Goal: Task Accomplishment & Management: Manage account settings

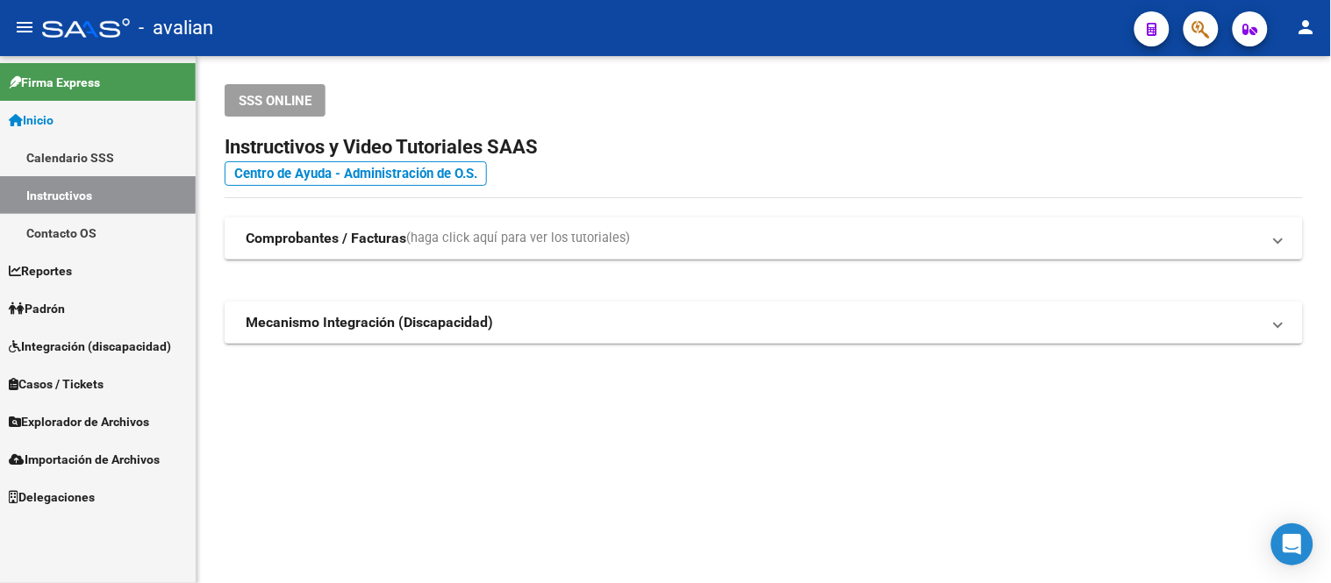
click at [83, 297] on link "Padrón" at bounding box center [98, 309] width 196 height 38
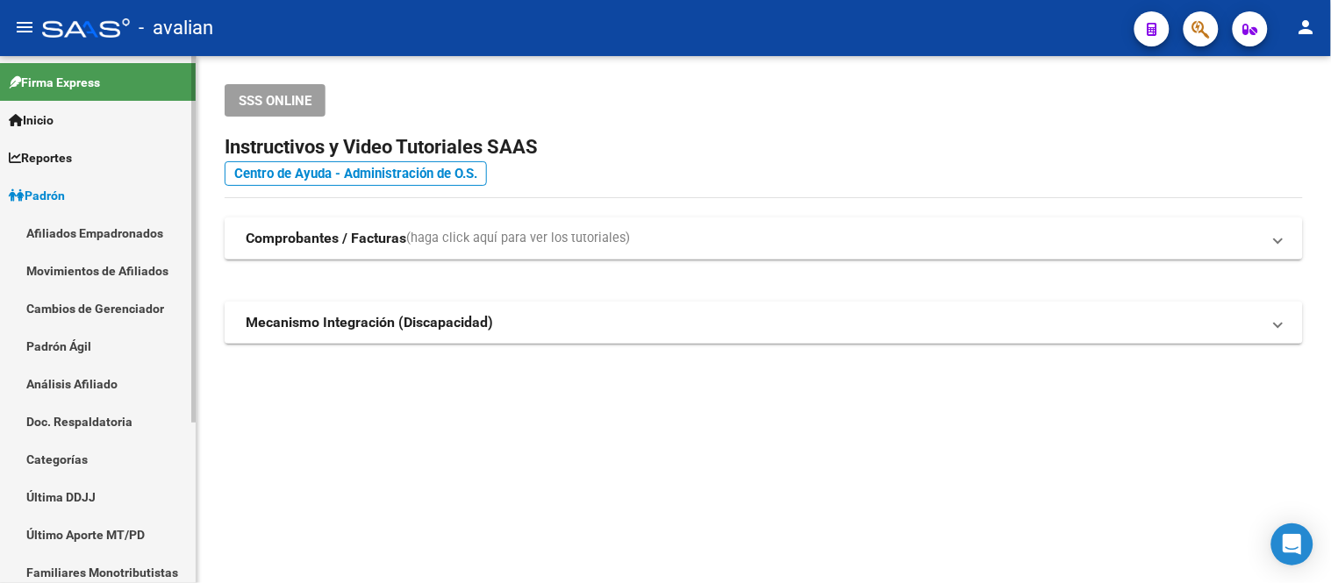
click at [111, 226] on link "Afiliados Empadronados" at bounding box center [98, 233] width 196 height 38
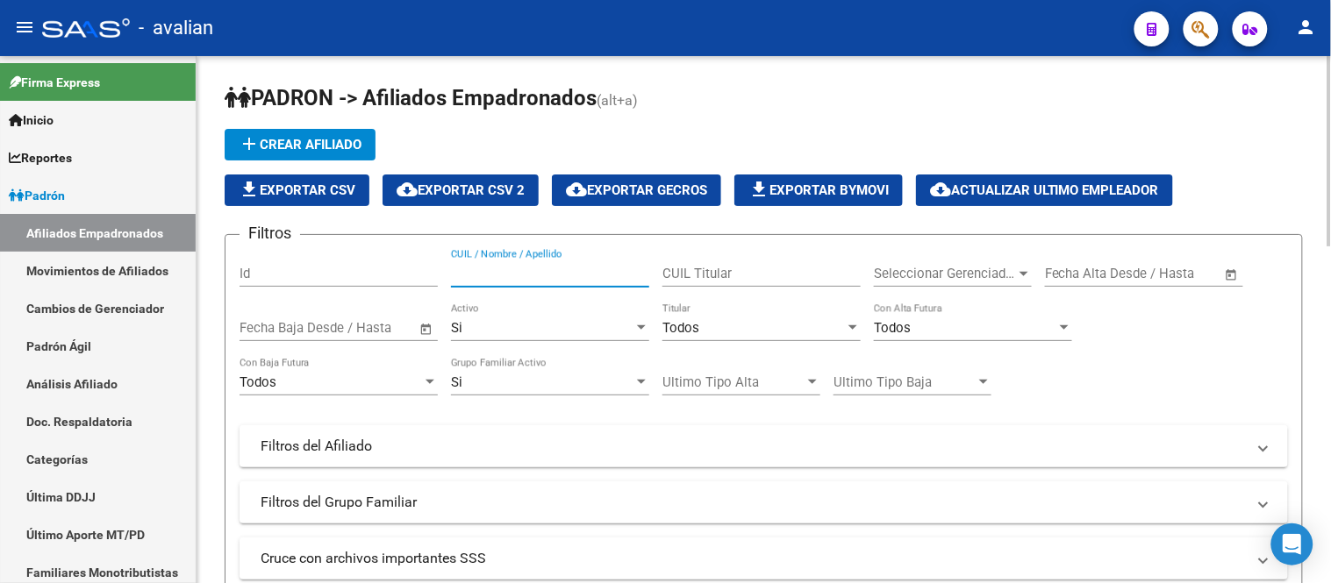
click at [481, 275] on input "CUIL / Nombre / Apellido" at bounding box center [550, 274] width 198 height 16
paste input "27454298735"
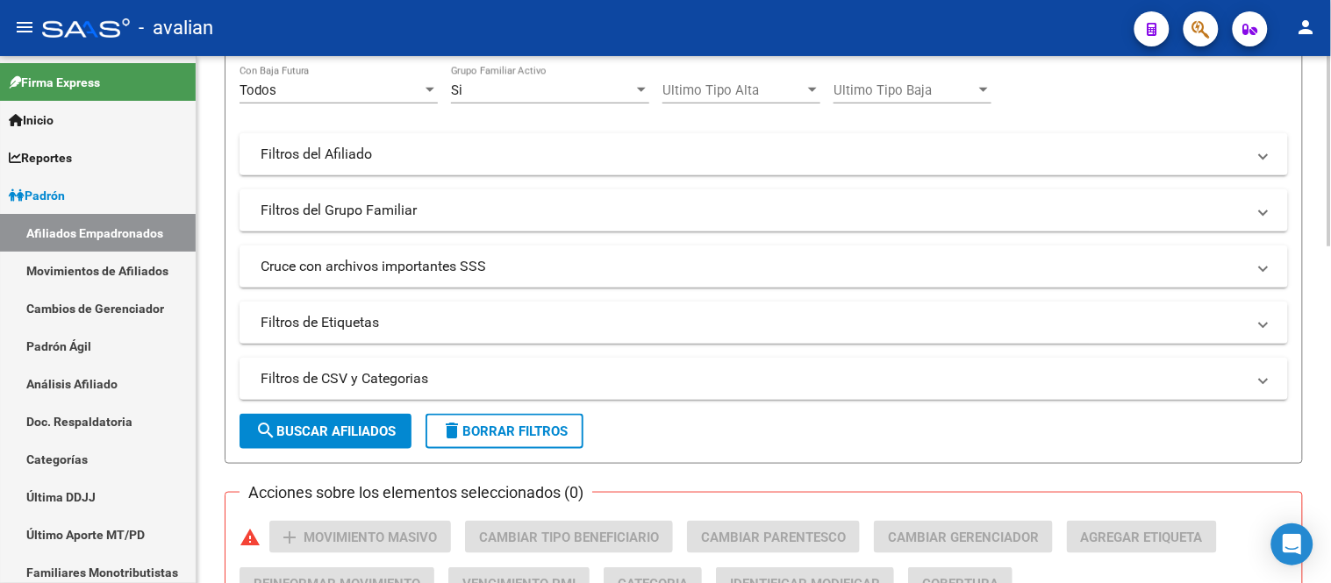
type input "27454298735"
click at [326, 430] on span "search Buscar Afiliados" at bounding box center [325, 432] width 140 height 16
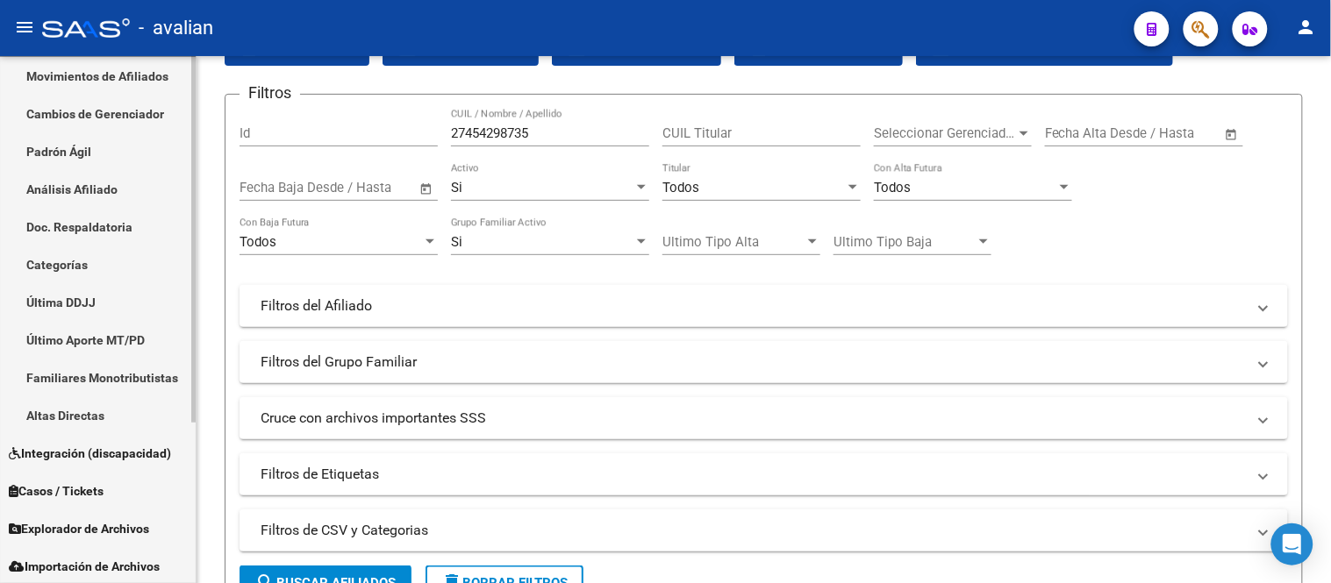
scroll to position [233, 0]
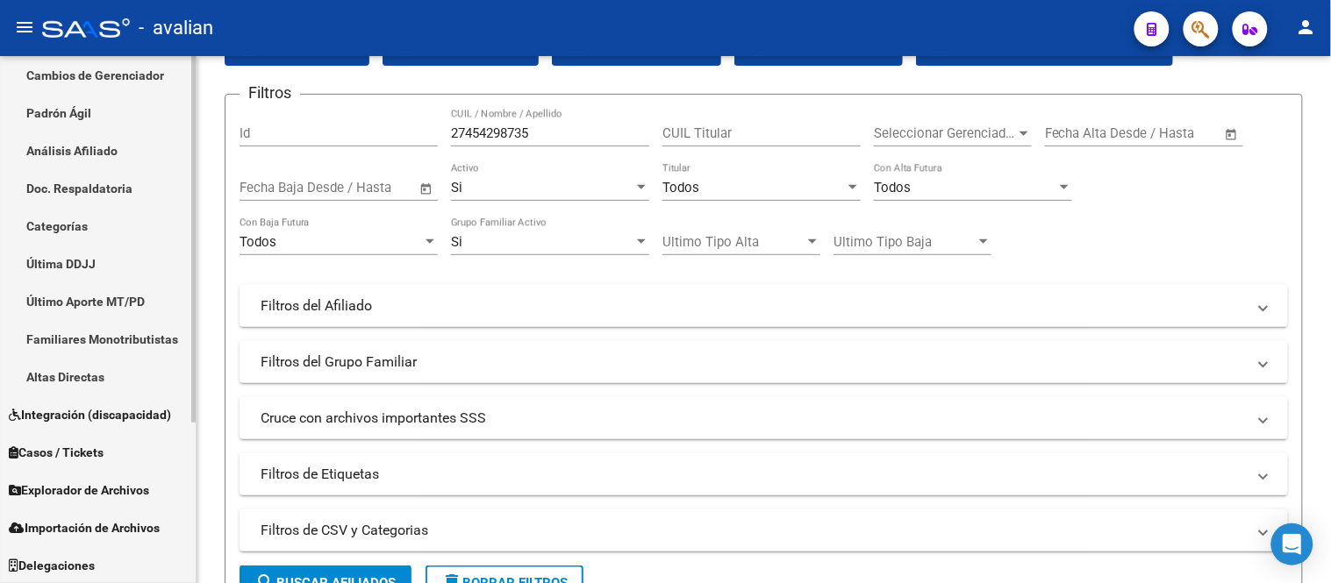
click at [119, 492] on span "Explorador de Archivos" at bounding box center [79, 490] width 140 height 19
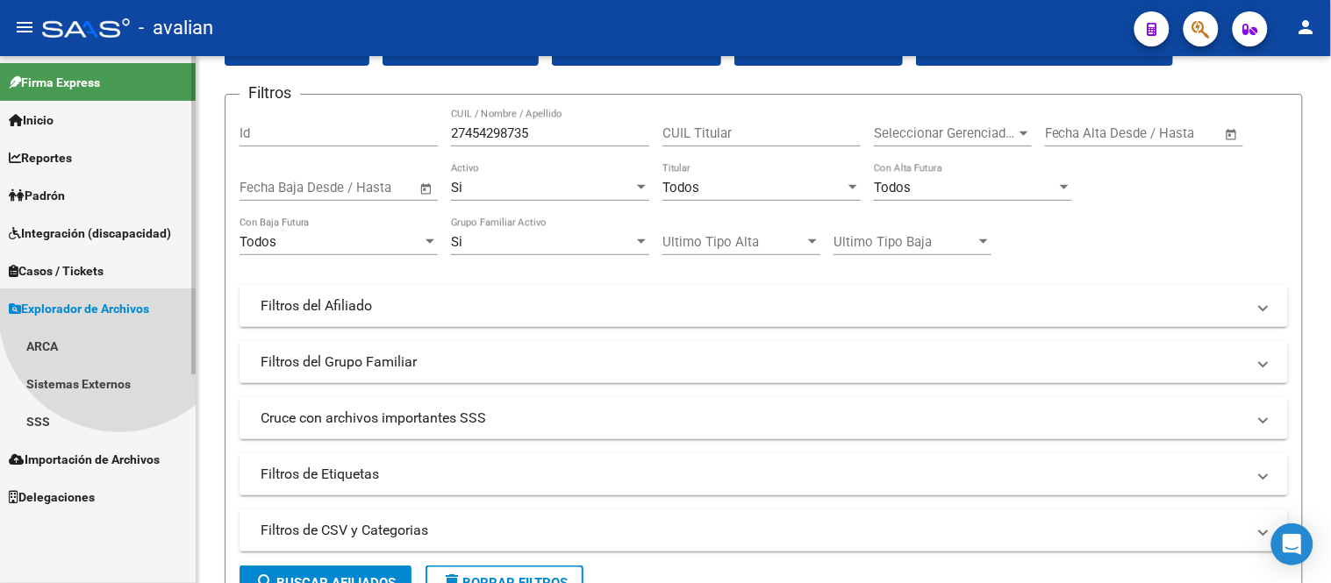
scroll to position [0, 0]
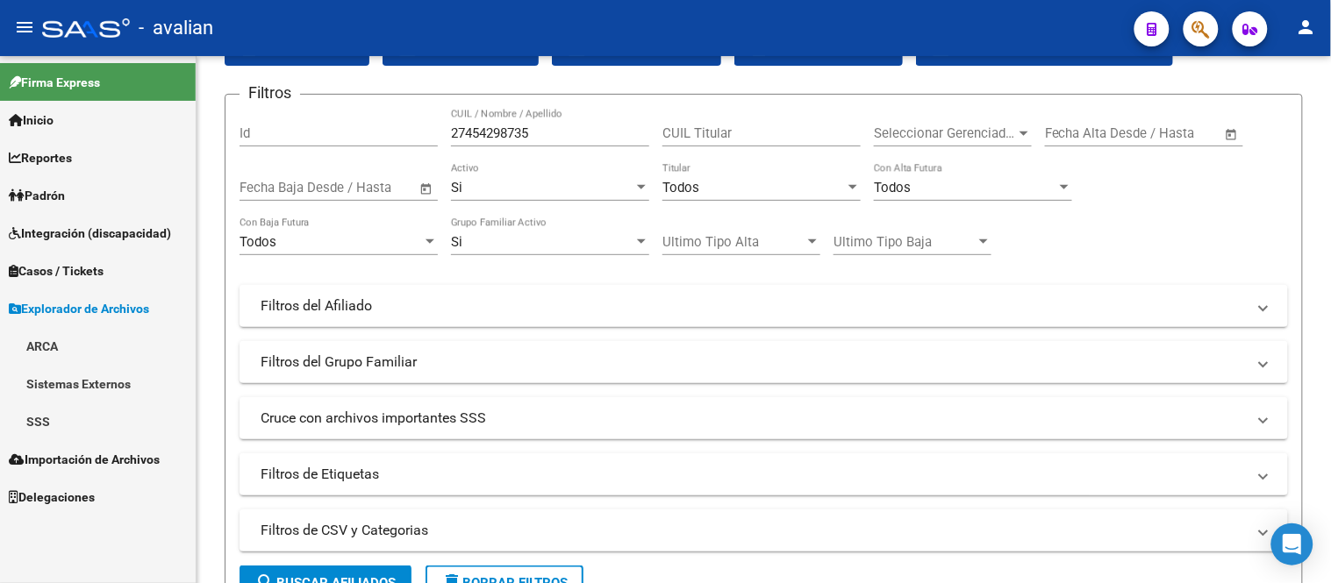
click at [51, 417] on link "SSS" at bounding box center [98, 422] width 196 height 38
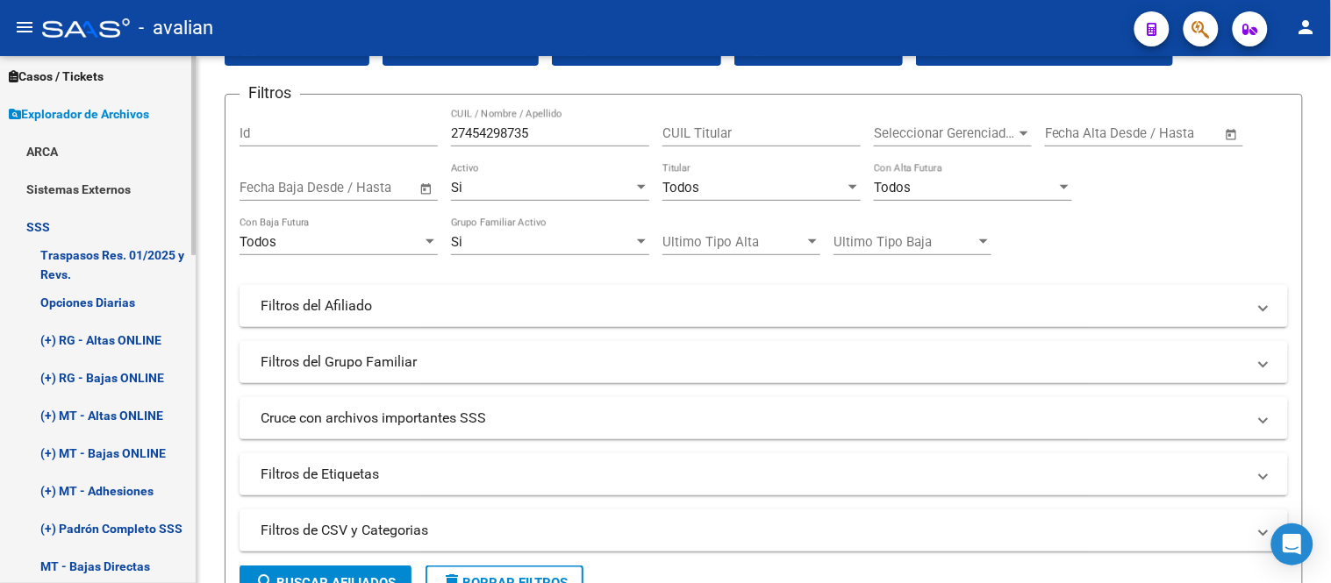
scroll to position [390, 0]
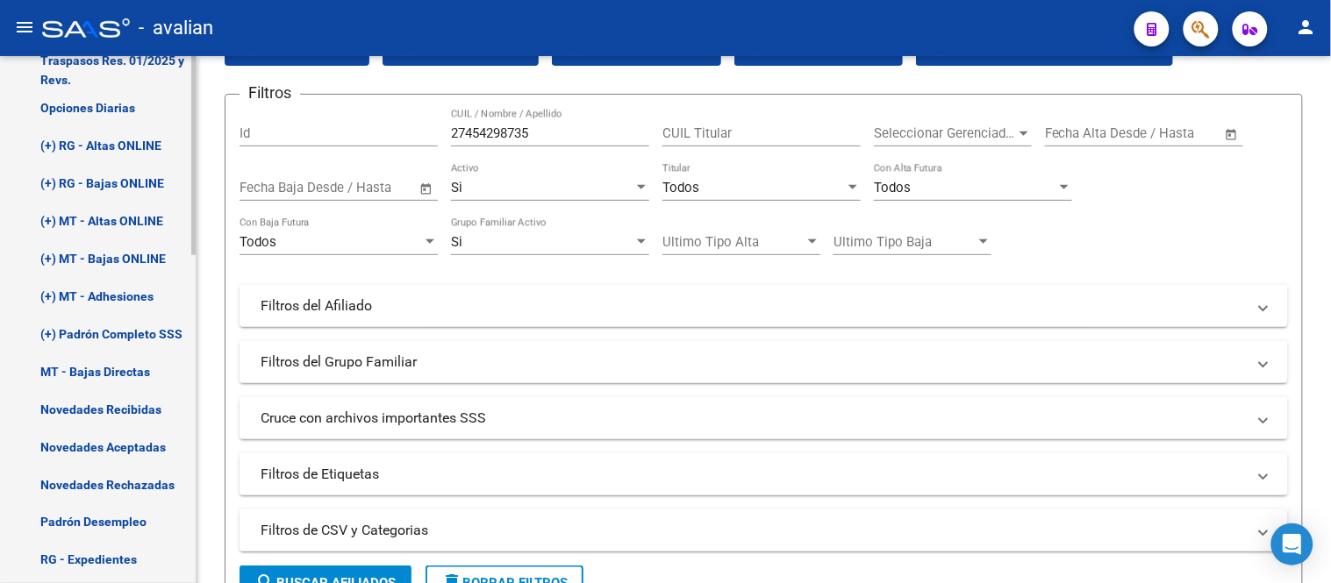
click at [115, 405] on link "Novedades Recibidas" at bounding box center [98, 409] width 196 height 38
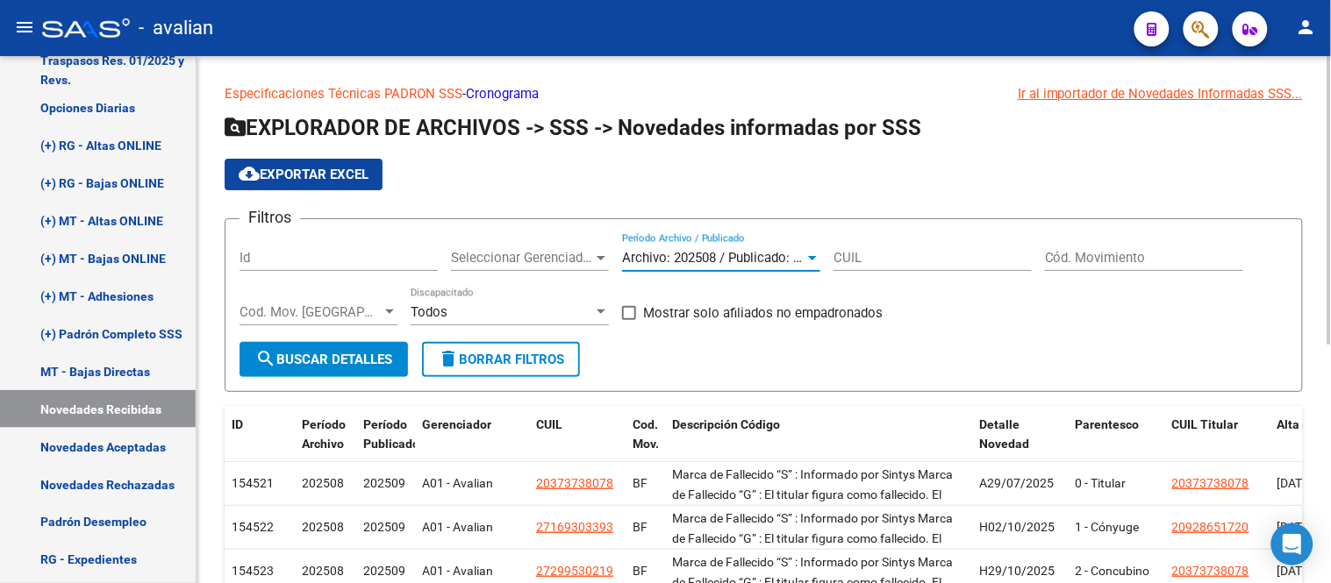
click at [731, 258] on span "Archivo: 202508 / Publicado: 202509" at bounding box center [728, 258] width 213 height 16
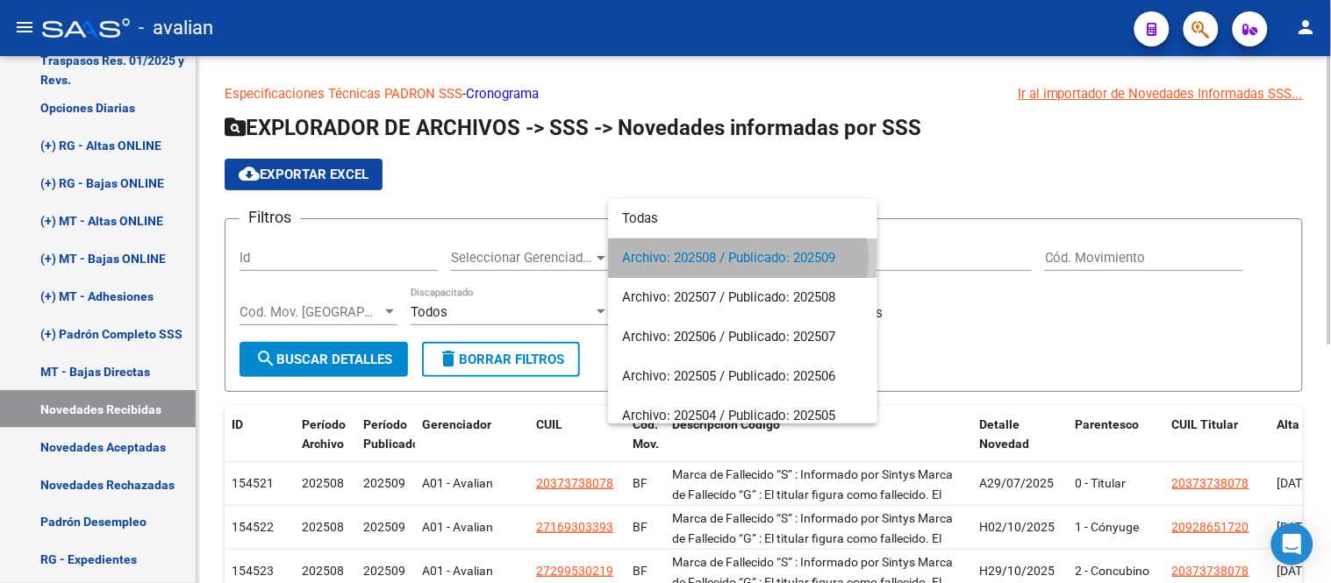
click at [731, 258] on span "Archivo: 202508 / Publicado: 202509" at bounding box center [742, 258] width 241 height 39
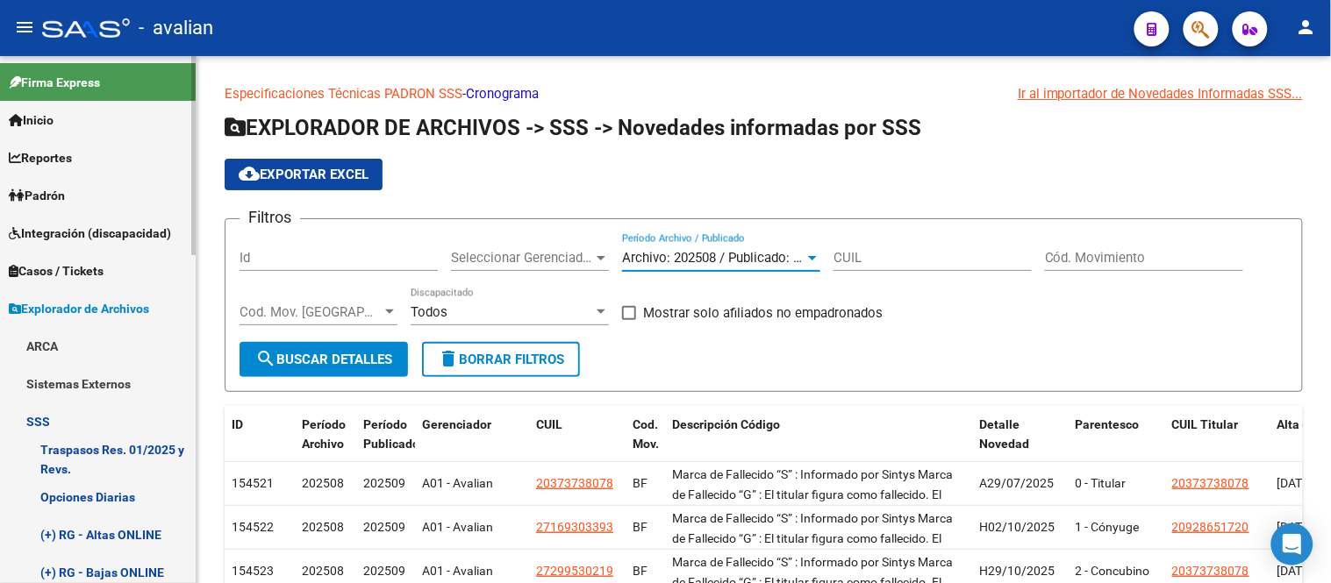
click at [61, 199] on span "Padrón" at bounding box center [37, 195] width 56 height 19
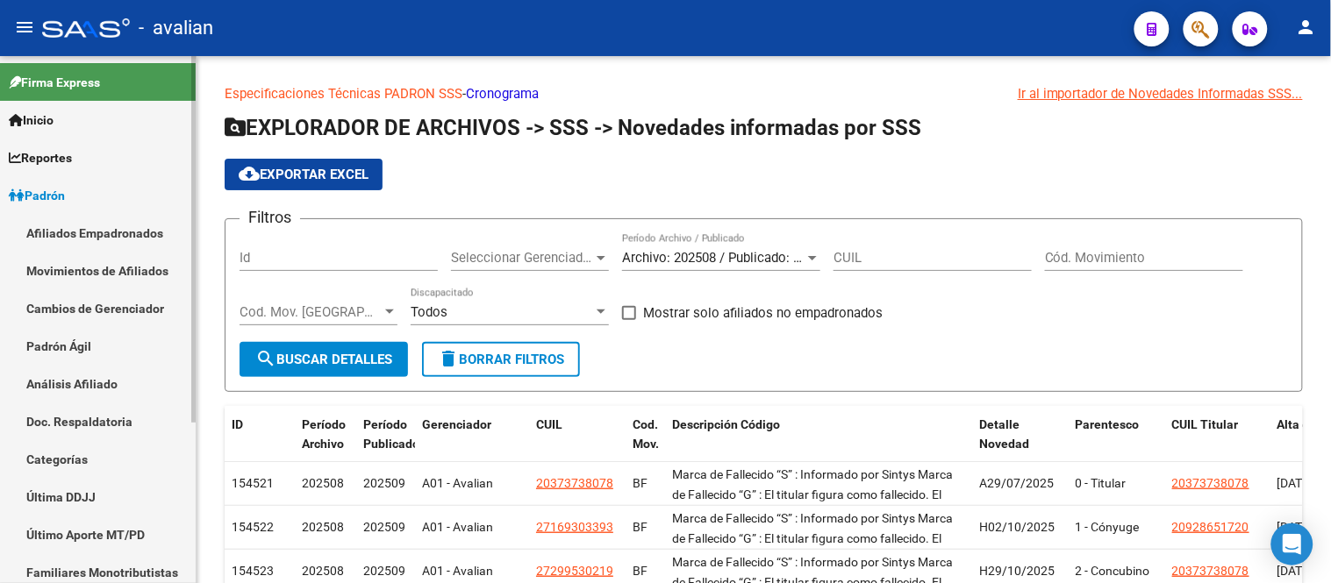
click at [84, 238] on link "Afiliados Empadronados" at bounding box center [98, 233] width 196 height 38
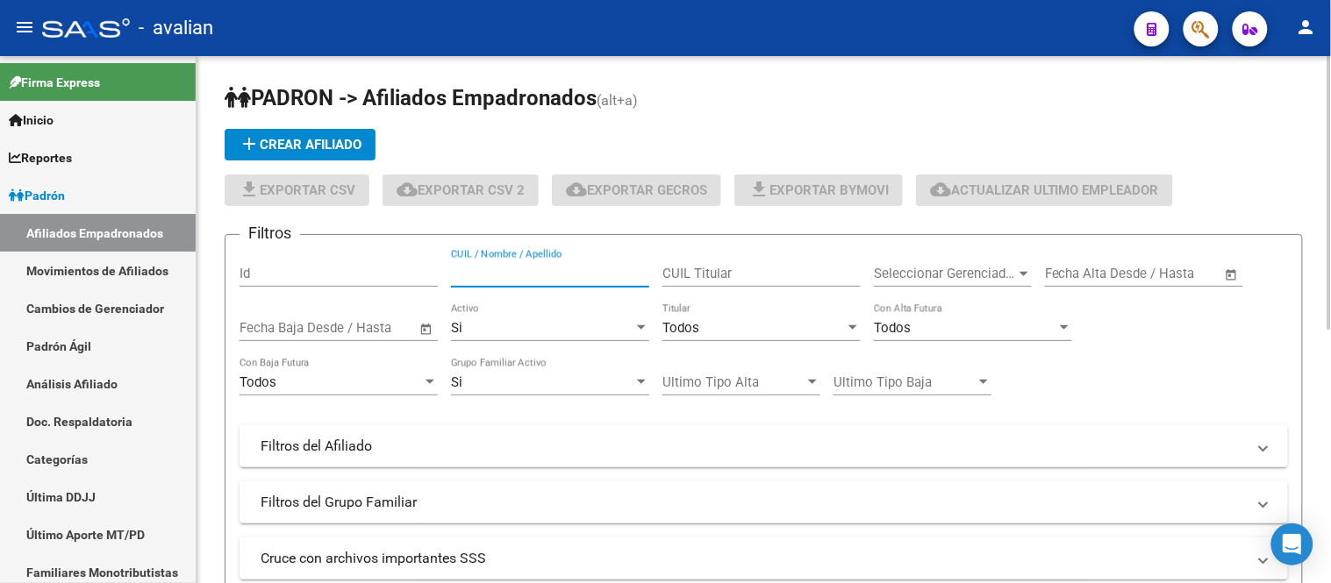
click at [506, 282] on input "CUIL / Nombre / Apellido" at bounding box center [550, 274] width 198 height 16
paste input "27454298735"
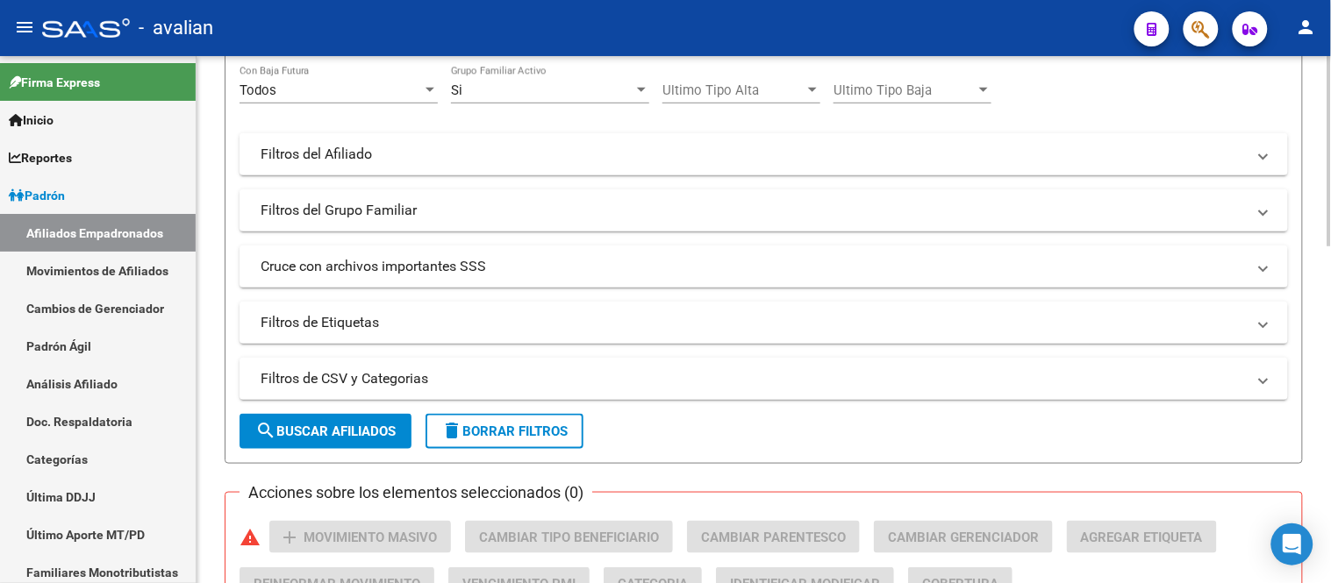
type input "27454298735"
click at [374, 434] on span "search Buscar Afiliados" at bounding box center [325, 432] width 140 height 16
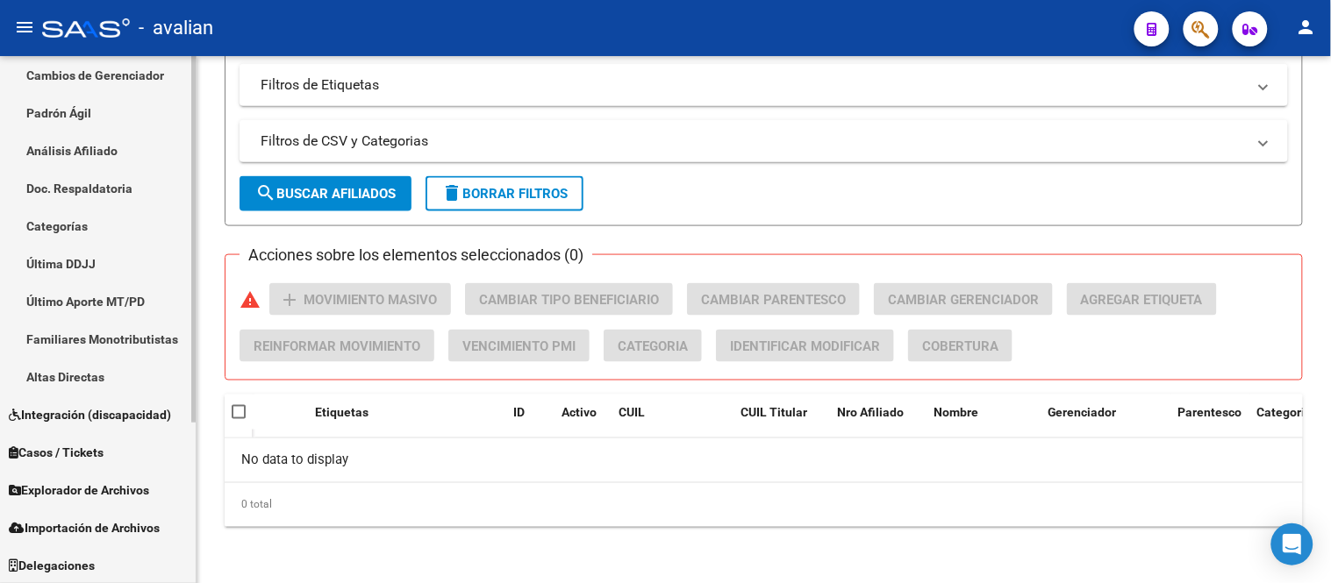
scroll to position [136, 0]
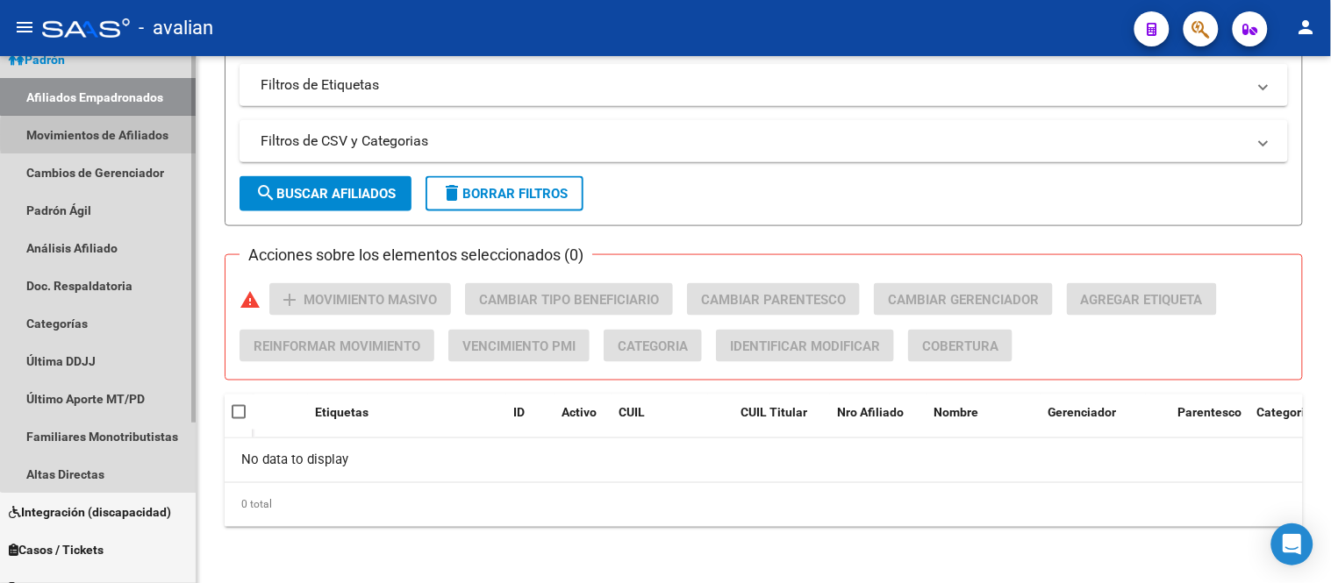
click at [136, 134] on link "Movimientos de Afiliados" at bounding box center [98, 135] width 196 height 38
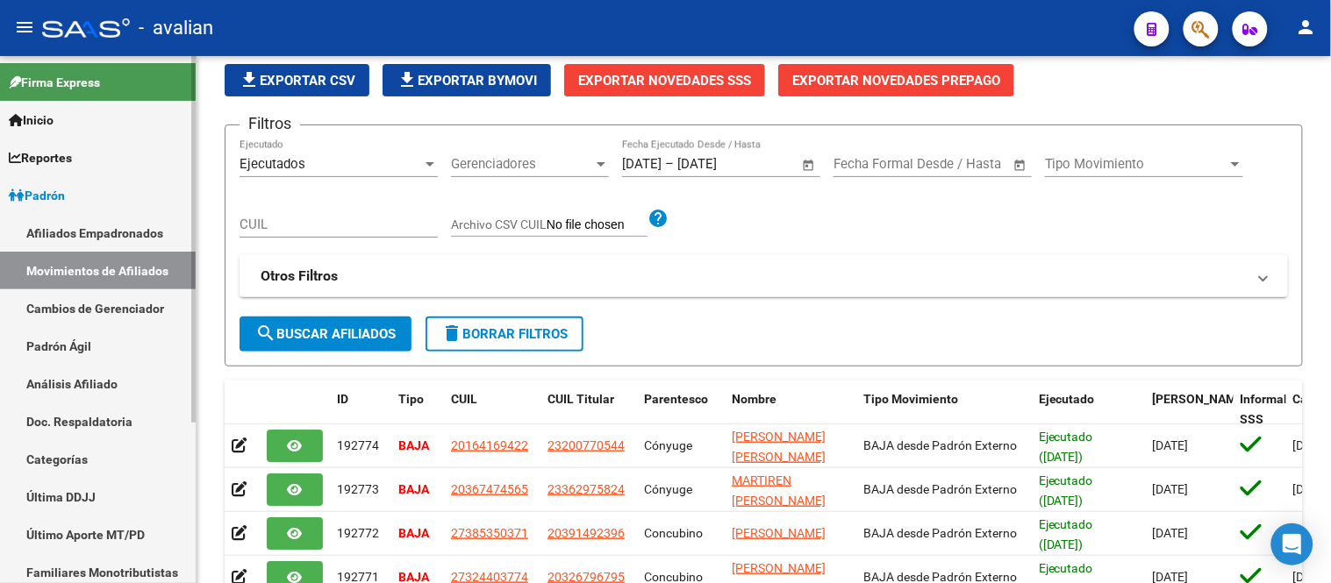
click at [92, 183] on link "Padrón" at bounding box center [98, 195] width 196 height 38
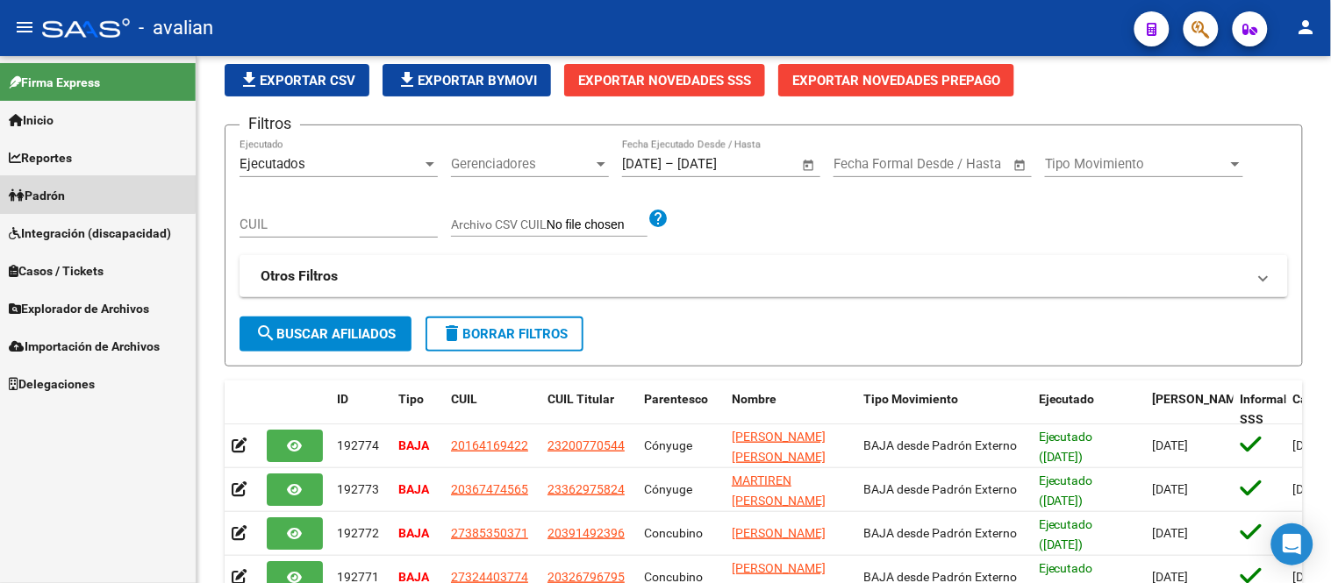
click at [92, 183] on link "Padrón" at bounding box center [98, 195] width 196 height 38
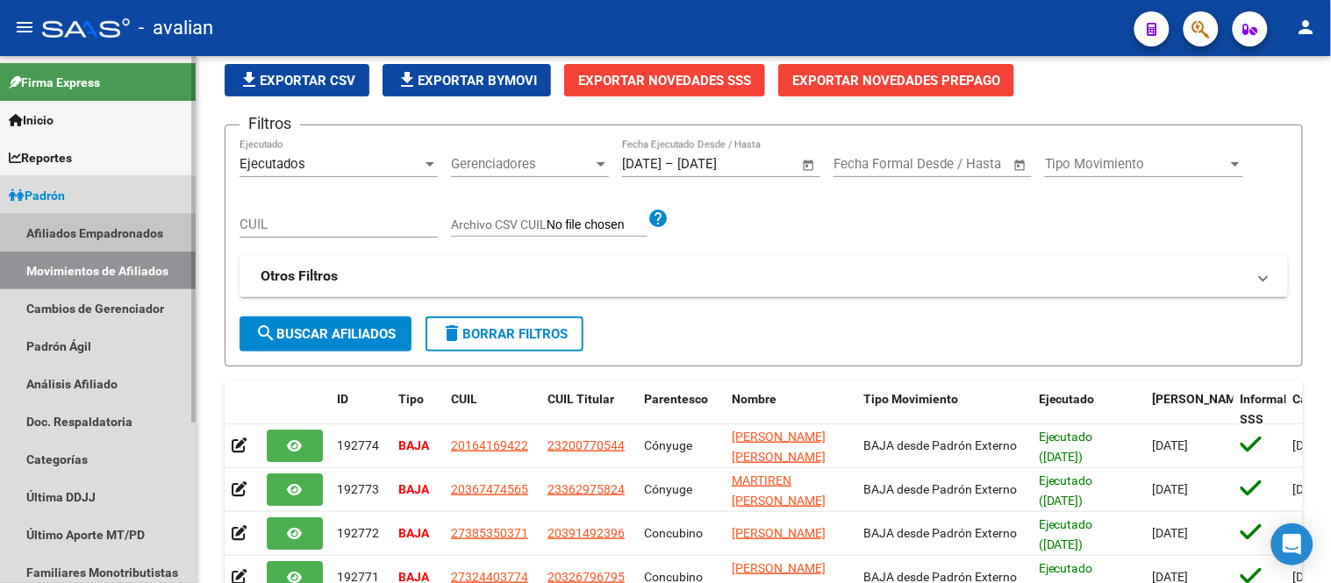
click at [74, 233] on link "Afiliados Empadronados" at bounding box center [98, 233] width 196 height 38
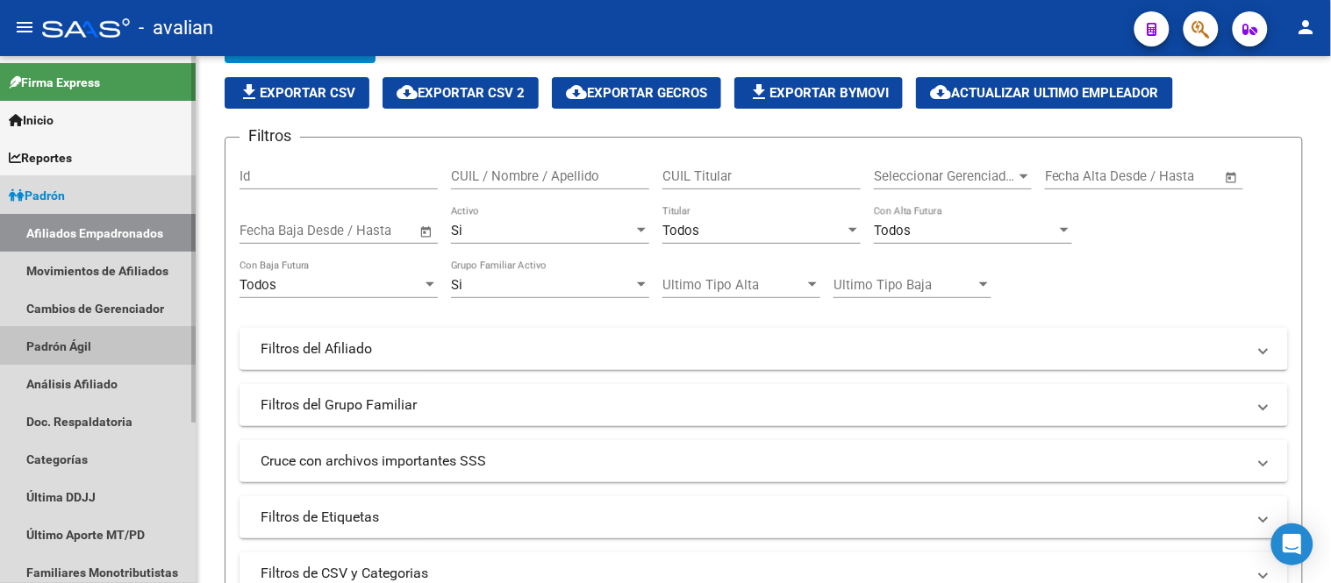
click at [75, 347] on link "Padrón Ágil" at bounding box center [98, 346] width 196 height 38
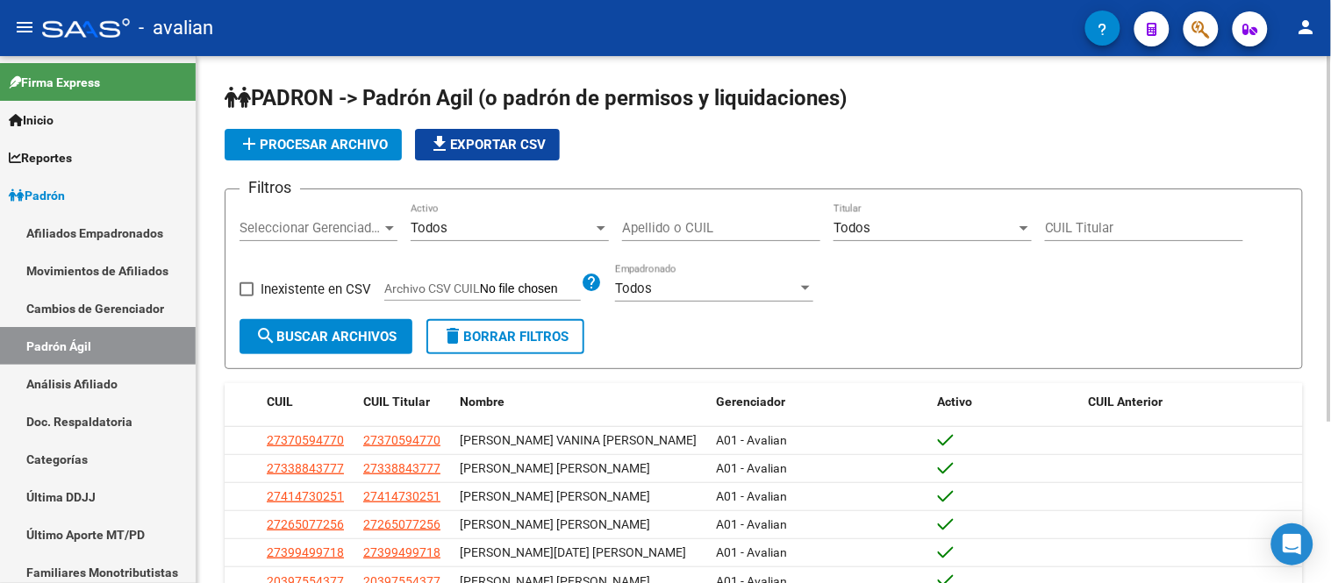
click at [711, 235] on input "Apellido o CUIL" at bounding box center [721, 228] width 198 height 16
paste input "27454298735"
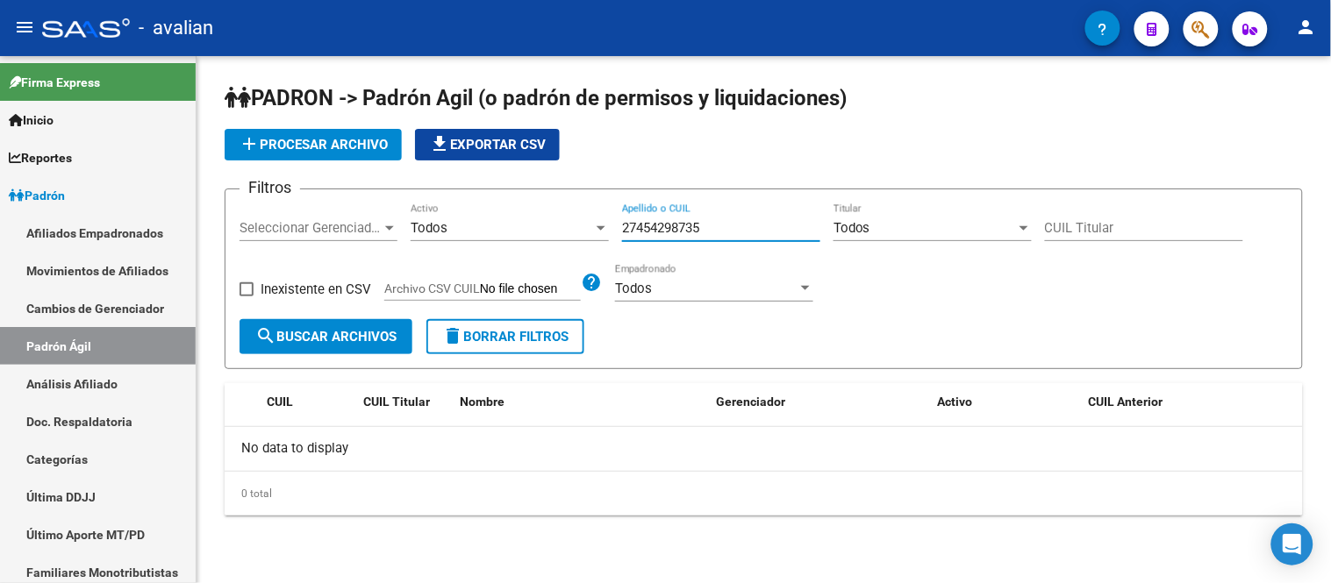
type input "27454298735"
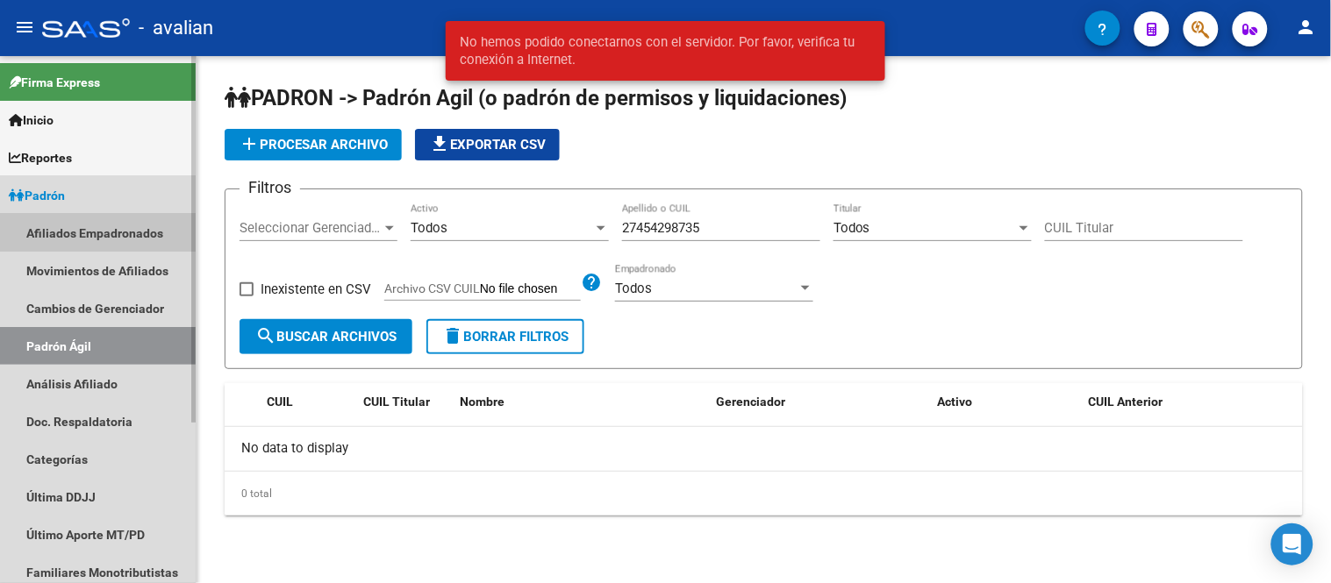
click at [93, 219] on link "Afiliados Empadronados" at bounding box center [98, 233] width 196 height 38
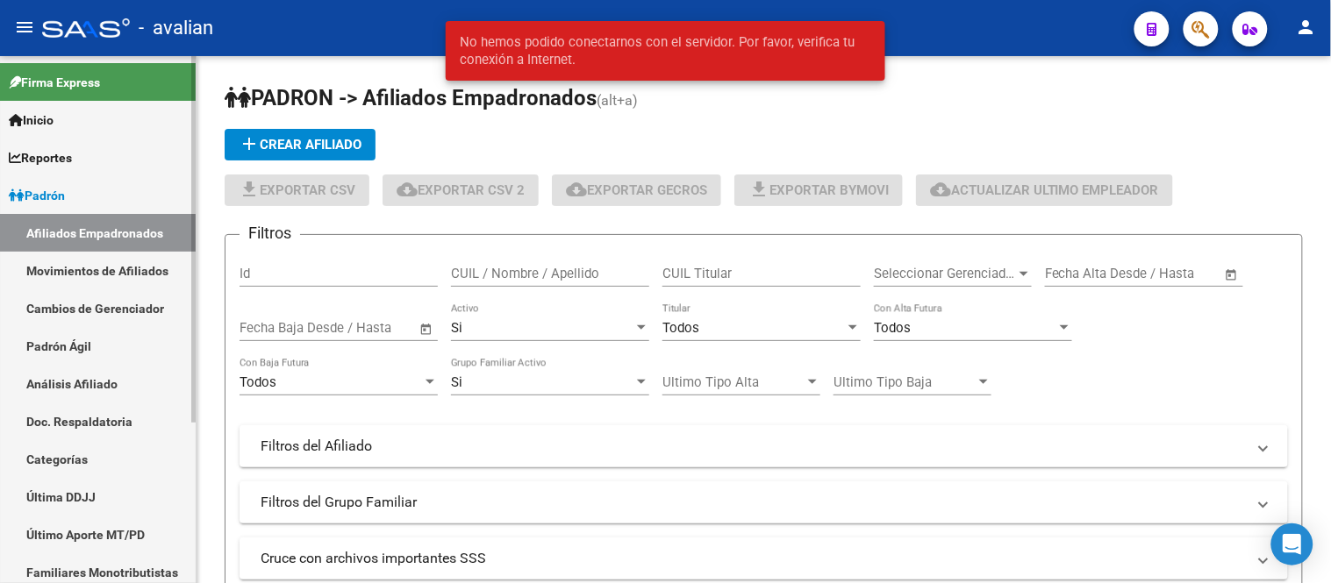
click at [75, 194] on link "Padrón" at bounding box center [98, 195] width 196 height 38
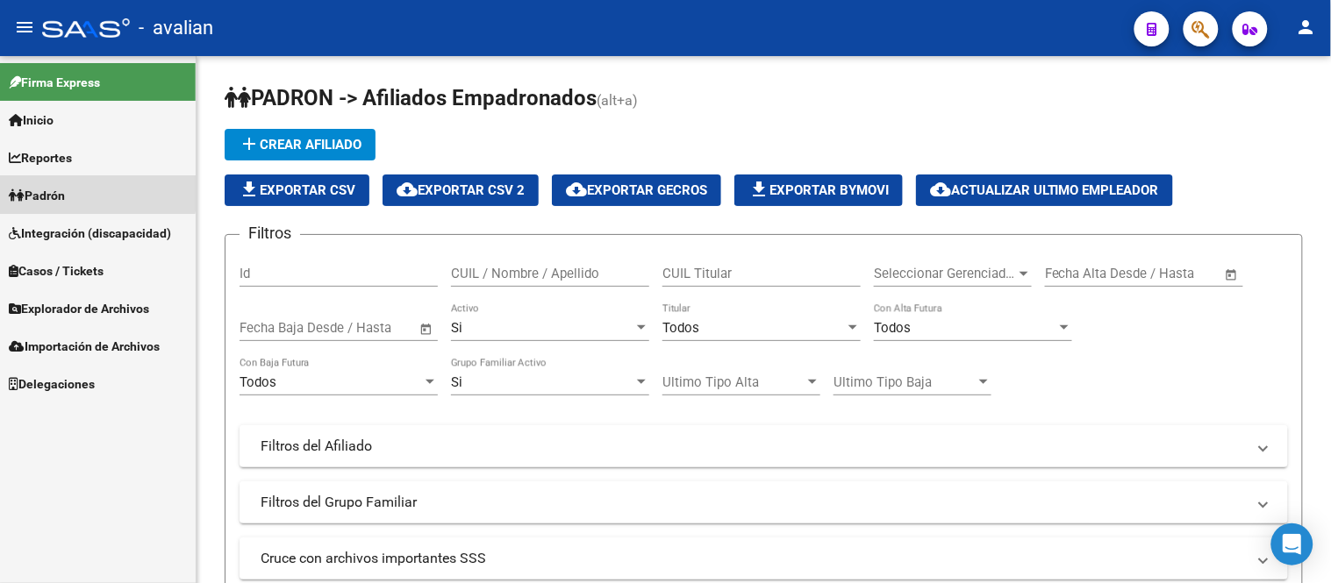
click at [65, 191] on span "Padrón" at bounding box center [37, 195] width 56 height 19
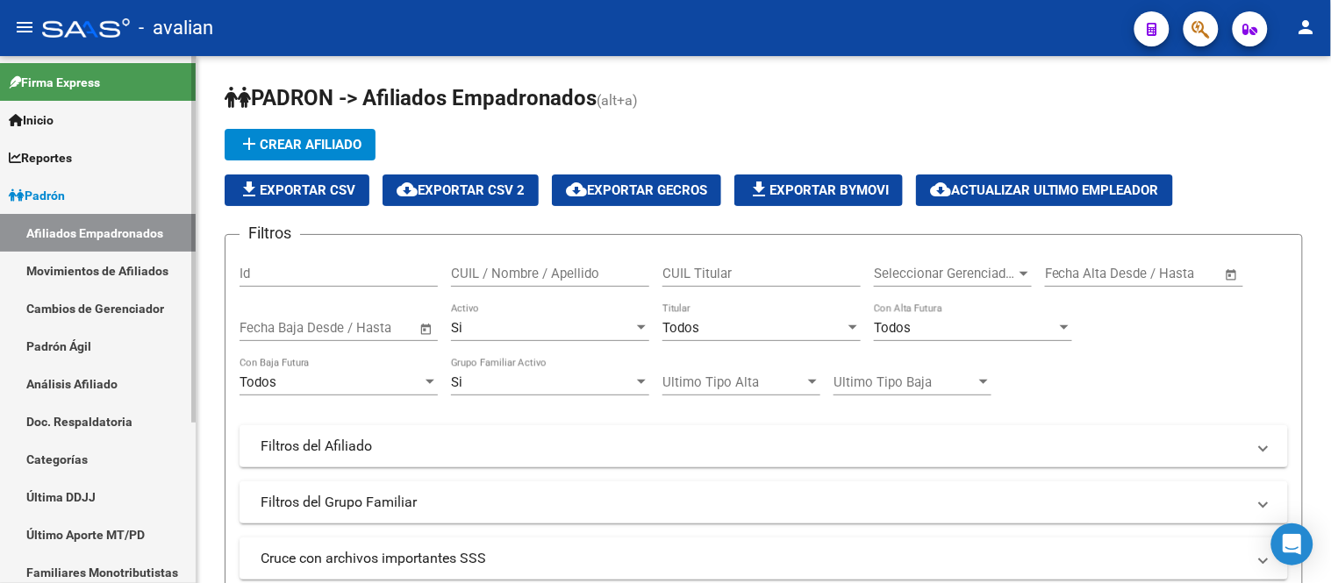
click at [65, 191] on span "Padrón" at bounding box center [37, 195] width 56 height 19
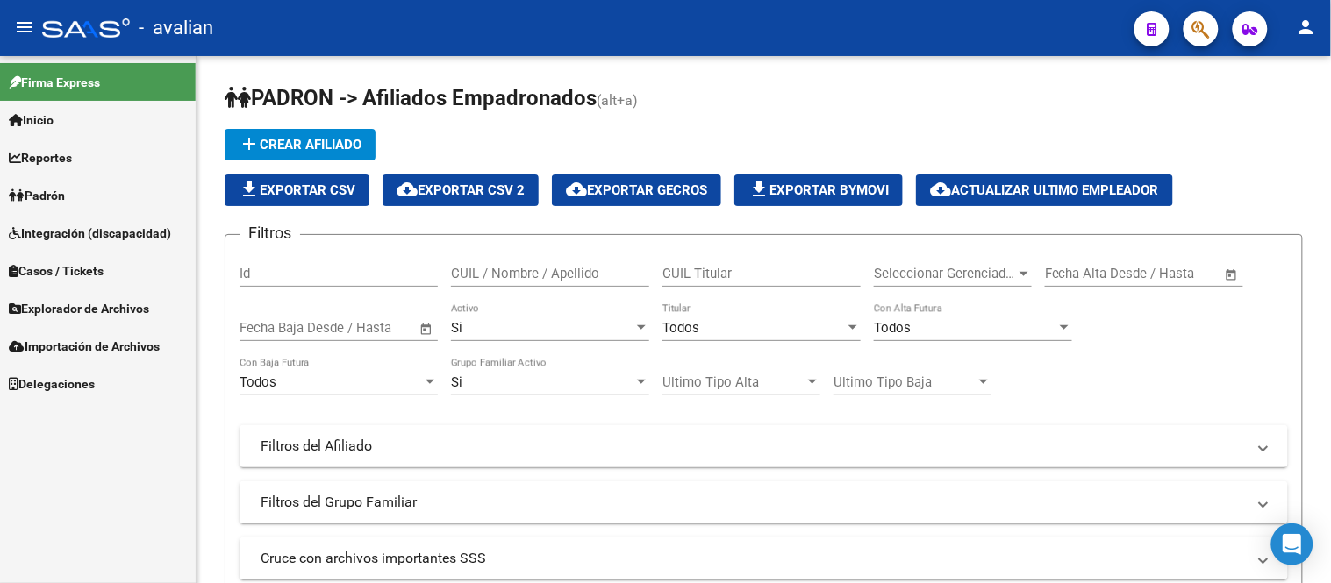
click at [95, 313] on span "Explorador de Archivos" at bounding box center [79, 308] width 140 height 19
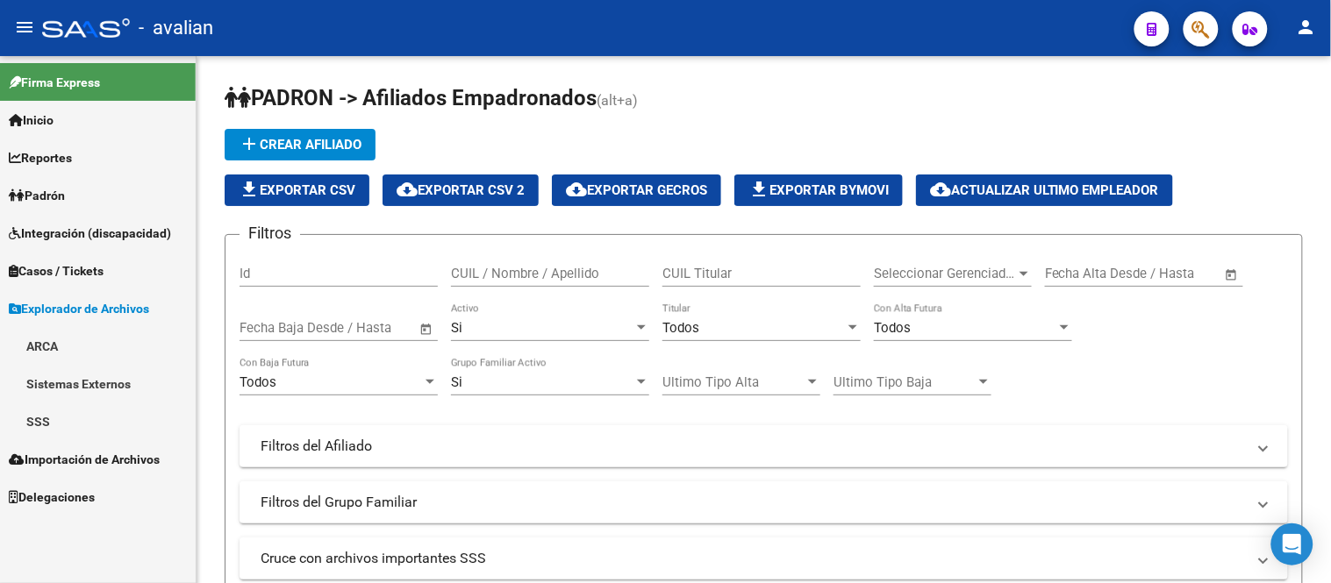
click at [33, 423] on link "SSS" at bounding box center [98, 422] width 196 height 38
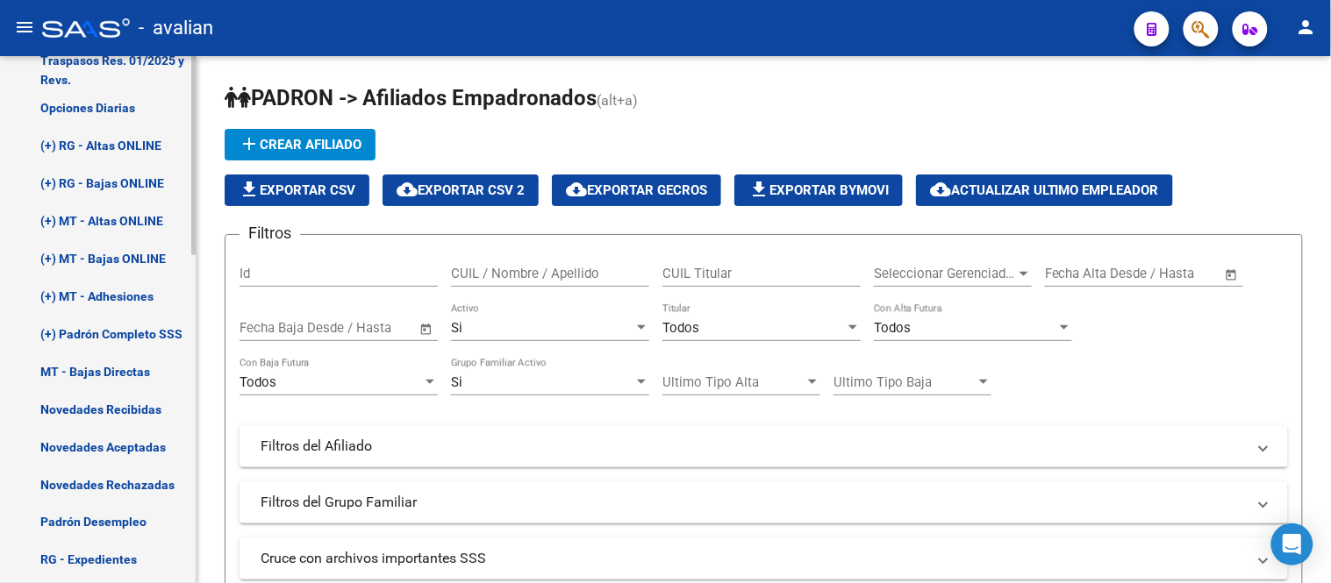
scroll to position [292, 0]
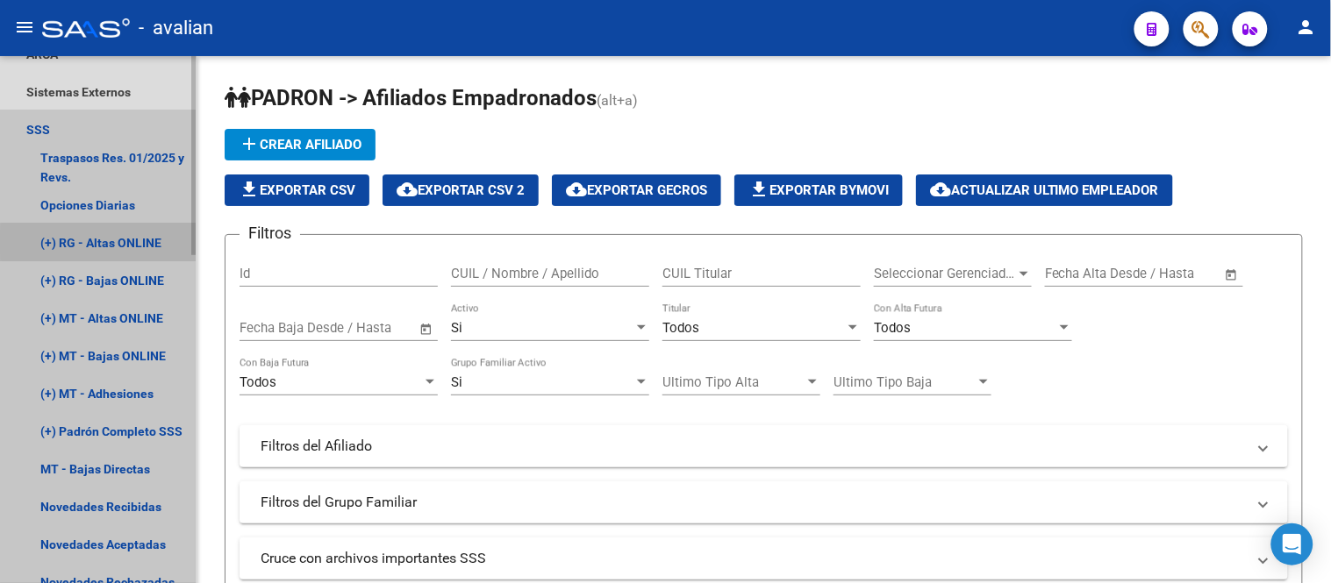
click at [108, 242] on link "(+) RG - Altas ONLINE" at bounding box center [98, 243] width 196 height 38
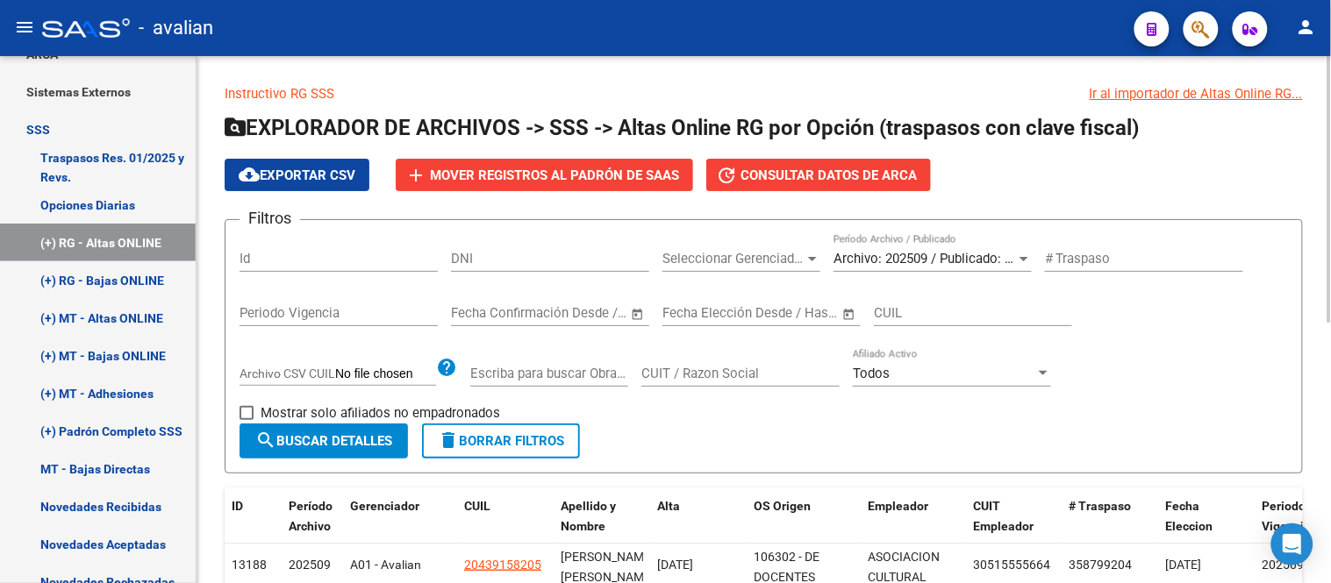
click at [927, 259] on span "Archivo: 202509 / Publicado: 202508" at bounding box center [940, 259] width 213 height 16
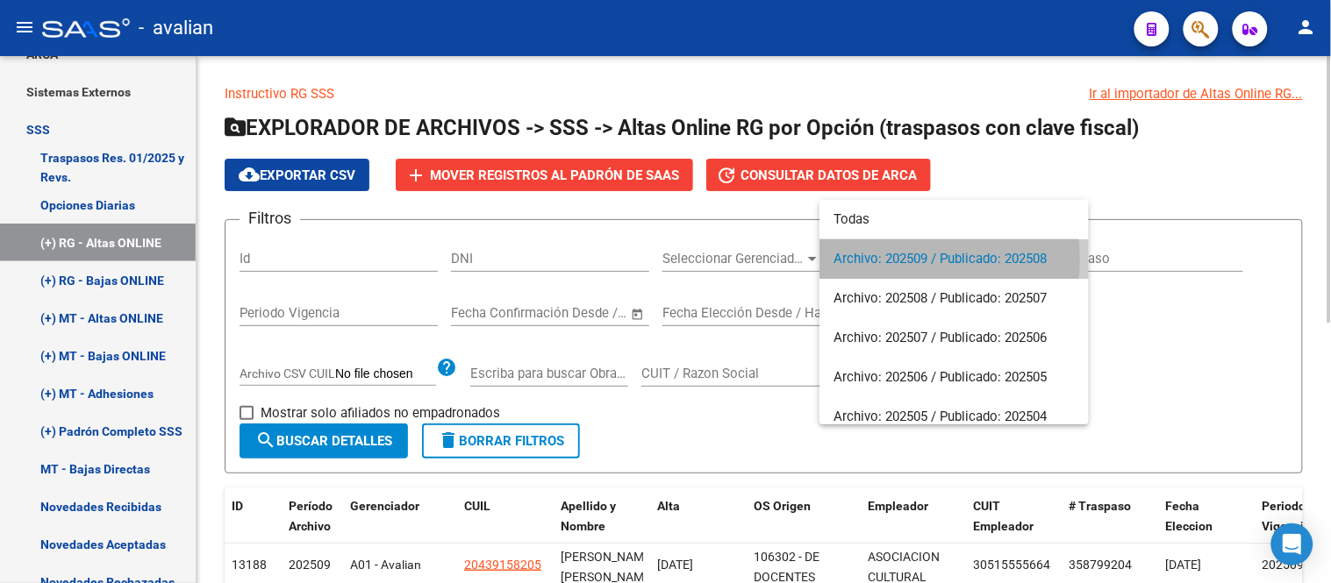
click at [927, 259] on span "Archivo: 202509 / Publicado: 202508" at bounding box center [954, 259] width 241 height 39
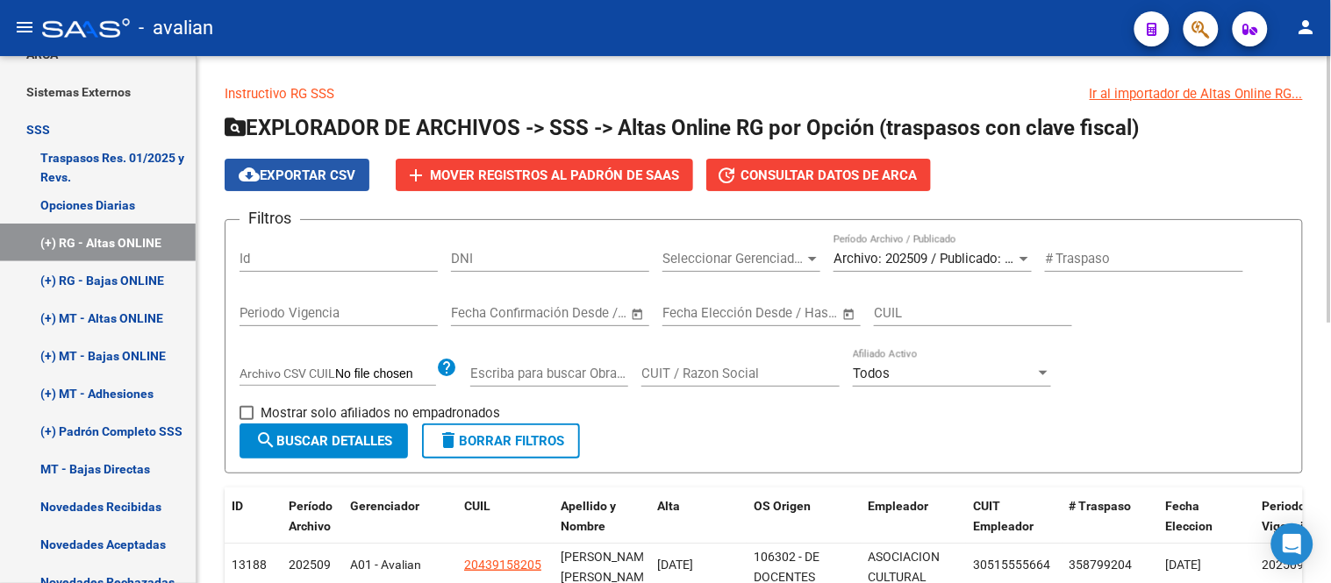
click at [298, 179] on span "cloud_download Exportar CSV" at bounding box center [297, 176] width 117 height 16
click at [73, 118] on link "SSS" at bounding box center [98, 130] width 196 height 38
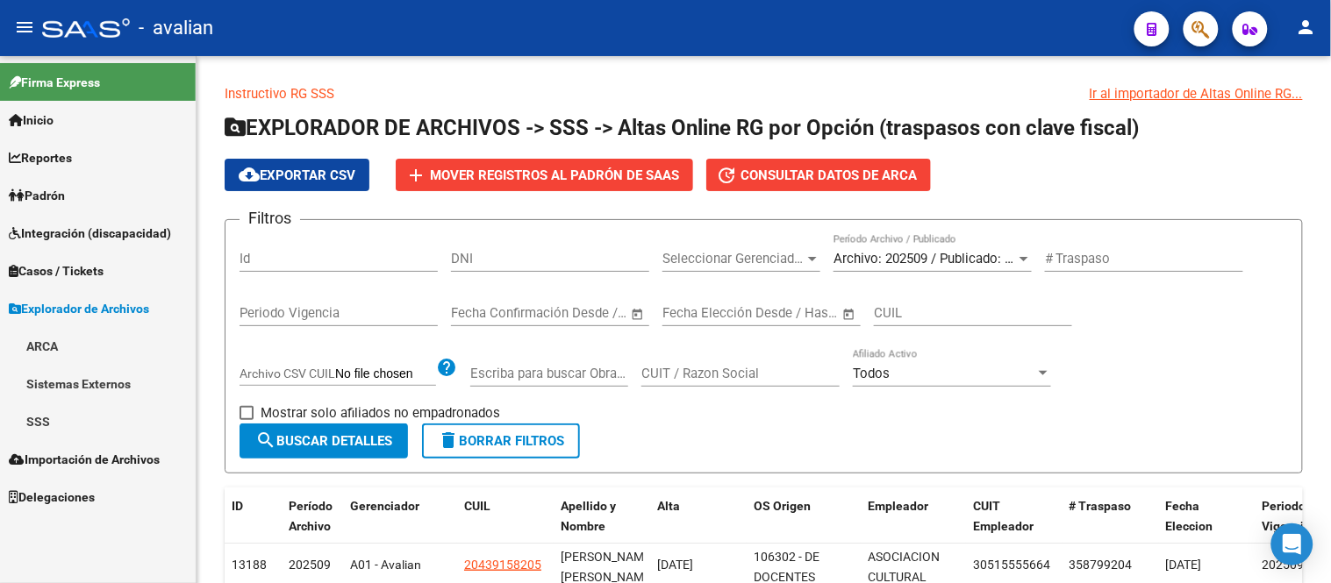
click at [99, 459] on span "Importación de Archivos" at bounding box center [84, 459] width 151 height 19
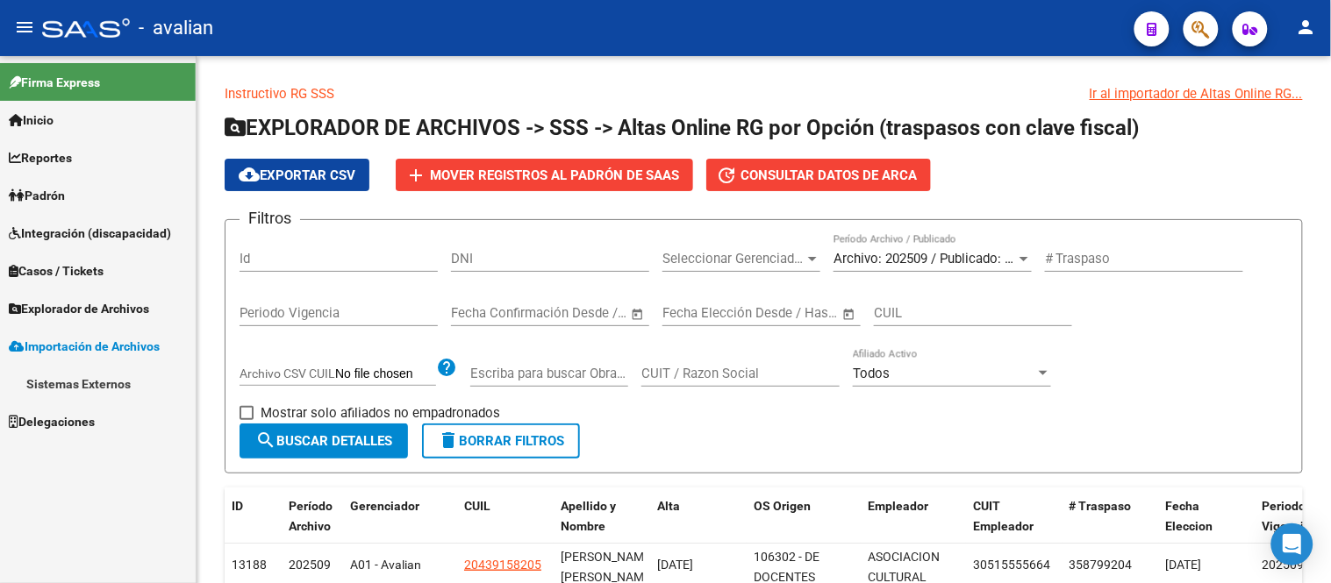
click at [98, 384] on link "Sistemas Externos" at bounding box center [98, 384] width 196 height 38
click at [79, 462] on link "Familiares" at bounding box center [98, 459] width 196 height 38
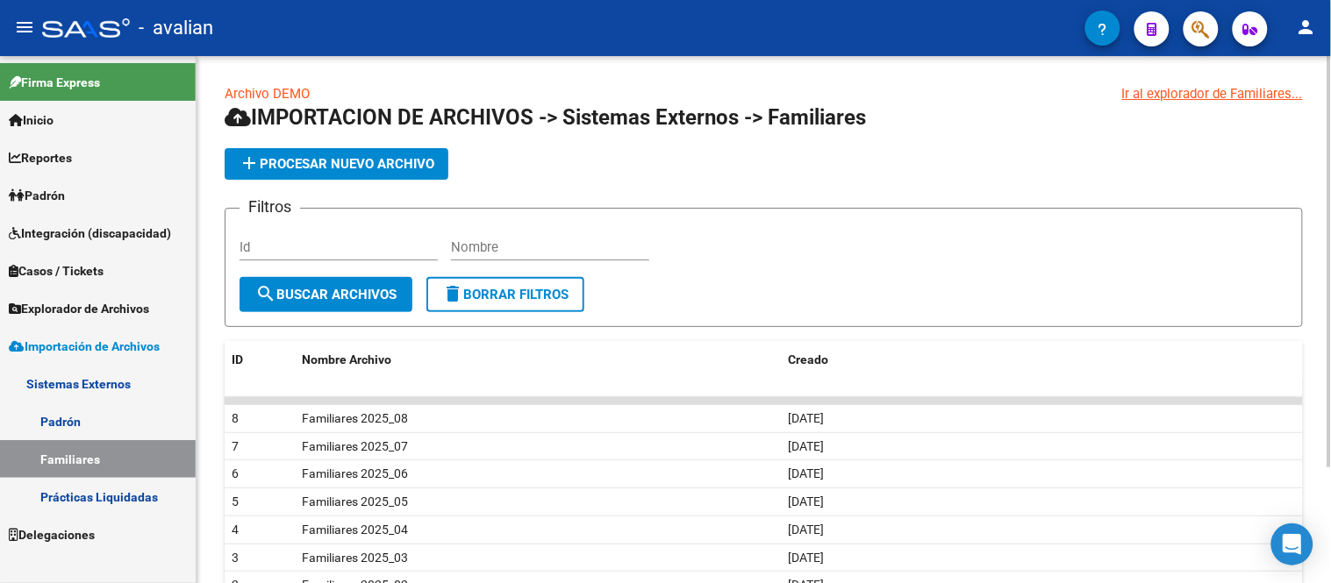
click at [342, 154] on button "add Procesar nuevo archivo" at bounding box center [337, 164] width 224 height 32
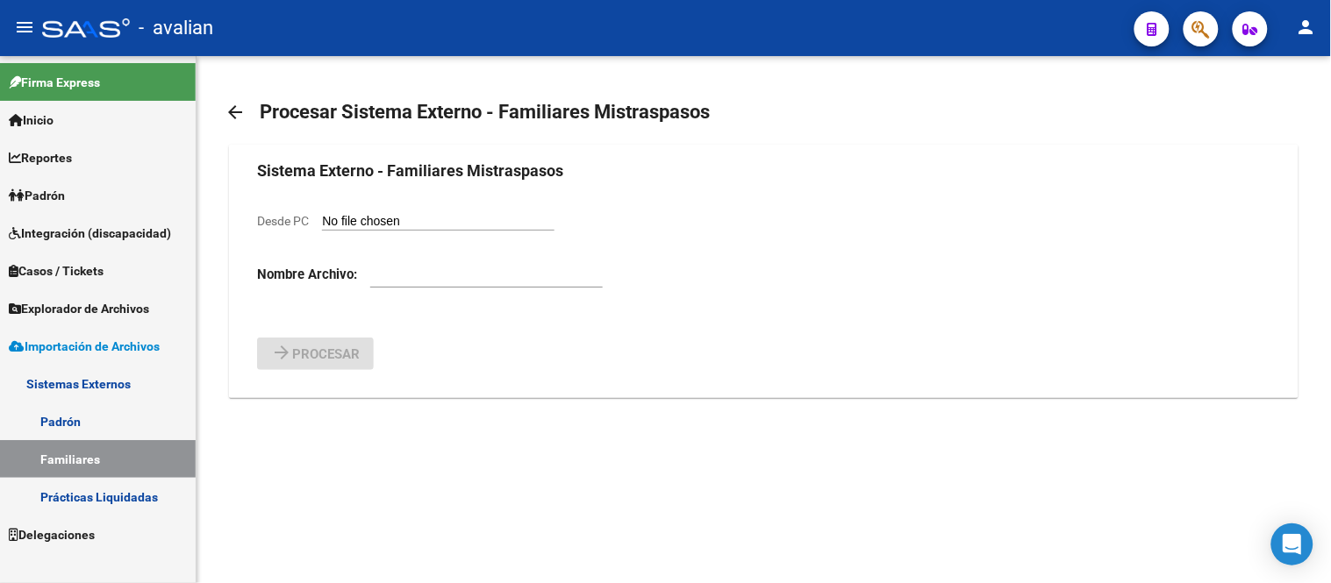
click at [401, 215] on input "Desde PC" at bounding box center [438, 222] width 233 height 17
type input "C:\fakepath\Familiares 2025_09.csv"
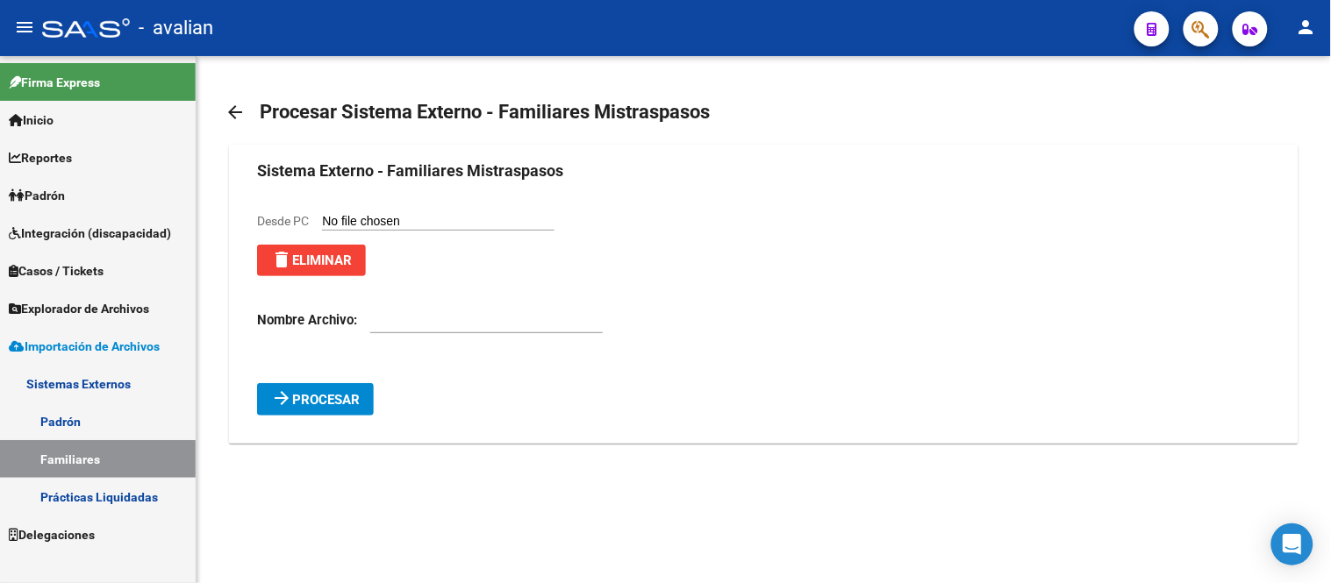
drag, startPoint x: 462, startPoint y: 220, endPoint x: 383, endPoint y: 223, distance: 79.0
click at [383, 223] on input "Desde PC" at bounding box center [438, 222] width 233 height 17
type input "C:\fakepath\Familiares 2025_09.csv"
click at [340, 399] on span "Procesar" at bounding box center [326, 400] width 68 height 16
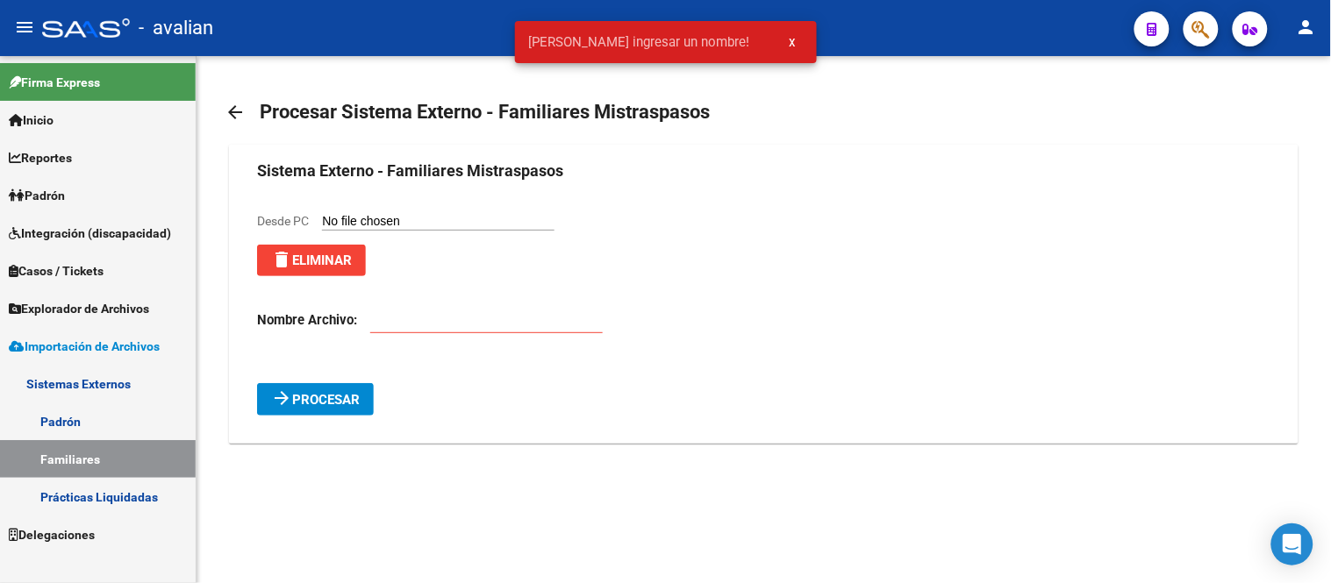
click at [427, 321] on input "text" at bounding box center [486, 320] width 233 height 16
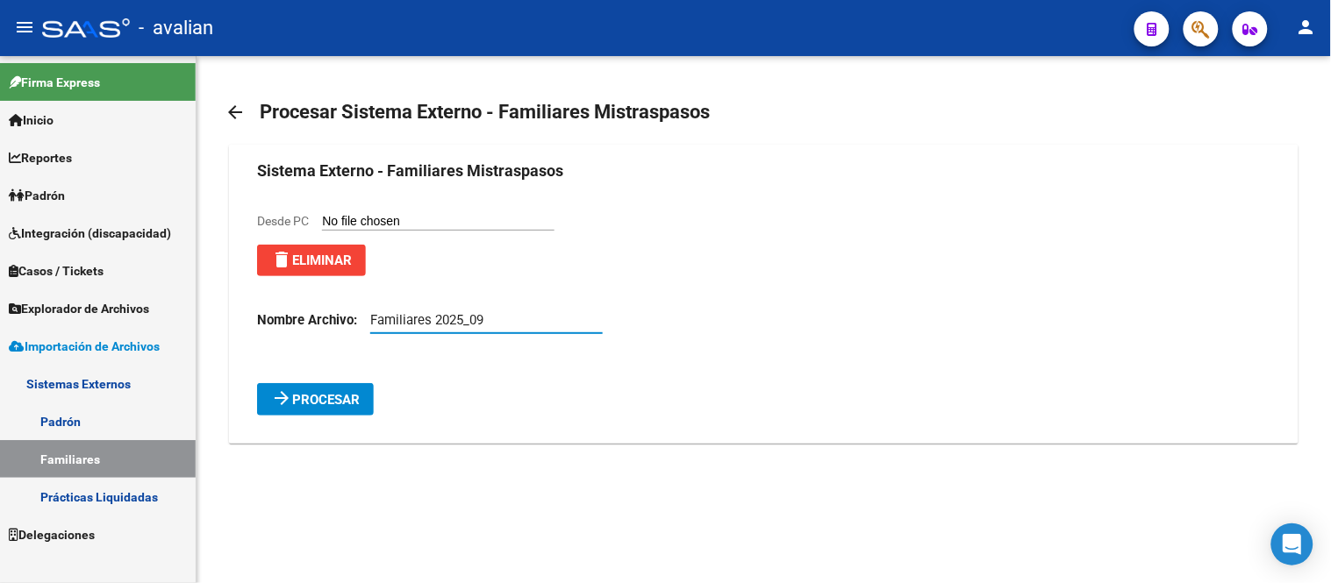
type input "Familiares 2025_09"
click at [339, 401] on span "Procesar" at bounding box center [326, 400] width 68 height 16
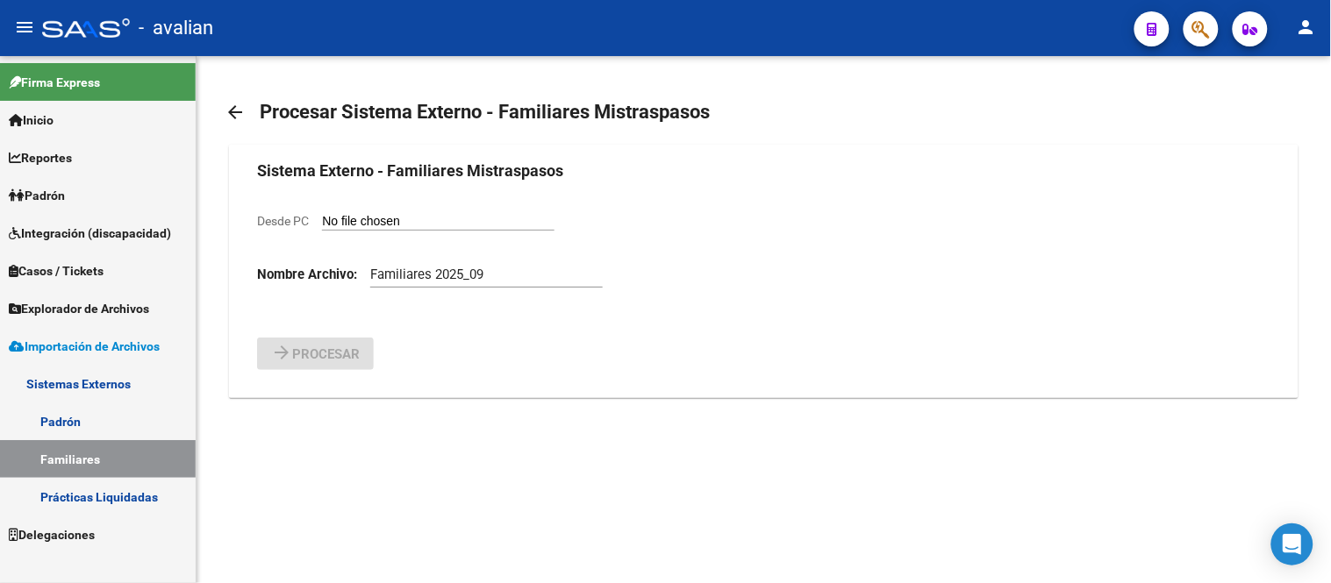
click at [387, 218] on input "Desde PC" at bounding box center [438, 222] width 233 height 17
type input "C:\fakepath\Conciliar_padron06_10_2025.csv"
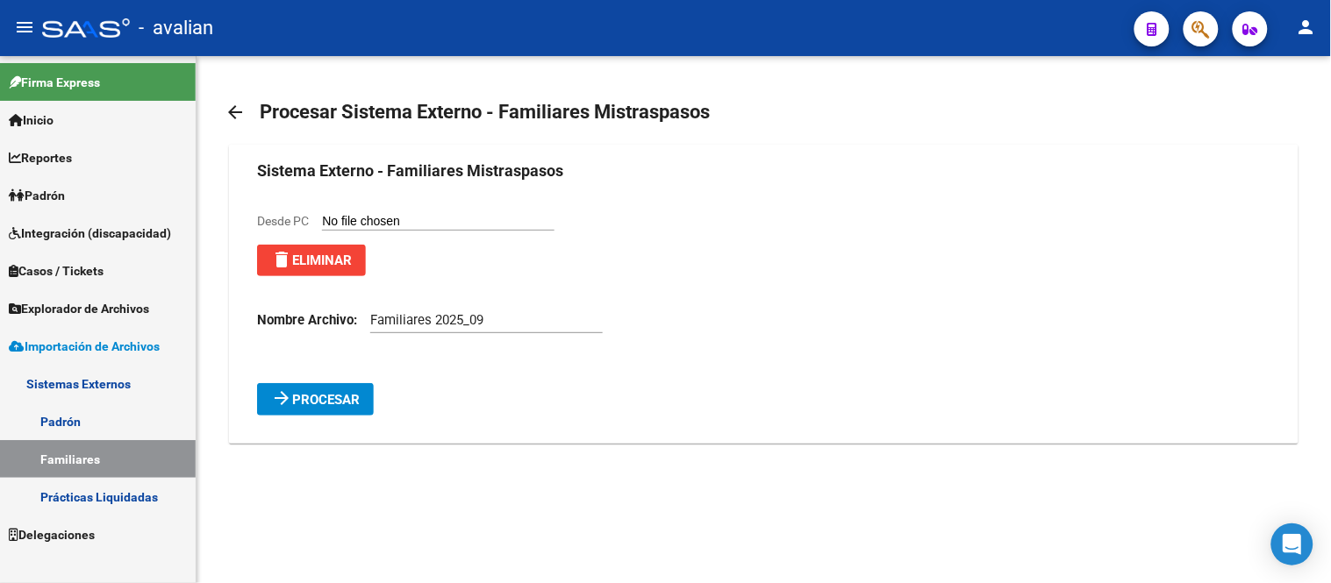
click at [329, 254] on span "delete Eliminar" at bounding box center [311, 261] width 81 height 16
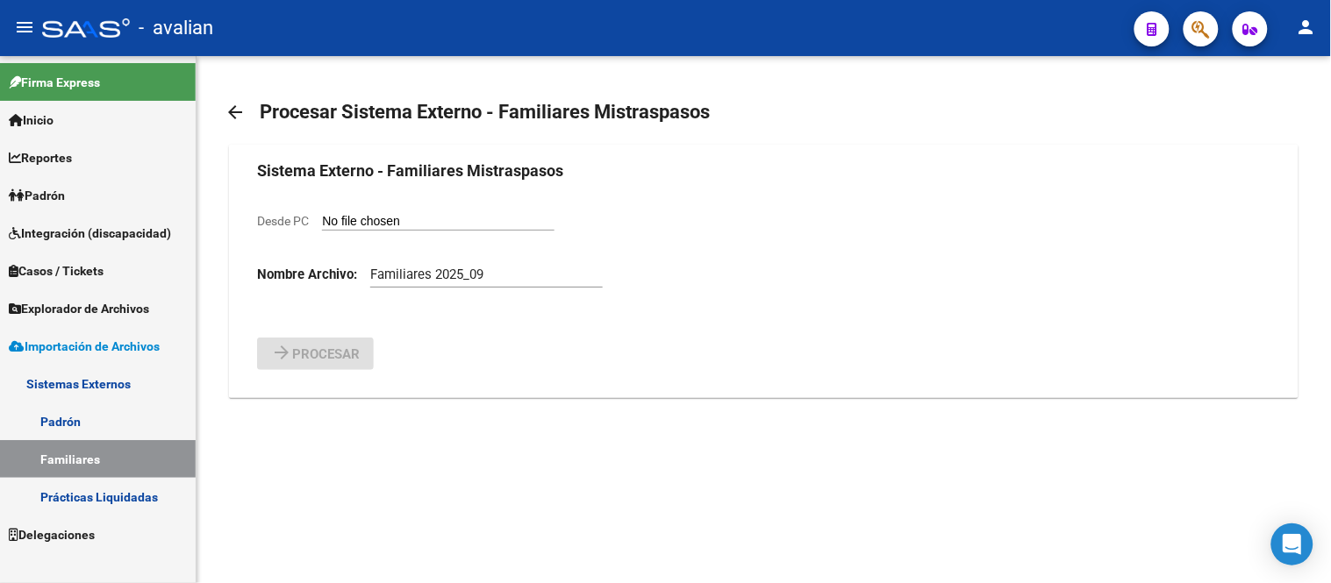
click at [405, 221] on input "Desde PC" at bounding box center [438, 222] width 233 height 17
type input "C:\fakepath\Familiares 2025_09.csv"
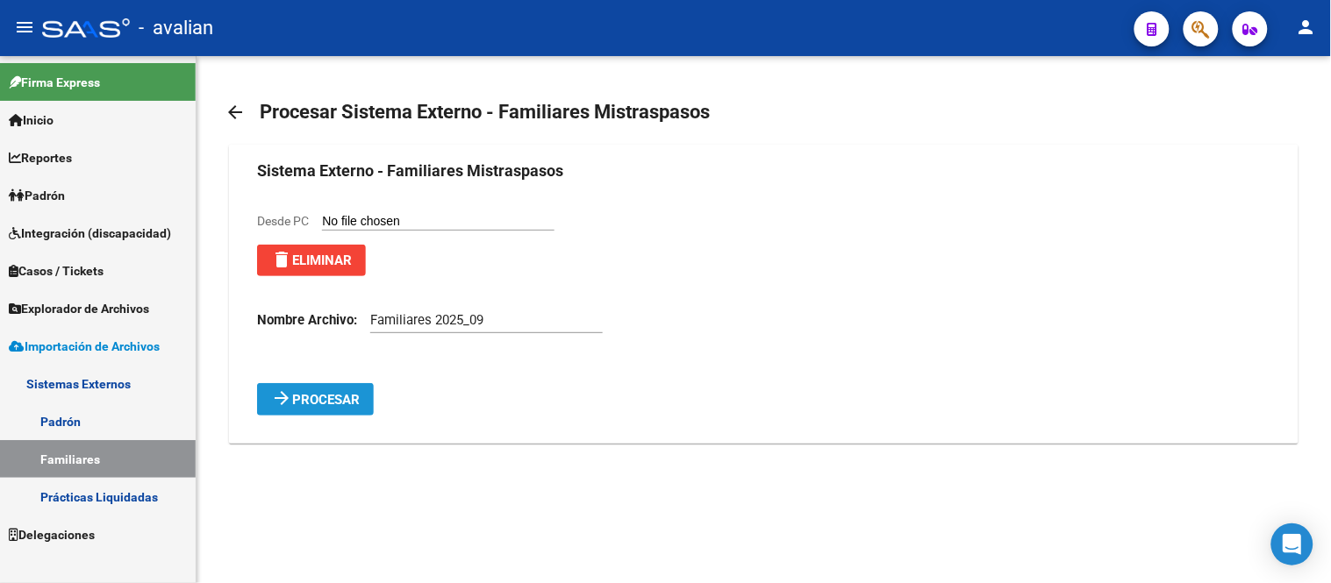
click at [326, 405] on span "Procesar" at bounding box center [326, 400] width 68 height 16
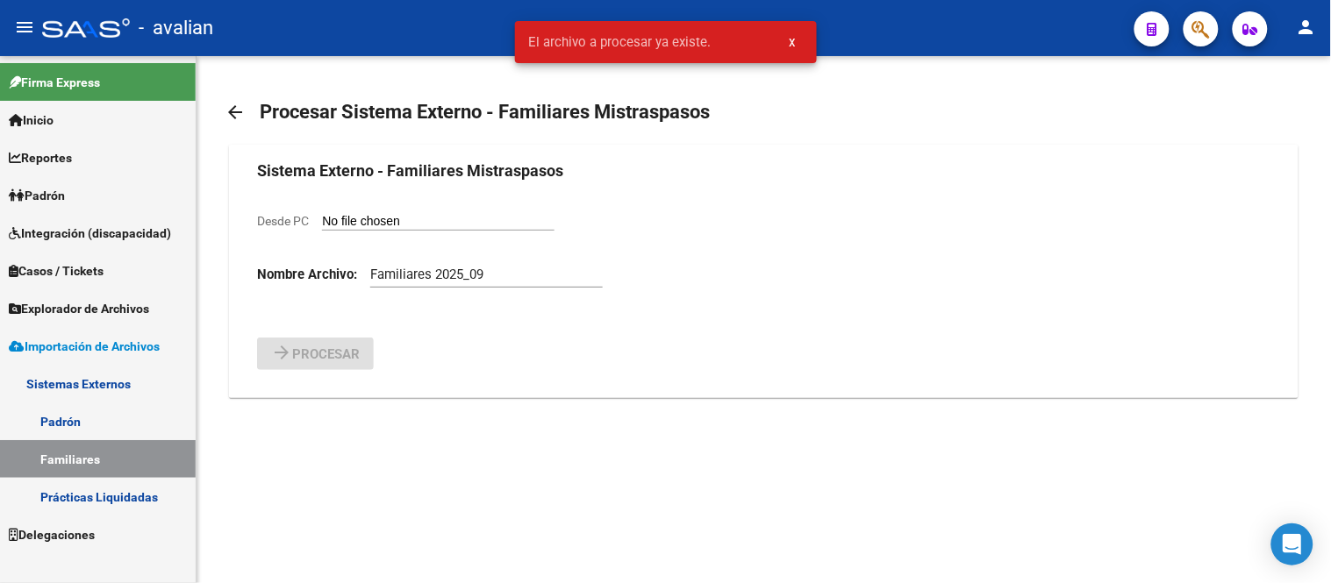
click at [64, 425] on link "Padrón" at bounding box center [98, 422] width 196 height 38
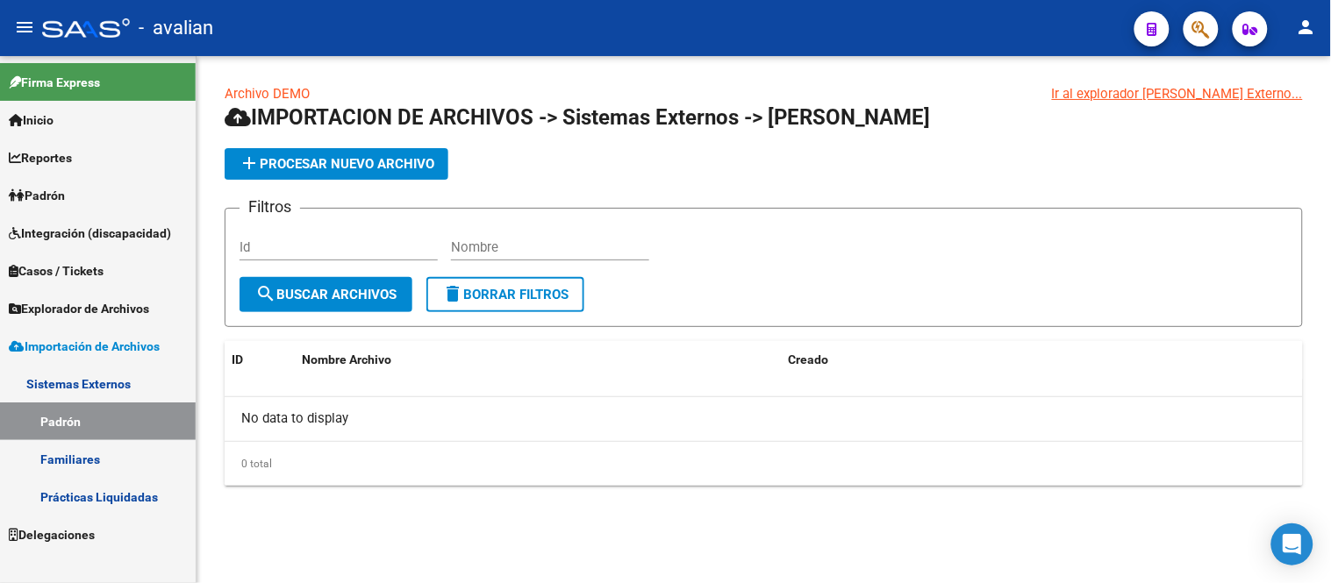
click at [74, 463] on link "Familiares" at bounding box center [98, 459] width 196 height 38
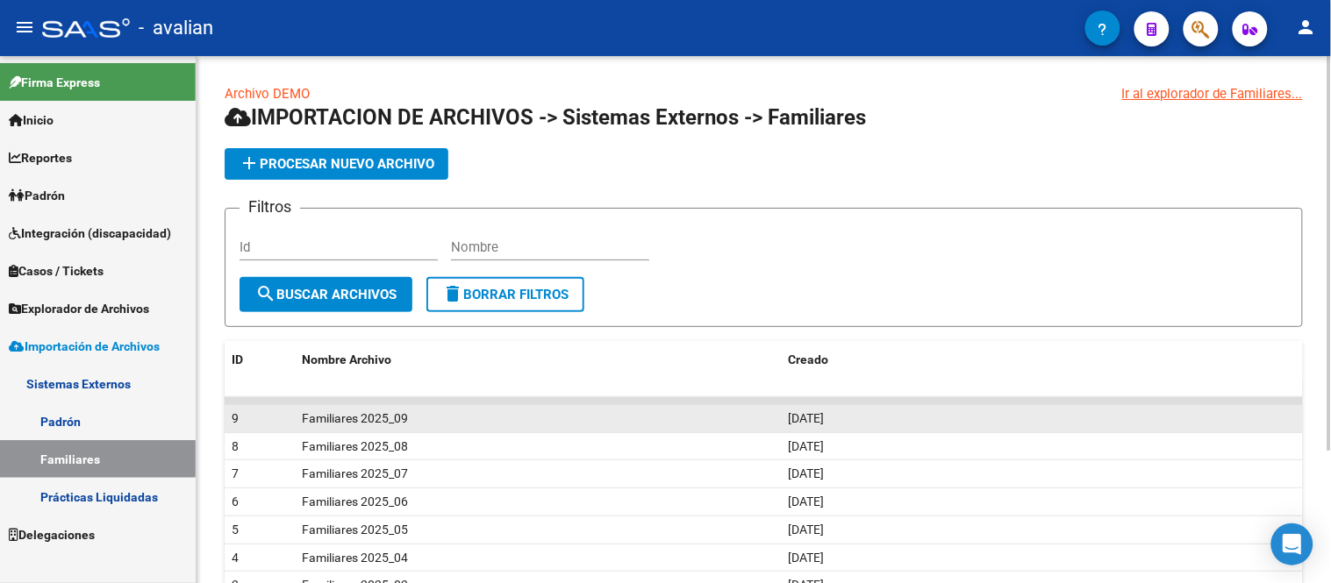
scroll to position [97, 0]
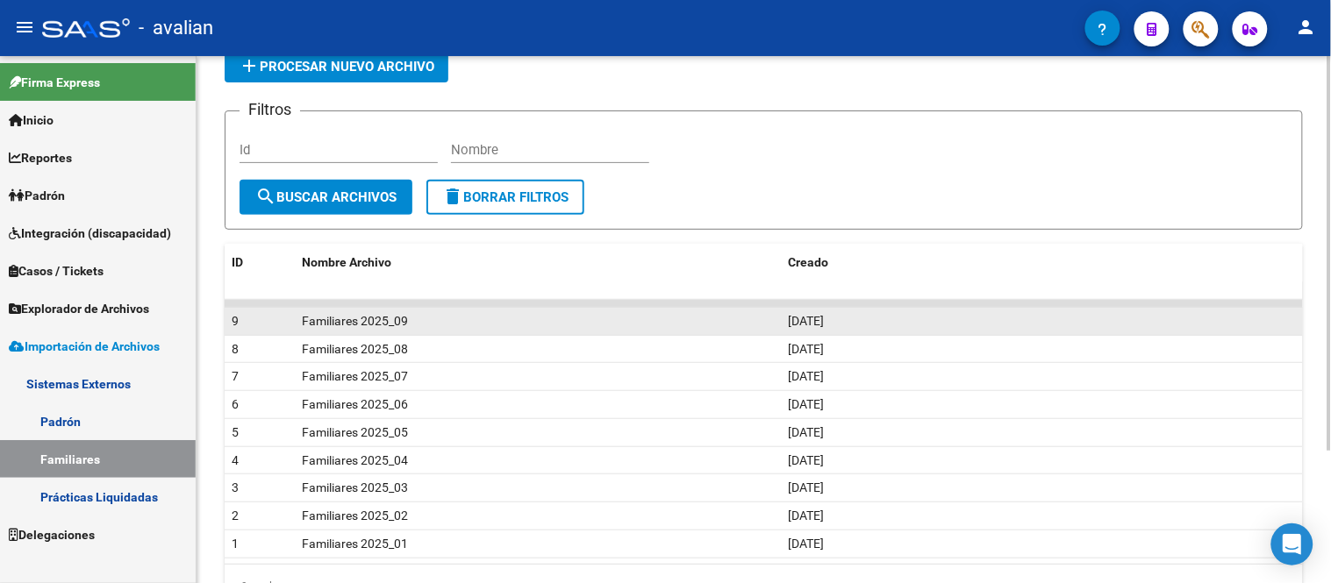
drag, startPoint x: 787, startPoint y: 319, endPoint x: 870, endPoint y: 319, distance: 83.4
click at [870, 319] on datatable-body-cell "[DATE]" at bounding box center [1043, 321] width 522 height 27
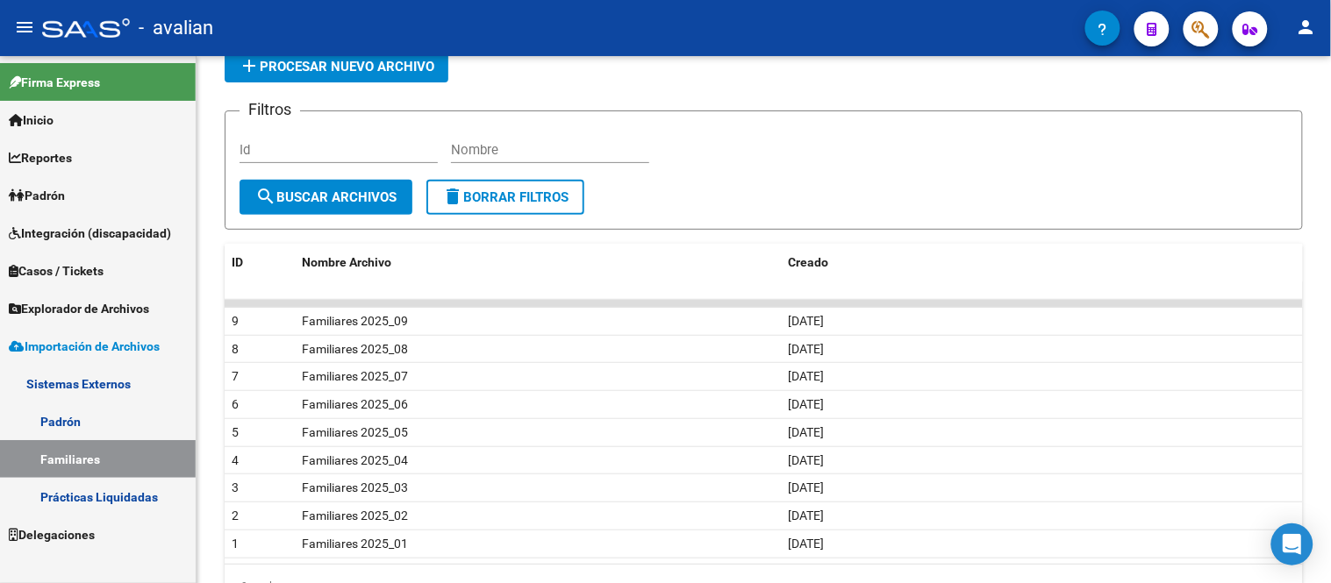
click at [105, 304] on span "Explorador de Archivos" at bounding box center [79, 308] width 140 height 19
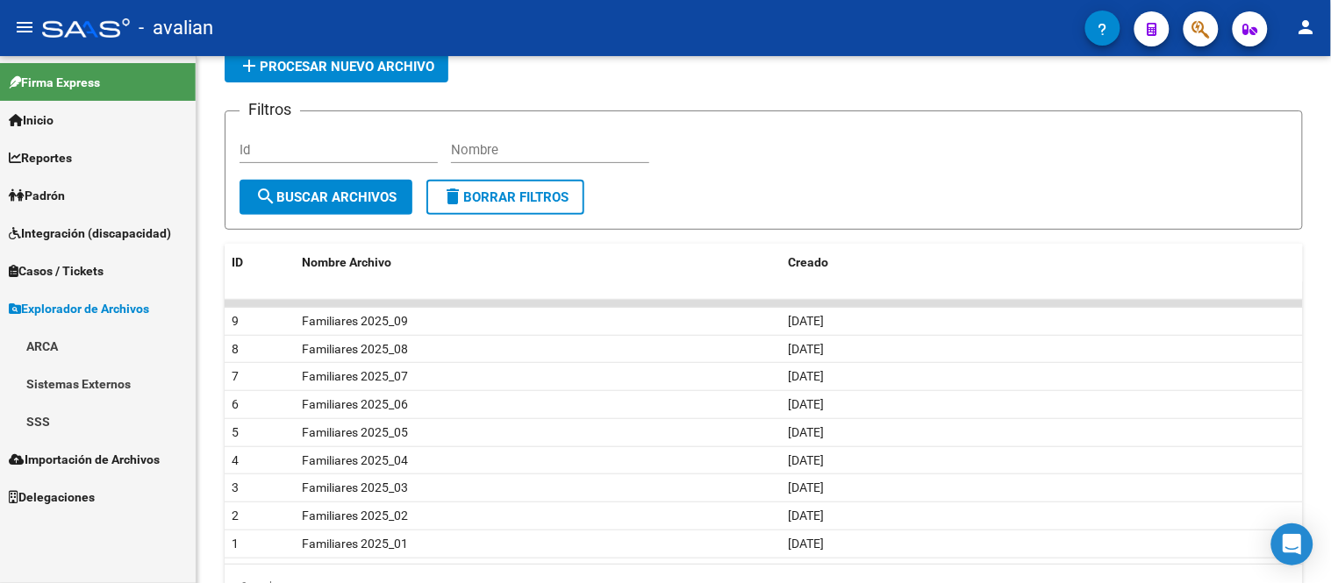
click at [83, 375] on link "Sistemas Externos" at bounding box center [98, 384] width 196 height 38
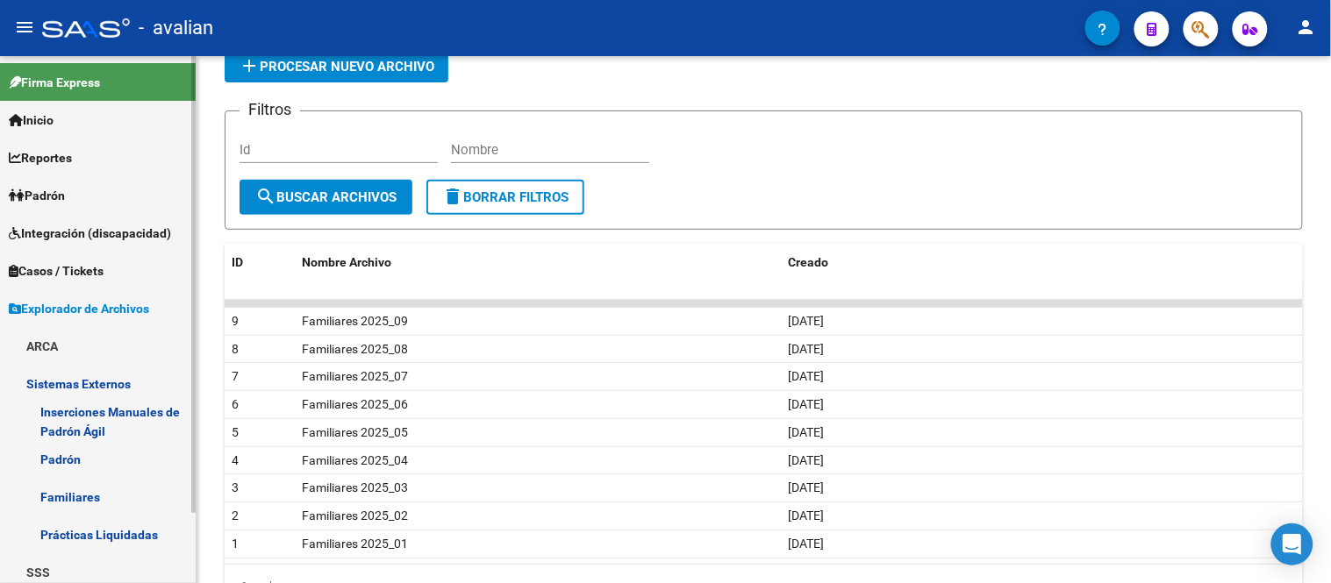
click at [71, 491] on link "Familiares" at bounding box center [98, 497] width 196 height 38
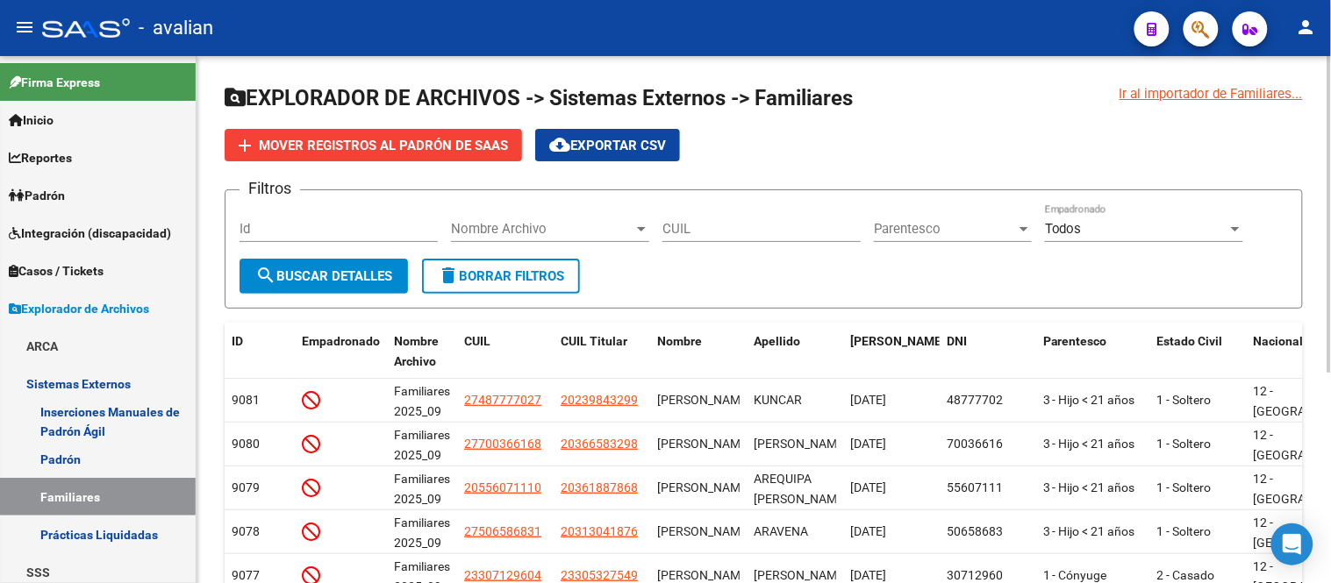
click at [562, 215] on div "Nombre Archivo Nombre Archivo" at bounding box center [550, 223] width 198 height 38
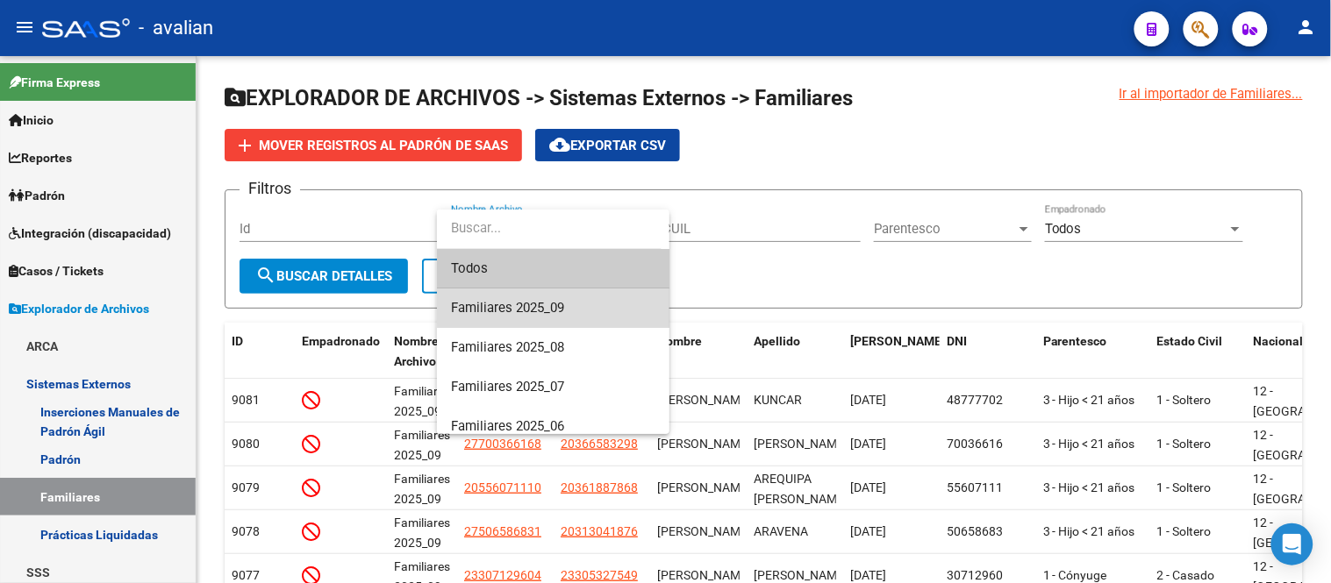
click at [555, 304] on span "Familiares 2025_09" at bounding box center [553, 308] width 204 height 39
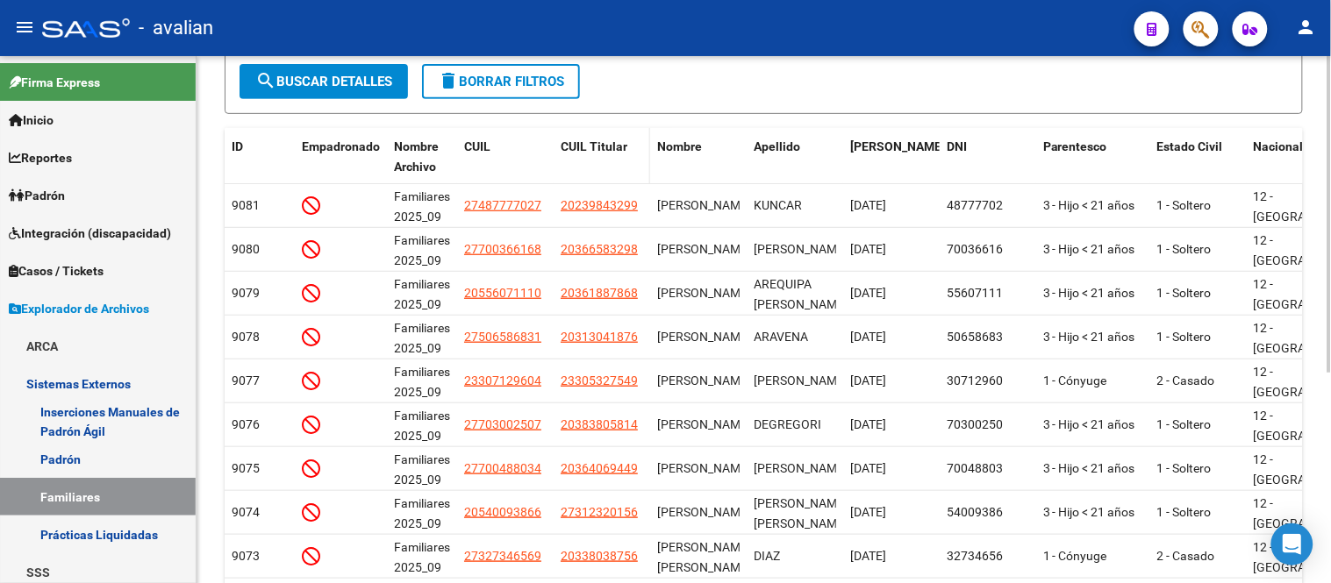
scroll to position [97, 0]
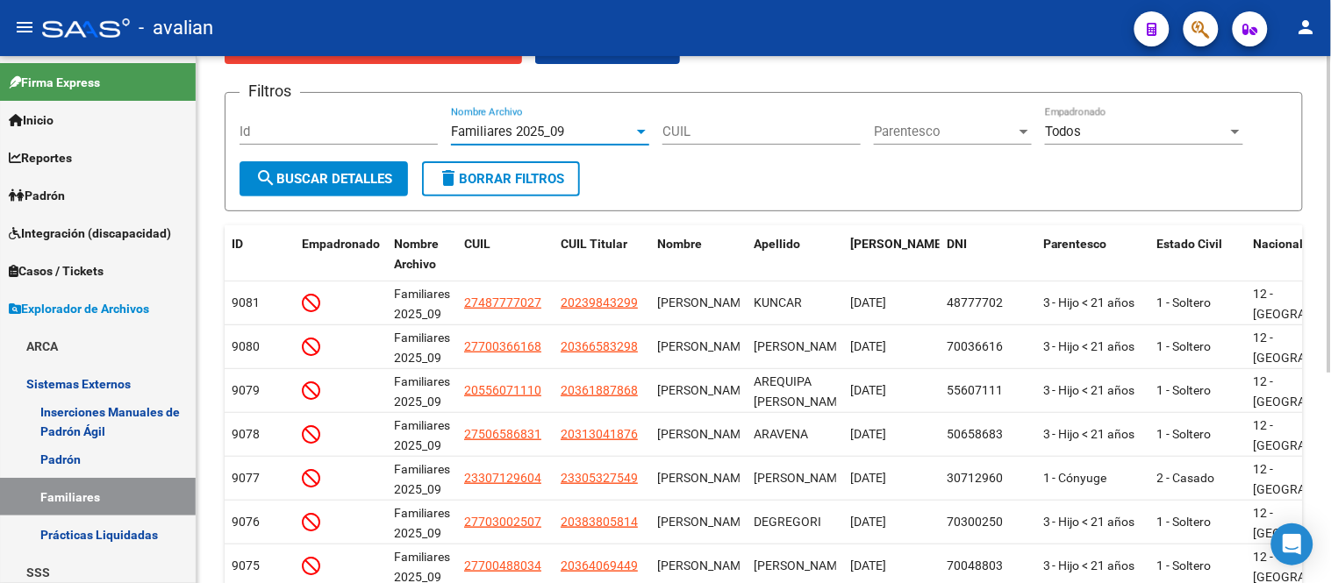
click at [299, 191] on button "search Buscar Detalles" at bounding box center [324, 178] width 168 height 35
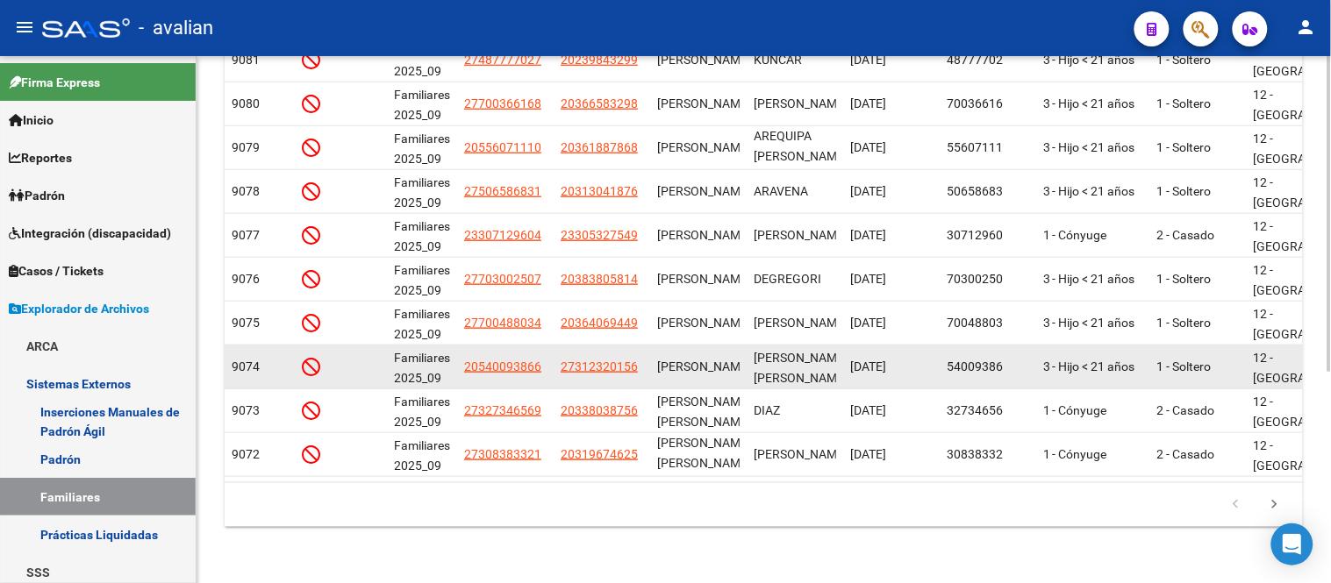
scroll to position [0, 0]
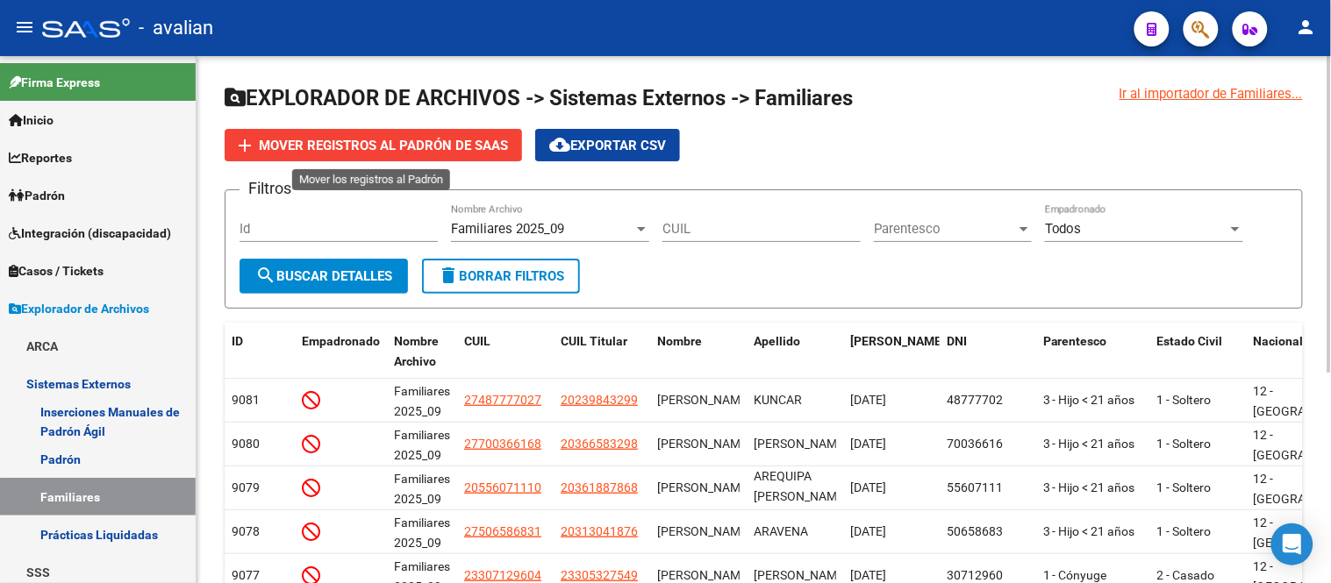
click at [396, 138] on span "Mover registros al PADRÓN de SAAS" at bounding box center [383, 146] width 249 height 16
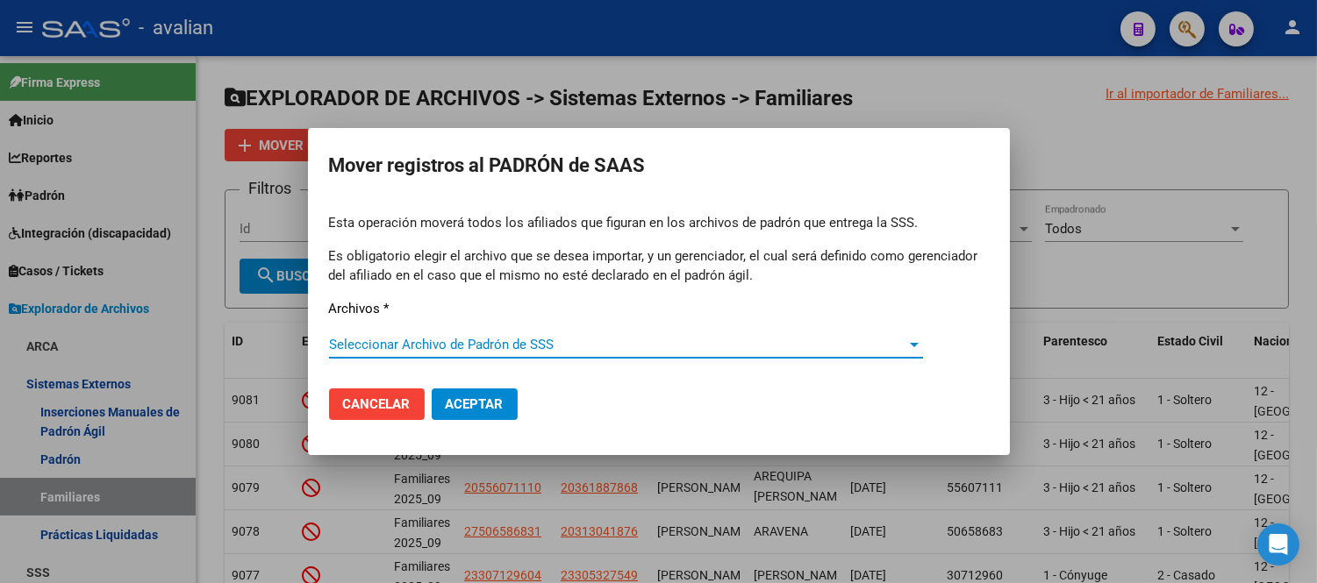
click at [551, 346] on span "Seleccionar Archivo de Padrón de SSS" at bounding box center [618, 345] width 578 height 16
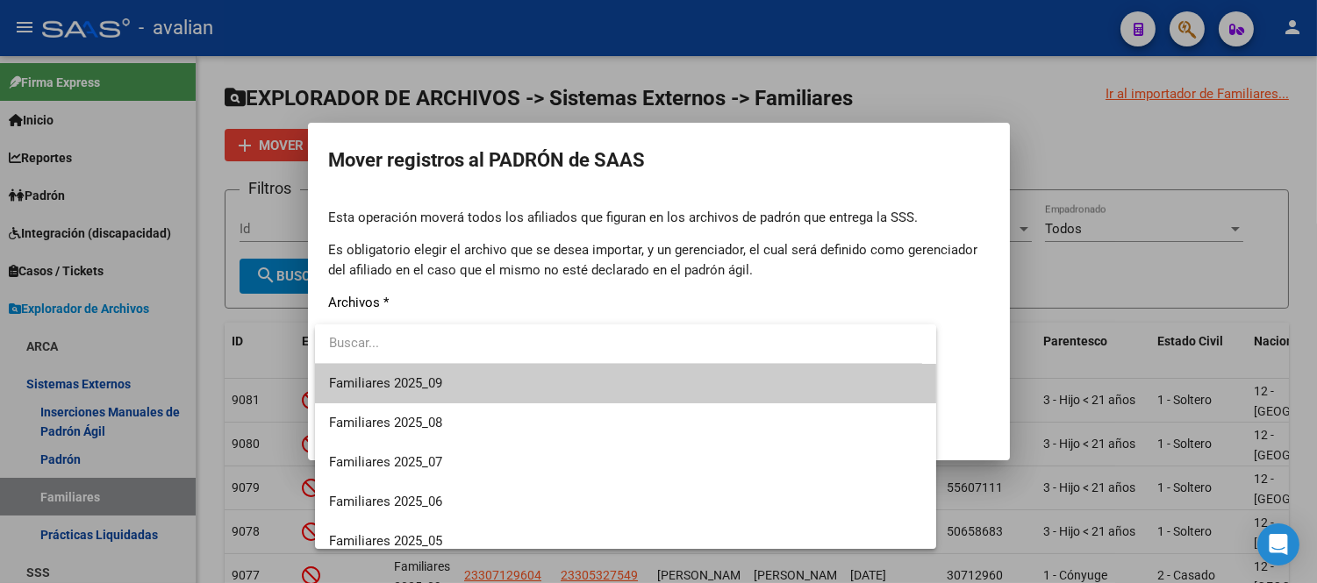
click at [471, 375] on span "Familiares 2025_09" at bounding box center [626, 383] width 594 height 39
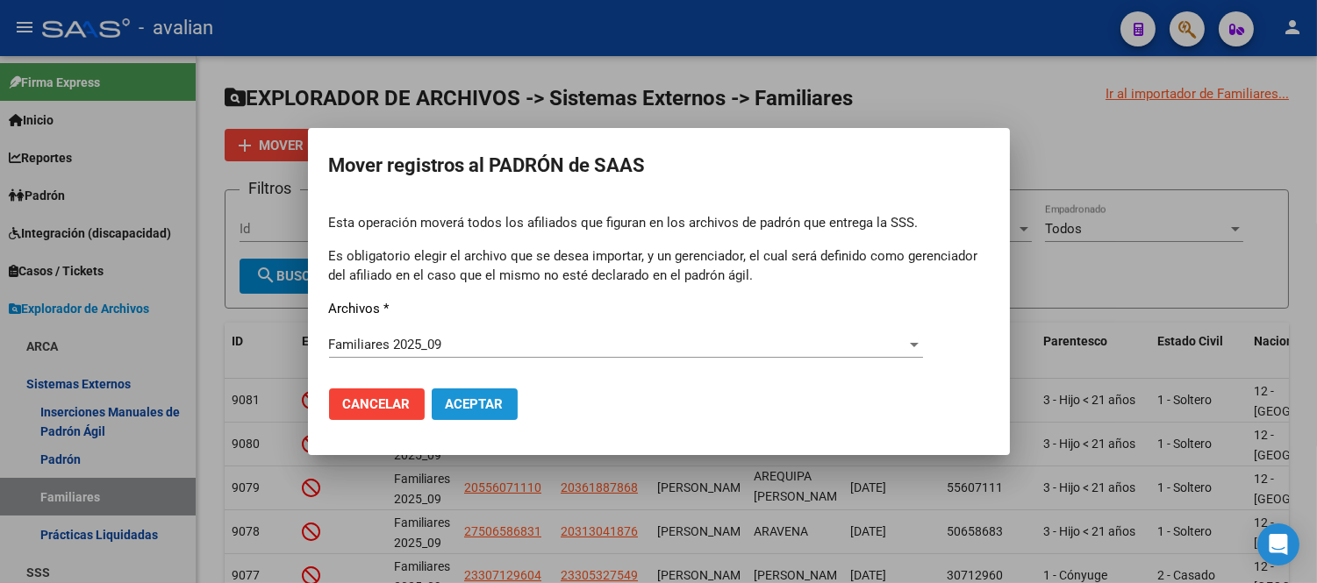
click at [480, 407] on span "Aceptar" at bounding box center [475, 405] width 58 height 16
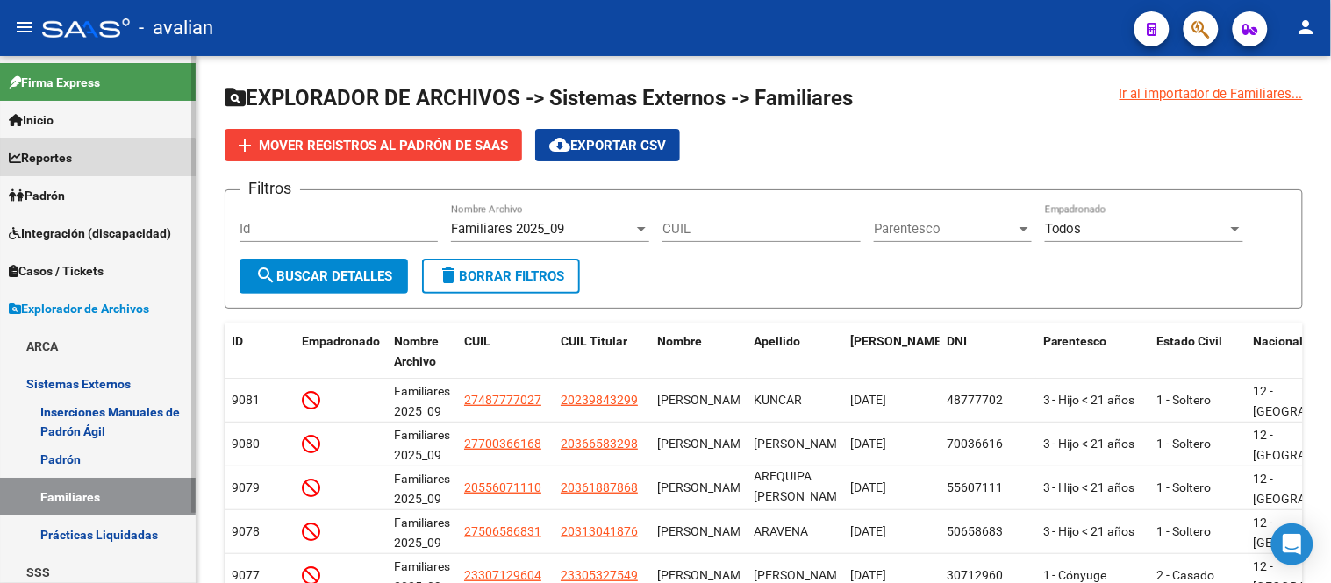
click at [72, 164] on span "Reportes" at bounding box center [40, 157] width 63 height 19
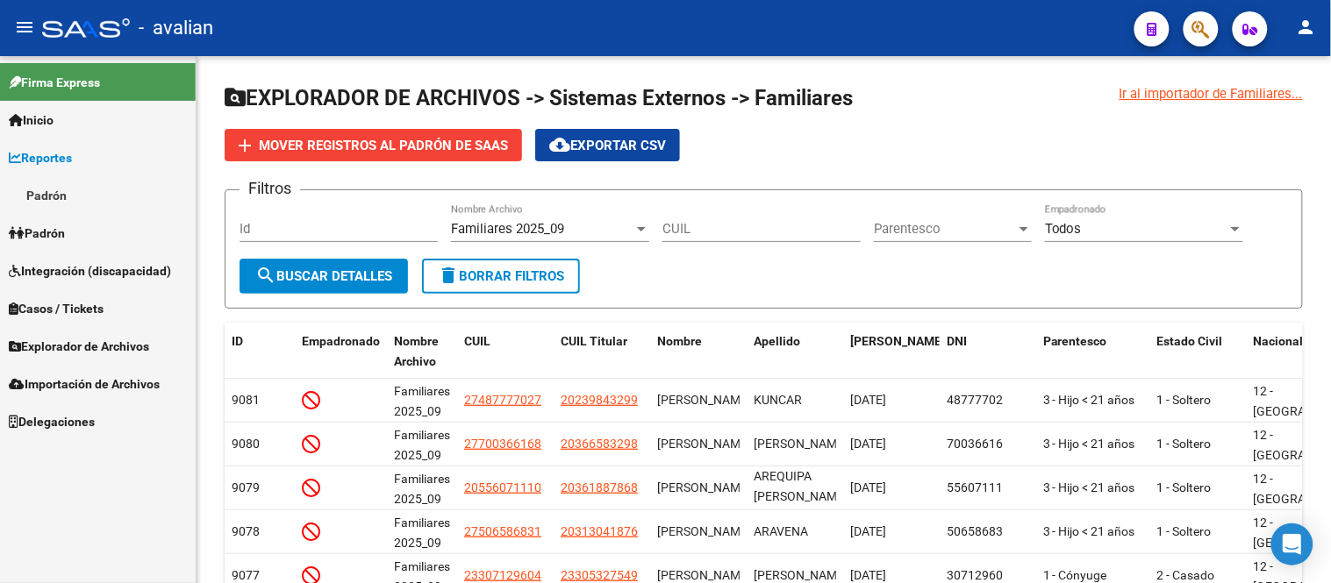
click at [59, 233] on span "Padrón" at bounding box center [37, 233] width 56 height 19
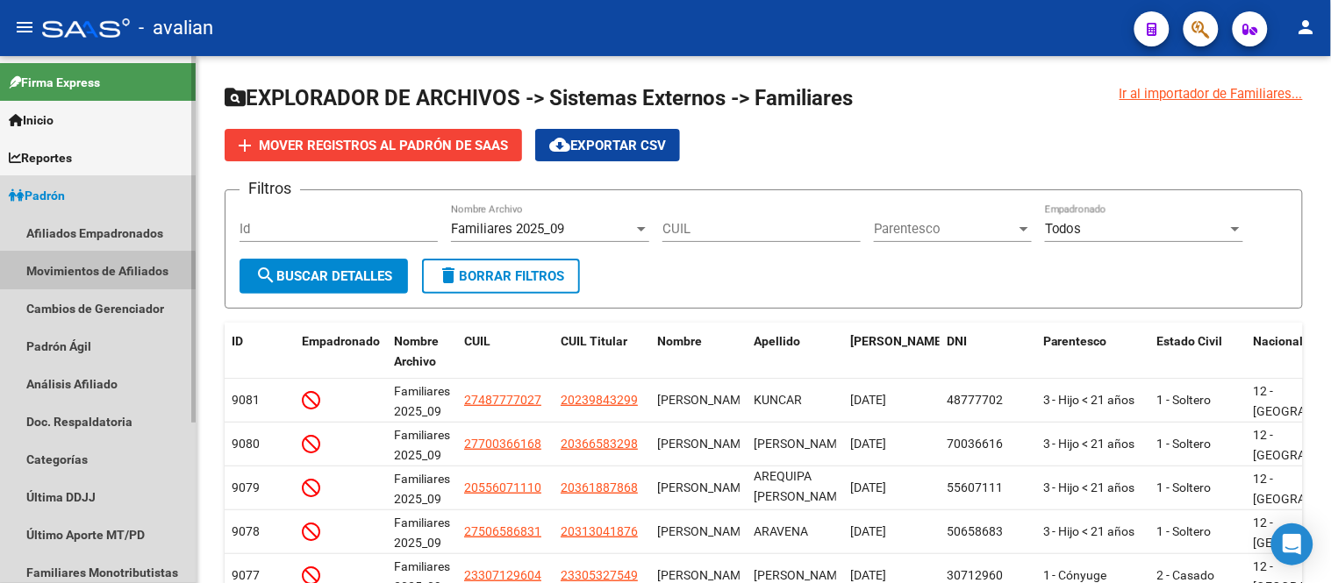
click at [82, 272] on link "Movimientos de Afiliados" at bounding box center [98, 271] width 196 height 38
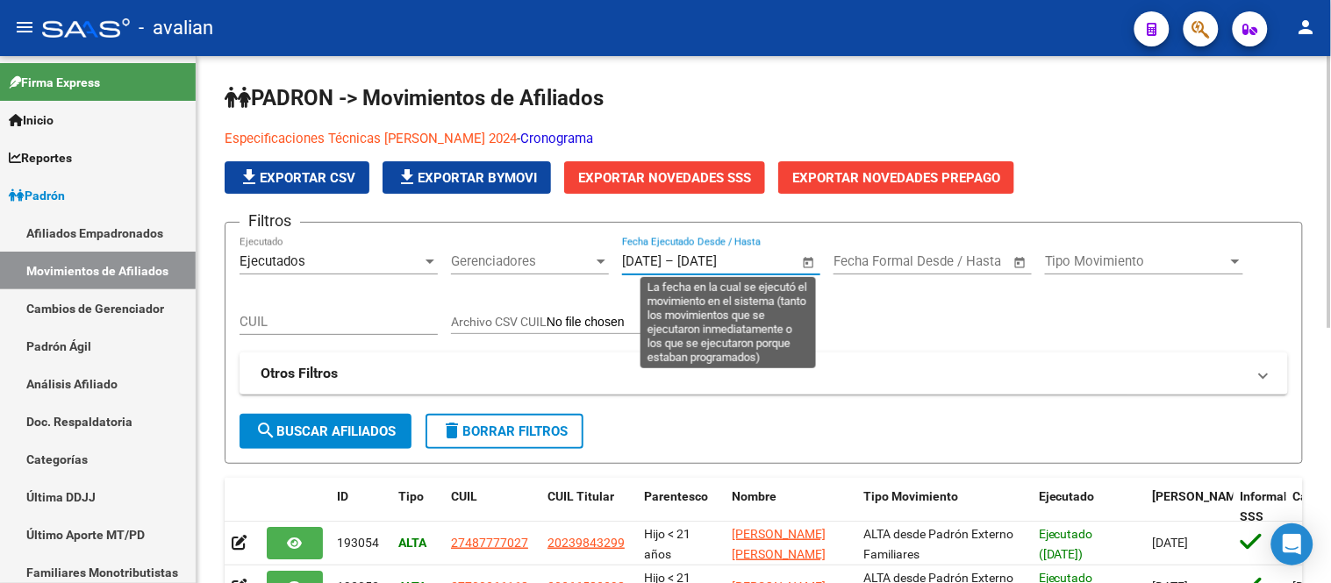
click at [762, 263] on input "[DATE]" at bounding box center [719, 262] width 85 height 16
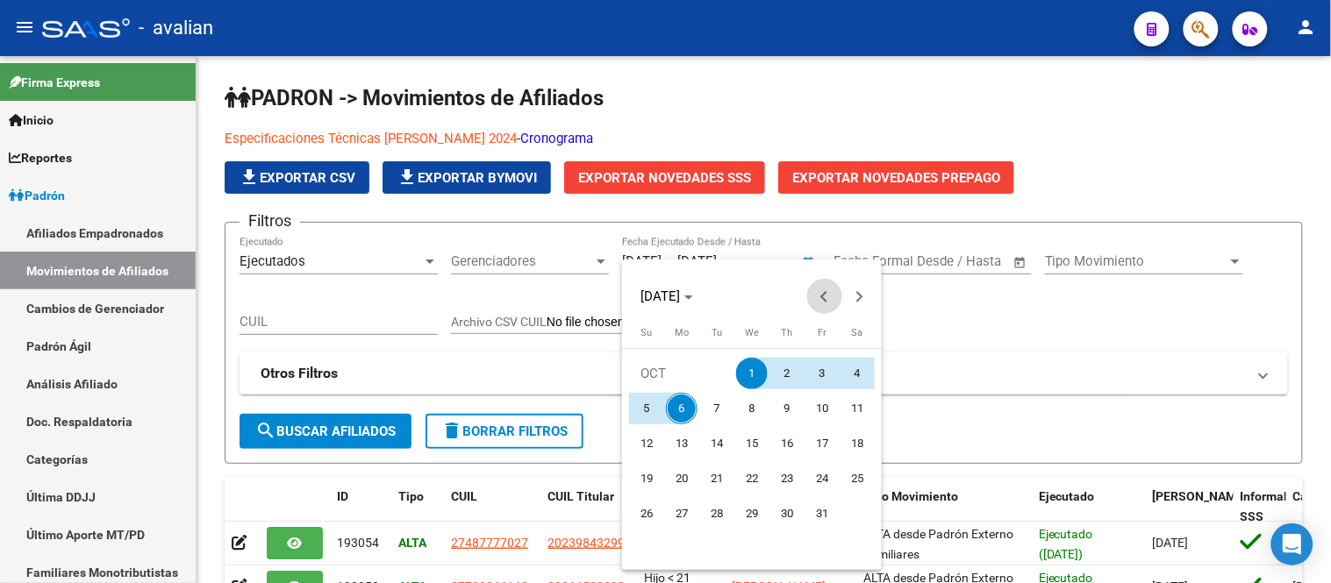
click at [820, 292] on span "Previous month" at bounding box center [824, 296] width 35 height 35
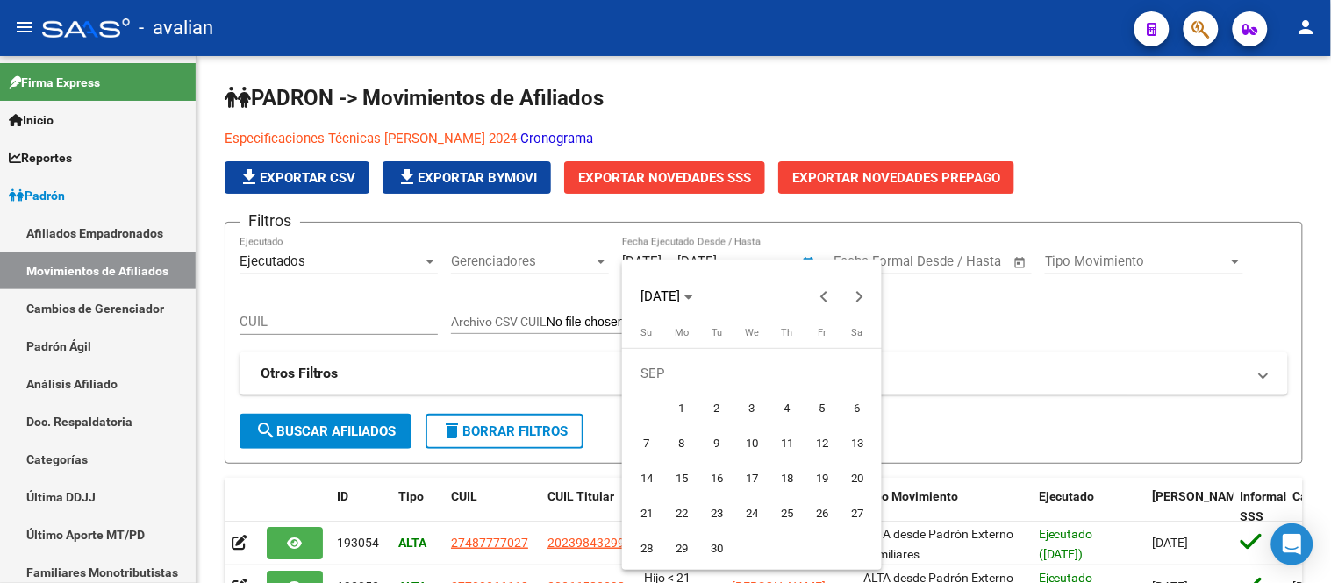
click at [855, 402] on span "6" at bounding box center [857, 409] width 32 height 32
type input "06/09/2025"
click at [866, 296] on span "Next month" at bounding box center [859, 296] width 35 height 35
click at [677, 411] on span "6" at bounding box center [682, 409] width 32 height 32
type input "[DATE]"
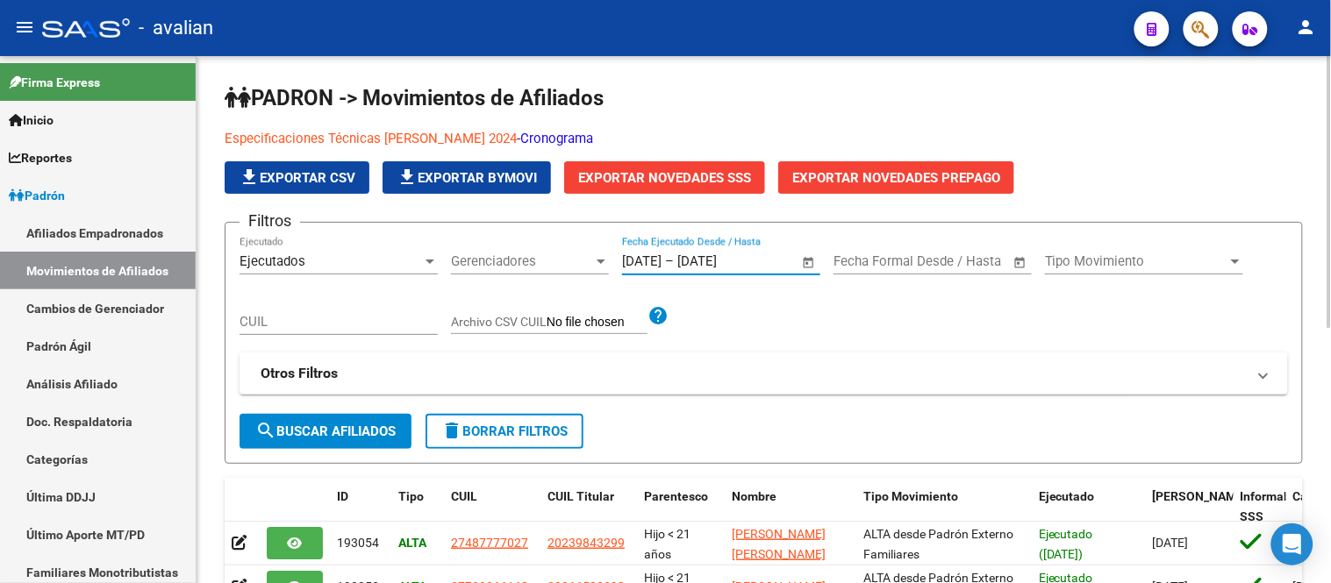
click at [379, 426] on span "search Buscar Afiliados" at bounding box center [325, 432] width 140 height 16
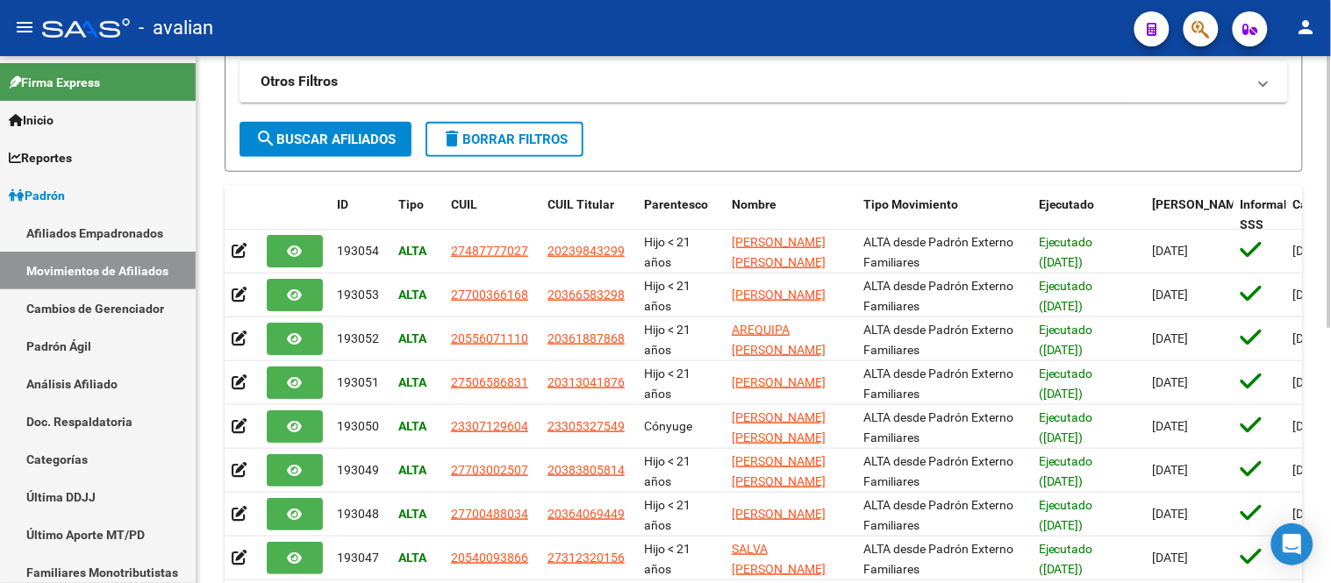
scroll to position [497, 0]
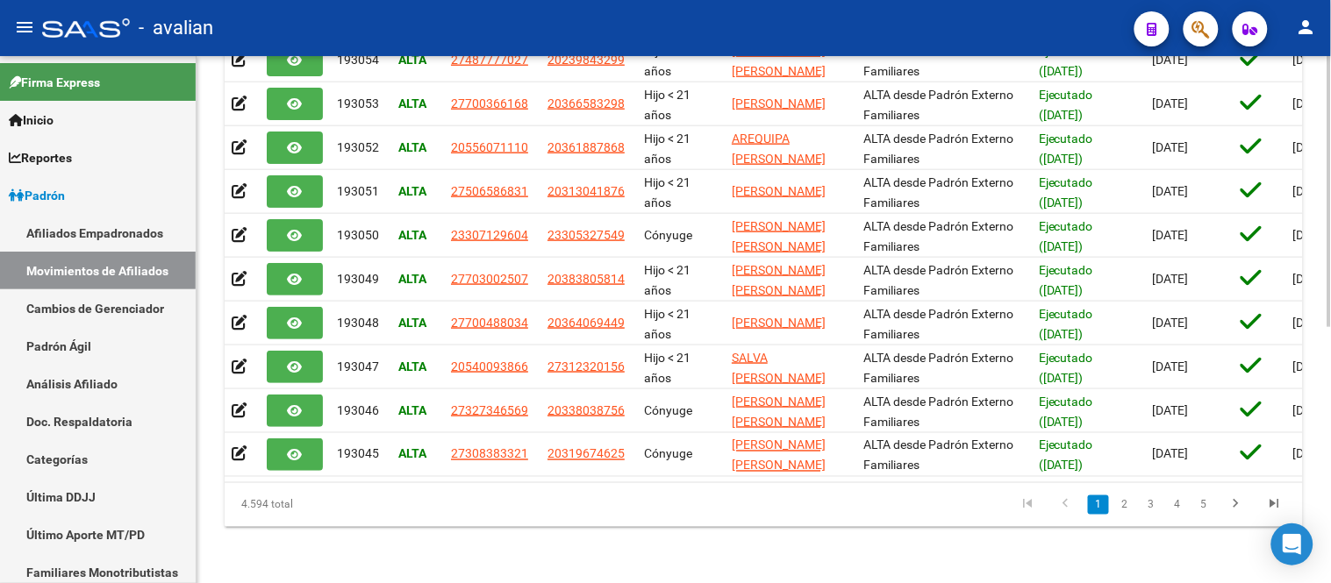
drag, startPoint x: 242, startPoint y: 507, endPoint x: 304, endPoint y: 507, distance: 61.4
click at [304, 507] on div "4.594 total" at bounding box center [331, 505] width 212 height 44
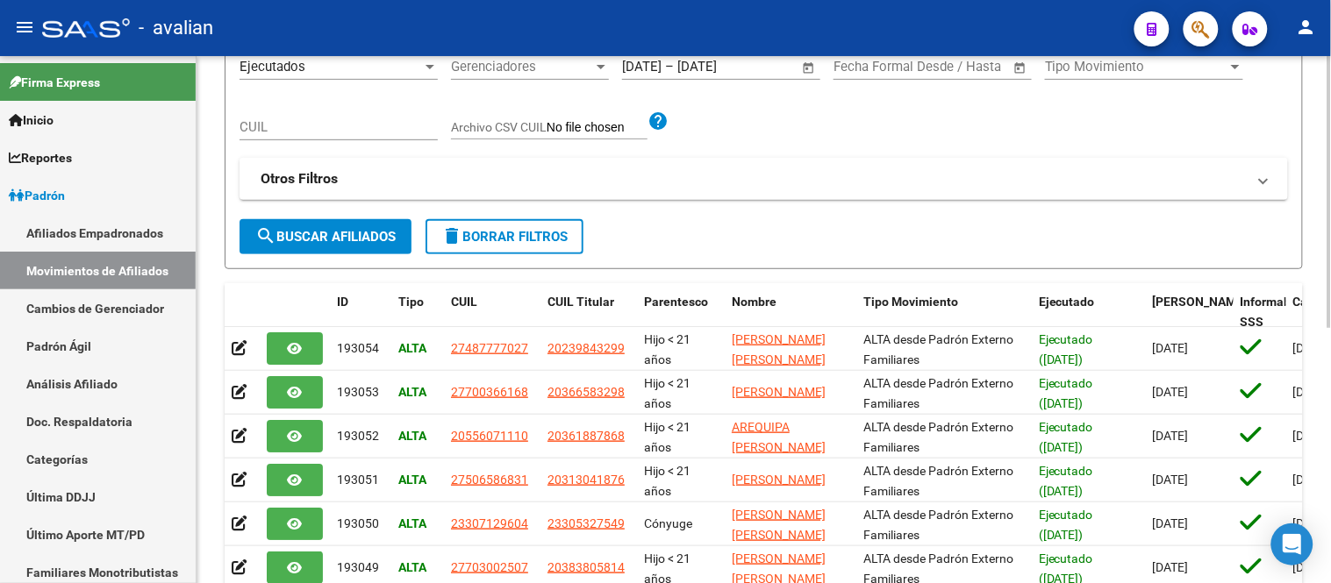
scroll to position [0, 0]
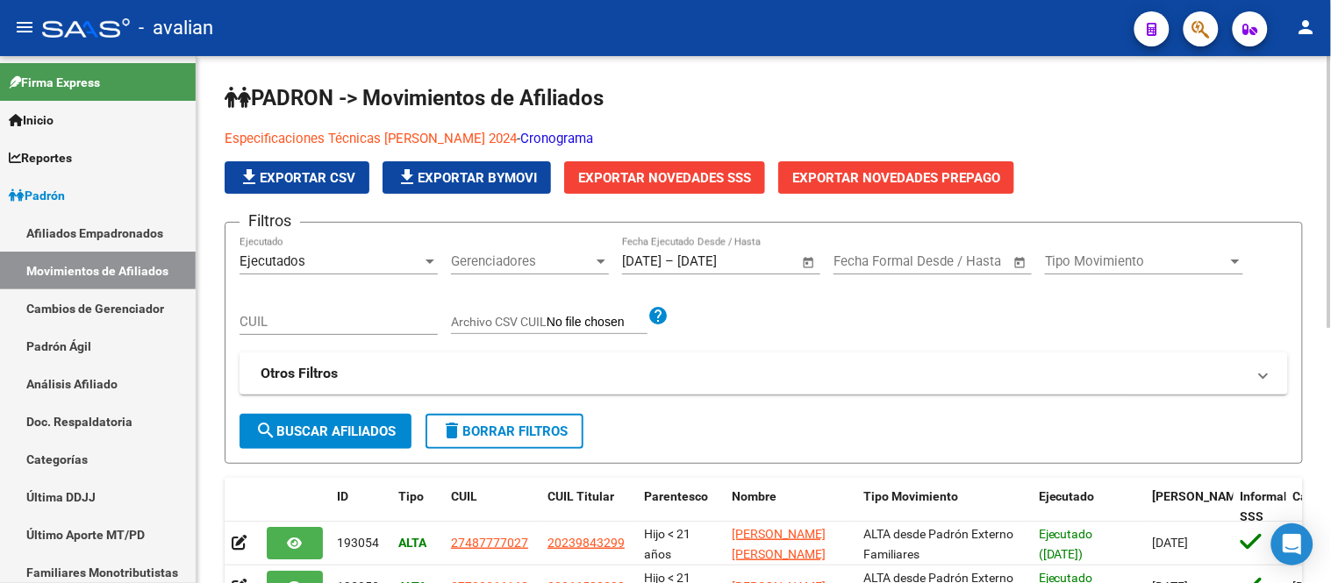
click at [670, 170] on span "Exportar Novedades SSS" at bounding box center [664, 178] width 173 height 16
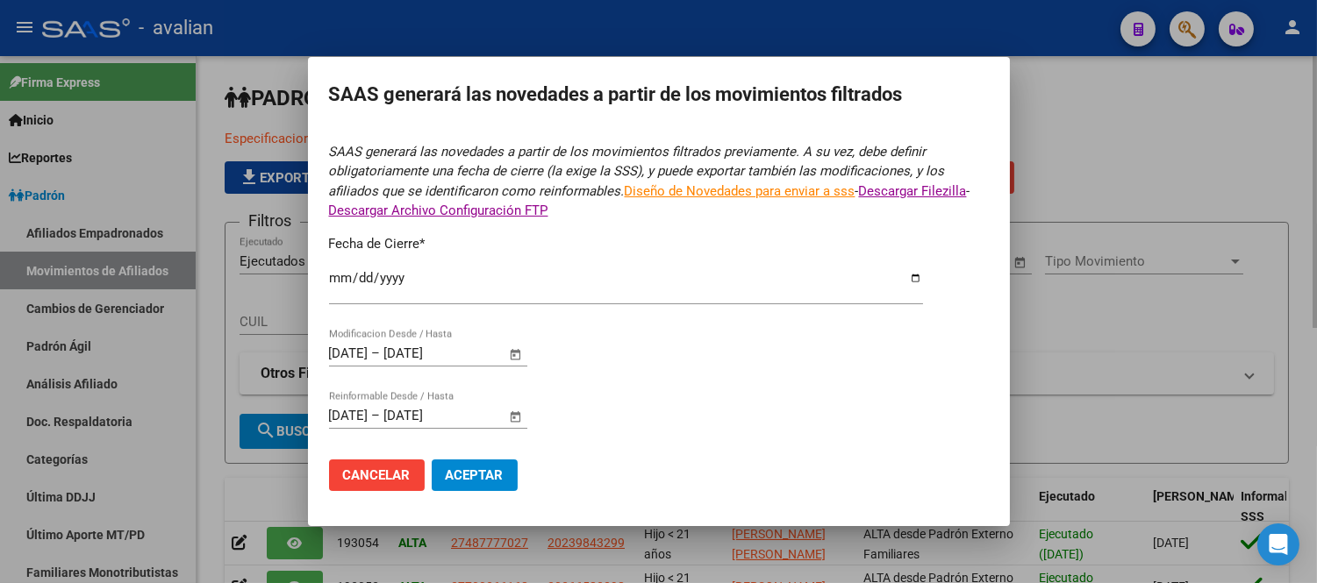
type input "2025-09-30"
click at [494, 470] on span "Aceptar" at bounding box center [475, 476] width 58 height 16
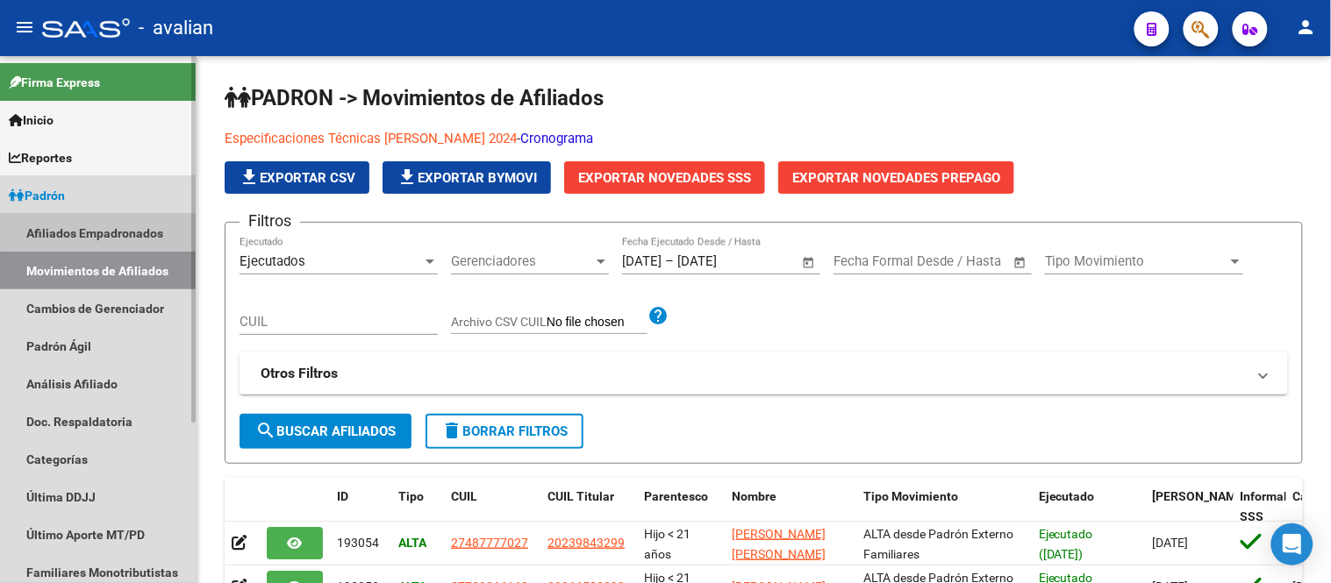
click at [91, 239] on link "Afiliados Empadronados" at bounding box center [98, 233] width 196 height 38
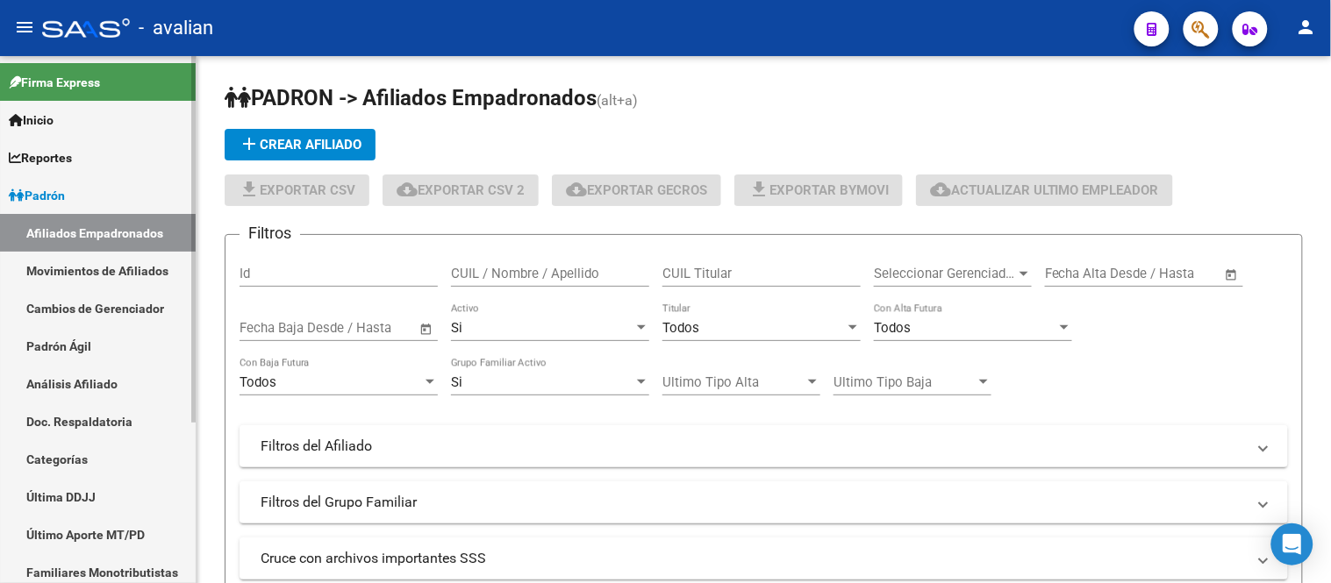
click at [98, 273] on link "Movimientos de Afiliados" at bounding box center [98, 271] width 196 height 38
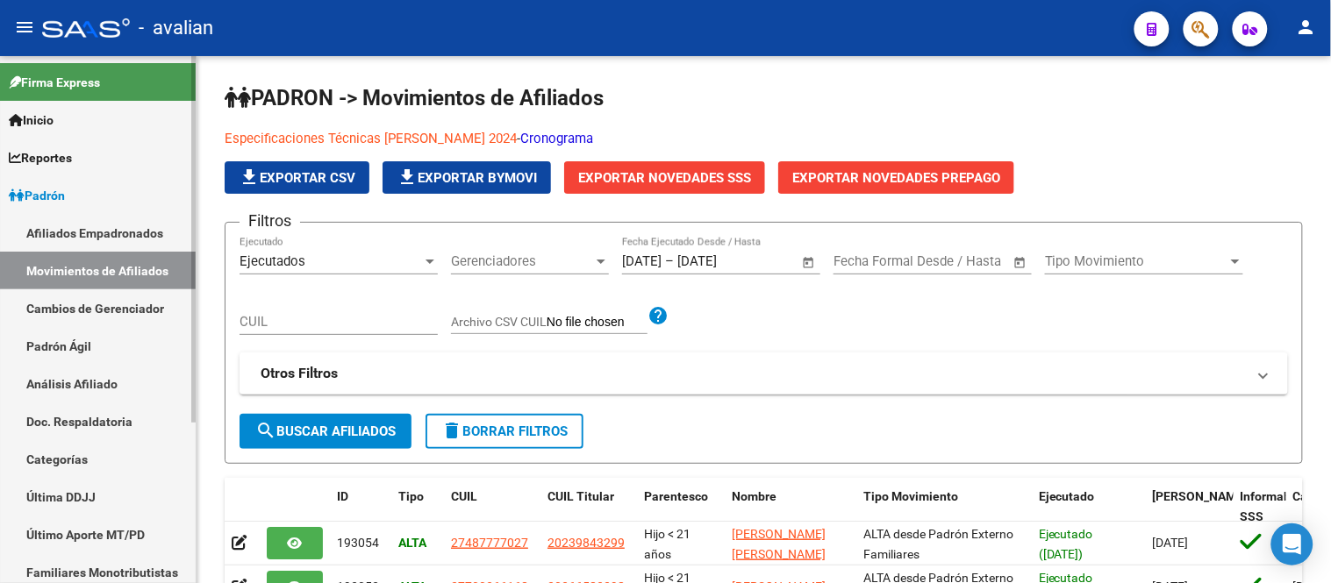
click at [97, 233] on link "Afiliados Empadronados" at bounding box center [98, 233] width 196 height 38
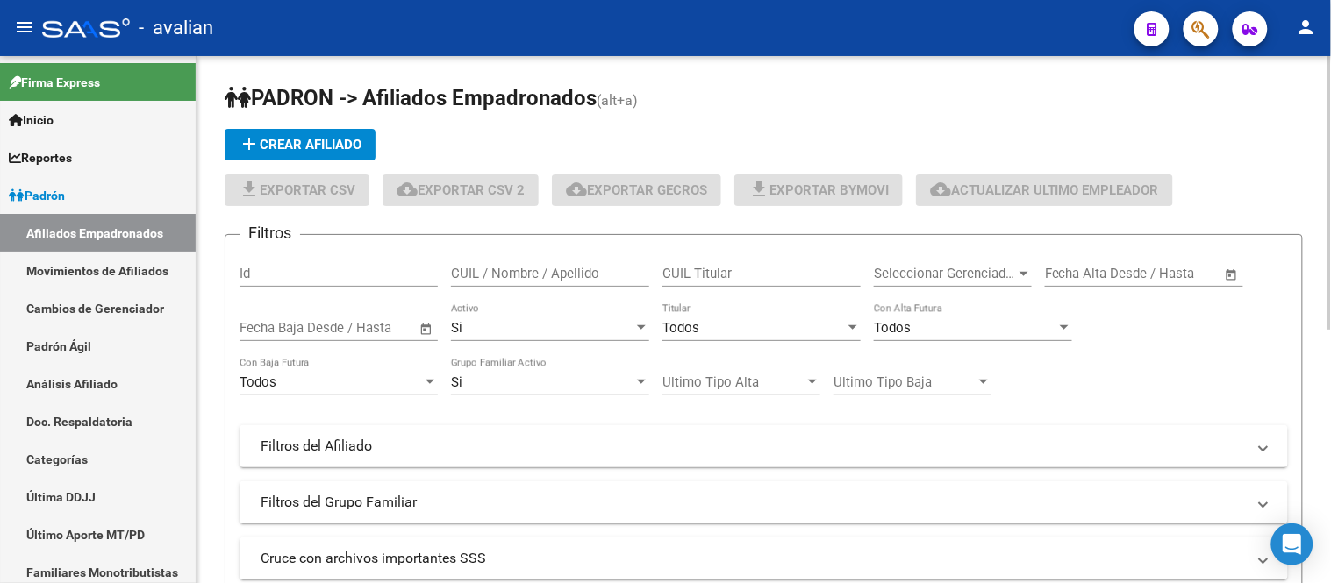
click at [530, 277] on input "CUIL / Nombre / Apellido" at bounding box center [550, 274] width 198 height 16
paste input "27384481642"
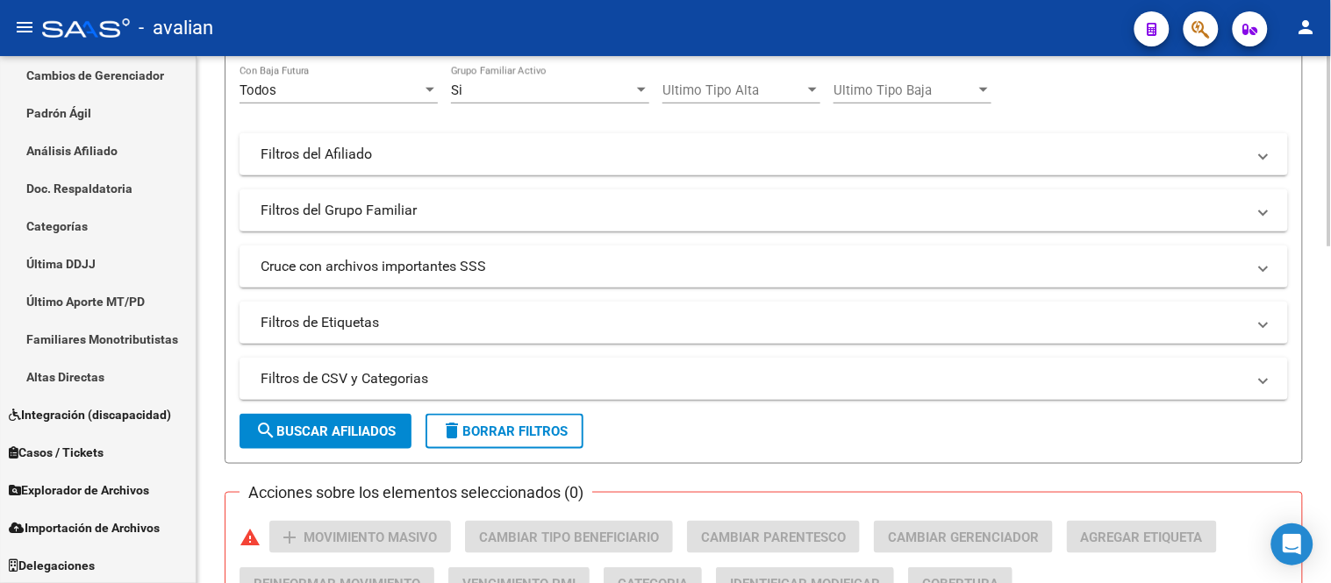
scroll to position [390, 0]
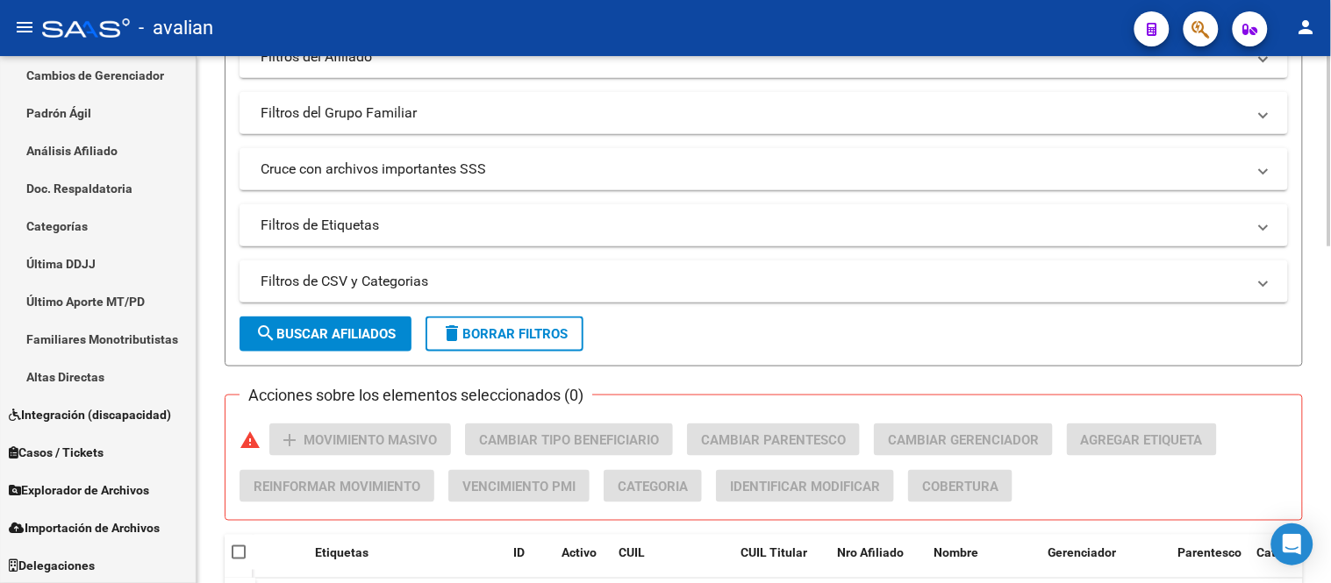
type input "27384481642"
click at [346, 340] on span "search Buscar Afiliados" at bounding box center [325, 334] width 140 height 16
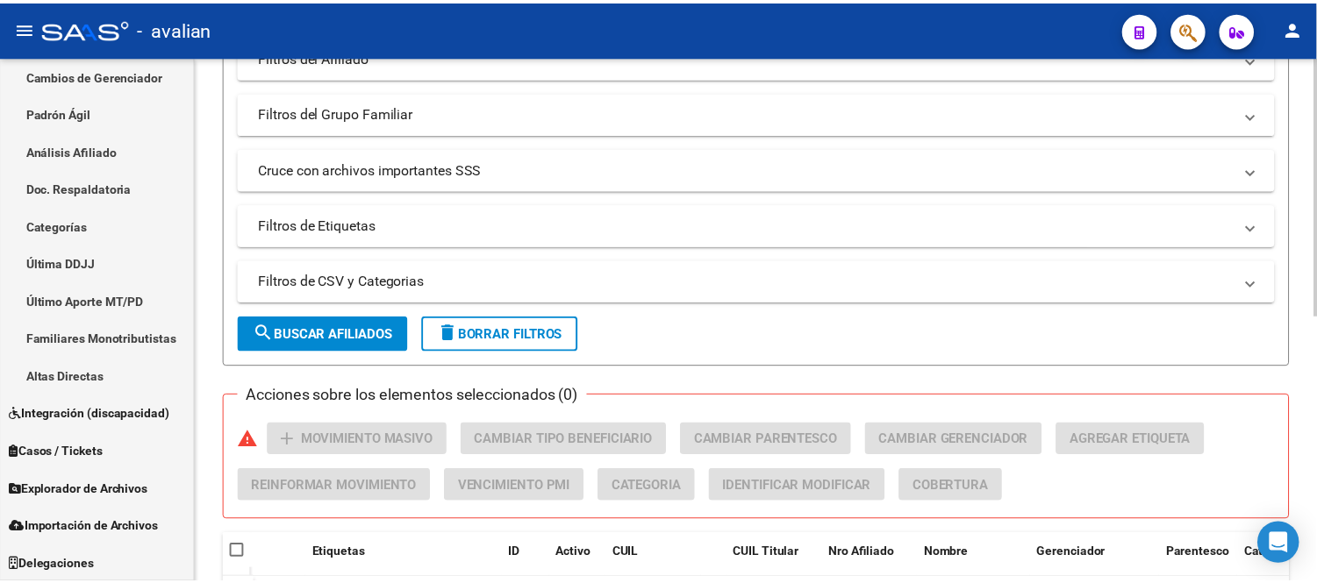
scroll to position [545, 0]
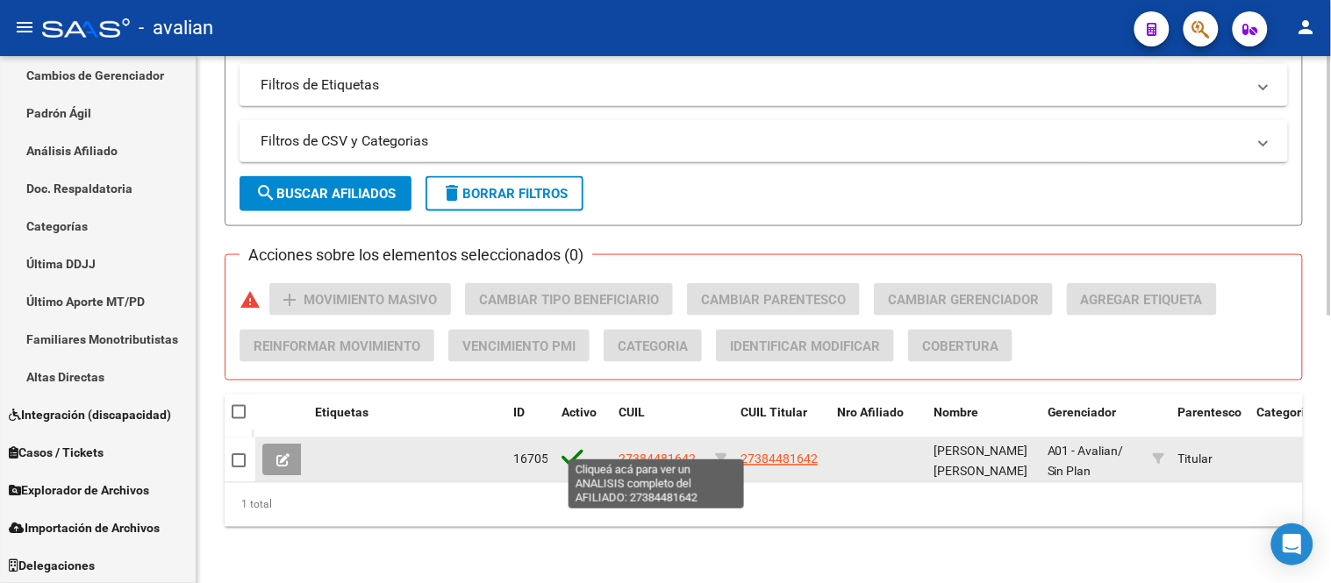
click at [668, 453] on span "27384481642" at bounding box center [657, 460] width 77 height 14
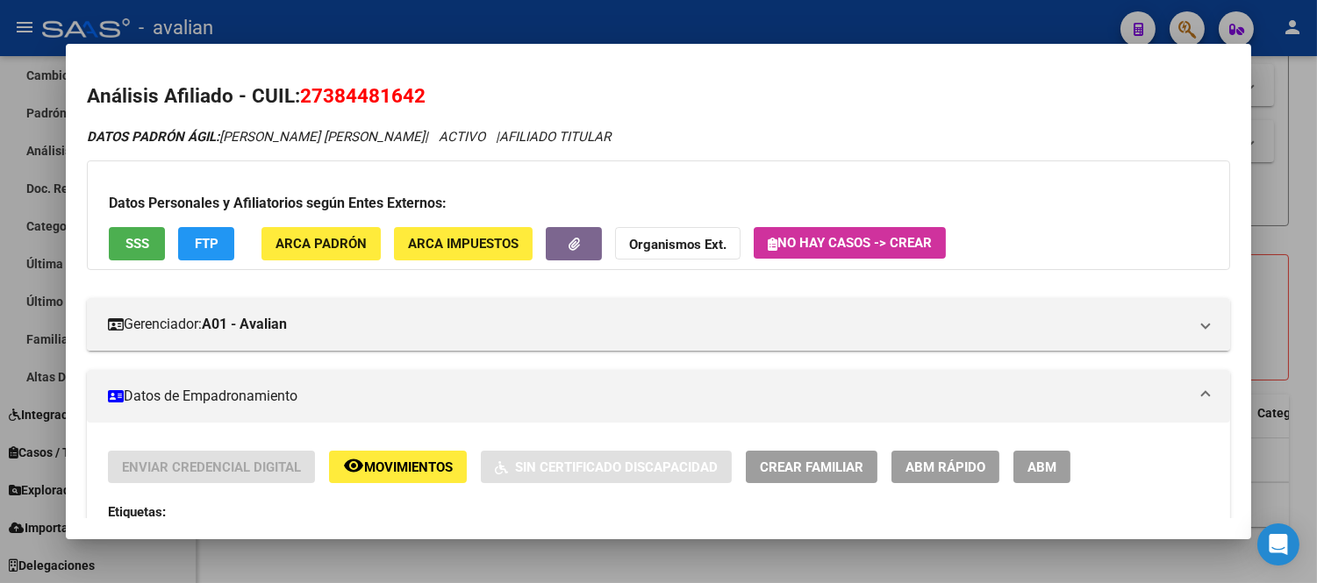
click at [1048, 463] on span "ABM" at bounding box center [1041, 468] width 29 height 16
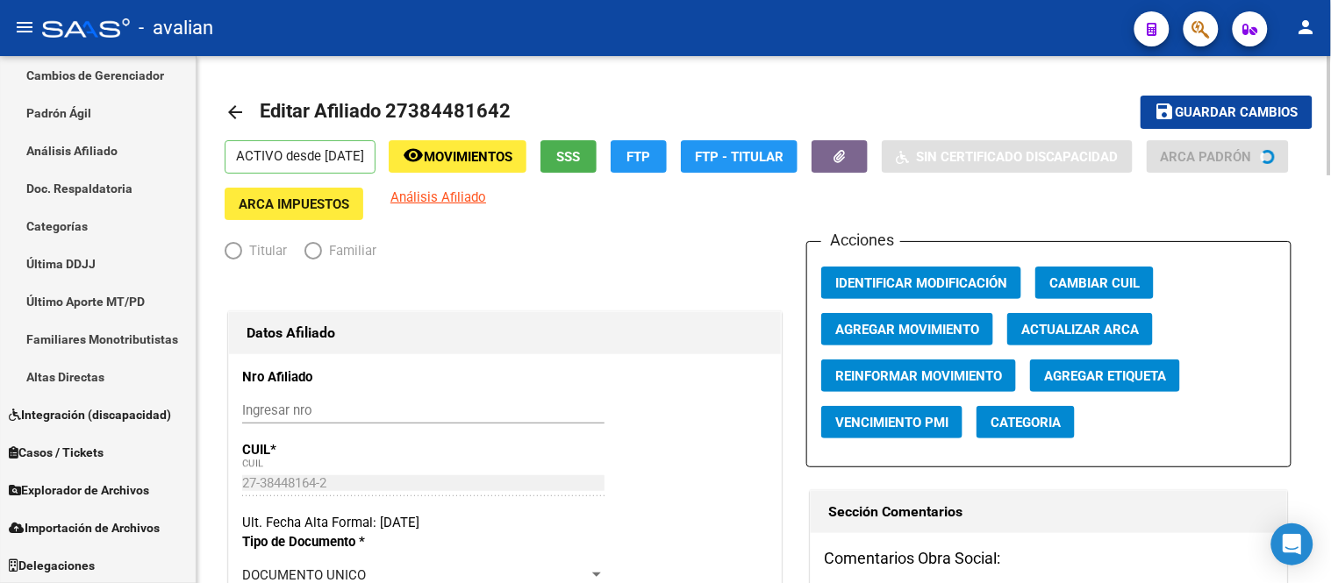
radio input "true"
type input "30-60495864-0"
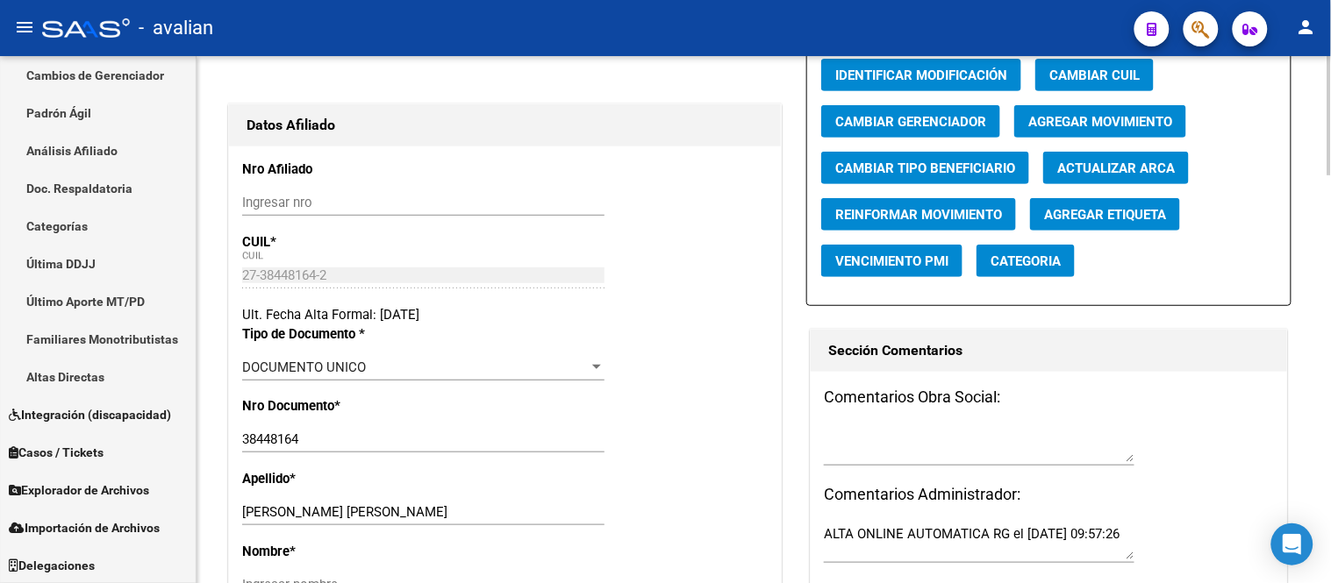
scroll to position [390, 0]
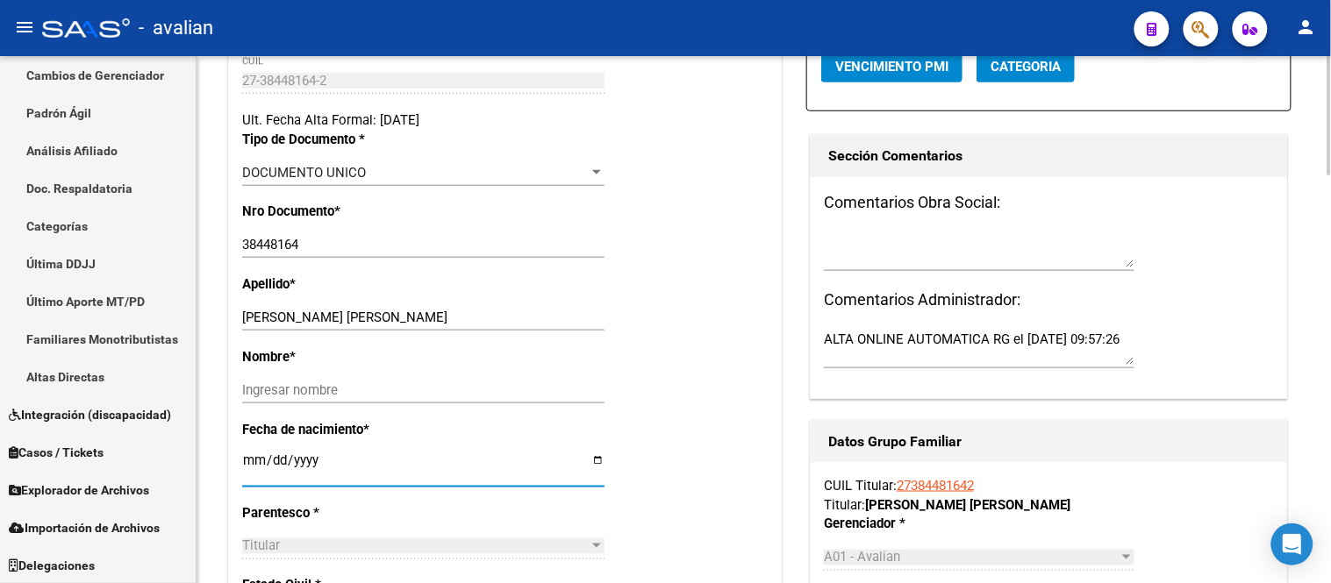
click at [334, 477] on input "[DATE]" at bounding box center [423, 468] width 362 height 28
click at [731, 389] on div "Nombre * Ingresar nombre" at bounding box center [505, 383] width 526 height 73
drag, startPoint x: 247, startPoint y: 469, endPoint x: 320, endPoint y: 471, distance: 72.9
click at [320, 471] on input "[DATE]" at bounding box center [423, 468] width 362 height 28
click at [768, 392] on div "Nombre * Ingresar nombre" at bounding box center [505, 383] width 526 height 73
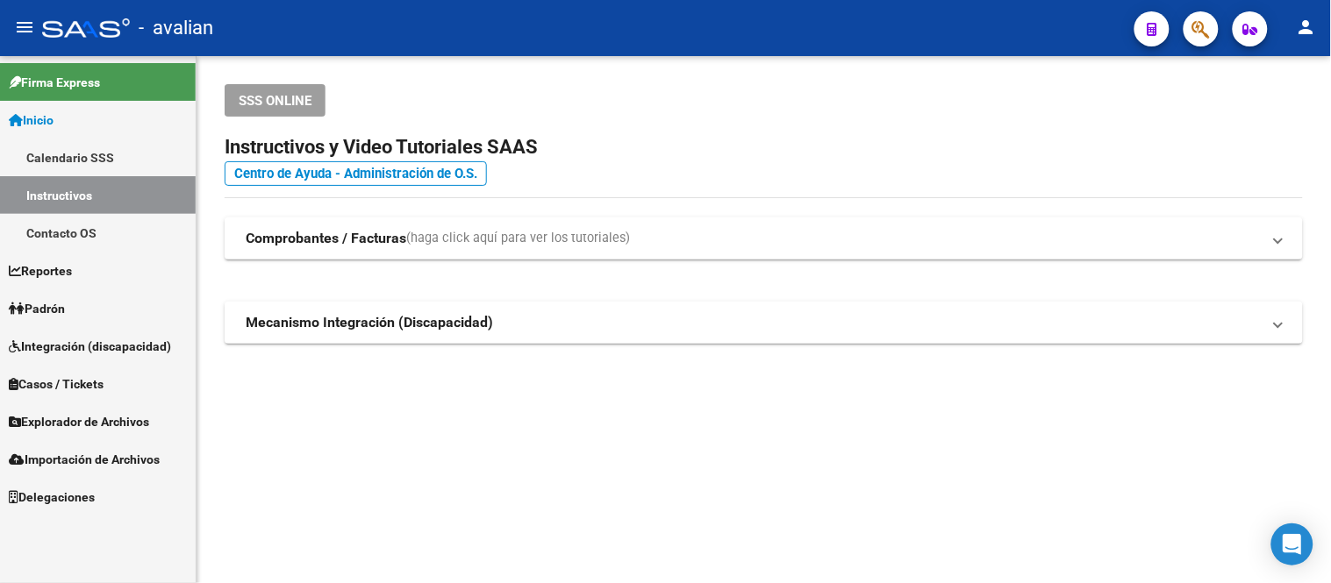
click at [65, 311] on span "Padrón" at bounding box center [37, 308] width 56 height 19
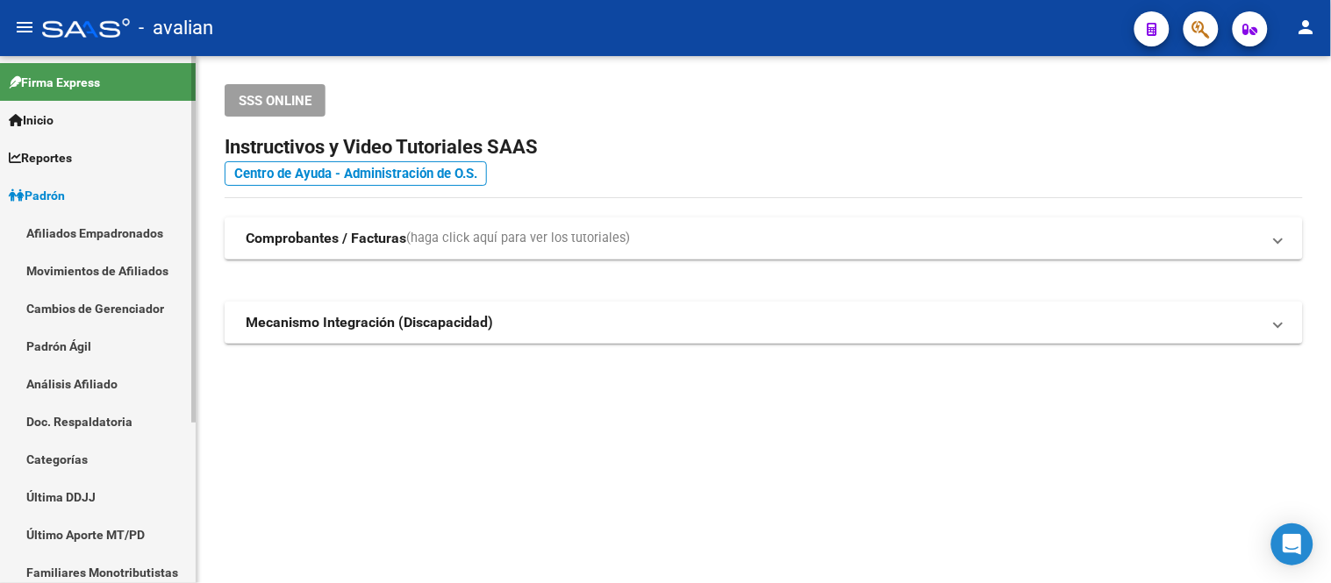
click at [86, 230] on link "Afiliados Empadronados" at bounding box center [98, 233] width 196 height 38
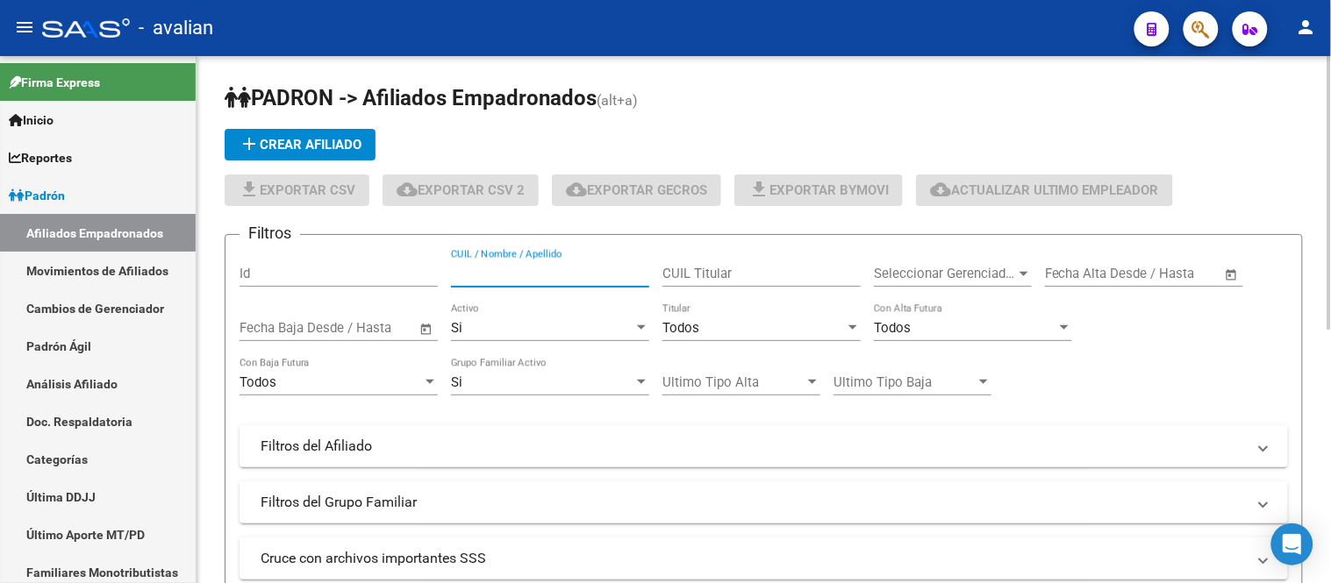
click at [516, 268] on input "CUIL / Nombre / Apellido" at bounding box center [550, 274] width 198 height 16
paste input "20960159528"
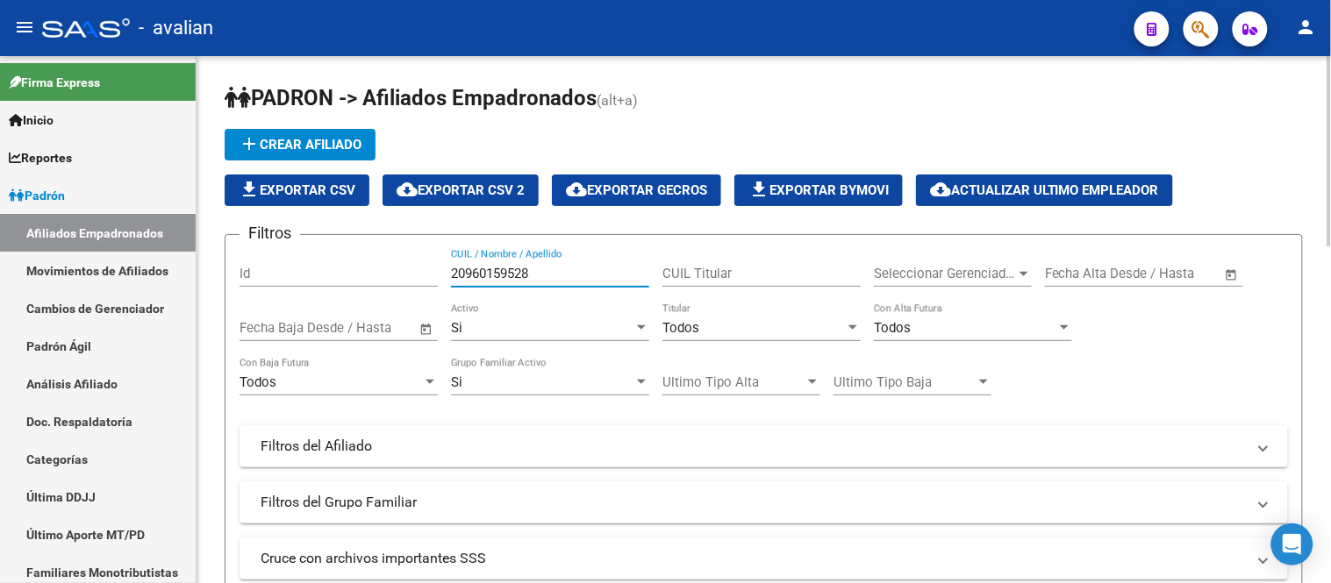
scroll to position [195, 0]
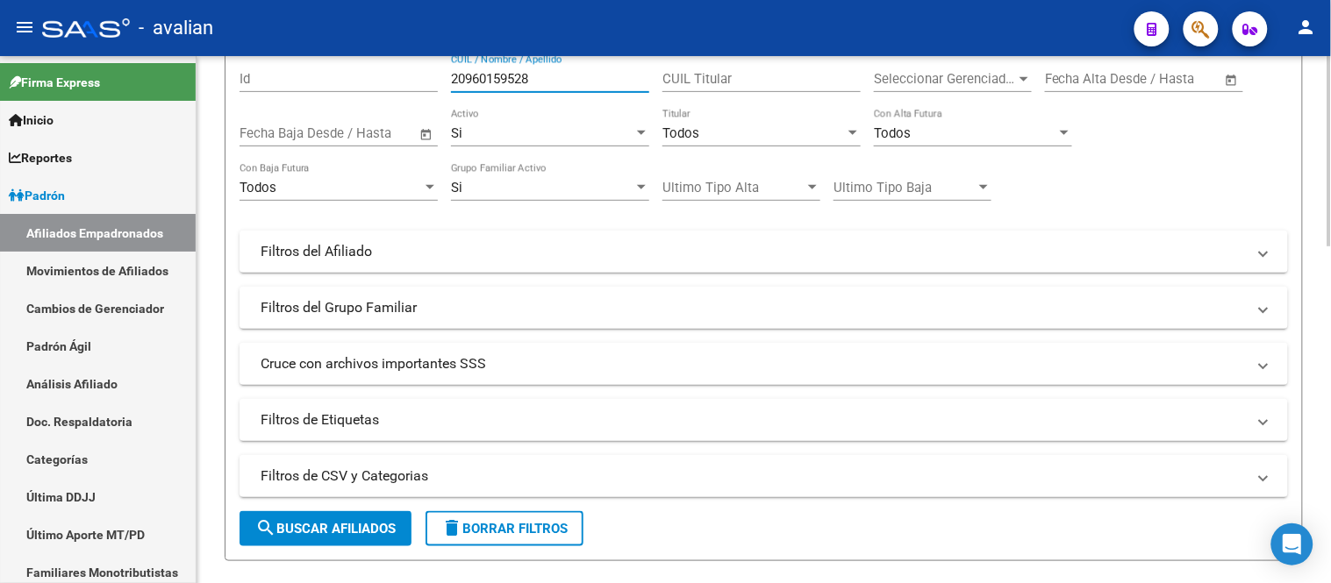
type input "20960159528"
click at [326, 527] on span "search Buscar Afiliados" at bounding box center [325, 529] width 140 height 16
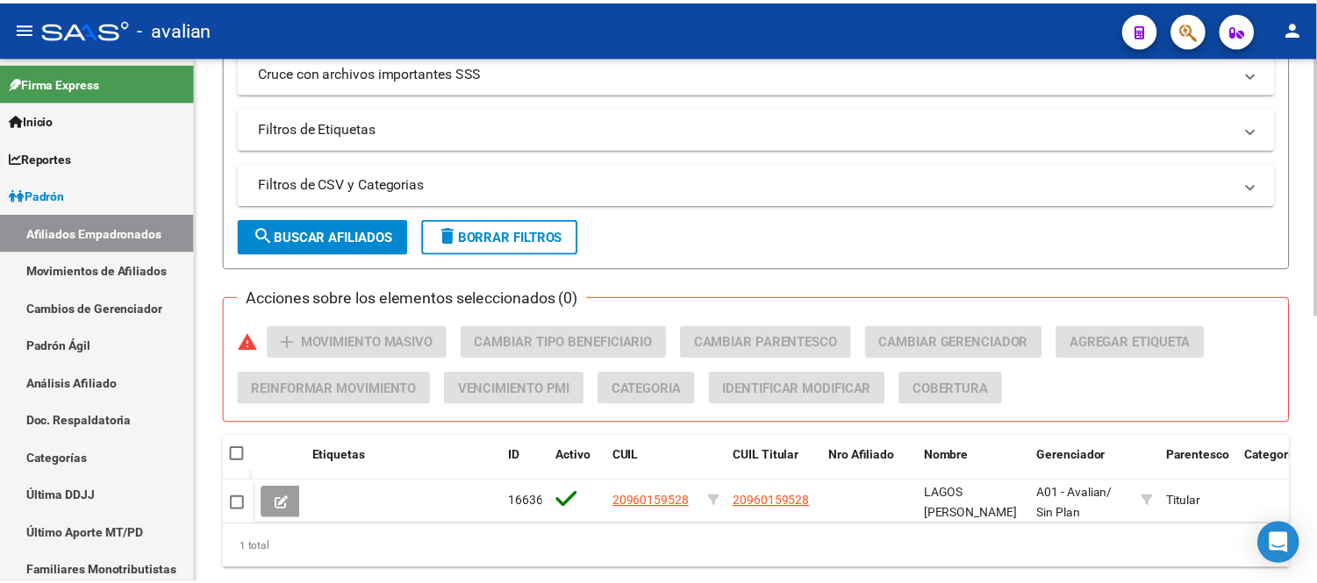
scroll to position [545, 0]
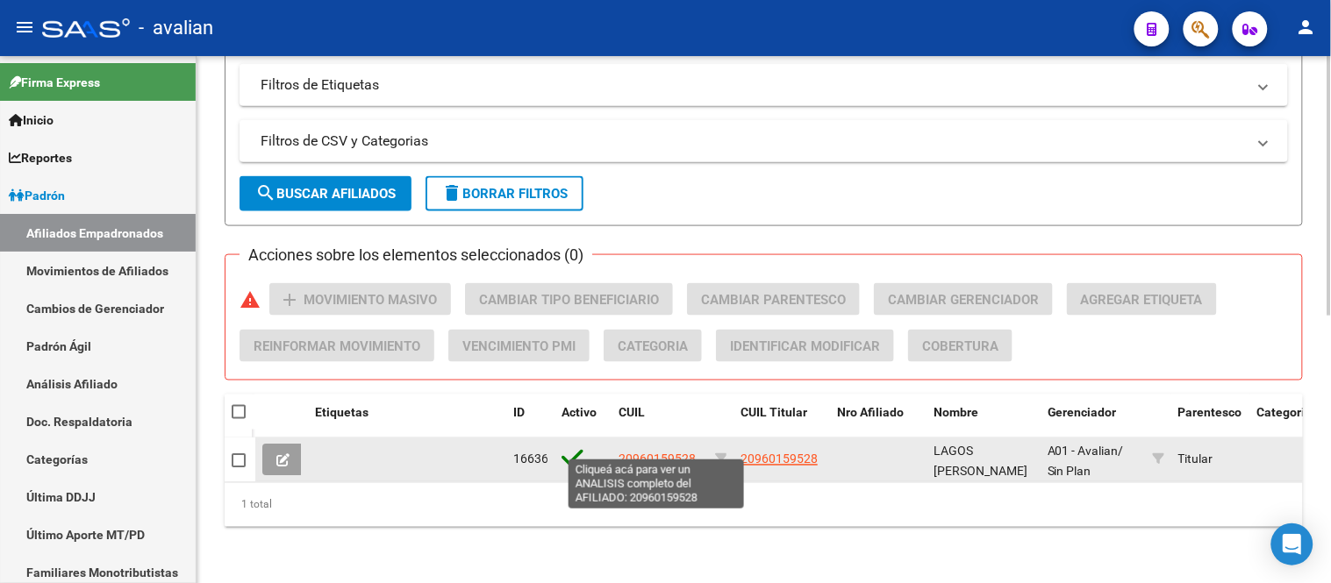
click at [653, 453] on span "20960159528" at bounding box center [657, 460] width 77 height 14
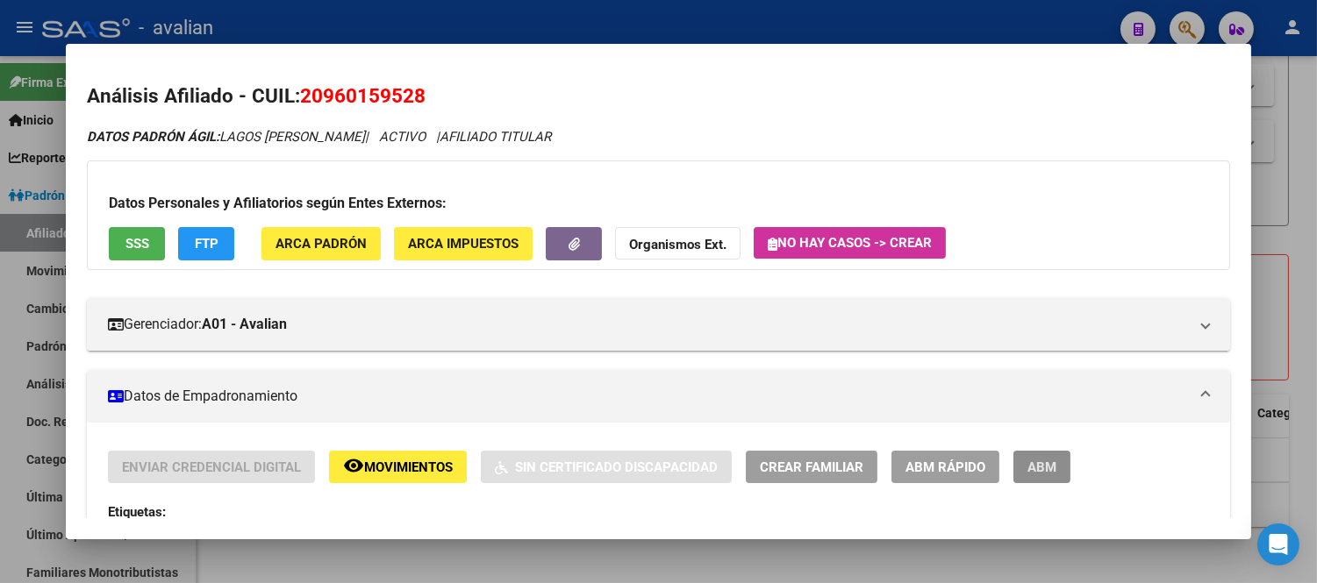
click at [1039, 468] on span "ABM" at bounding box center [1041, 468] width 29 height 16
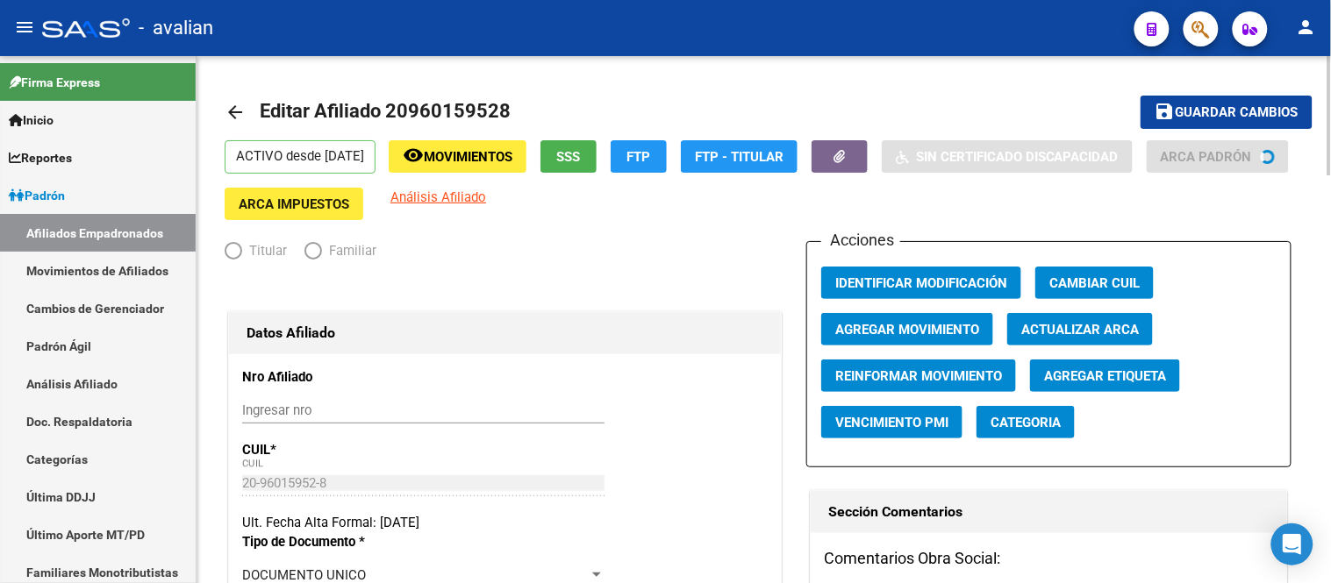
radio input "true"
type input "33-71573072-9"
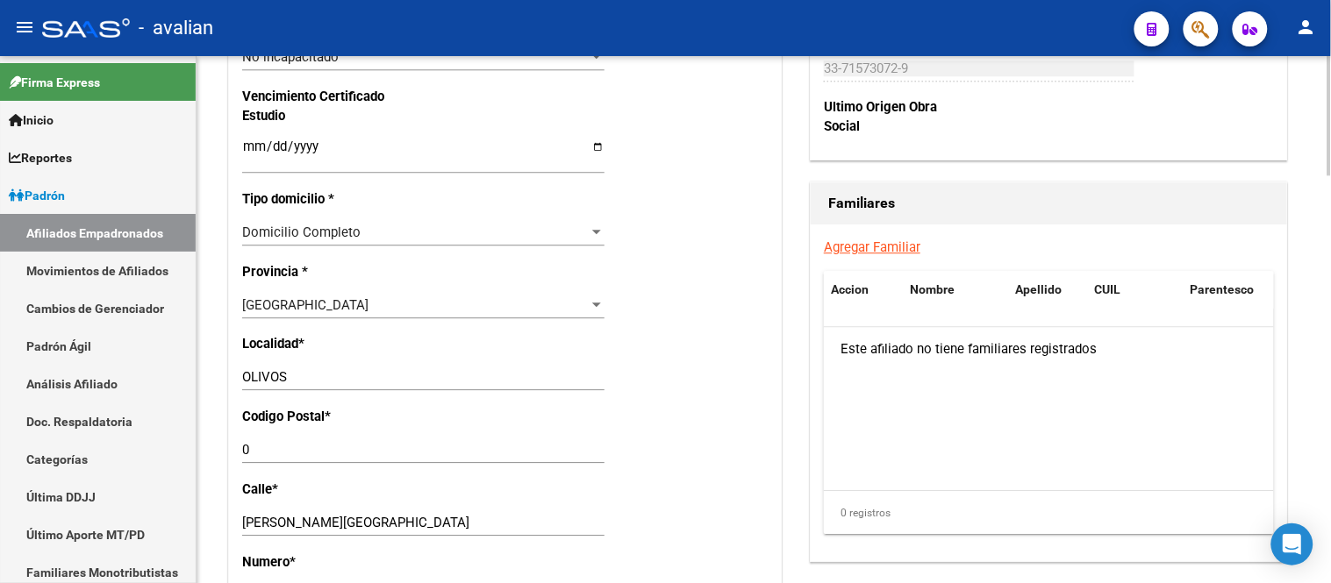
scroll to position [1462, 0]
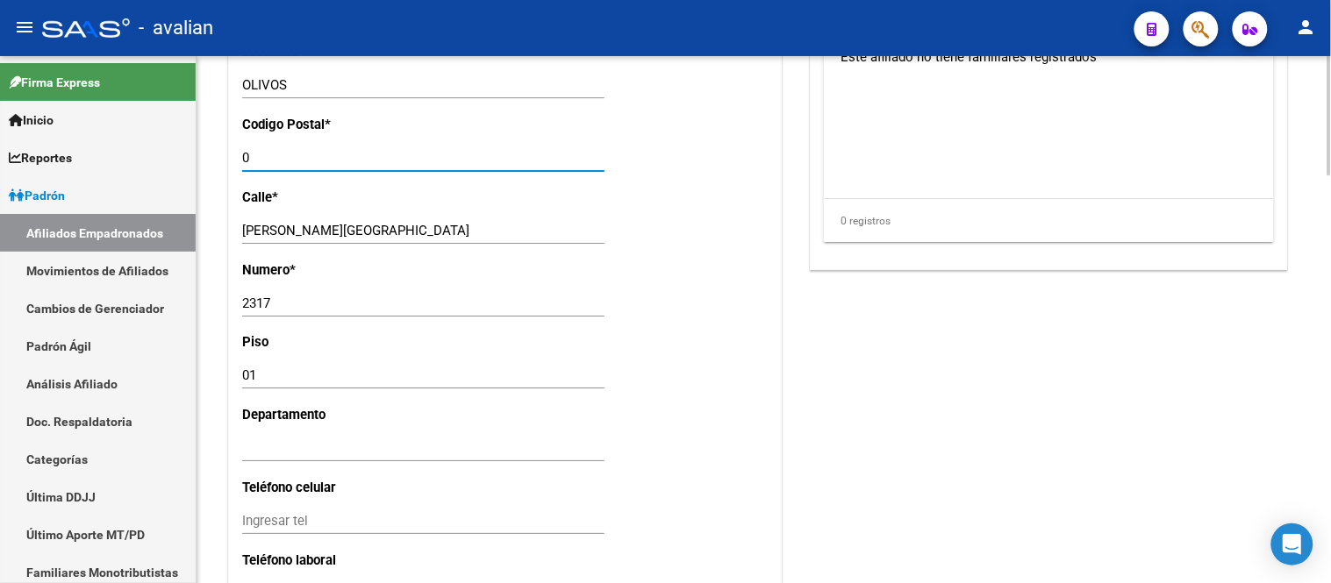
drag, startPoint x: 225, startPoint y: 169, endPoint x: 208, endPoint y: 167, distance: 16.9
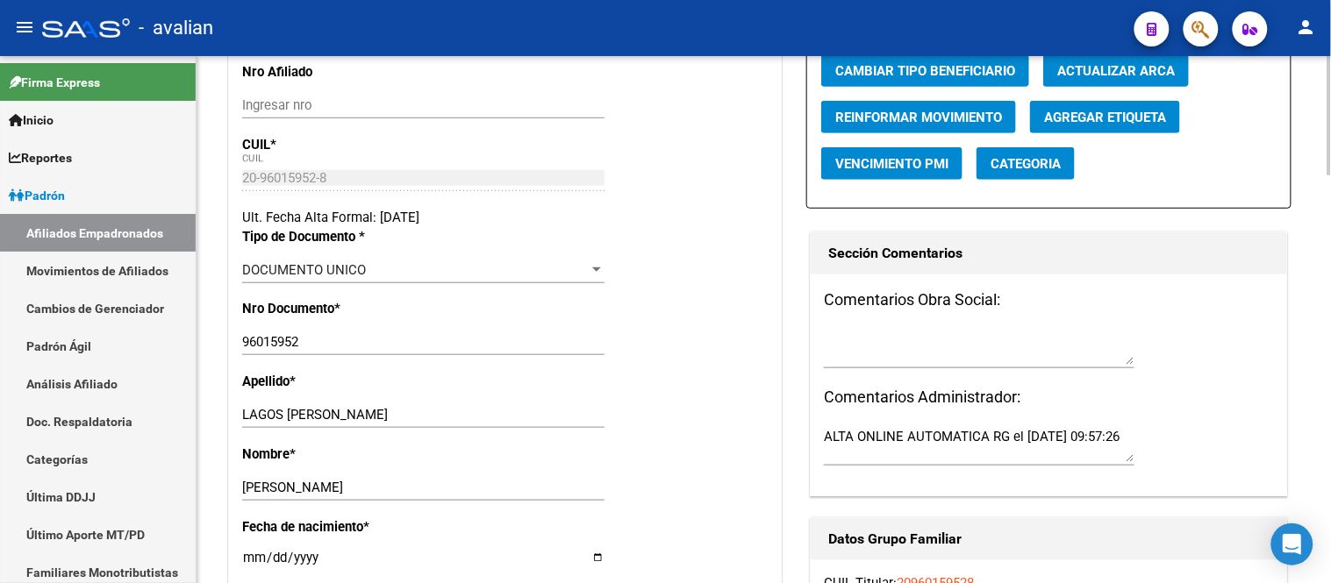
scroll to position [0, 0]
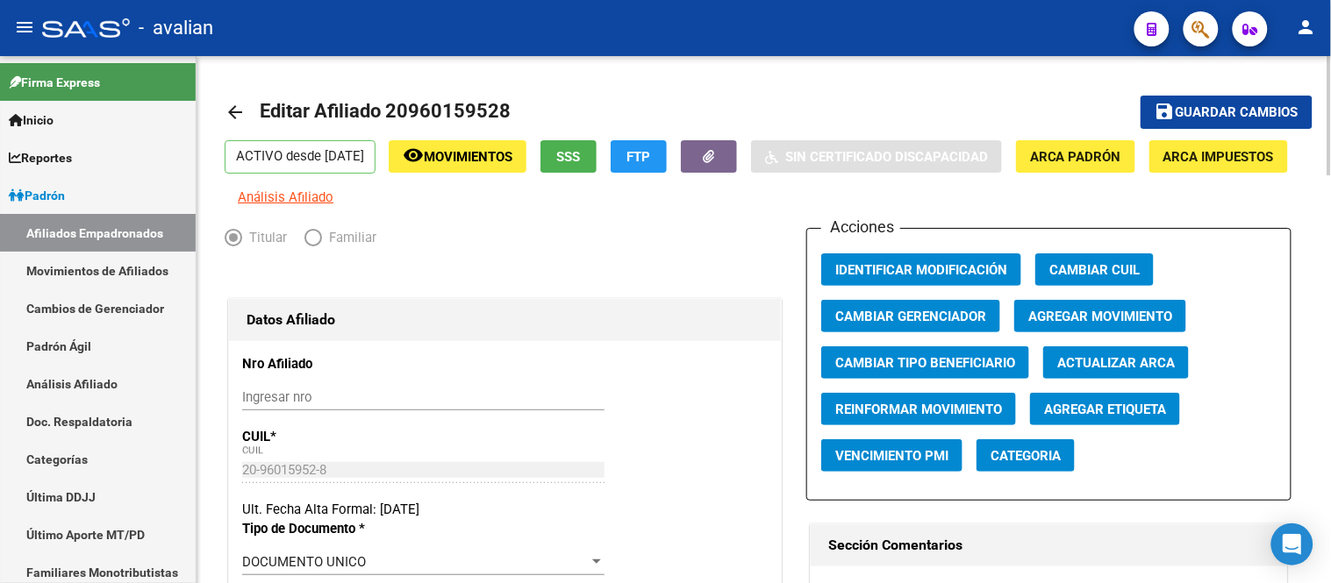
type input "1636"
click at [1181, 118] on span "Guardar cambios" at bounding box center [1237, 113] width 123 height 16
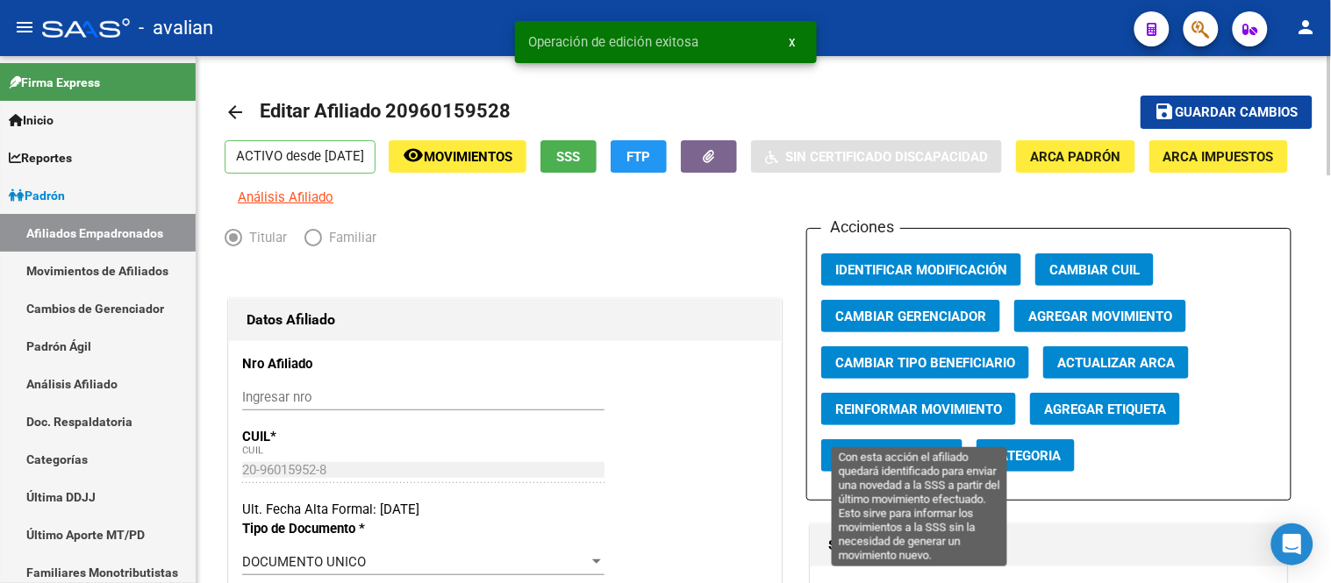
click at [958, 418] on span "Reinformar Movimiento" at bounding box center [918, 410] width 167 height 16
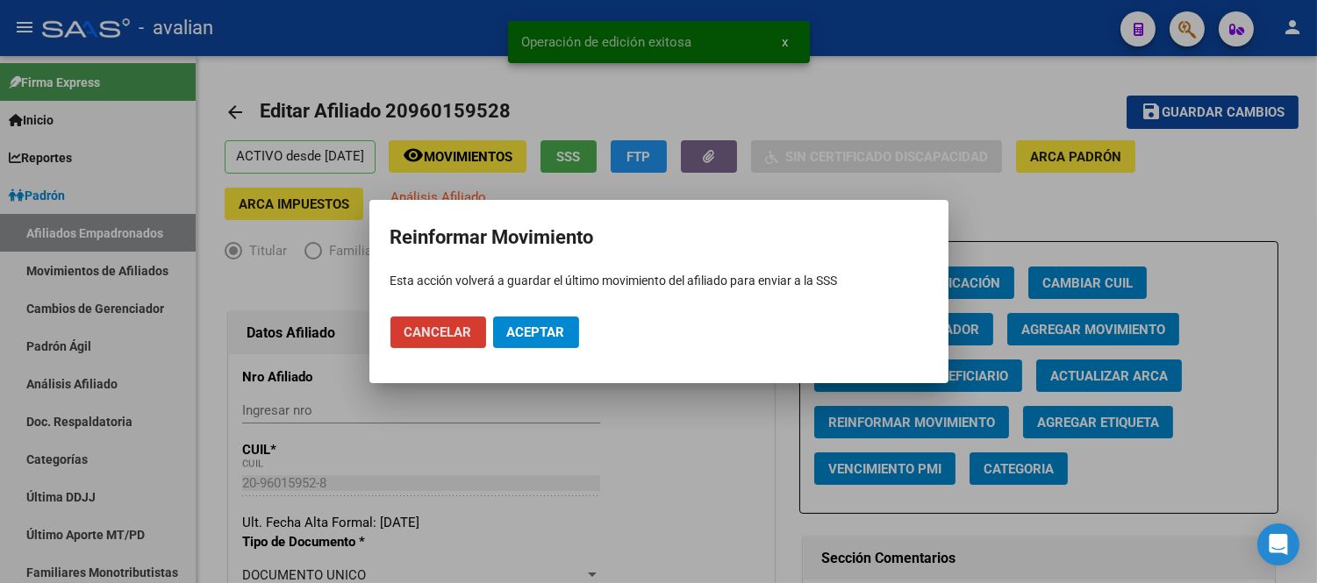
click at [538, 322] on button "Aceptar" at bounding box center [536, 333] width 86 height 32
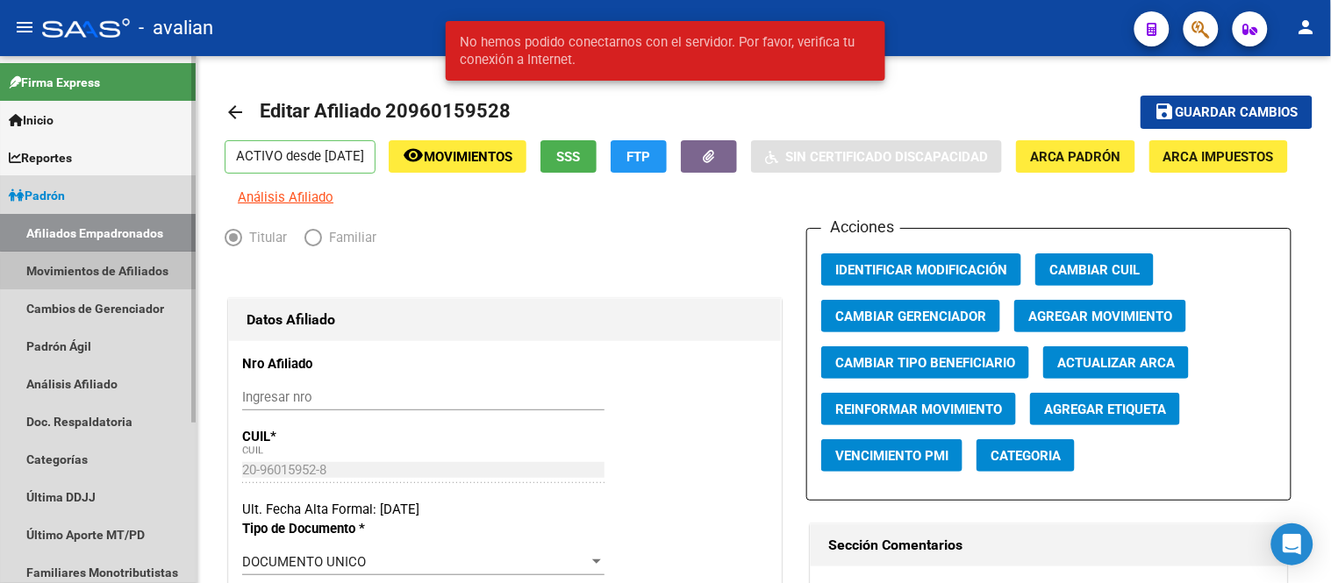
click at [108, 272] on link "Movimientos de Afiliados" at bounding box center [98, 271] width 196 height 38
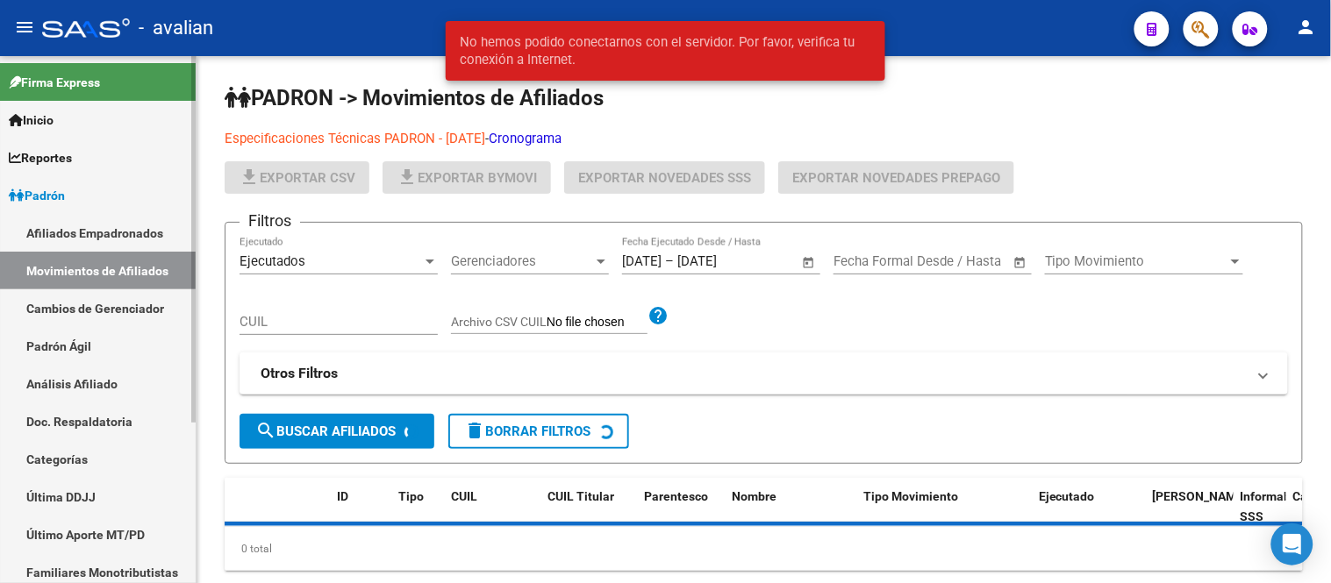
click at [109, 237] on link "Afiliados Empadronados" at bounding box center [98, 233] width 196 height 38
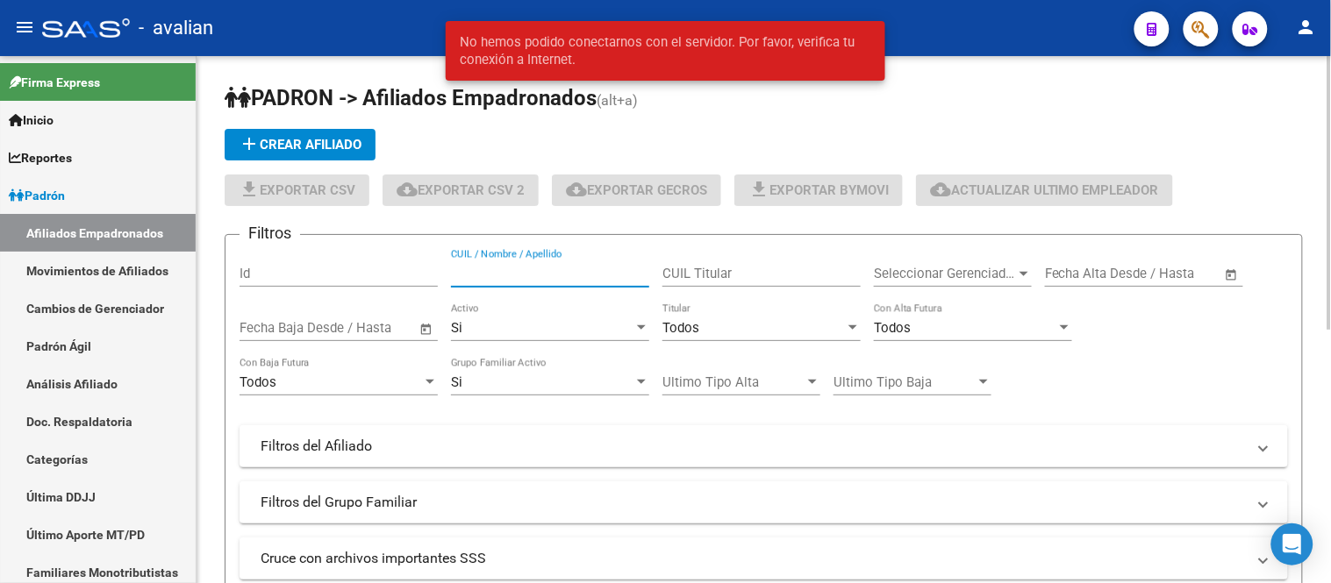
click at [506, 268] on input "CUIL / Nombre / Apellido" at bounding box center [550, 274] width 198 height 16
paste input "27960641723"
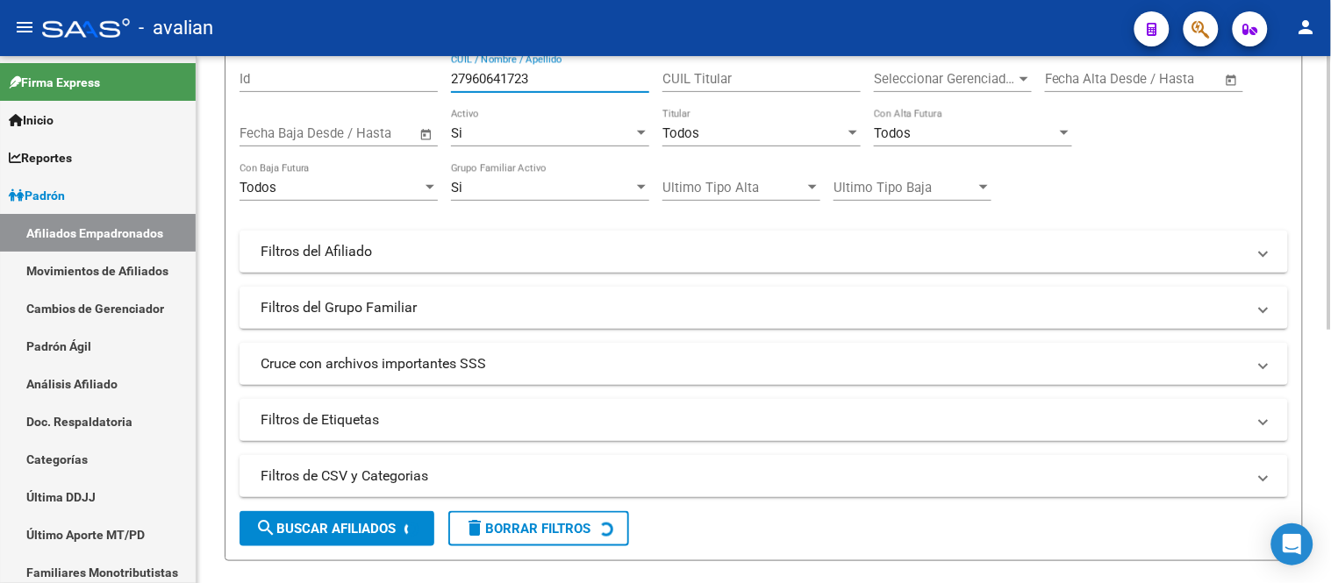
scroll to position [292, 0]
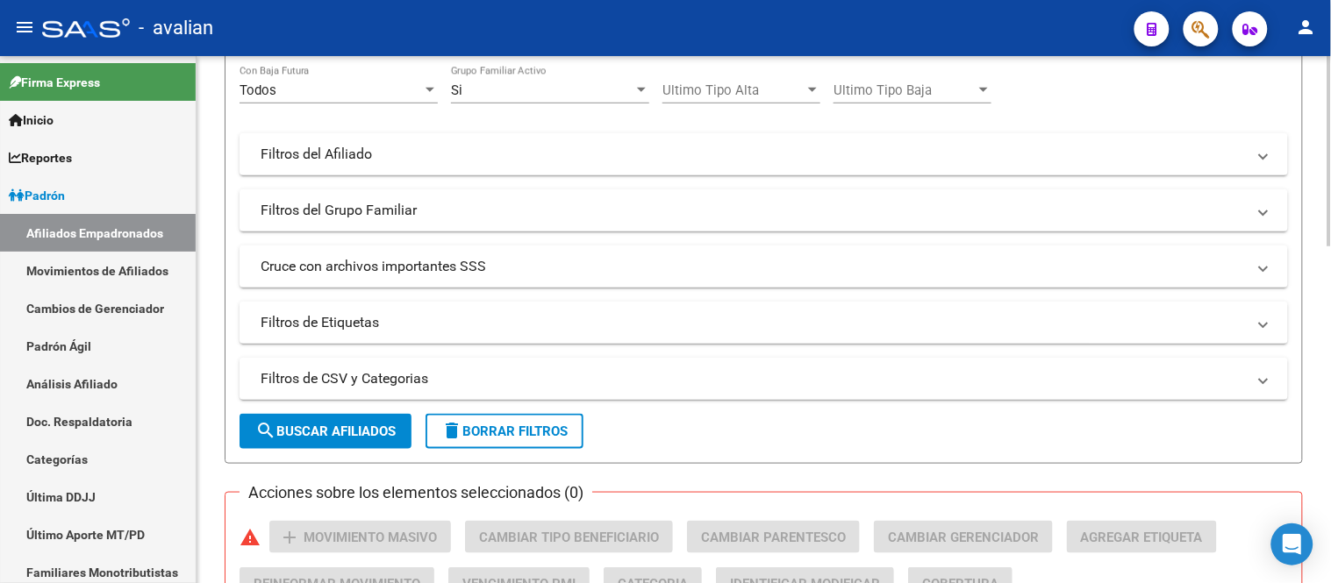
type input "27960641723"
click at [352, 425] on span "search Buscar Afiliados" at bounding box center [325, 432] width 140 height 16
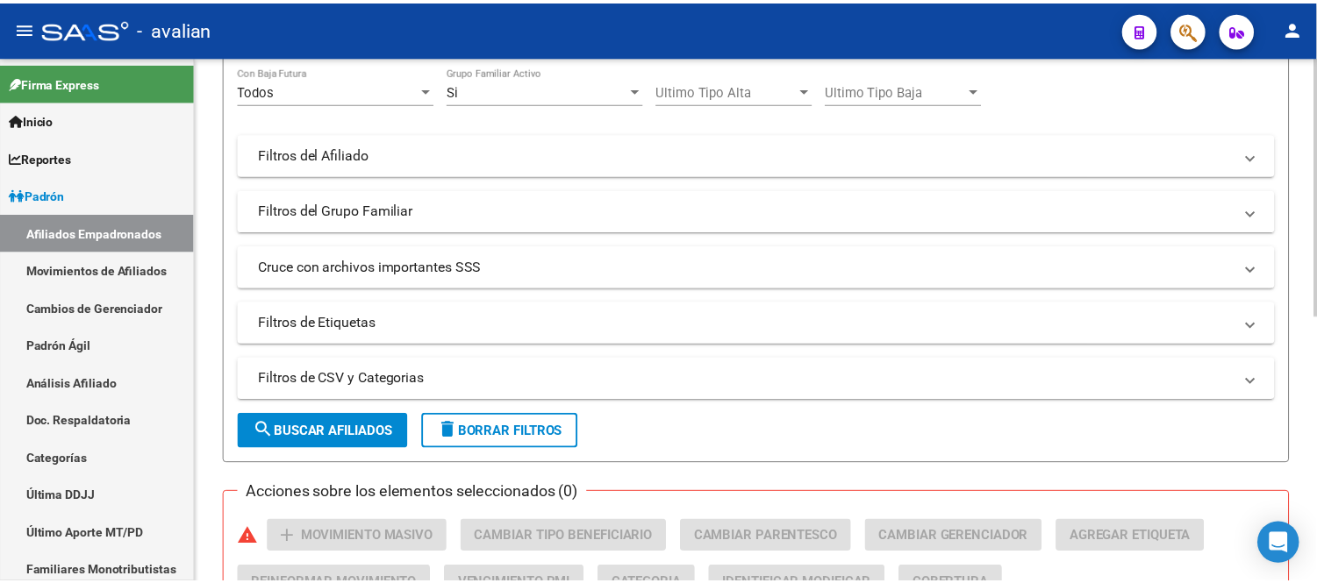
scroll to position [487, 0]
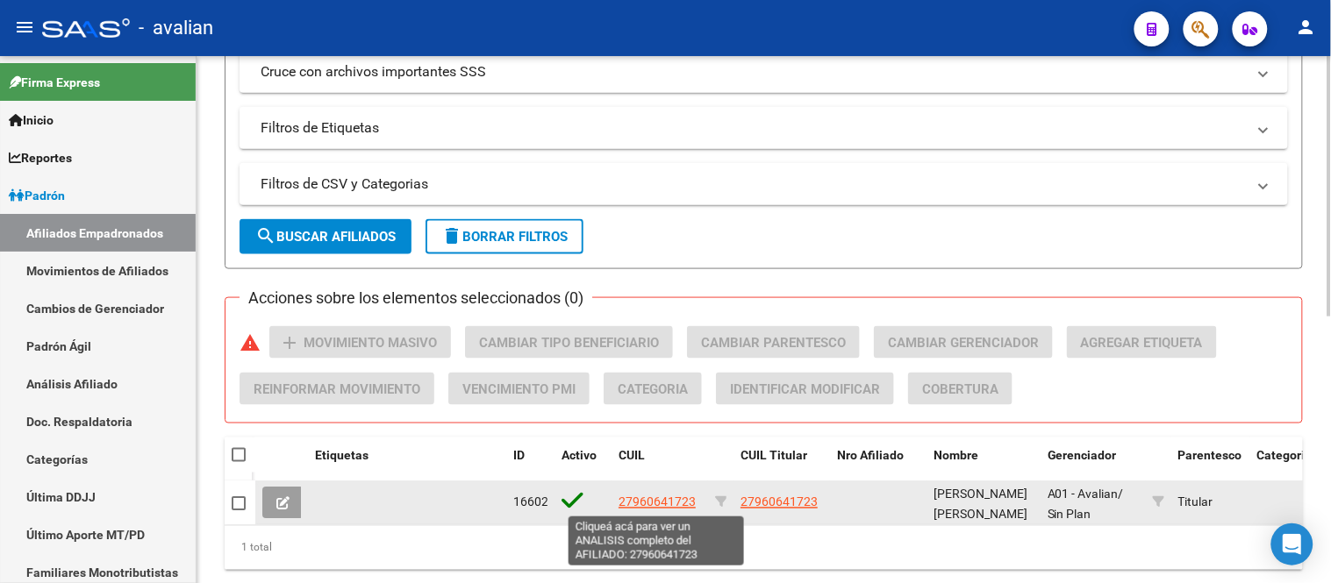
click at [651, 497] on span "27960641723" at bounding box center [657, 503] width 77 height 14
type textarea "27960641723"
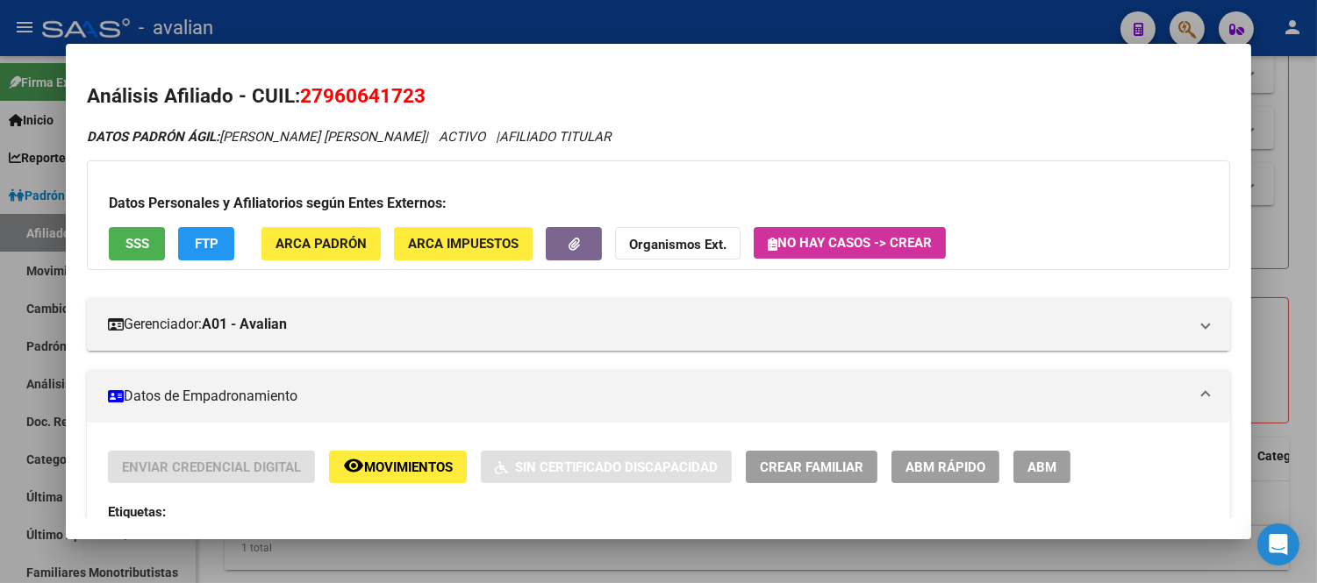
click at [1027, 471] on span "ABM" at bounding box center [1041, 468] width 29 height 16
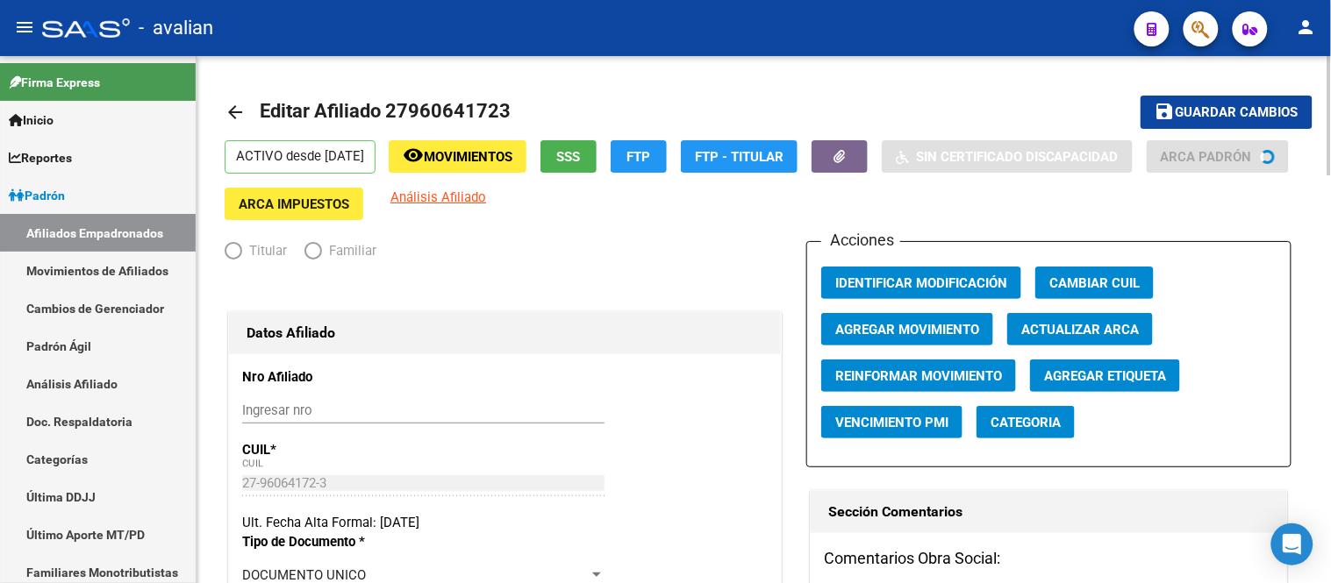
radio input "true"
type input "30-70975211-8"
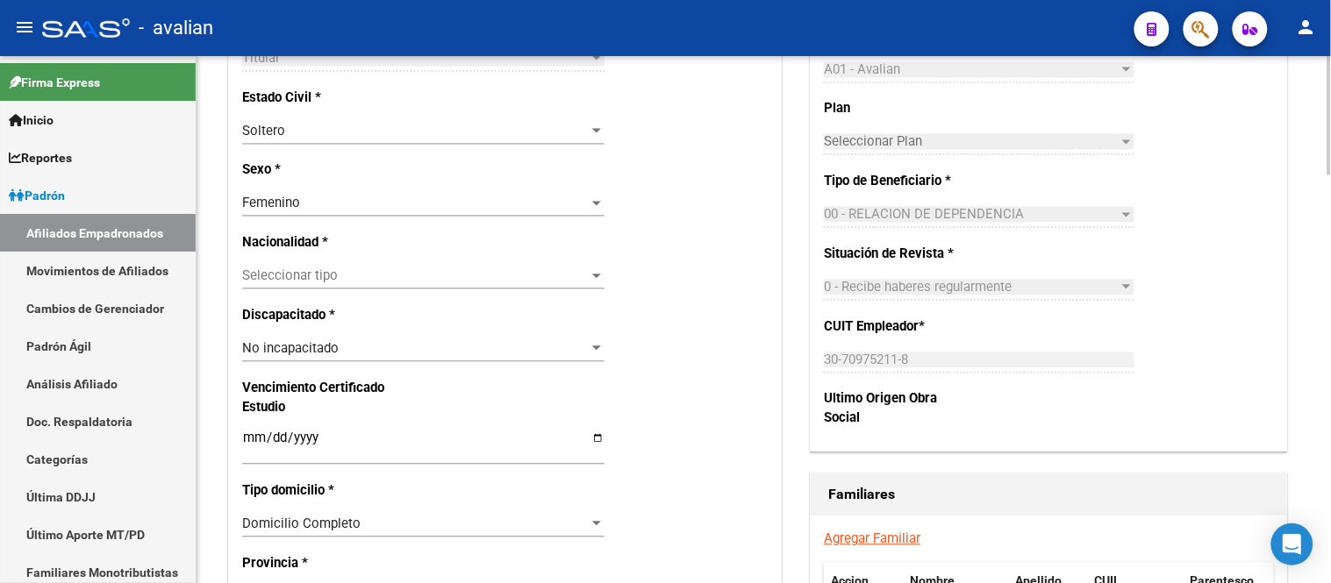
scroll to position [1072, 0]
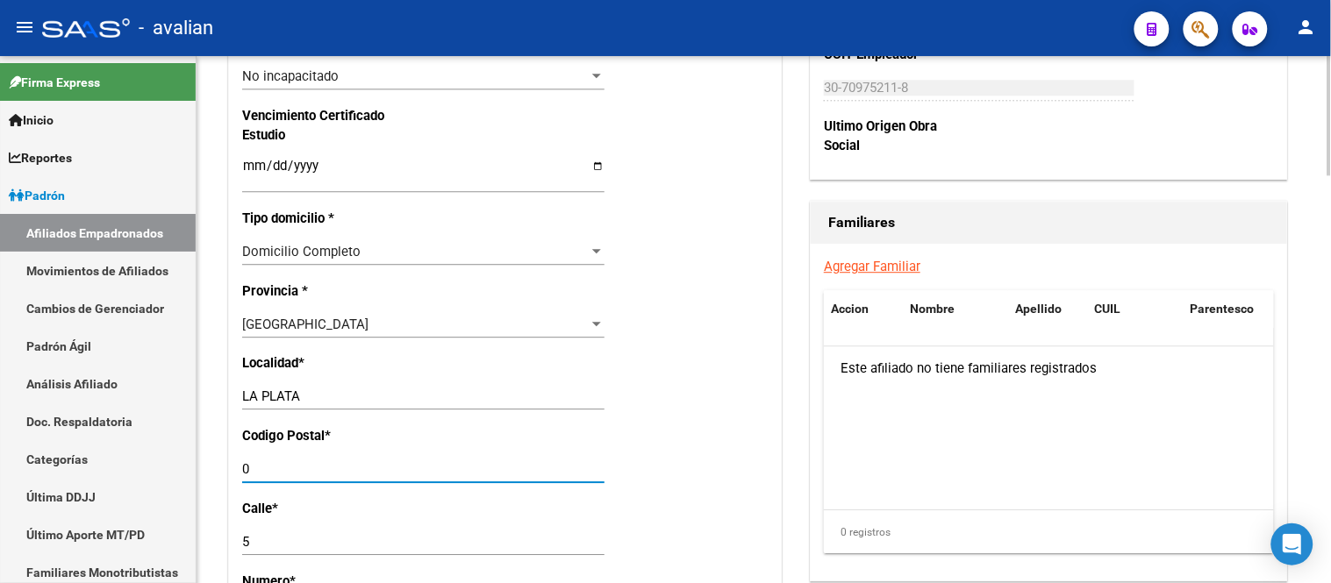
drag, startPoint x: 286, startPoint y: 567, endPoint x: 226, endPoint y: 573, distance: 60.0
click at [226, 573] on div "Datos Afiliado Nro Afiliado Ingresar nro CUIL * 27-96064172-3 CUIL ARCA Padrón …" at bounding box center [505, 100] width 561 height 1988
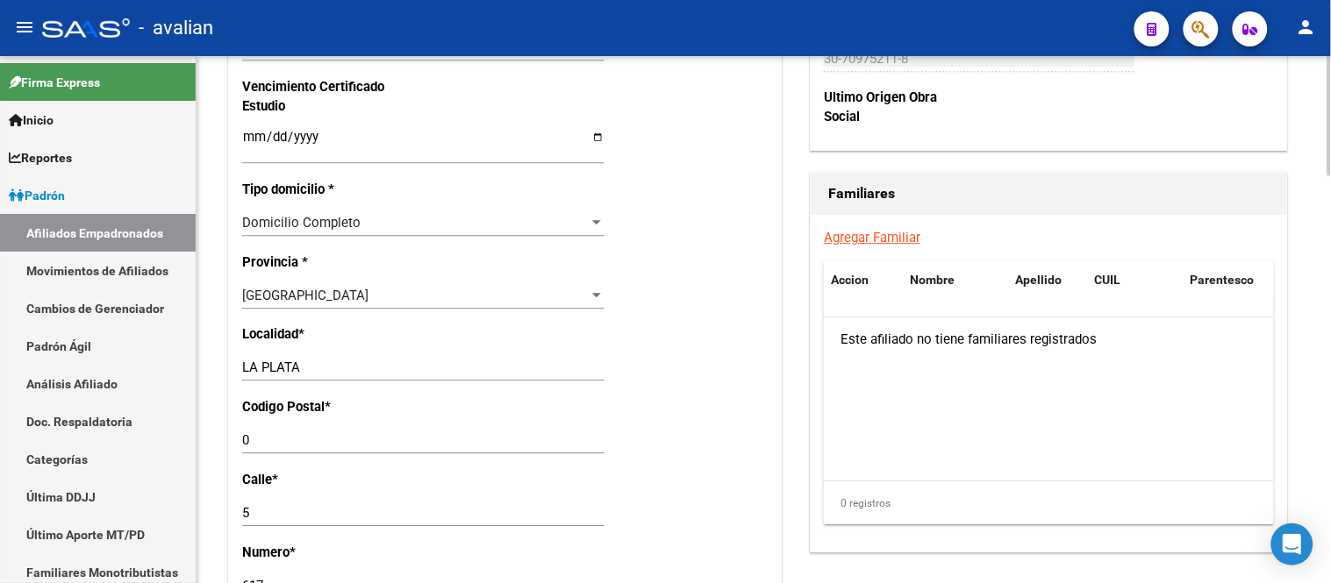
click at [329, 440] on div "0 Ingresar el codigo" at bounding box center [423, 440] width 362 height 26
click at [297, 448] on input "0" at bounding box center [423, 441] width 362 height 16
type input "0"
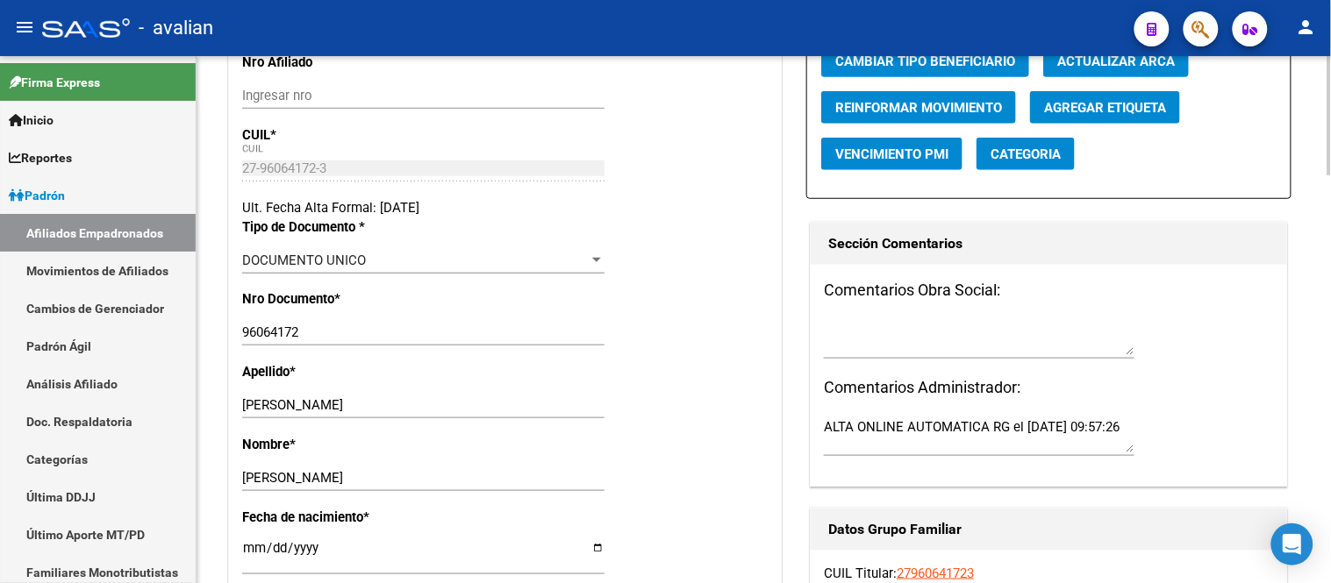
scroll to position [0, 0]
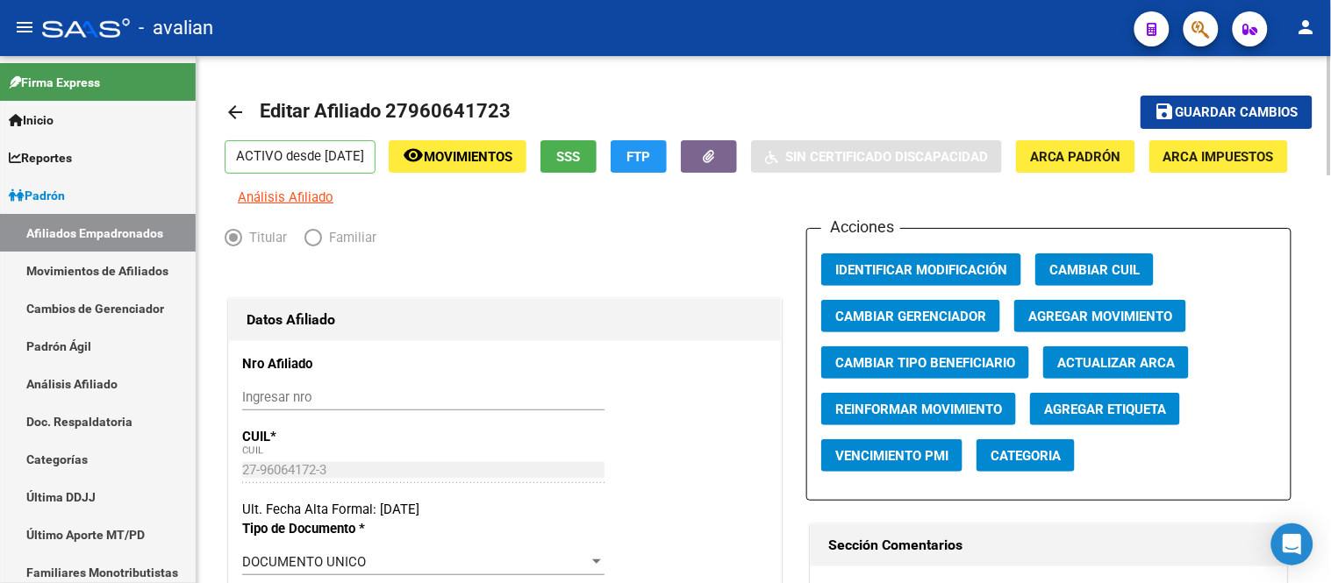
type input "1900"
click at [1213, 104] on span "save Guardar cambios" at bounding box center [1227, 112] width 144 height 16
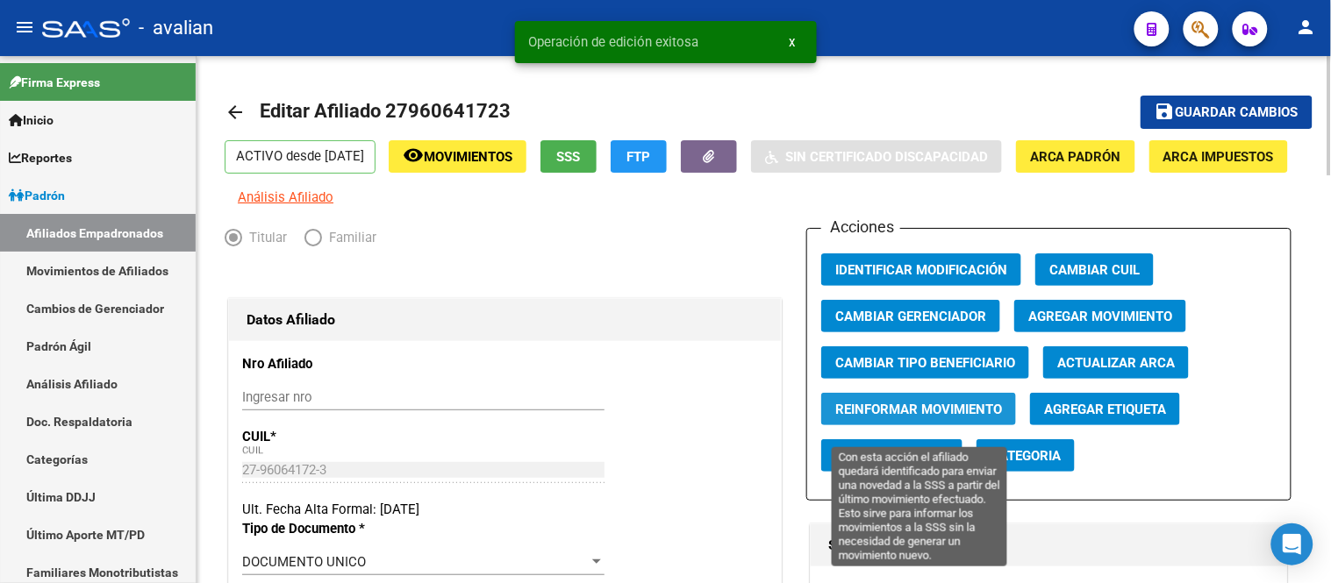
click at [943, 418] on span "Reinformar Movimiento" at bounding box center [918, 410] width 167 height 16
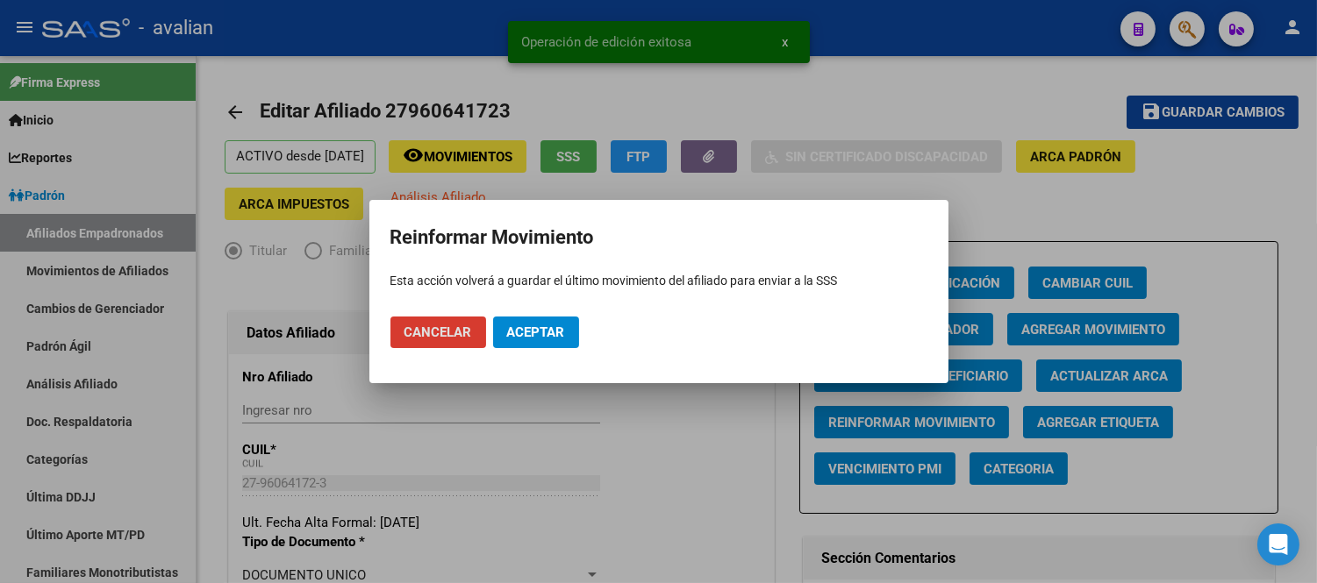
click at [528, 322] on button "Aceptar" at bounding box center [536, 333] width 86 height 32
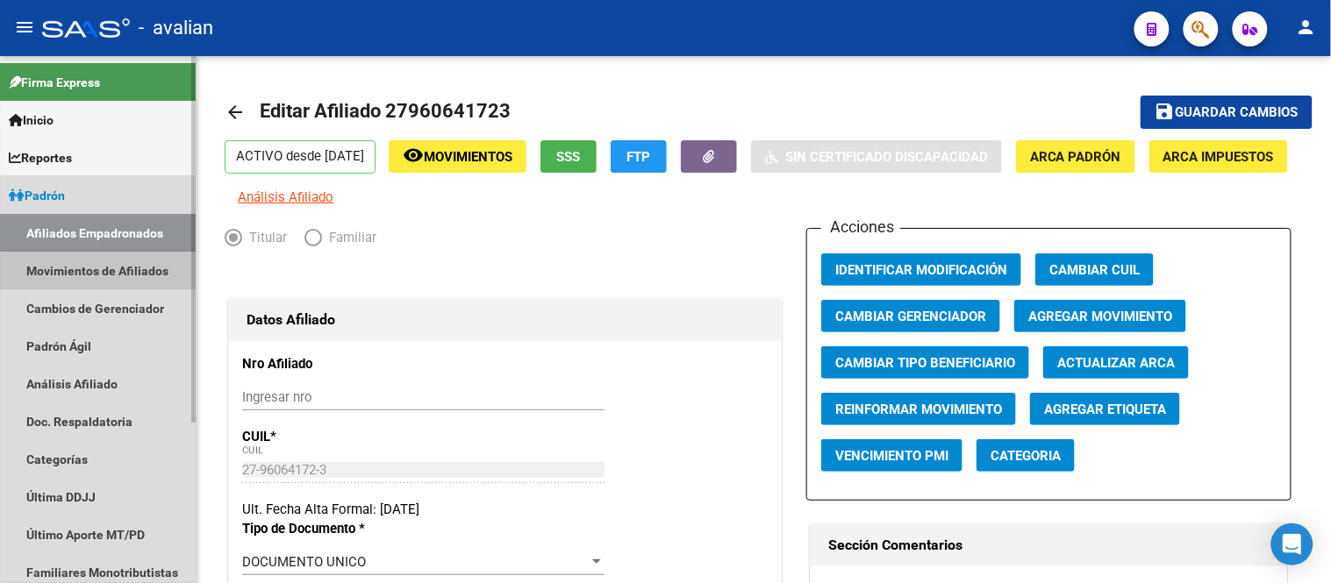
click at [97, 270] on link "Movimientos de Afiliados" at bounding box center [98, 271] width 196 height 38
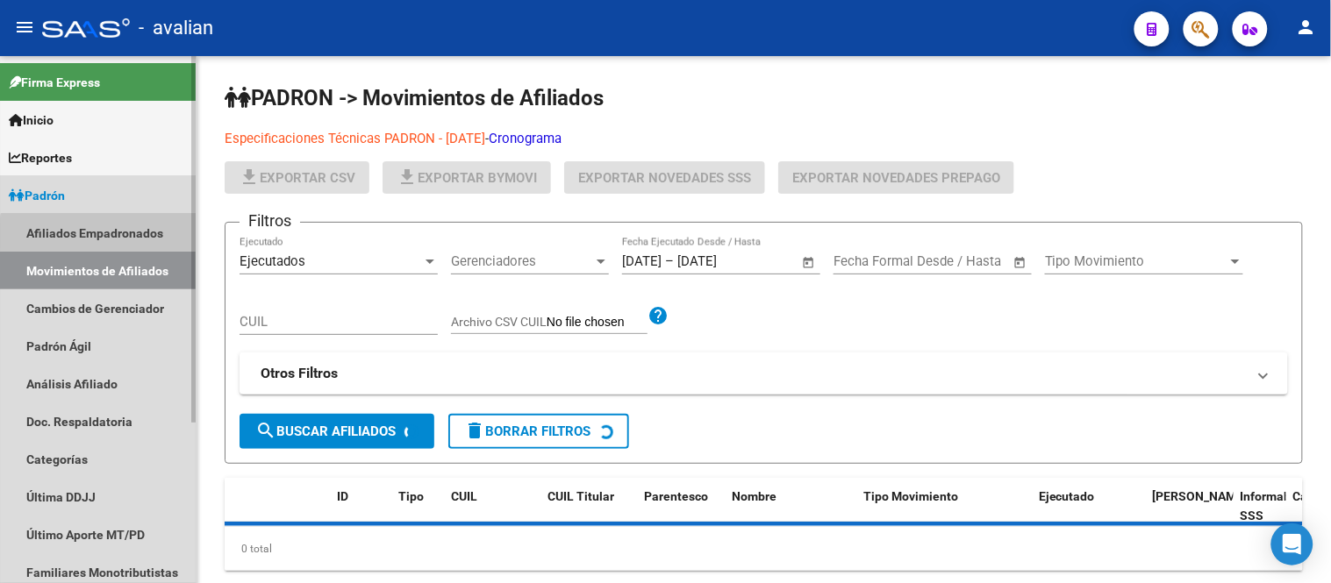
click at [102, 235] on link "Afiliados Empadronados" at bounding box center [98, 233] width 196 height 38
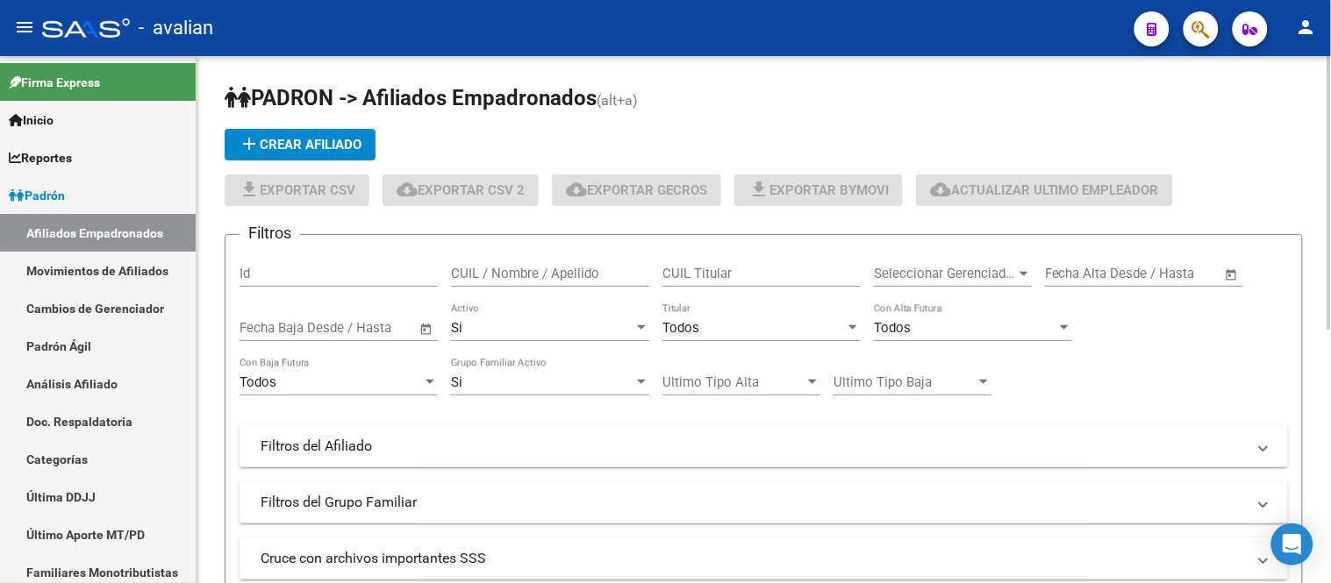
click at [501, 277] on input "CUIL / Nombre / Apellido" at bounding box center [550, 274] width 198 height 16
paste input "20469351301"
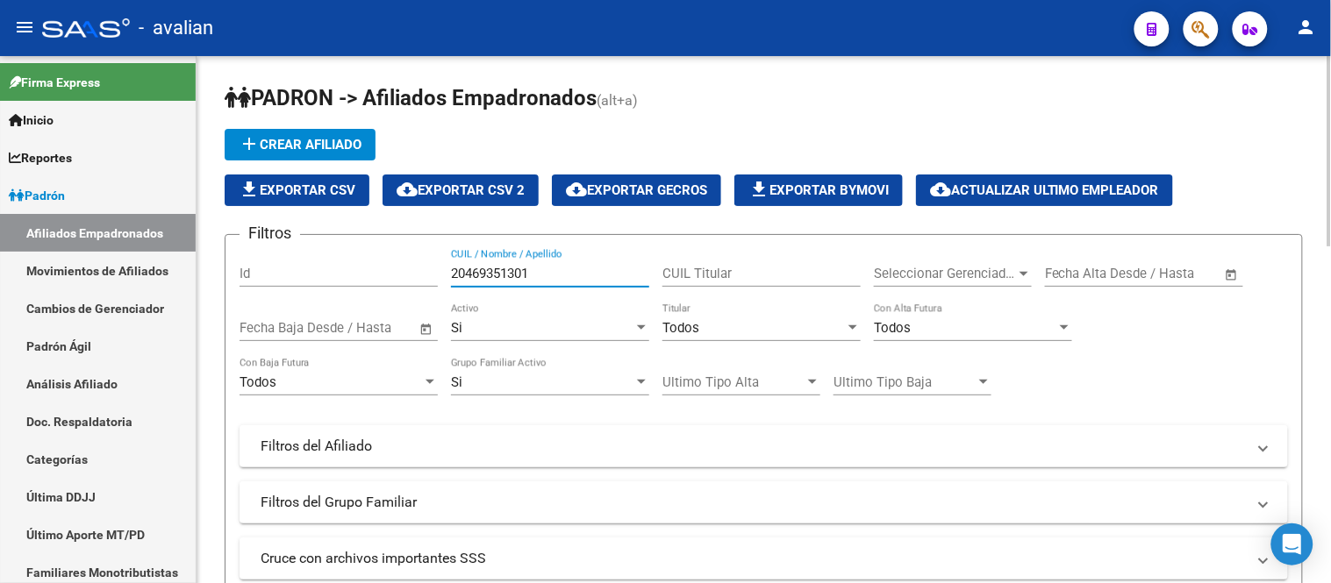
scroll to position [292, 0]
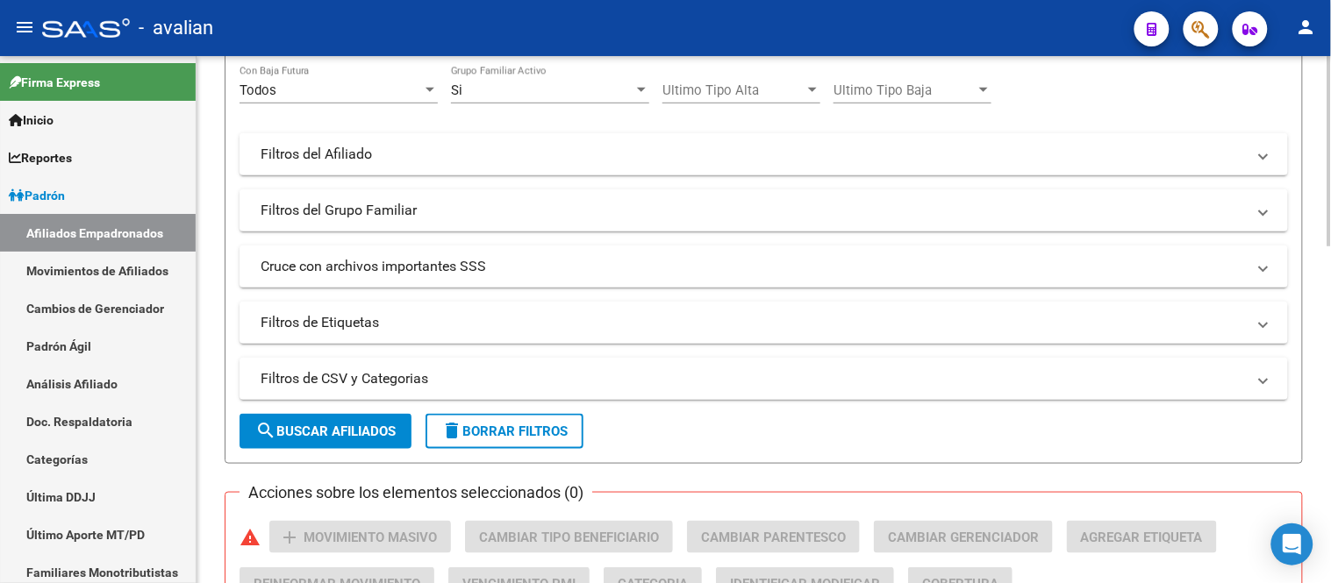
type input "20469351301"
click at [331, 431] on span "search Buscar Afiliados" at bounding box center [325, 432] width 140 height 16
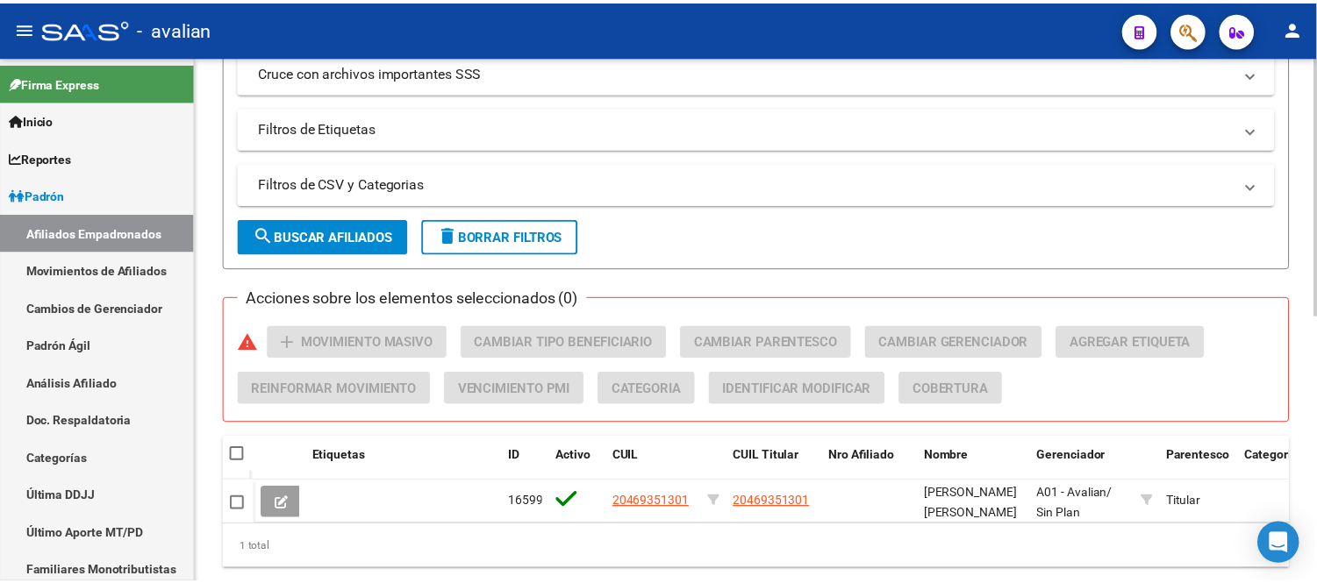
scroll to position [545, 0]
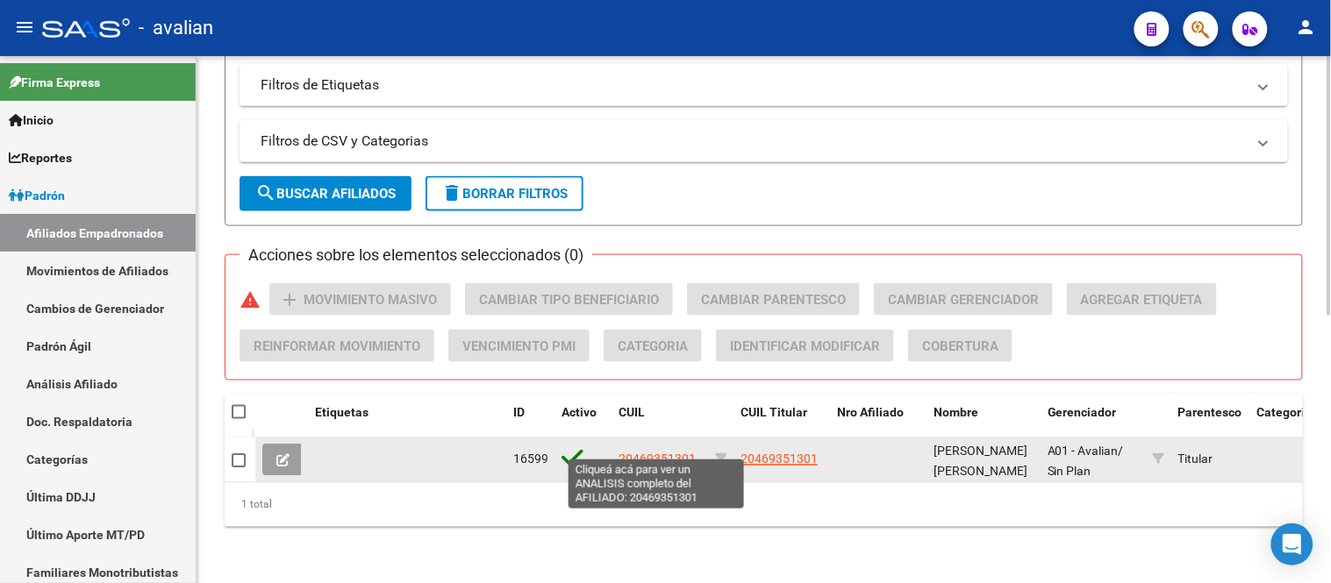
click at [661, 453] on span "20469351301" at bounding box center [657, 460] width 77 height 14
type textarea "20469351301"
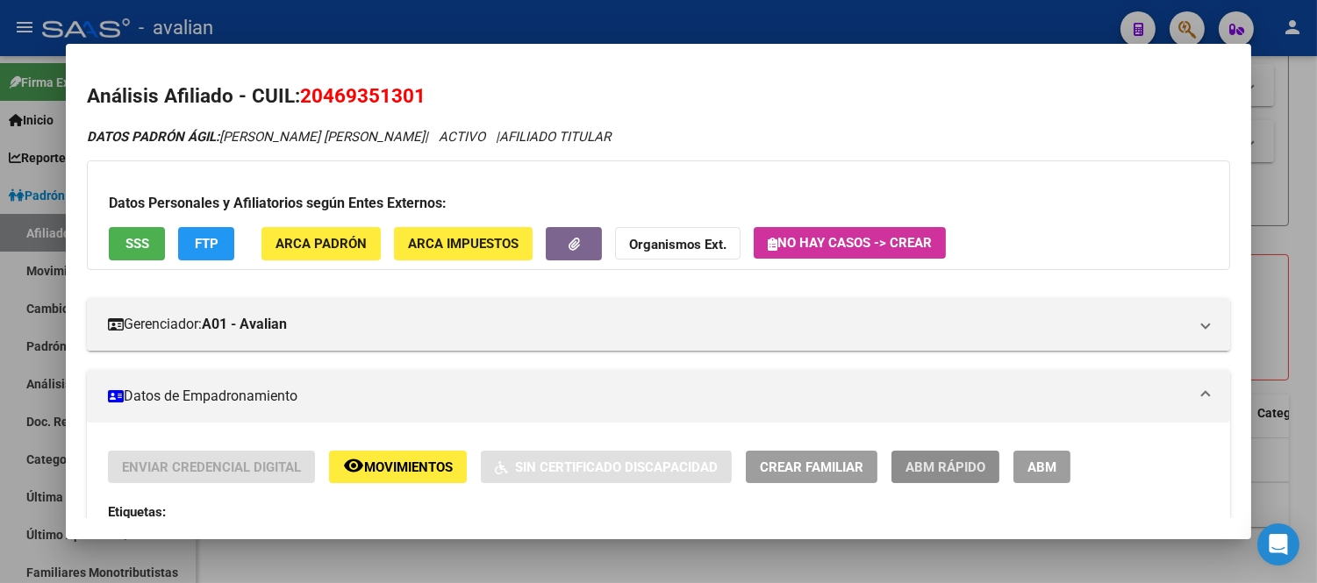
click at [986, 479] on button "ABM Rápido" at bounding box center [945, 467] width 108 height 32
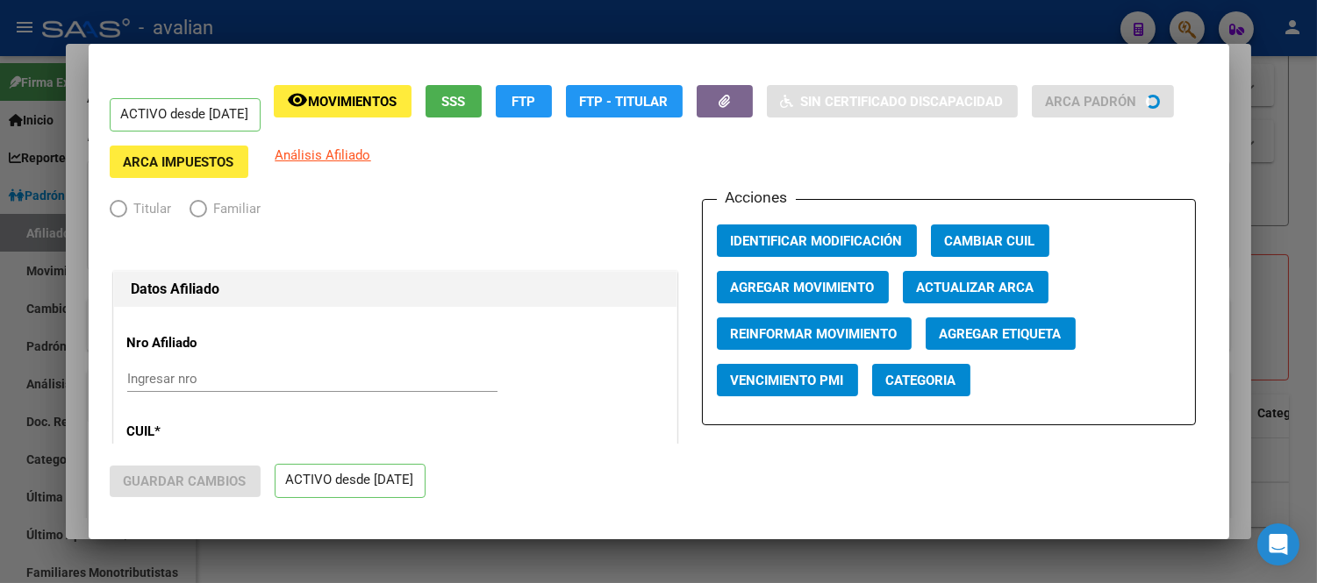
radio input "true"
type input "30-71120059-9"
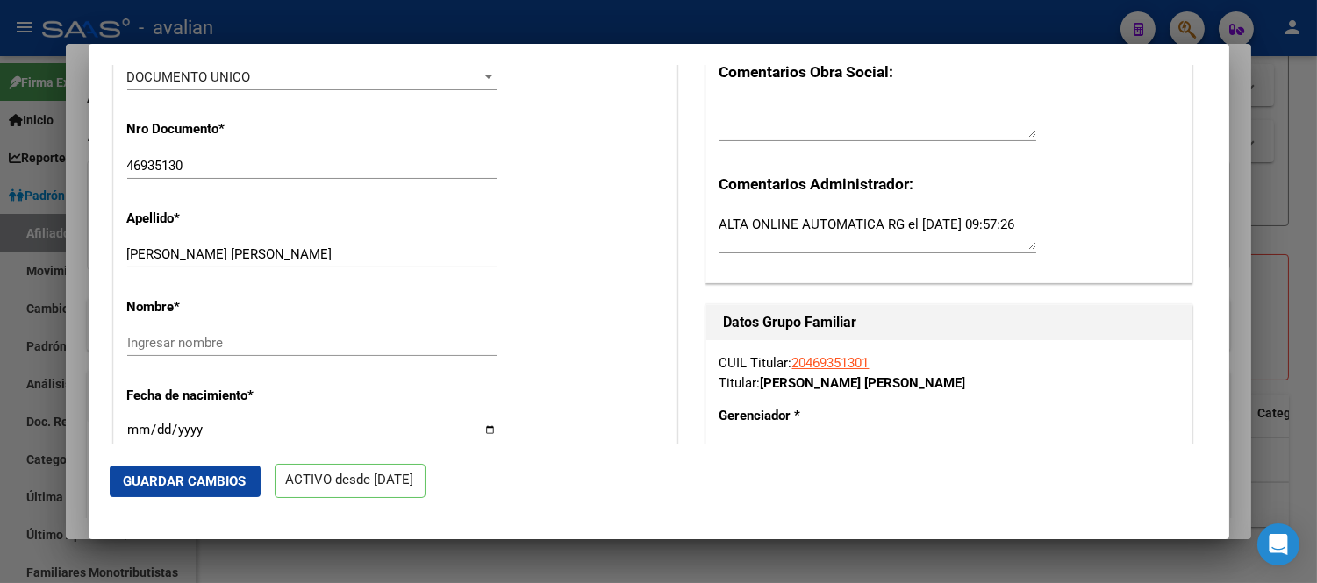
scroll to position [779, 0]
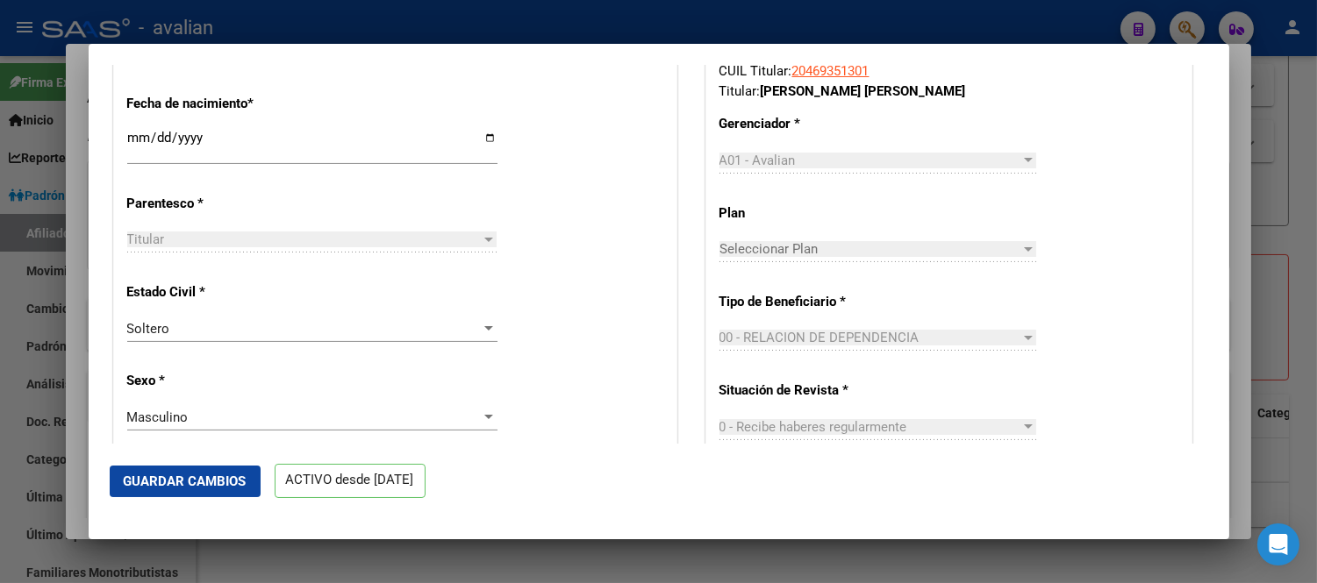
click at [130, 150] on input "[DATE]" at bounding box center [312, 145] width 370 height 28
type input "[DATE]"
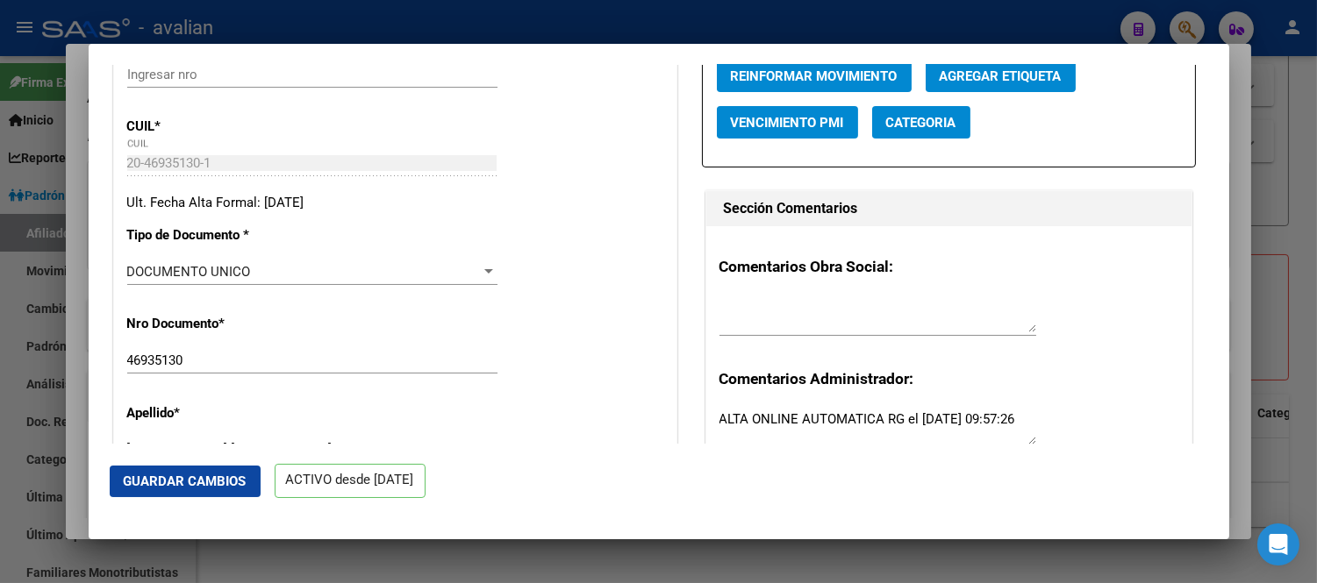
scroll to position [487, 0]
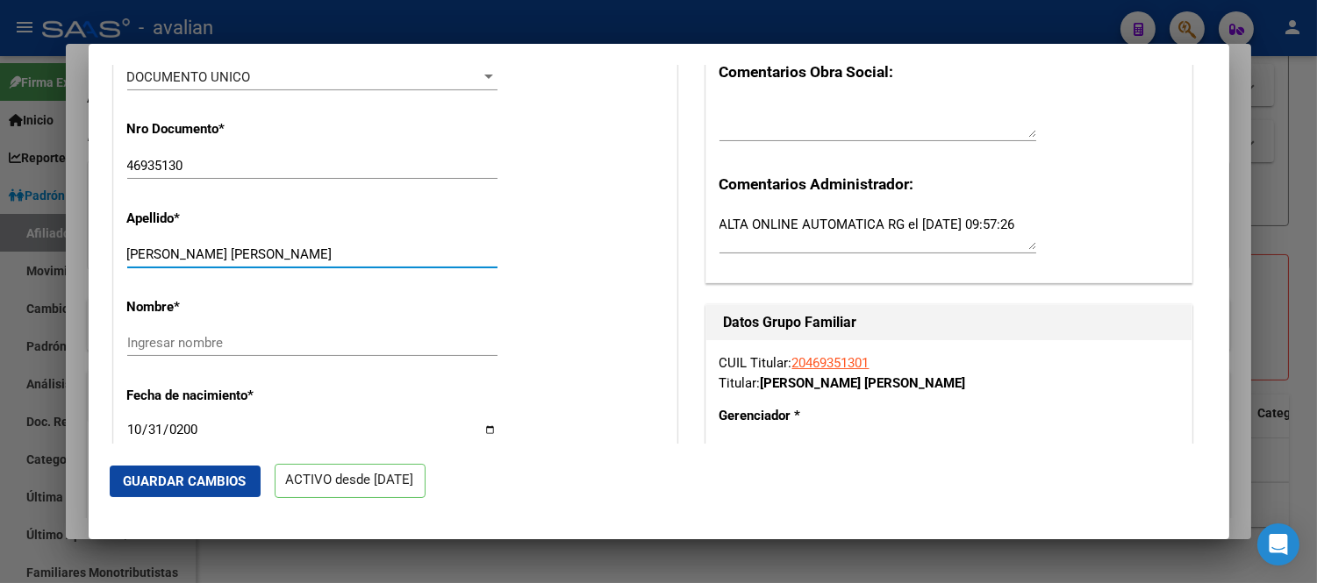
drag, startPoint x: 356, startPoint y: 264, endPoint x: 256, endPoint y: 259, distance: 100.2
click at [256, 259] on input "[PERSON_NAME] [PERSON_NAME]" at bounding box center [312, 255] width 370 height 16
click at [193, 342] on div "Ingresar nombre" at bounding box center [312, 343] width 370 height 26
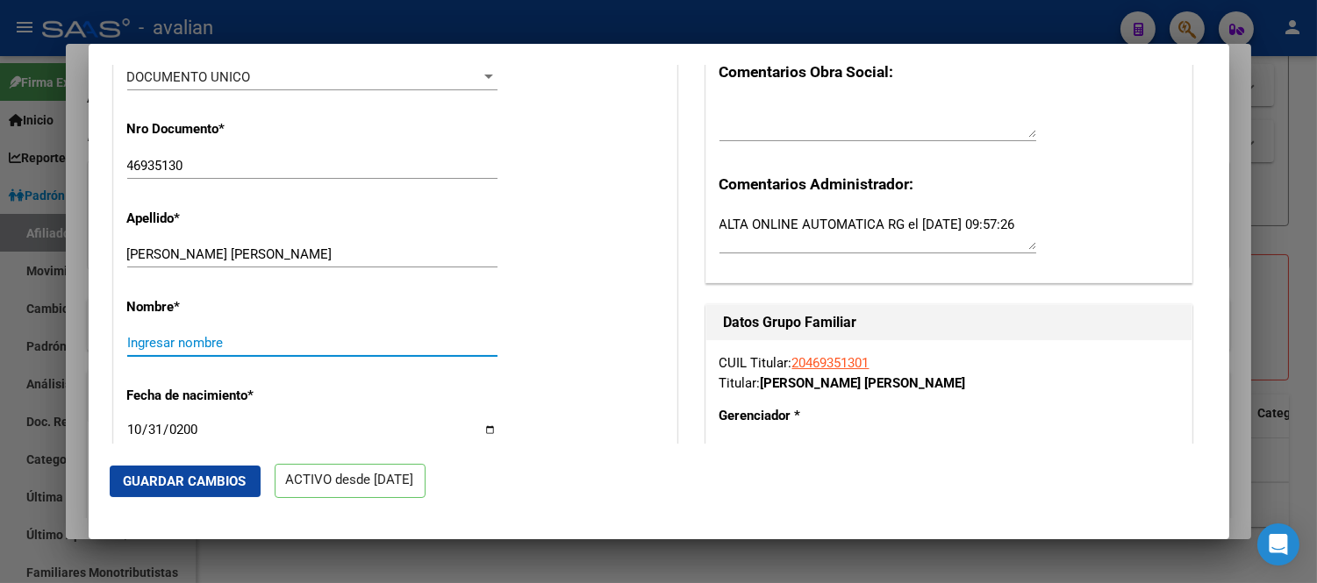
paste input "[PERSON_NAME]"
type input "[PERSON_NAME]"
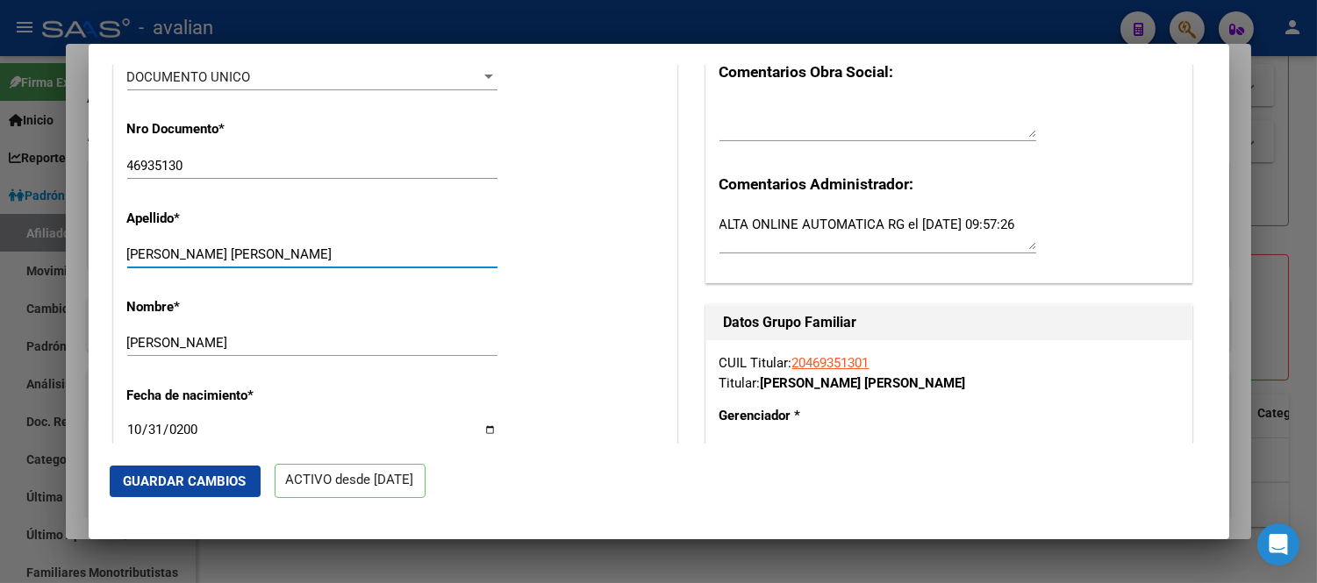
drag, startPoint x: 349, startPoint y: 268, endPoint x: 252, endPoint y: 259, distance: 97.9
click at [252, 259] on input "[PERSON_NAME] [PERSON_NAME]" at bounding box center [312, 255] width 370 height 16
type input "[PERSON_NAME]"
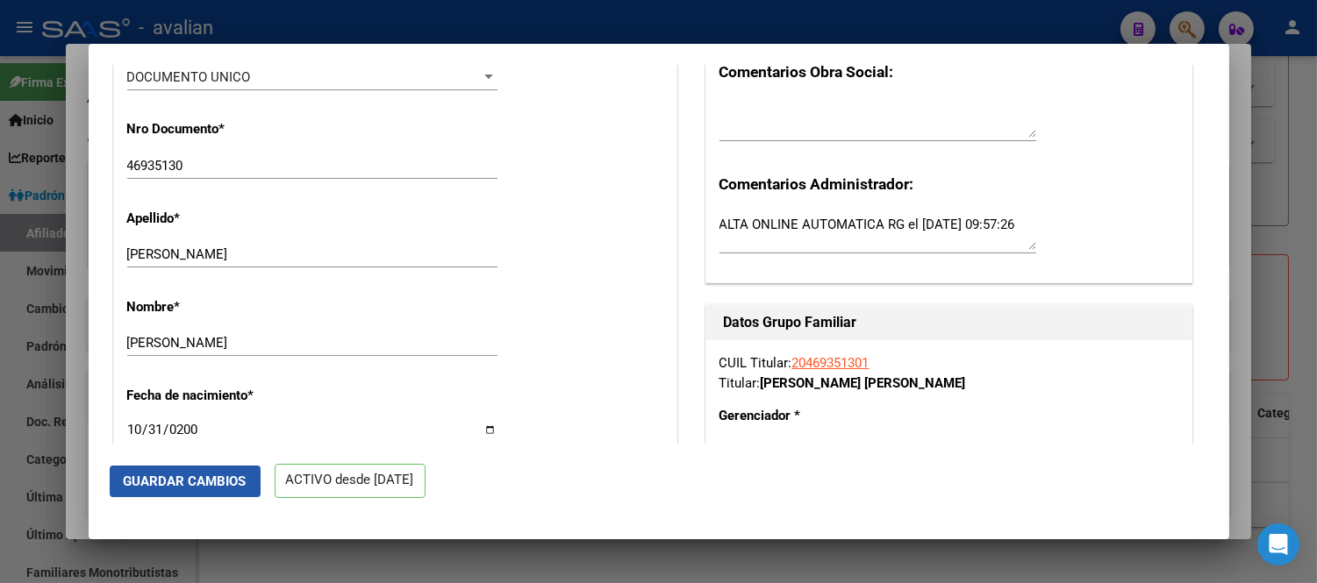
click at [207, 490] on button "Guardar Cambios" at bounding box center [185, 482] width 151 height 32
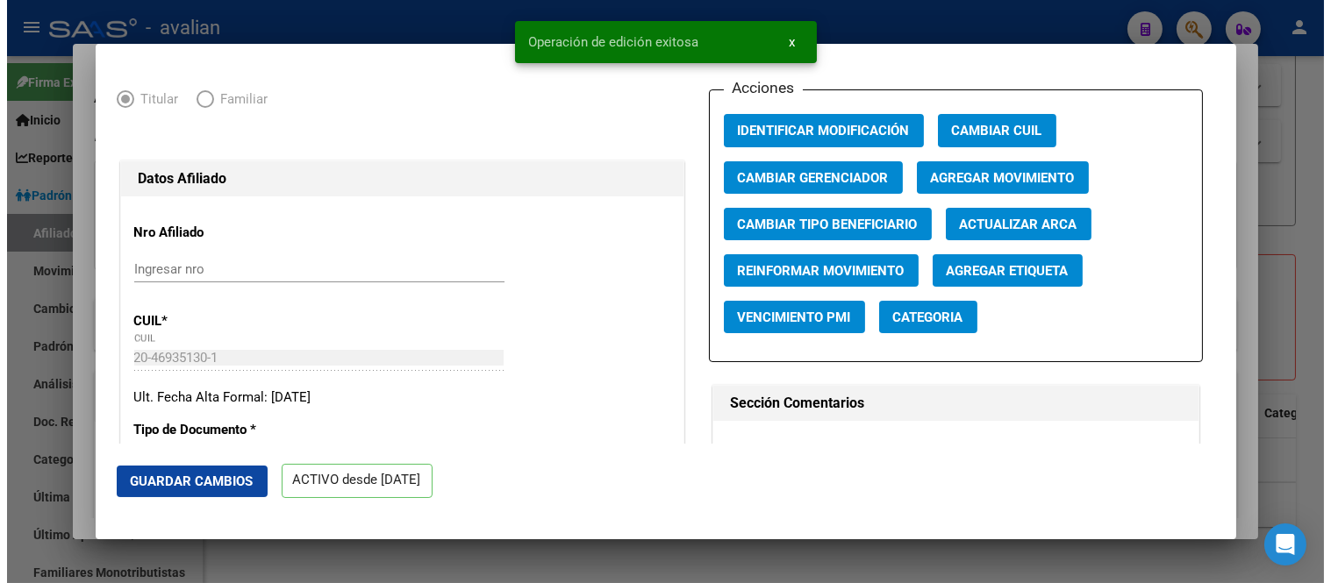
scroll to position [0, 0]
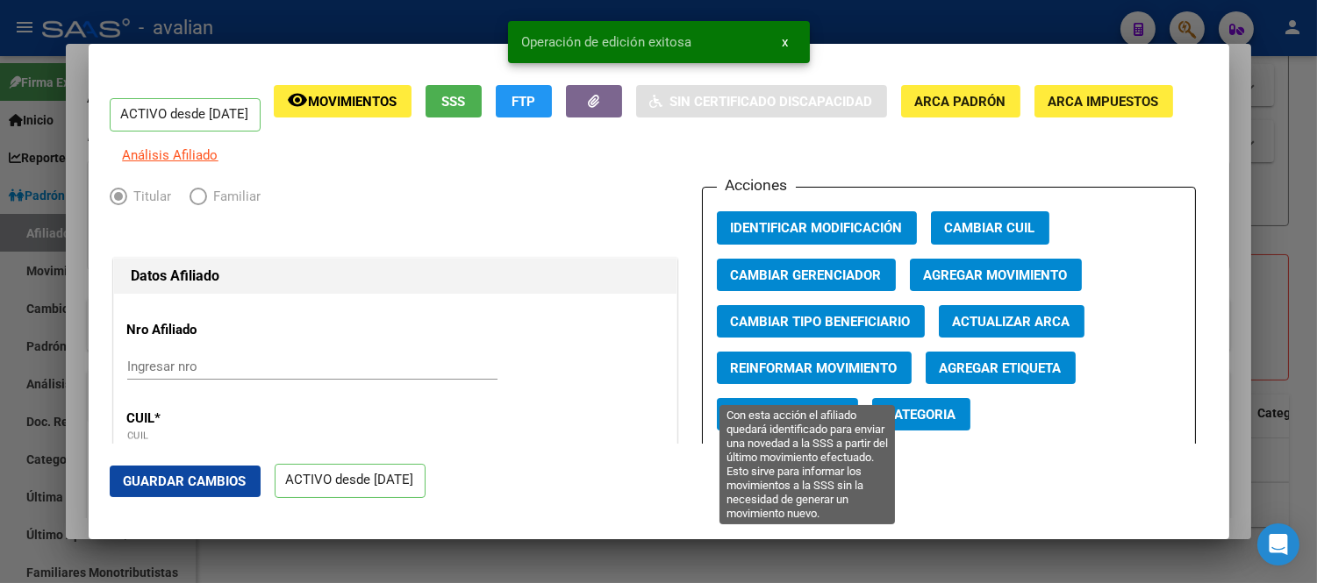
click at [804, 376] on span "Reinformar Movimiento" at bounding box center [814, 369] width 167 height 16
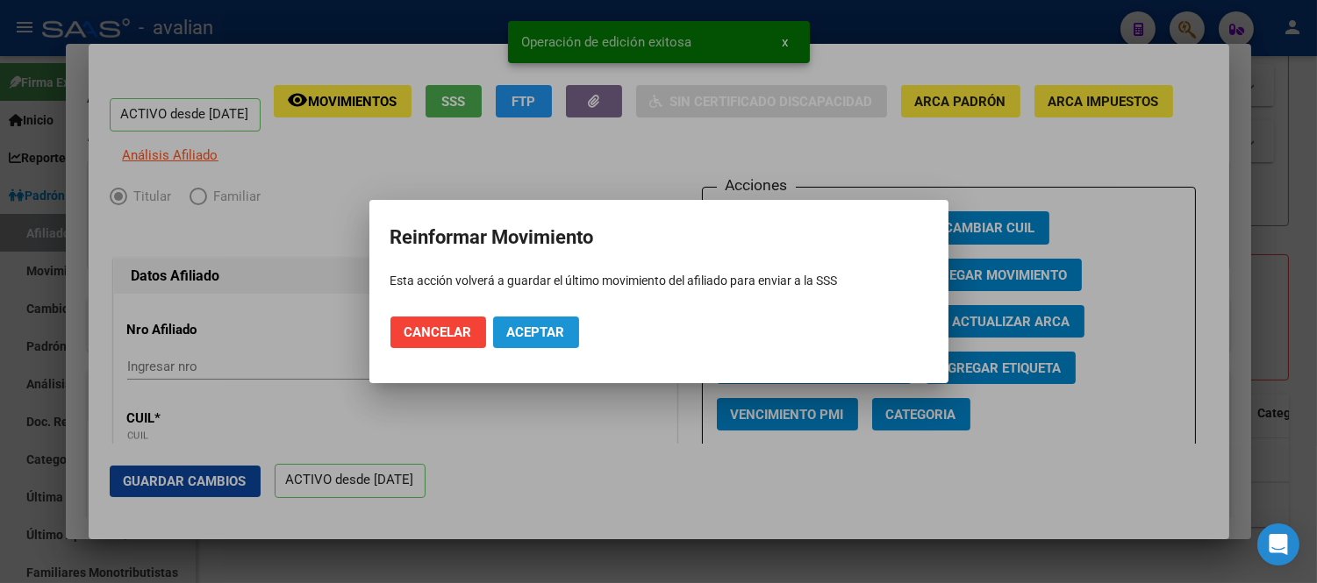
click at [554, 333] on span "Aceptar" at bounding box center [536, 333] width 58 height 16
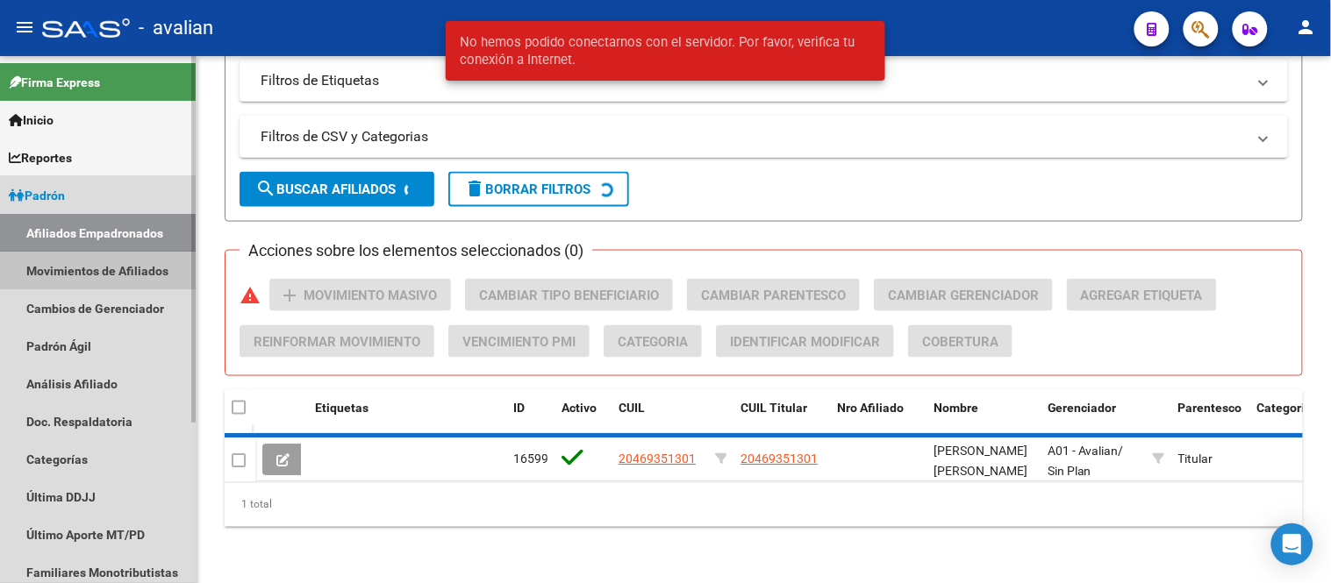
click at [102, 274] on link "Movimientos de Afiliados" at bounding box center [98, 271] width 196 height 38
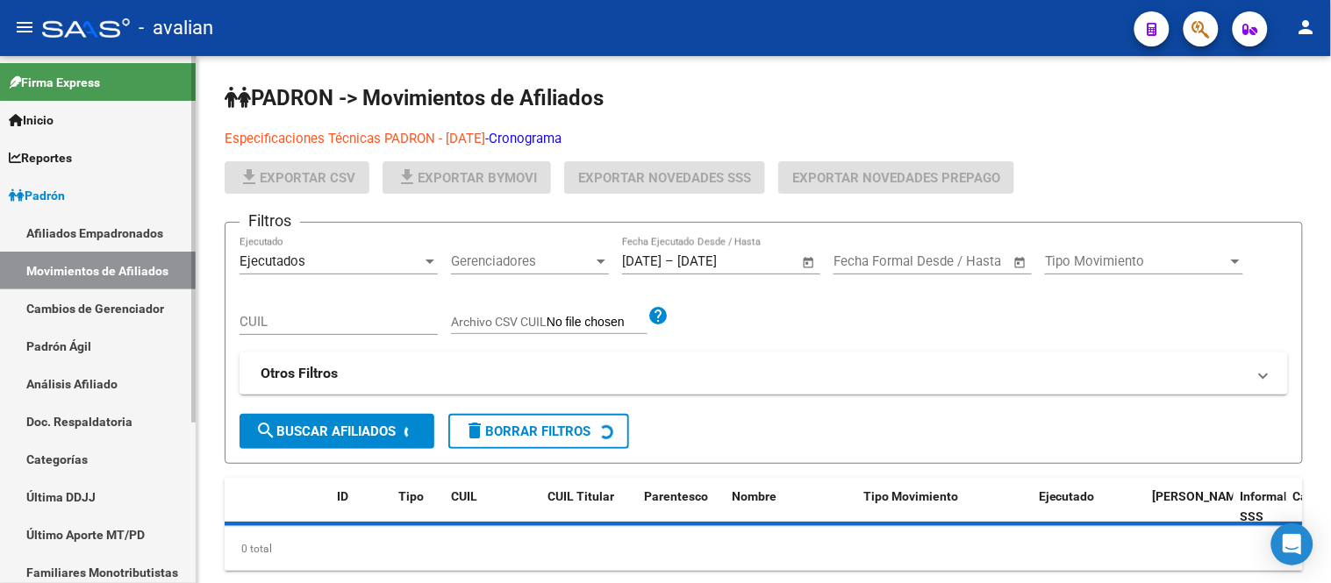
click at [102, 237] on link "Afiliados Empadronados" at bounding box center [98, 233] width 196 height 38
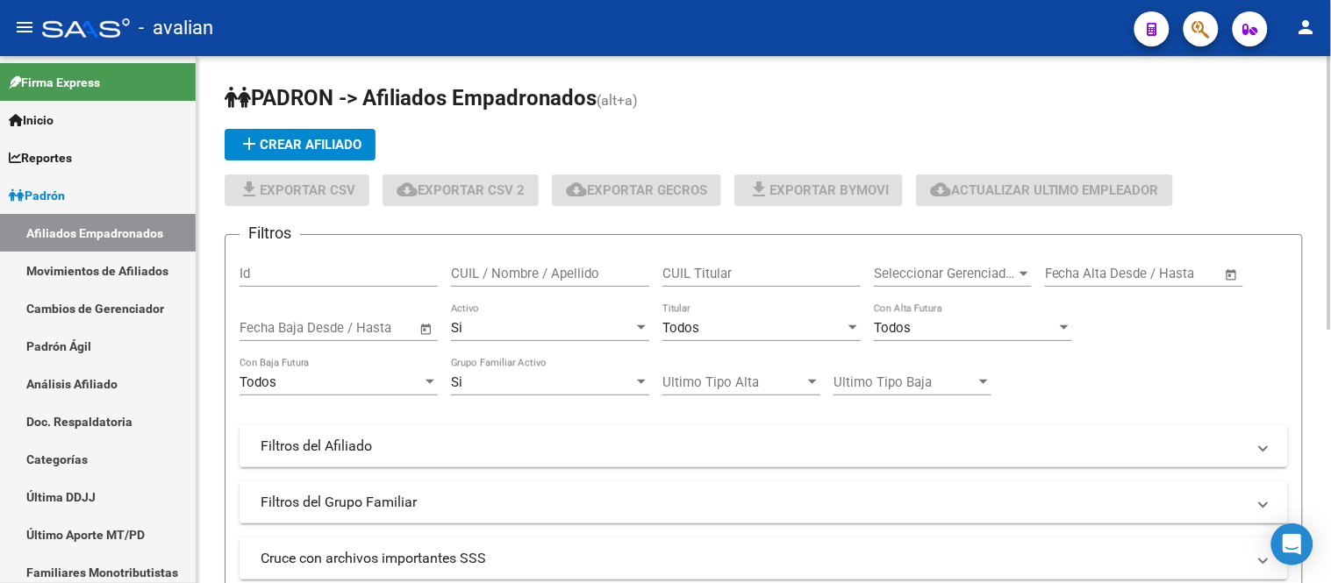
click at [501, 275] on input "CUIL / Nombre / Apellido" at bounding box center [550, 274] width 198 height 16
paste input "20378949697"
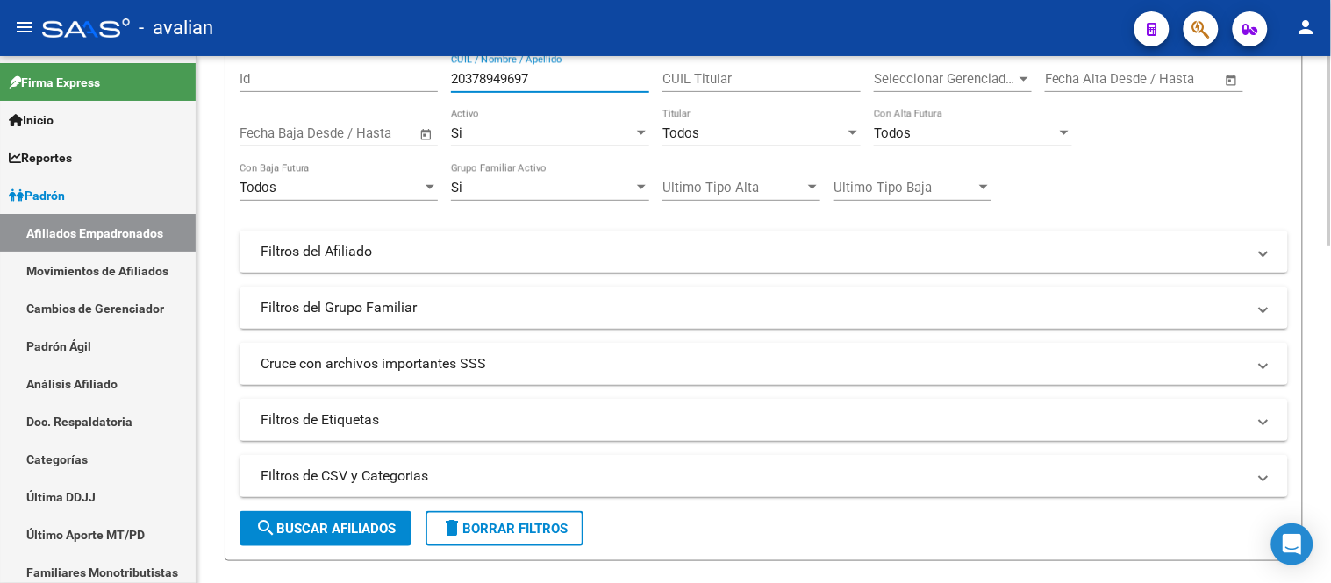
type input "20378949697"
click at [344, 535] on span "search Buscar Afiliados" at bounding box center [325, 529] width 140 height 16
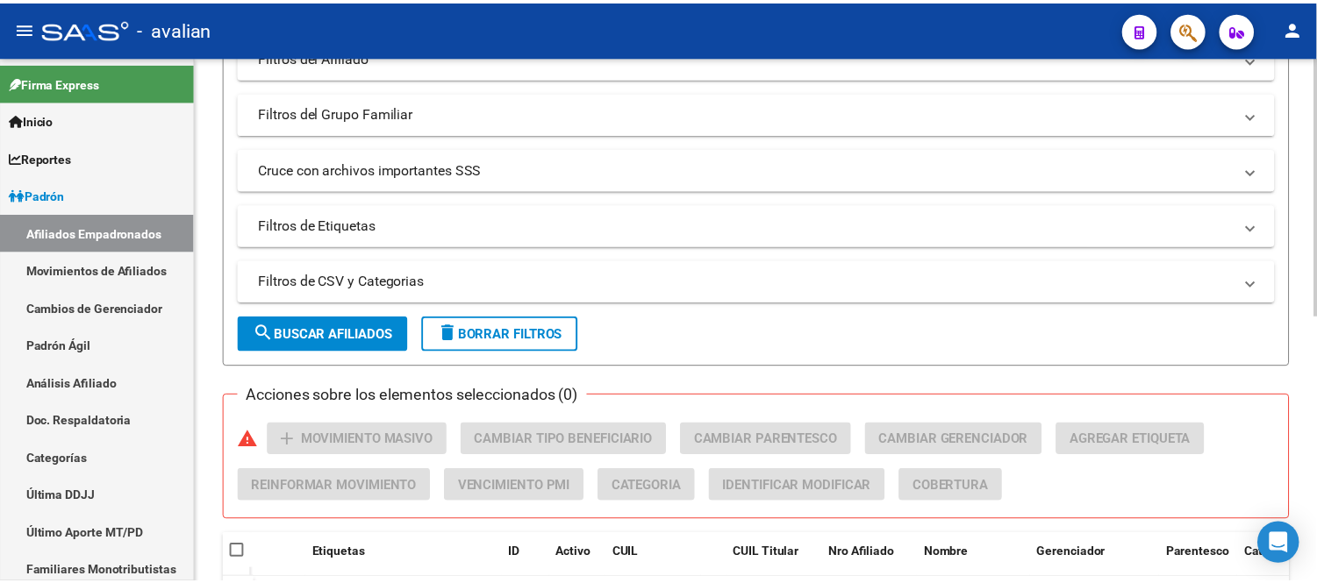
scroll to position [487, 0]
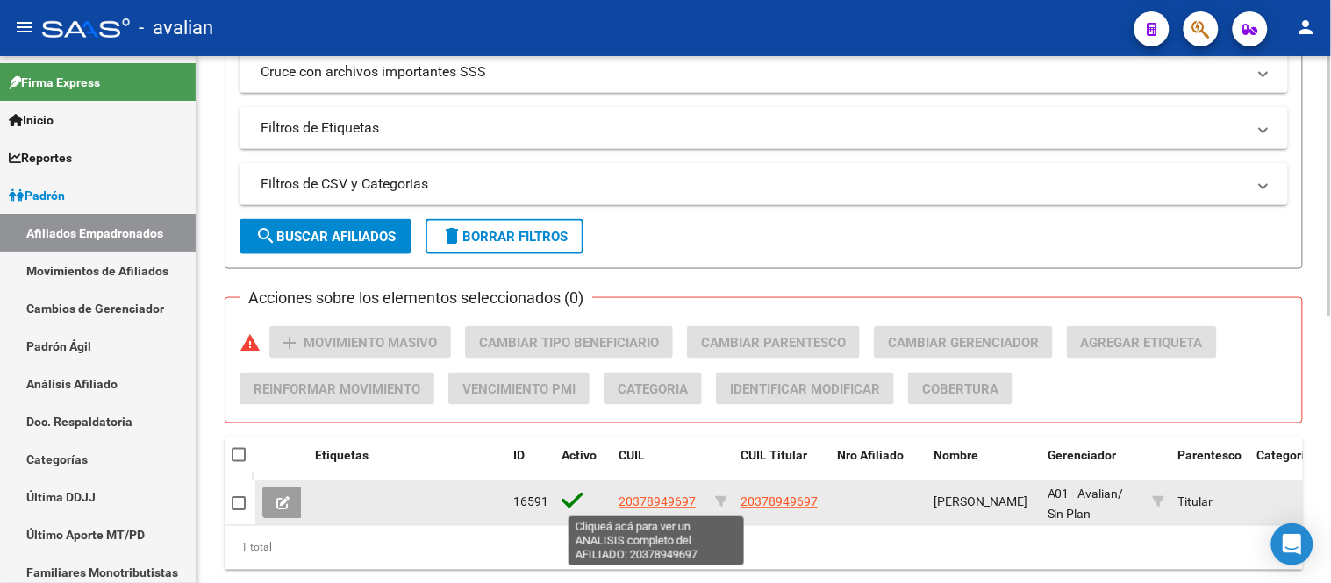
click at [634, 501] on span "20378949697" at bounding box center [657, 503] width 77 height 14
type textarea "20378949697"
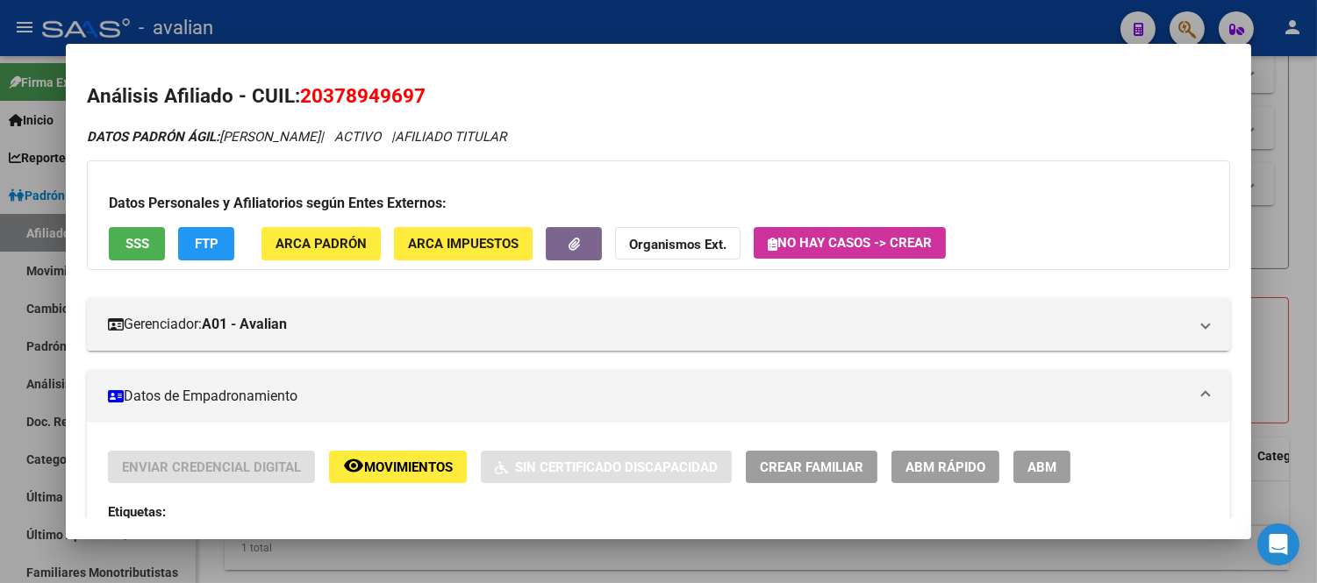
click at [1027, 462] on span "ABM" at bounding box center [1041, 468] width 29 height 16
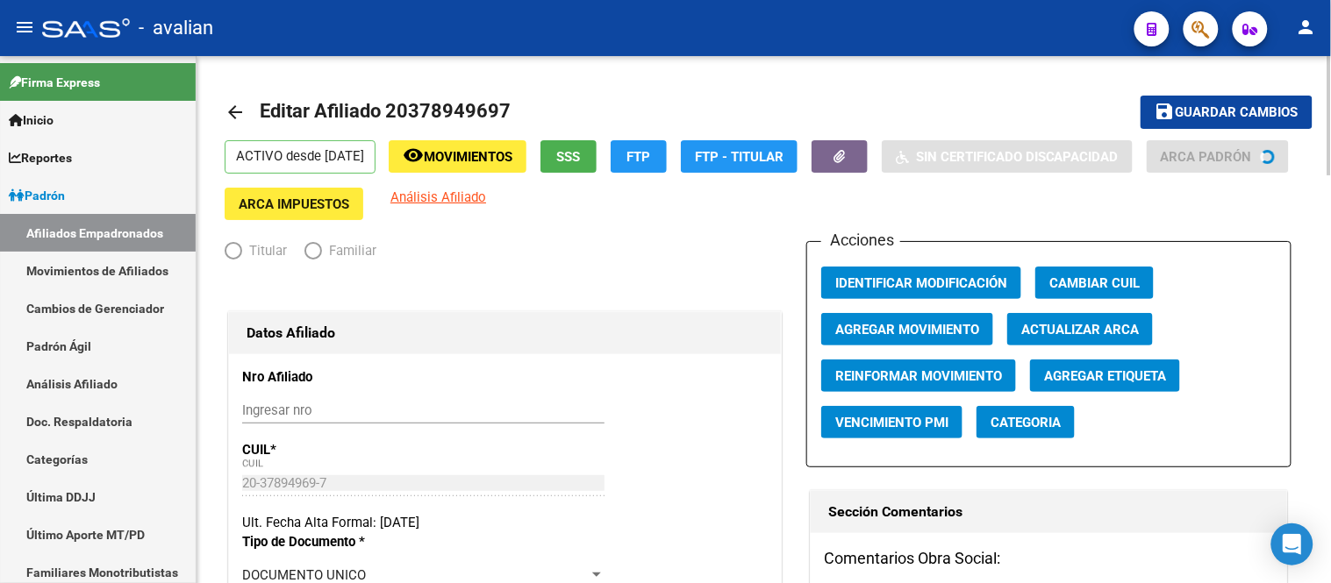
radio input "true"
type input "20-34557936-3"
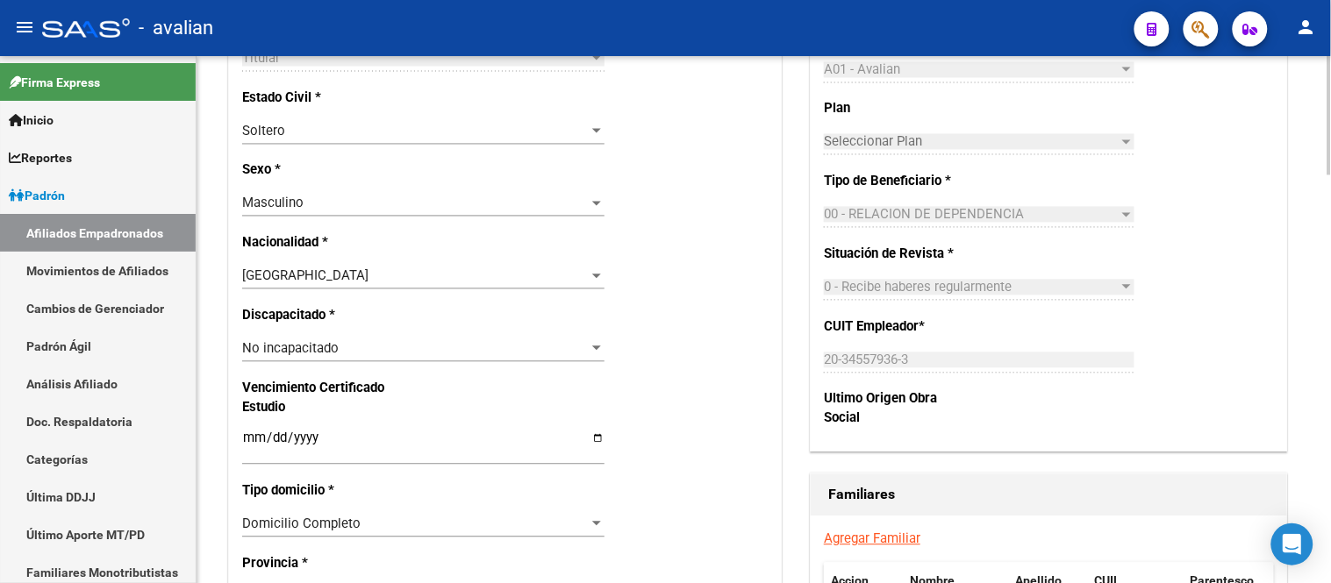
scroll to position [682, 0]
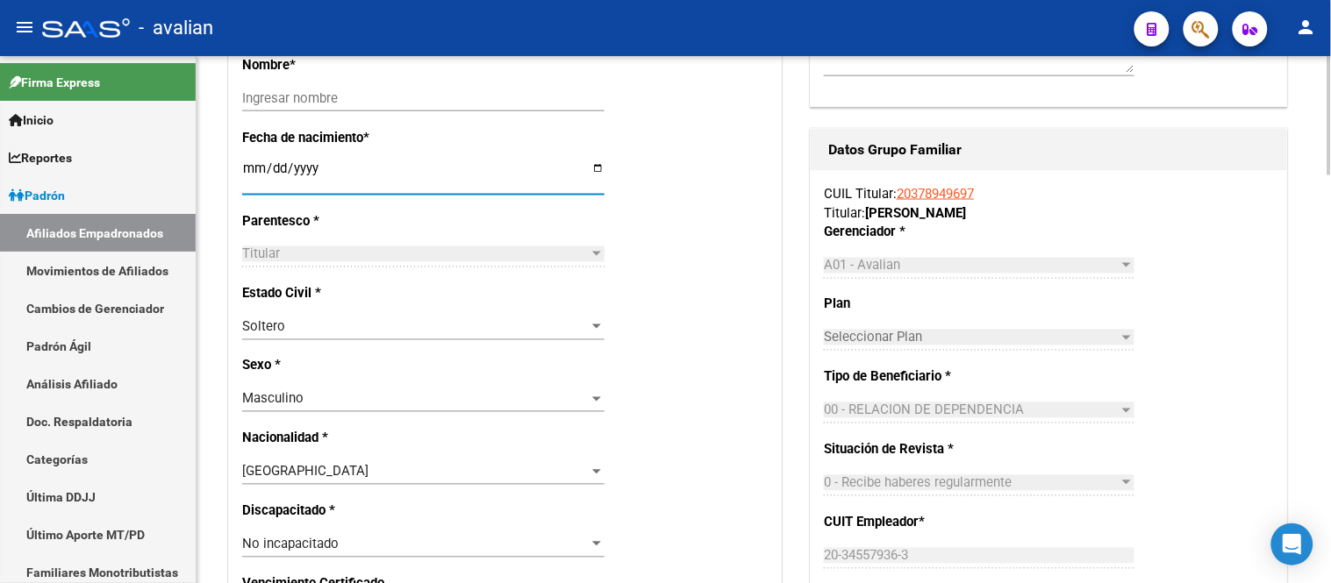
click at [252, 178] on input "[DATE]" at bounding box center [423, 175] width 362 height 28
type input "[DATE]"
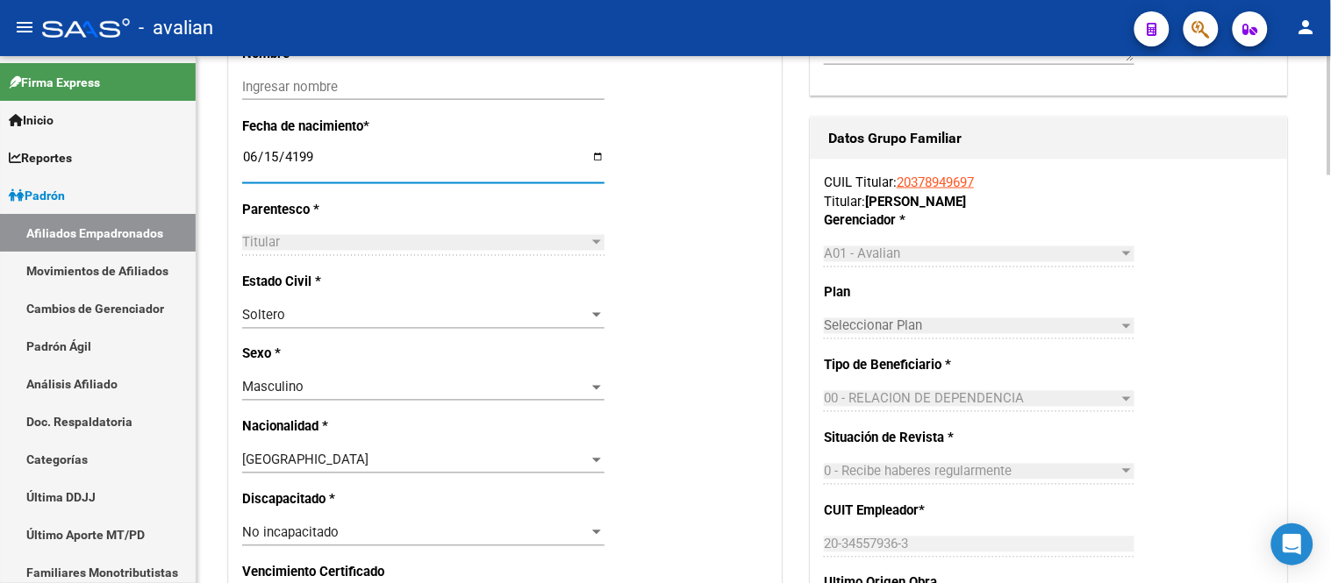
type input "[DATE]"
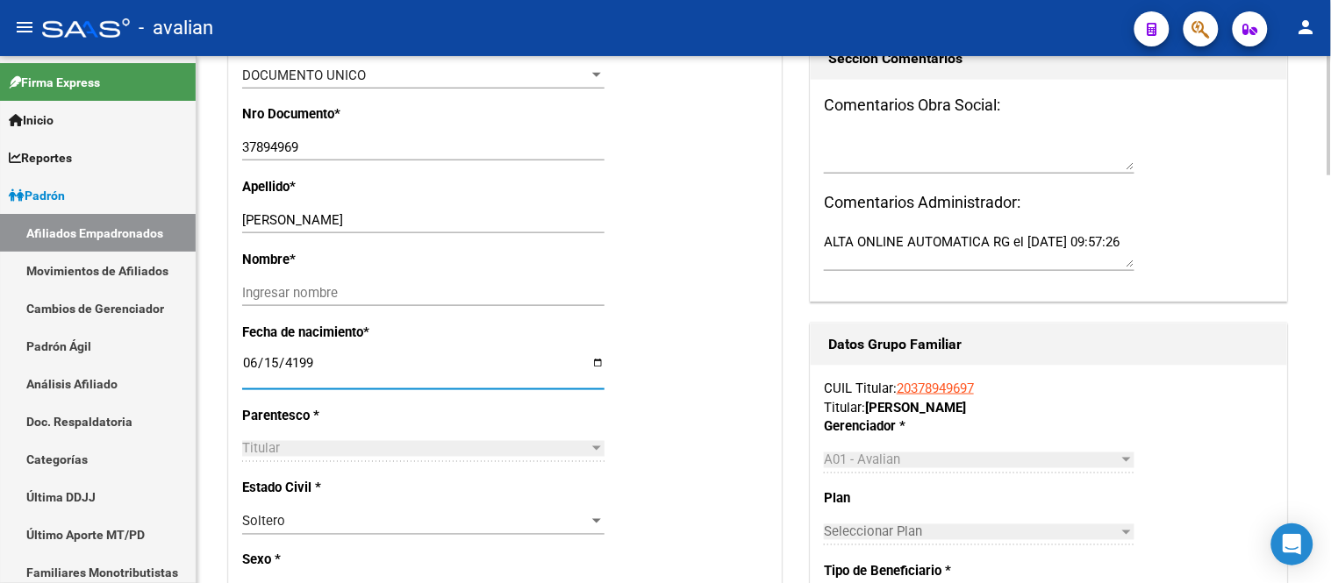
scroll to position [390, 0]
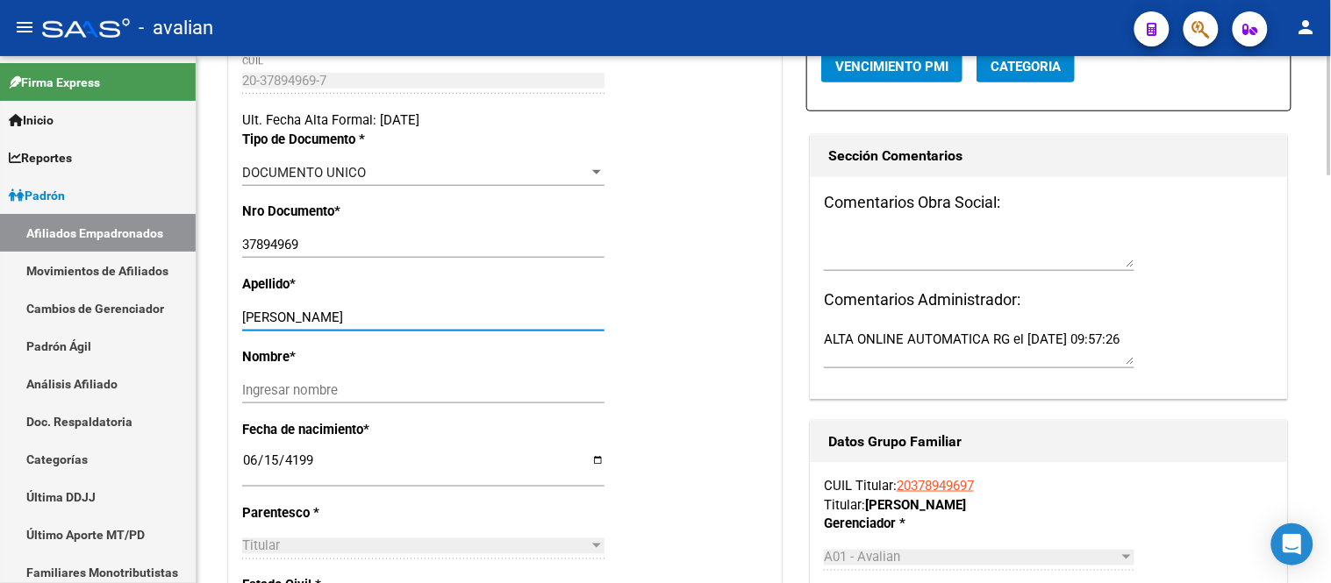
drag, startPoint x: 426, startPoint y: 330, endPoint x: 290, endPoint y: 329, distance: 135.1
click at [290, 326] on input "[PERSON_NAME]" at bounding box center [423, 318] width 362 height 16
click at [304, 397] on input "Ingresar nombre" at bounding box center [423, 391] width 362 height 16
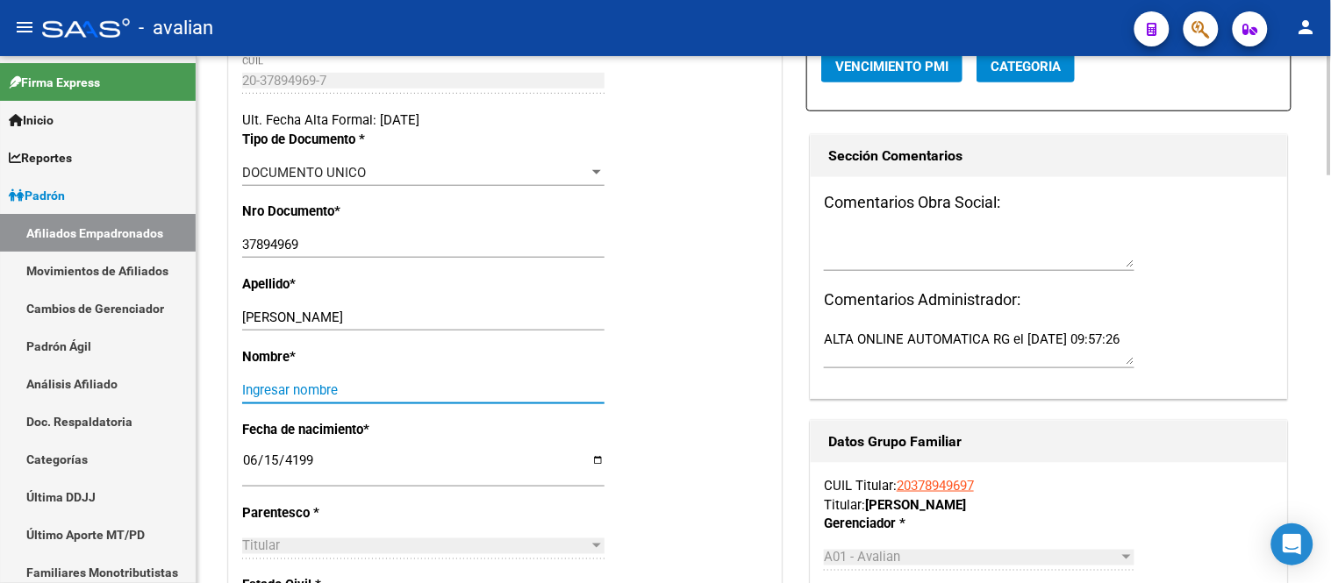
paste input "[PERSON_NAME]"
type input "[PERSON_NAME]"
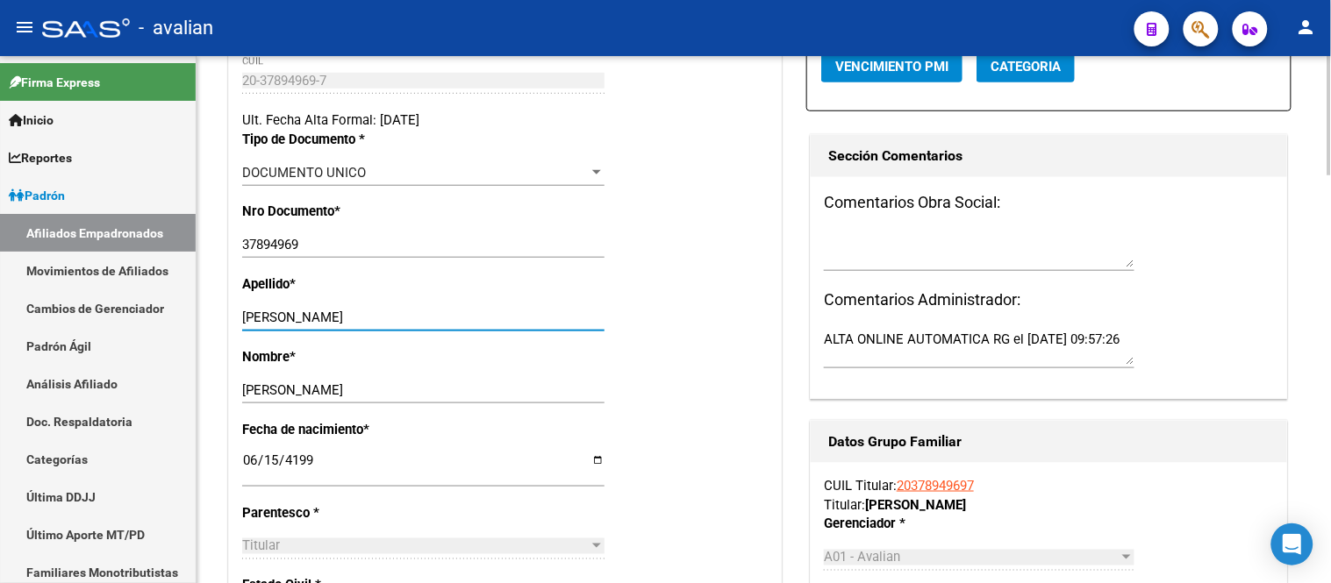
drag, startPoint x: 354, startPoint y: 327, endPoint x: 287, endPoint y: 326, distance: 67.6
click at [290, 326] on input "[PERSON_NAME]" at bounding box center [423, 318] width 362 height 16
type input "ACOSTA"
click at [243, 398] on input "[PERSON_NAME]" at bounding box center [423, 391] width 362 height 16
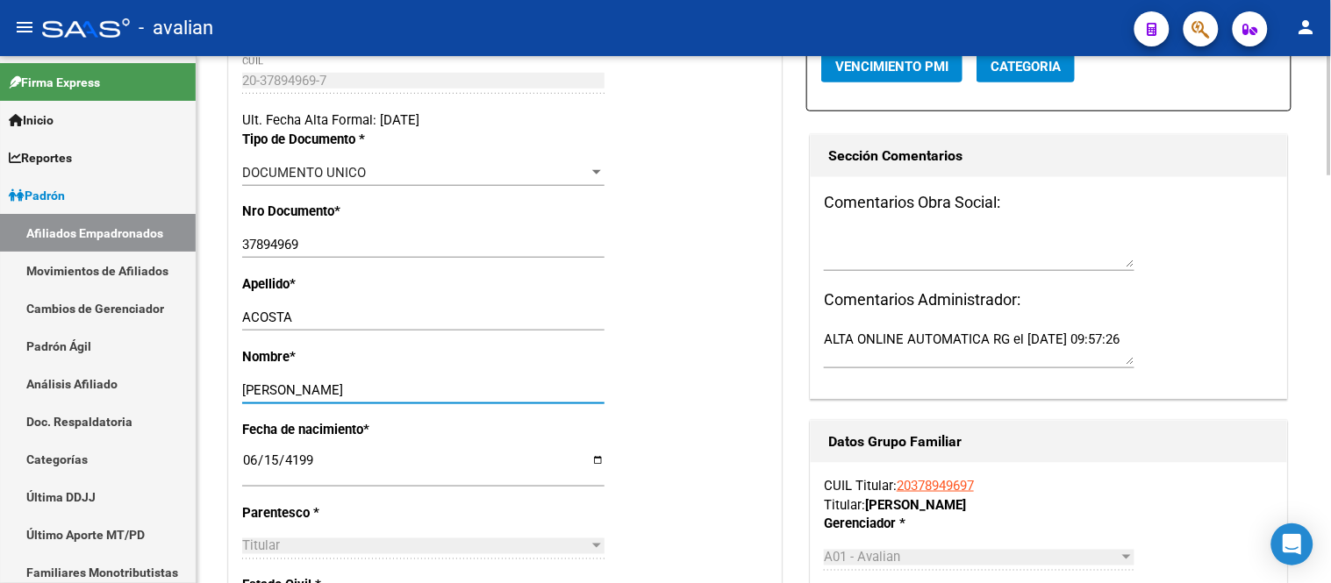
scroll to position [0, 0]
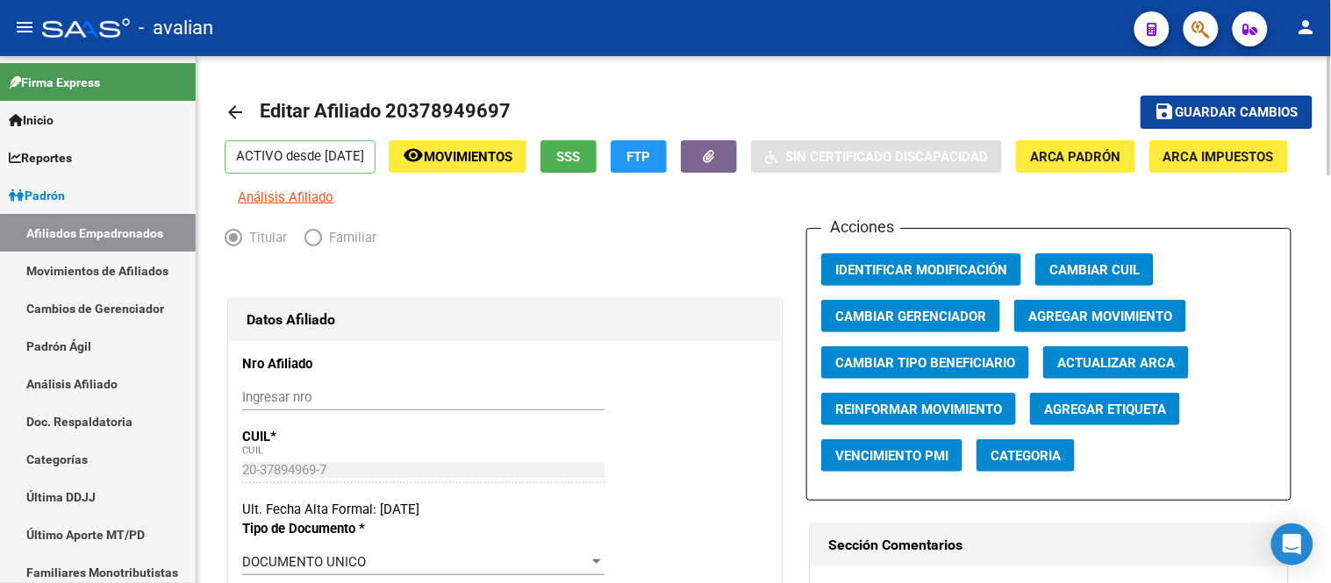
type input "[PERSON_NAME]"
click at [1212, 112] on span "Guardar cambios" at bounding box center [1237, 113] width 123 height 16
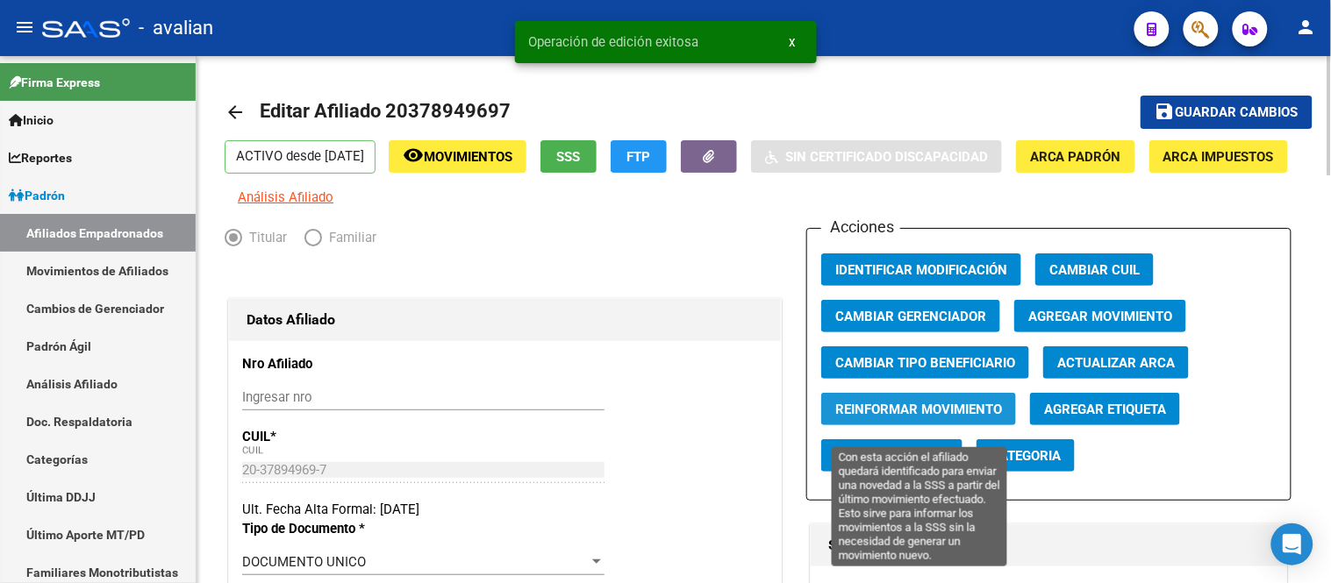
click at [927, 418] on span "Reinformar Movimiento" at bounding box center [918, 410] width 167 height 16
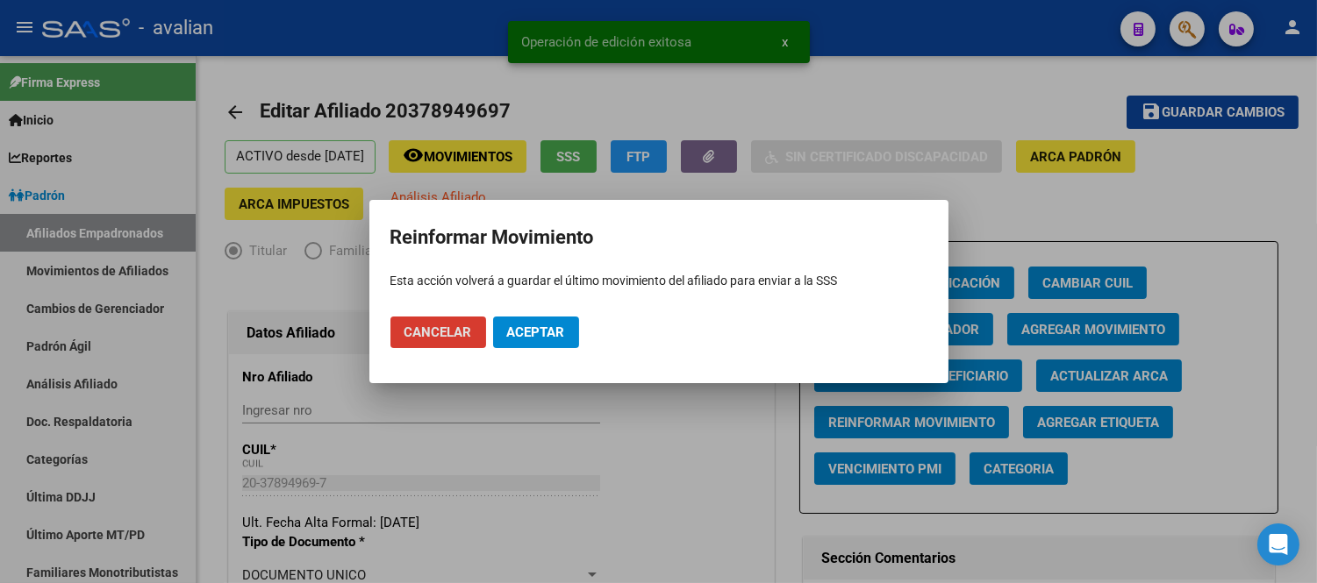
click at [539, 326] on span "Aceptar" at bounding box center [536, 333] width 58 height 16
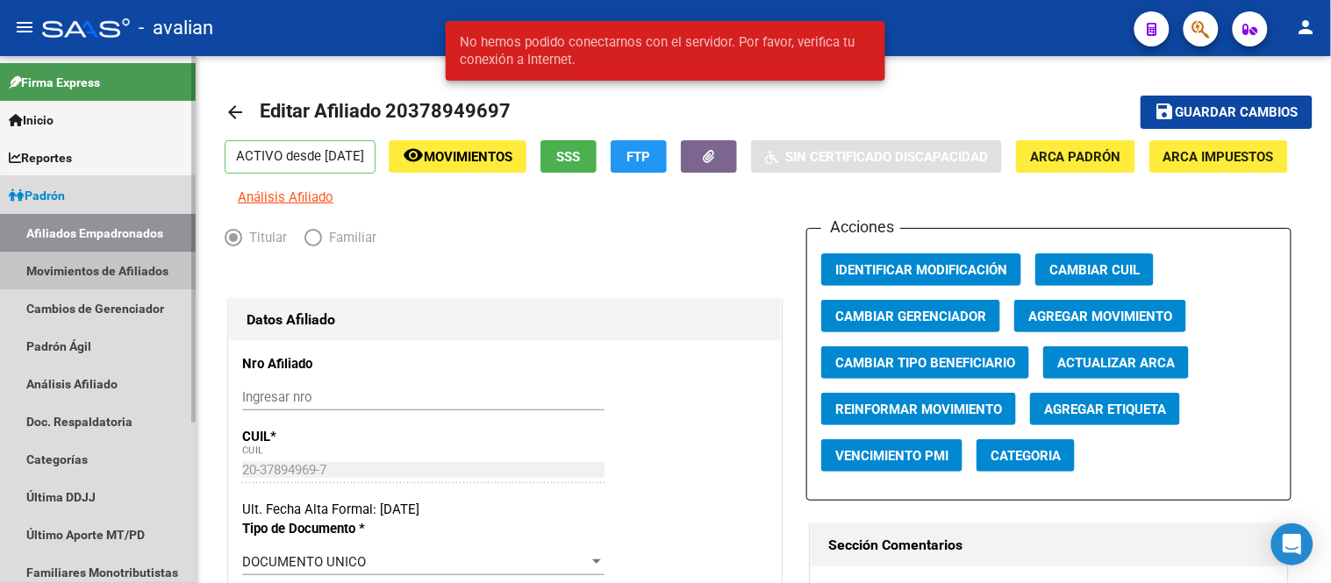
click at [111, 261] on link "Movimientos de Afiliados" at bounding box center [98, 271] width 196 height 38
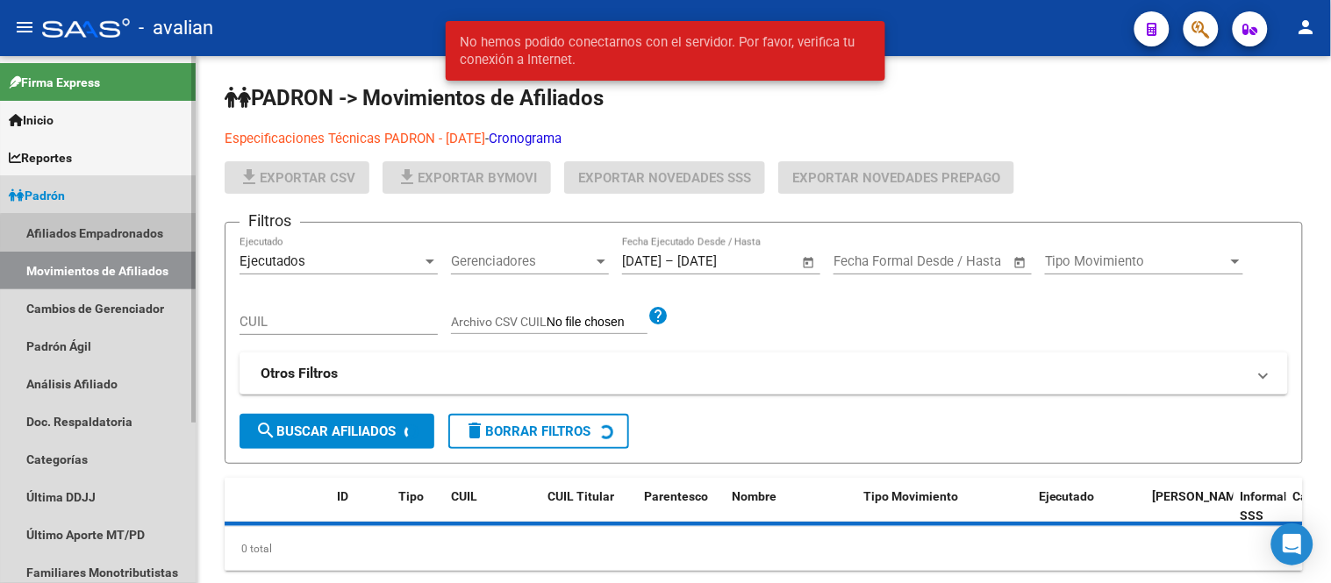
click at [108, 234] on link "Afiliados Empadronados" at bounding box center [98, 233] width 196 height 38
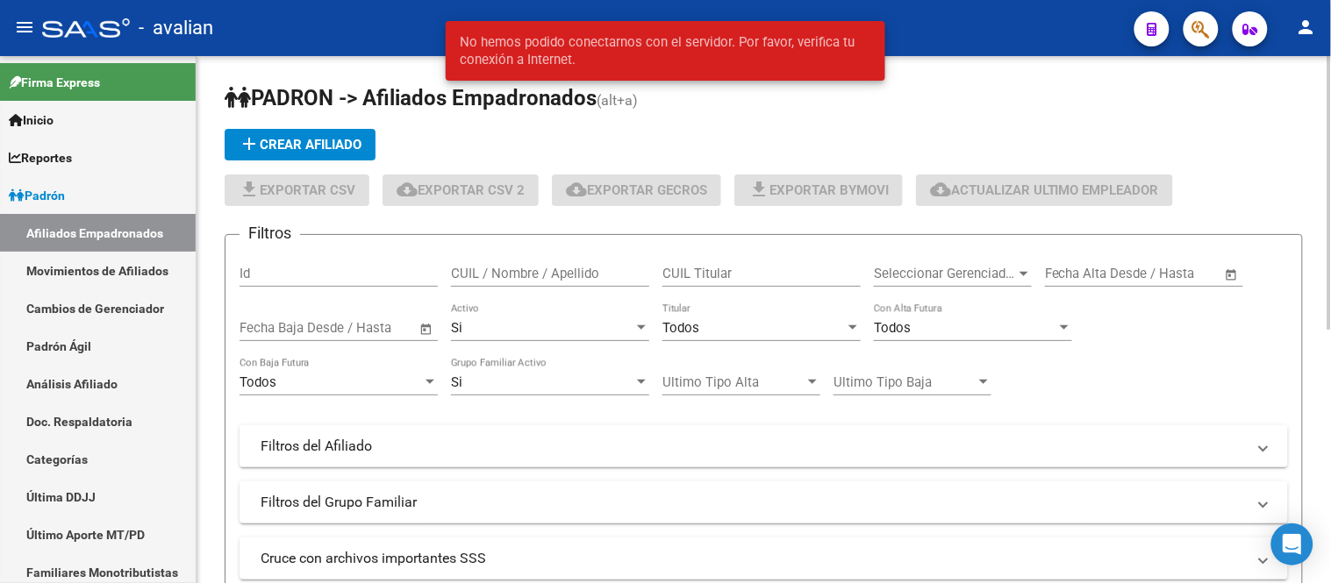
click at [526, 264] on div "CUIL / Nombre / Apellido" at bounding box center [550, 268] width 198 height 38
paste input "27339023838"
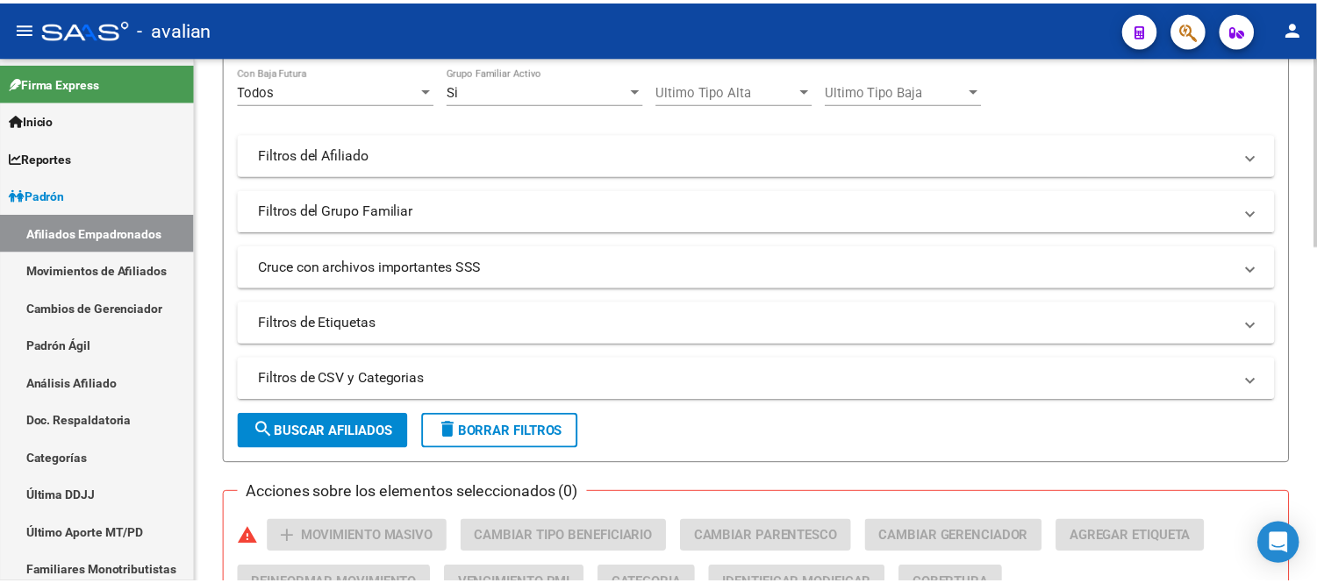
scroll to position [487, 0]
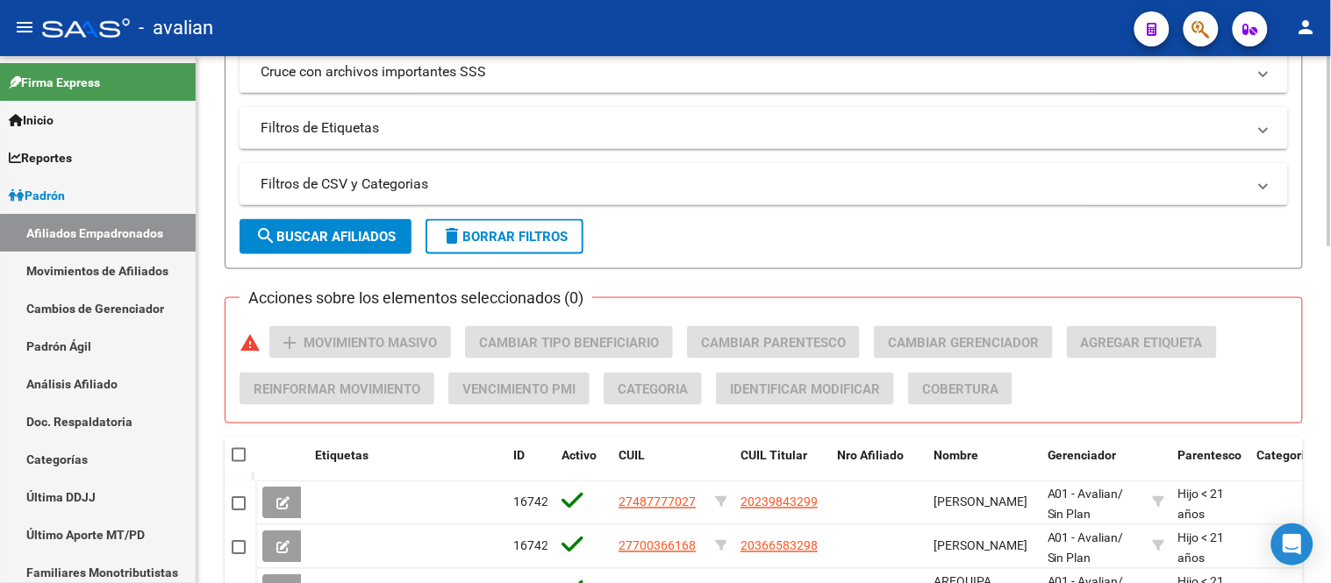
type input "27339023838"
click at [369, 247] on button "search Buscar Afiliados" at bounding box center [326, 236] width 172 height 35
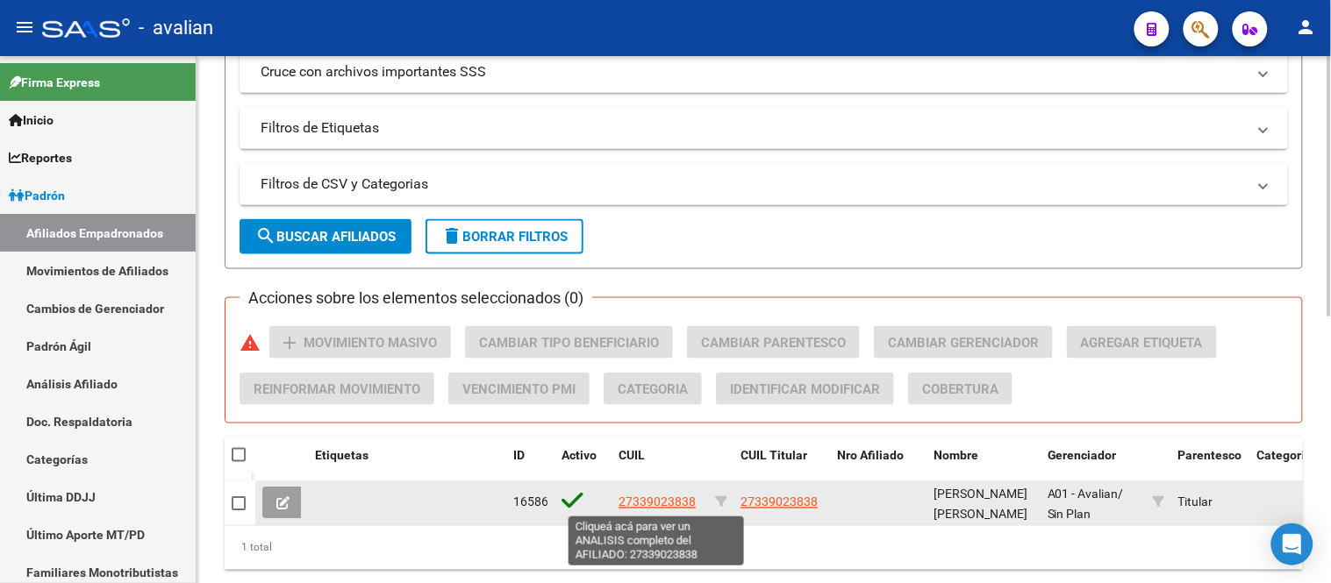
click at [648, 507] on span "27339023838" at bounding box center [657, 503] width 77 height 14
type textarea "27339023838"
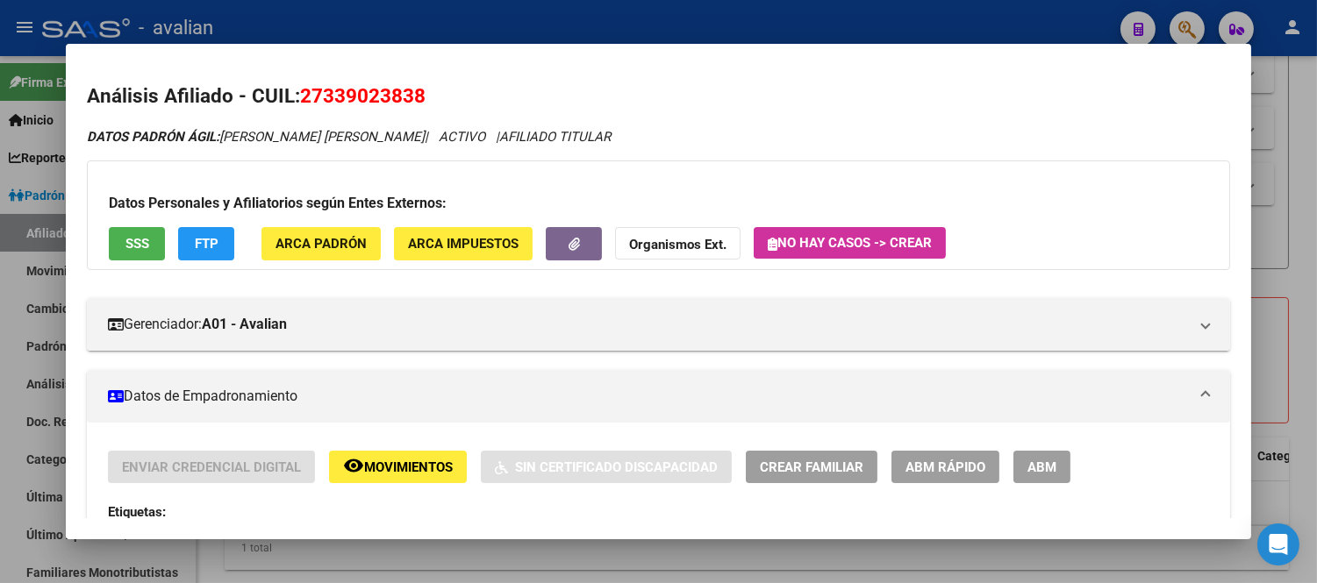
click at [1055, 478] on button "ABM" at bounding box center [1041, 467] width 57 height 32
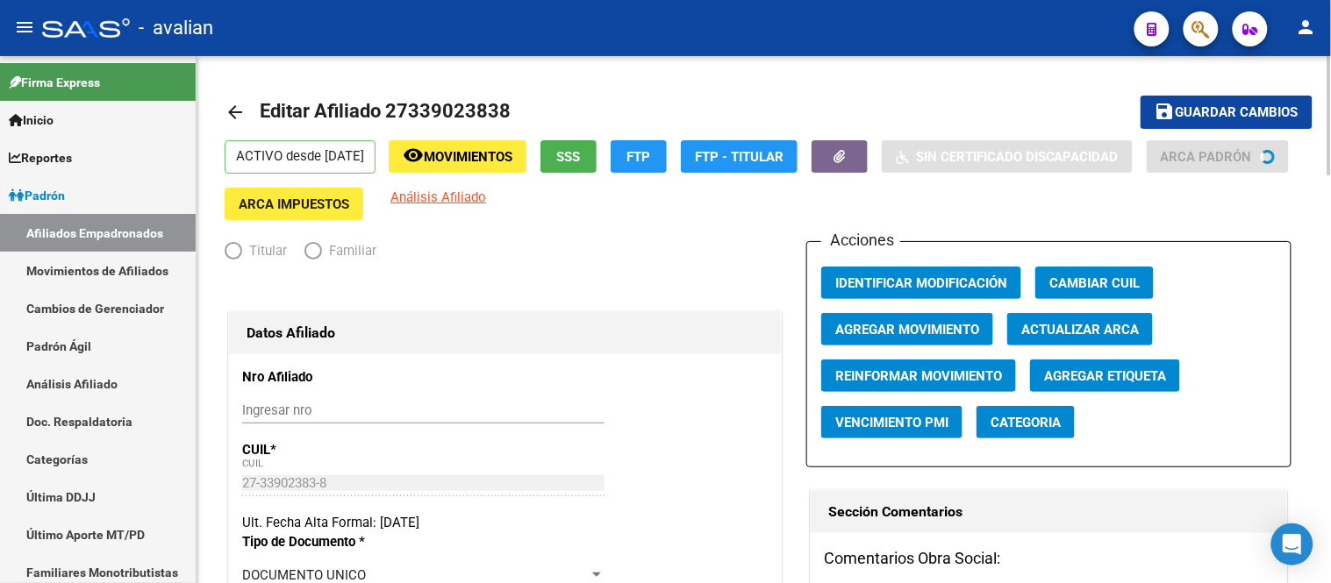
radio input "true"
type input "30-61591554-4"
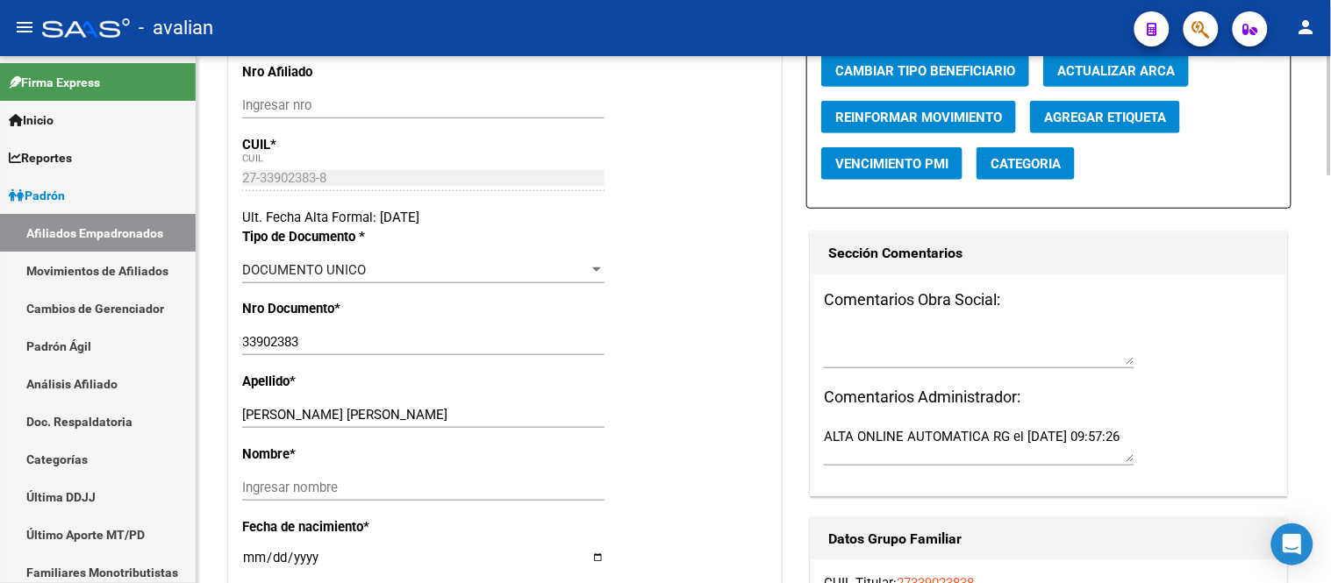
scroll to position [487, 0]
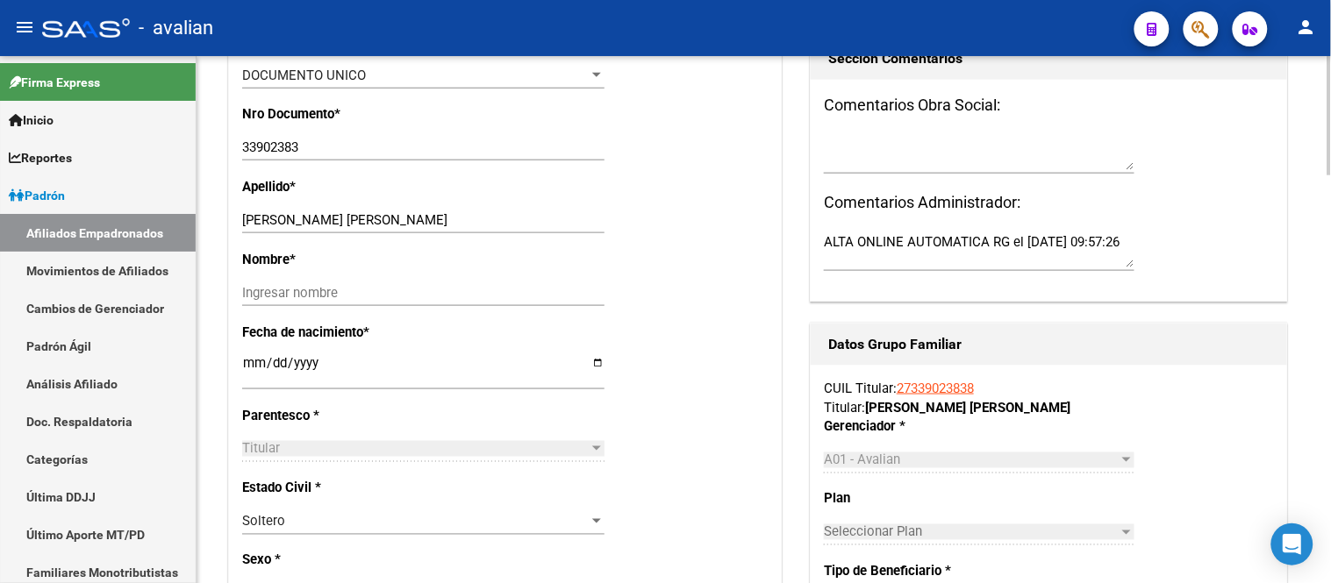
click at [247, 382] on input "[DATE]" at bounding box center [423, 370] width 362 height 28
type input "[DATE]"
drag, startPoint x: 357, startPoint y: 229, endPoint x: 295, endPoint y: 233, distance: 62.4
click at [295, 228] on input "[PERSON_NAME] [PERSON_NAME]" at bounding box center [423, 220] width 362 height 16
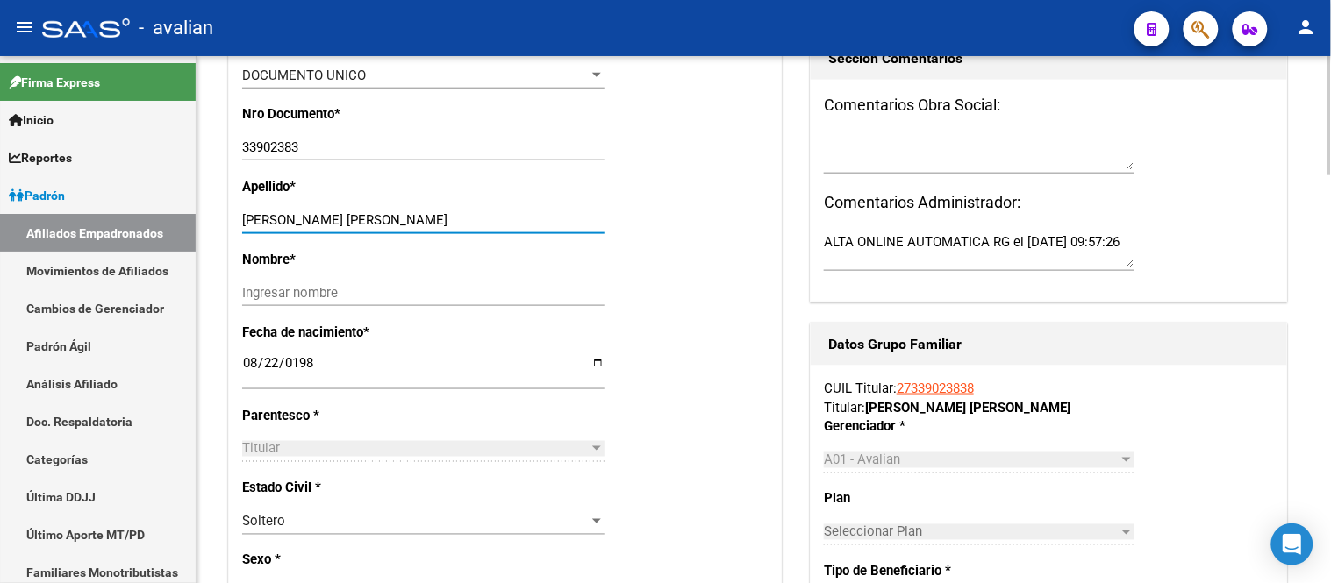
click at [291, 301] on input "Ingresar nombre" at bounding box center [423, 293] width 362 height 16
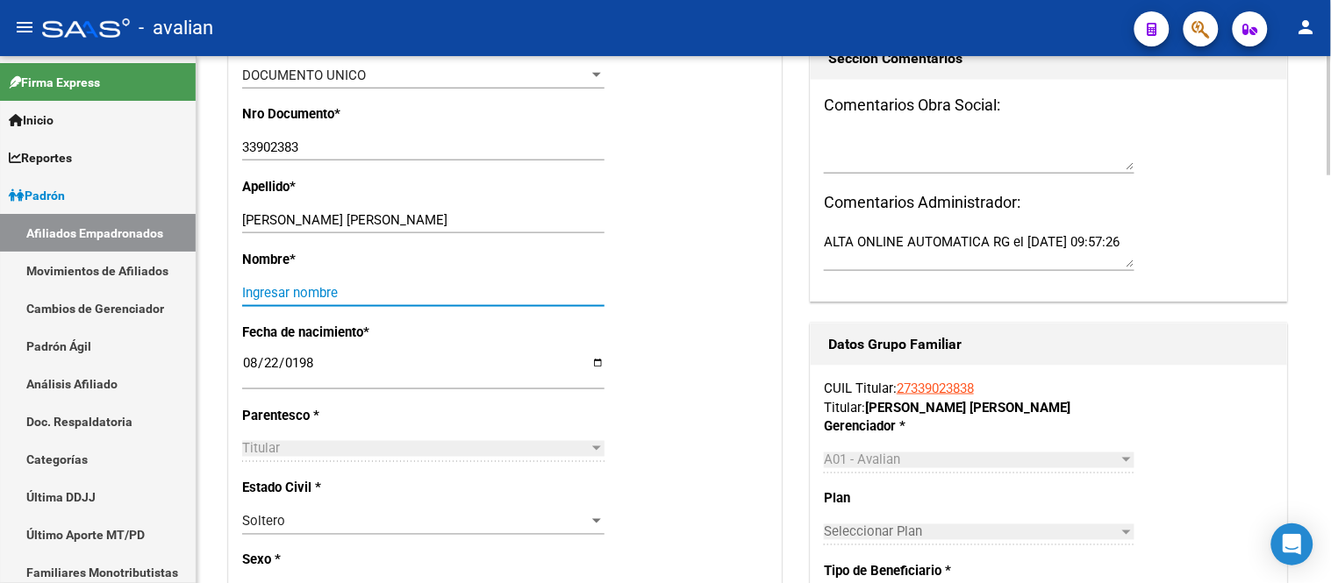
paste input "[PERSON_NAME]"
type input "[PERSON_NAME]"
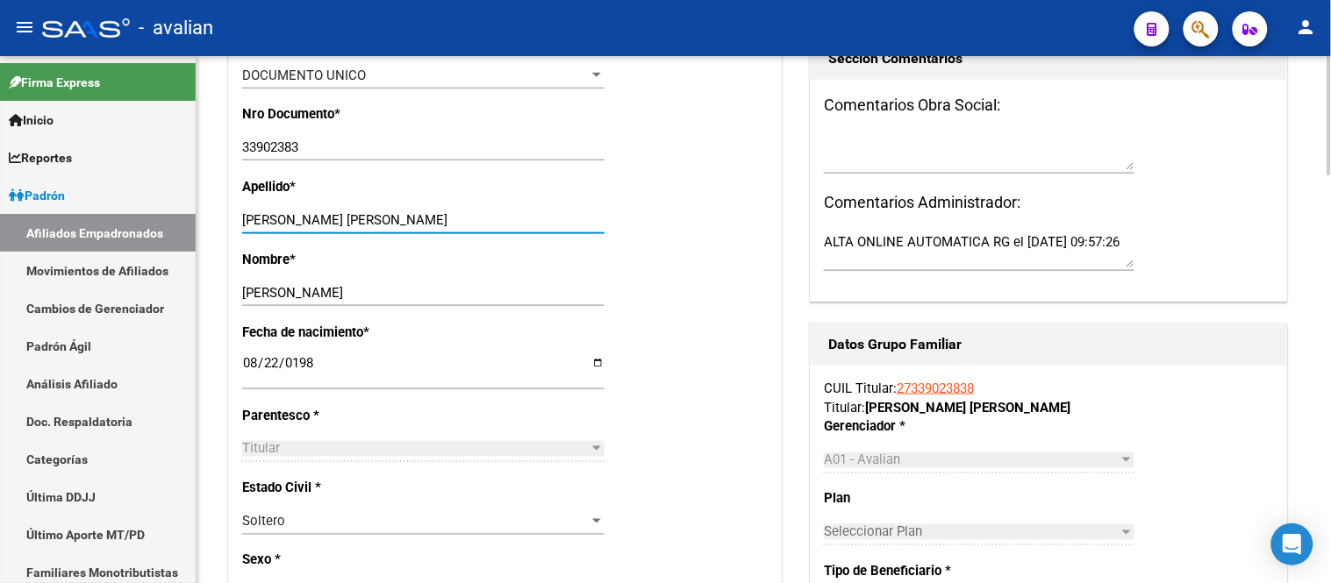
drag, startPoint x: 419, startPoint y: 230, endPoint x: 293, endPoint y: 234, distance: 126.4
click at [293, 228] on input "[PERSON_NAME] [PERSON_NAME]" at bounding box center [423, 220] width 362 height 16
type input "[PERSON_NAME]"
click at [248, 301] on input "[PERSON_NAME]" at bounding box center [423, 293] width 362 height 16
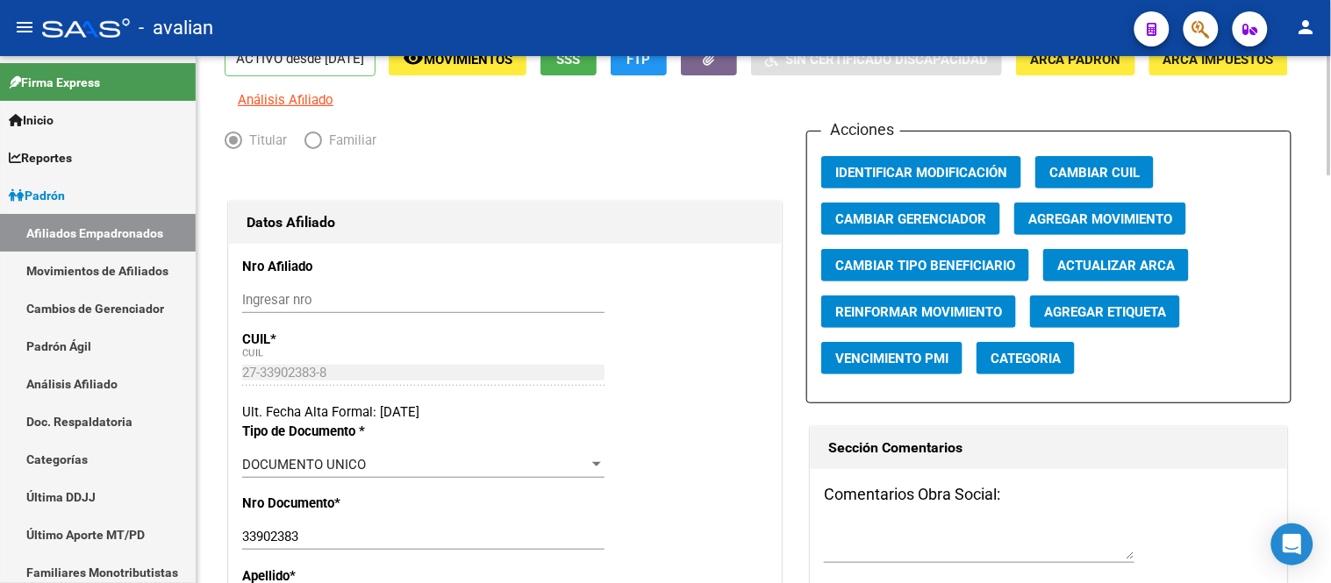
scroll to position [0, 0]
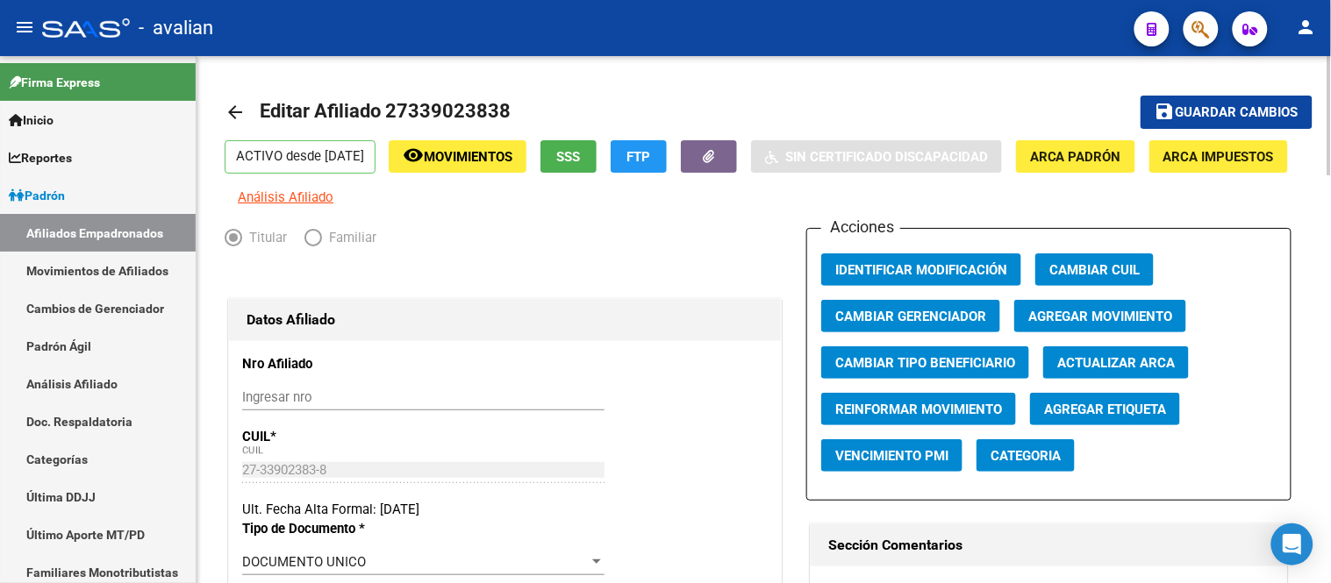
type input "[PERSON_NAME]"
click at [1200, 115] on span "Guardar cambios" at bounding box center [1237, 113] width 123 height 16
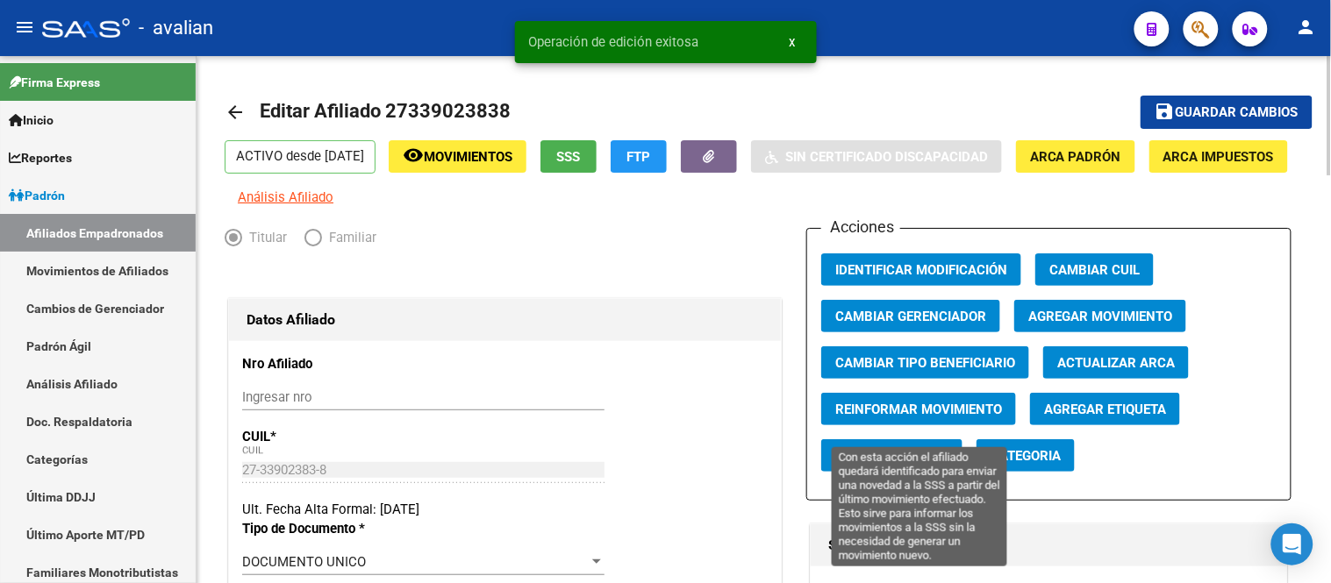
click at [939, 418] on span "Reinformar Movimiento" at bounding box center [918, 410] width 167 height 16
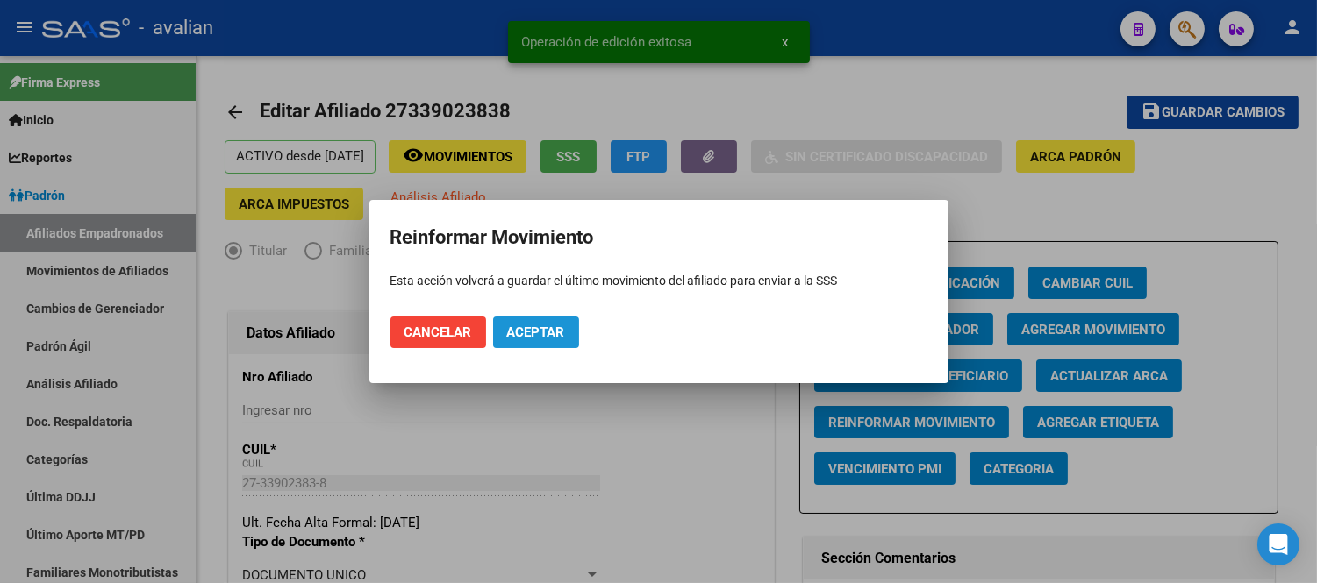
click at [535, 342] on button "Aceptar" at bounding box center [536, 333] width 86 height 32
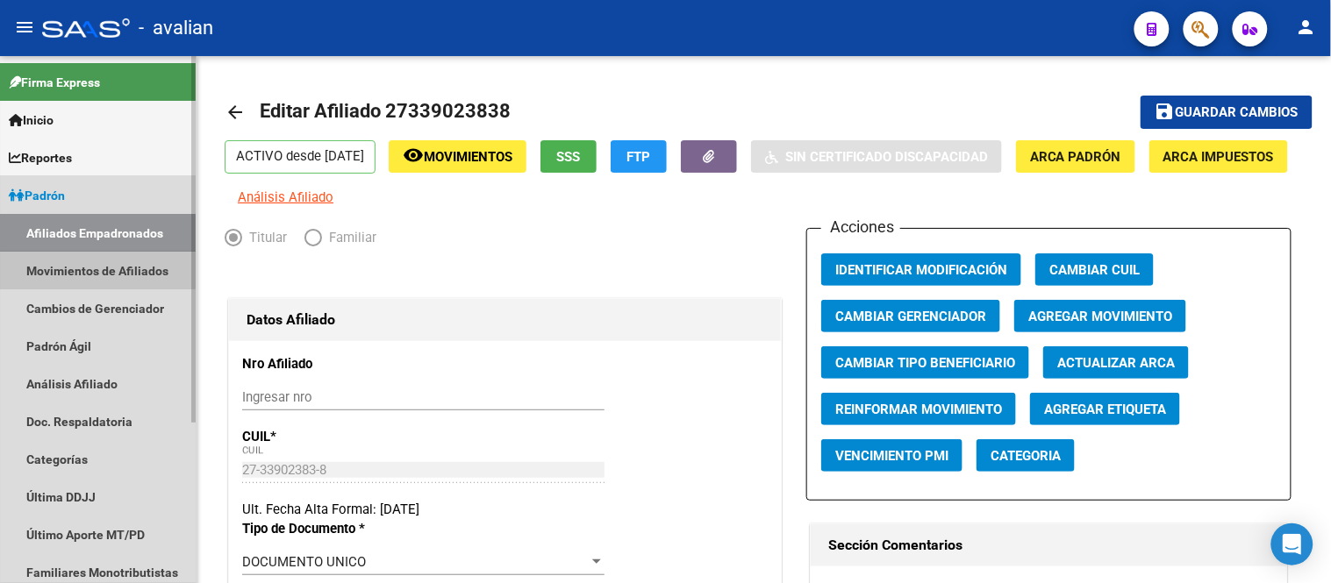
click at [68, 268] on link "Movimientos de Afiliados" at bounding box center [98, 271] width 196 height 38
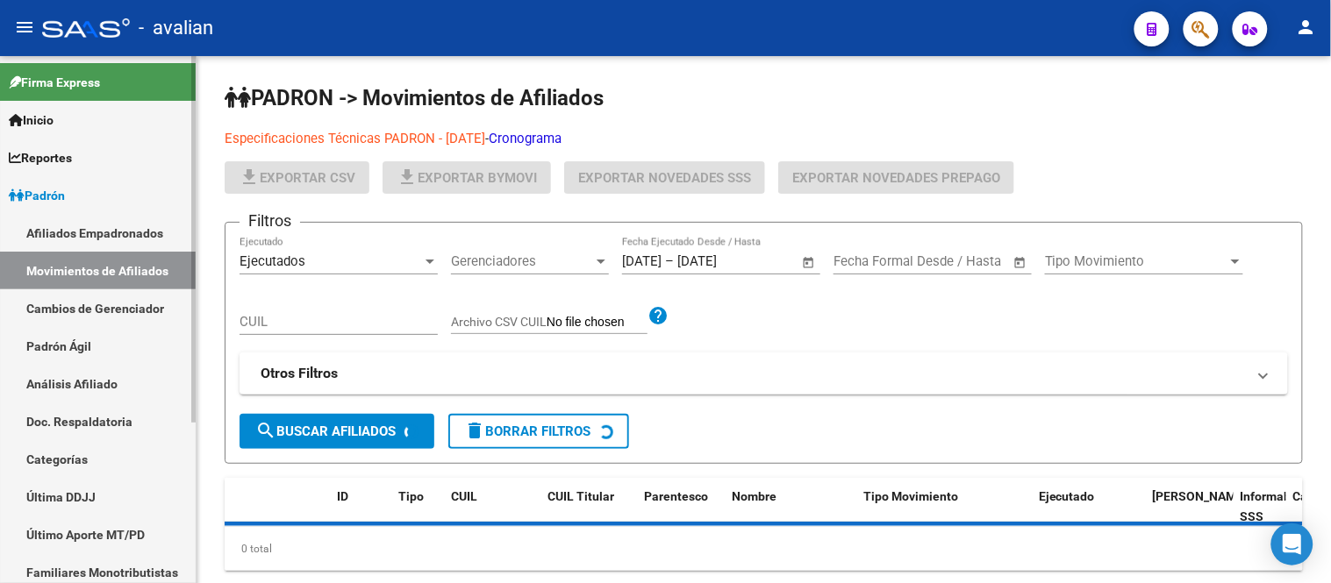
click at [80, 229] on link "Afiliados Empadronados" at bounding box center [98, 233] width 196 height 38
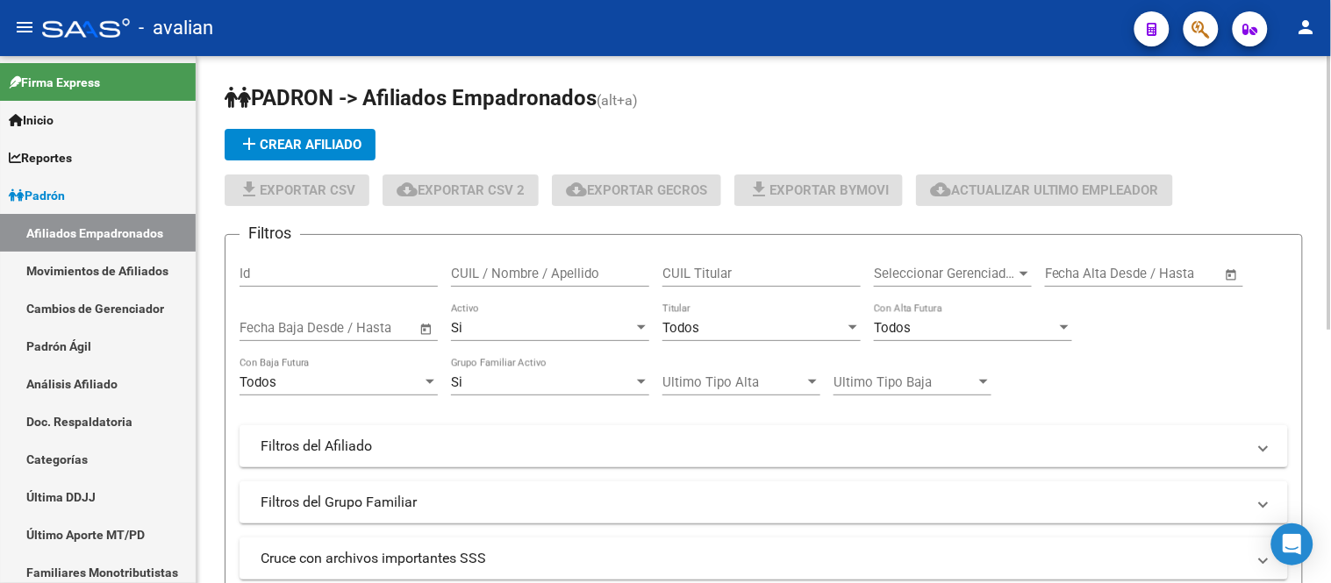
click at [502, 276] on input "CUIL / Nombre / Apellido" at bounding box center [550, 274] width 198 height 16
paste input "20941201947"
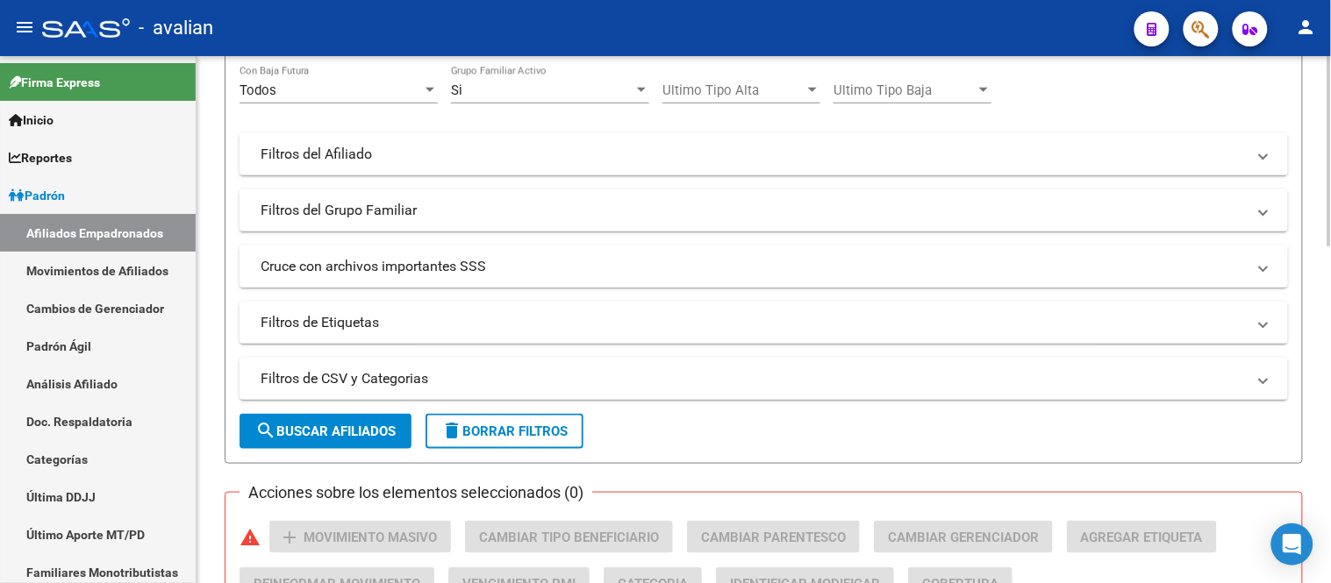
scroll to position [390, 0]
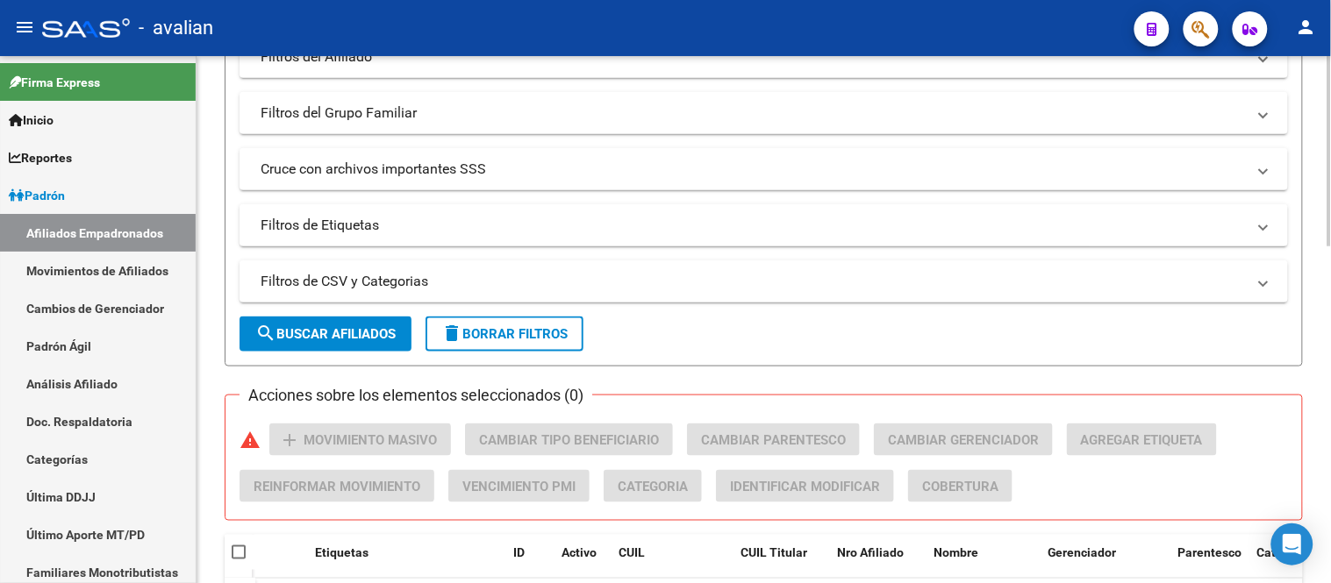
type input "20941201947"
click at [336, 342] on span "search Buscar Afiliados" at bounding box center [325, 334] width 140 height 16
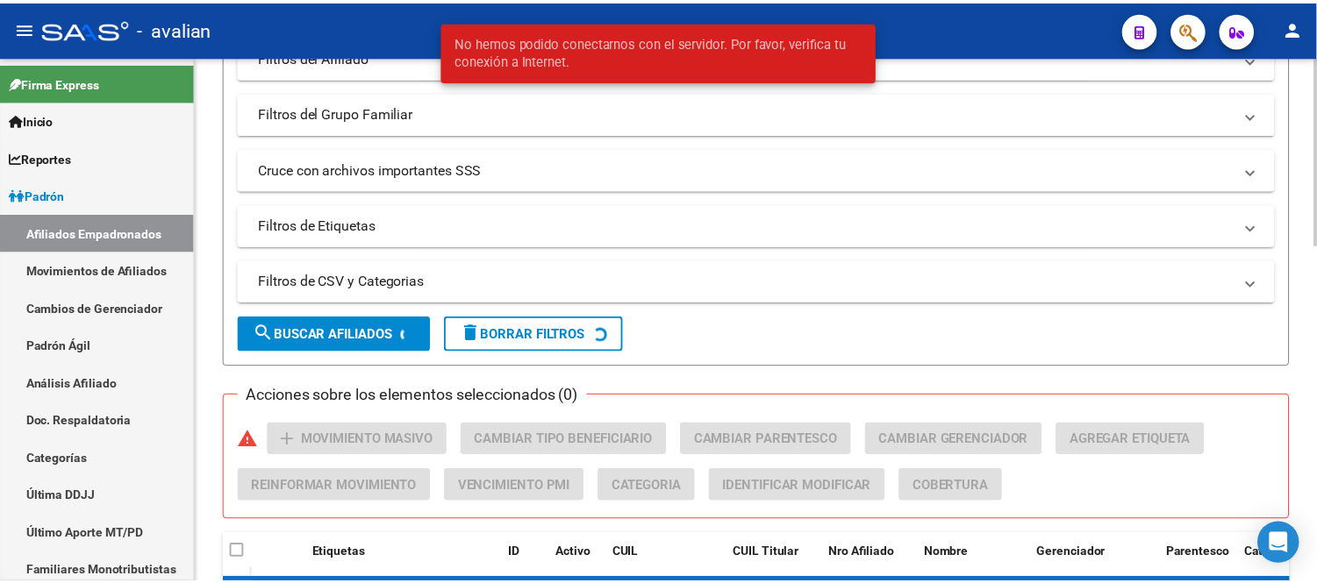
scroll to position [487, 0]
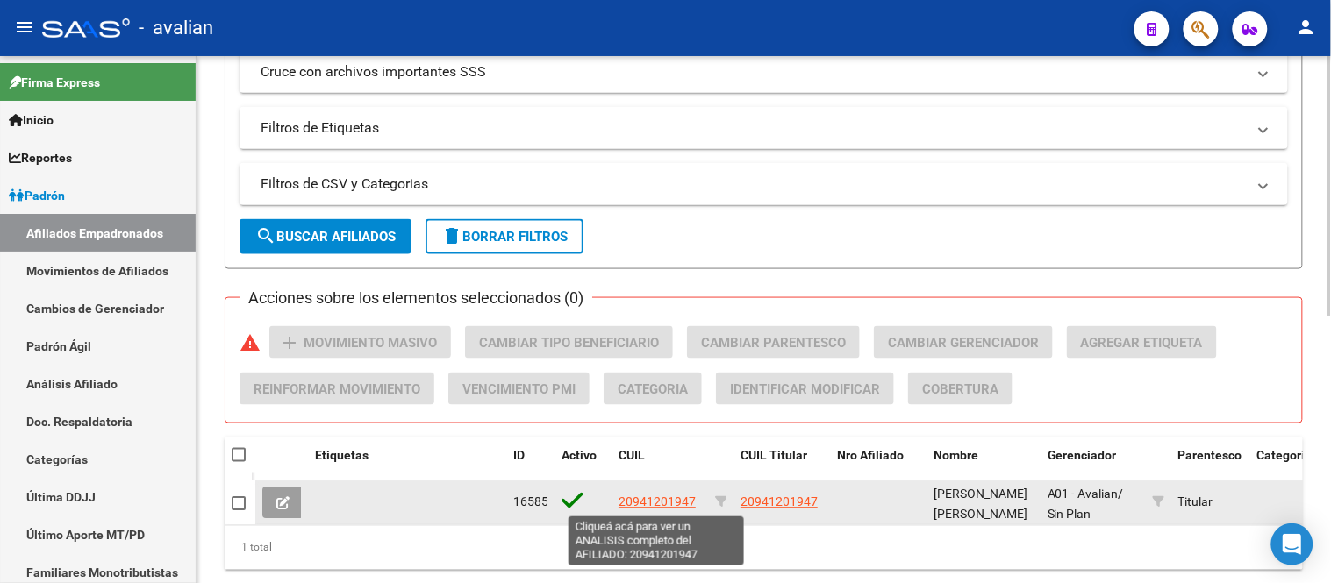
click at [664, 505] on span "20941201947" at bounding box center [657, 503] width 77 height 14
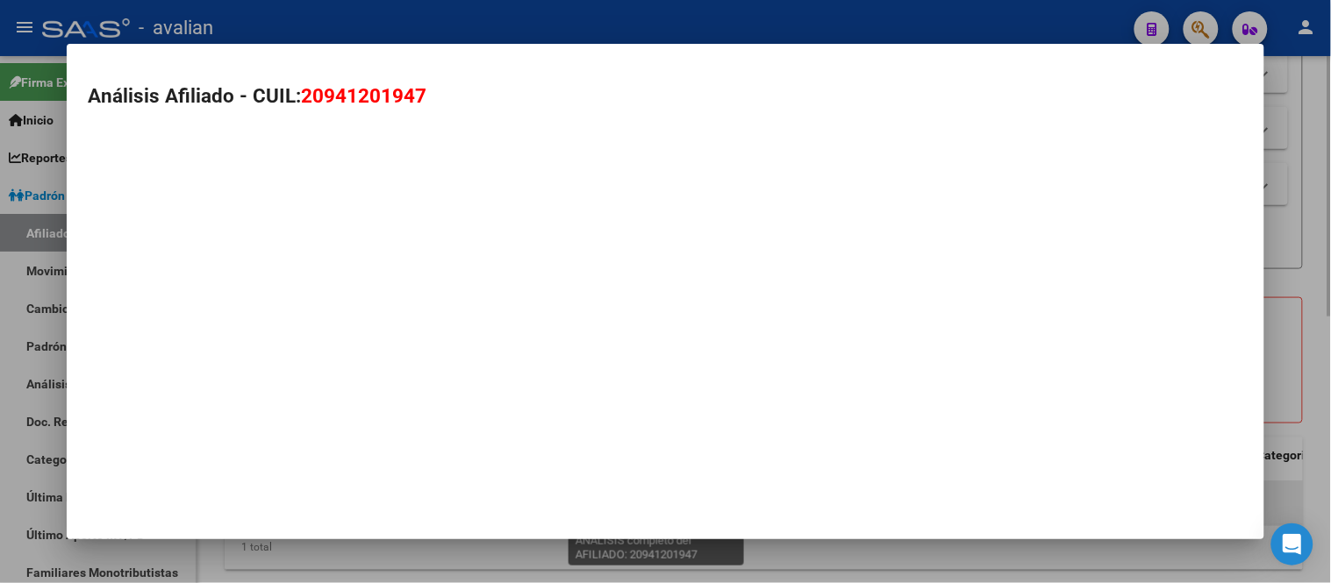
type textarea "20941201947"
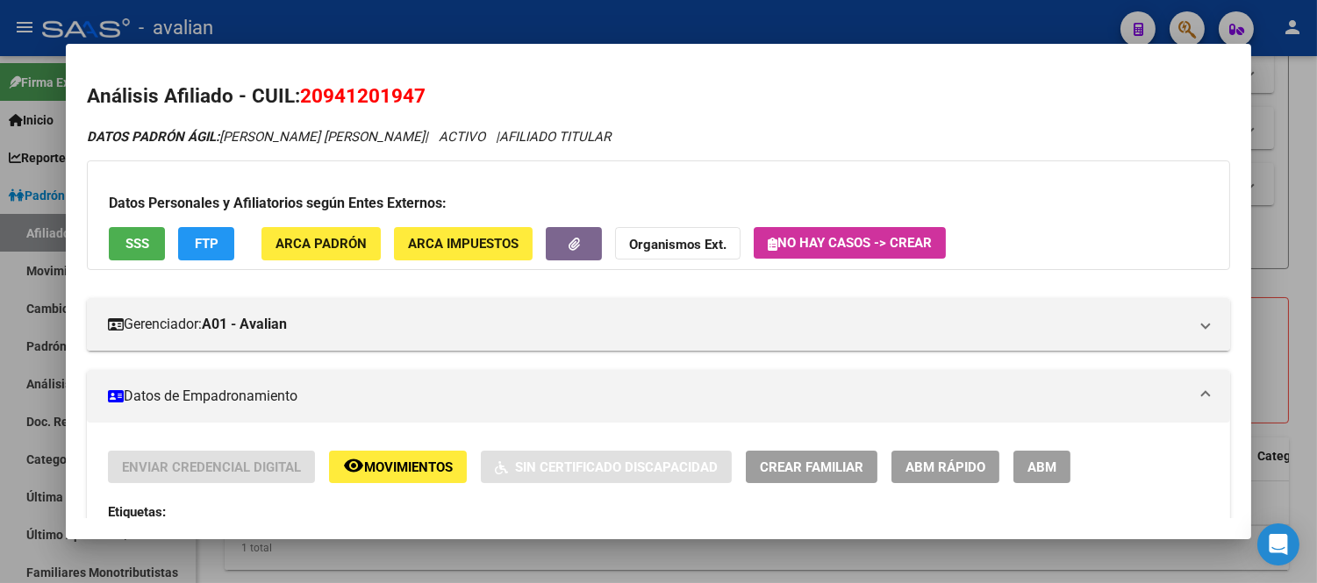
click at [1037, 469] on span "ABM" at bounding box center [1041, 468] width 29 height 16
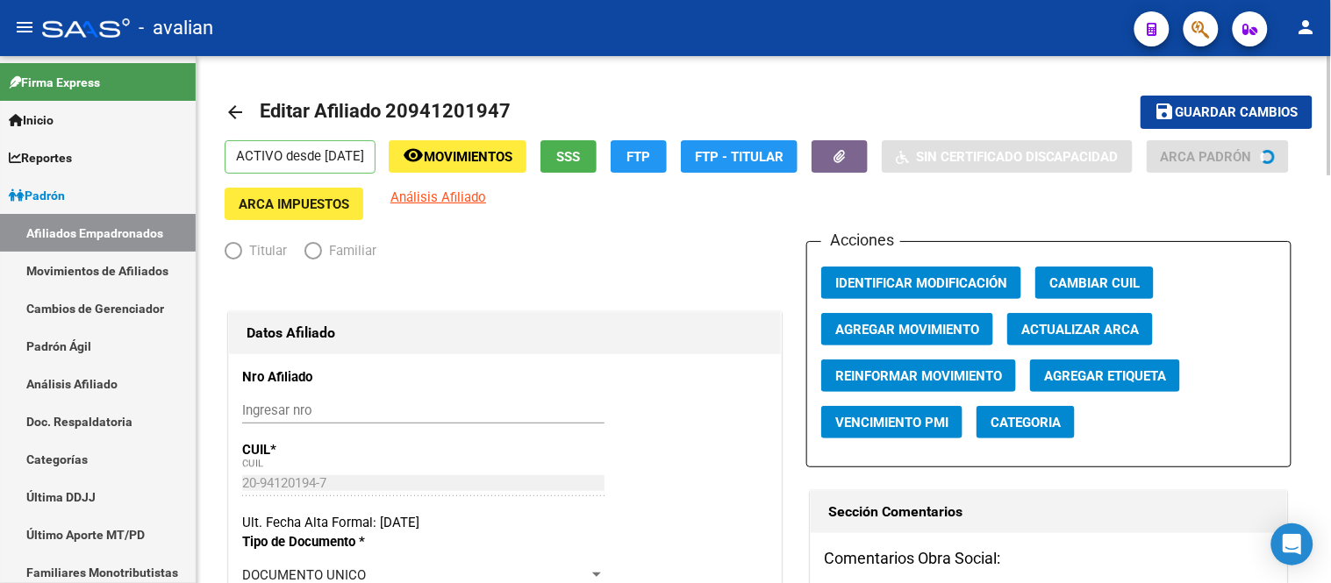
radio input "true"
type input "30-70753930-1"
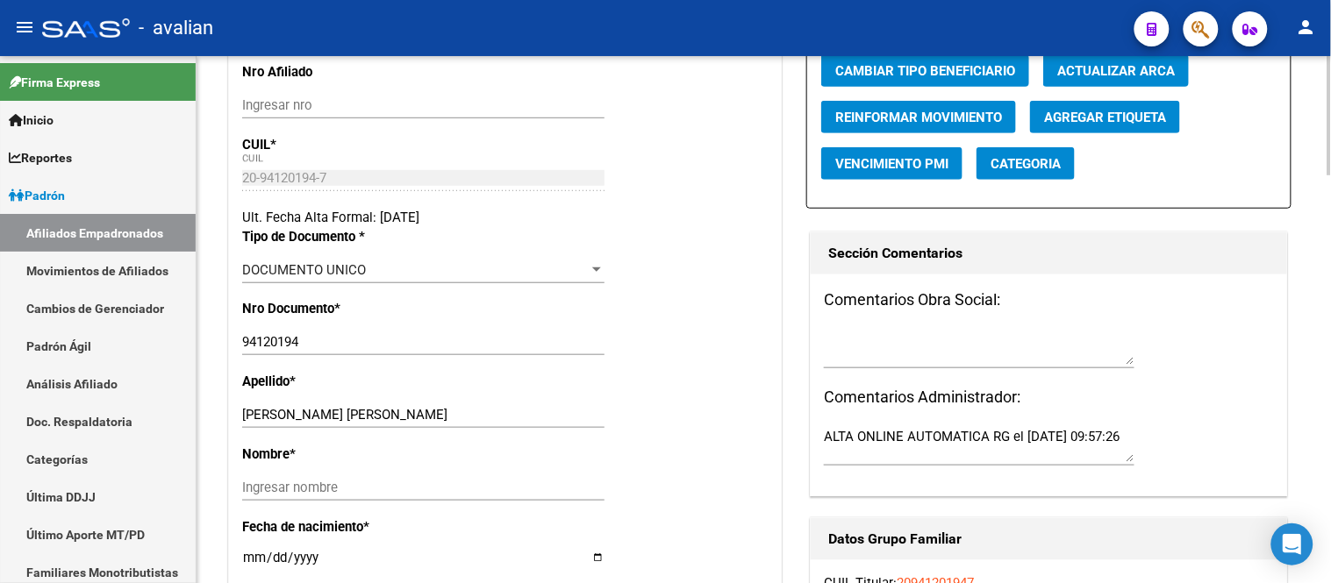
scroll to position [390, 0]
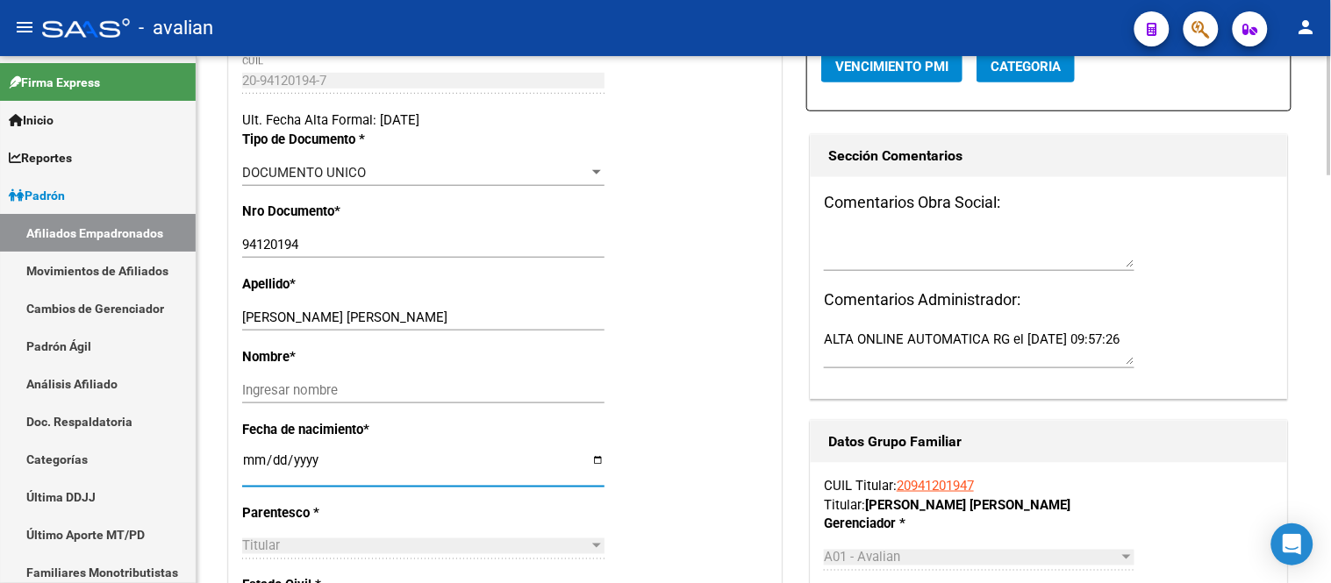
click at [253, 475] on input "[DATE]" at bounding box center [423, 468] width 362 height 28
type input "[DATE]"
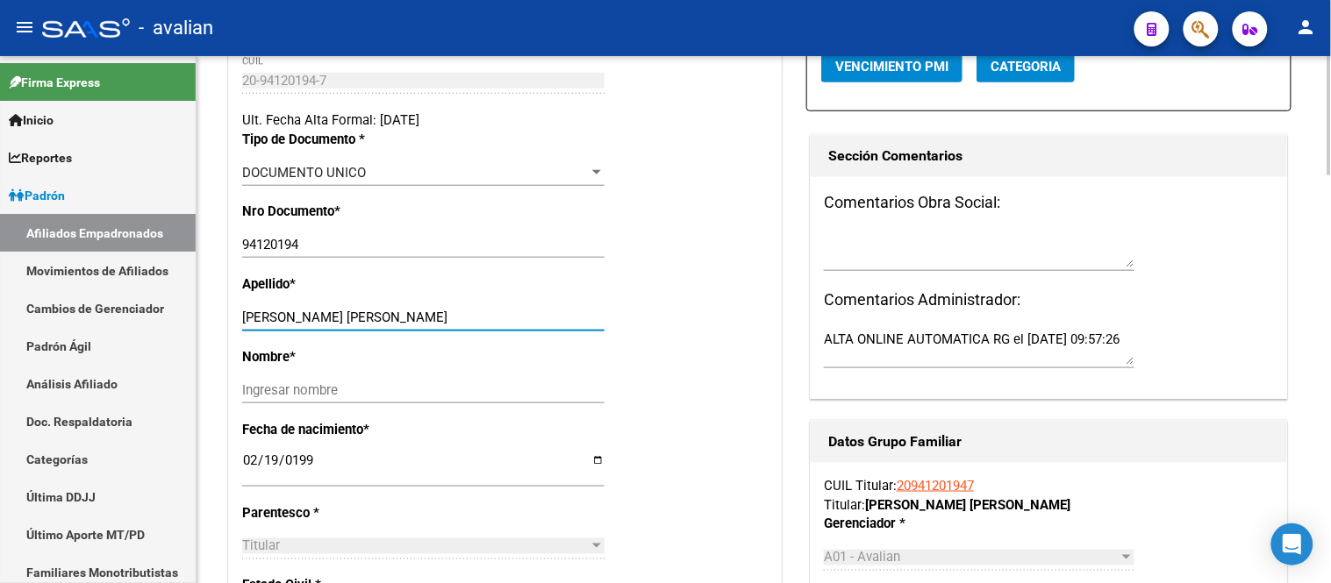
drag, startPoint x: 506, startPoint y: 333, endPoint x: 374, endPoint y: 332, distance: 132.5
click at [374, 326] on input "[PERSON_NAME] [PERSON_NAME]" at bounding box center [423, 318] width 362 height 16
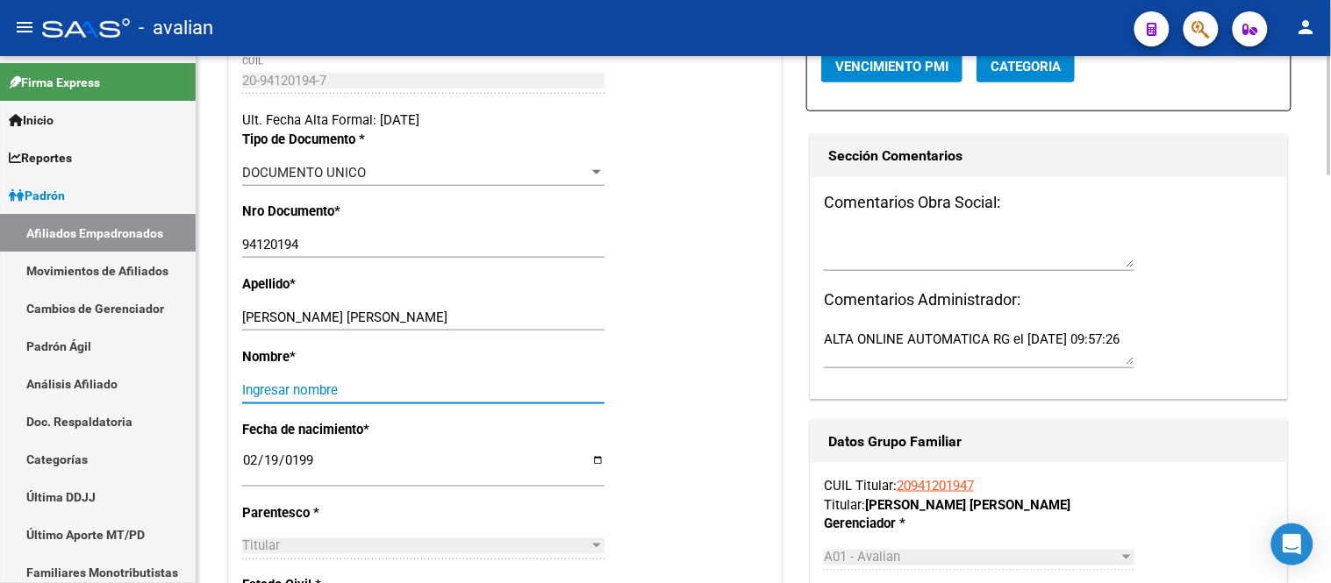
click at [242, 398] on input "Ingresar nombre" at bounding box center [423, 391] width 362 height 16
paste input "[PERSON_NAME]"
type input "[PERSON_NAME]"
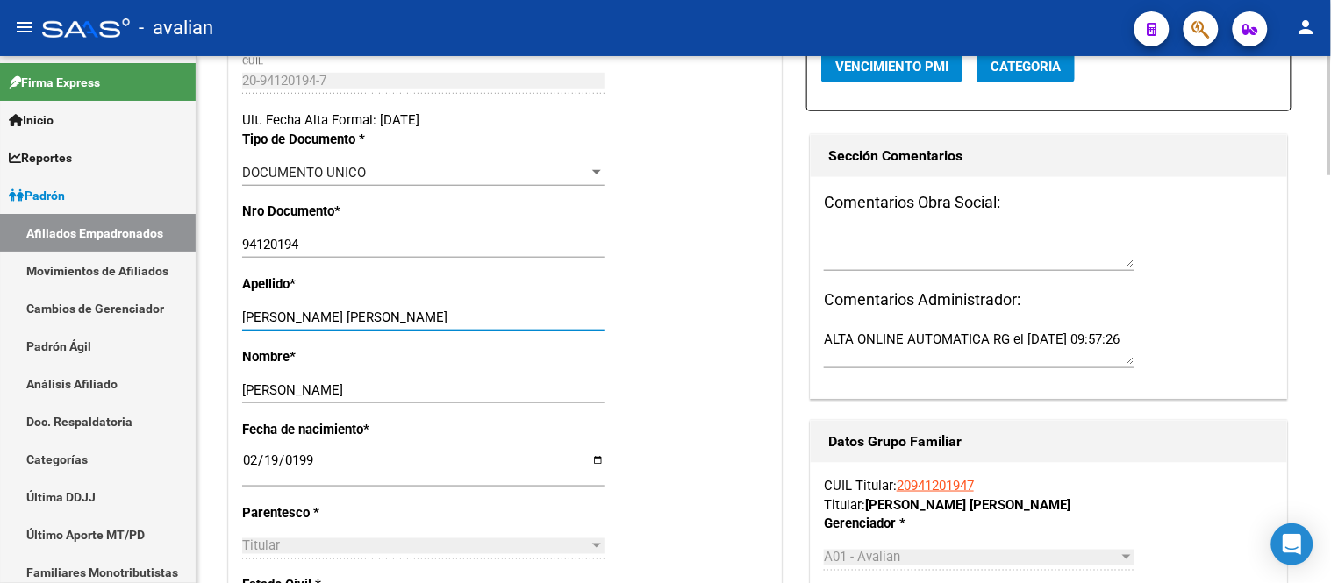
drag, startPoint x: 446, startPoint y: 329, endPoint x: 374, endPoint y: 334, distance: 72.1
click at [374, 326] on input "[PERSON_NAME] [PERSON_NAME]" at bounding box center [423, 318] width 362 height 16
type input "[PERSON_NAME]"
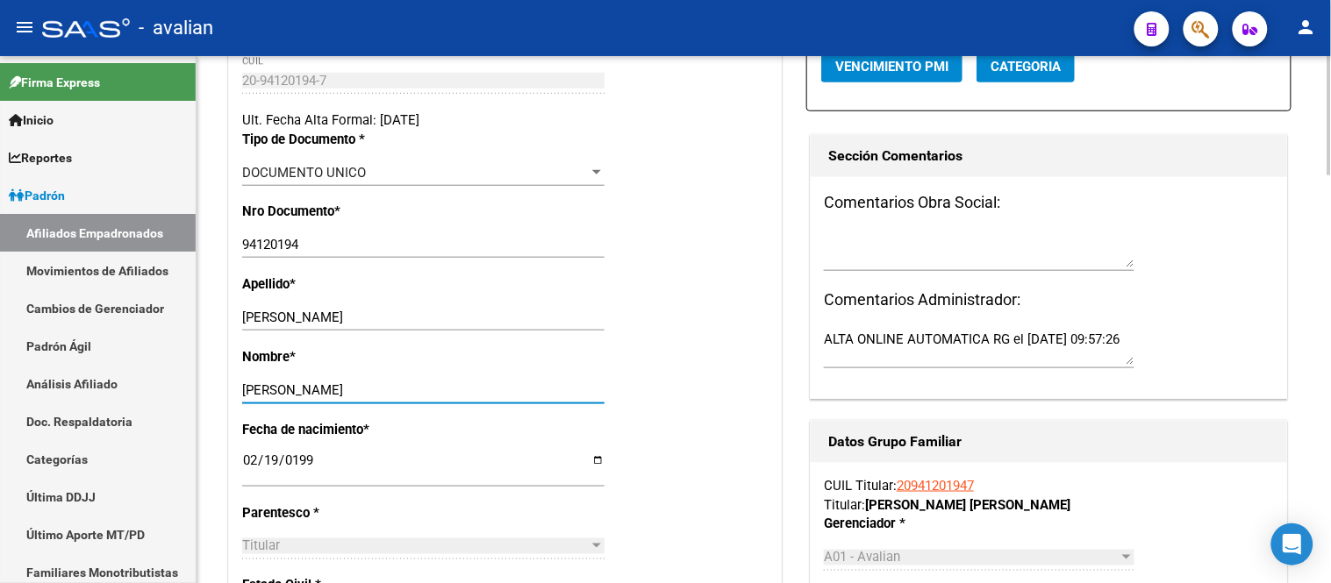
click at [244, 398] on input "[PERSON_NAME]" at bounding box center [423, 391] width 362 height 16
click at [355, 398] on input "[PERSON_NAME]" at bounding box center [423, 391] width 362 height 16
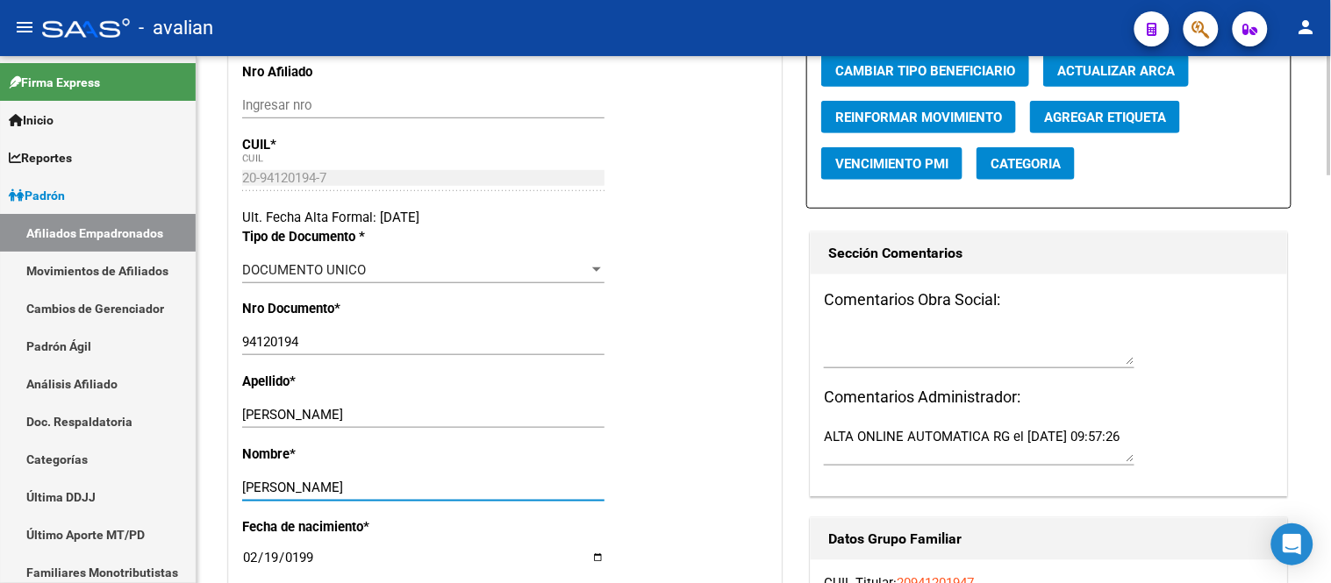
scroll to position [0, 0]
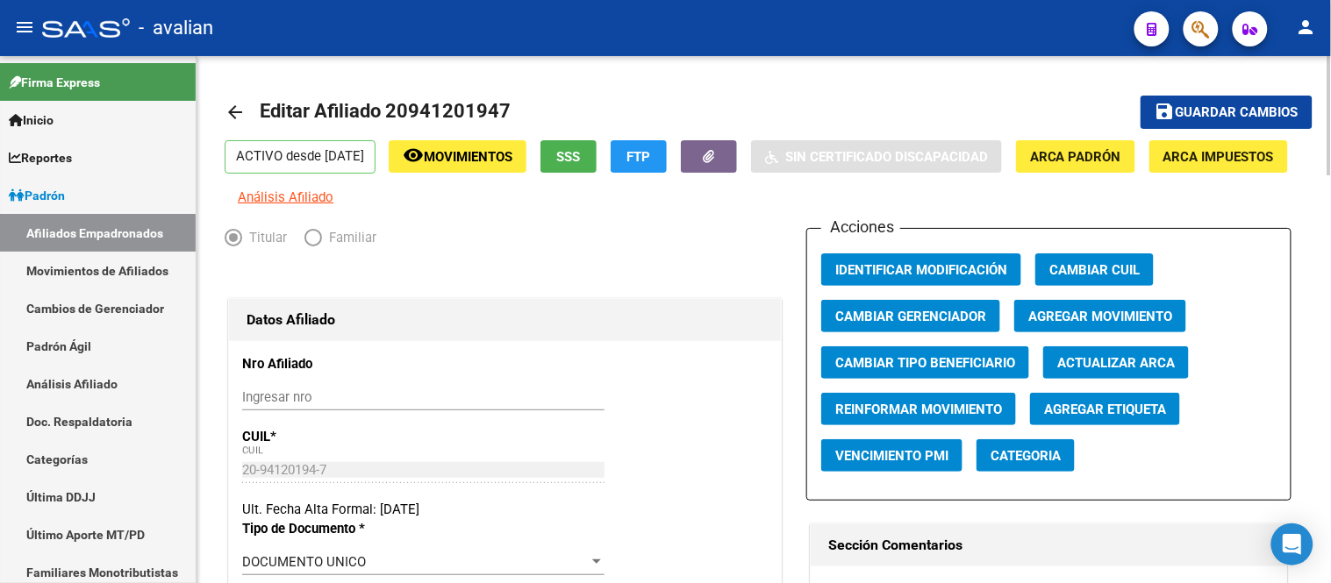
type input "[PERSON_NAME]"
click at [1222, 112] on span "Guardar cambios" at bounding box center [1237, 113] width 123 height 16
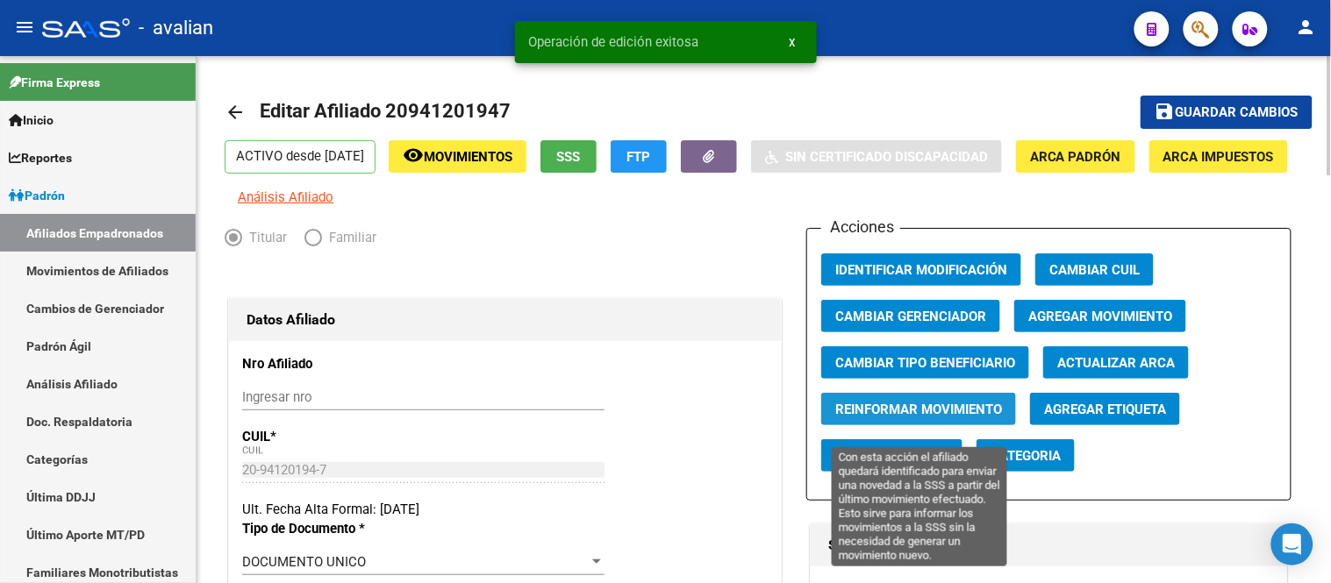
click at [934, 417] on span "Reinformar Movimiento" at bounding box center [918, 410] width 167 height 16
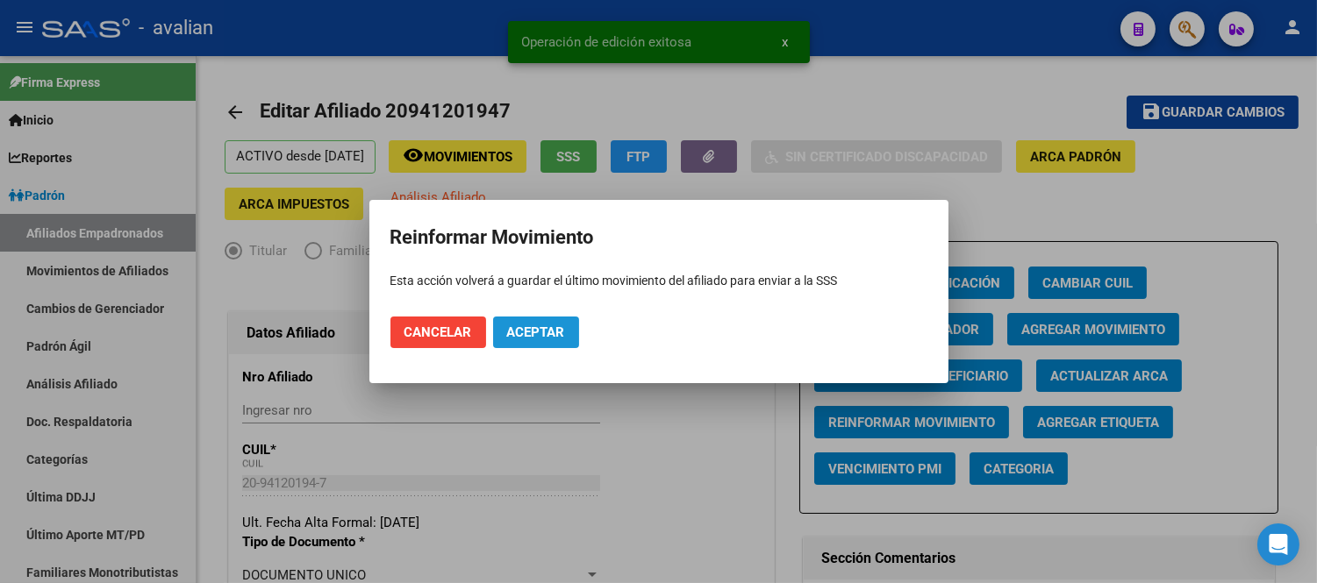
click at [557, 323] on button "Aceptar" at bounding box center [536, 333] width 86 height 32
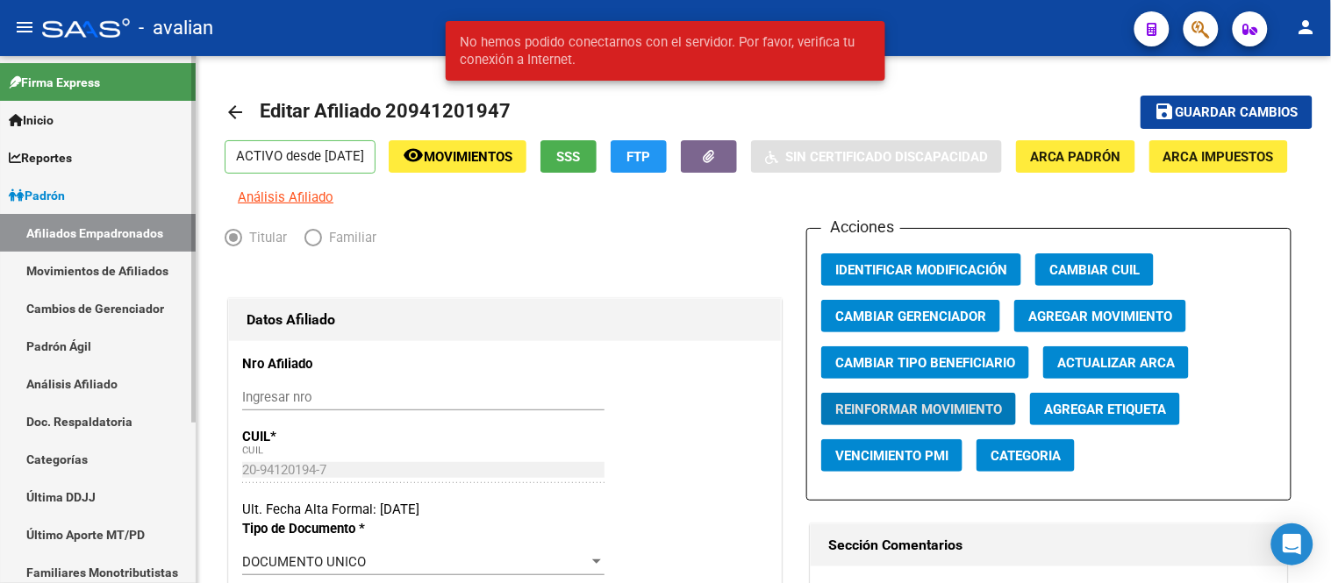
click at [116, 266] on link "Movimientos de Afiliados" at bounding box center [98, 271] width 196 height 38
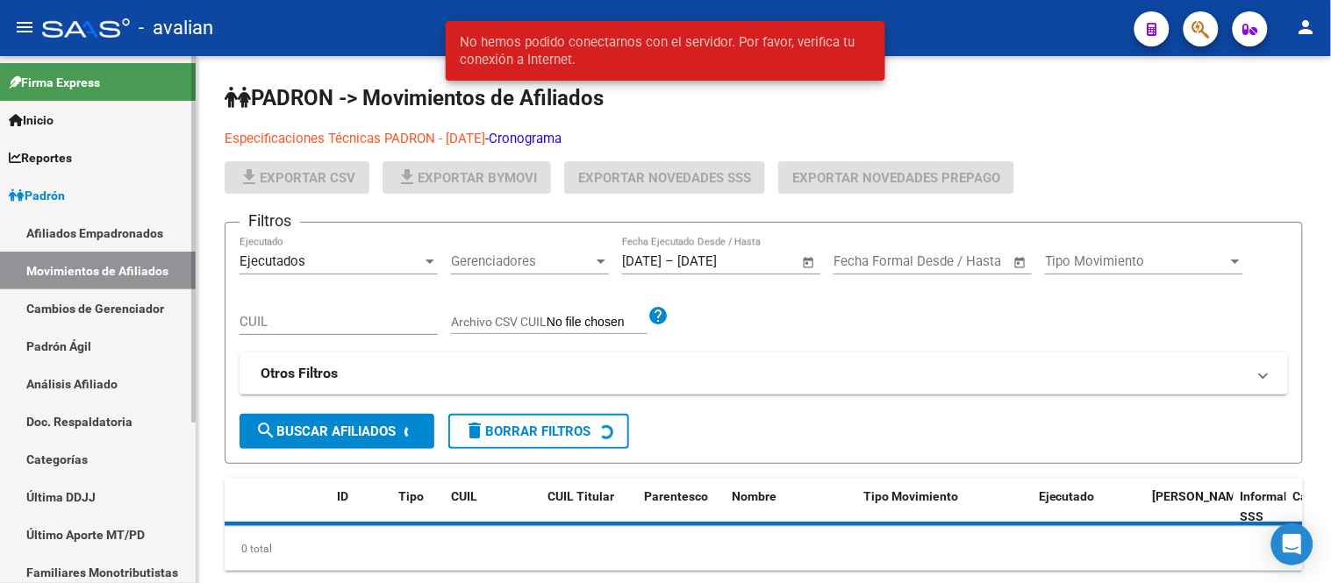
click at [111, 232] on link "Afiliados Empadronados" at bounding box center [98, 233] width 196 height 38
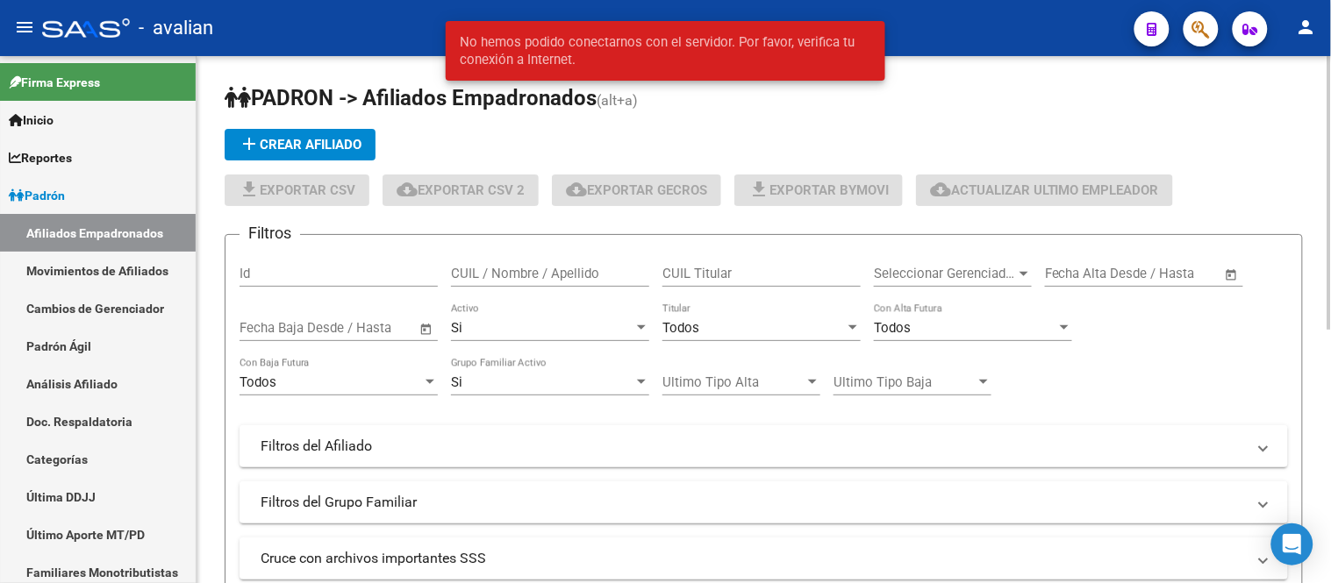
click at [512, 275] on input "CUIL / Nombre / Apellido" at bounding box center [550, 274] width 198 height 16
paste input "20388382679"
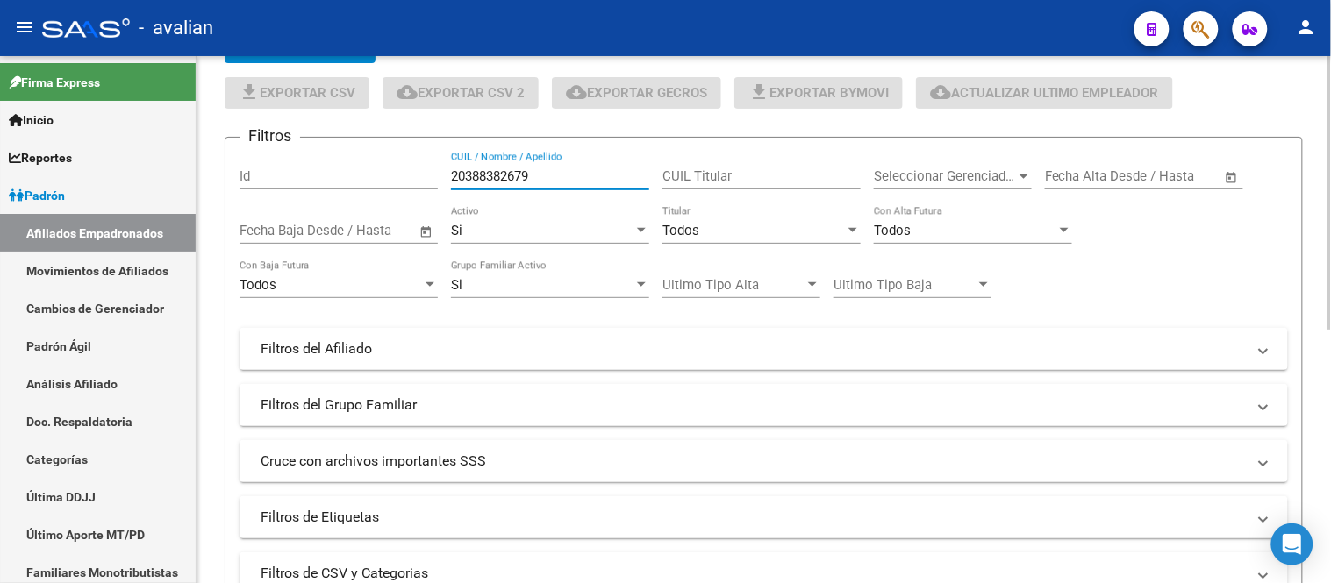
scroll to position [390, 0]
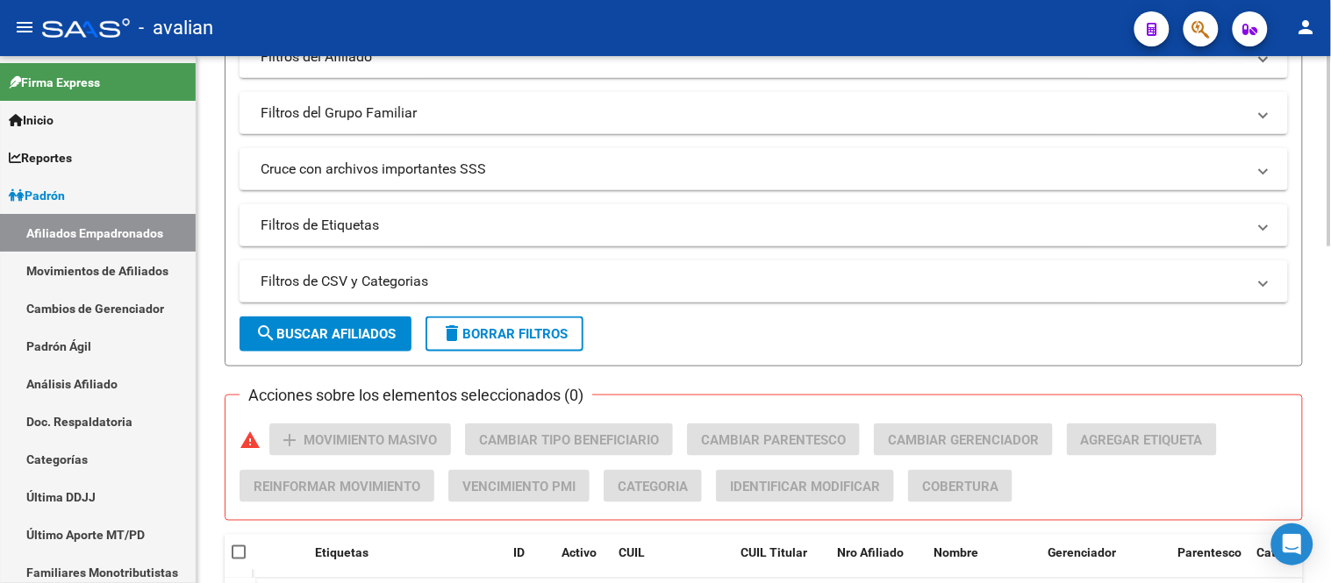
type input "20388382679"
click at [358, 338] on span "search Buscar Afiliados" at bounding box center [325, 334] width 140 height 16
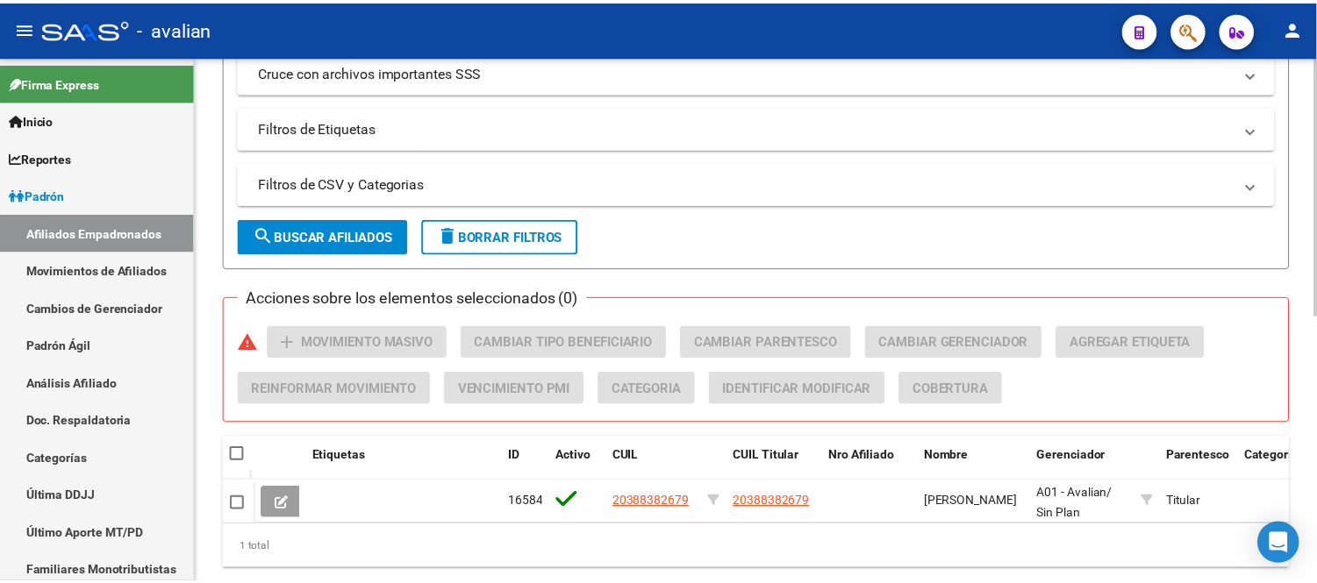
scroll to position [545, 0]
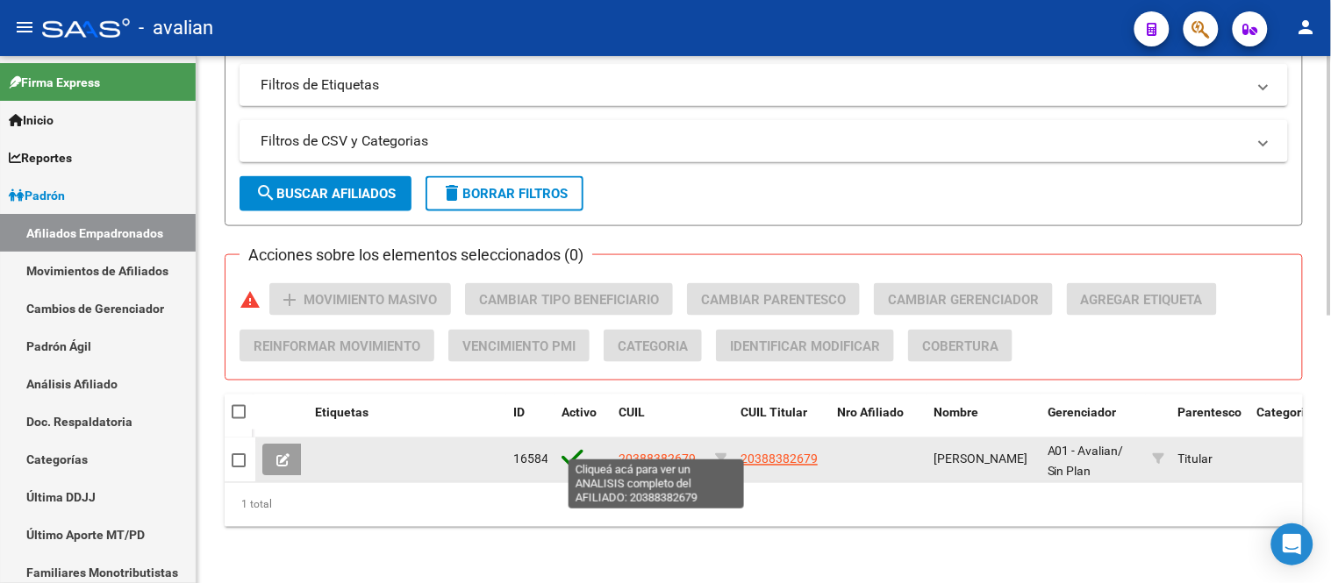
click at [655, 453] on span "20388382679" at bounding box center [657, 460] width 77 height 14
type textarea "20388382679"
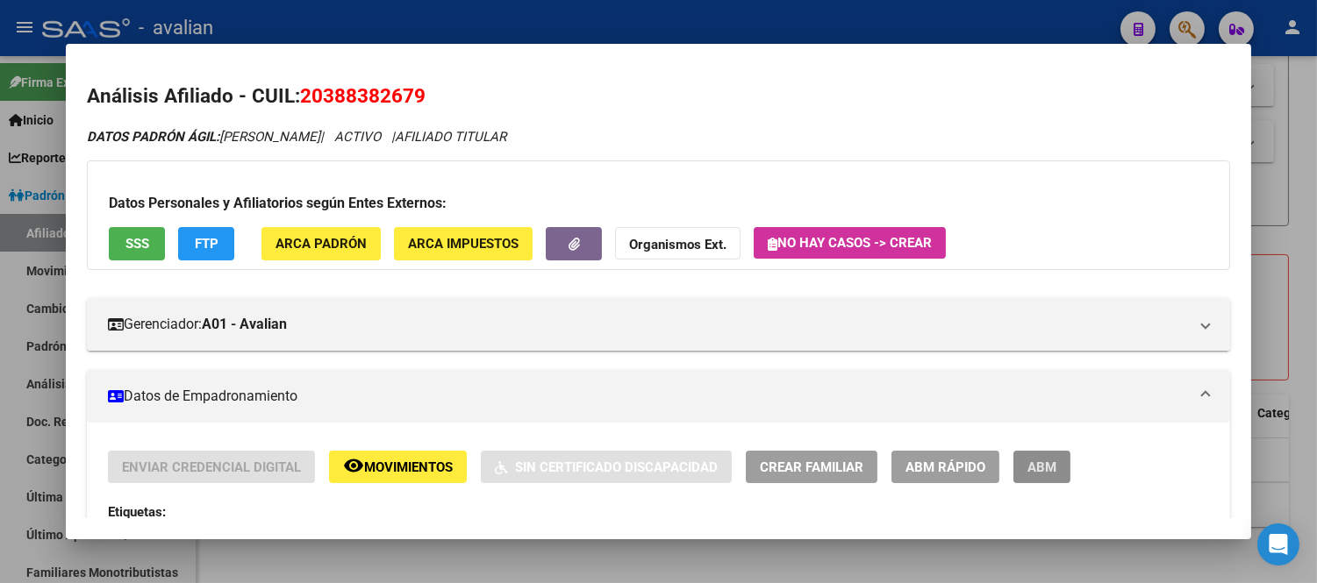
click at [1056, 475] on button "ABM" at bounding box center [1041, 467] width 57 height 32
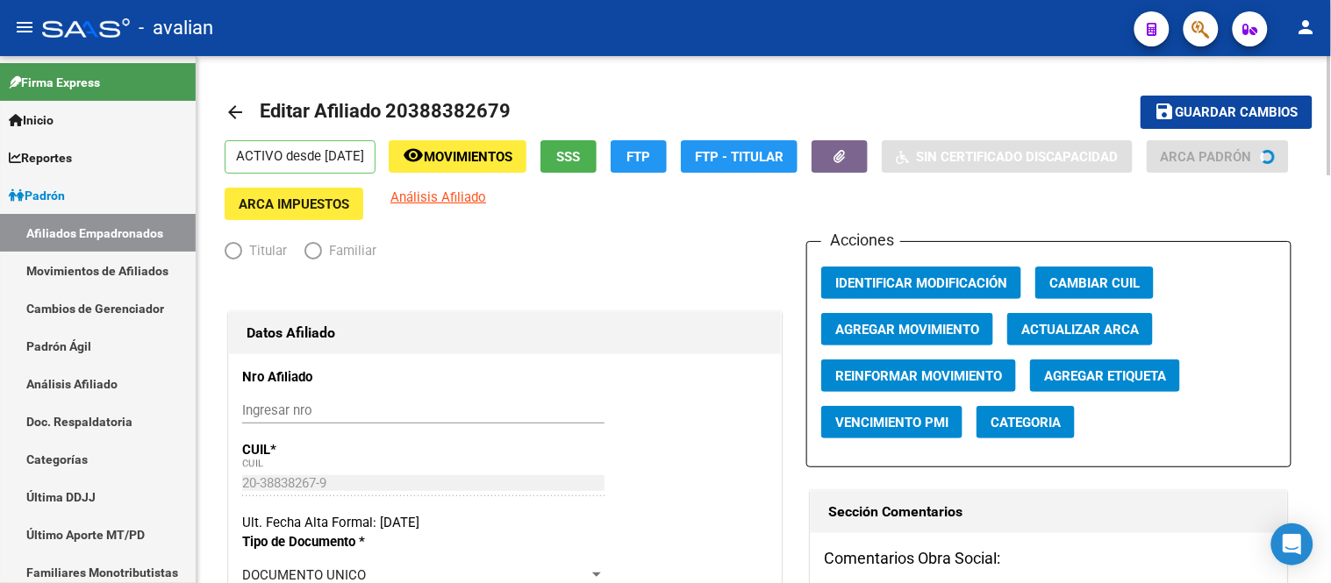
radio input "true"
type input "20-11138728-2"
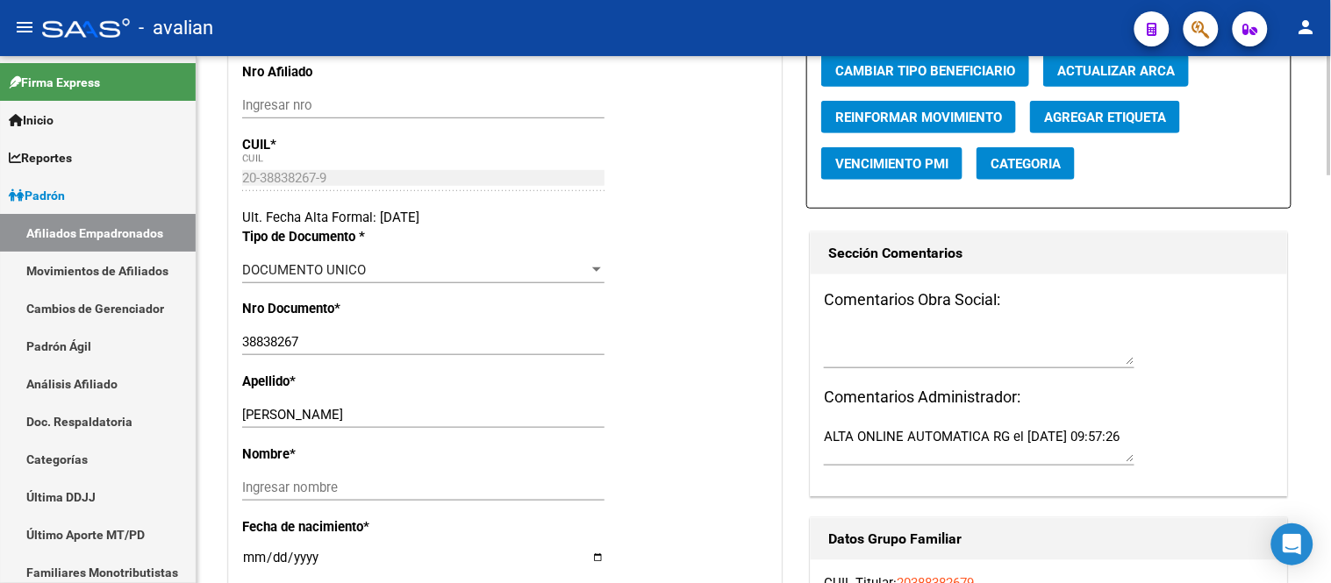
scroll to position [487, 0]
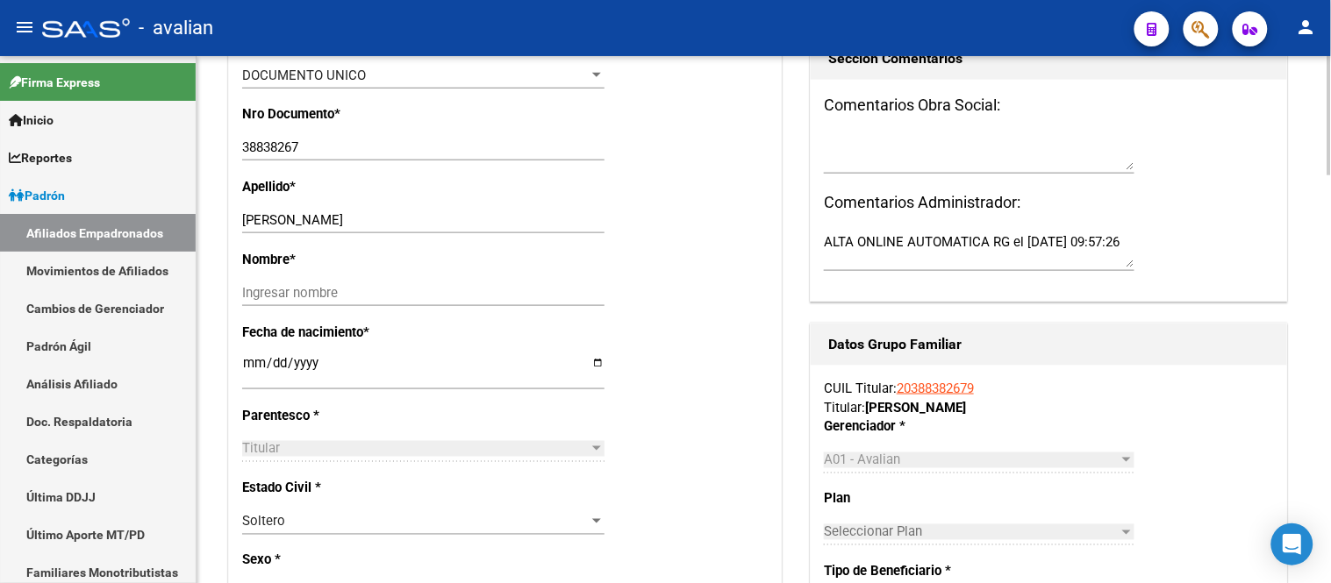
click at [254, 372] on input "[DATE]" at bounding box center [423, 370] width 362 height 28
type input "[DATE]"
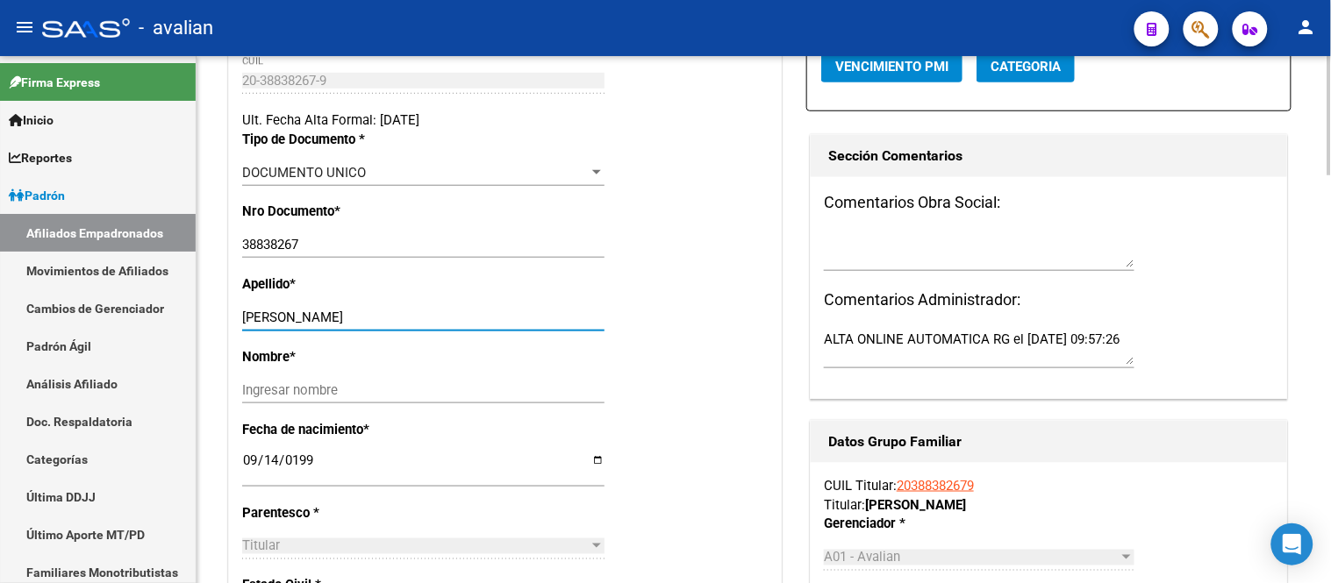
drag, startPoint x: 380, startPoint y: 333, endPoint x: 285, endPoint y: 333, distance: 94.8
click at [285, 326] on input "[PERSON_NAME]" at bounding box center [423, 318] width 362 height 16
drag, startPoint x: 244, startPoint y: 404, endPoint x: 293, endPoint y: 395, distance: 49.9
click at [246, 398] on input "Ingresar nombre" at bounding box center [423, 391] width 362 height 16
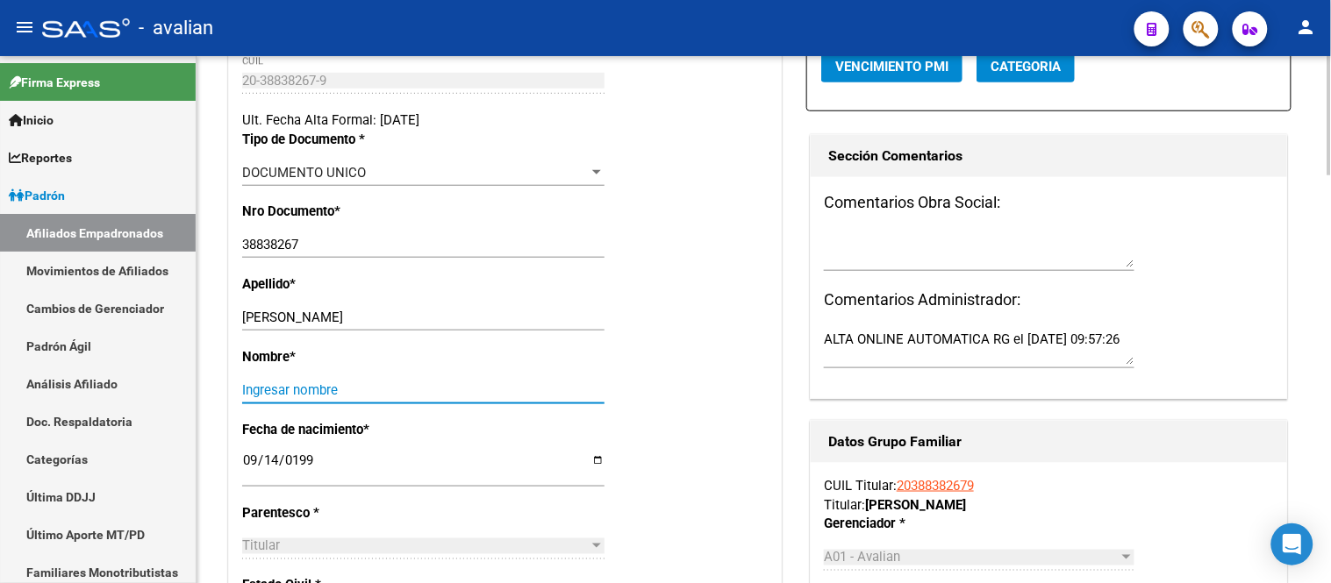
paste input "[PERSON_NAME]"
type input "[PERSON_NAME]"
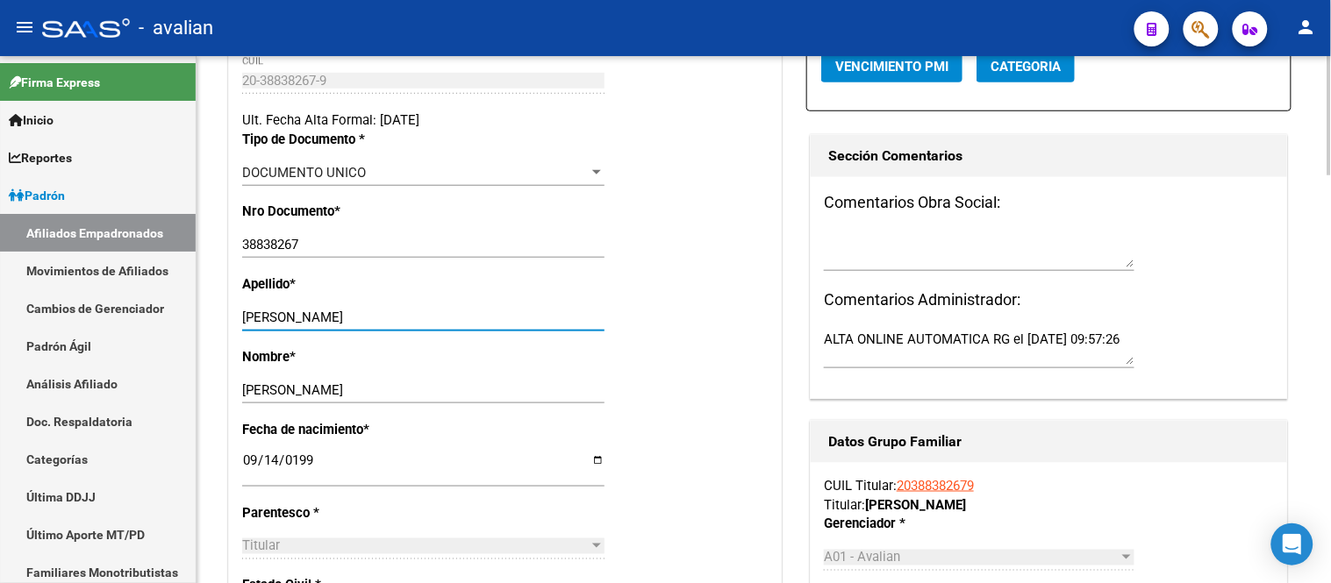
drag, startPoint x: 347, startPoint y: 333, endPoint x: 286, endPoint y: 332, distance: 61.4
click at [287, 326] on input "[PERSON_NAME]" at bounding box center [423, 318] width 362 height 16
type input "[PERSON_NAME]"
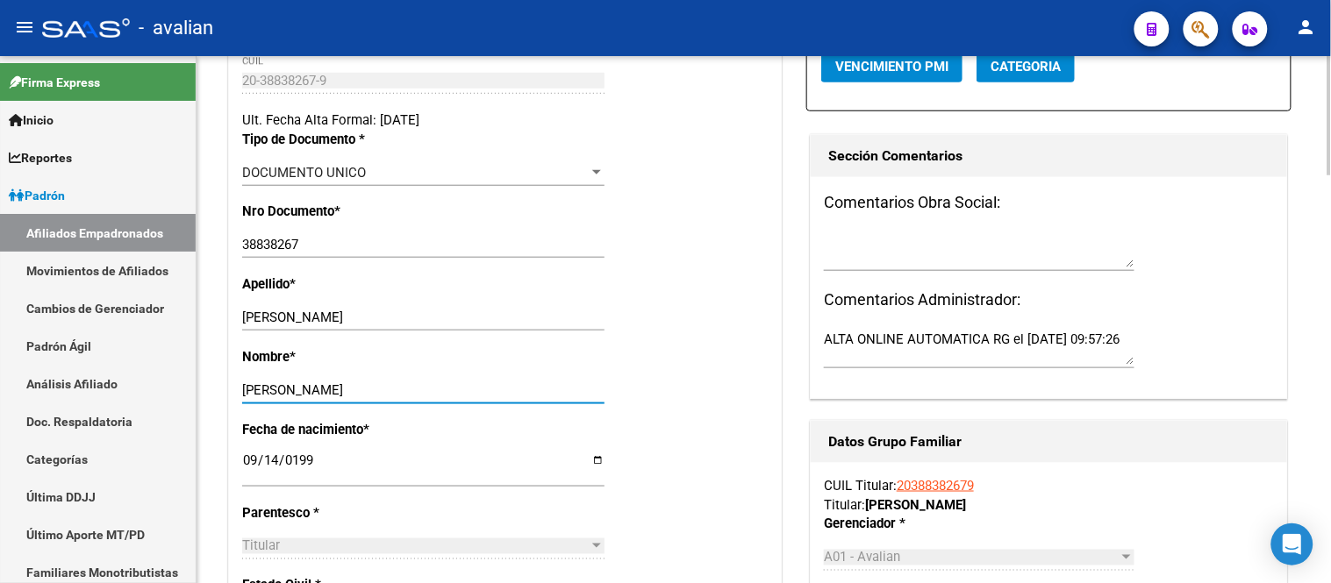
click at [246, 398] on input "[PERSON_NAME]" at bounding box center [423, 391] width 362 height 16
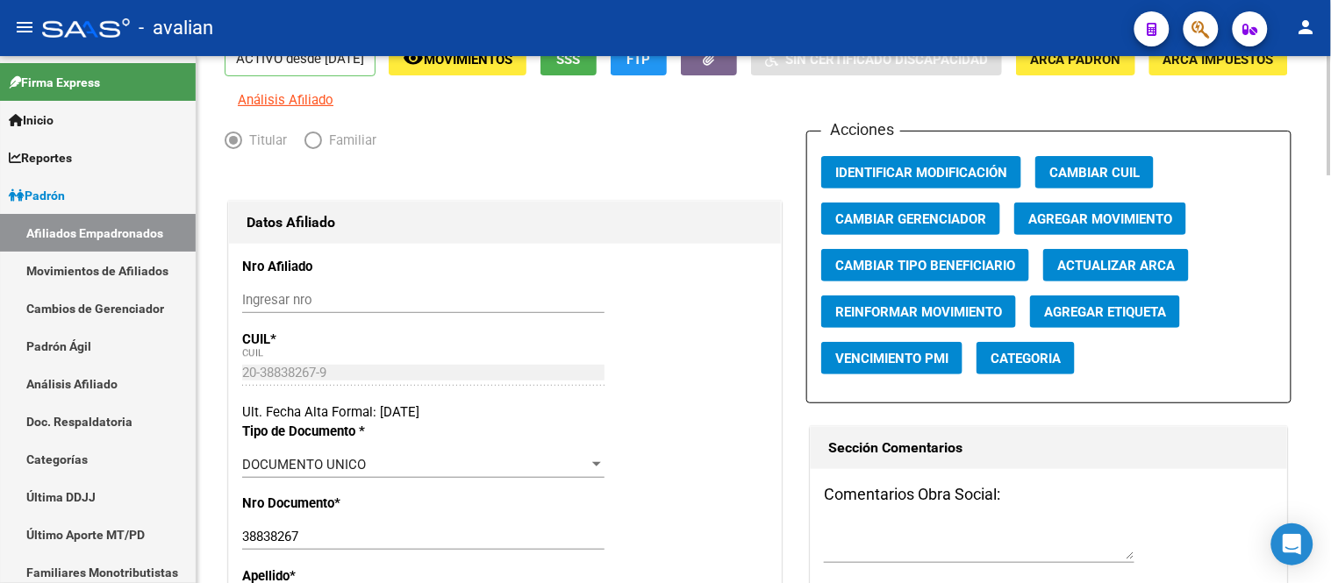
scroll to position [0, 0]
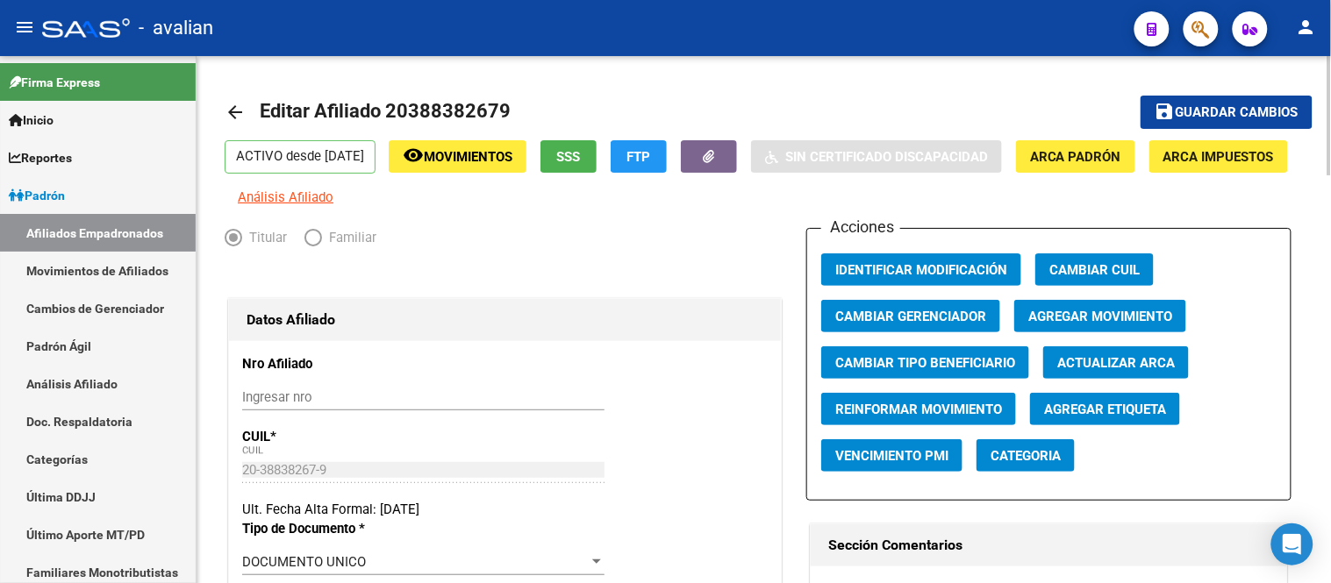
type input "[PERSON_NAME]"
click at [1192, 107] on span "Guardar cambios" at bounding box center [1237, 113] width 123 height 16
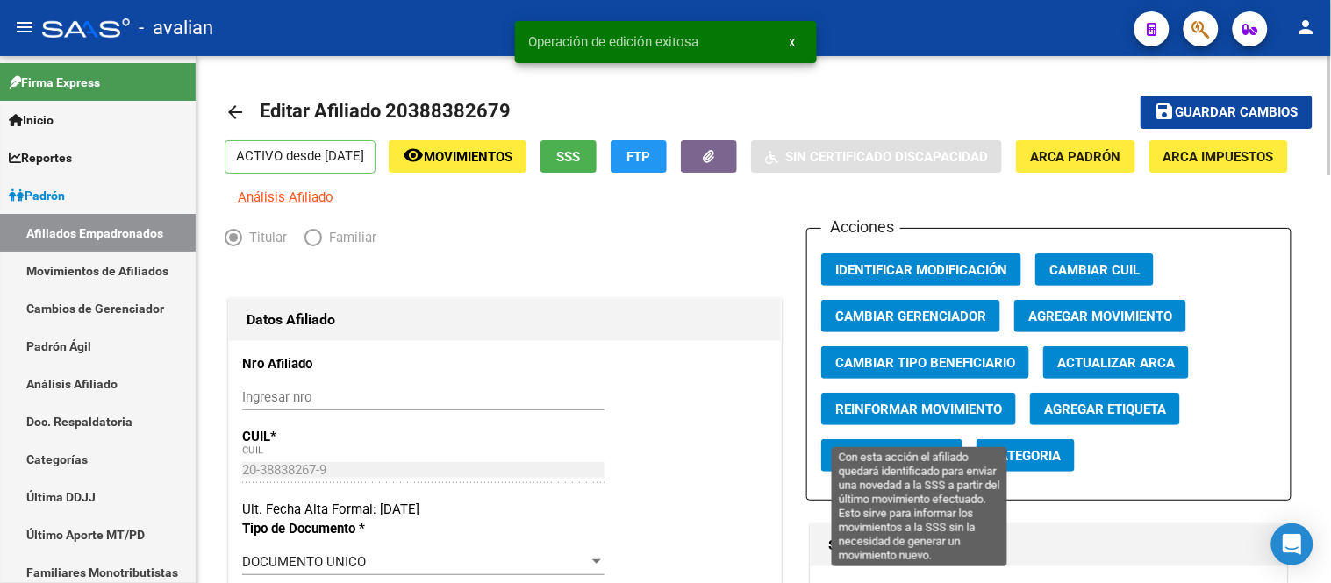
click at [919, 418] on span "Reinformar Movimiento" at bounding box center [918, 410] width 167 height 16
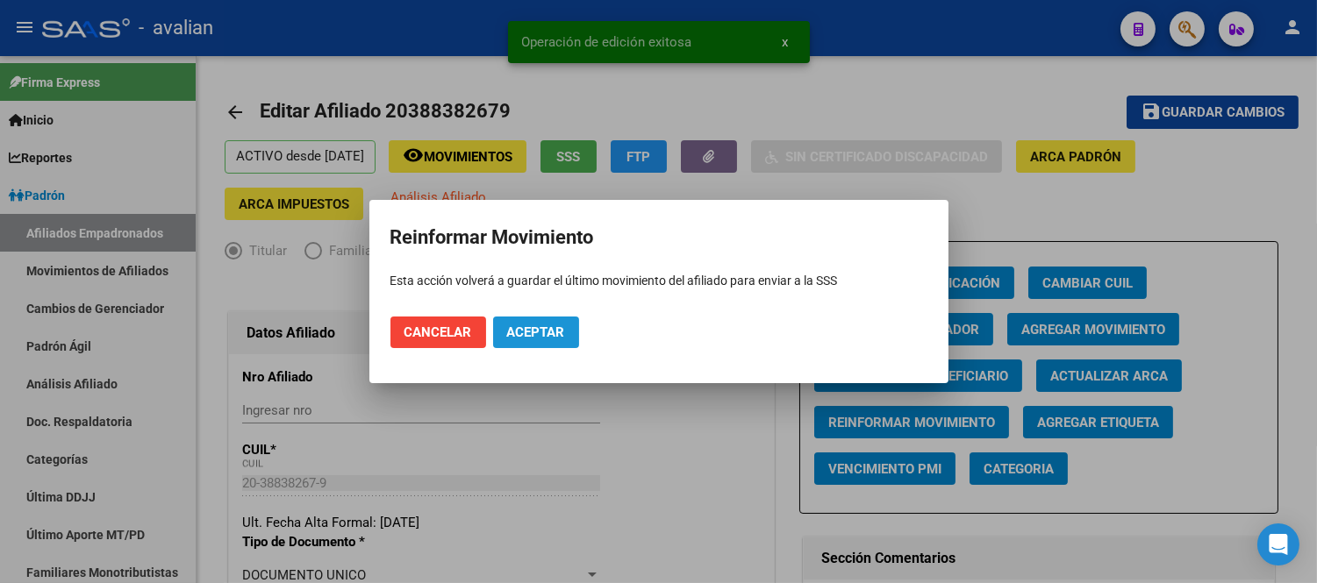
click at [542, 332] on span "Aceptar" at bounding box center [536, 333] width 58 height 16
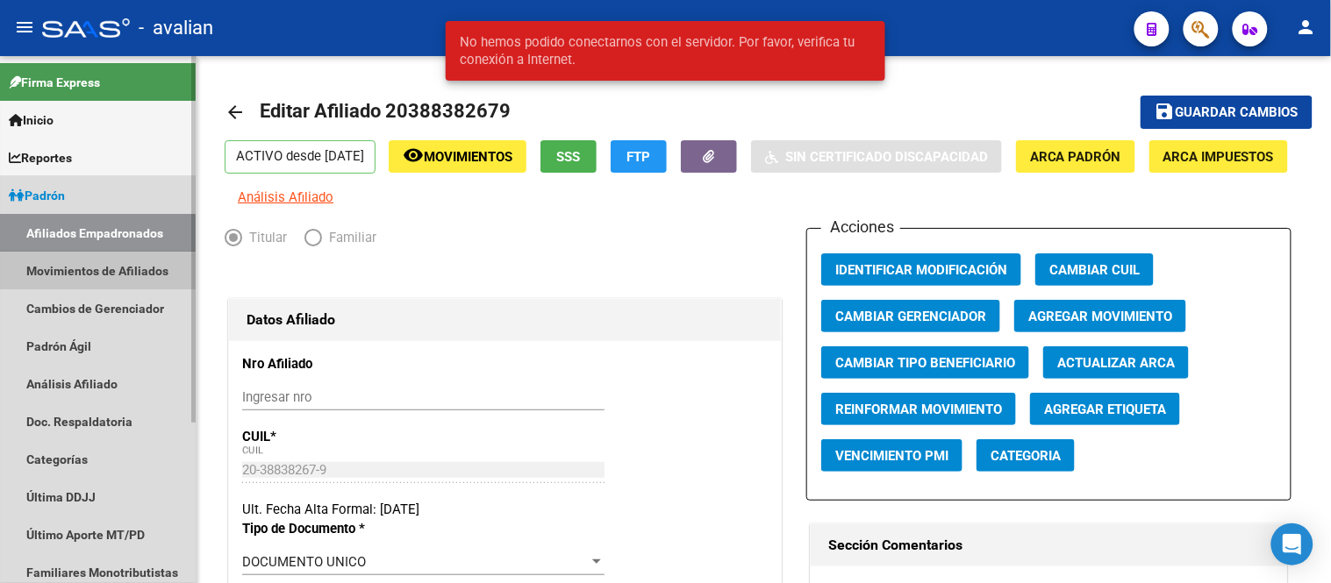
click at [125, 267] on link "Movimientos de Afiliados" at bounding box center [98, 271] width 196 height 38
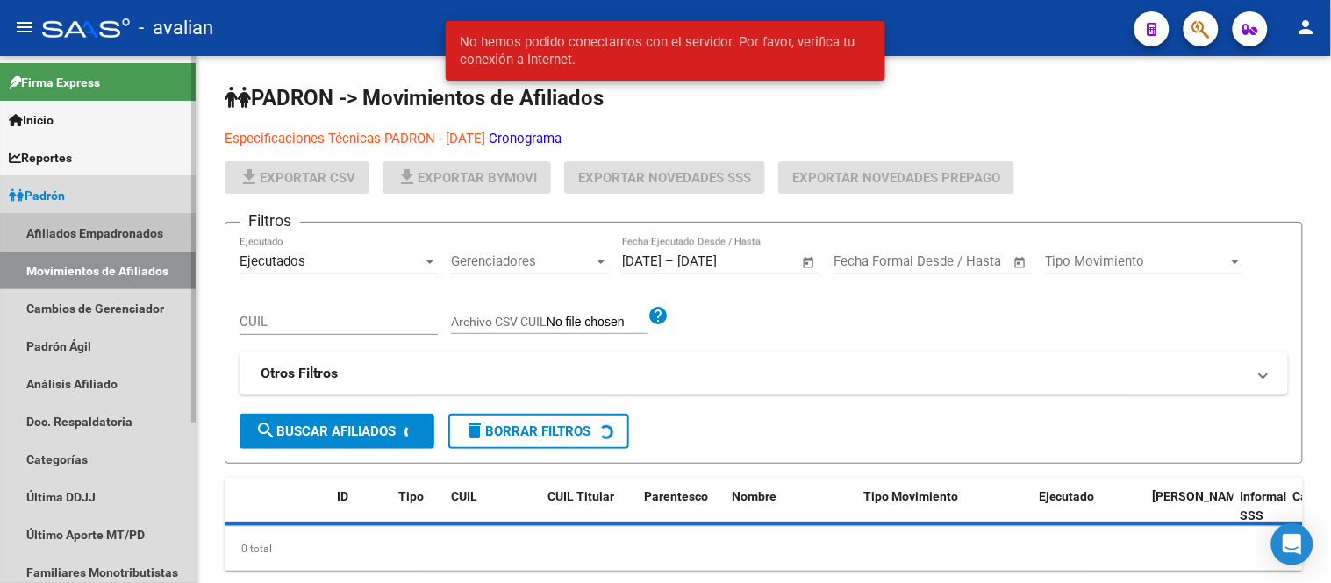
click at [115, 237] on link "Afiliados Empadronados" at bounding box center [98, 233] width 196 height 38
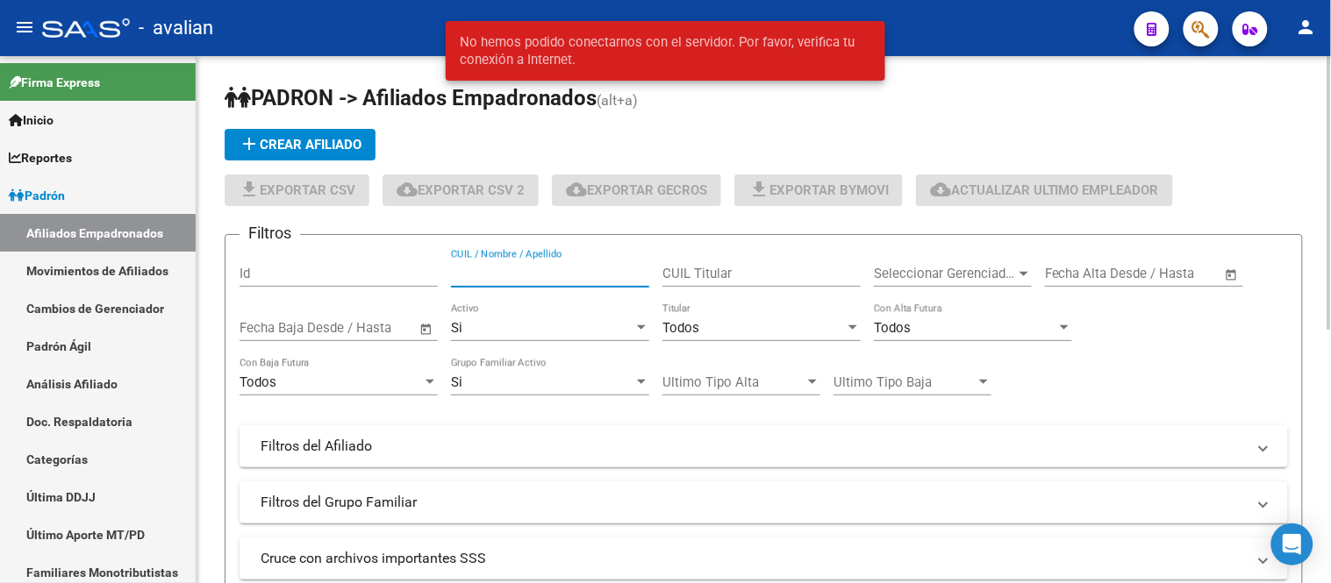
click at [487, 276] on input "CUIL / Nombre / Apellido" at bounding box center [550, 274] width 198 height 16
paste input "20458316245"
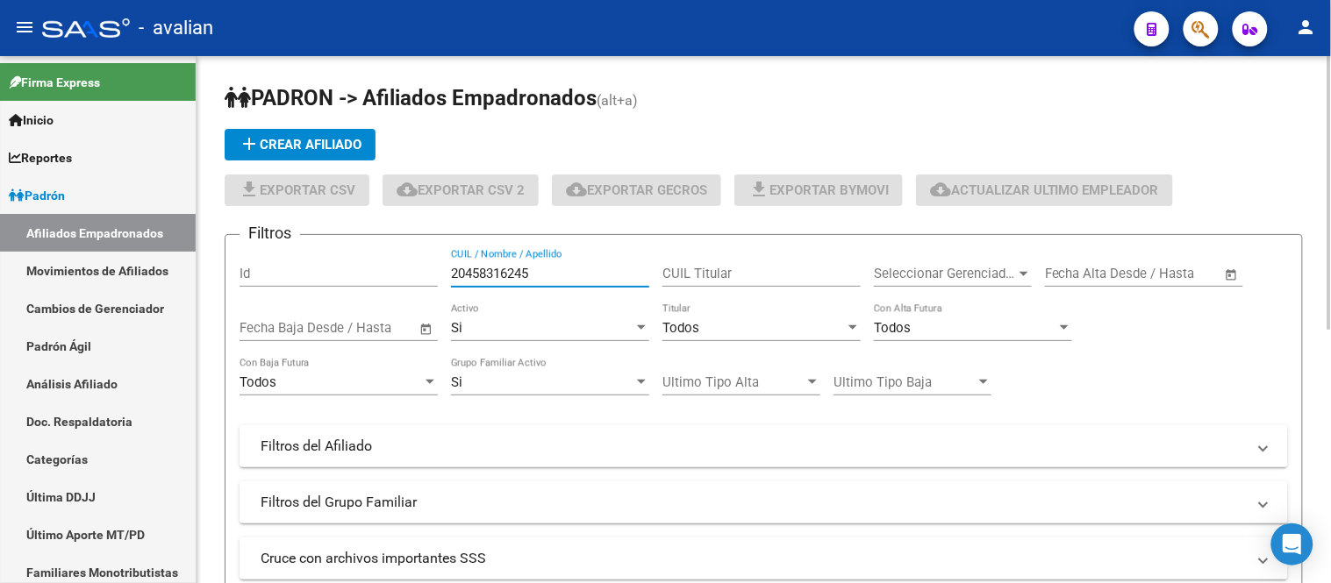
scroll to position [390, 0]
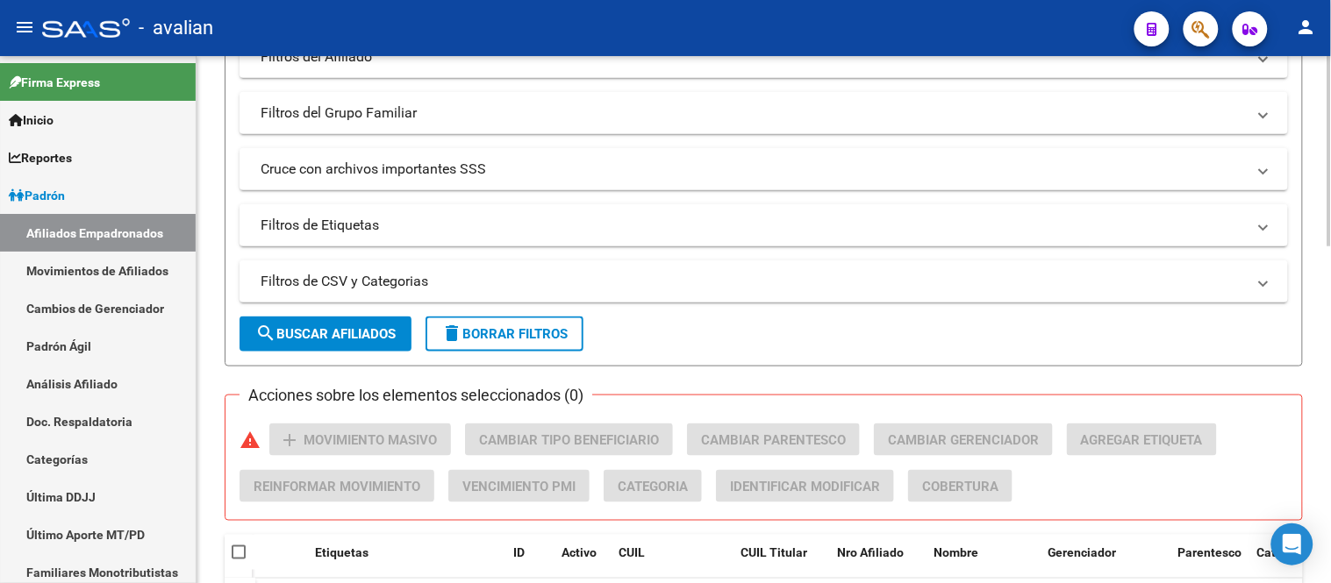
type input "20458316245"
click at [331, 334] on span "search Buscar Afiliados" at bounding box center [325, 334] width 140 height 16
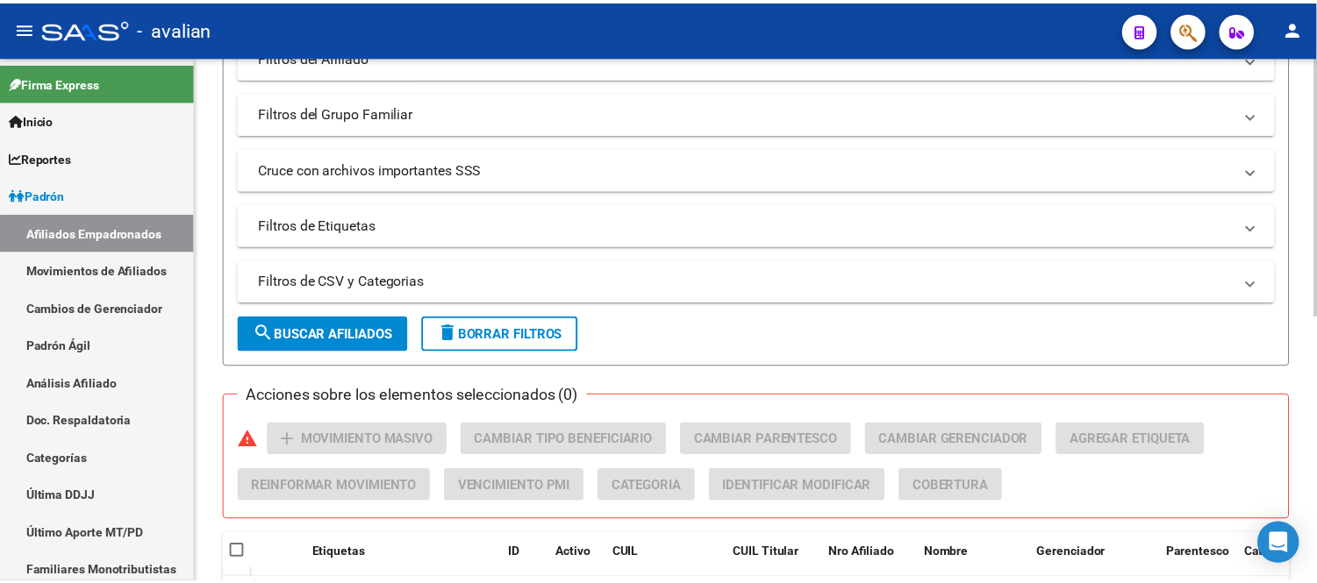
scroll to position [545, 0]
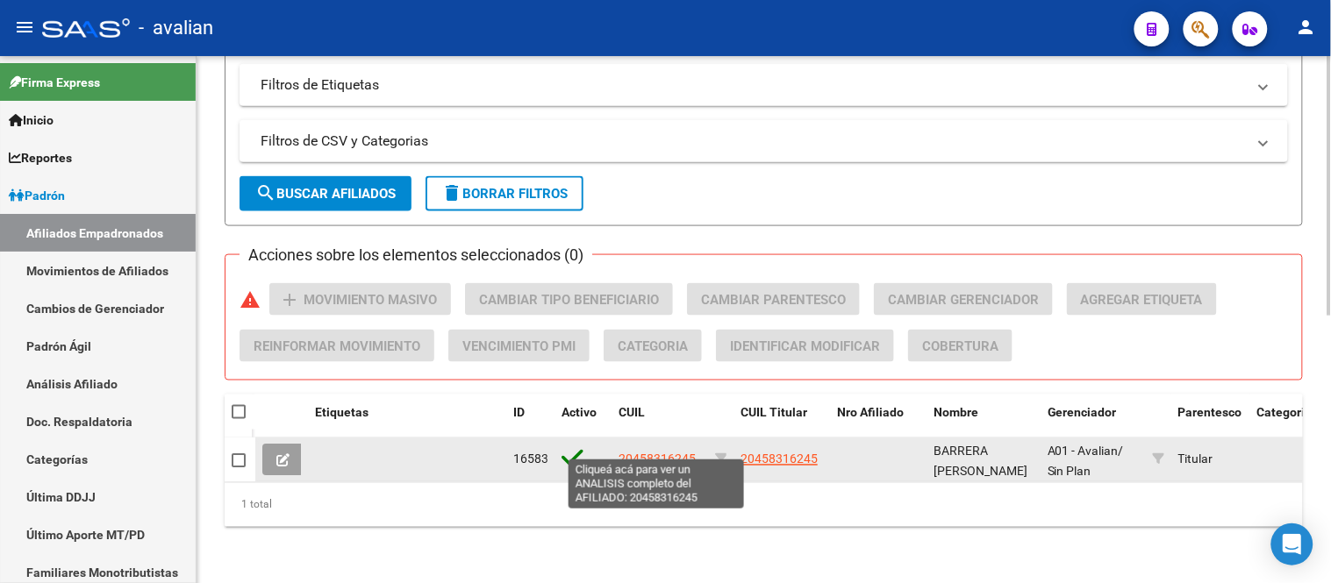
click at [653, 453] on span "20458316245" at bounding box center [657, 460] width 77 height 14
type textarea "20458316245"
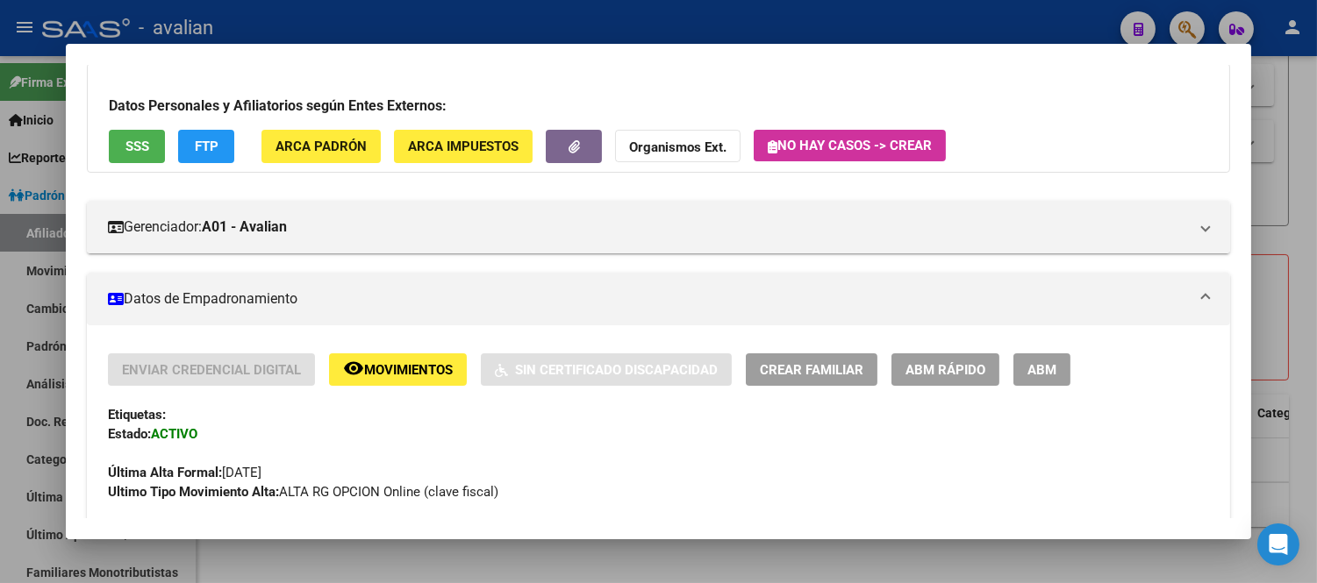
scroll to position [195, 0]
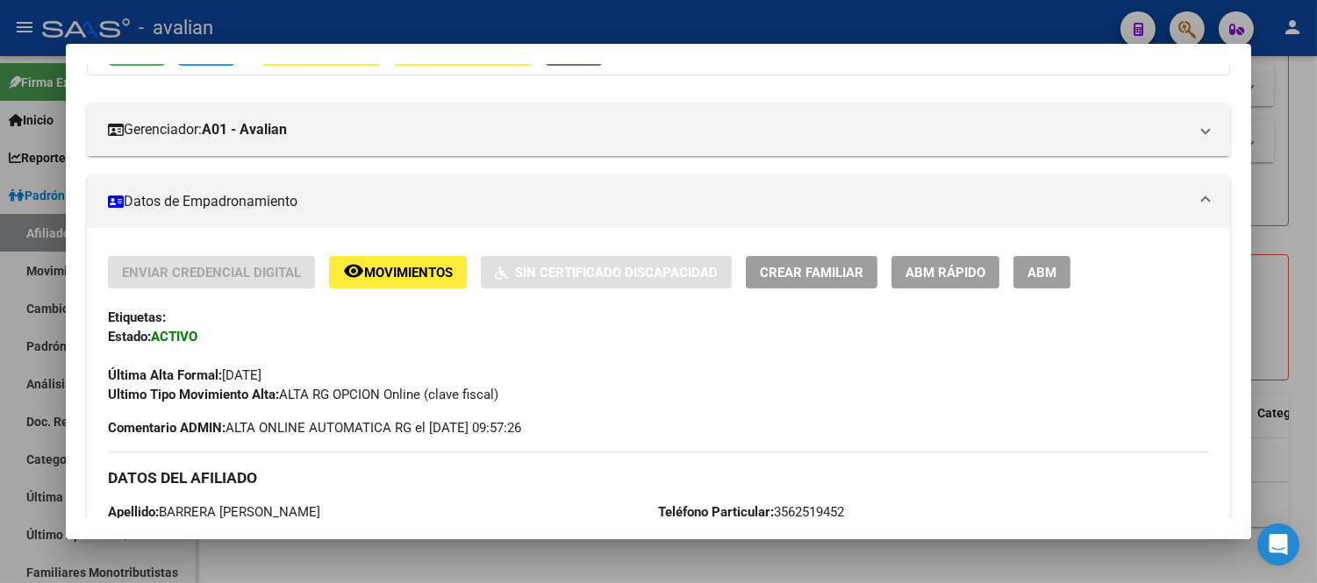
click at [1032, 273] on span "ABM" at bounding box center [1041, 273] width 29 height 16
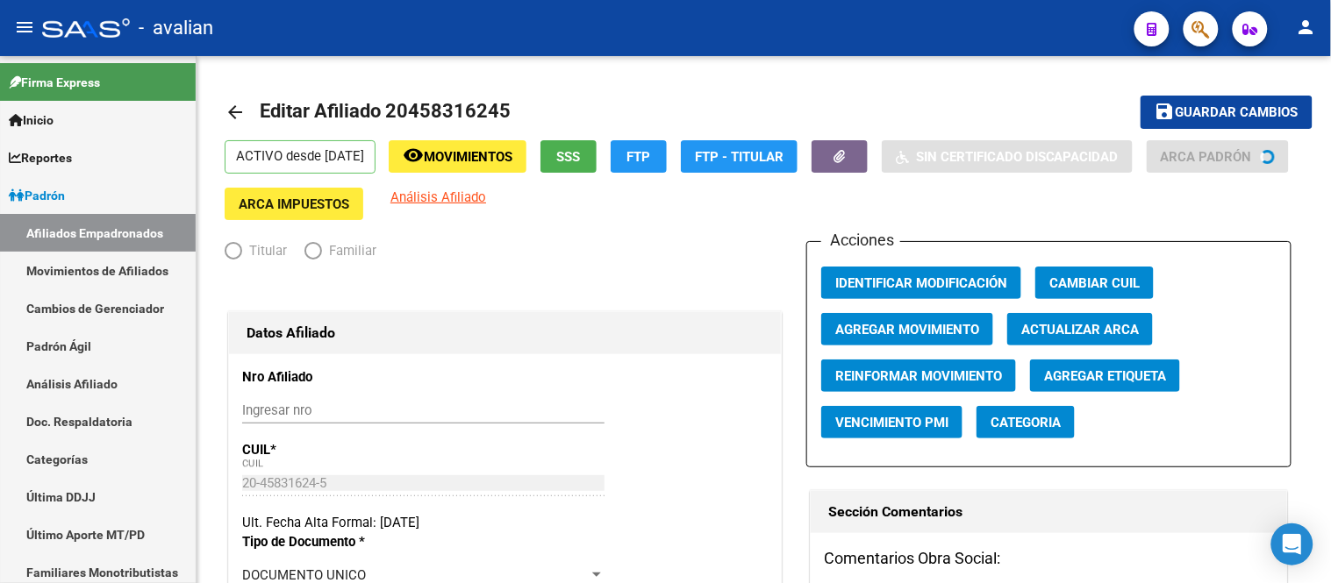
radio input "true"
type input "30-52818011-2"
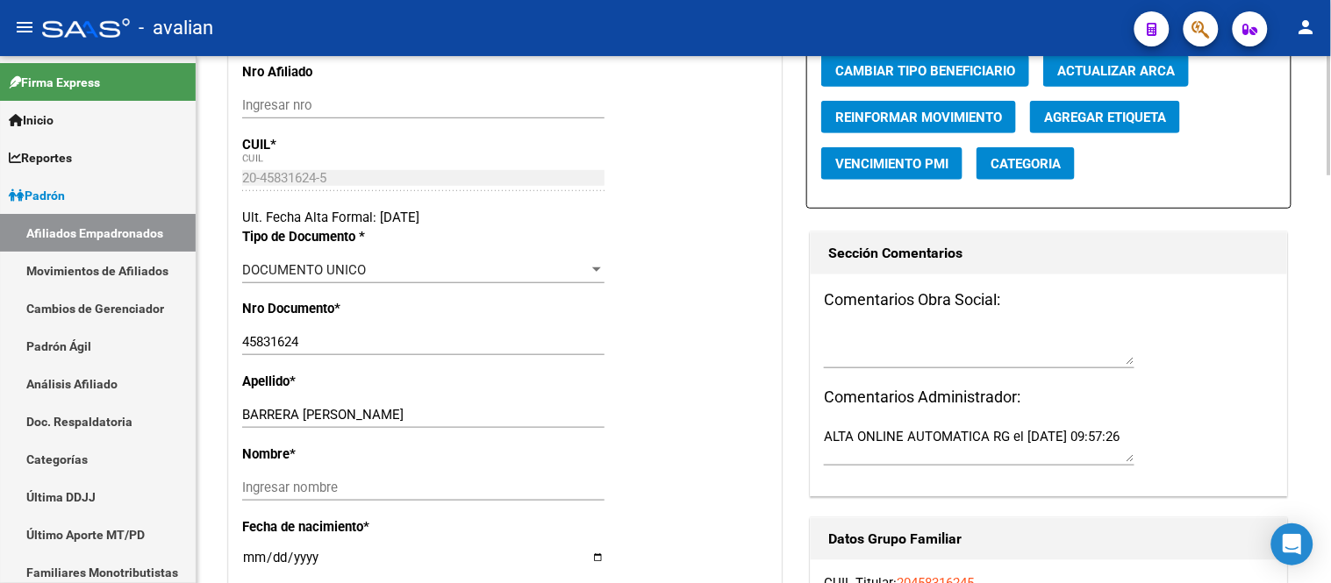
scroll to position [390, 0]
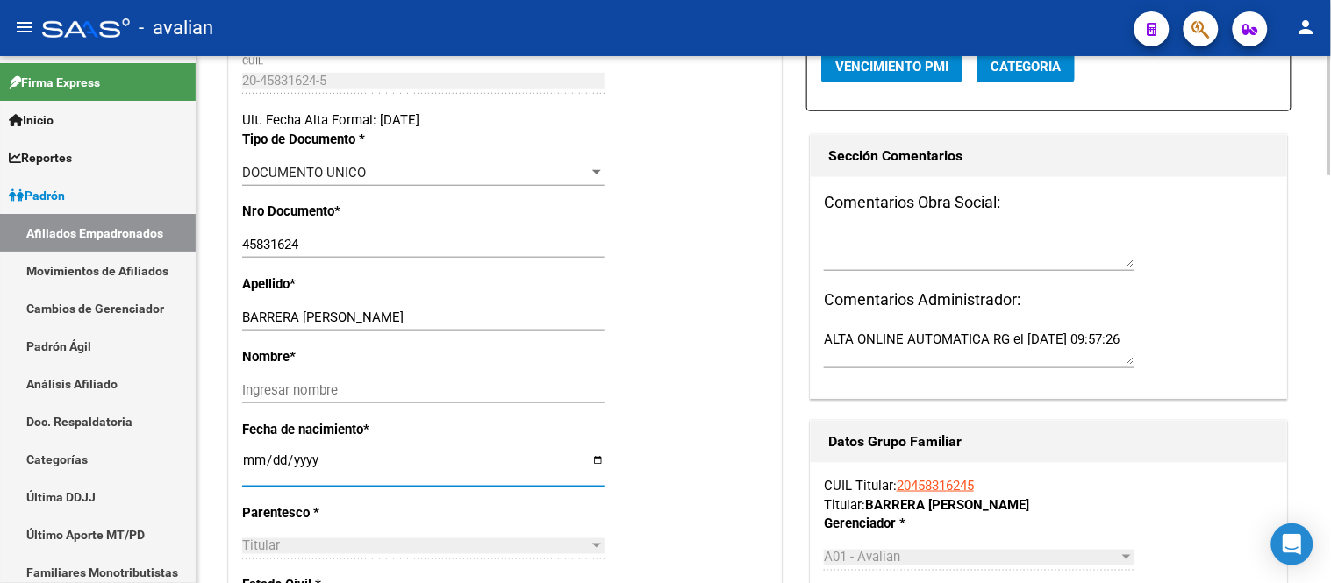
click at [247, 477] on input "[DATE]" at bounding box center [423, 468] width 362 height 28
type input "[DATE]"
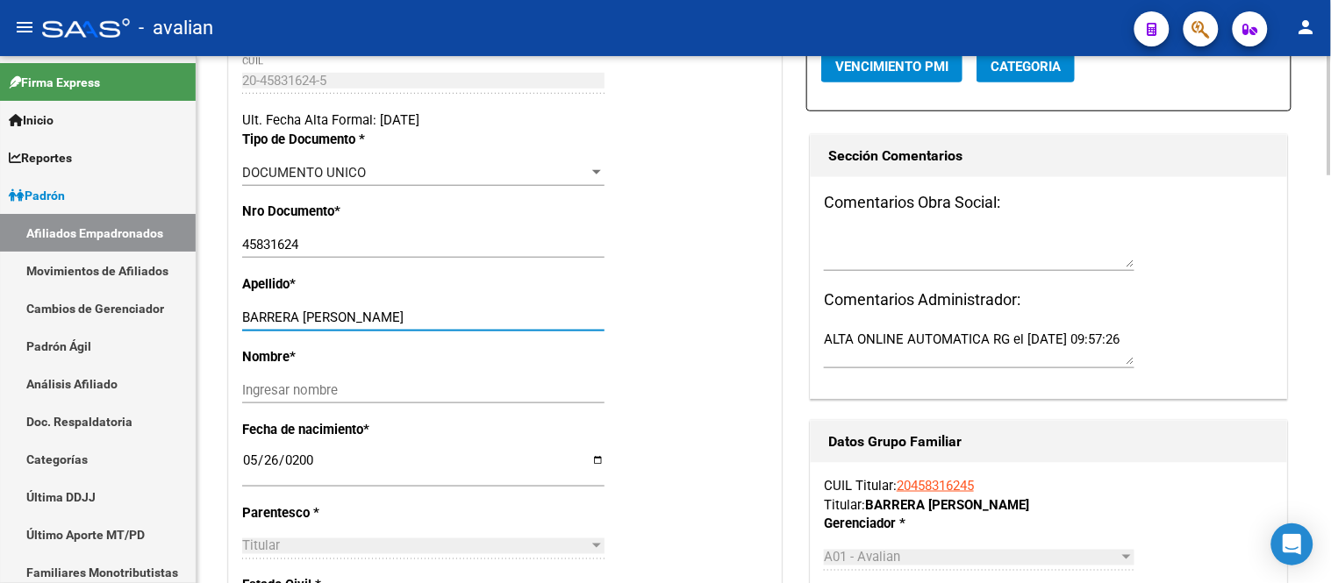
drag, startPoint x: 409, startPoint y: 328, endPoint x: 301, endPoint y: 328, distance: 107.9
click at [301, 326] on input "BARRERA [PERSON_NAME]" at bounding box center [423, 318] width 362 height 16
click at [267, 398] on input "Ingresar nombre" at bounding box center [423, 391] width 362 height 16
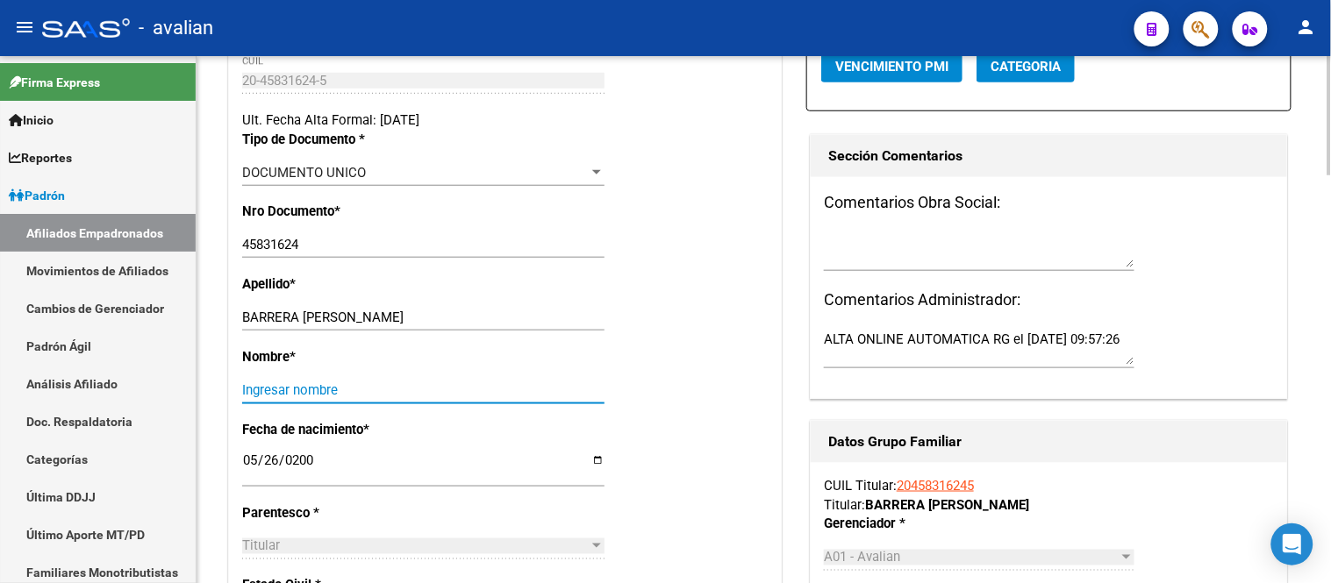
paste input "[PERSON_NAME]"
click at [246, 398] on input "[PERSON_NAME]" at bounding box center [423, 391] width 362 height 16
type input "[PERSON_NAME]"
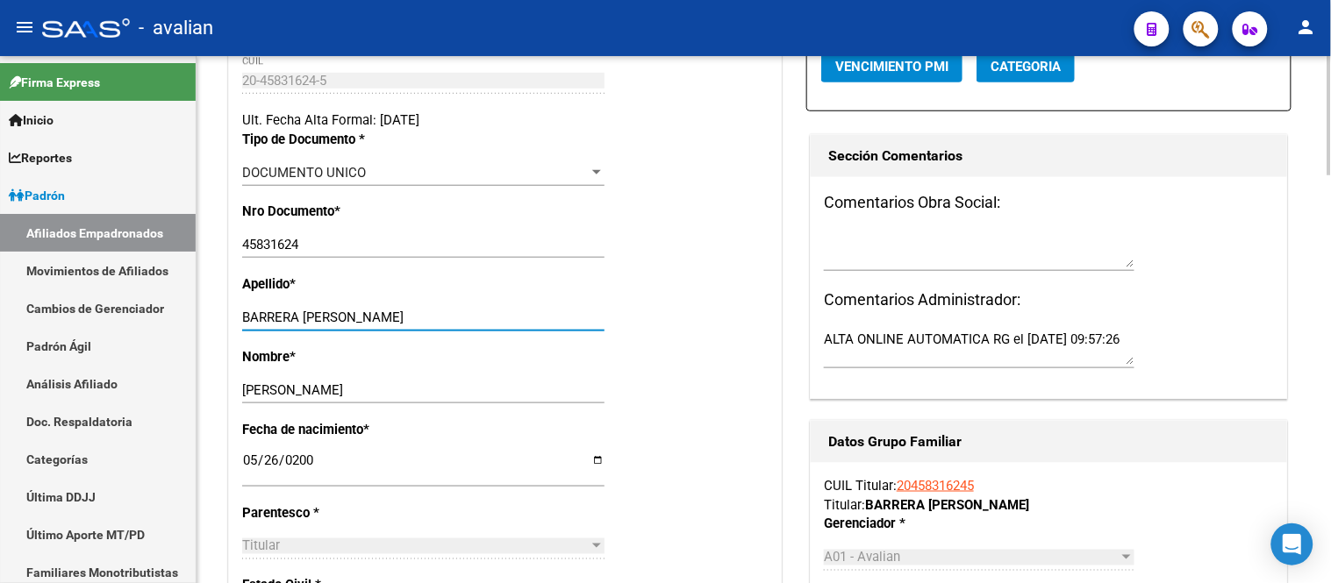
drag, startPoint x: 425, startPoint y: 326, endPoint x: 301, endPoint y: 333, distance: 123.9
click at [301, 326] on input "BARRERA [PERSON_NAME]" at bounding box center [423, 318] width 362 height 16
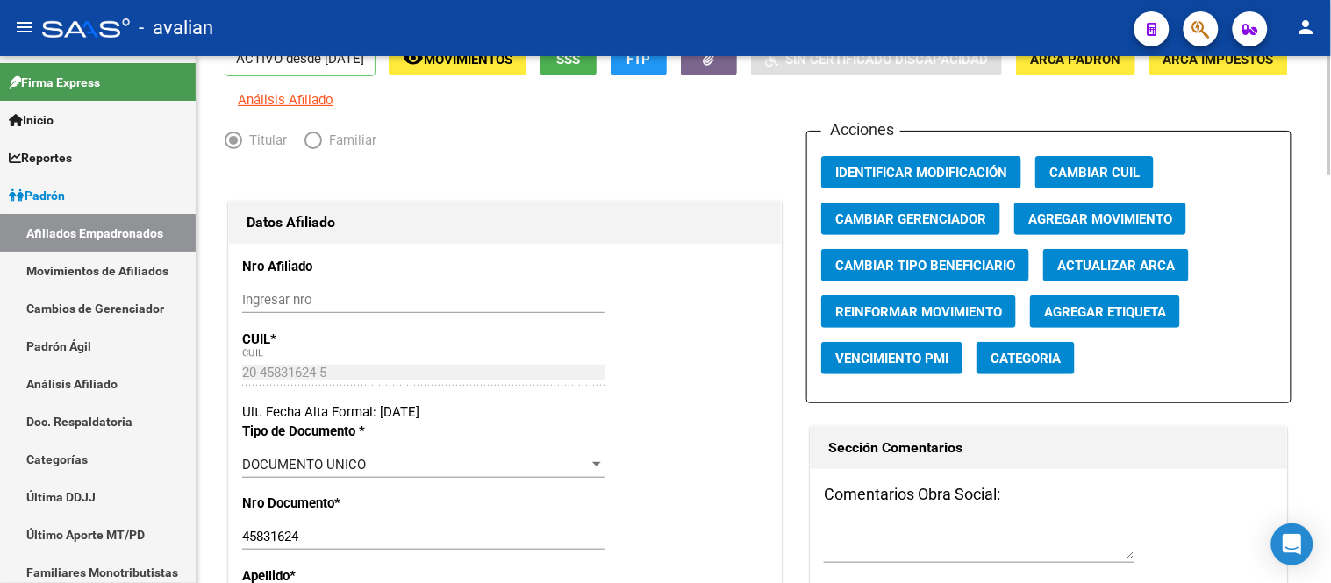
scroll to position [0, 0]
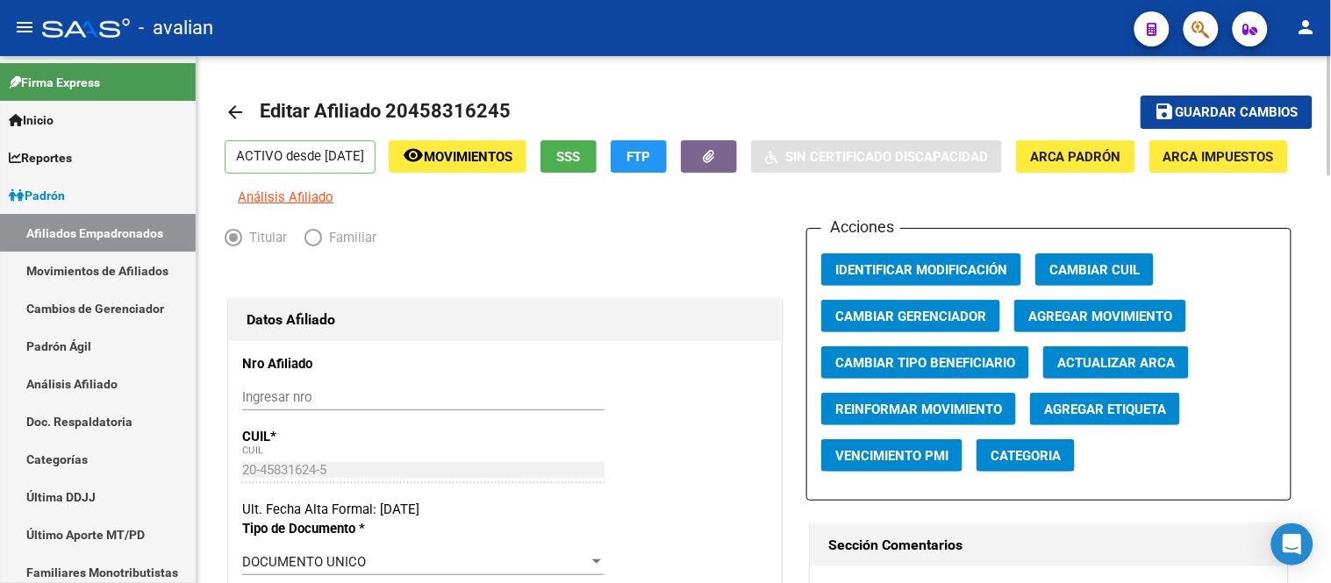
type input "BARRERA"
click at [1176, 117] on mat-icon "save" at bounding box center [1165, 111] width 21 height 21
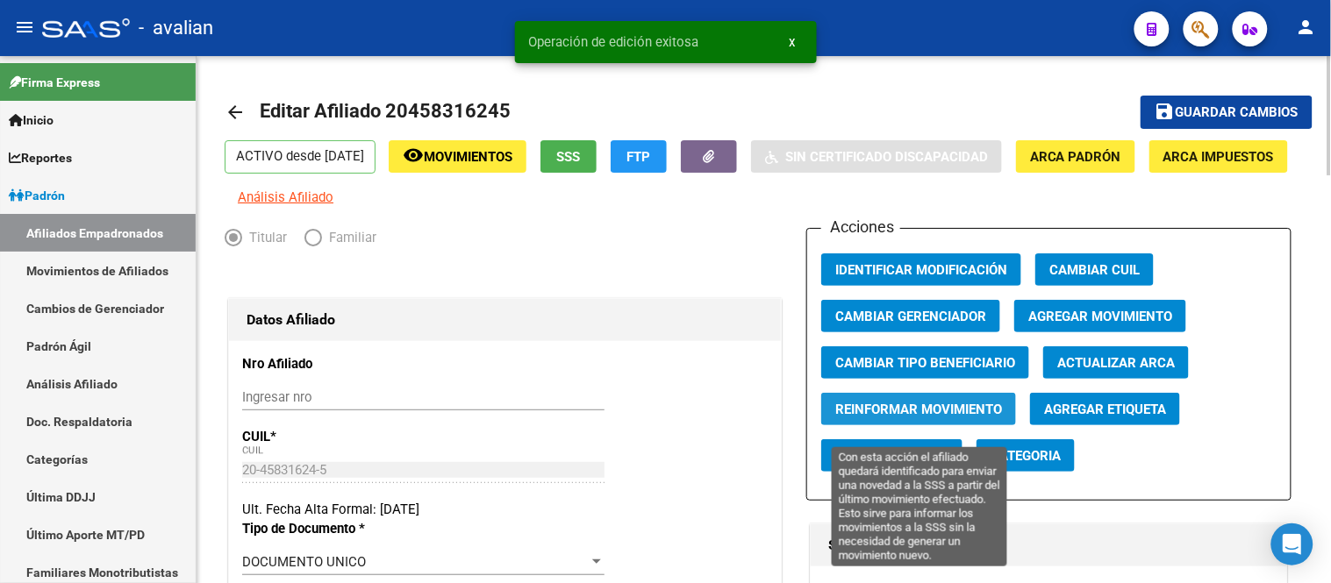
click at [913, 416] on span "Reinformar Movimiento" at bounding box center [918, 410] width 167 height 16
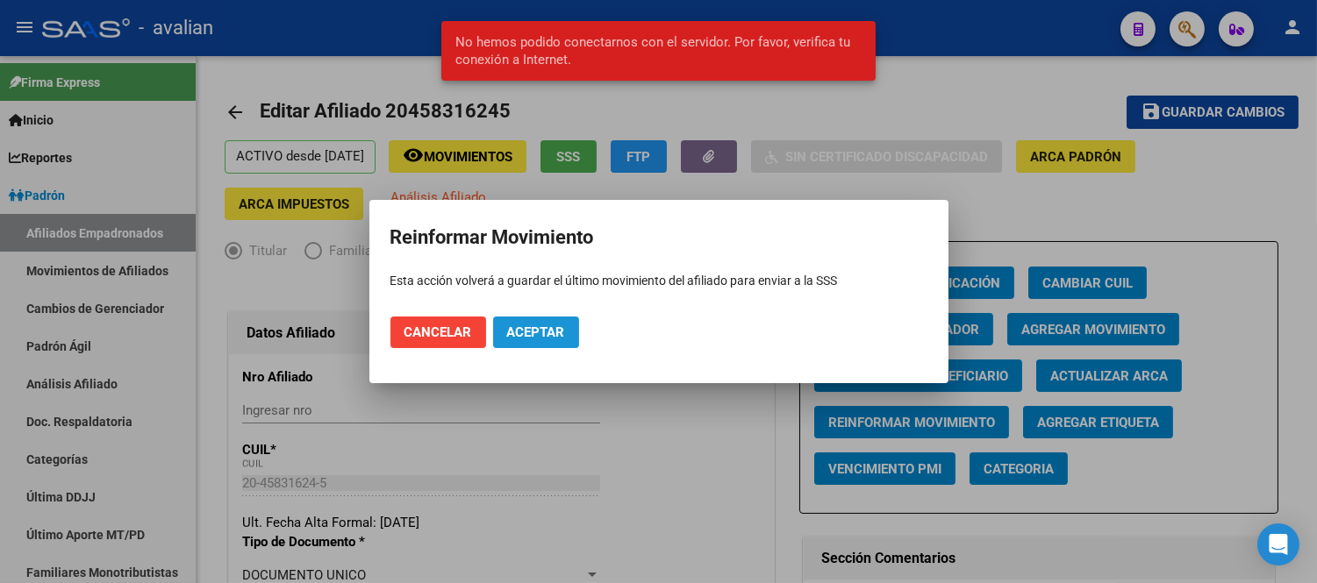
click at [536, 331] on span "Aceptar" at bounding box center [536, 333] width 58 height 16
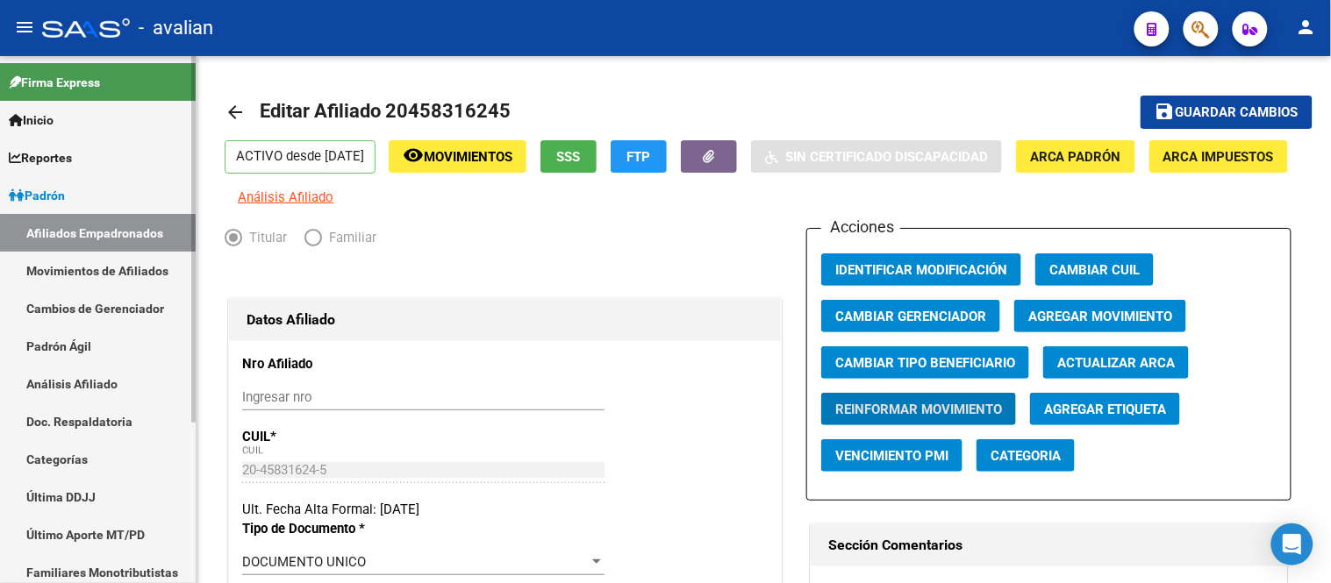
click at [86, 275] on link "Movimientos de Afiliados" at bounding box center [98, 271] width 196 height 38
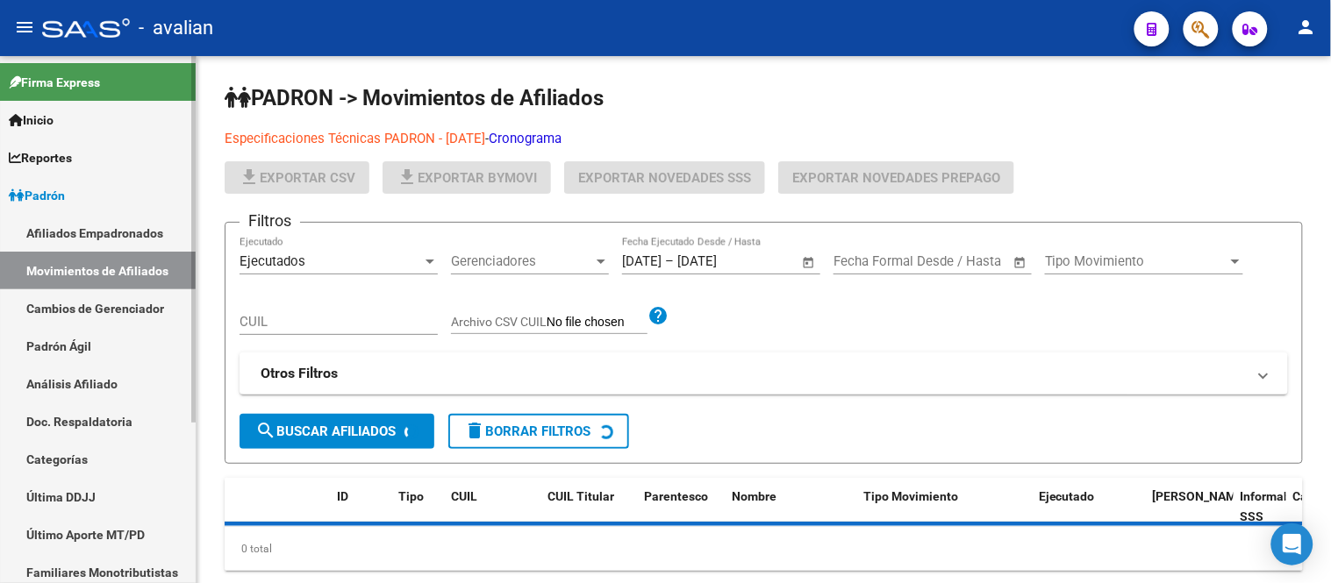
click at [94, 242] on link "Afiliados Empadronados" at bounding box center [98, 233] width 196 height 38
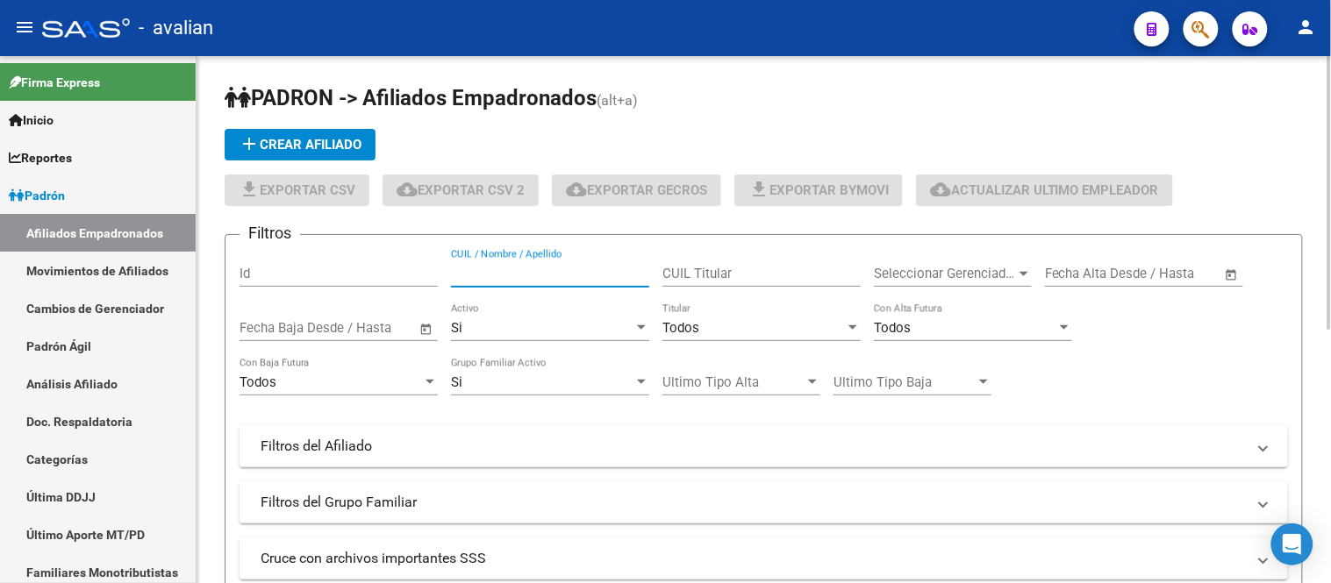
click at [497, 268] on input "CUIL / Nombre / Apellido" at bounding box center [550, 274] width 198 height 16
paste input "20306589998"
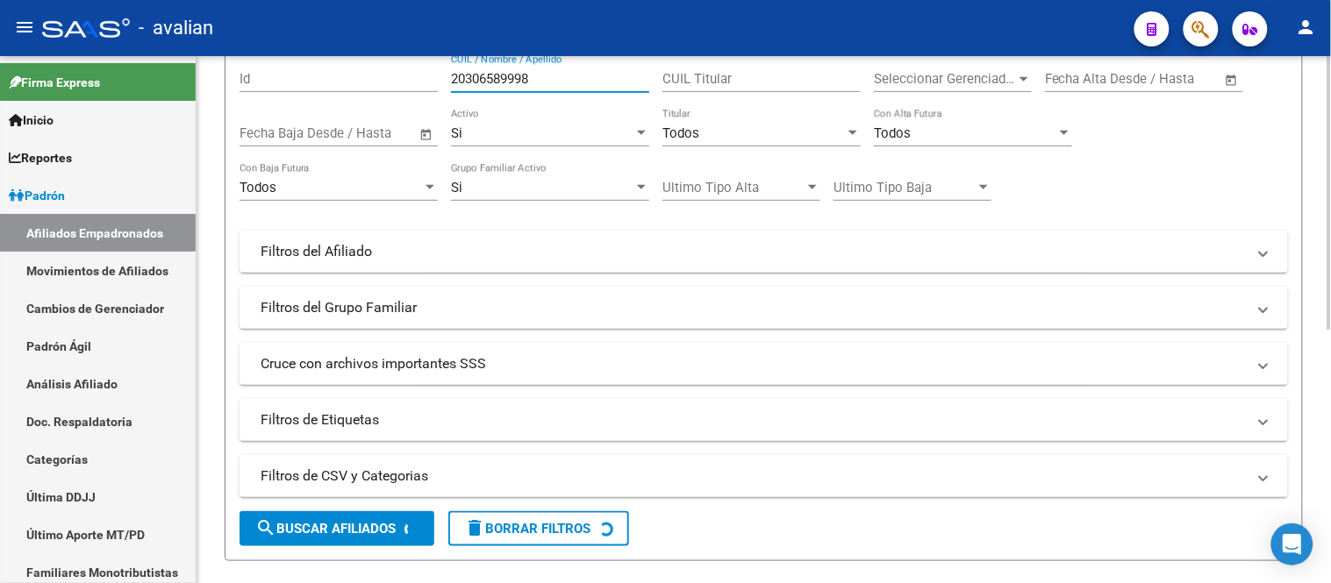
scroll to position [292, 0]
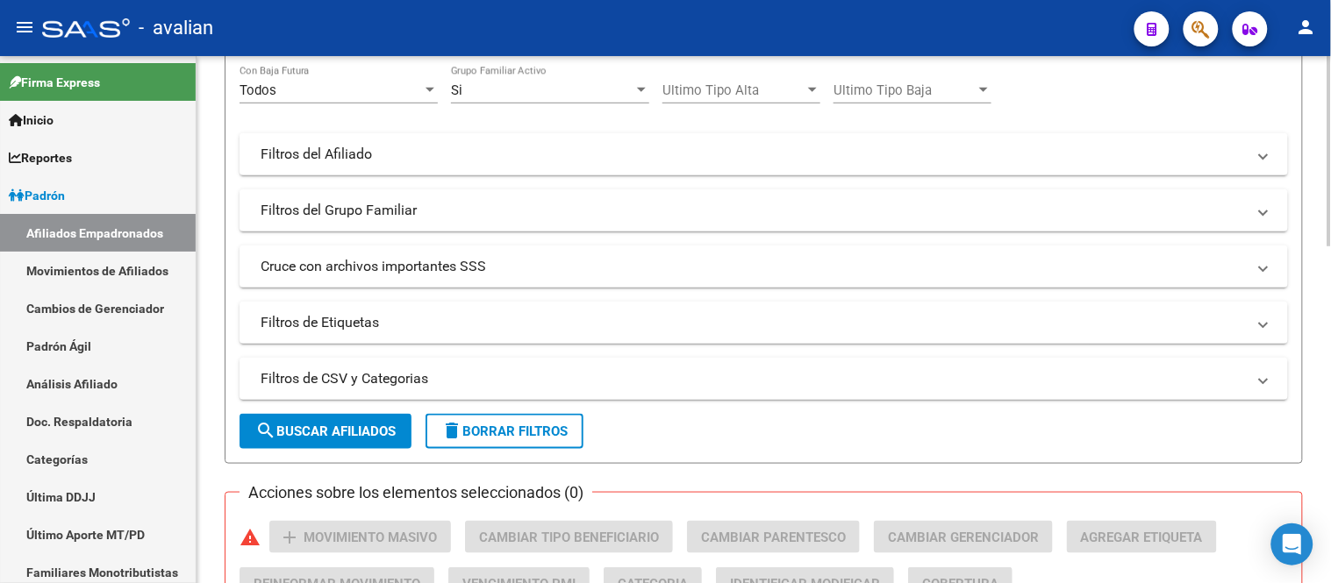
type input "20306589998"
click at [333, 433] on span "search Buscar Afiliados" at bounding box center [325, 432] width 140 height 16
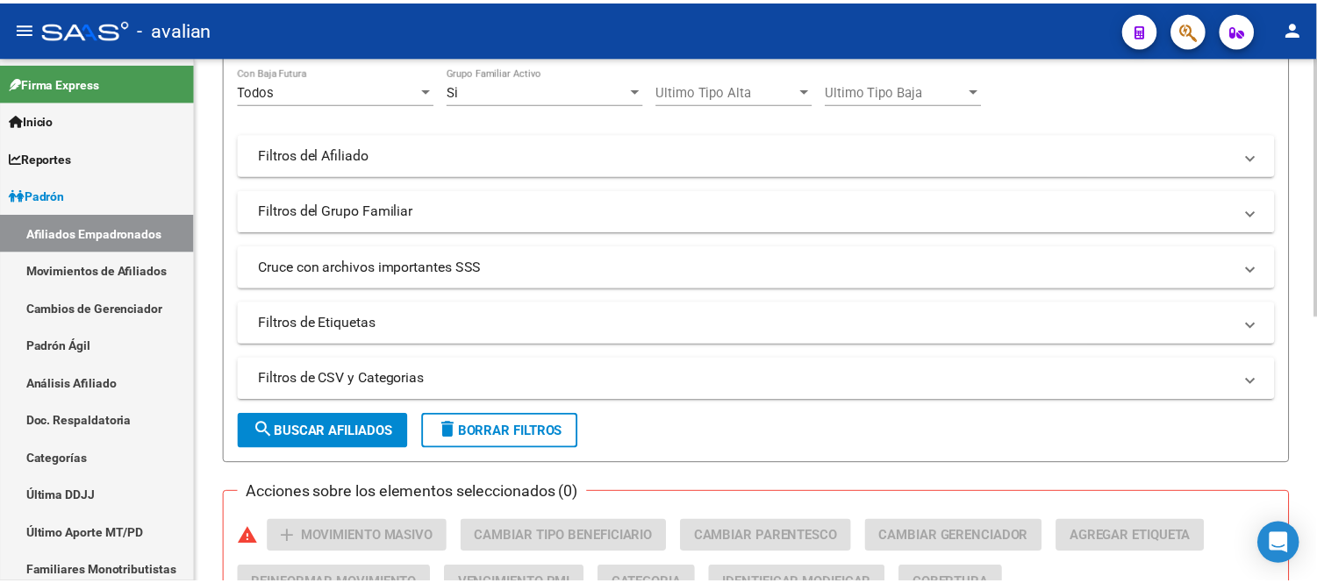
scroll to position [545, 0]
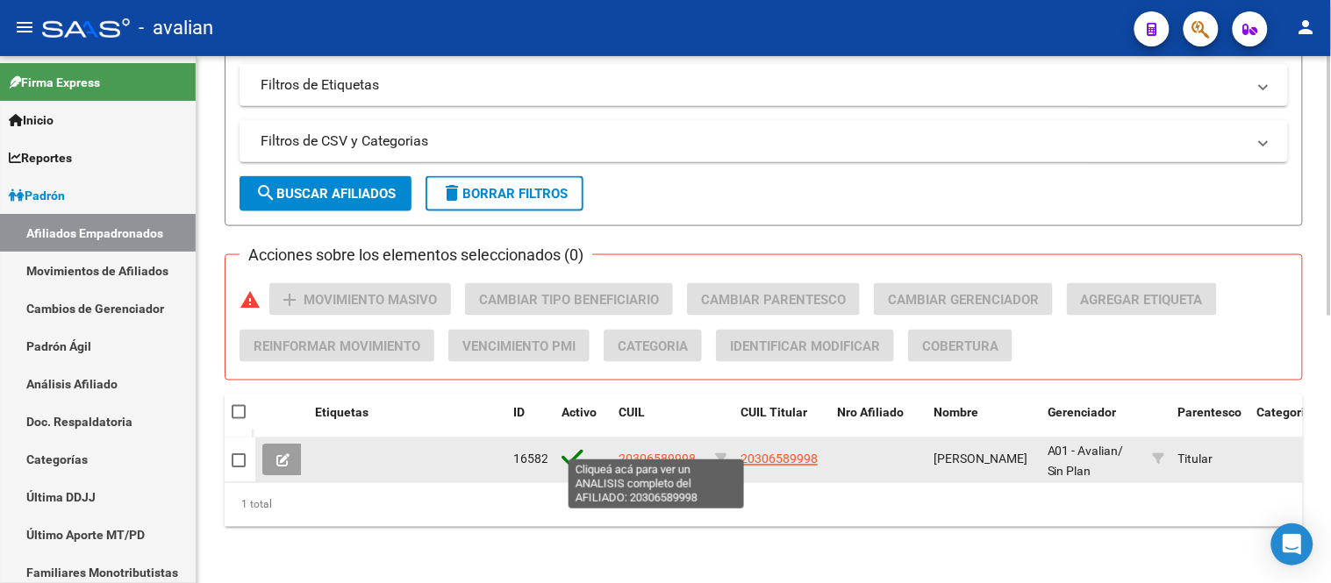
click at [665, 453] on span "20306589998" at bounding box center [657, 460] width 77 height 14
type textarea "20306589998"
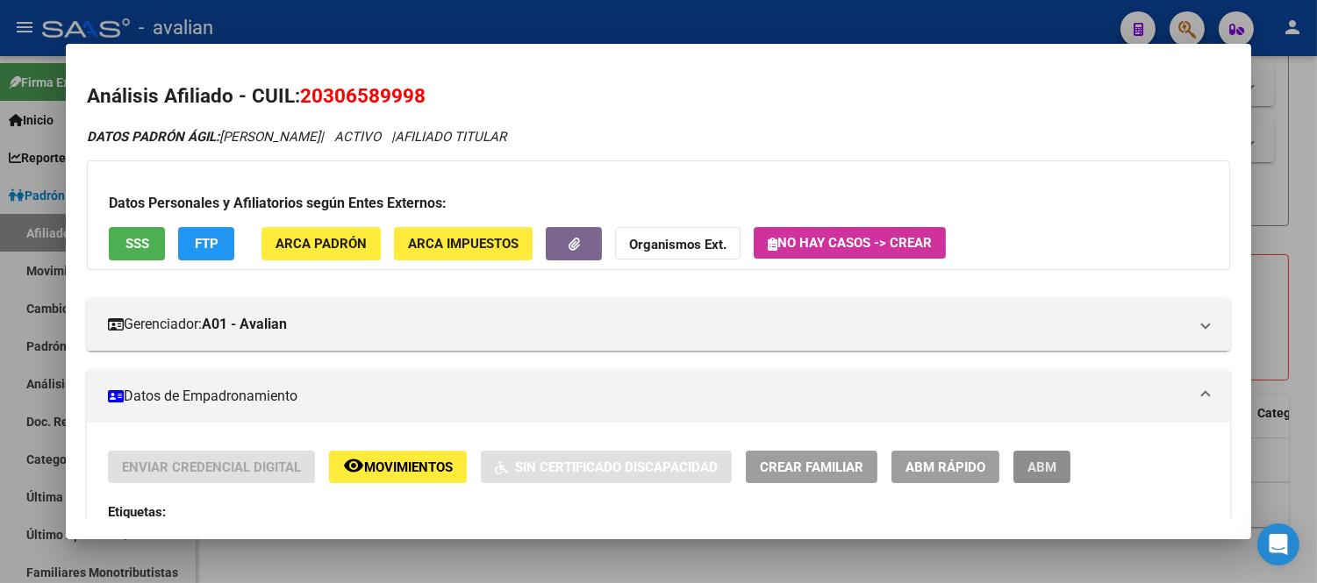
click at [1038, 457] on button "ABM" at bounding box center [1041, 467] width 57 height 32
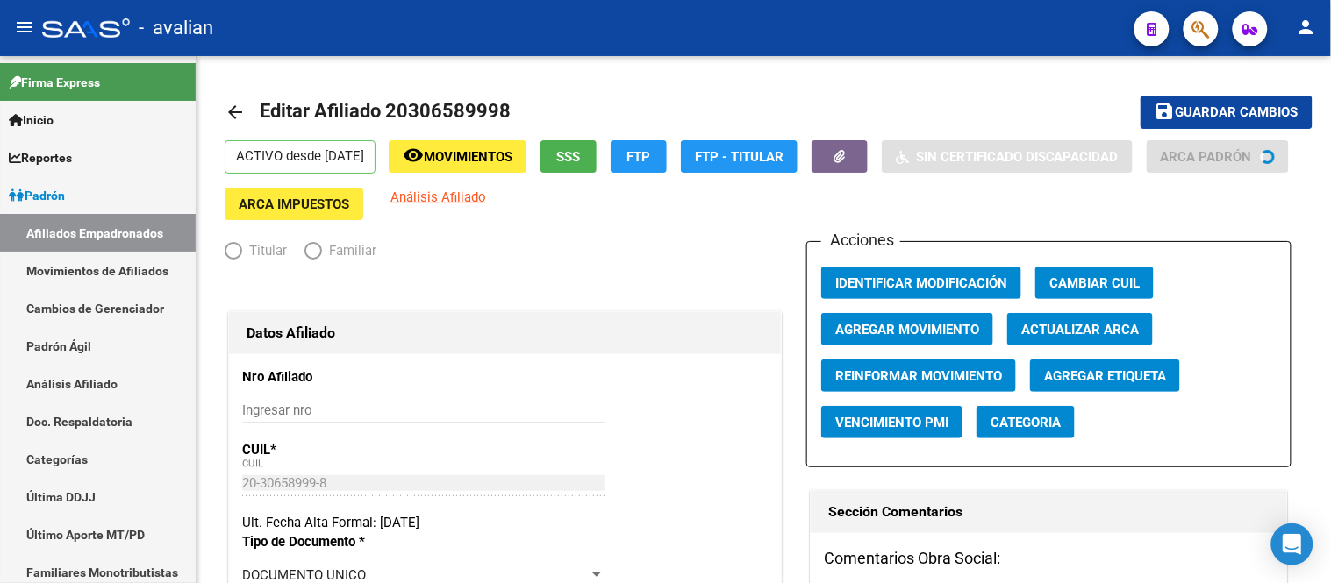
radio input "true"
type input "30-51767659-0"
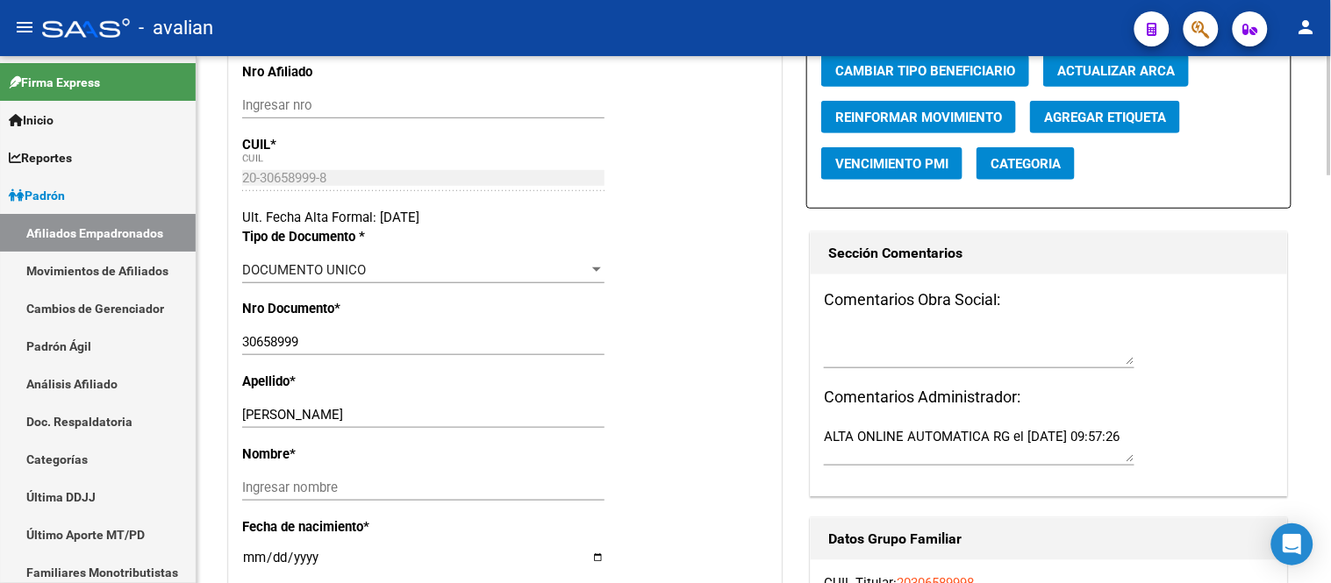
scroll to position [390, 0]
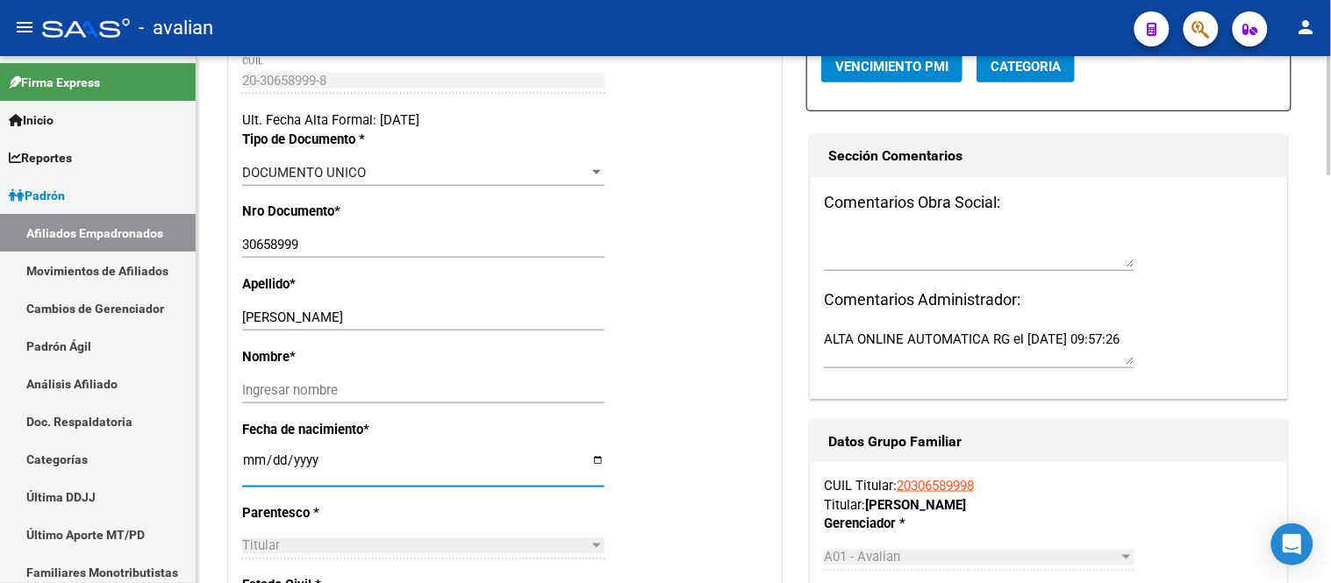
click at [249, 472] on input "[DATE]" at bounding box center [423, 468] width 362 height 28
type input "[DATE]"
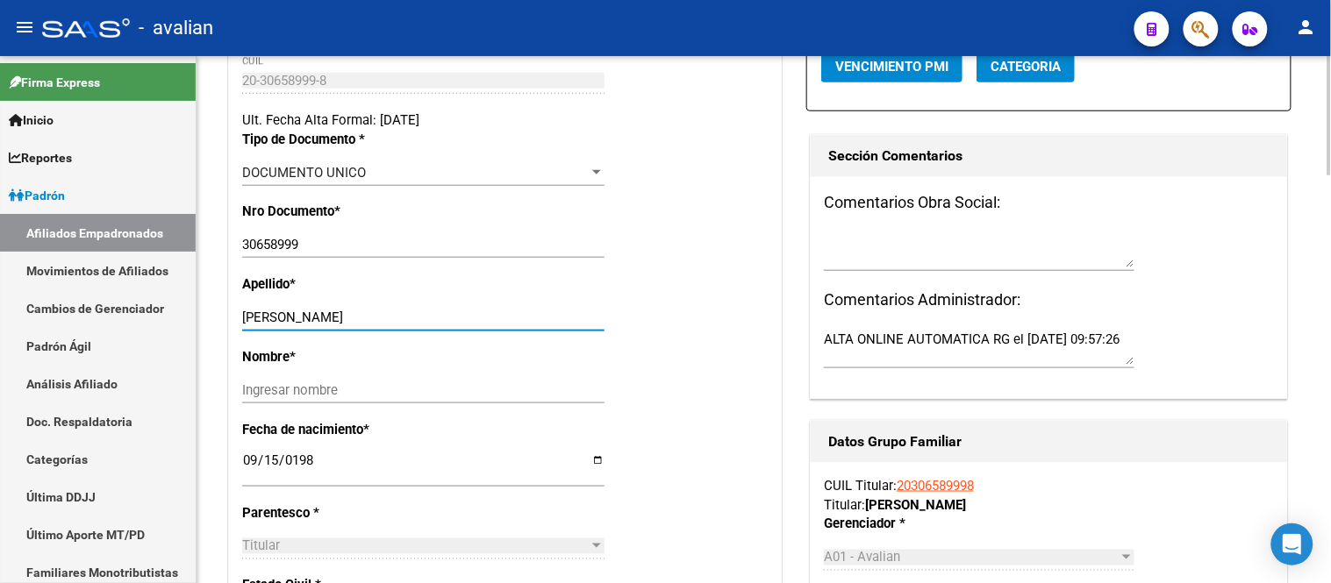
drag, startPoint x: 384, startPoint y: 334, endPoint x: 283, endPoint y: 334, distance: 100.9
click at [283, 326] on input "[PERSON_NAME]" at bounding box center [423, 318] width 362 height 16
click at [247, 398] on input "Ingresar nombre" at bounding box center [423, 391] width 362 height 16
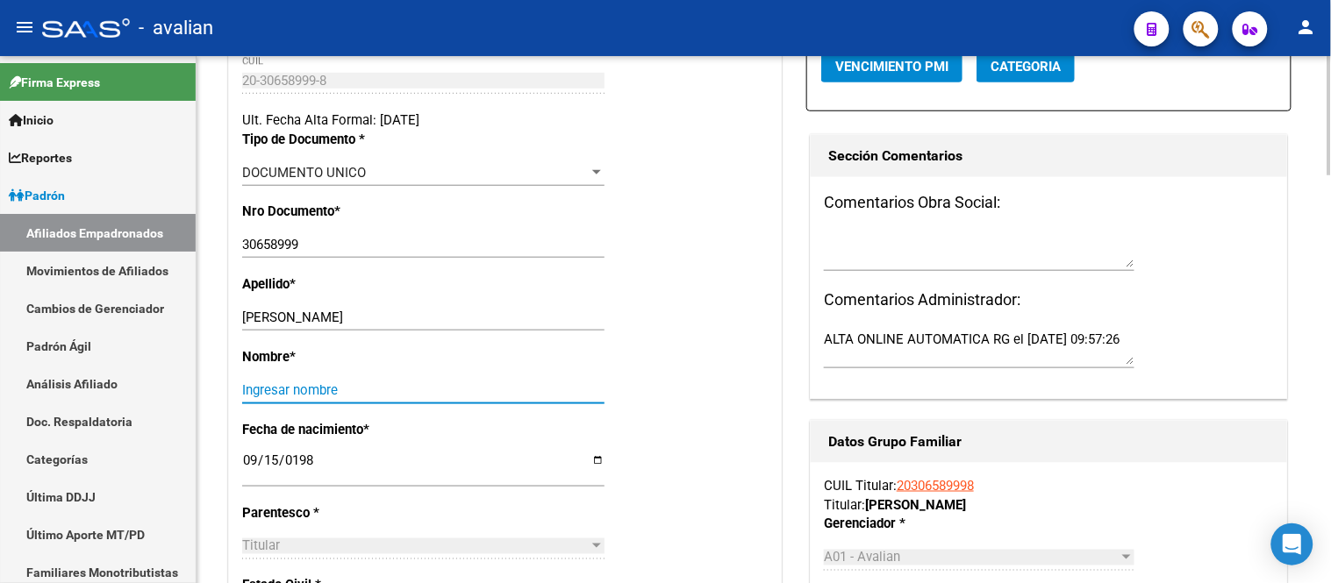
paste input "[PERSON_NAME]"
type input "[PERSON_NAME]"
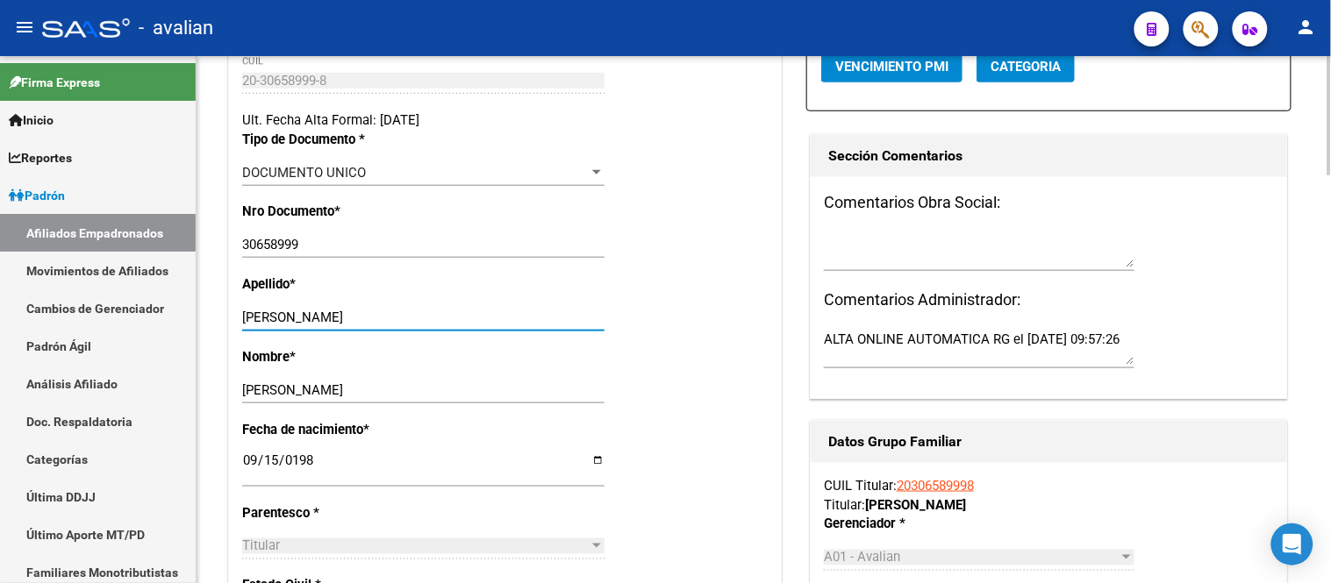
drag, startPoint x: 373, startPoint y: 330, endPoint x: 285, endPoint y: 330, distance: 87.7
click at [285, 326] on input "[PERSON_NAME]" at bounding box center [423, 318] width 362 height 16
drag, startPoint x: 393, startPoint y: 331, endPoint x: 287, endPoint y: 329, distance: 106.2
click at [287, 326] on input "[PERSON_NAME]" at bounding box center [423, 318] width 362 height 16
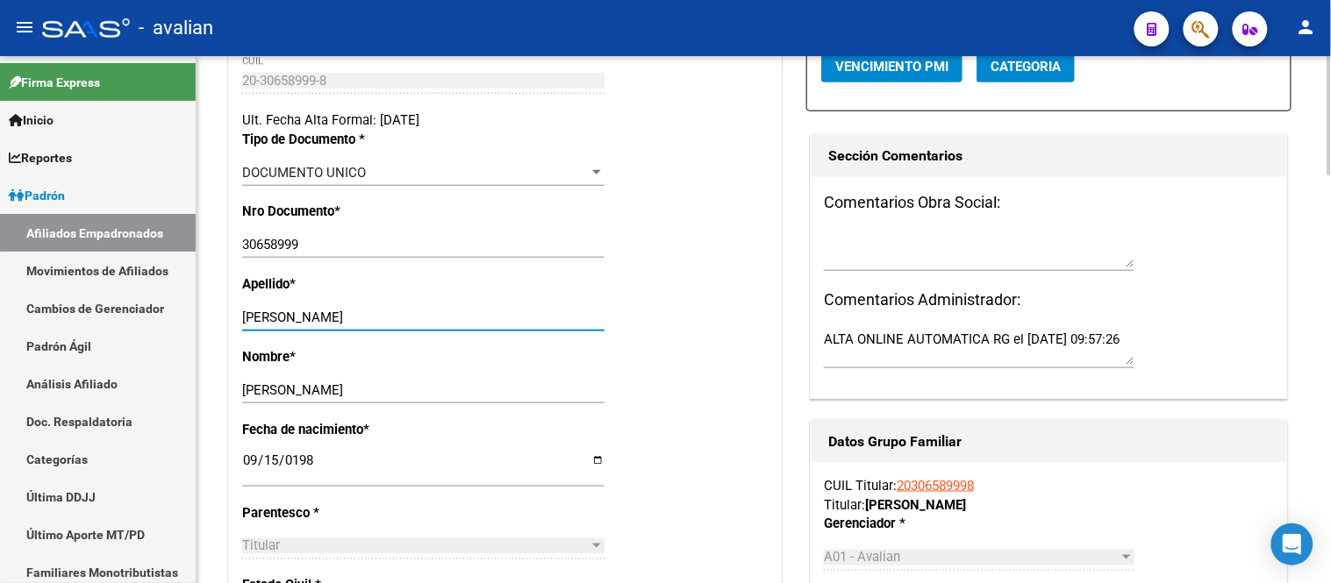
type input "[PERSON_NAME]"
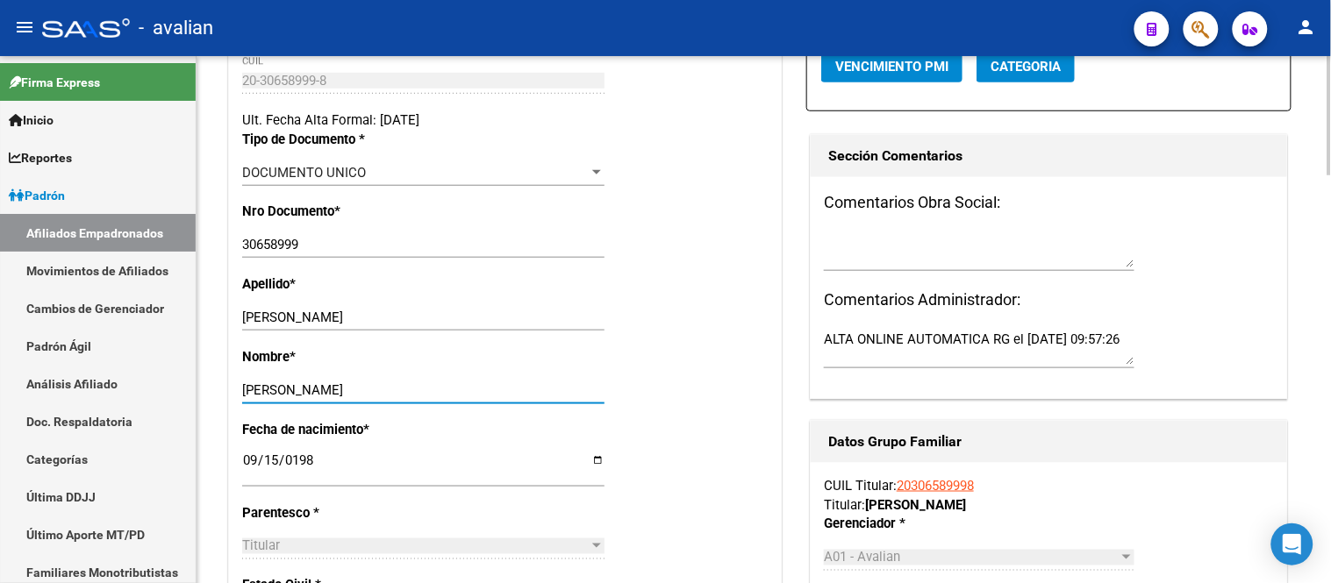
click at [246, 398] on input "[PERSON_NAME]" at bounding box center [423, 391] width 362 height 16
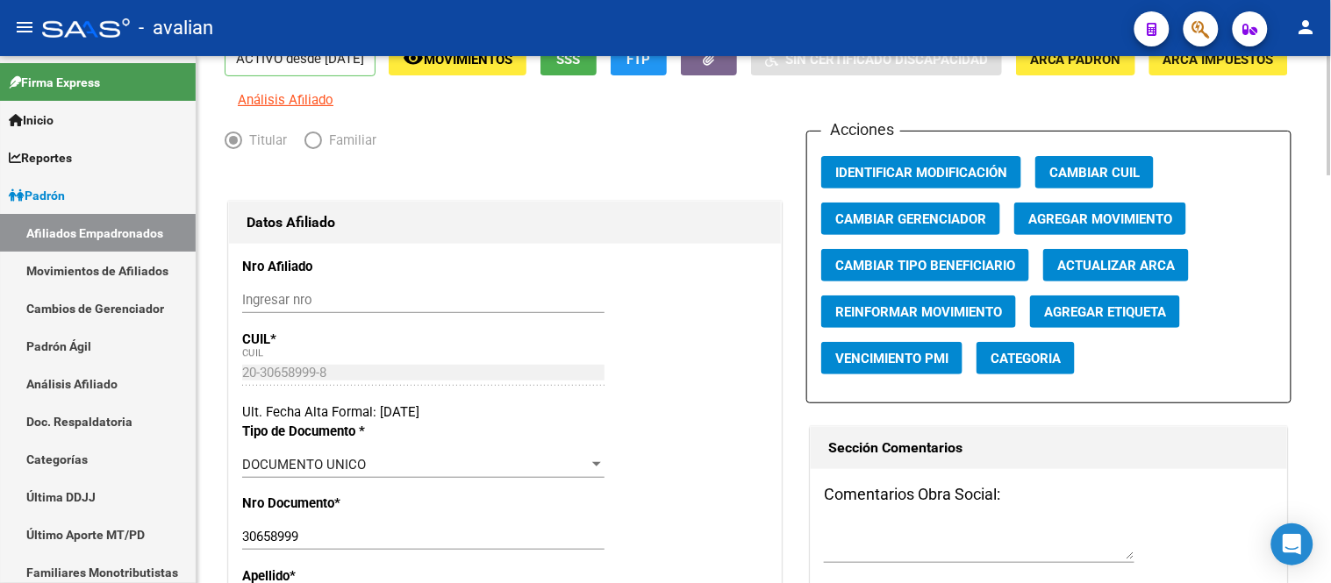
scroll to position [0, 0]
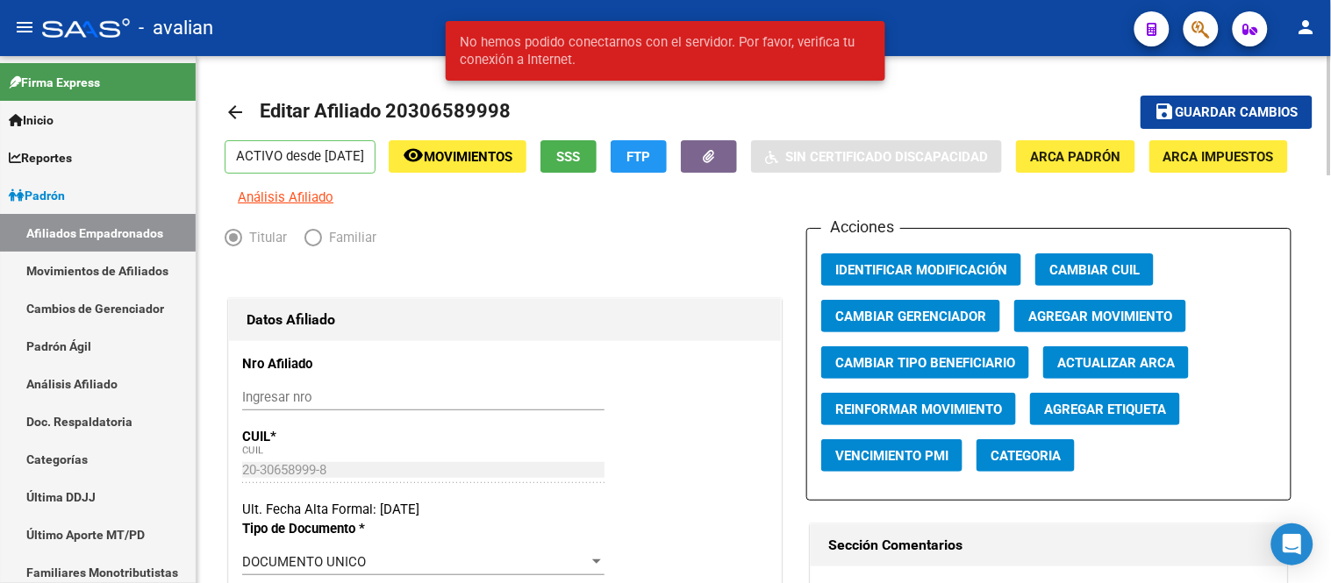
type input "[PERSON_NAME]"
click at [1226, 111] on span "Guardar cambios" at bounding box center [1237, 113] width 123 height 16
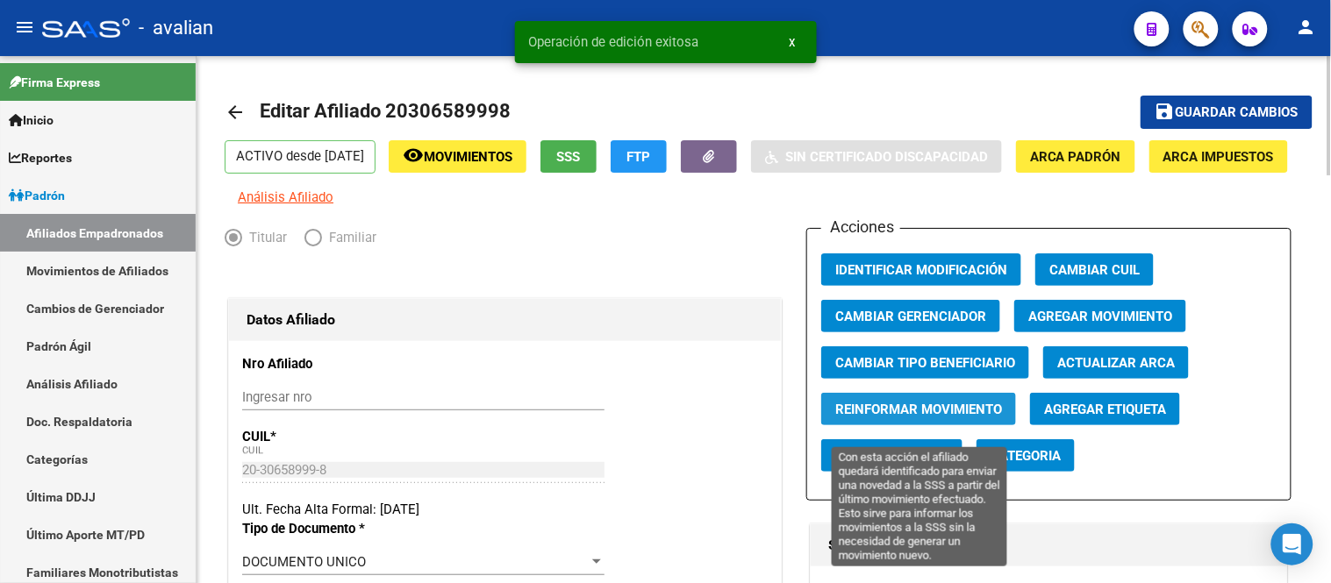
click at [918, 418] on span "Reinformar Movimiento" at bounding box center [918, 410] width 167 height 16
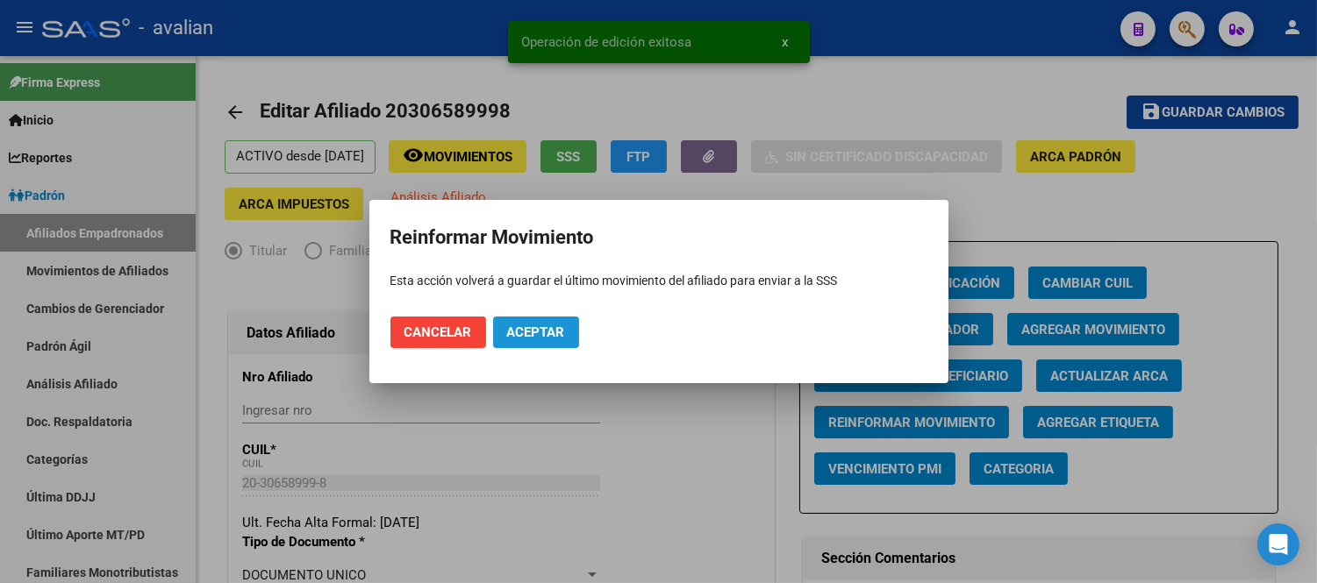
click at [540, 335] on span "Aceptar" at bounding box center [536, 333] width 58 height 16
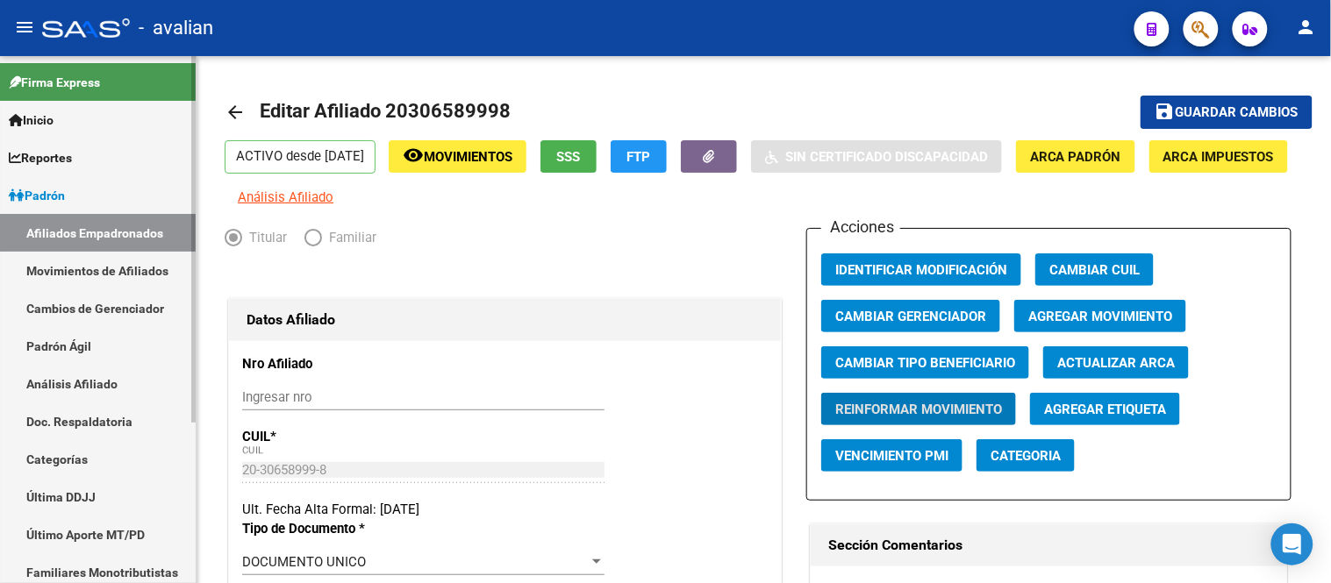
click at [119, 269] on link "Movimientos de Afiliados" at bounding box center [98, 271] width 196 height 38
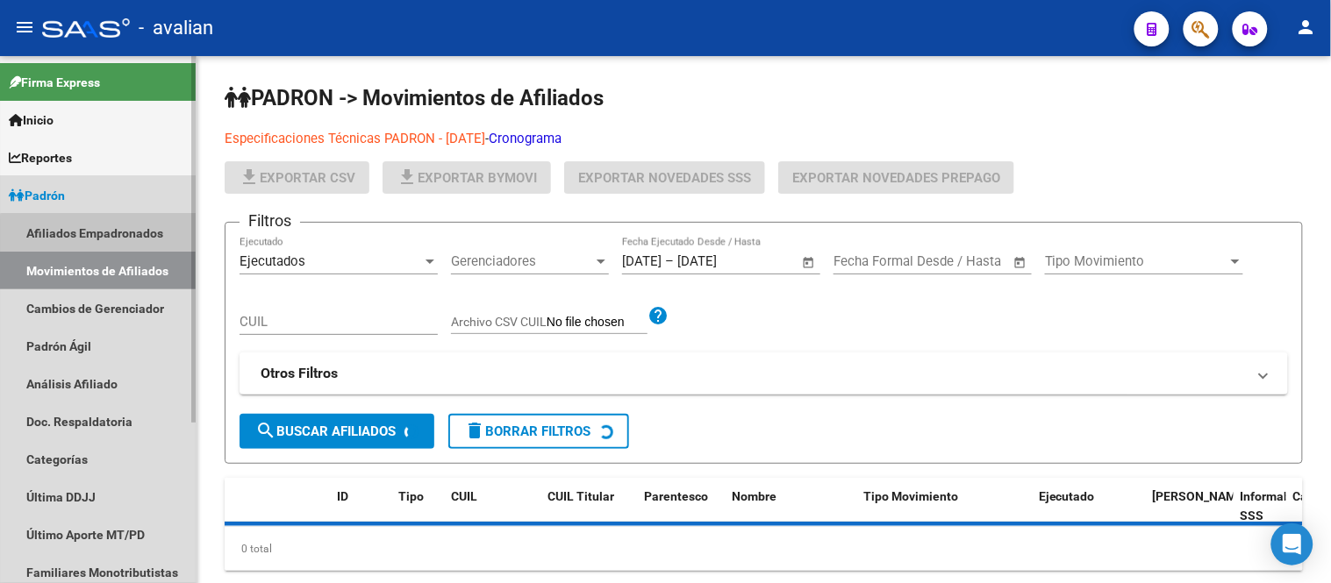
click at [112, 239] on link "Afiliados Empadronados" at bounding box center [98, 233] width 196 height 38
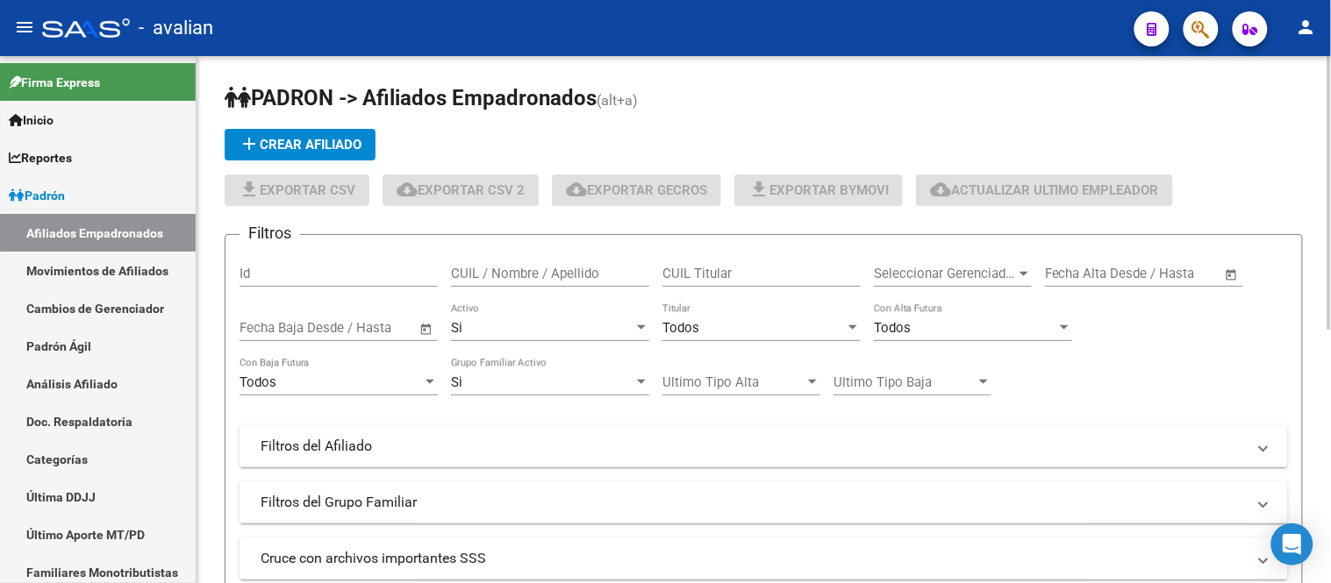
click at [507, 279] on input "CUIL / Nombre / Apellido" at bounding box center [550, 274] width 198 height 16
paste input "20309422032"
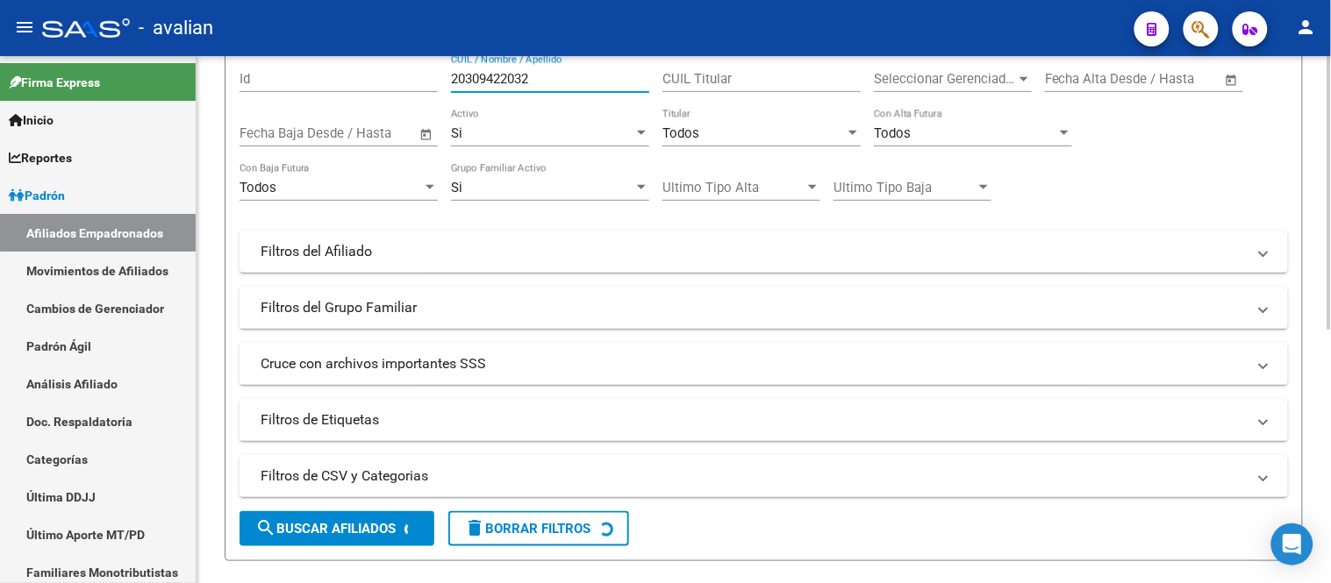
scroll to position [292, 0]
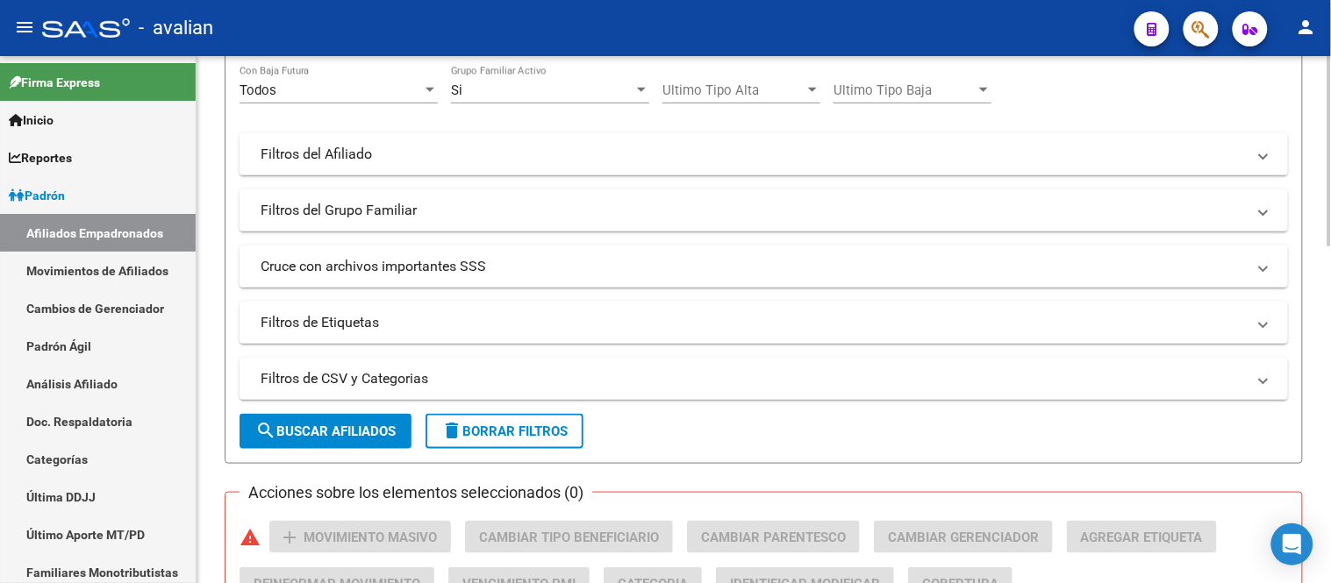
type input "20309422032"
click at [342, 433] on span "search Buscar Afiliados" at bounding box center [325, 432] width 140 height 16
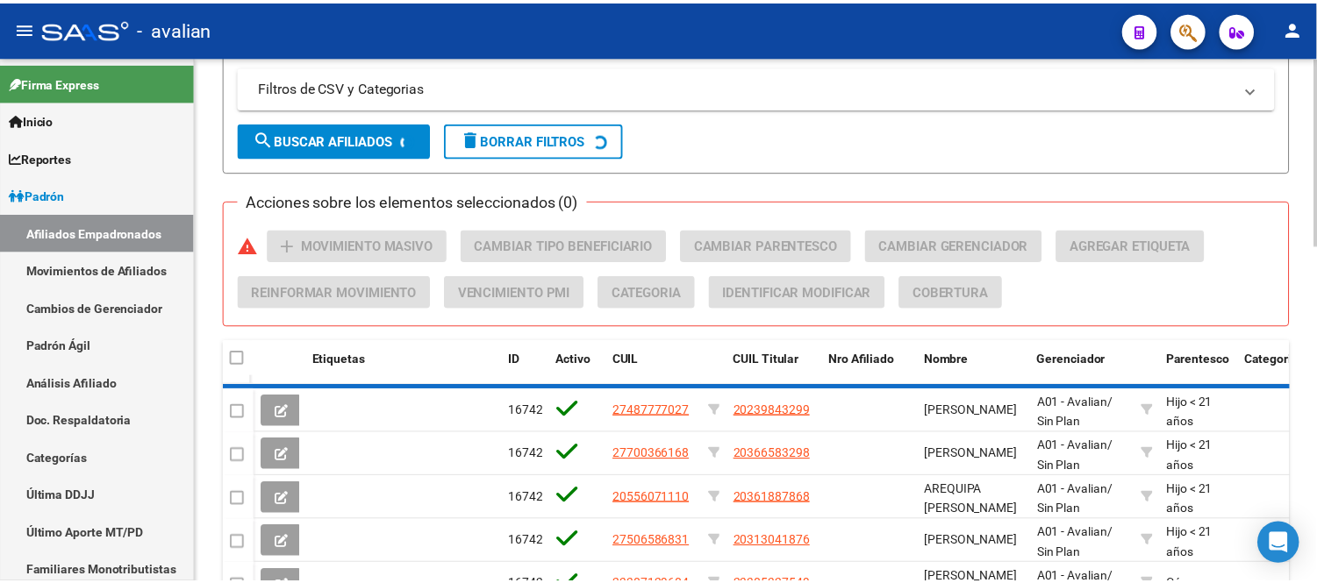
scroll to position [545, 0]
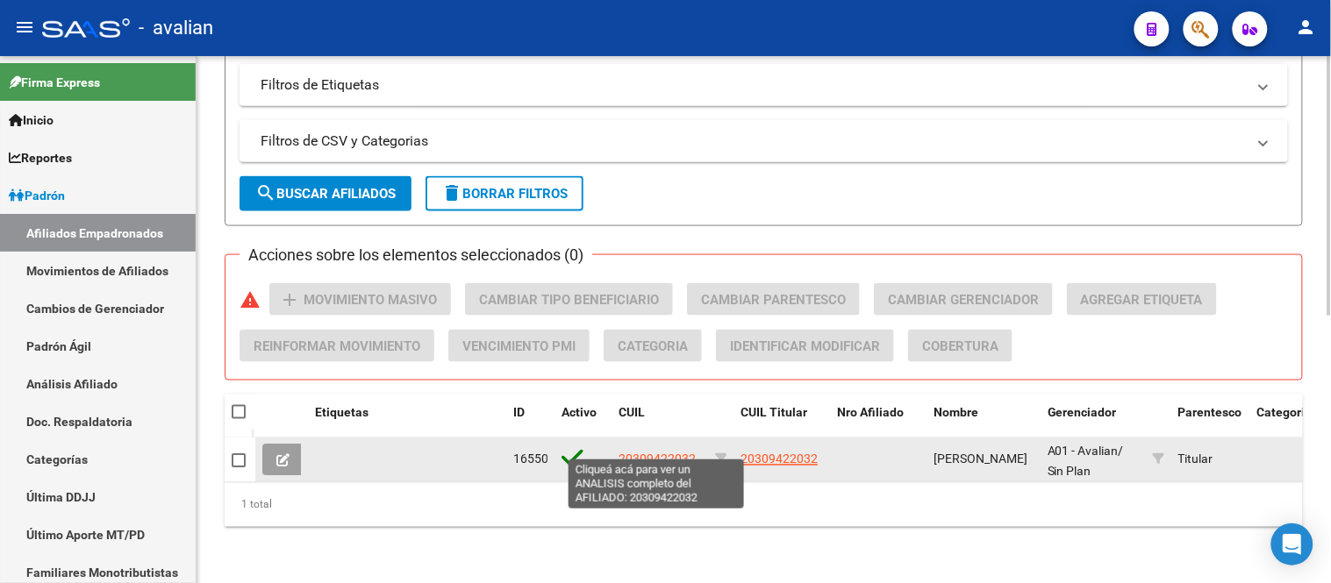
click at [648, 453] on span "20309422032" at bounding box center [657, 460] width 77 height 14
type textarea "20309422032"
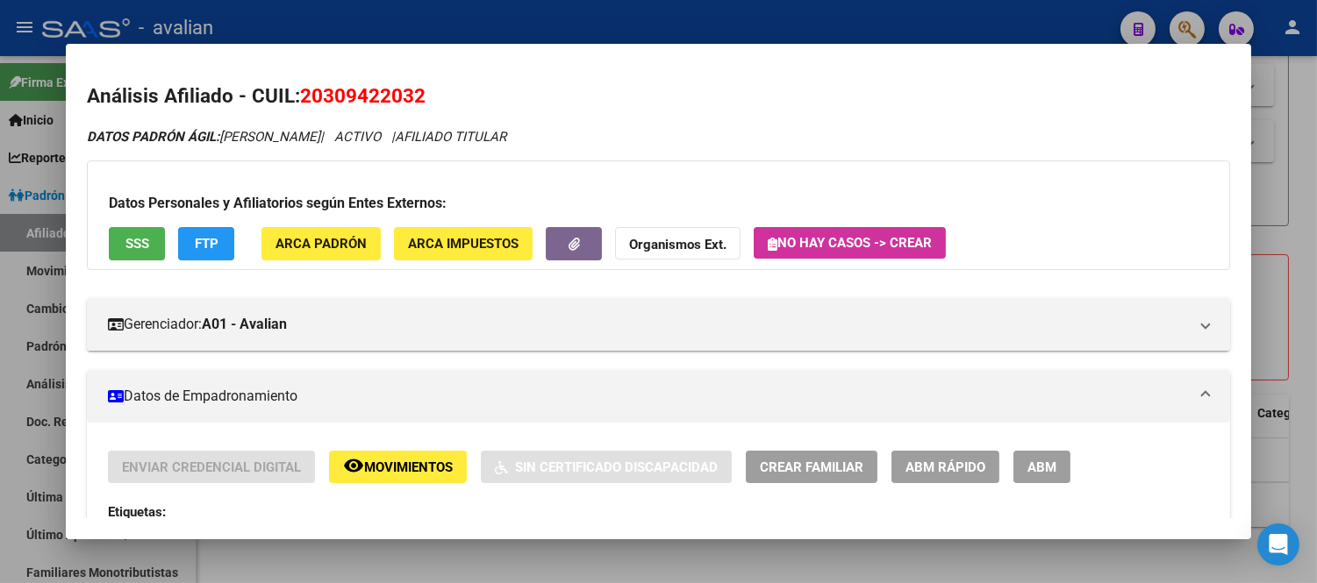
click at [1040, 460] on span "ABM" at bounding box center [1041, 468] width 29 height 16
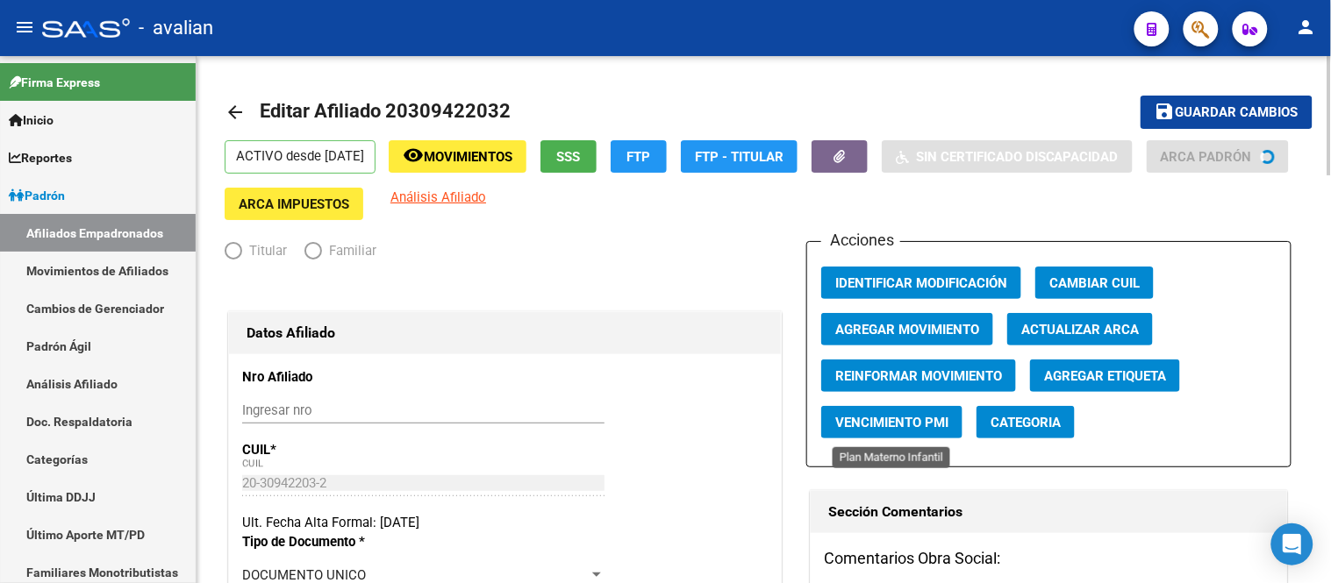
radio input "true"
type input "30-65339981-9"
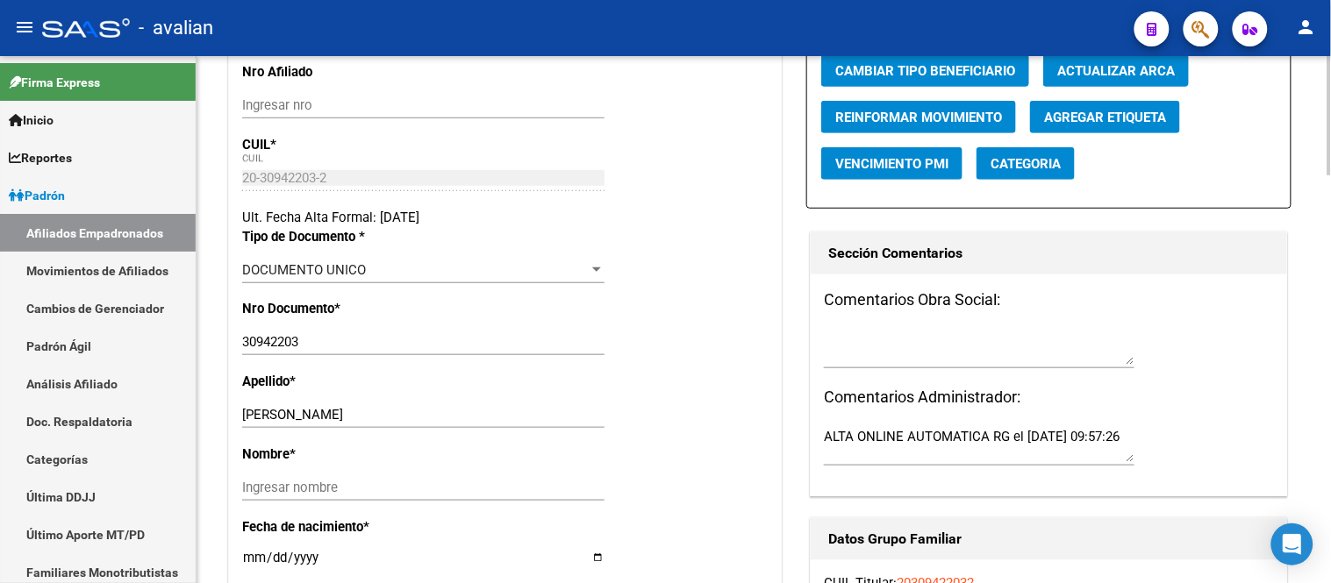
scroll to position [390, 0]
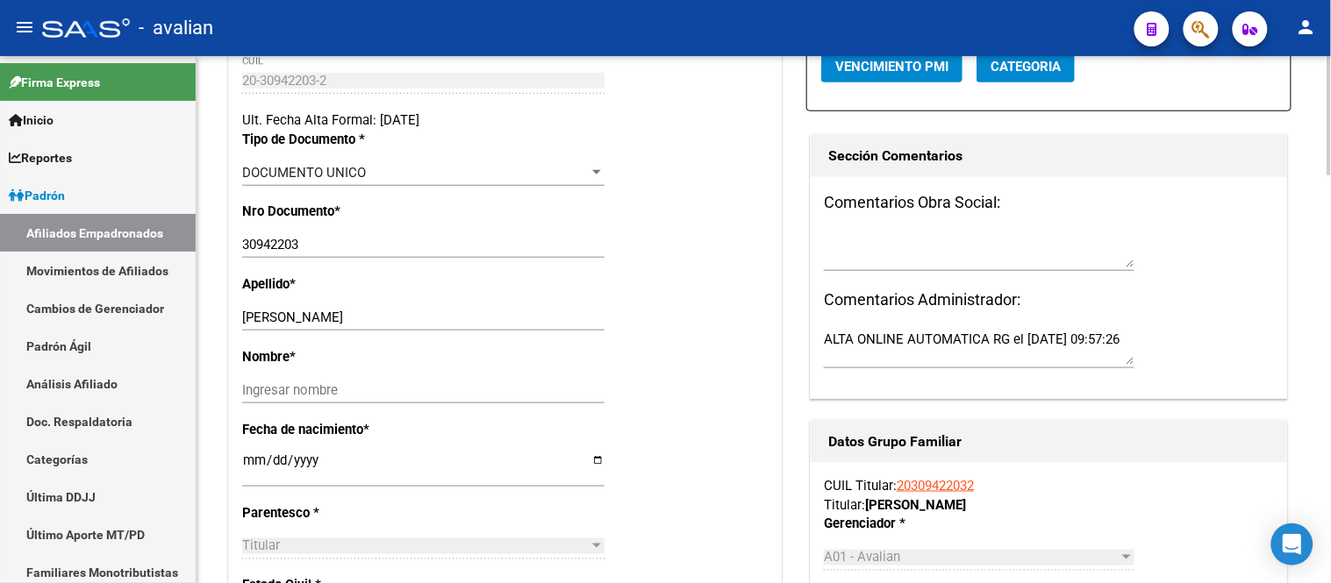
click at [247, 471] on input "[DATE]" at bounding box center [423, 468] width 362 height 28
type input "[DATE]"
drag, startPoint x: 386, startPoint y: 327, endPoint x: 301, endPoint y: 327, distance: 85.1
click at [301, 326] on input "[PERSON_NAME]" at bounding box center [423, 318] width 362 height 16
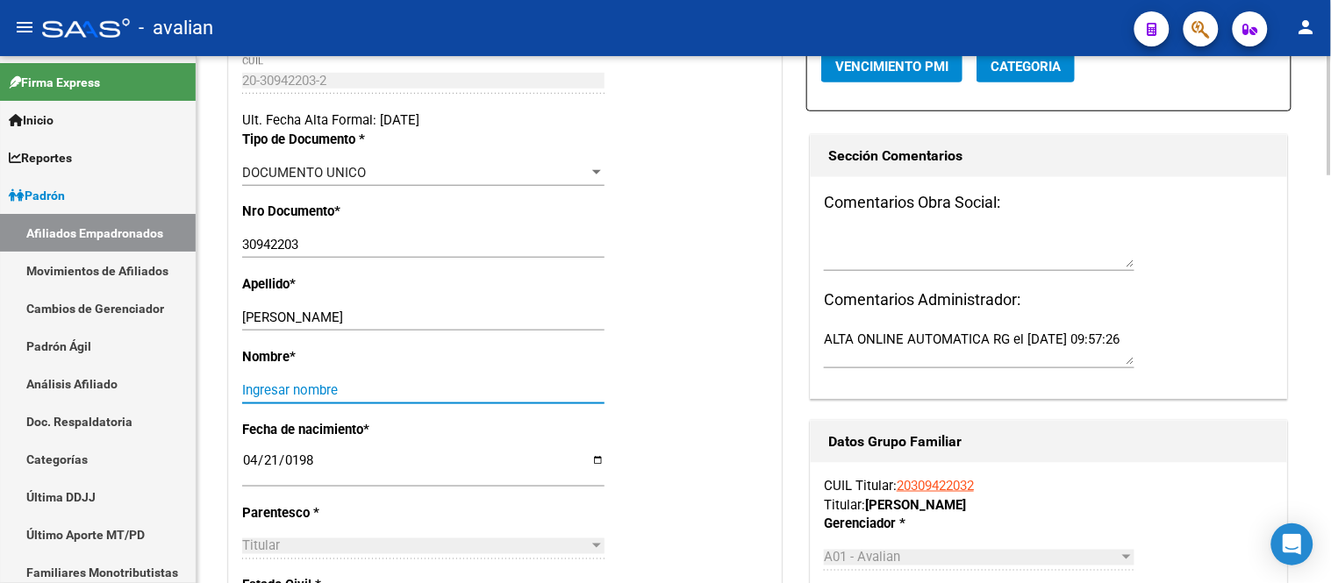
click at [252, 398] on input "Ingresar nombre" at bounding box center [423, 391] width 362 height 16
paste input "[PERSON_NAME]"
type input "[PERSON_NAME]"
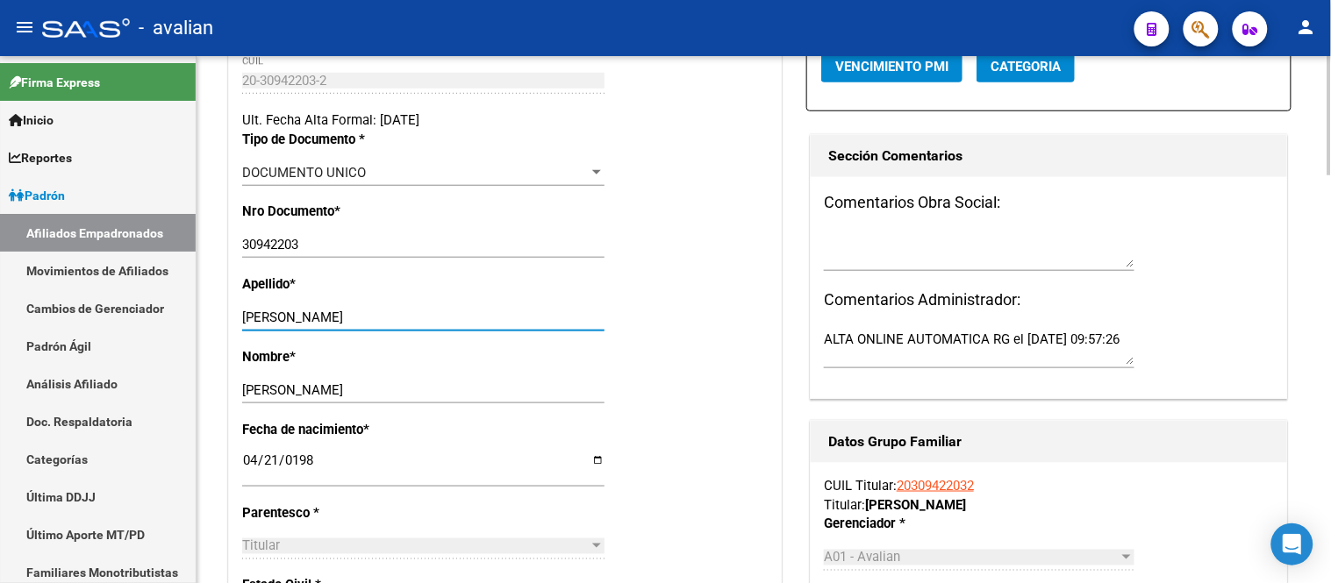
drag, startPoint x: 376, startPoint y: 329, endPoint x: 301, endPoint y: 332, distance: 74.6
click at [301, 326] on input "[PERSON_NAME]" at bounding box center [423, 318] width 362 height 16
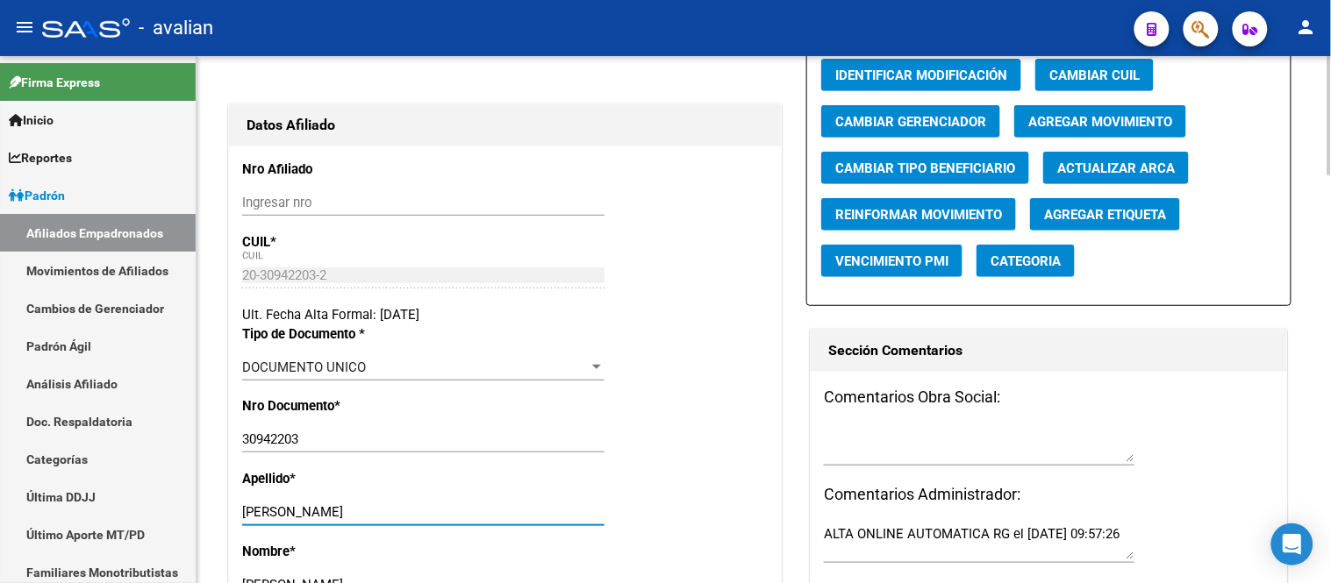
scroll to position [0, 0]
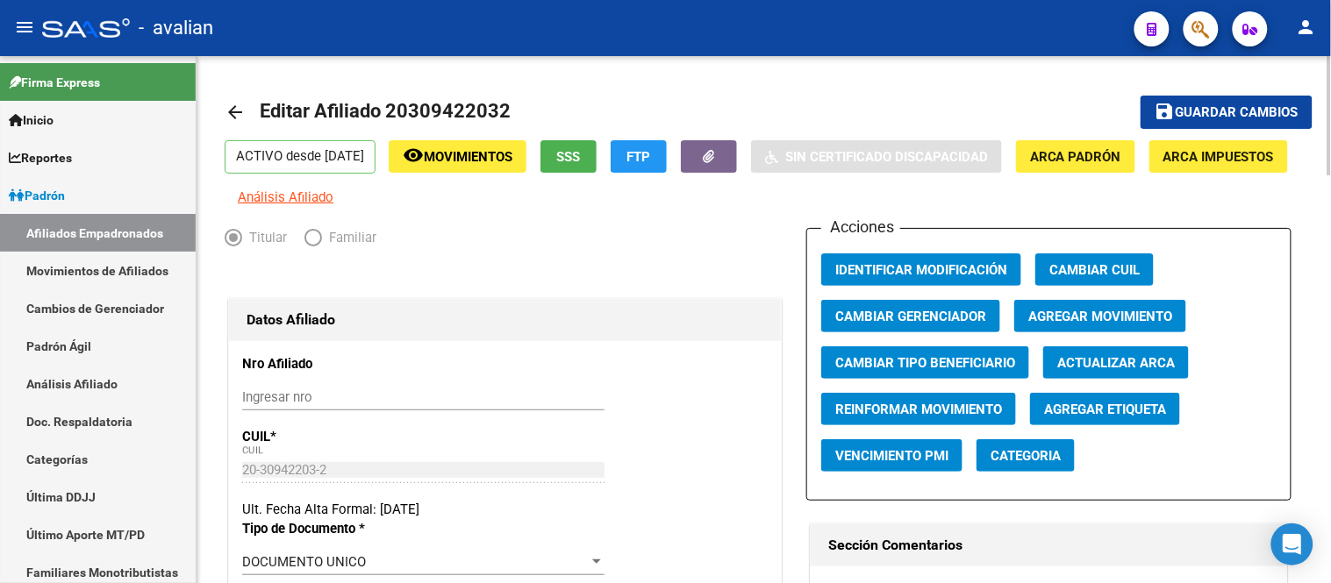
type input "[PERSON_NAME]"
click at [1208, 97] on button "save Guardar cambios" at bounding box center [1227, 112] width 172 height 32
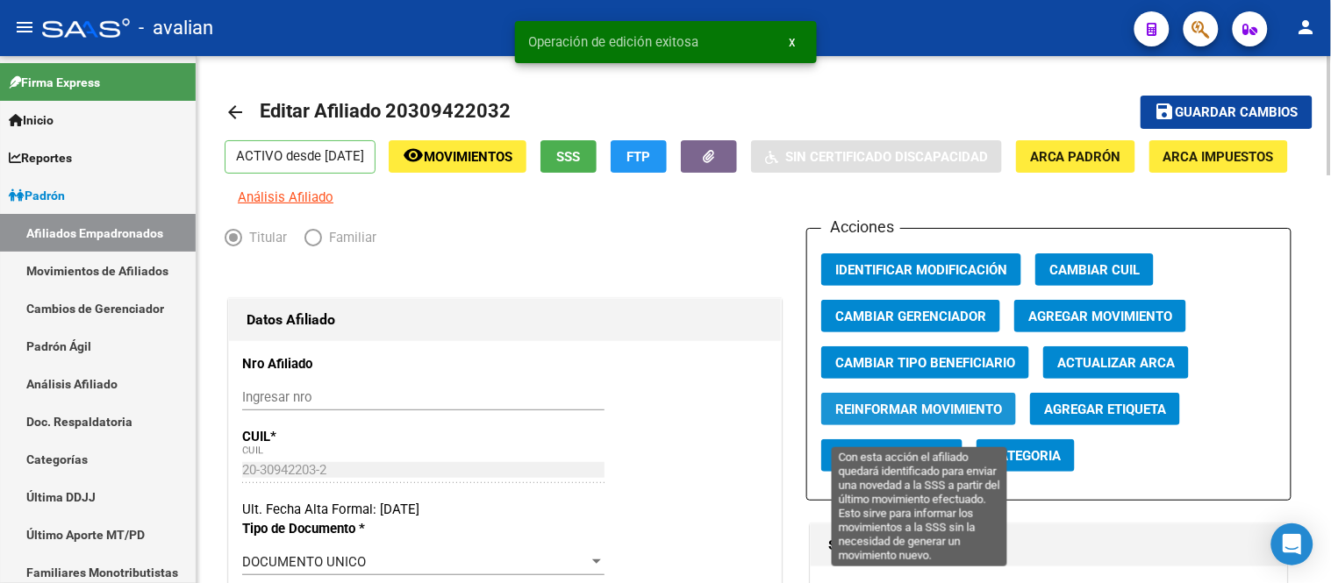
click at [913, 418] on span "Reinformar Movimiento" at bounding box center [918, 410] width 167 height 16
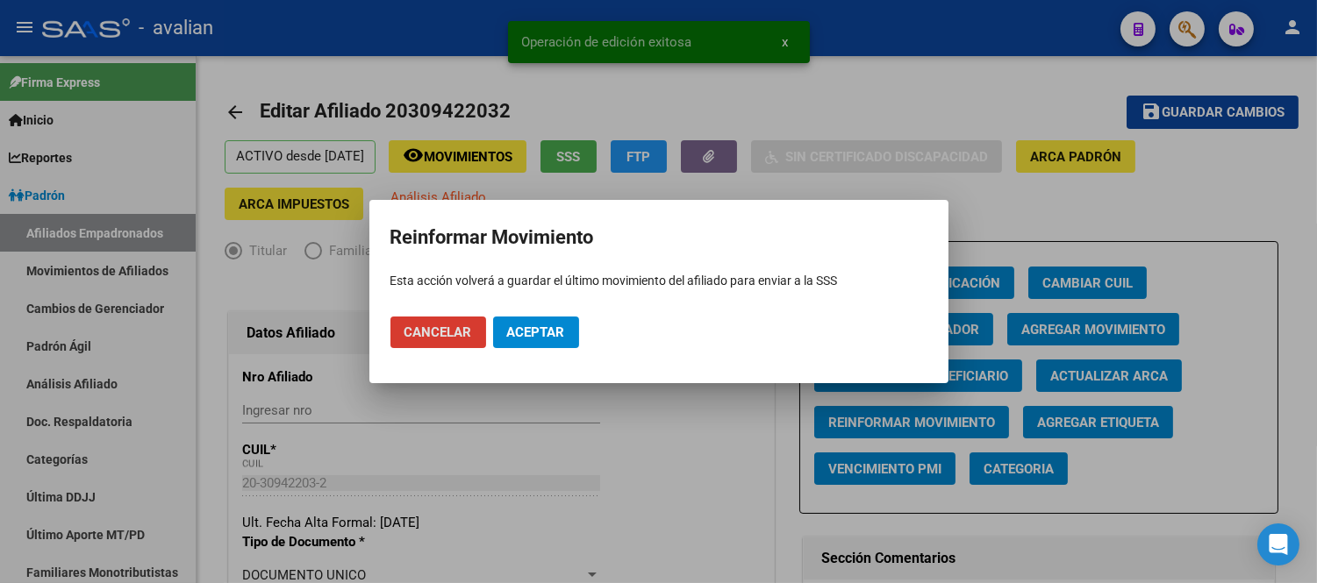
click at [521, 337] on span "Aceptar" at bounding box center [536, 333] width 58 height 16
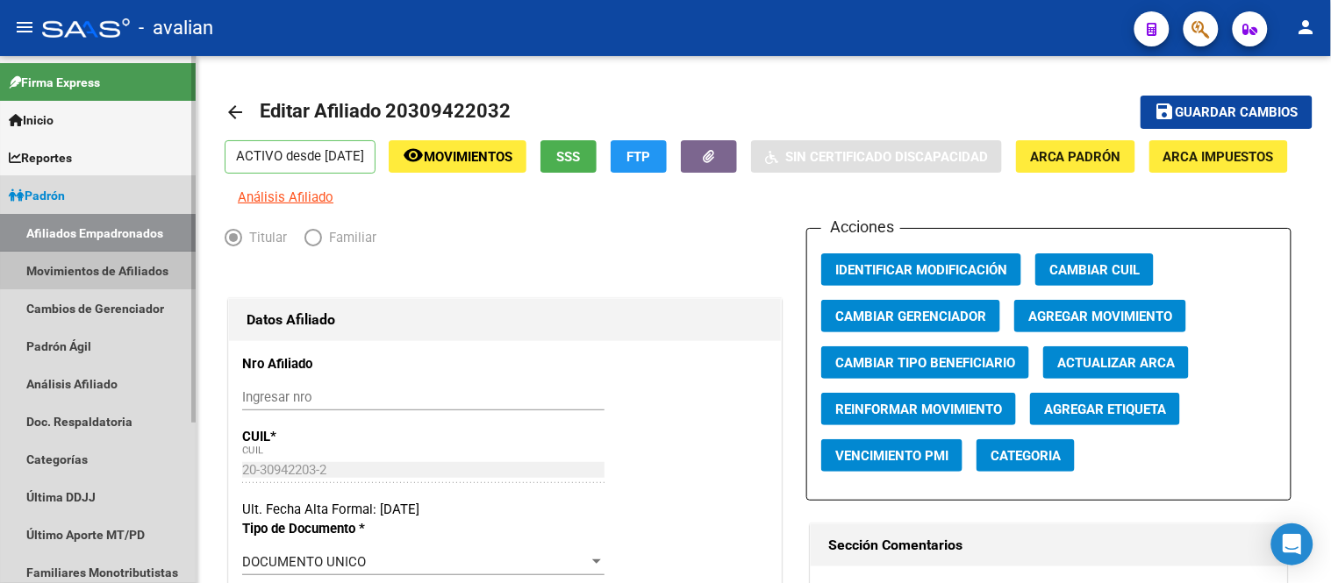
click at [111, 266] on link "Movimientos de Afiliados" at bounding box center [98, 271] width 196 height 38
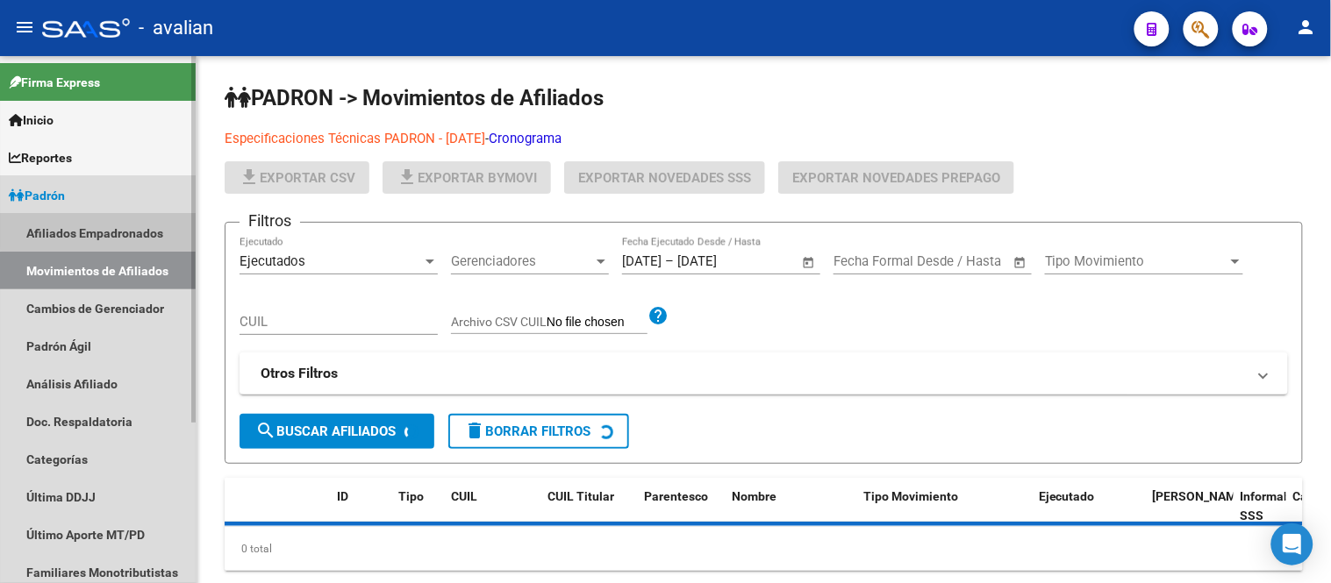
click at [102, 225] on link "Afiliados Empadronados" at bounding box center [98, 233] width 196 height 38
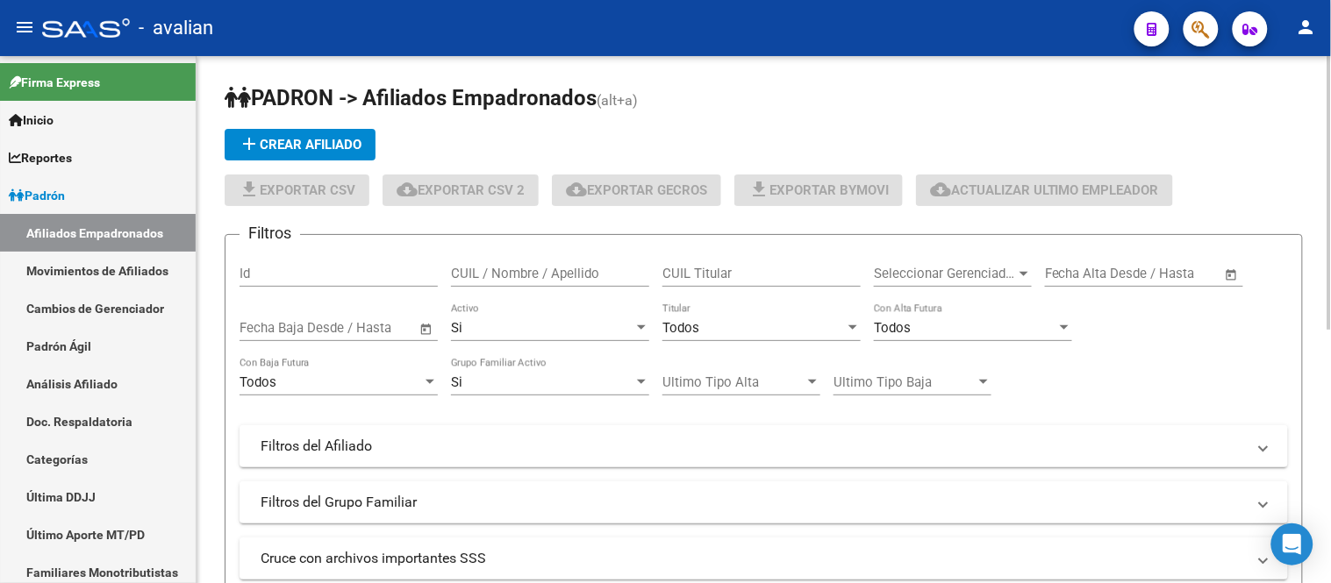
click at [510, 272] on input "CUIL / Nombre / Apellido" at bounding box center [550, 274] width 198 height 16
paste input "23442452709"
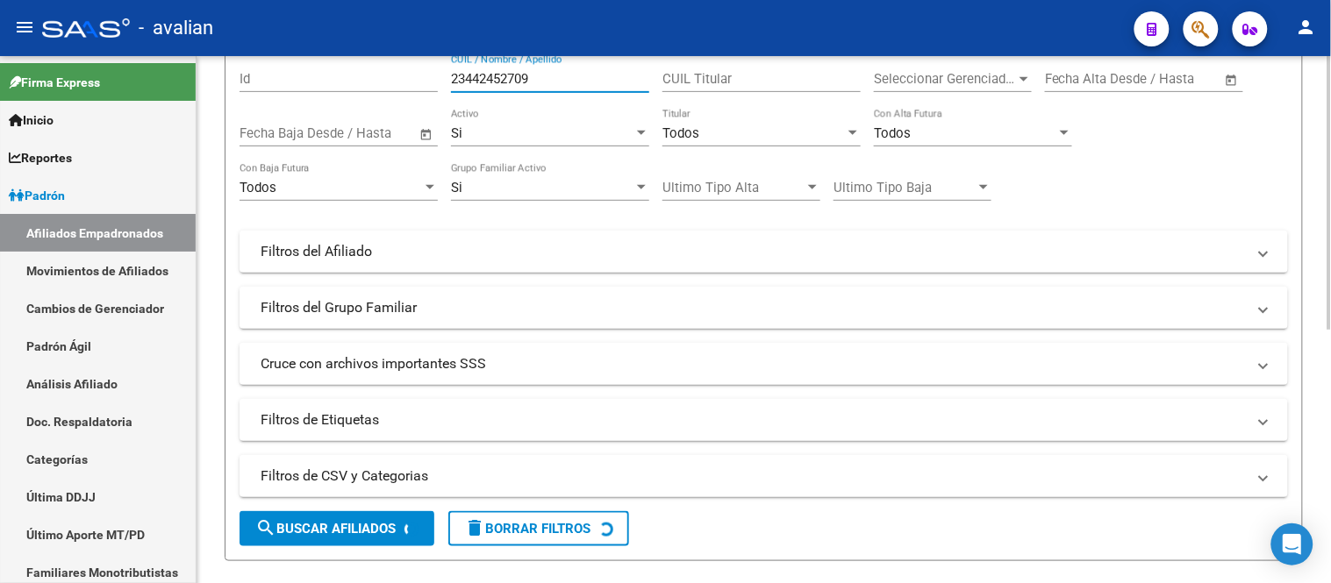
scroll to position [292, 0]
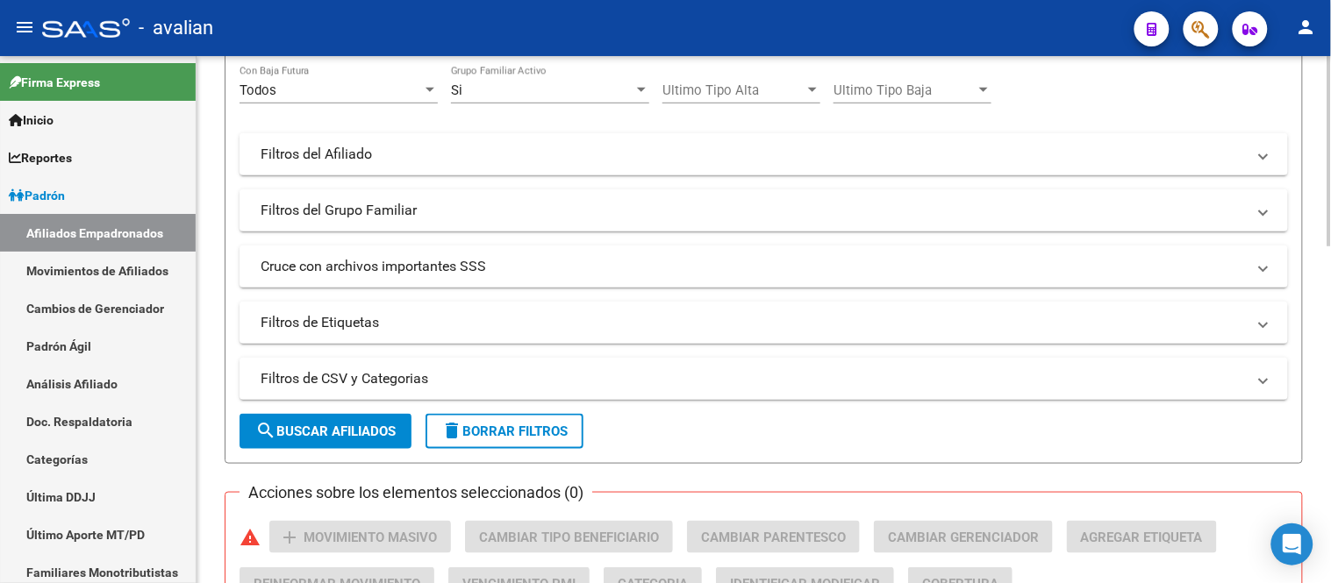
type input "23442452709"
click at [358, 430] on span "search Buscar Afiliados" at bounding box center [325, 432] width 140 height 16
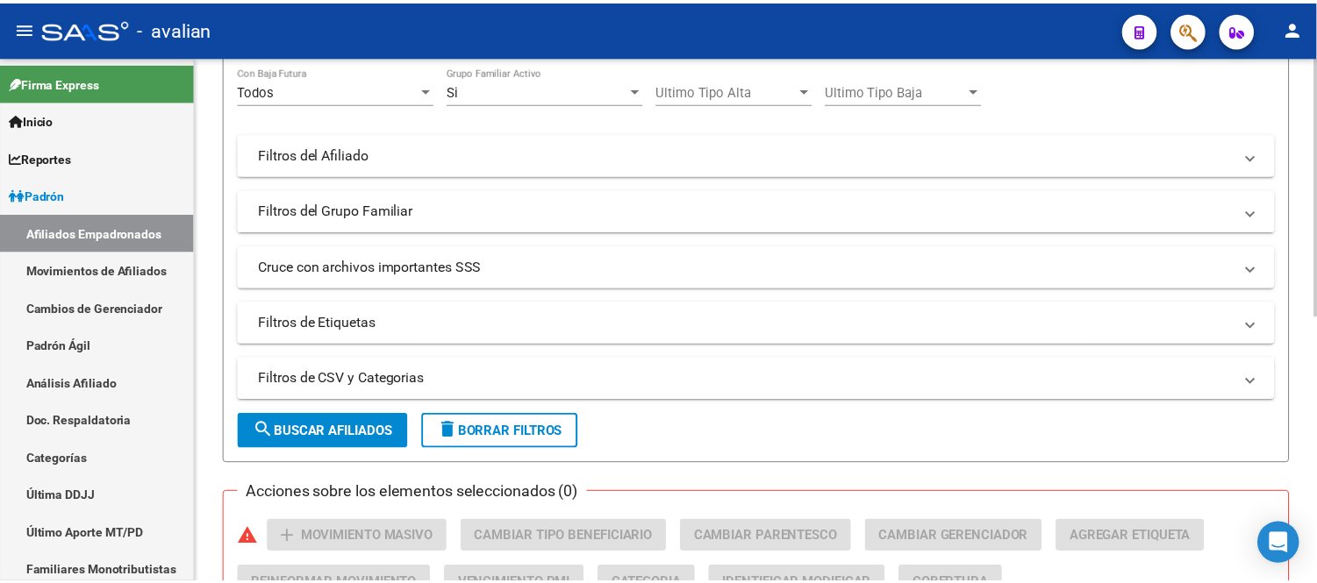
scroll to position [545, 0]
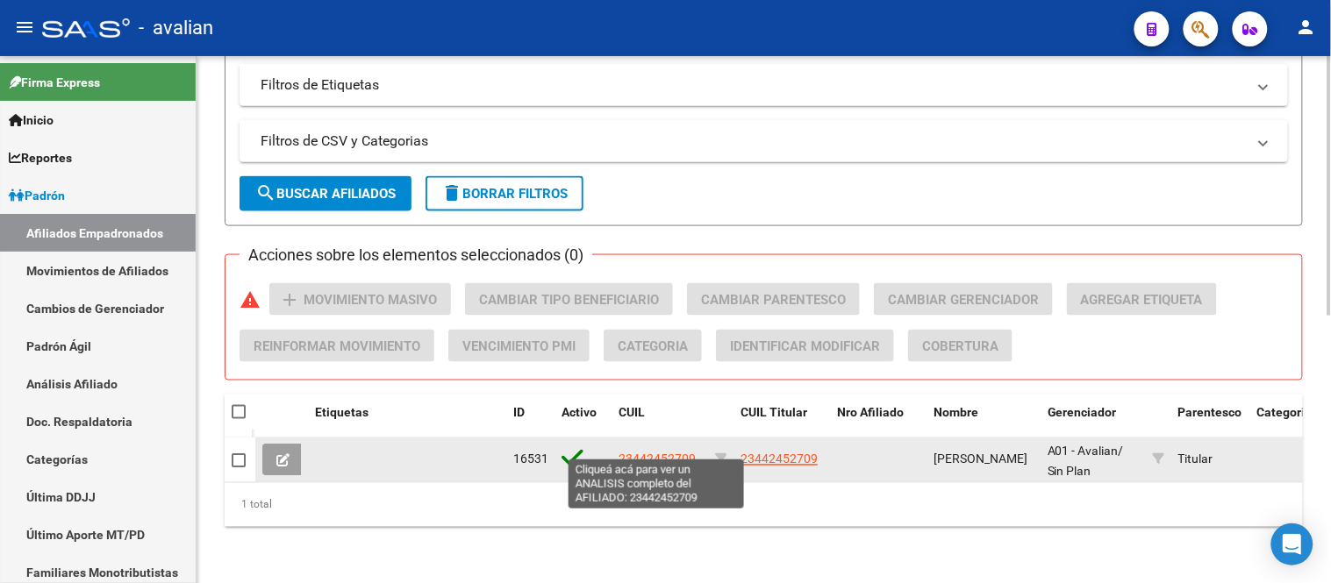
click at [656, 453] on span "23442452709" at bounding box center [657, 460] width 77 height 14
type textarea "23442452709"
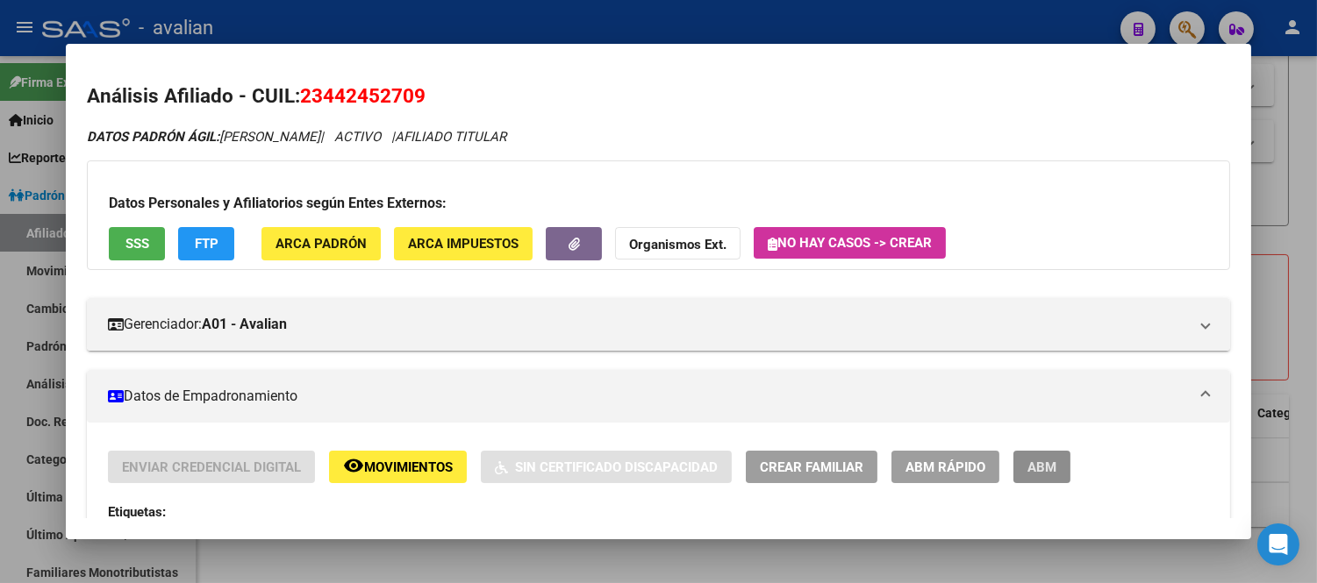
click at [1027, 467] on span "ABM" at bounding box center [1041, 468] width 29 height 16
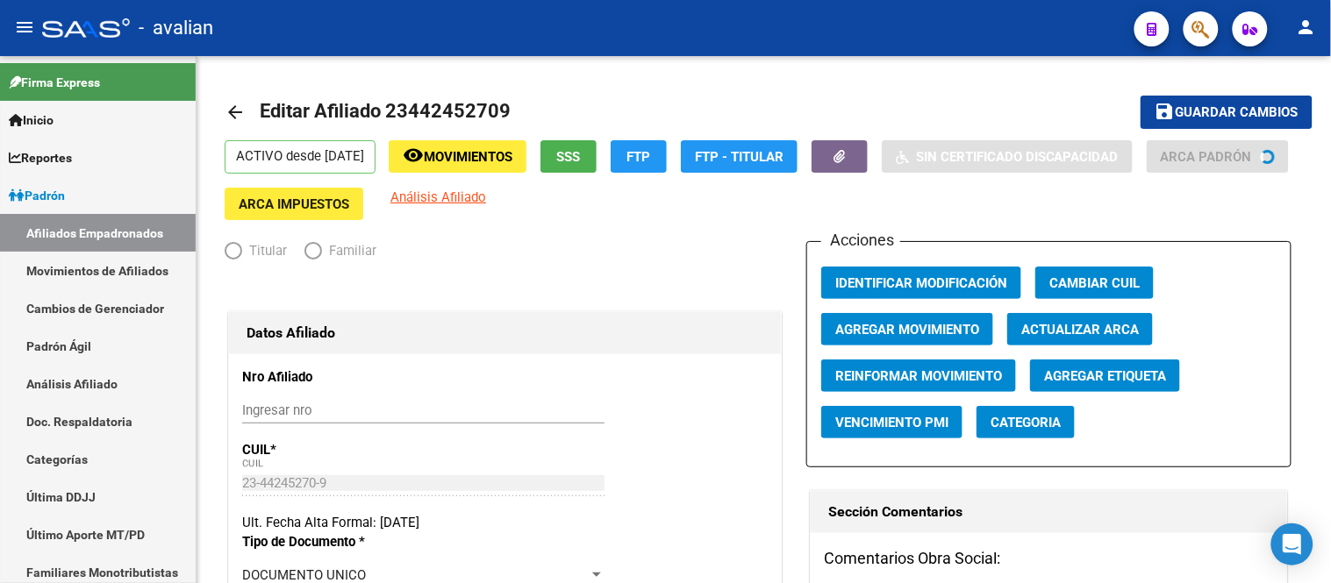
radio input "true"
type input "30-71068728-1"
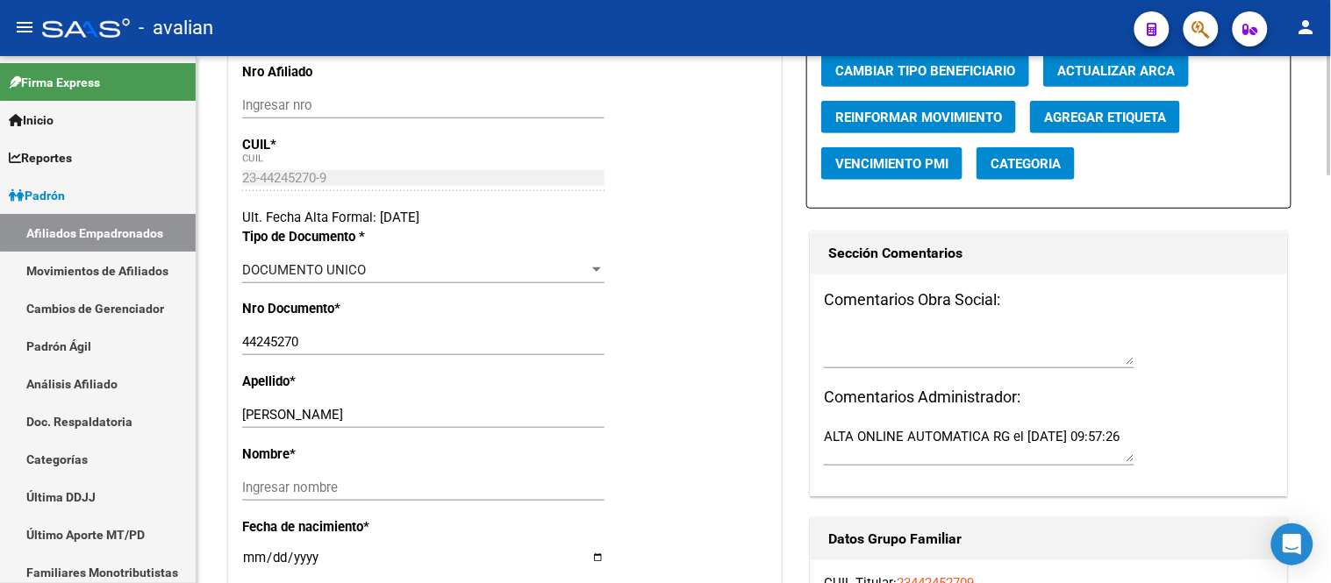
scroll to position [390, 0]
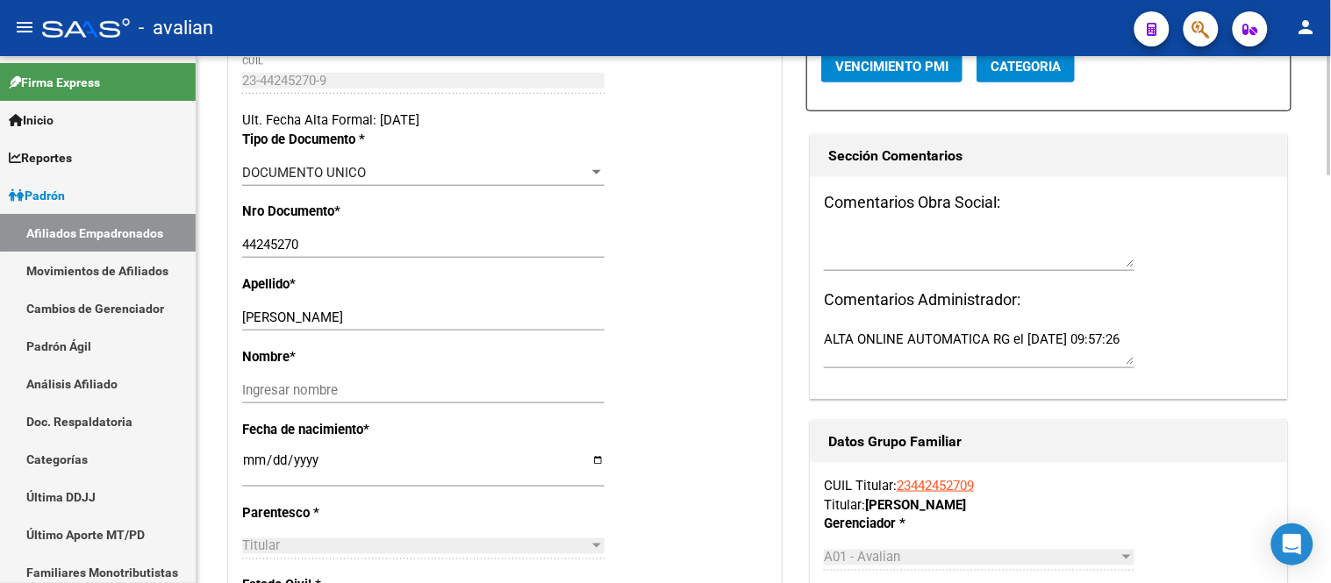
click at [251, 474] on input "[DATE]" at bounding box center [423, 468] width 362 height 28
type input "[DATE]"
drag, startPoint x: 345, startPoint y: 331, endPoint x: 279, endPoint y: 329, distance: 65.8
click at [279, 326] on input "[PERSON_NAME]" at bounding box center [423, 318] width 362 height 16
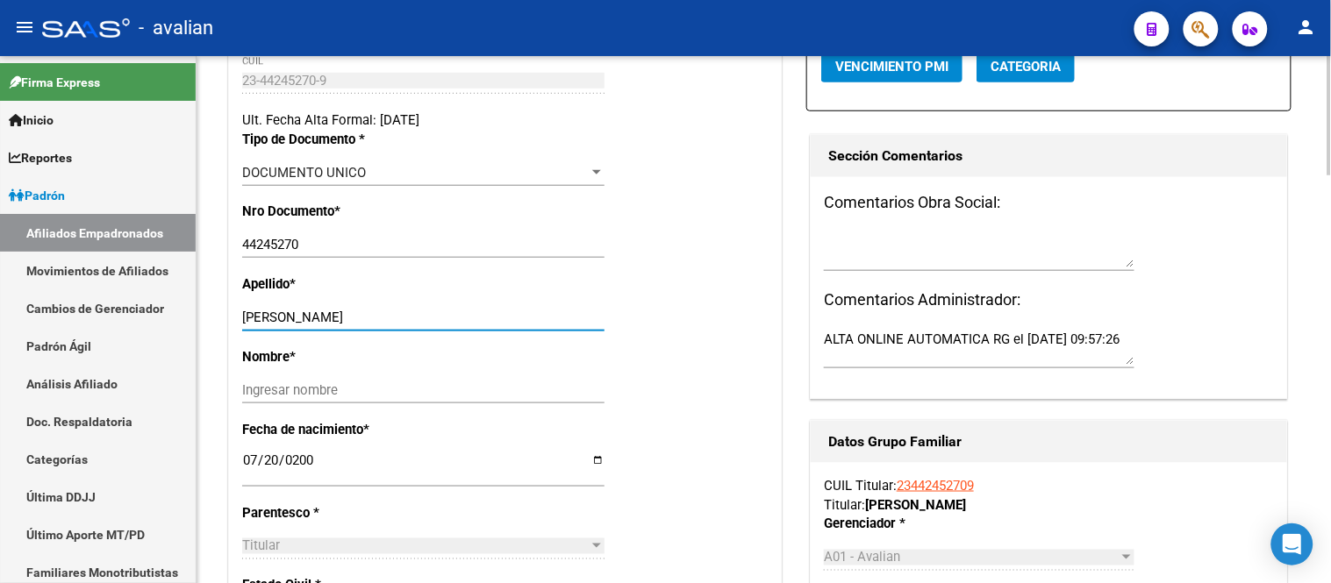
click at [251, 398] on input "Ingresar nombre" at bounding box center [423, 391] width 362 height 16
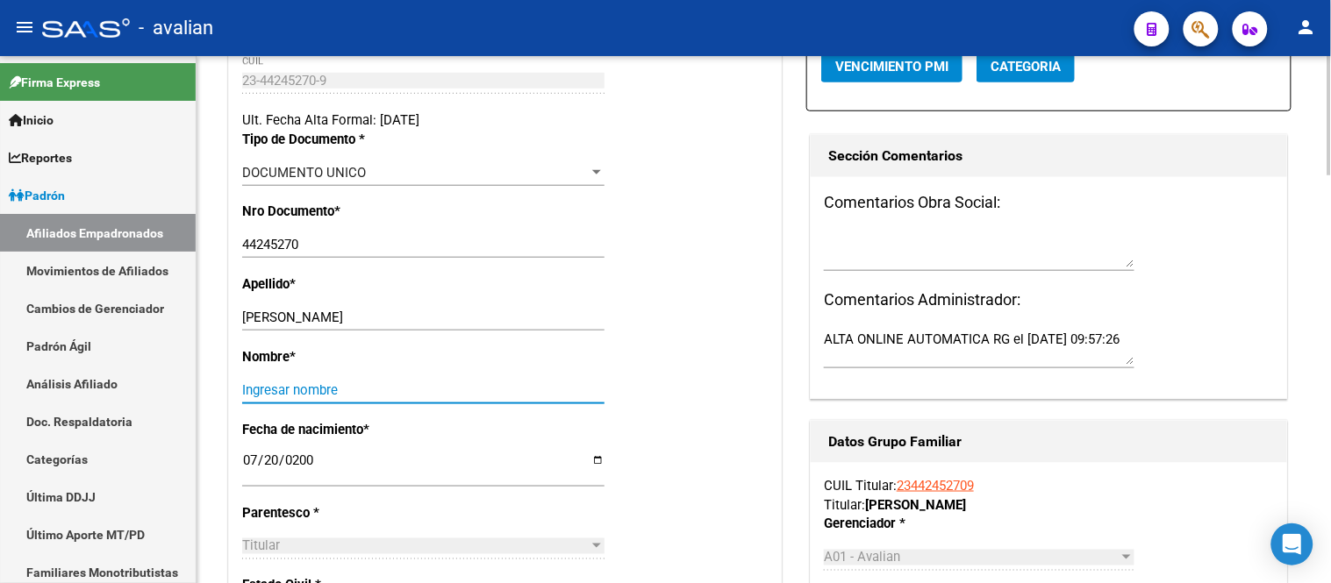
paste input "[PERSON_NAME]"
type input "[PERSON_NAME]"
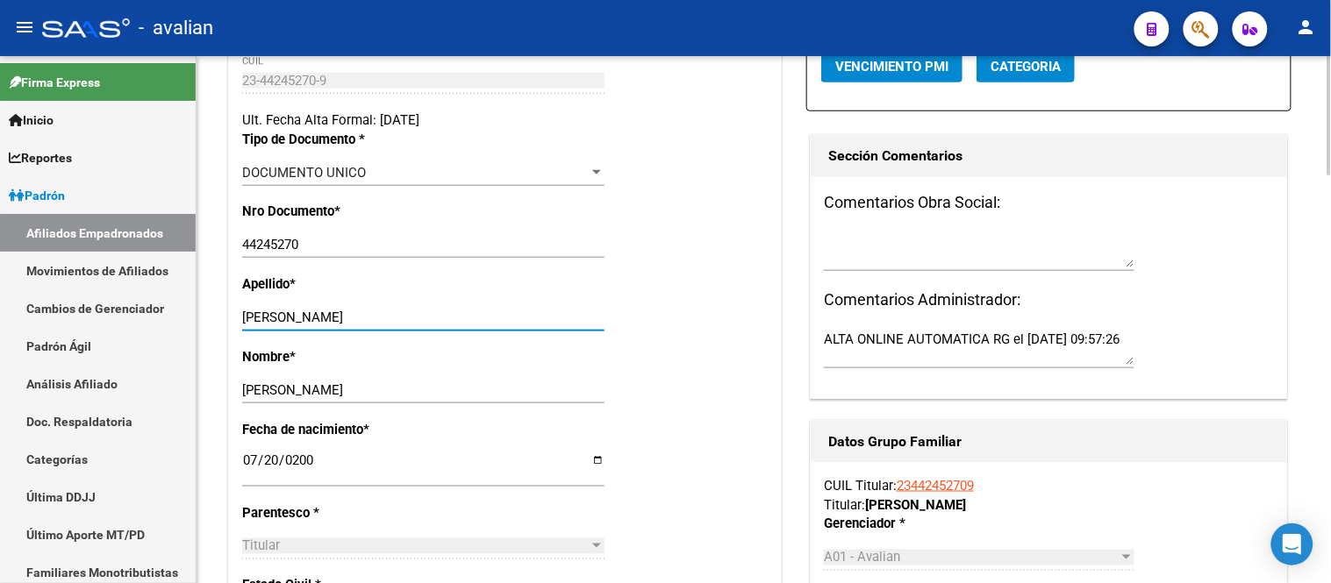
drag, startPoint x: 330, startPoint y: 327, endPoint x: 275, endPoint y: 329, distance: 55.3
click at [275, 326] on input "[PERSON_NAME]" at bounding box center [423, 318] width 362 height 16
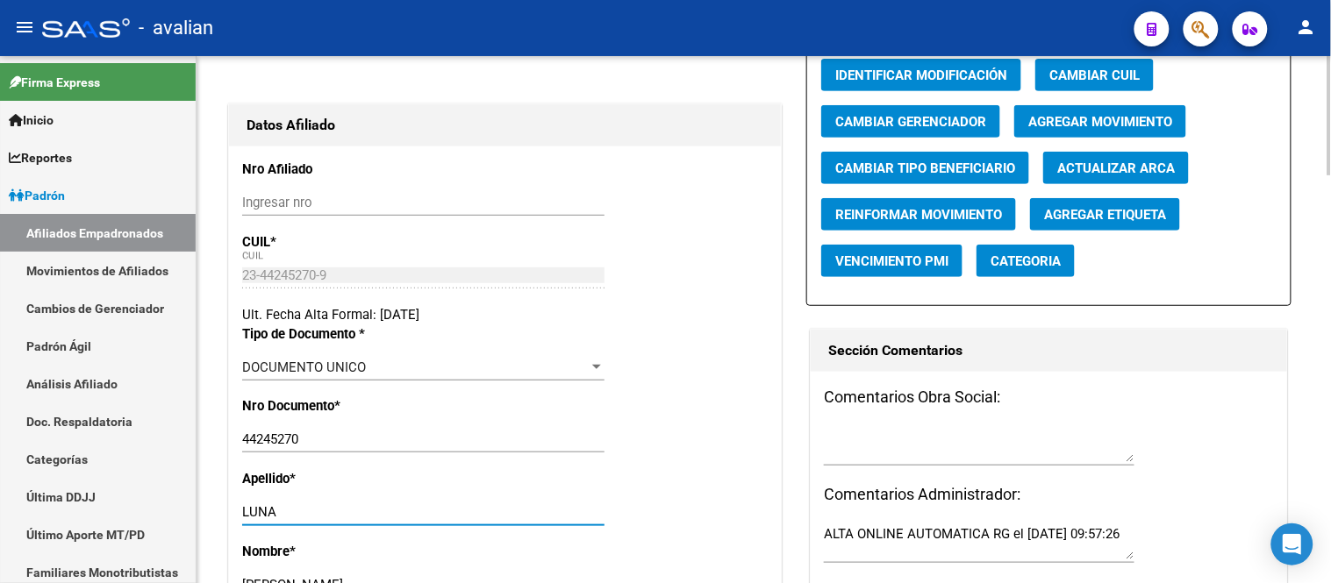
scroll to position [0, 0]
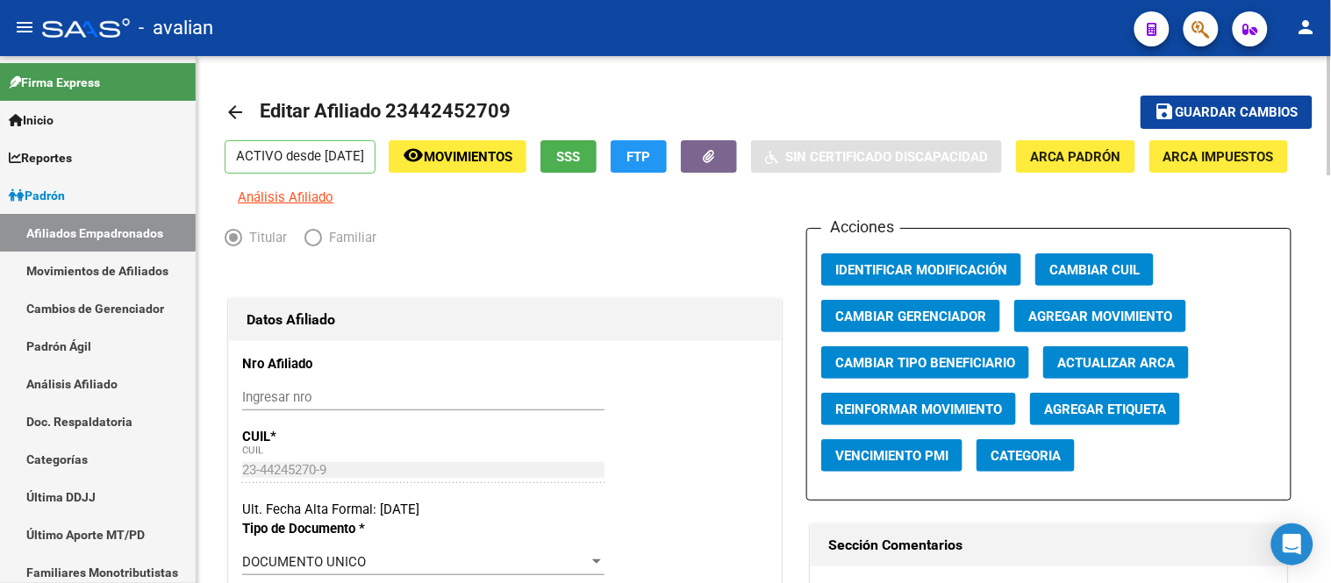
type input "LUNA"
click at [1199, 116] on span "Guardar cambios" at bounding box center [1237, 113] width 123 height 16
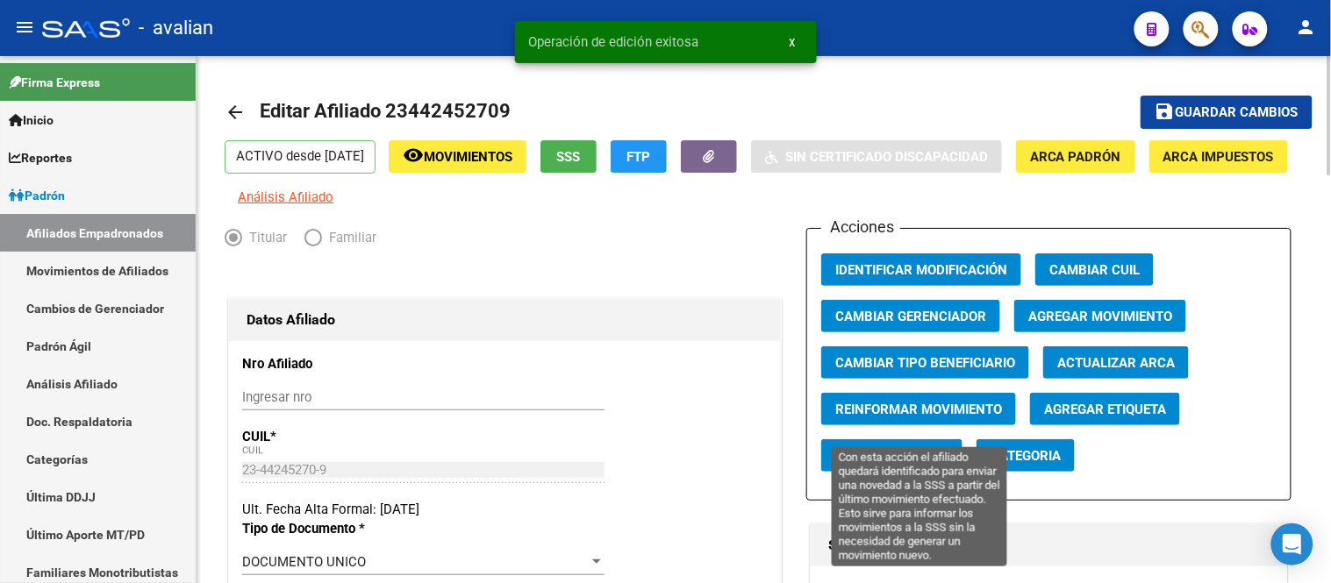
click at [937, 418] on span "Reinformar Movimiento" at bounding box center [918, 410] width 167 height 16
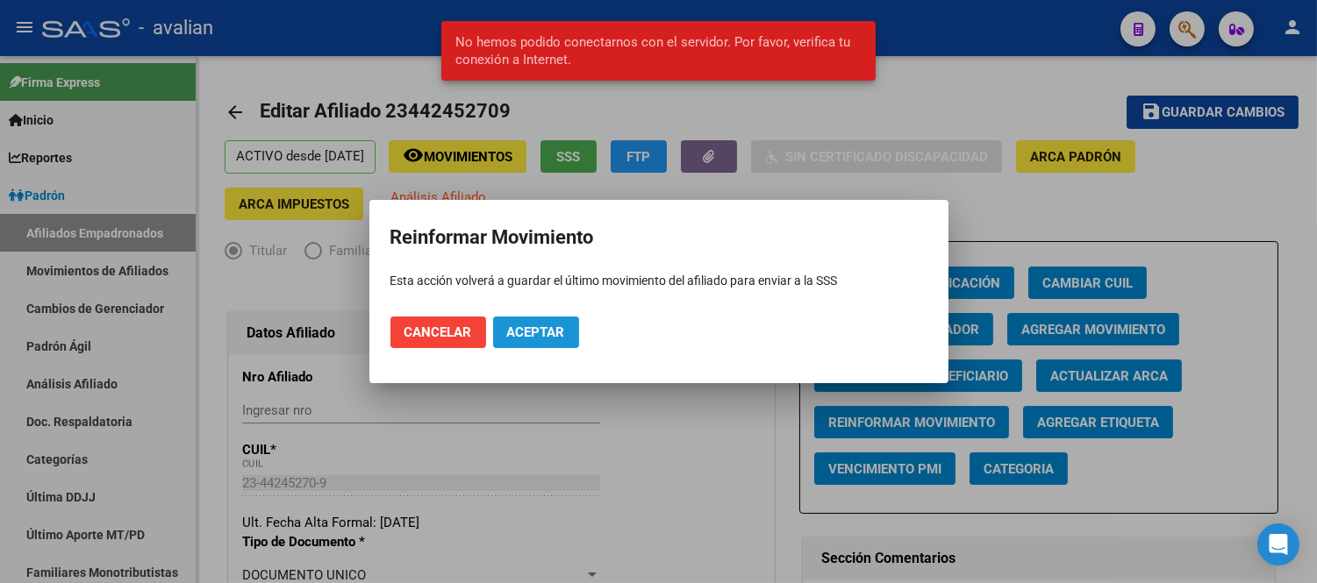
click at [549, 336] on span "Aceptar" at bounding box center [536, 333] width 58 height 16
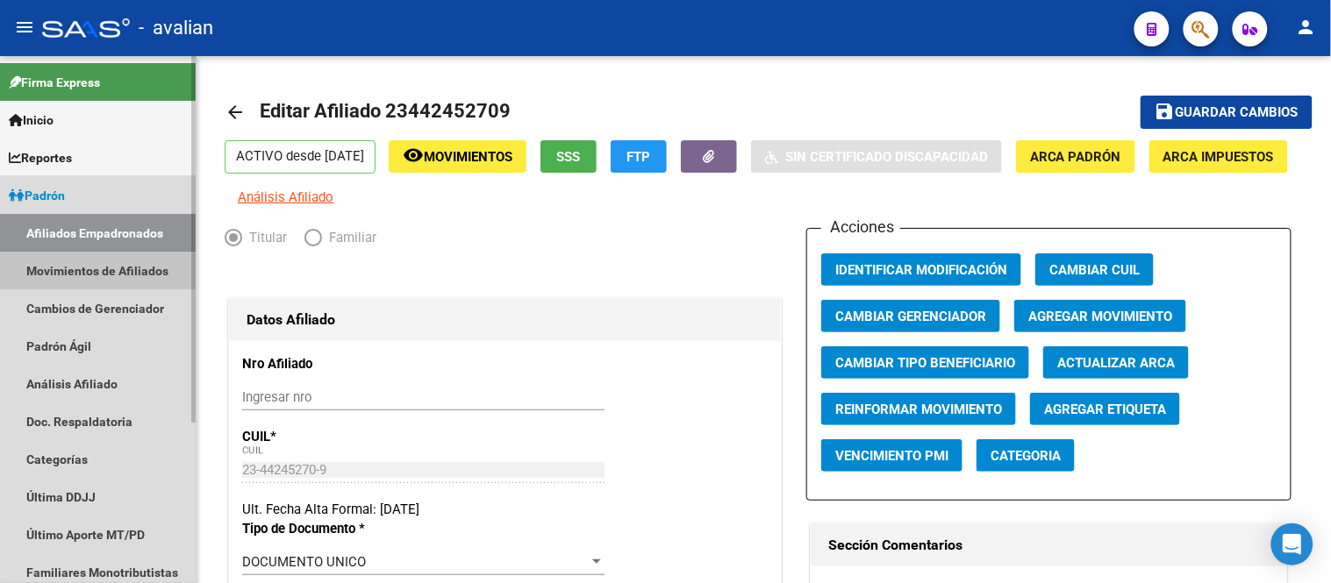
click at [125, 264] on link "Movimientos de Afiliados" at bounding box center [98, 271] width 196 height 38
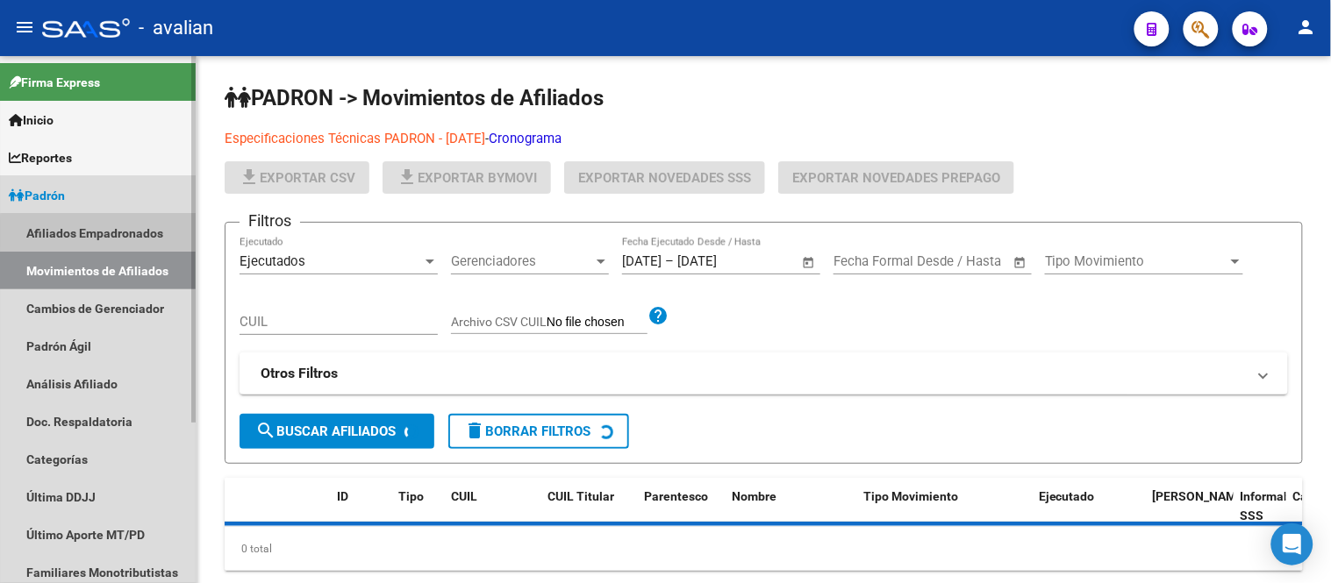
click at [117, 234] on link "Afiliados Empadronados" at bounding box center [98, 233] width 196 height 38
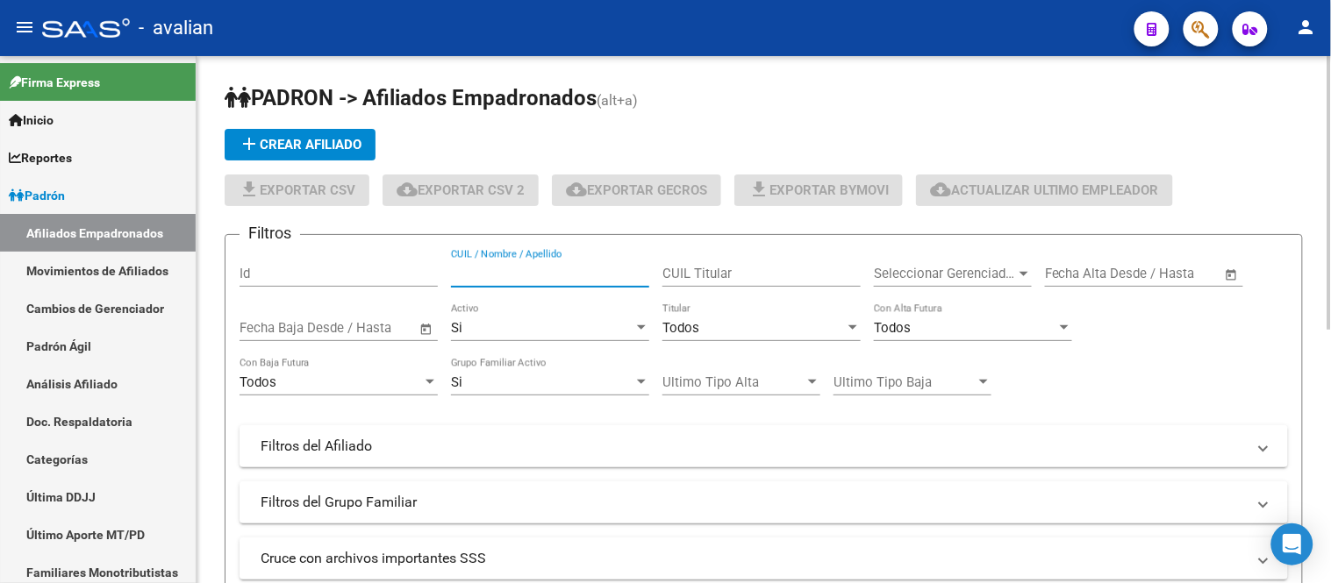
click at [562, 273] on input "CUIL / Nombre / Apellido" at bounding box center [550, 274] width 198 height 16
paste input "27246994604"
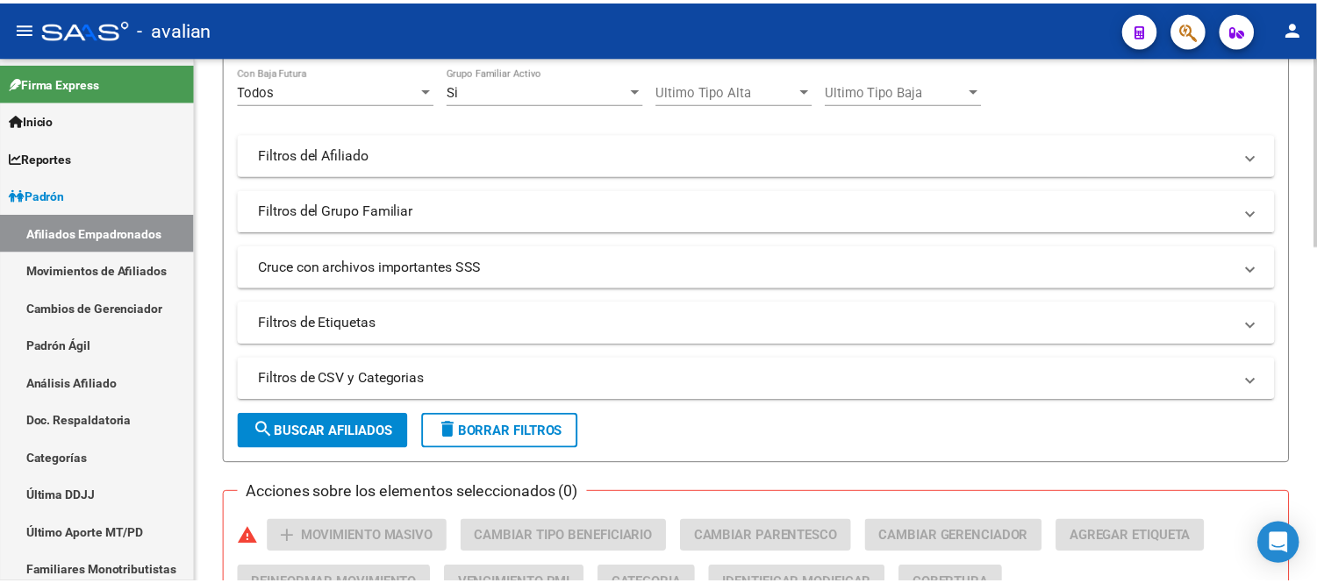
scroll to position [487, 0]
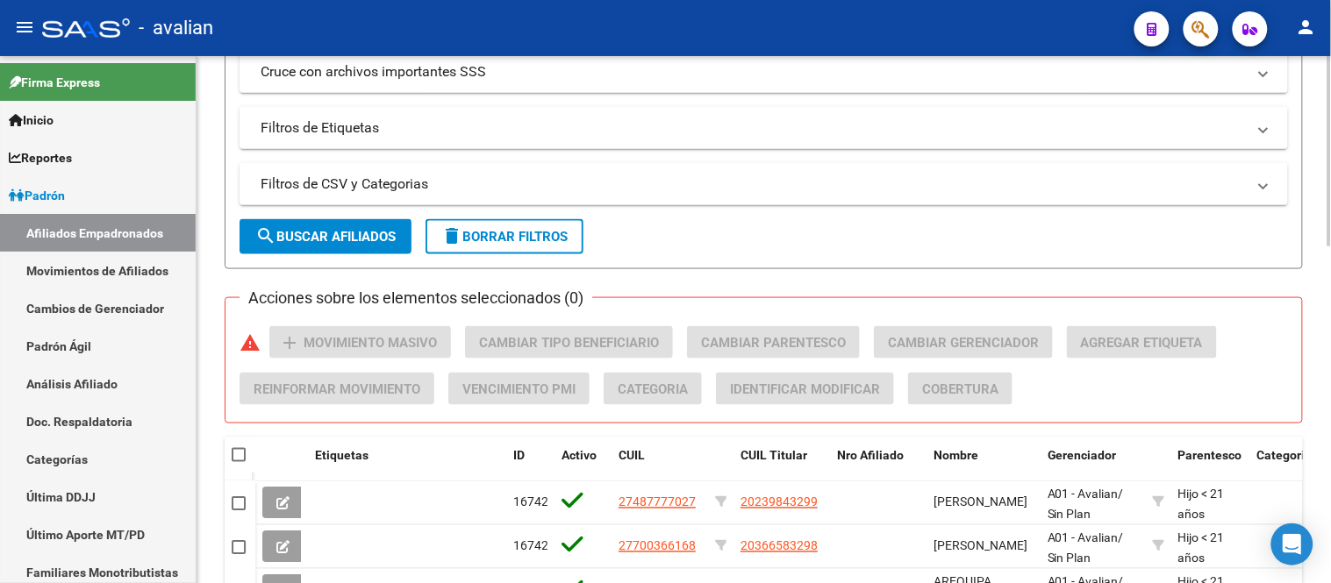
type input "27246994604"
click at [319, 231] on span "search Buscar Afiliados" at bounding box center [325, 237] width 140 height 16
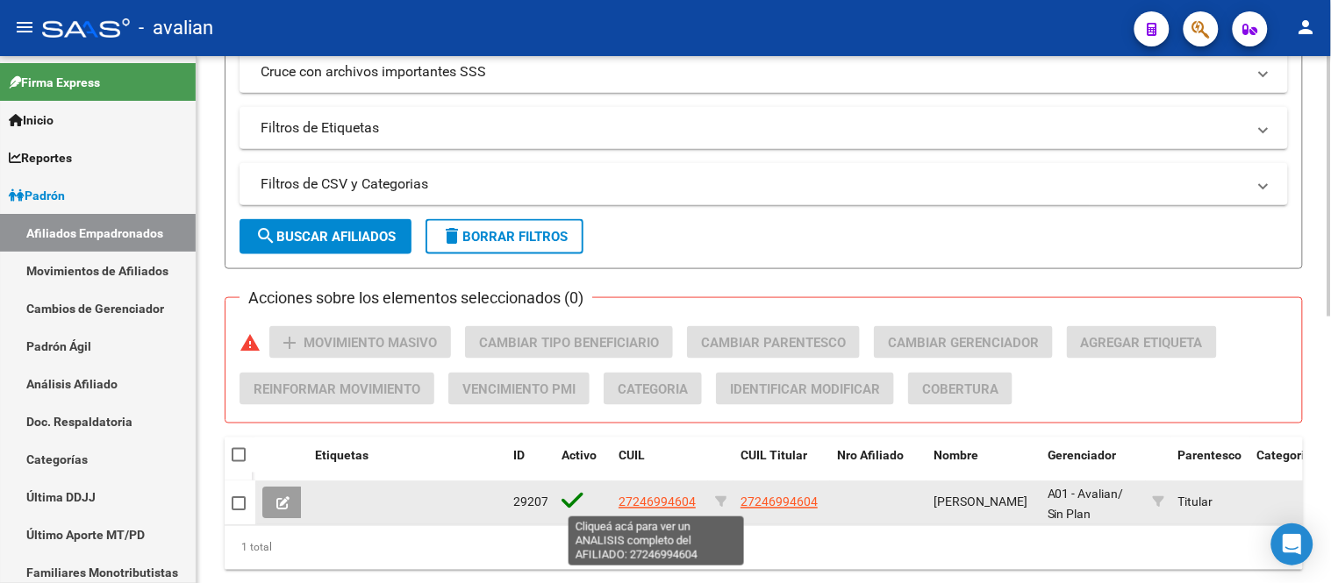
click at [645, 503] on span "27246994604" at bounding box center [657, 503] width 77 height 14
type textarea "27246994604"
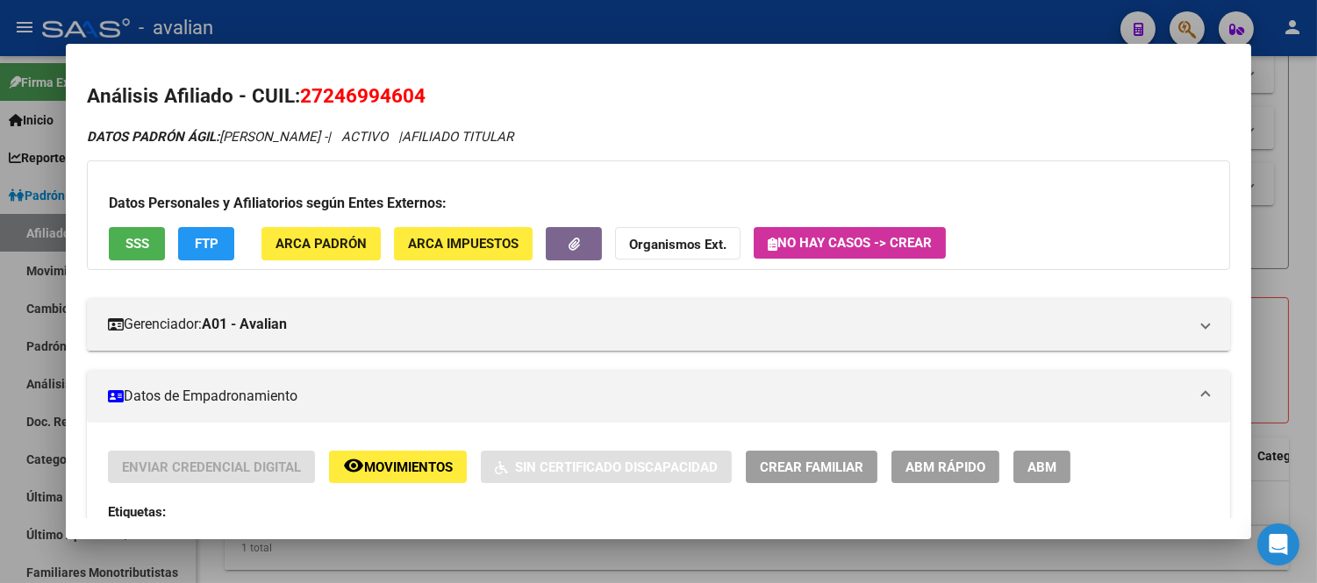
click at [1045, 470] on span "ABM" at bounding box center [1041, 468] width 29 height 16
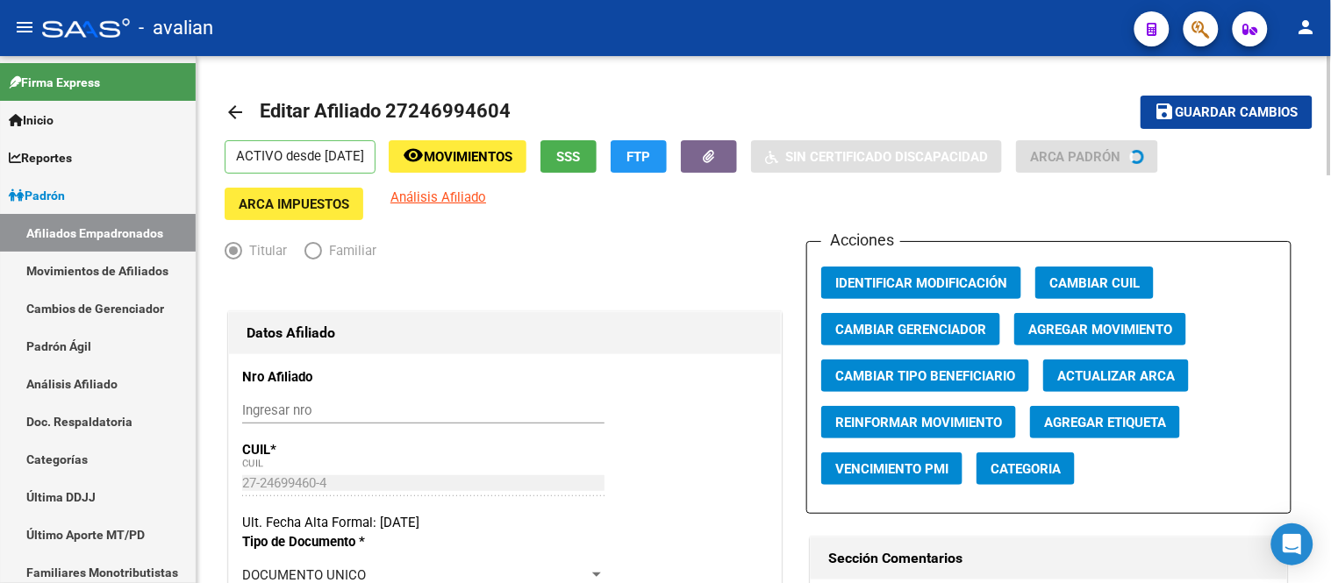
radio input "true"
type input "27-24699460-4"
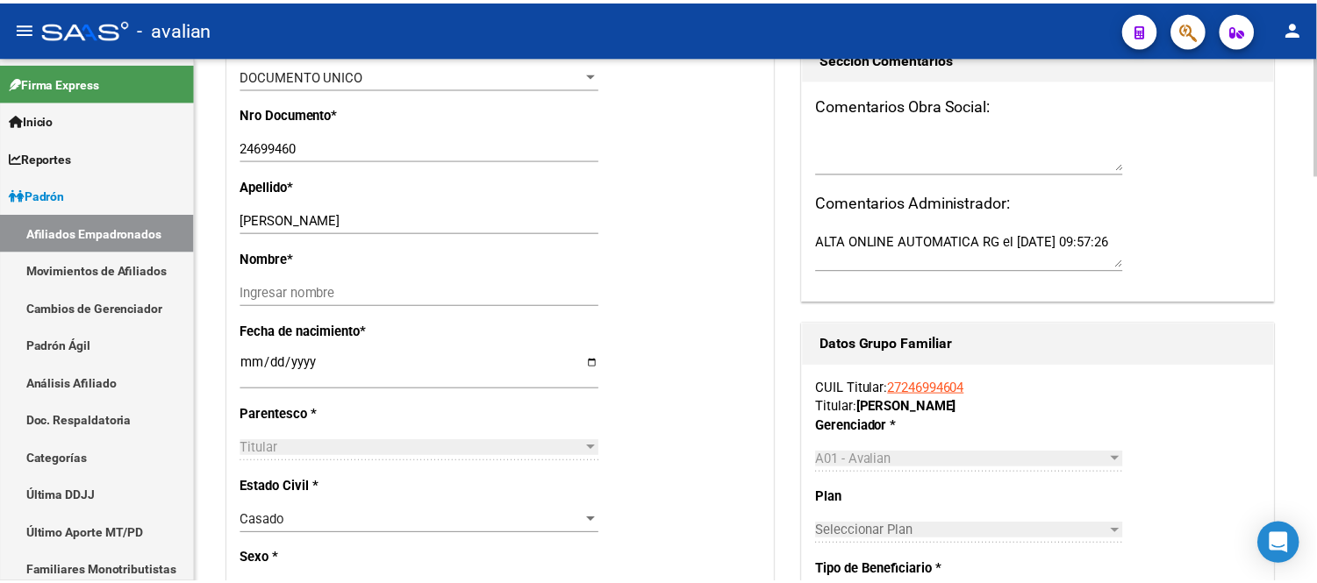
scroll to position [195, 0]
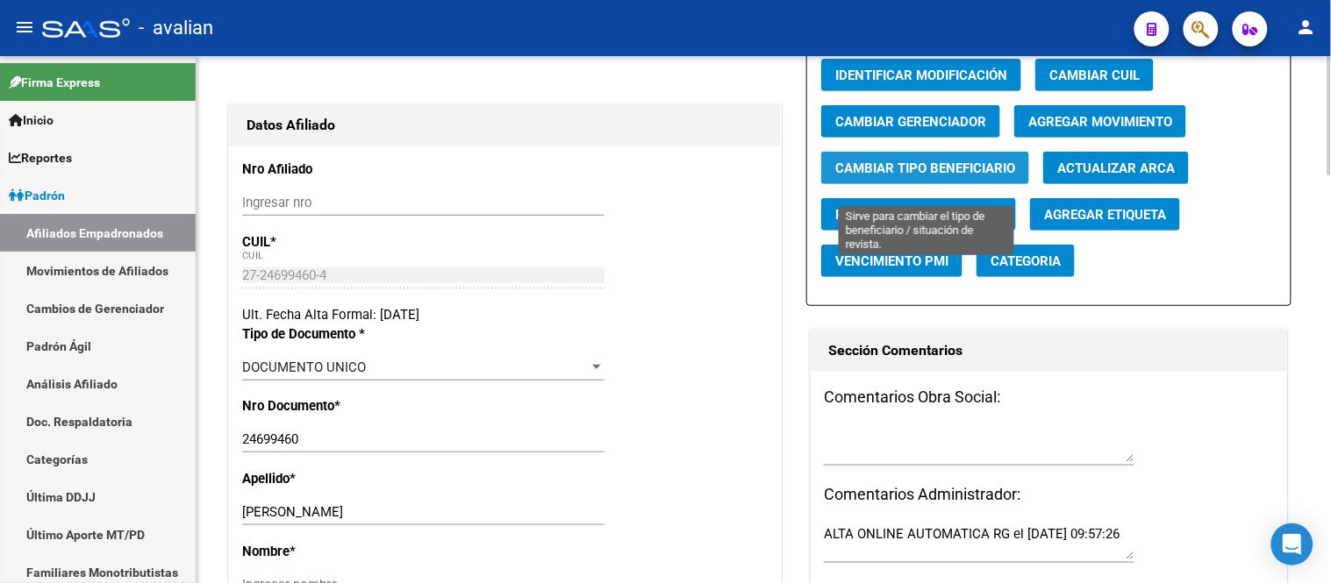
click at [913, 176] on span "Cambiar Tipo Beneficiario" at bounding box center [925, 169] width 180 height 16
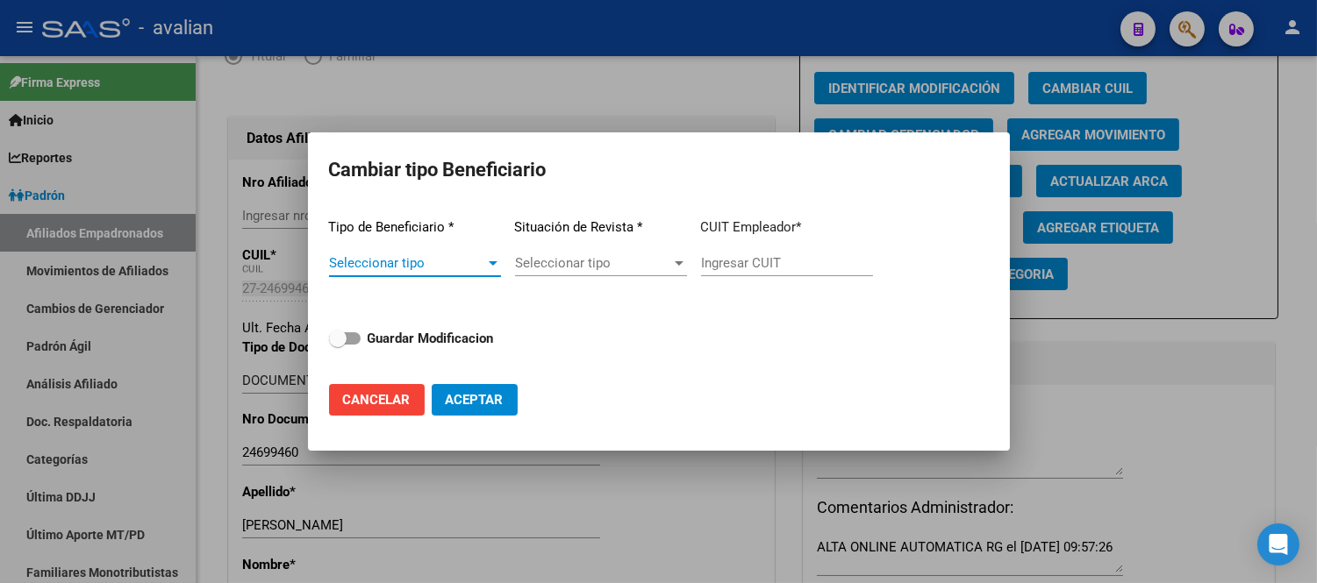
click at [470, 268] on span "Seleccionar tipo" at bounding box center [407, 263] width 156 height 16
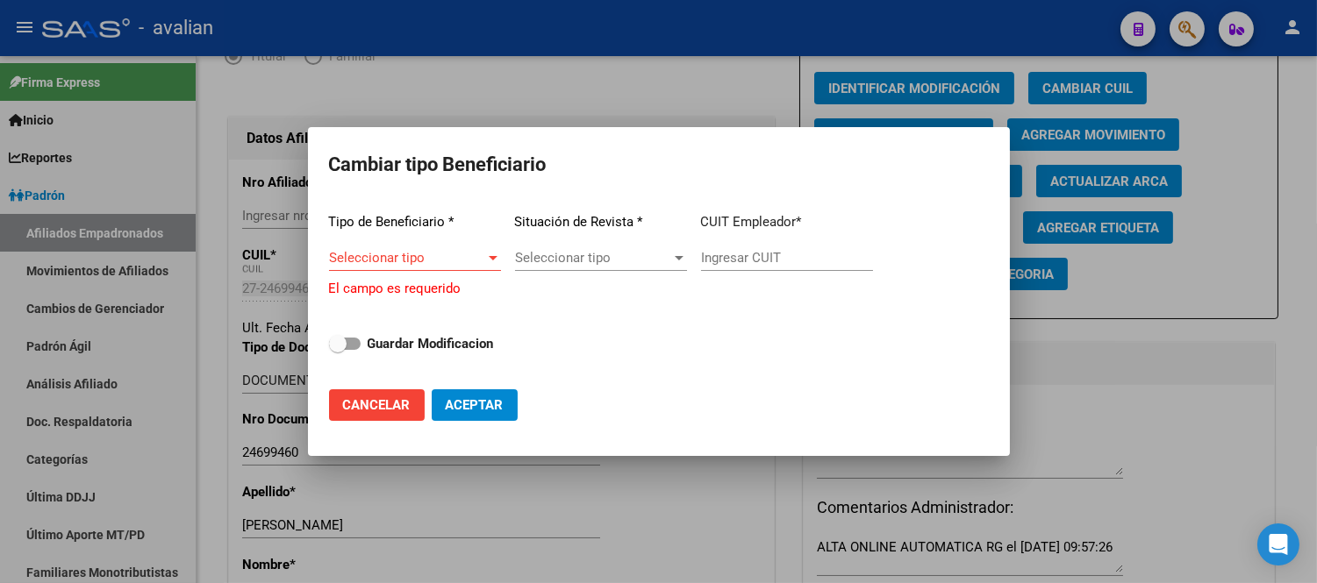
click at [448, 252] on span "Seleccionar tipo" at bounding box center [407, 258] width 156 height 16
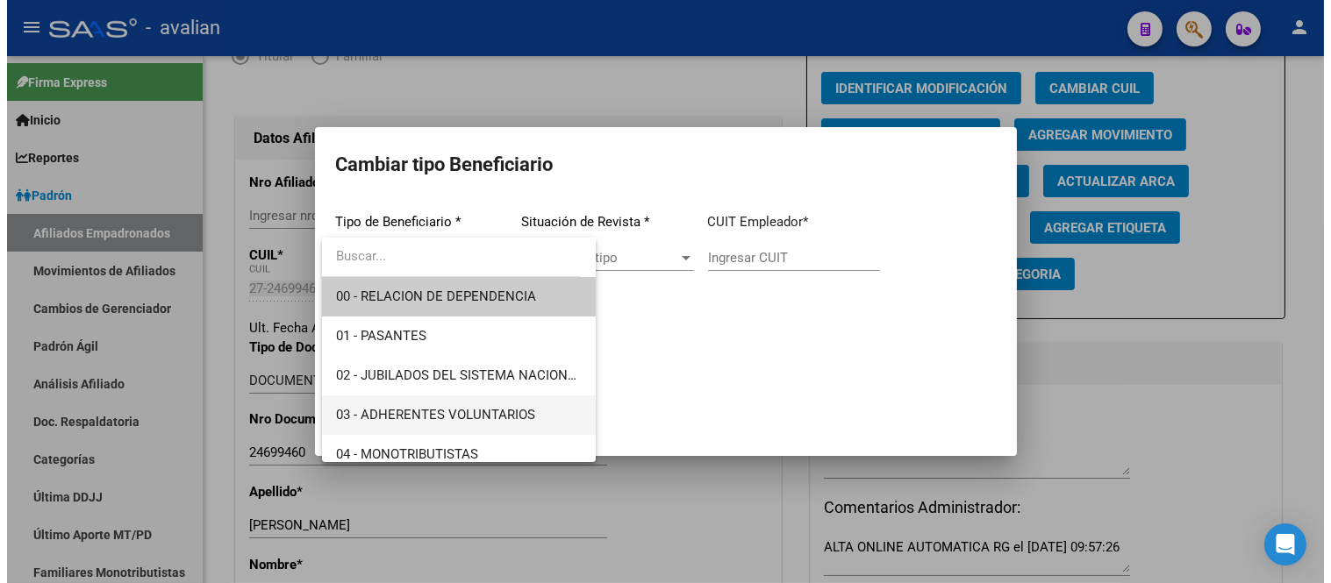
scroll to position [97, 0]
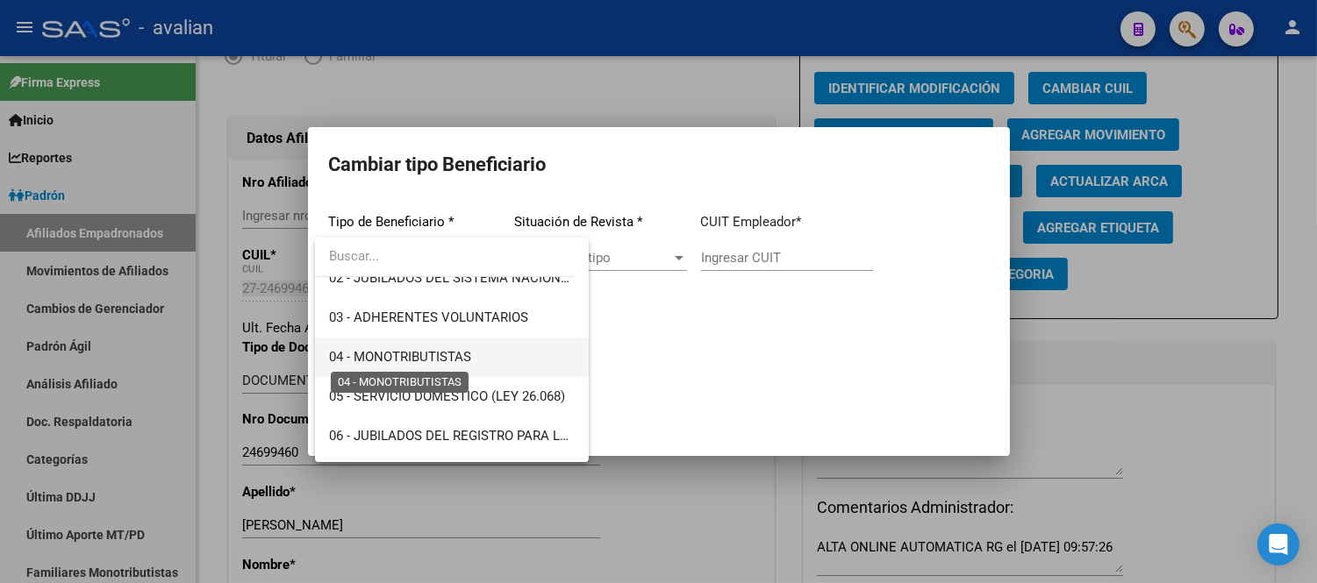
click at [433, 354] on span "04 - MONOTRIBUTISTAS" at bounding box center [400, 357] width 142 height 16
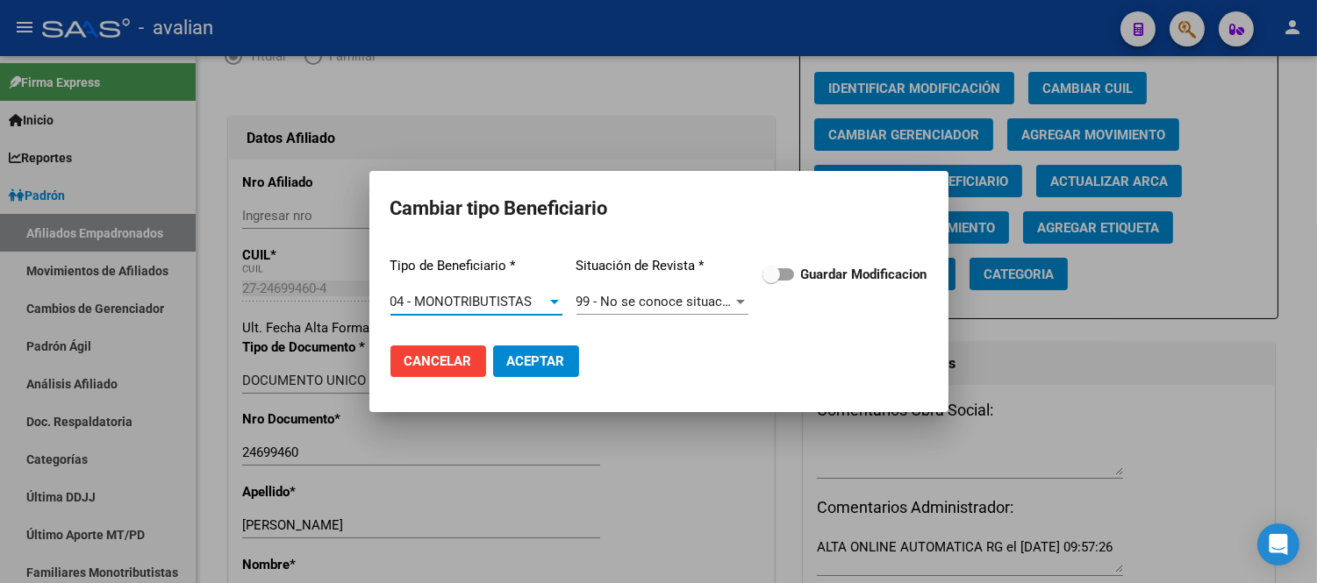
click at [779, 275] on span at bounding box center [778, 274] width 32 height 12
click at [771, 281] on input "Guardar Modificacion" at bounding box center [770, 281] width 1 height 1
click at [555, 361] on span "Aceptar" at bounding box center [536, 362] width 58 height 16
checkbox input "false"
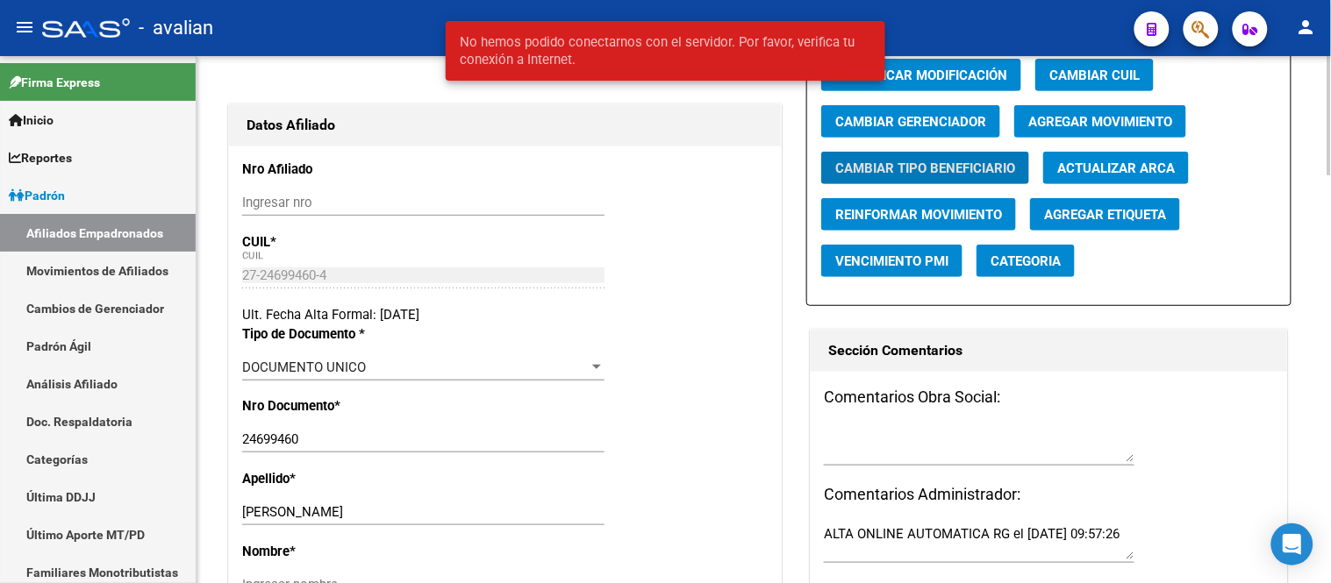
scroll to position [0, 0]
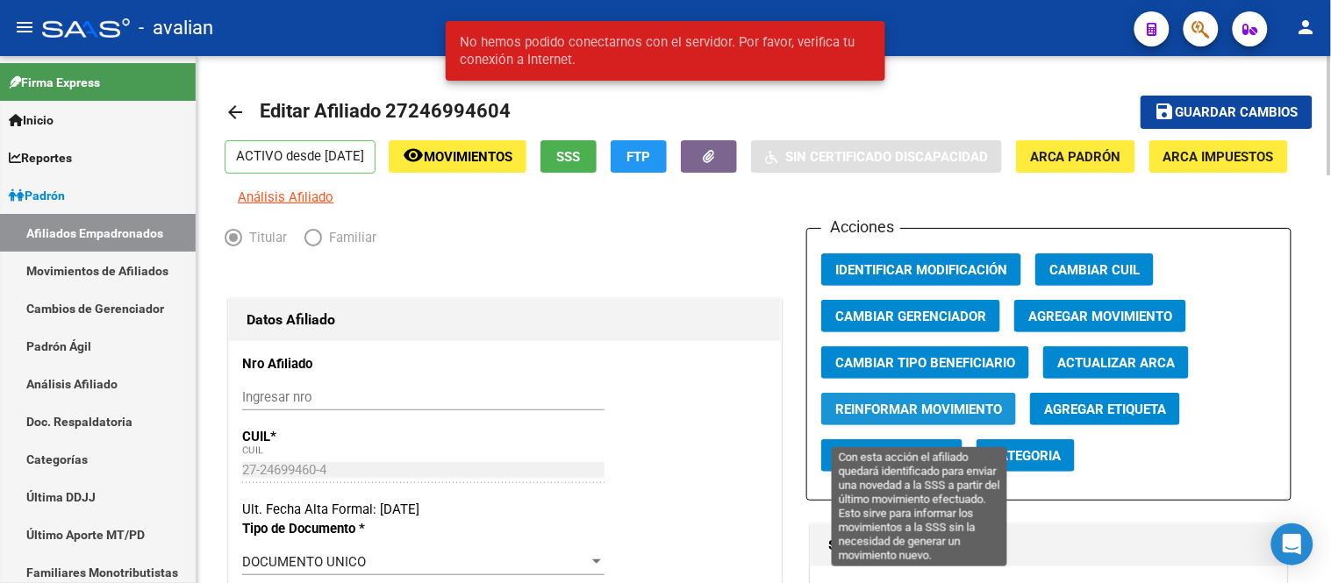
click at [923, 418] on span "Reinformar Movimiento" at bounding box center [918, 410] width 167 height 16
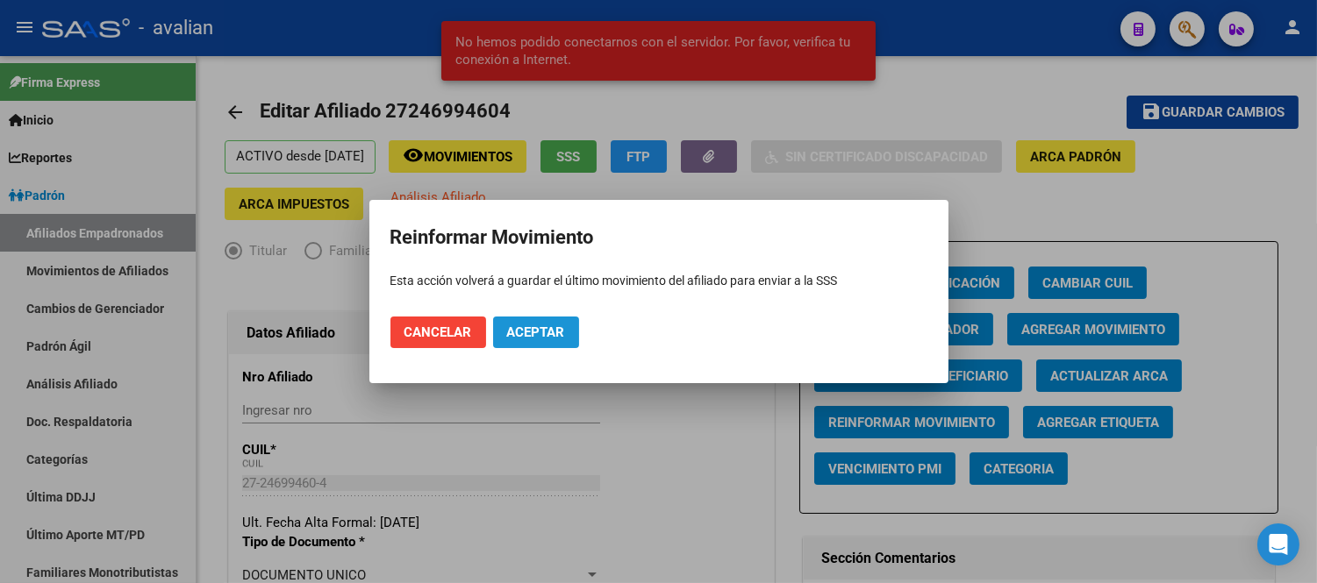
click at [555, 327] on span "Aceptar" at bounding box center [536, 333] width 58 height 16
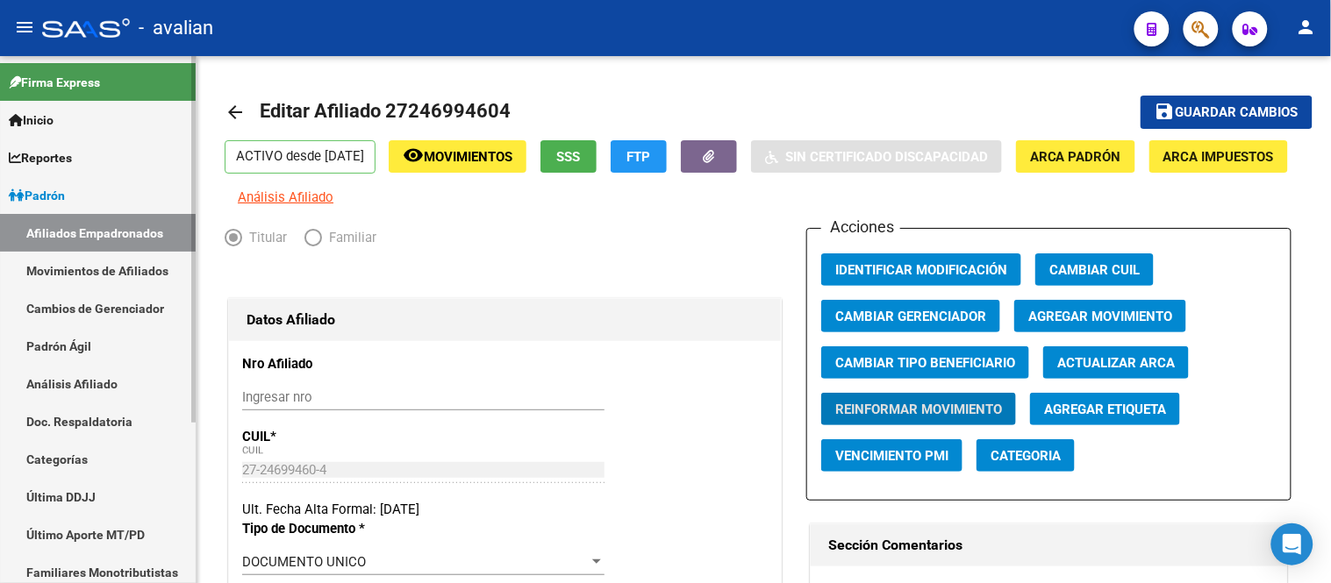
click at [93, 264] on link "Movimientos de Afiliados" at bounding box center [98, 271] width 196 height 38
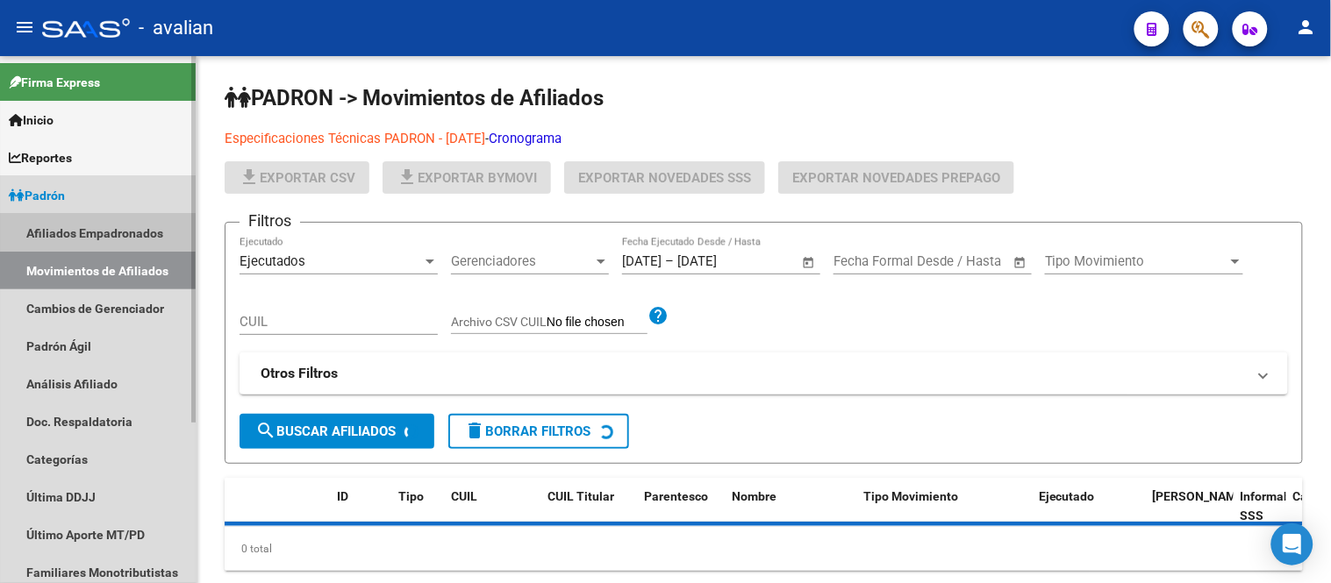
click at [97, 226] on link "Afiliados Empadronados" at bounding box center [98, 233] width 196 height 38
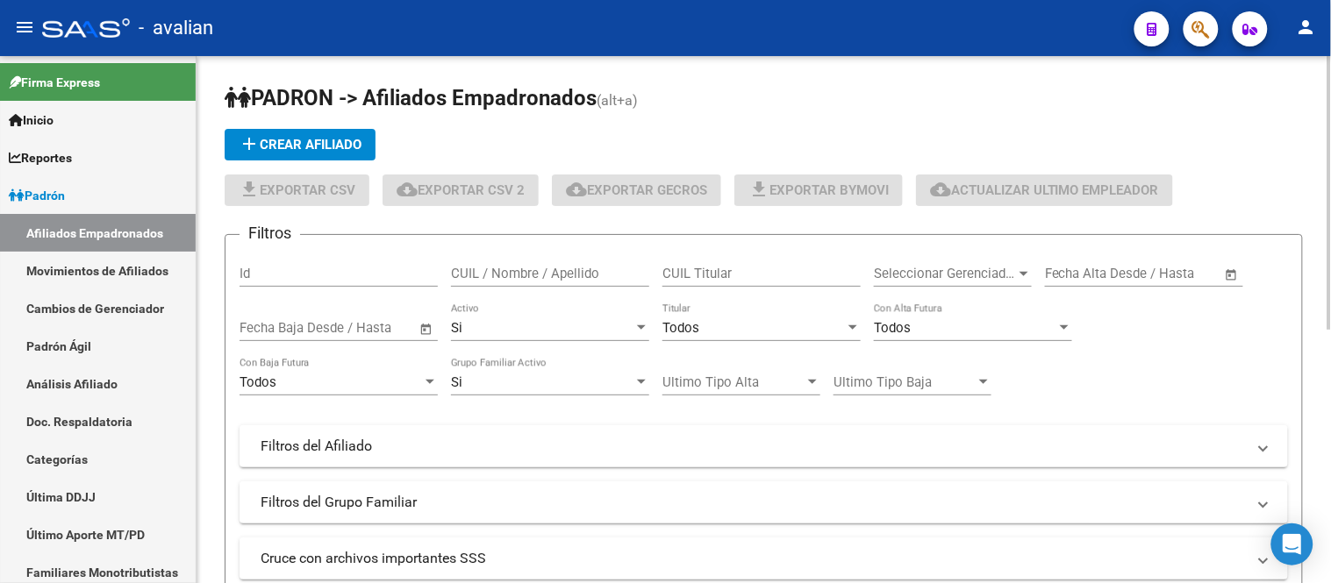
click at [495, 278] on input "CUIL / Nombre / Apellido" at bounding box center [550, 274] width 198 height 16
paste input "23325790644"
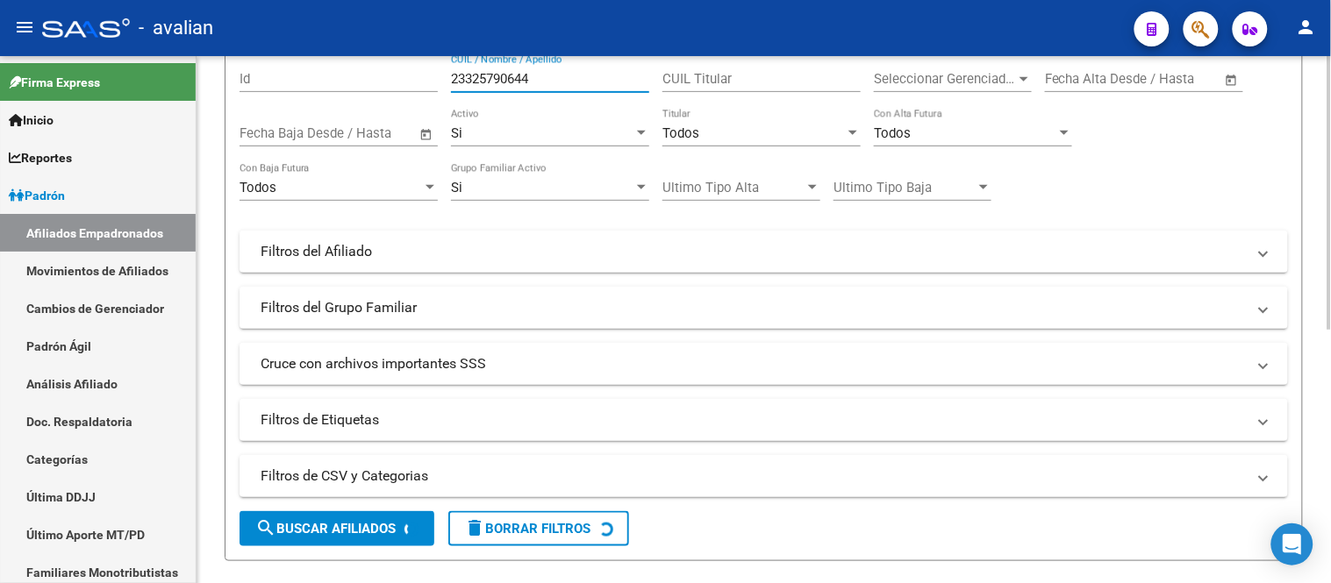
scroll to position [292, 0]
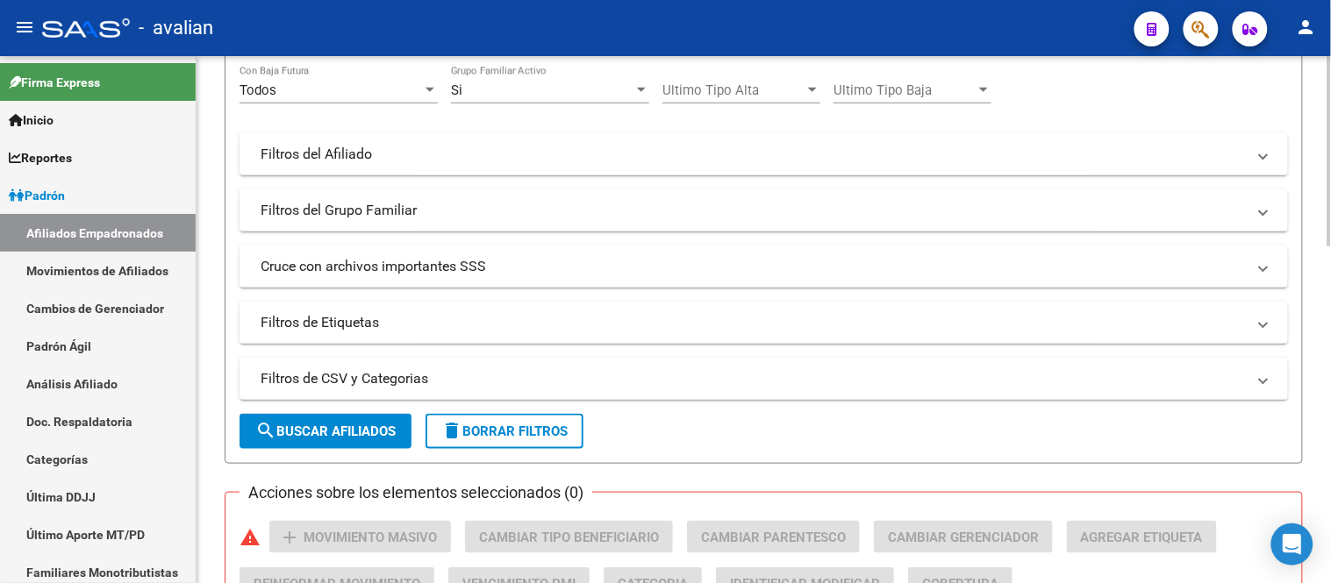
type input "23325790644"
click at [369, 427] on span "search Buscar Afiliados" at bounding box center [325, 432] width 140 height 16
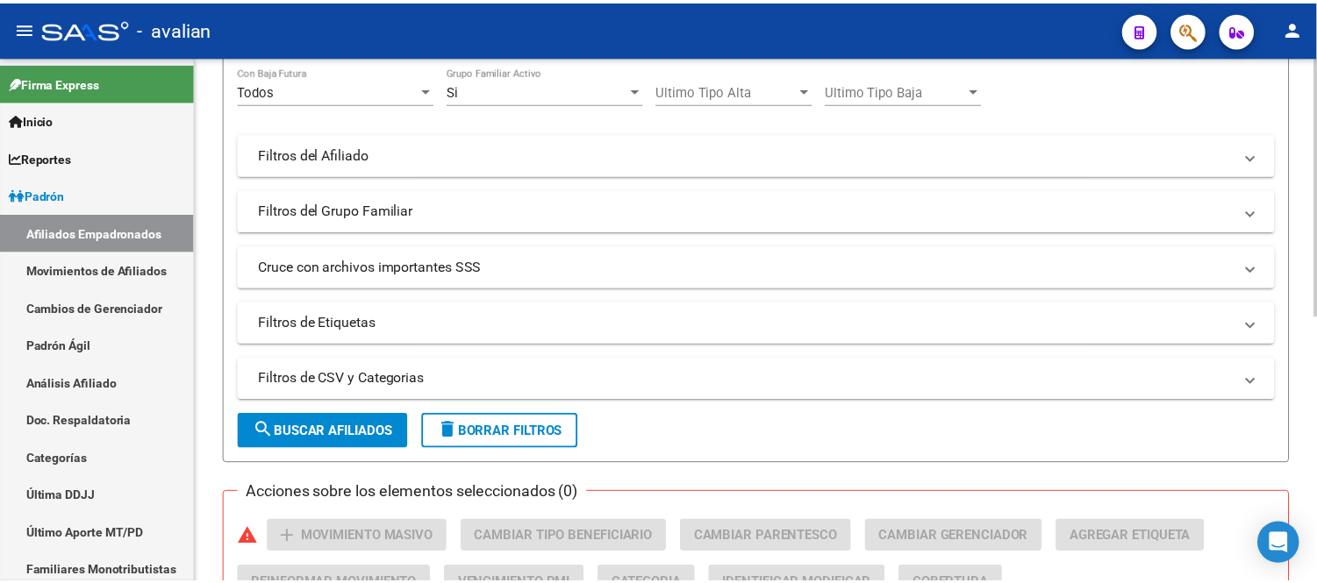
scroll to position [545, 0]
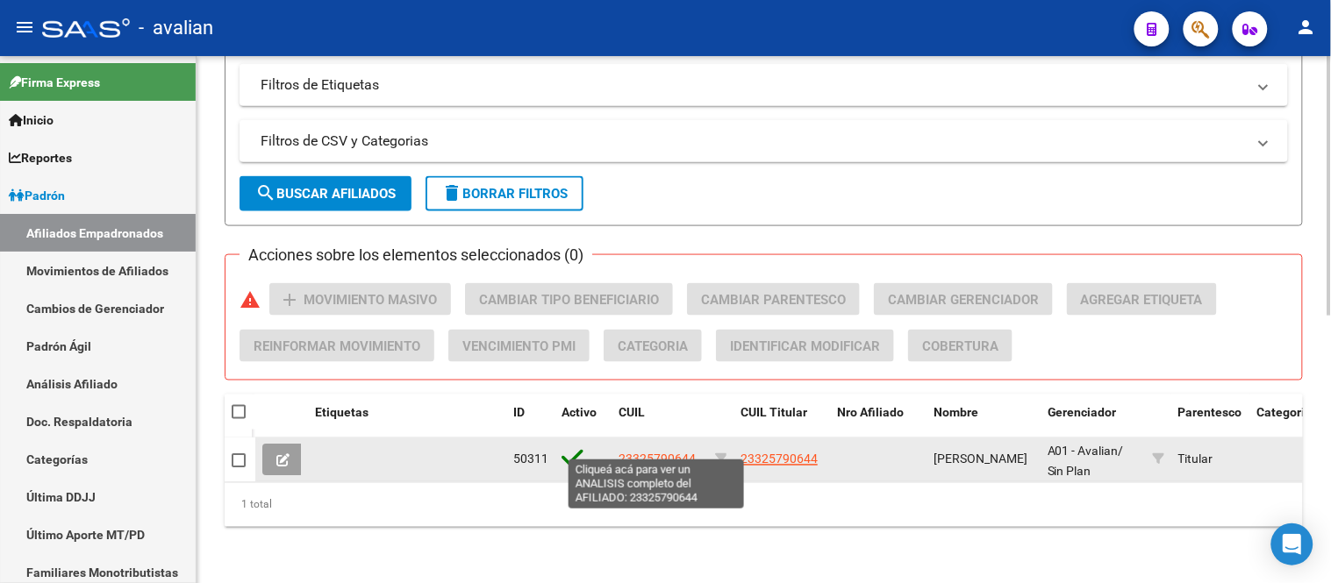
click at [641, 453] on span "23325790644" at bounding box center [657, 460] width 77 height 14
type textarea "23325790644"
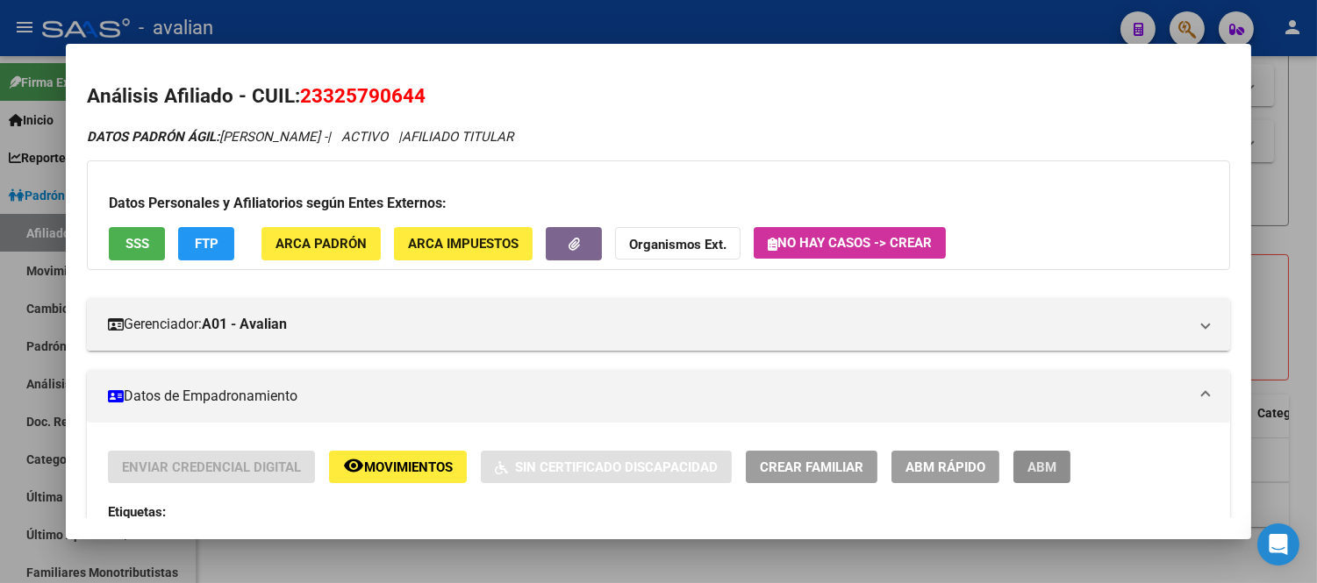
click at [1025, 458] on button "ABM" at bounding box center [1041, 467] width 57 height 32
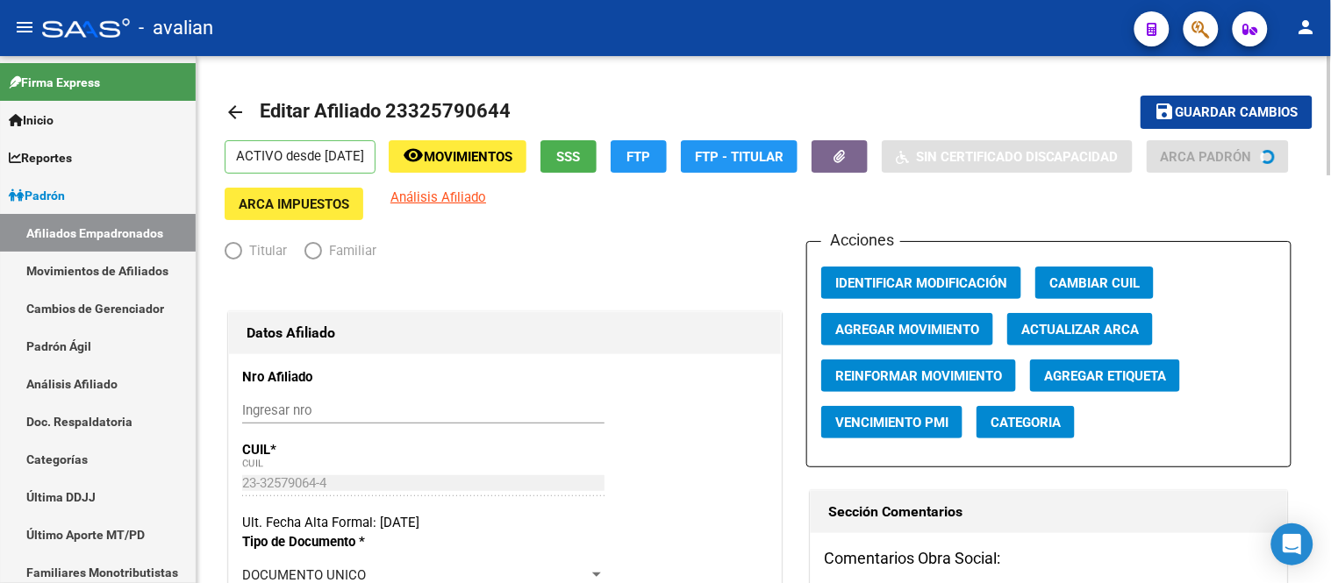
radio input "true"
type input "23-32579064-4"
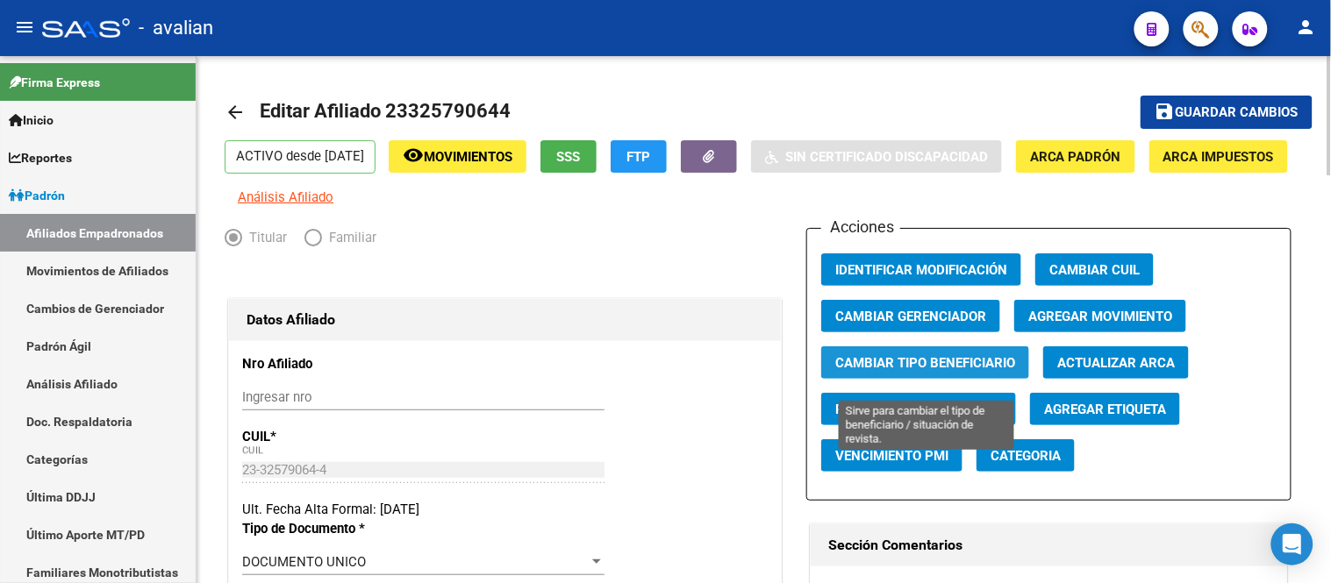
click at [907, 371] on span "Cambiar Tipo Beneficiario" at bounding box center [925, 363] width 180 height 16
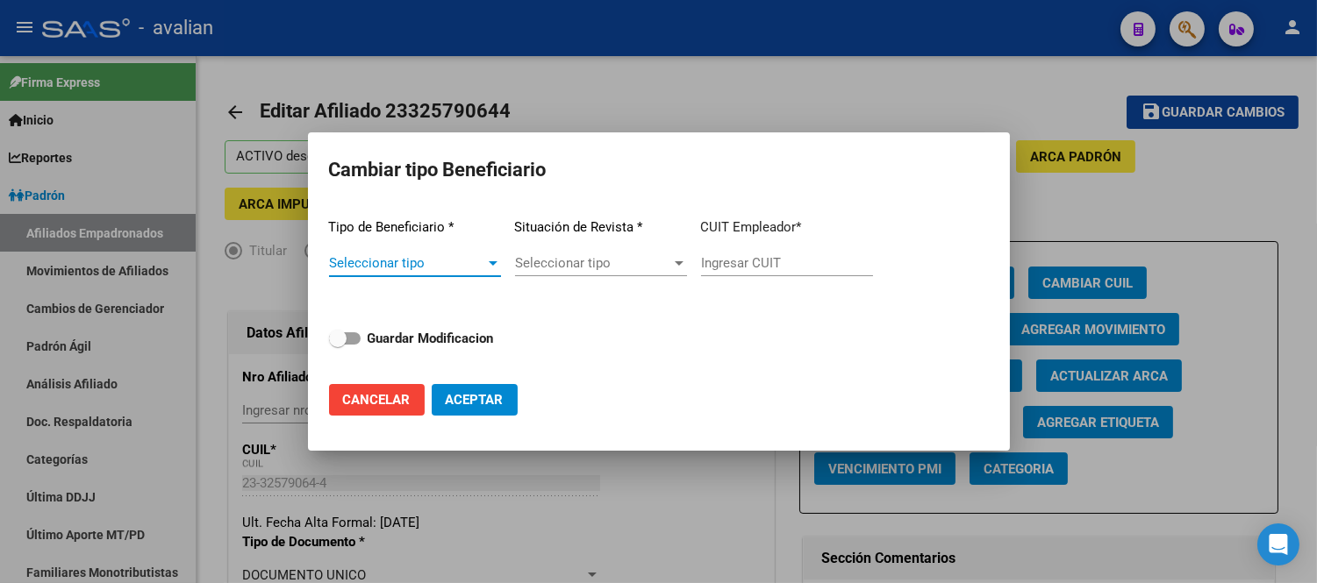
click at [425, 263] on span "Seleccionar tipo" at bounding box center [407, 263] width 156 height 16
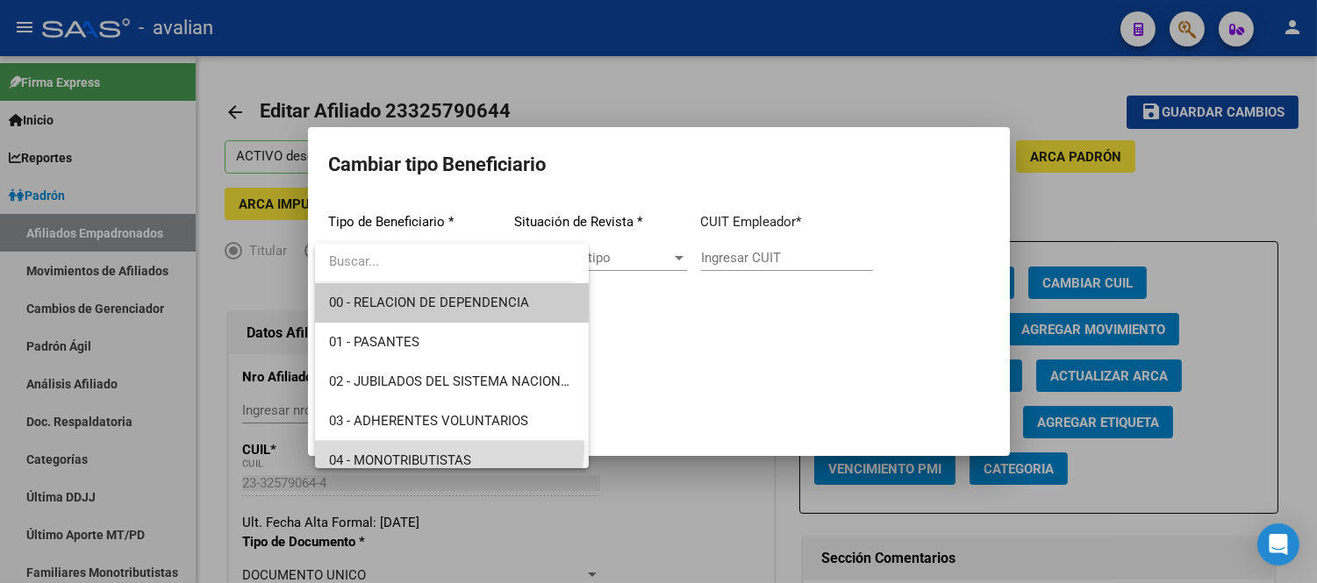
click at [447, 447] on span "04 - MONOTRIBUTISTAS" at bounding box center [452, 460] width 246 height 39
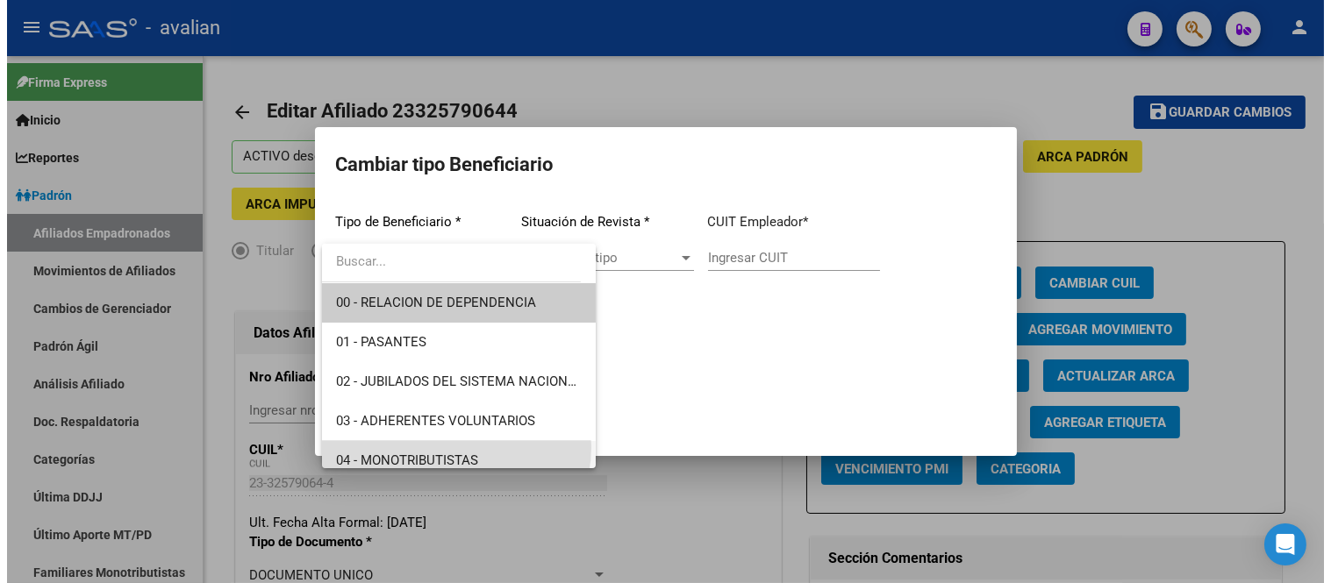
scroll to position [12, 0]
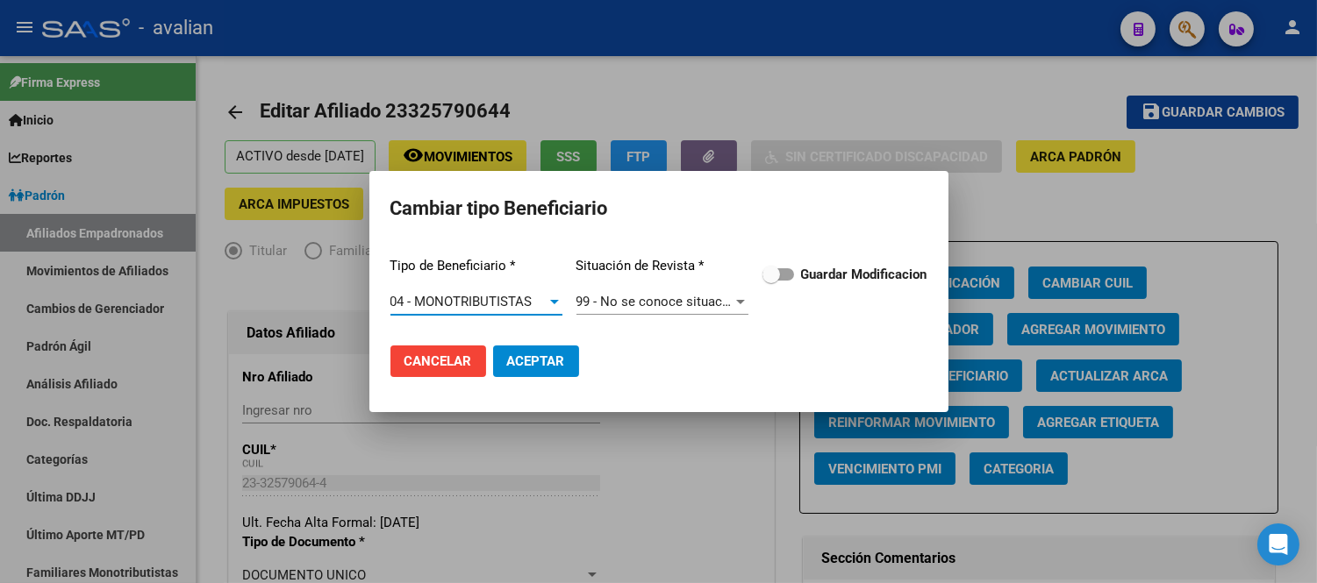
click at [782, 277] on span at bounding box center [778, 274] width 32 height 12
click at [771, 281] on input "Guardar Modificacion" at bounding box center [770, 281] width 1 height 1
click at [545, 361] on span "Aceptar" at bounding box center [536, 362] width 58 height 16
checkbox input "false"
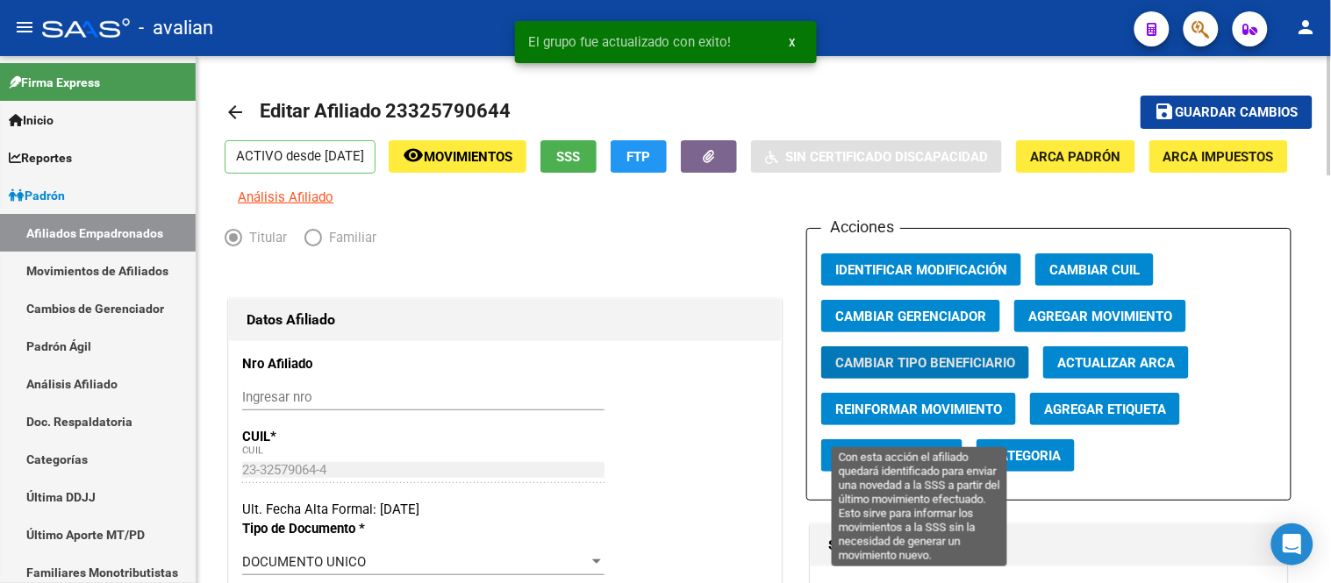
click at [896, 426] on button "Reinformar Movimiento" at bounding box center [918, 409] width 195 height 32
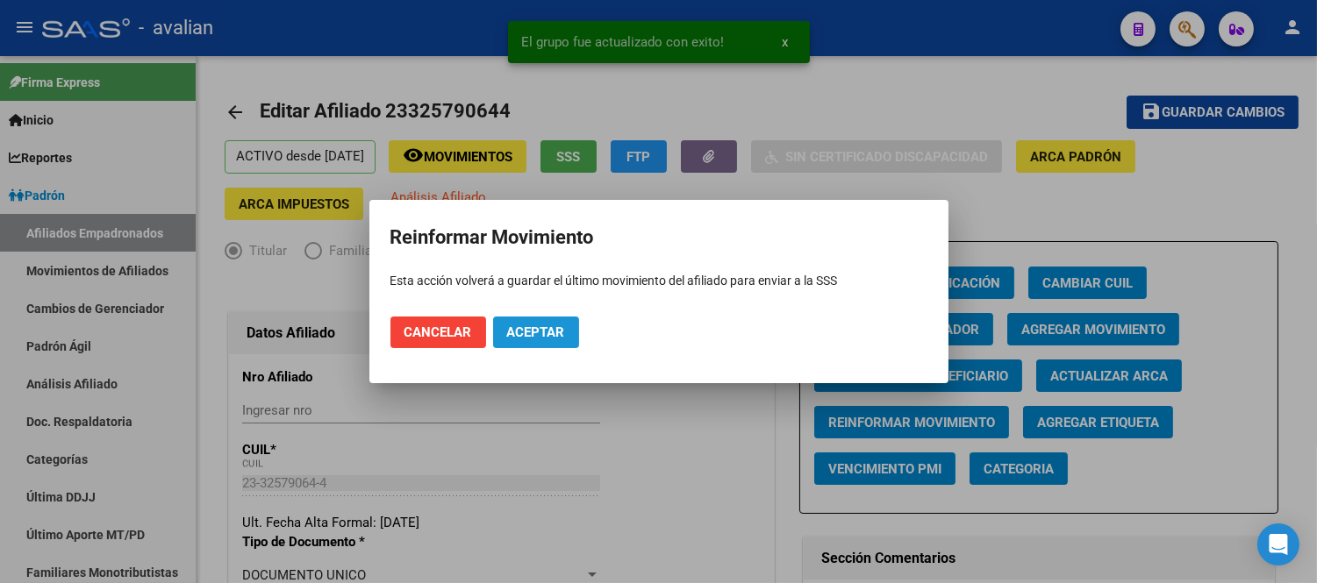
click at [557, 344] on button "Aceptar" at bounding box center [536, 333] width 86 height 32
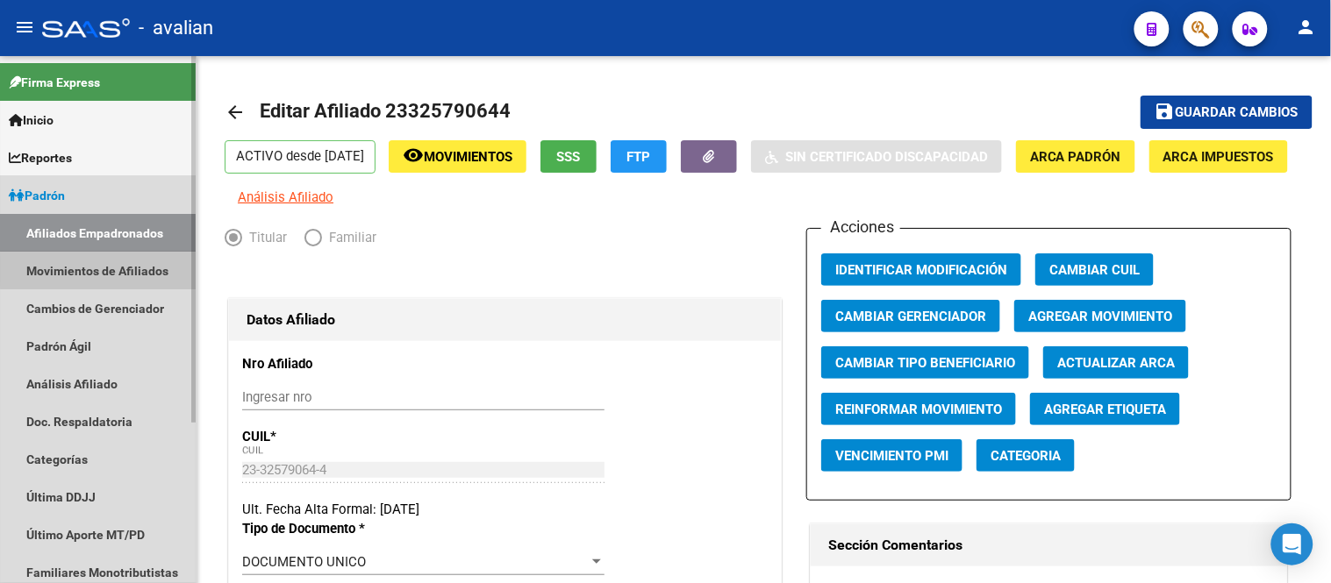
click at [111, 269] on link "Movimientos de Afiliados" at bounding box center [98, 271] width 196 height 38
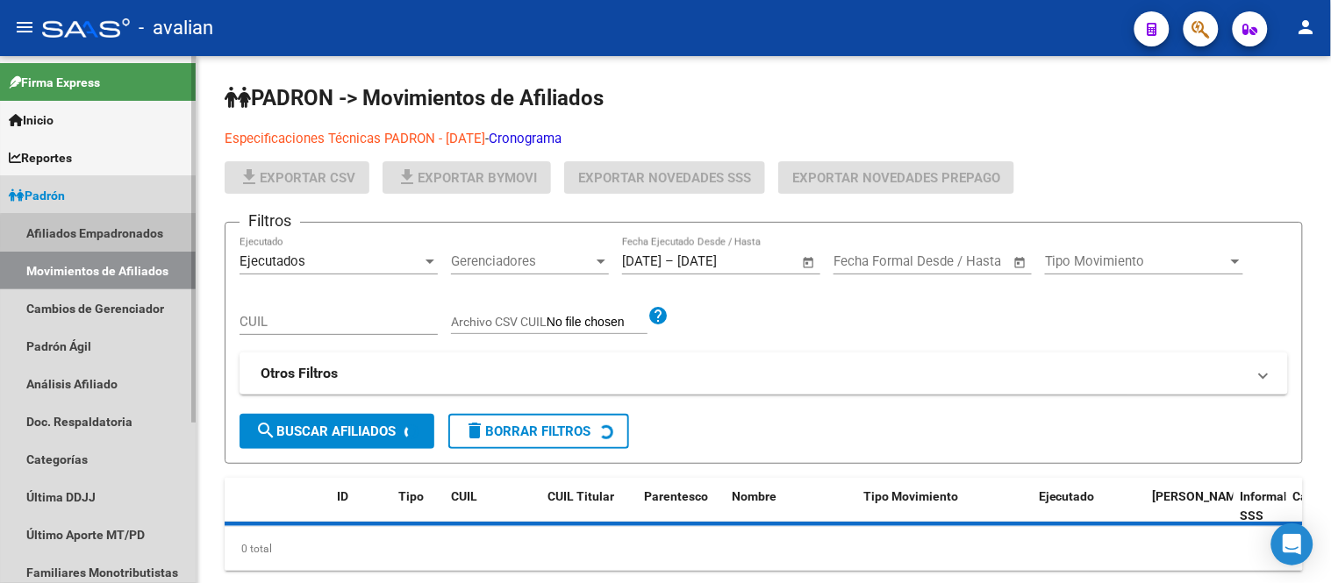
click at [112, 234] on link "Afiliados Empadronados" at bounding box center [98, 233] width 196 height 38
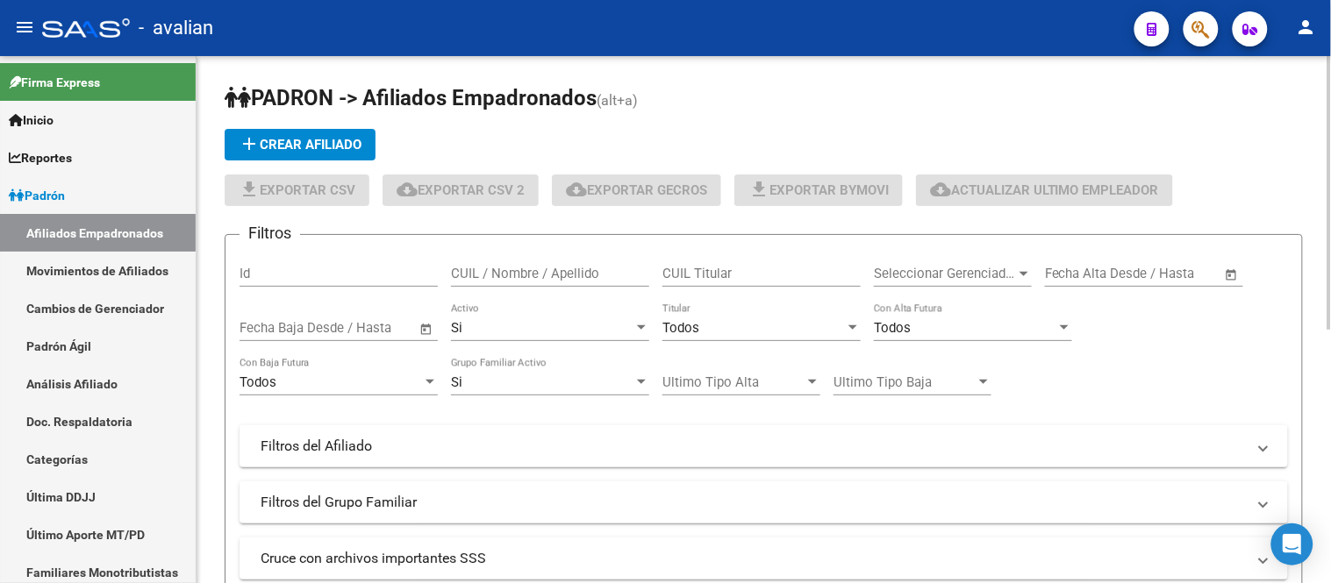
click at [526, 266] on input "CUIL / Nombre / Apellido" at bounding box center [550, 274] width 198 height 16
paste input "20180631365"
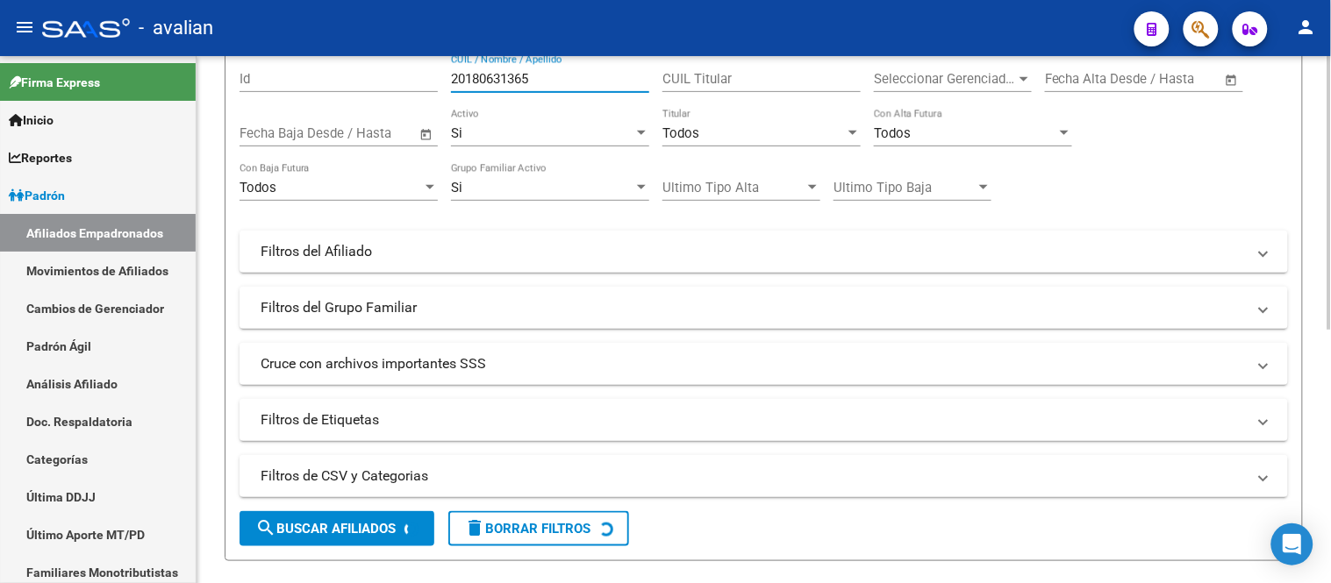
scroll to position [292, 0]
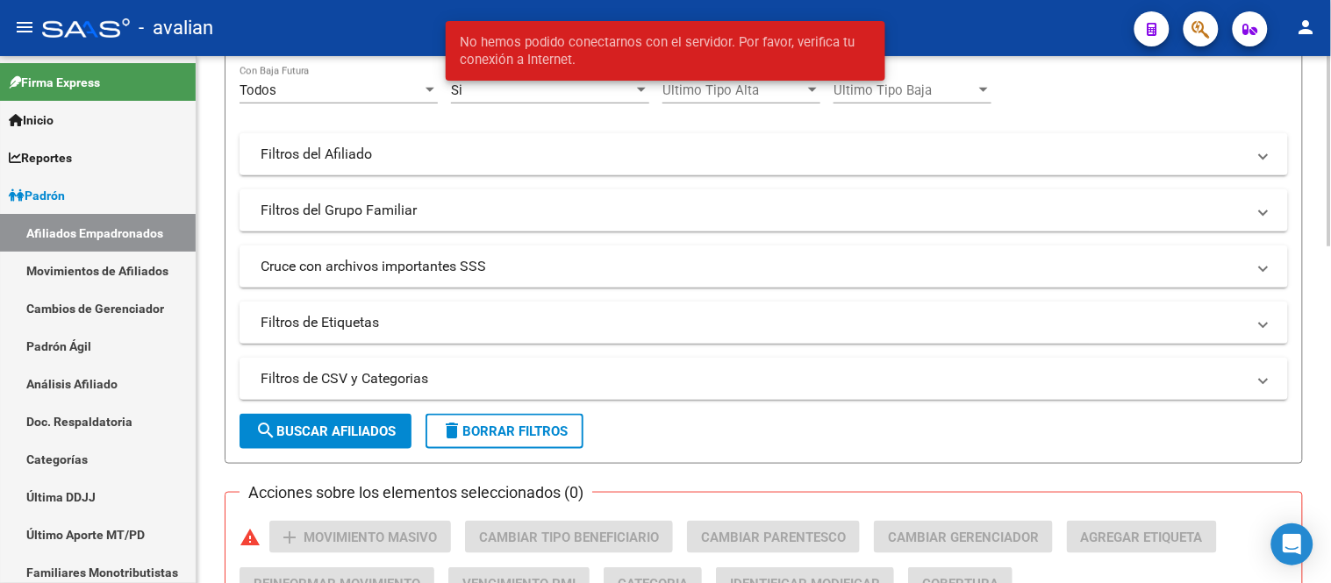
type input "20180631365"
click at [340, 431] on span "search Buscar Afiliados" at bounding box center [325, 432] width 140 height 16
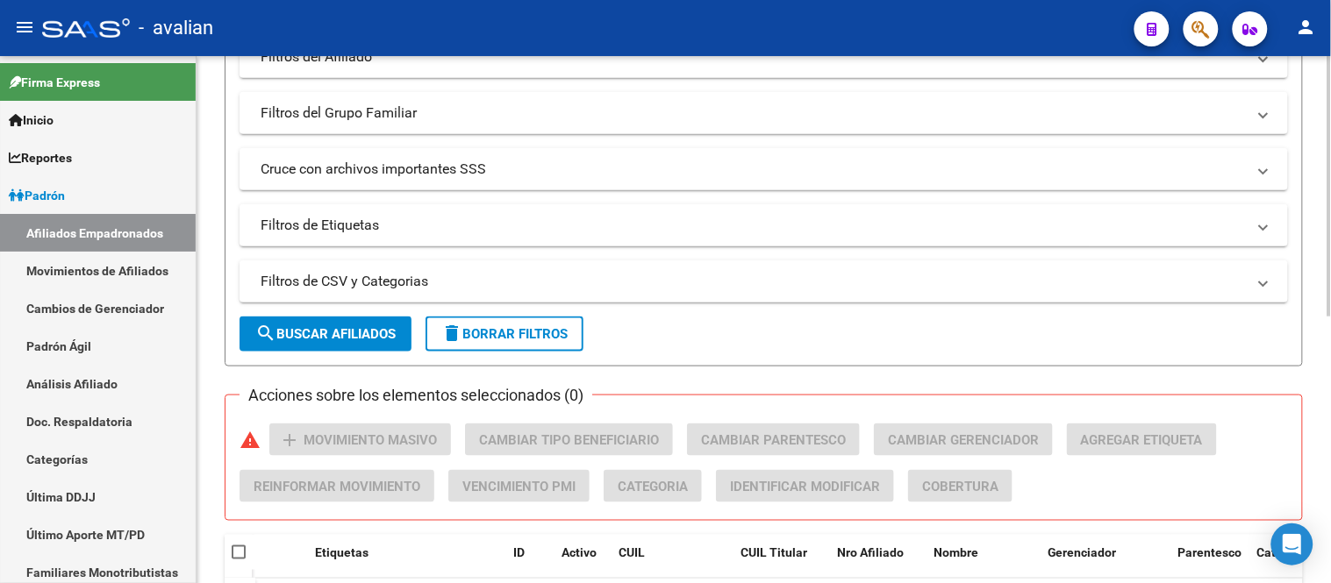
scroll to position [487, 0]
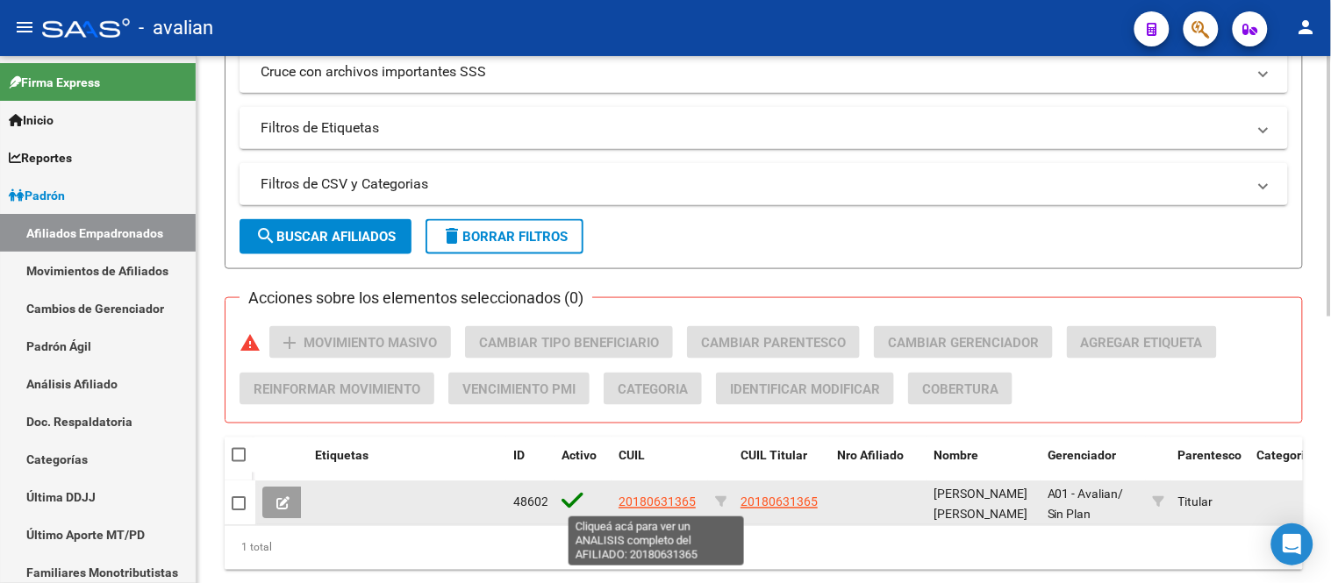
click at [663, 509] on span "20180631365" at bounding box center [657, 503] width 77 height 14
type textarea "20180631365"
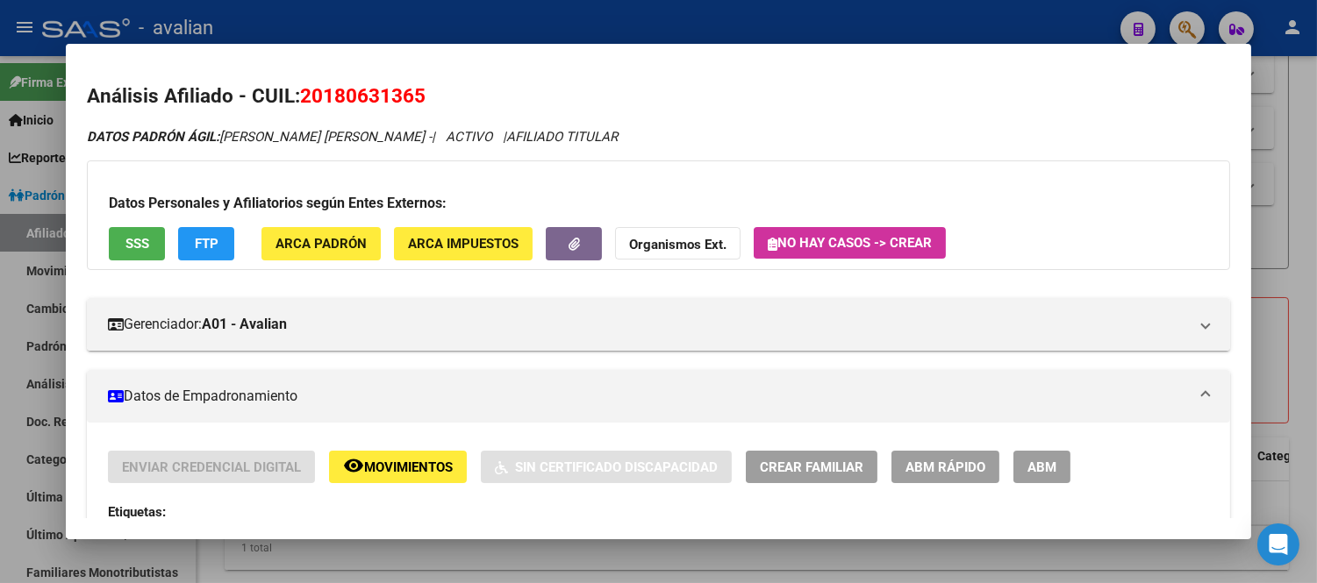
click at [1014, 461] on button "ABM" at bounding box center [1041, 467] width 57 height 32
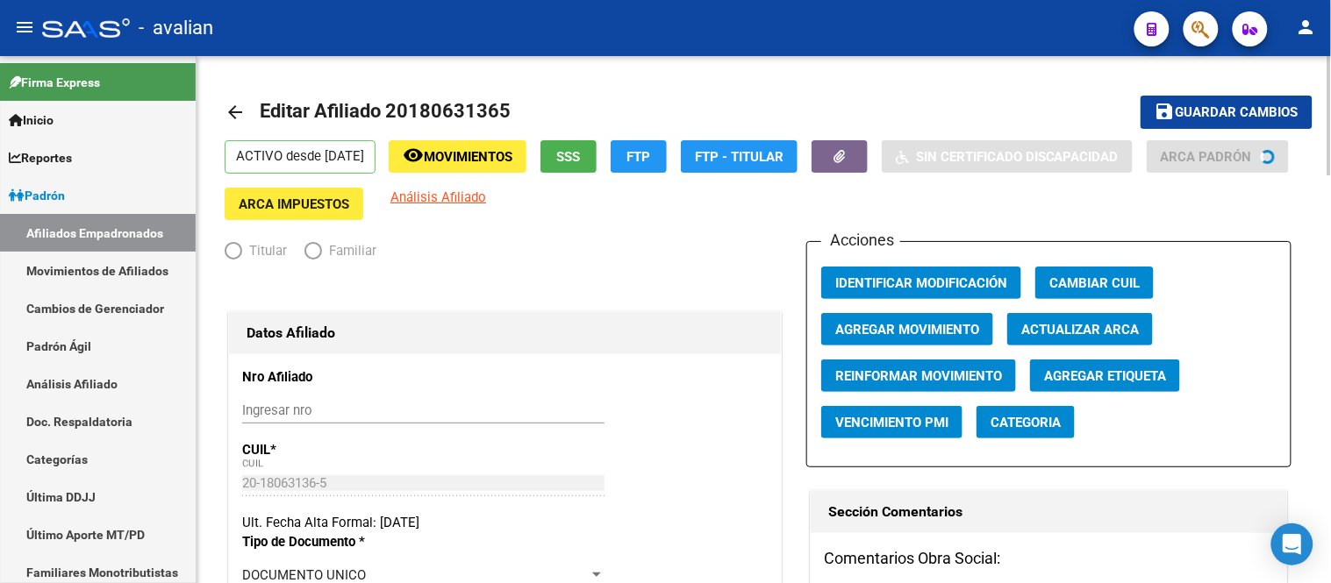
radio input "true"
type input "20-18063136-5"
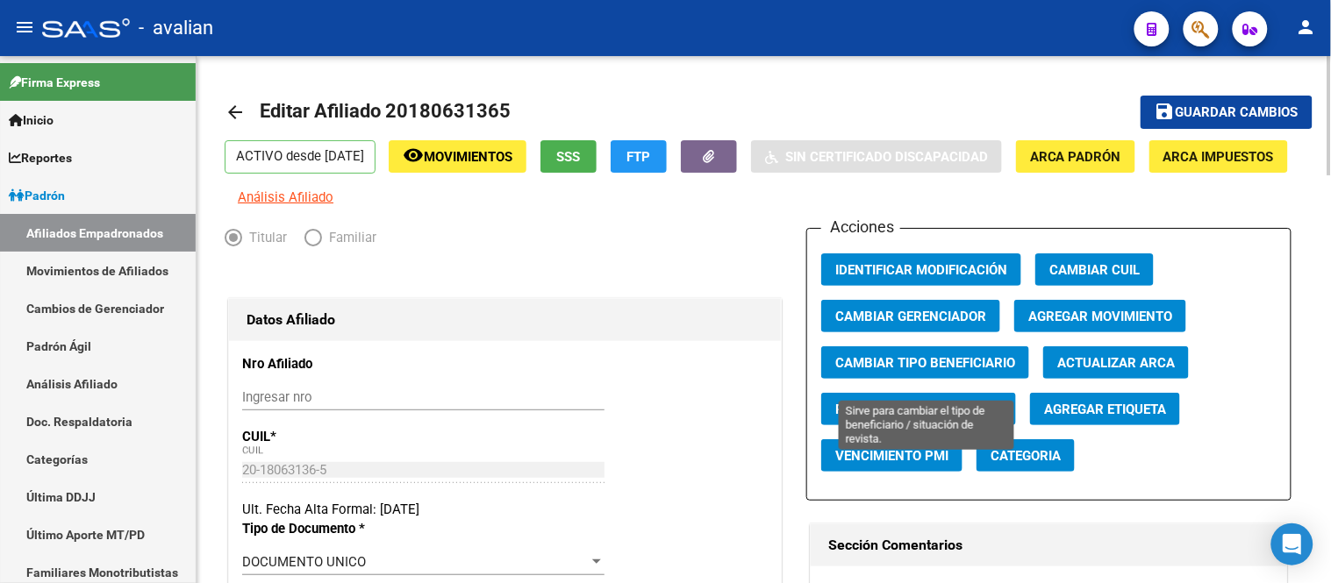
click at [904, 371] on span "Cambiar Tipo Beneficiario" at bounding box center [925, 363] width 180 height 16
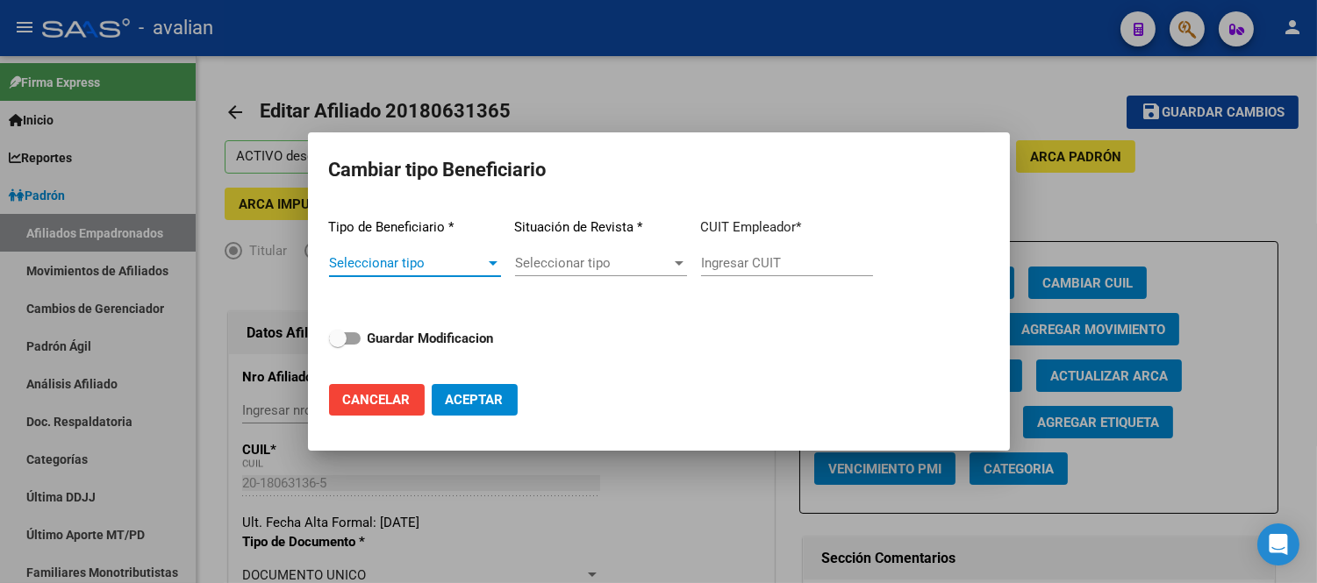
click at [446, 270] on span "Seleccionar tipo" at bounding box center [407, 263] width 156 height 16
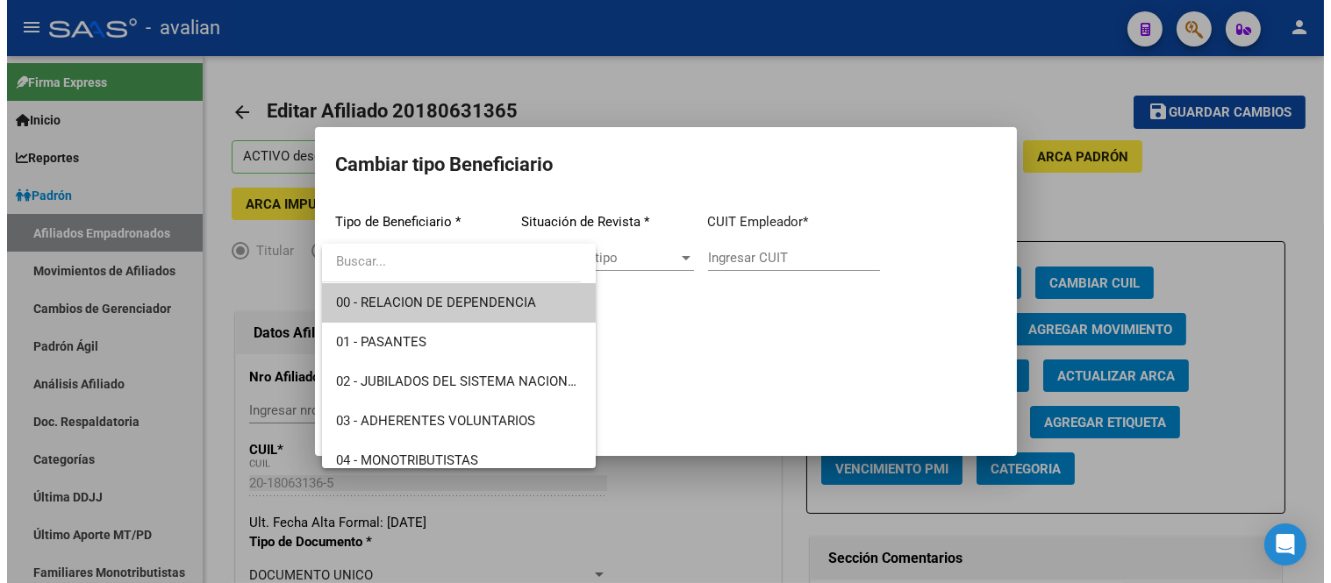
scroll to position [97, 0]
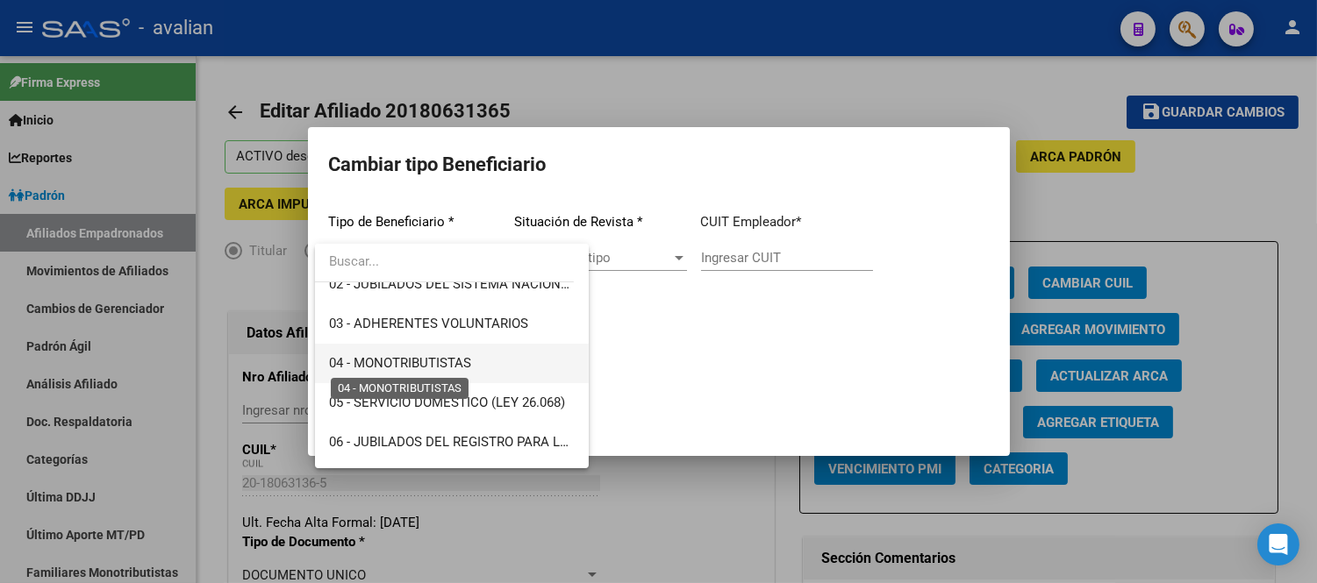
click at [440, 363] on span "04 - MONOTRIBUTISTAS" at bounding box center [400, 363] width 142 height 16
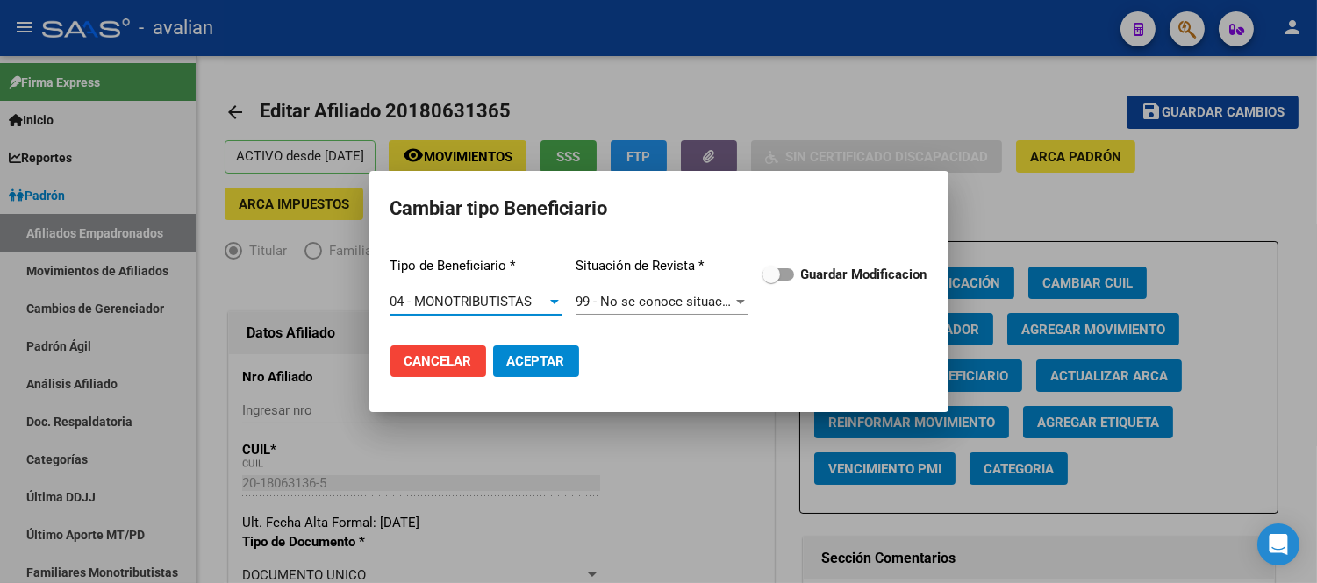
click at [774, 273] on span at bounding box center [771, 275] width 18 height 18
click at [771, 281] on input "Guardar Modificacion" at bounding box center [770, 281] width 1 height 1
click at [547, 357] on span "Aceptar" at bounding box center [536, 362] width 58 height 16
checkbox input "false"
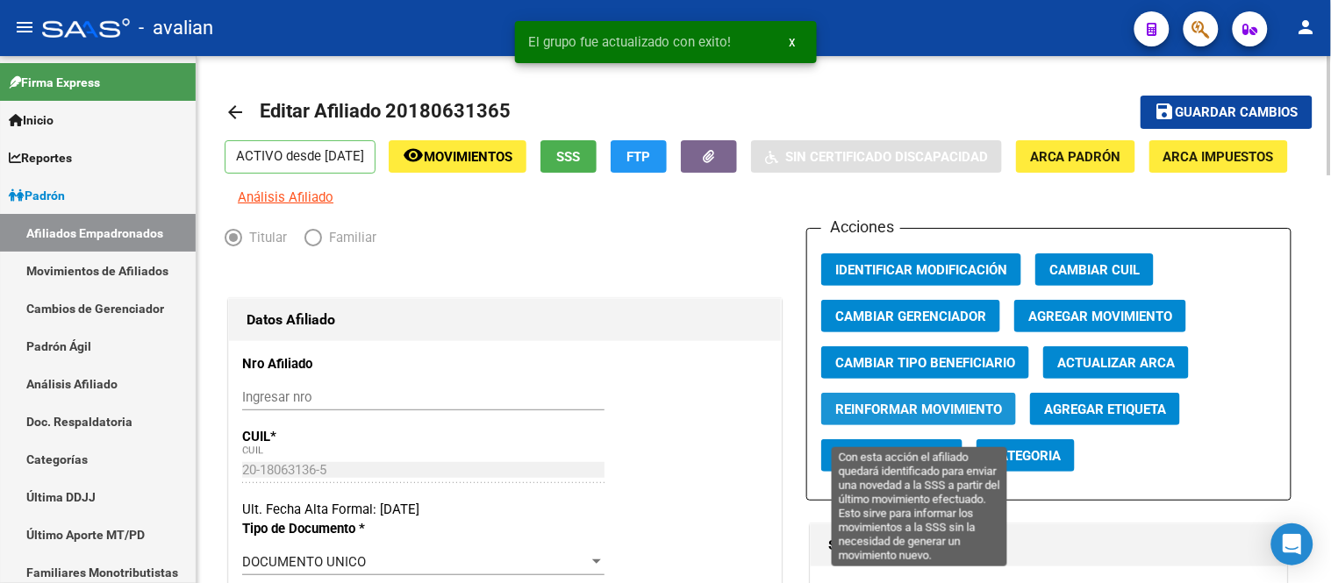
click at [884, 418] on span "Reinformar Movimiento" at bounding box center [918, 410] width 167 height 16
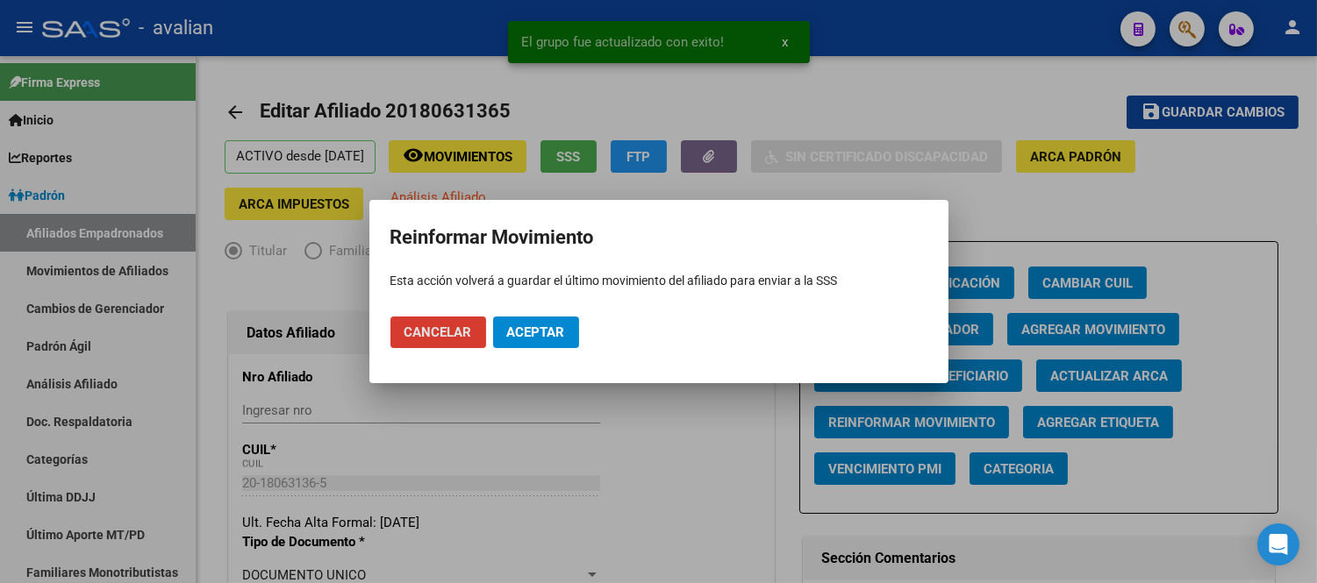
click at [533, 336] on span "Aceptar" at bounding box center [536, 333] width 58 height 16
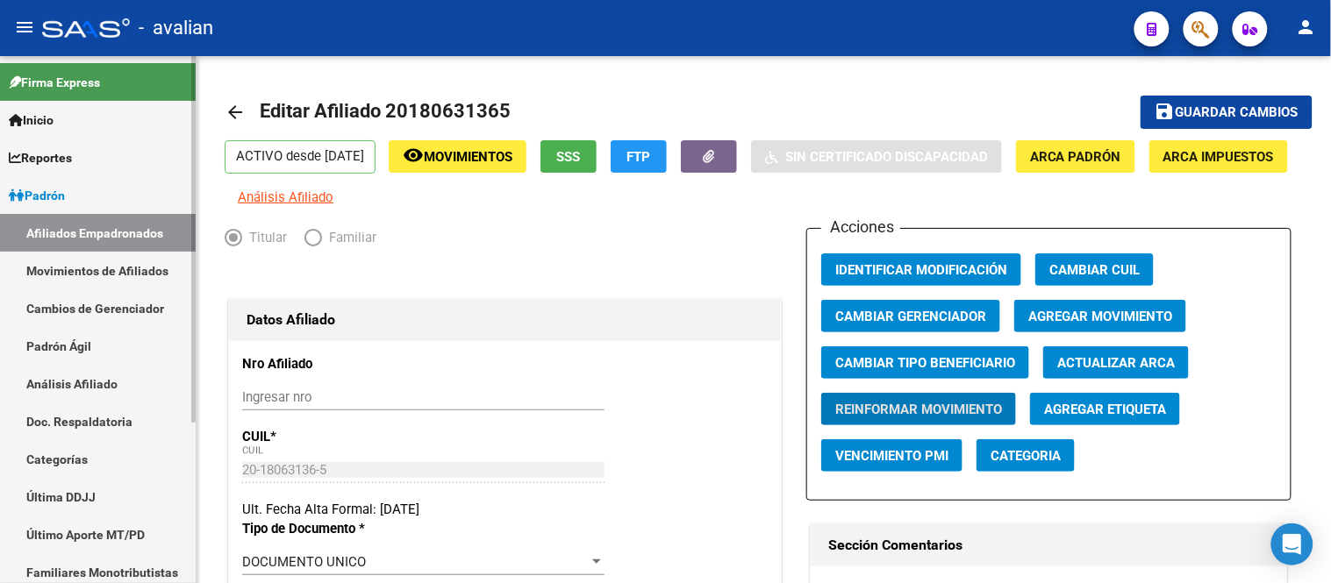
click at [120, 269] on link "Movimientos de Afiliados" at bounding box center [98, 271] width 196 height 38
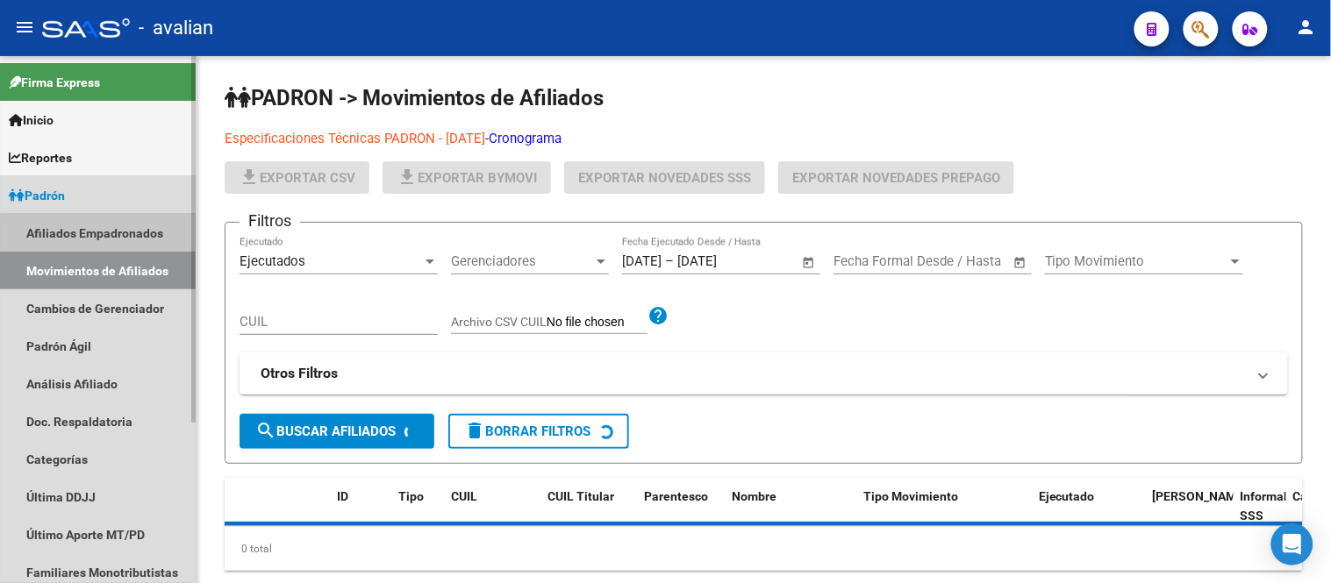
click at [121, 240] on link "Afiliados Empadronados" at bounding box center [98, 233] width 196 height 38
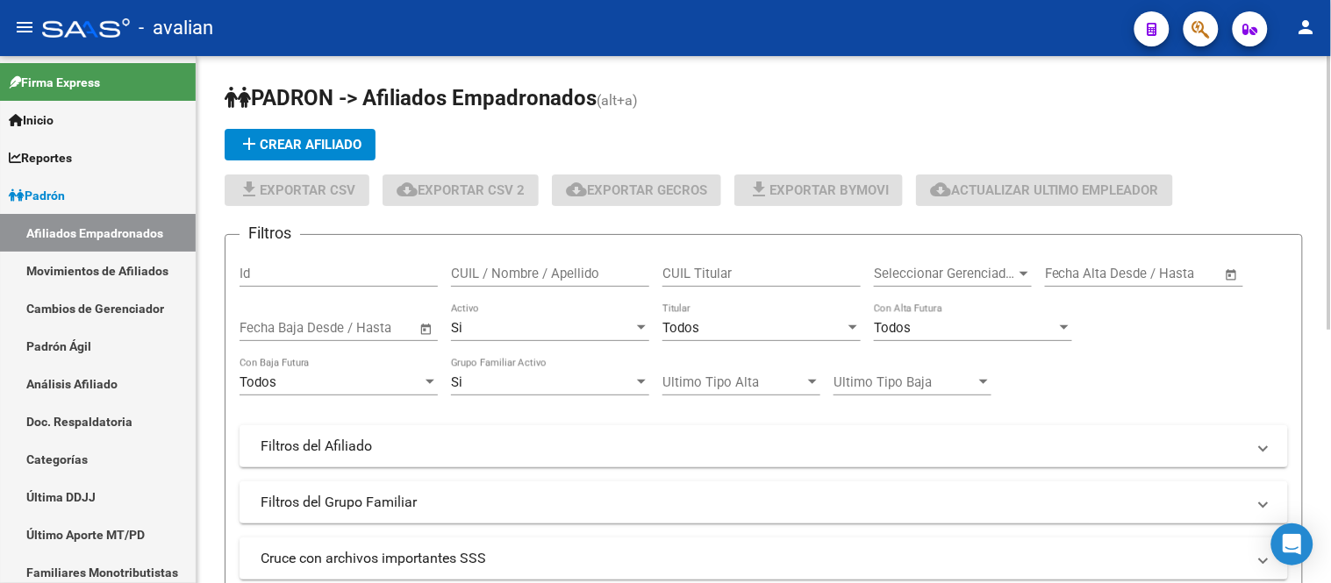
click at [503, 276] on input "CUIL / Nombre / Apellido" at bounding box center [550, 274] width 198 height 16
paste input "20415420251"
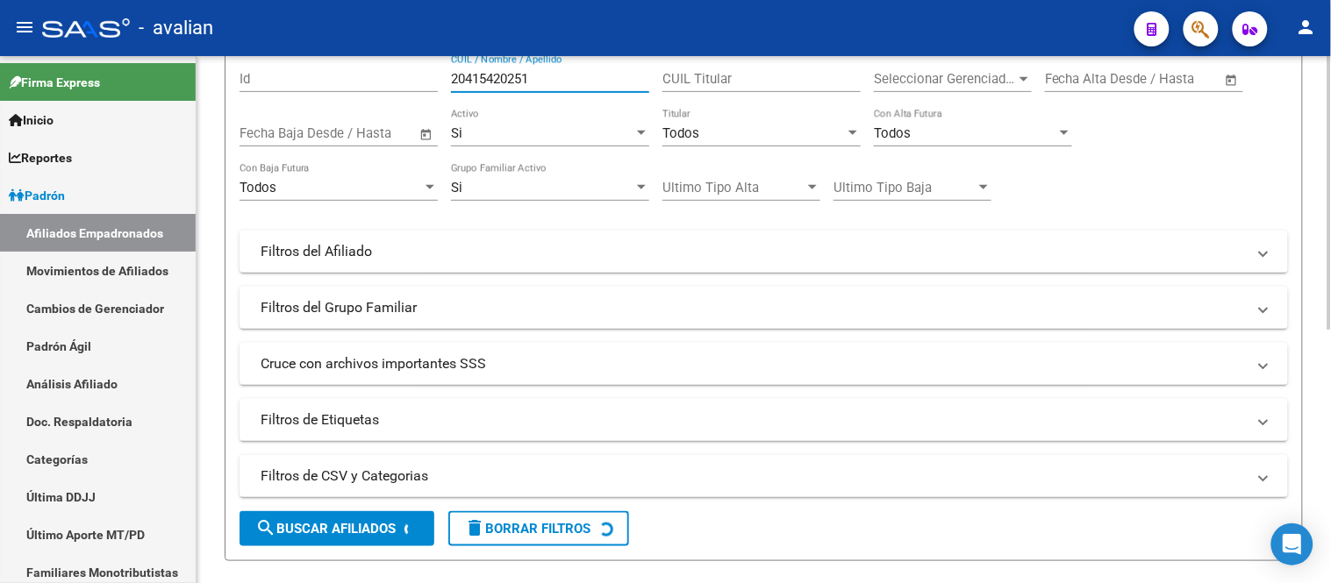
scroll to position [292, 0]
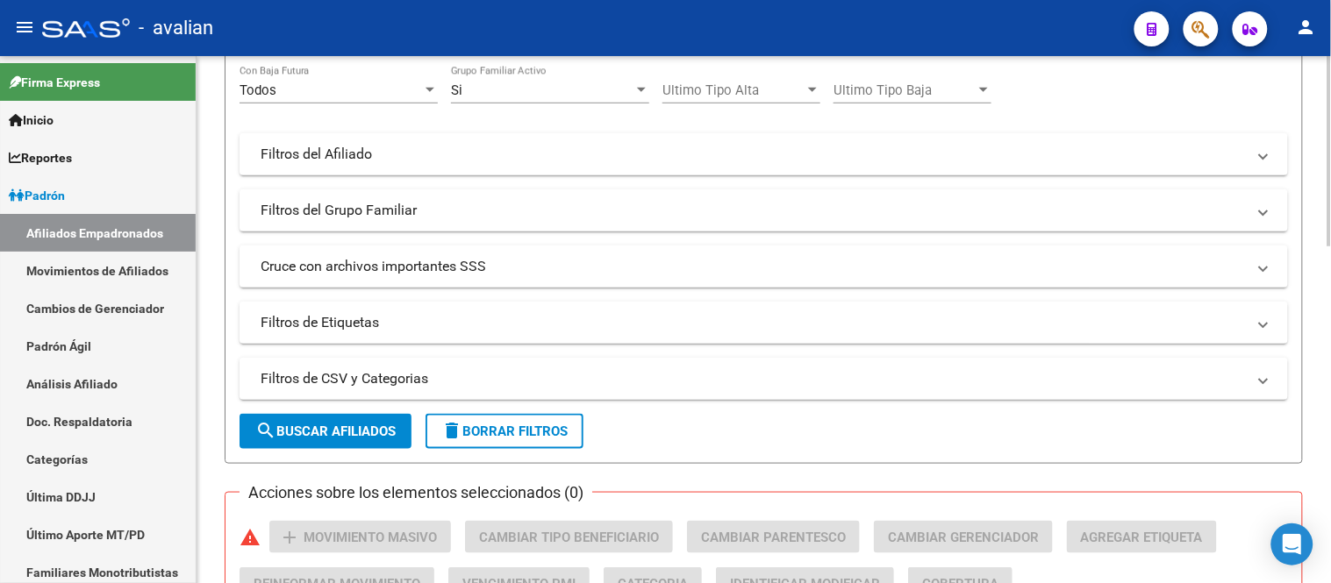
type input "20415420251"
click at [339, 423] on button "search Buscar Afiliados" at bounding box center [326, 431] width 172 height 35
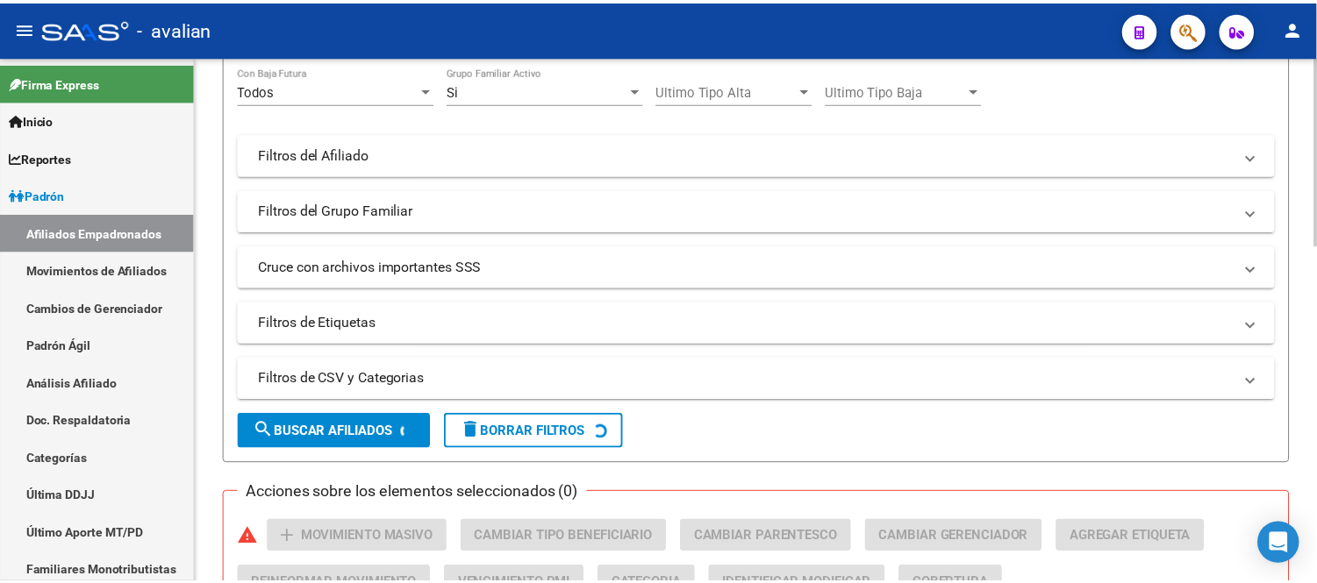
scroll to position [487, 0]
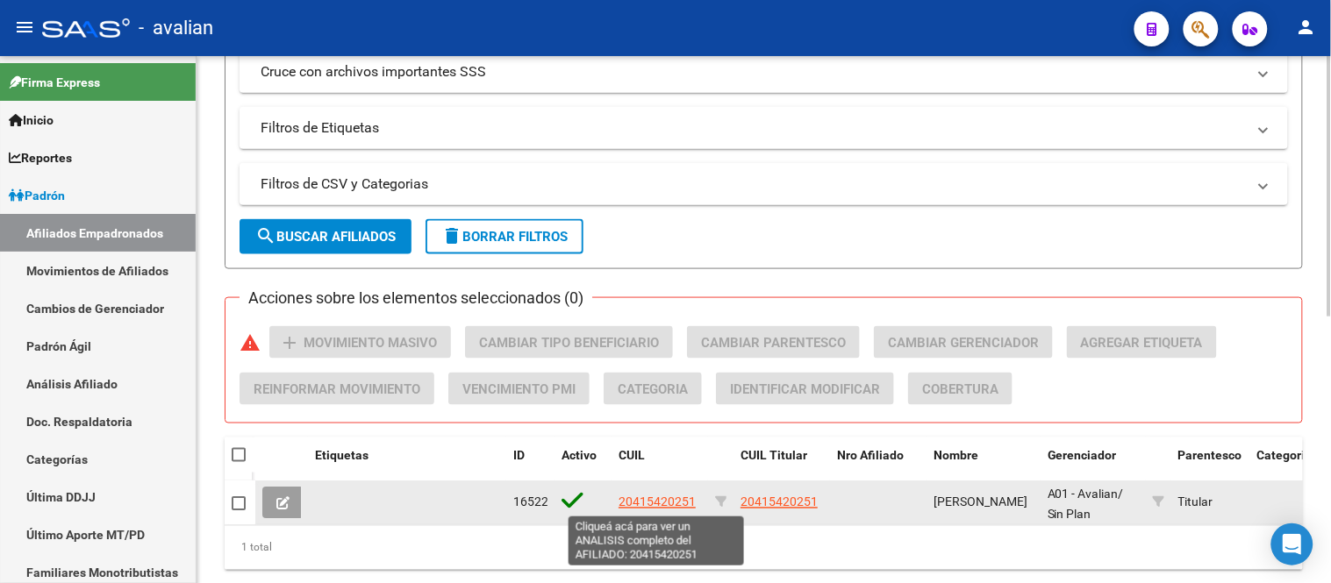
click at [659, 505] on span "20415420251" at bounding box center [657, 503] width 77 height 14
type textarea "20415420251"
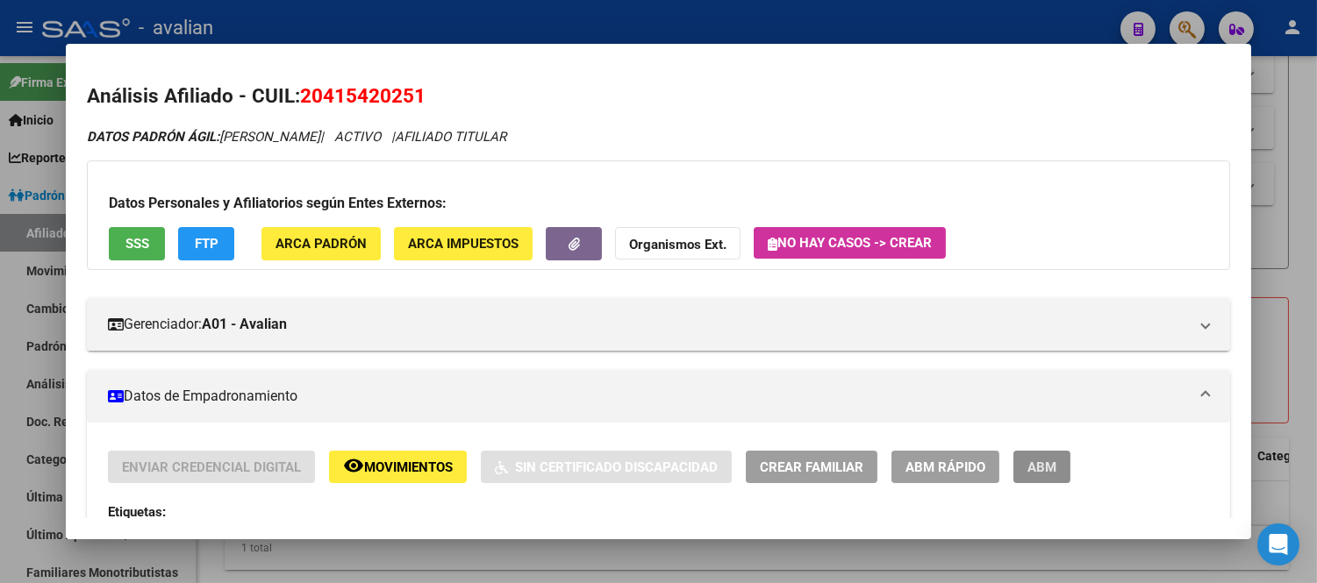
click at [1027, 474] on span "ABM" at bounding box center [1041, 468] width 29 height 16
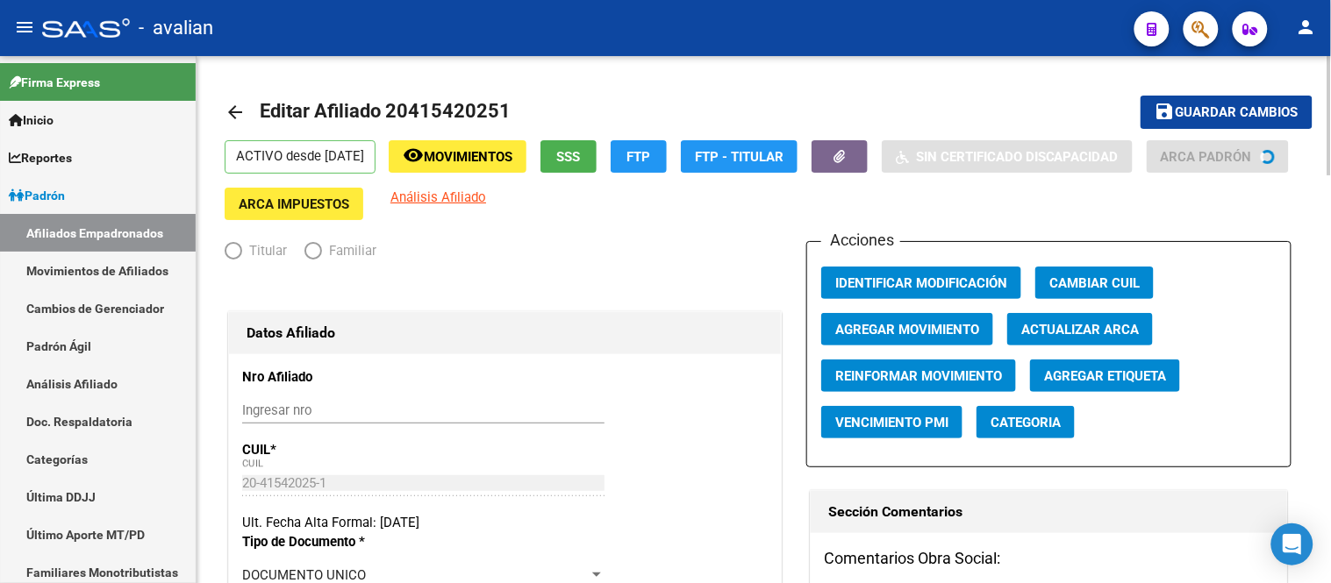
radio input "true"
type input "33-71282670-9"
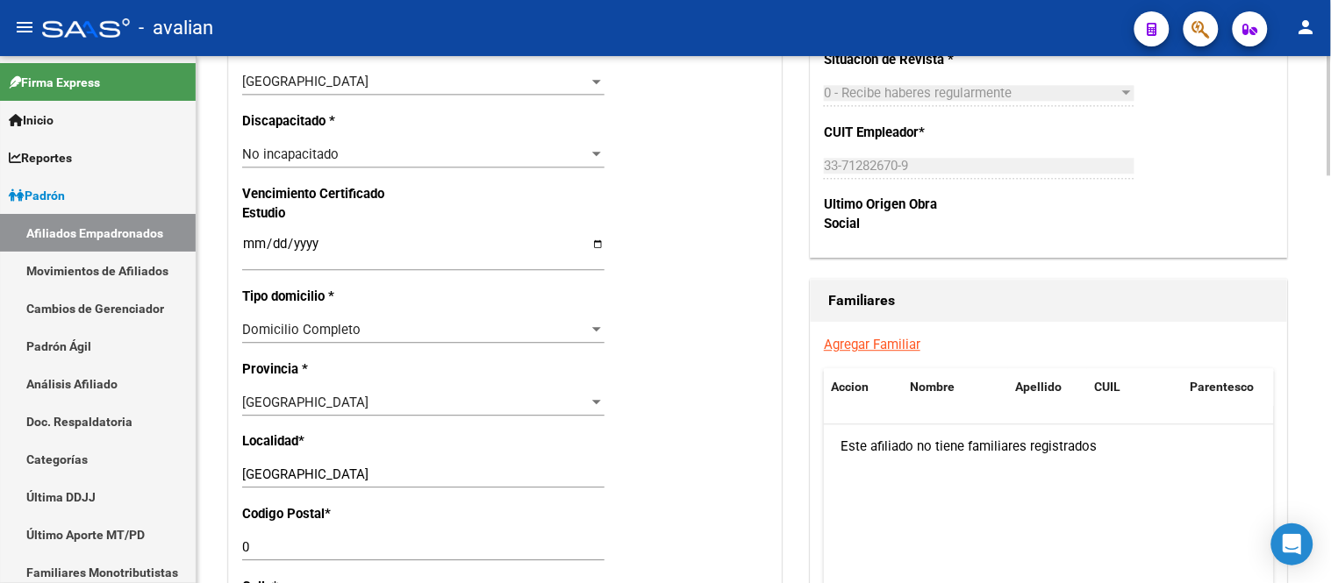
scroll to position [1170, 0]
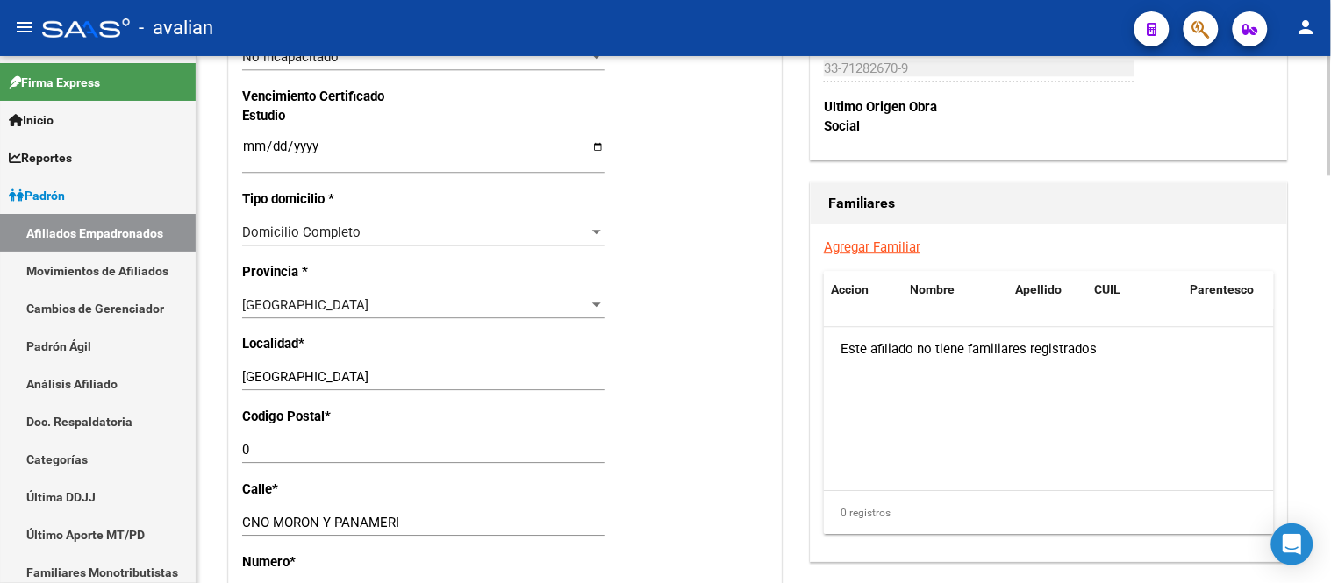
click at [293, 458] on input "0" at bounding box center [423, 450] width 362 height 16
click at [242, 458] on input "0" at bounding box center [423, 450] width 362 height 16
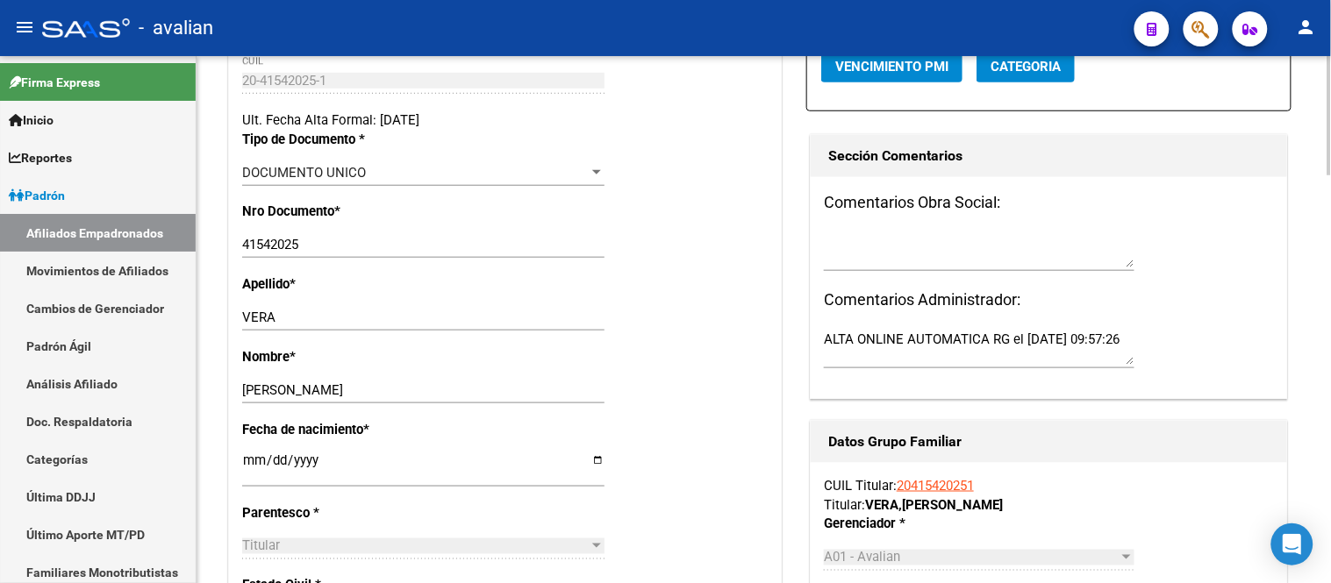
scroll to position [0, 0]
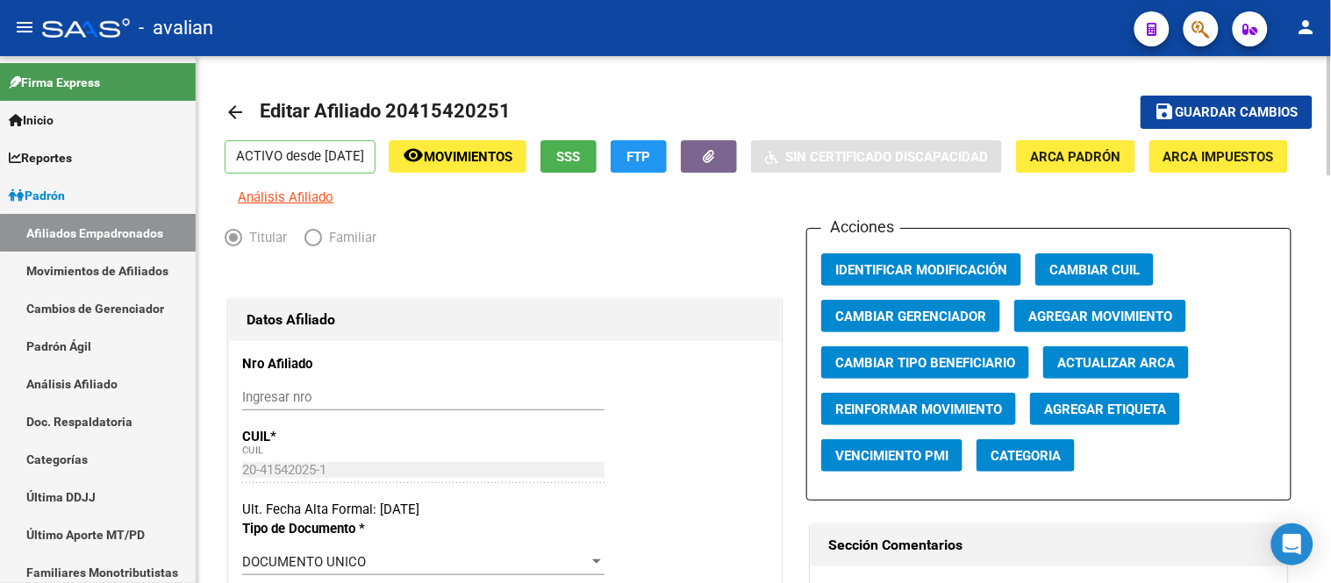
type input "1609"
click at [1206, 124] on button "save Guardar cambios" at bounding box center [1227, 112] width 172 height 32
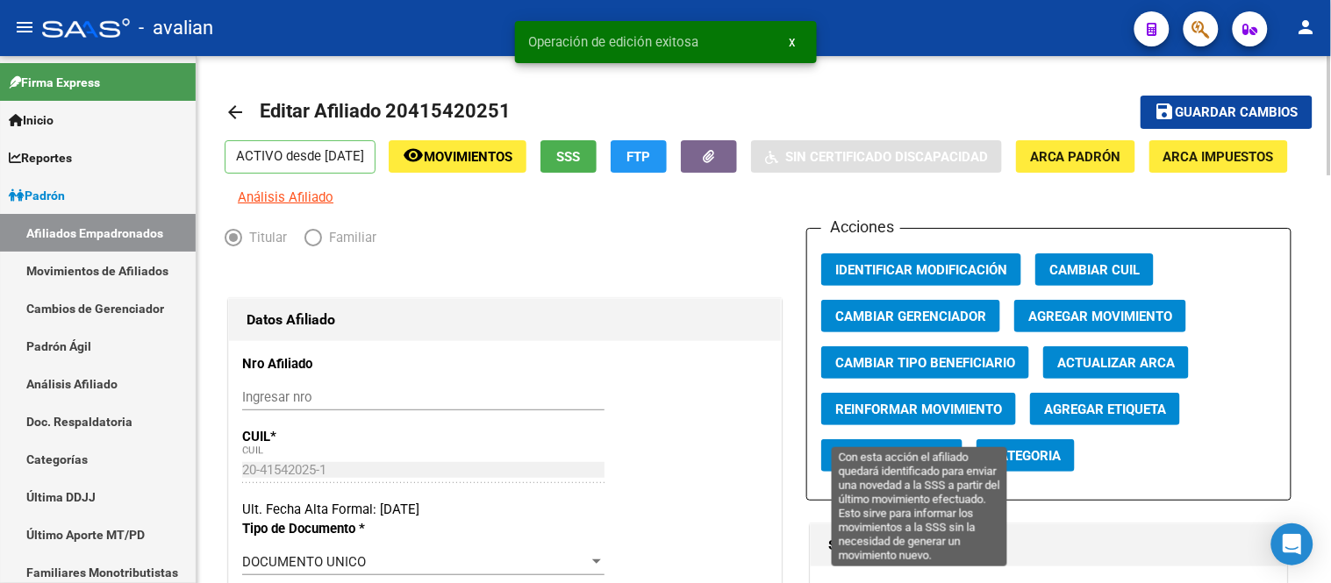
click at [921, 418] on span "Reinformar Movimiento" at bounding box center [918, 410] width 167 height 16
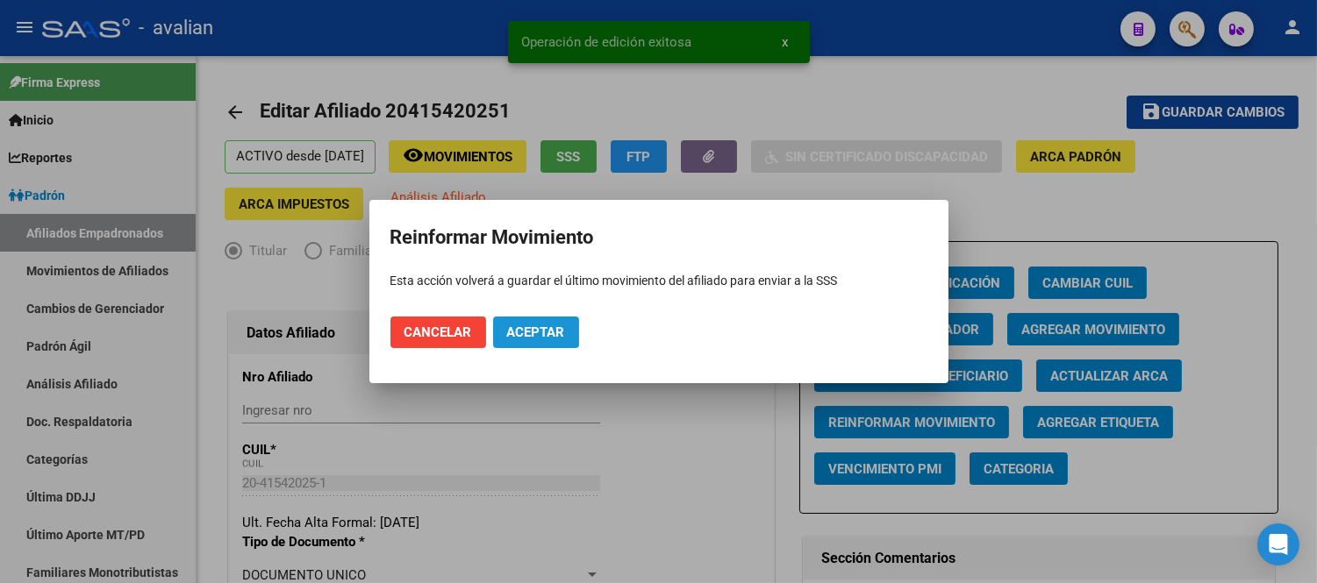
click at [537, 339] on span "Aceptar" at bounding box center [536, 333] width 58 height 16
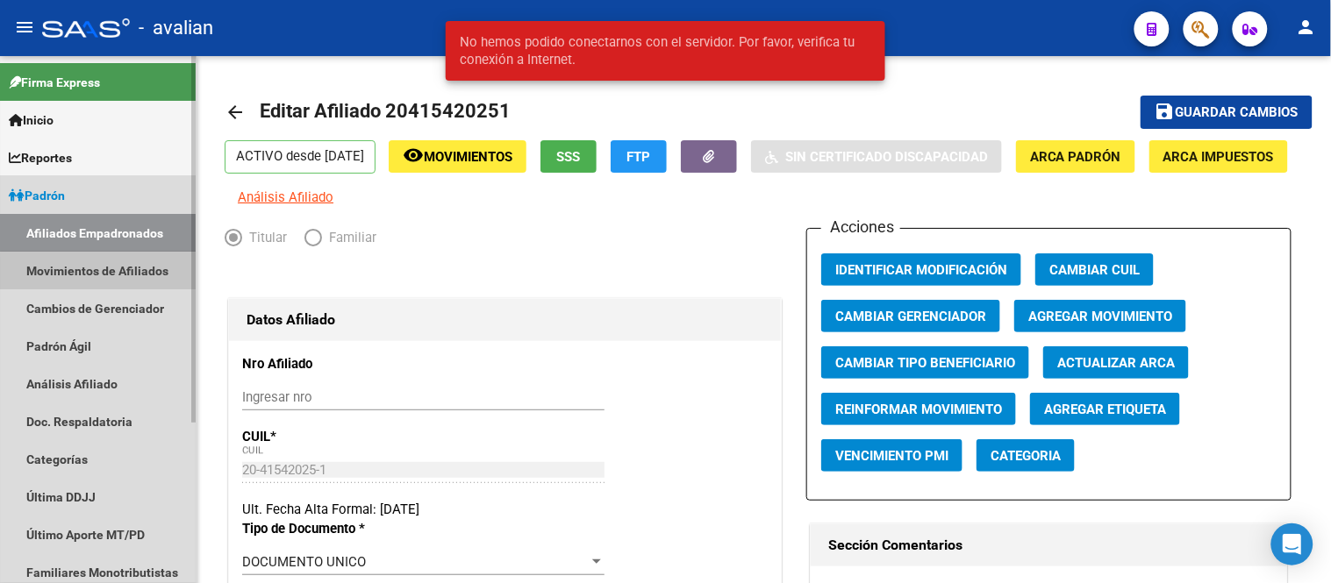
click at [125, 277] on link "Movimientos de Afiliados" at bounding box center [98, 271] width 196 height 38
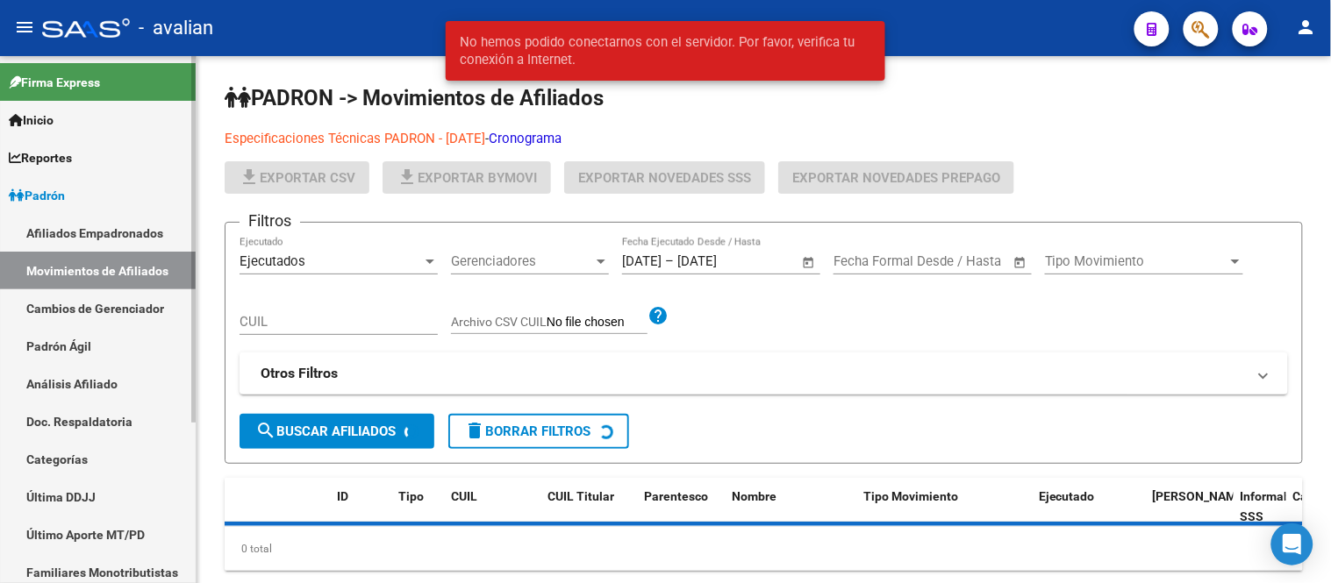
click at [126, 233] on link "Afiliados Empadronados" at bounding box center [98, 233] width 196 height 38
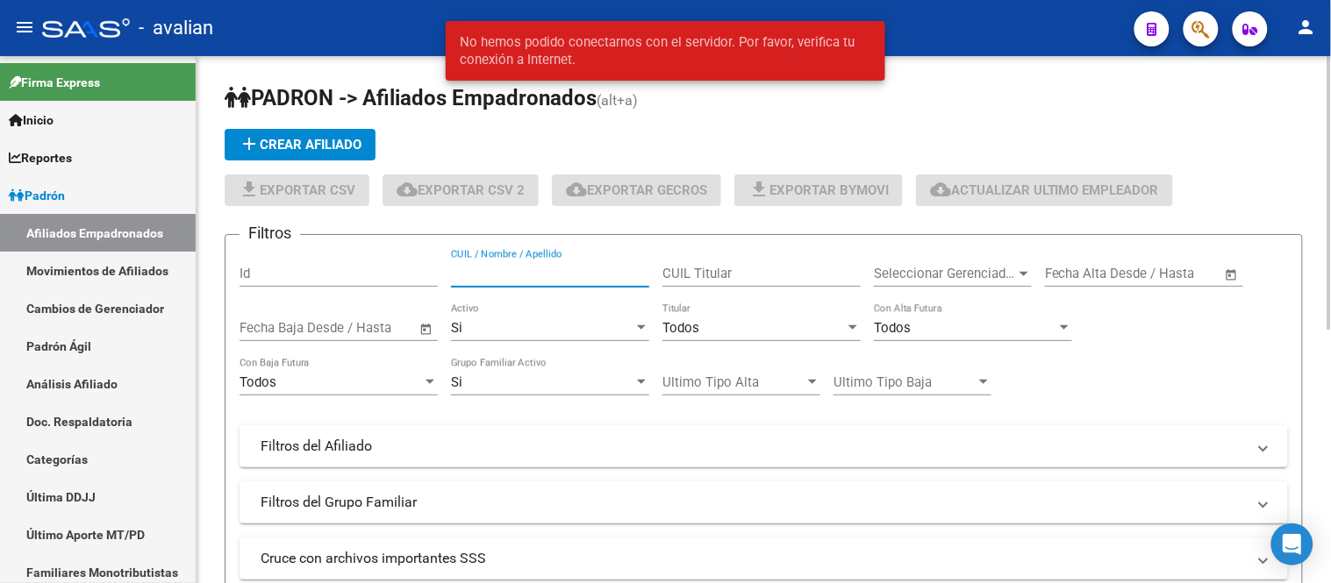
click at [498, 276] on input "CUIL / Nombre / Apellido" at bounding box center [550, 274] width 198 height 16
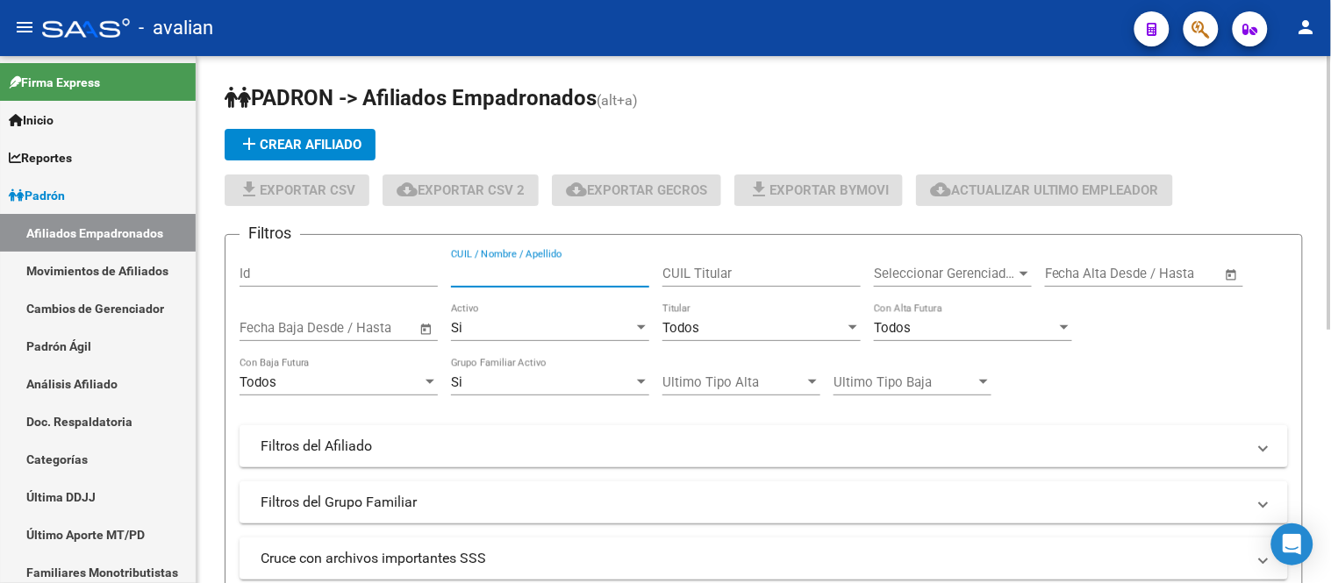
paste input "27360505338"
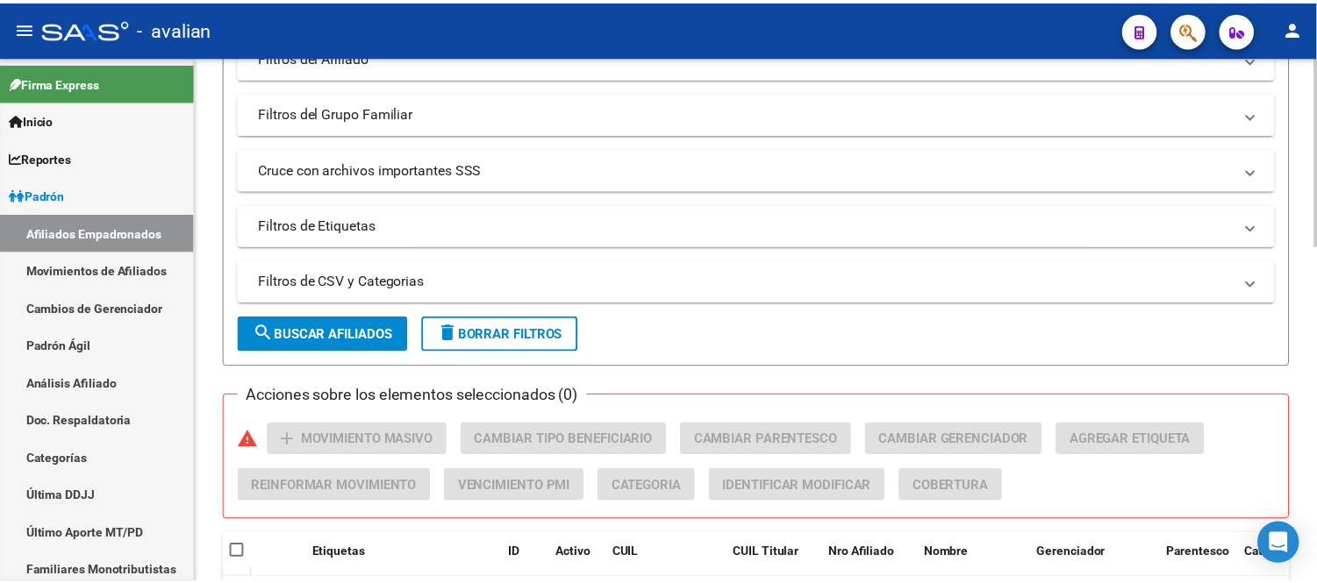
scroll to position [487, 0]
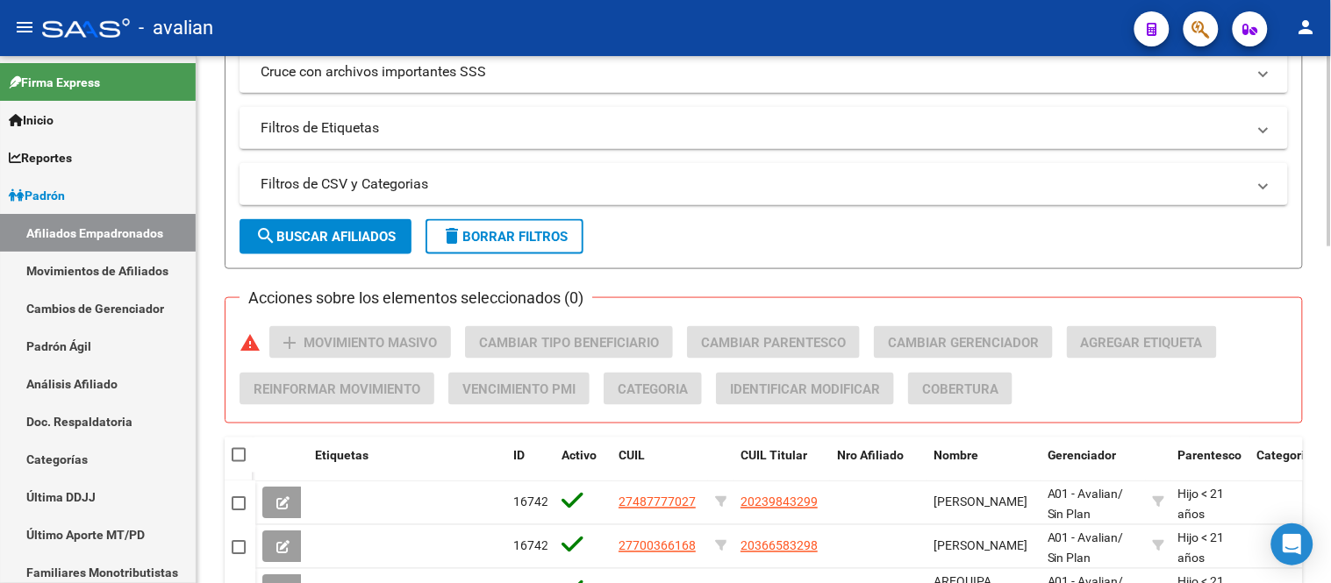
type input "27360505338"
click at [346, 230] on span "search Buscar Afiliados" at bounding box center [325, 237] width 140 height 16
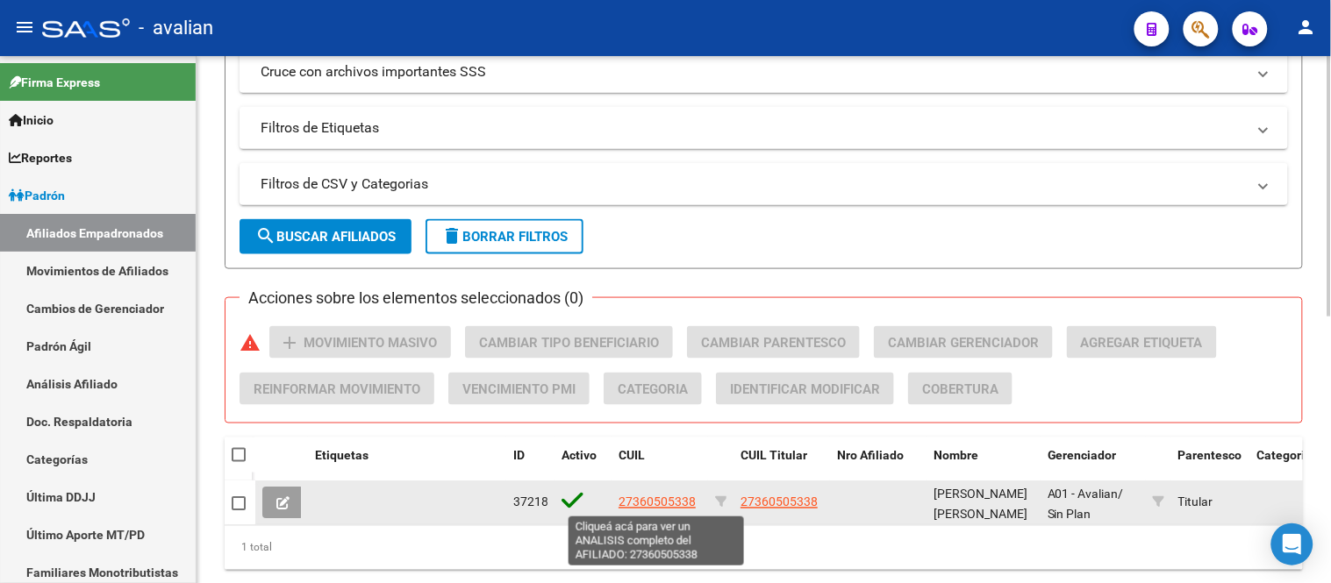
click at [672, 502] on span "27360505338" at bounding box center [657, 503] width 77 height 14
type textarea "27360505338"
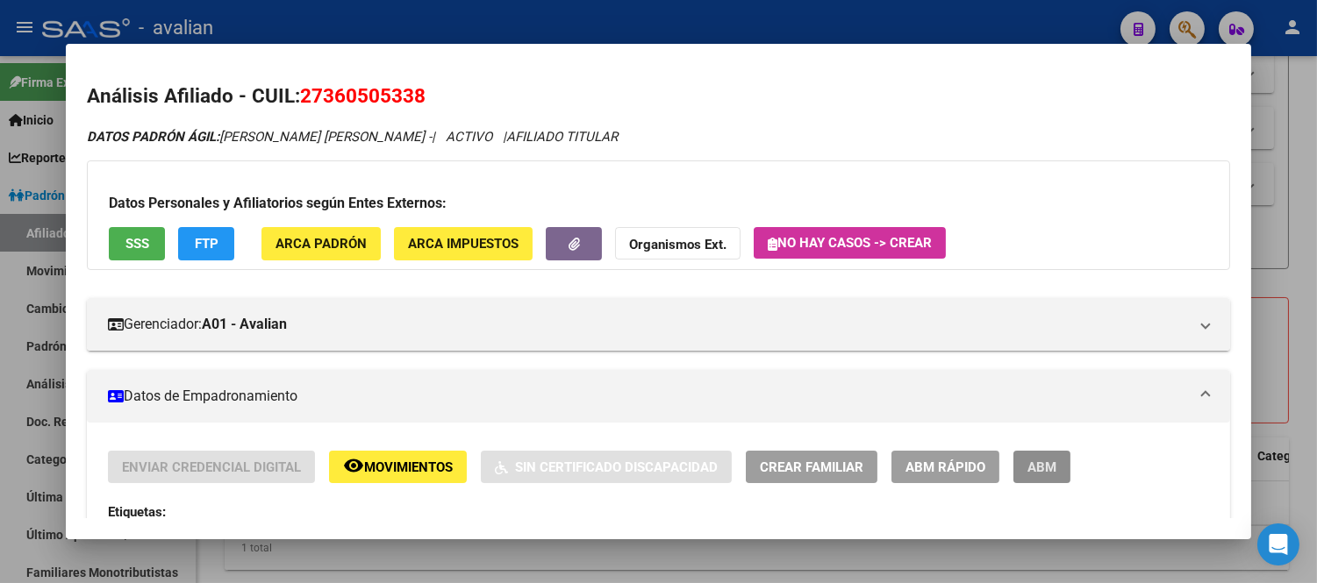
click at [1046, 465] on span "ABM" at bounding box center [1041, 468] width 29 height 16
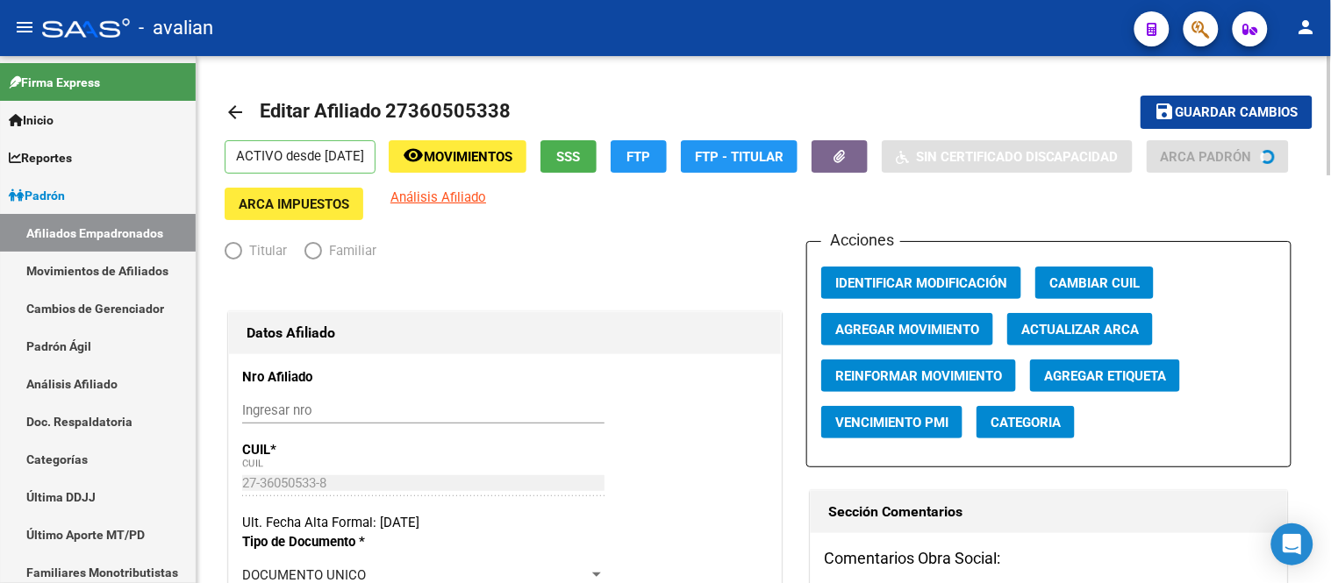
radio input "true"
type input "27-36050533-8"
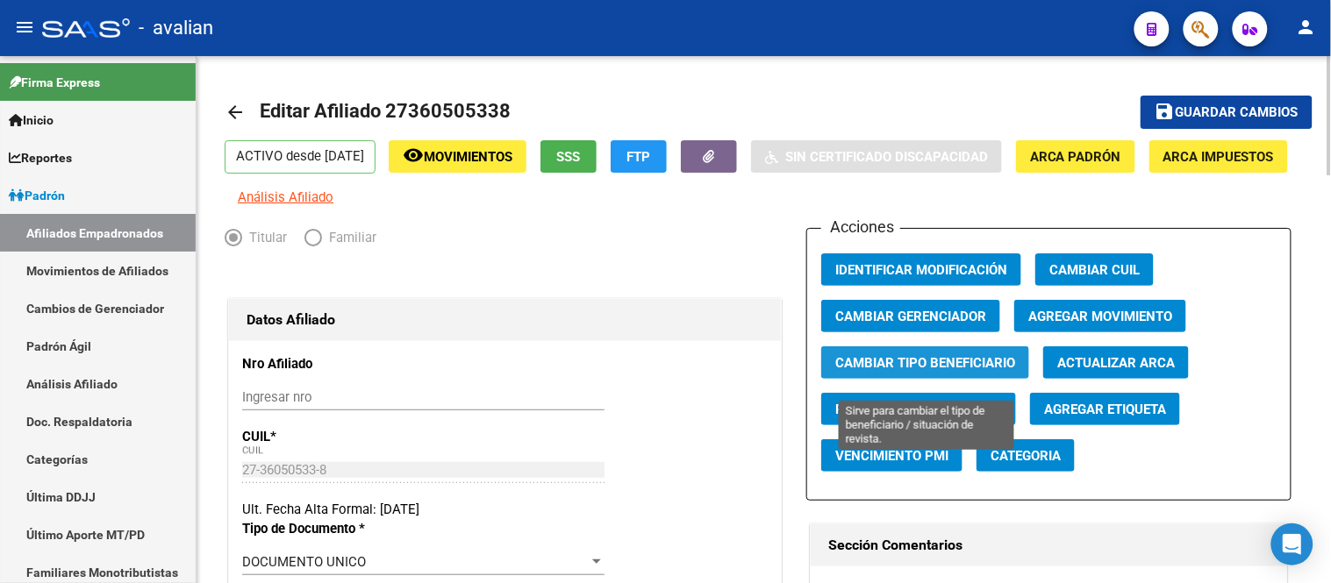
click at [886, 371] on span "Cambiar Tipo Beneficiario" at bounding box center [925, 363] width 180 height 16
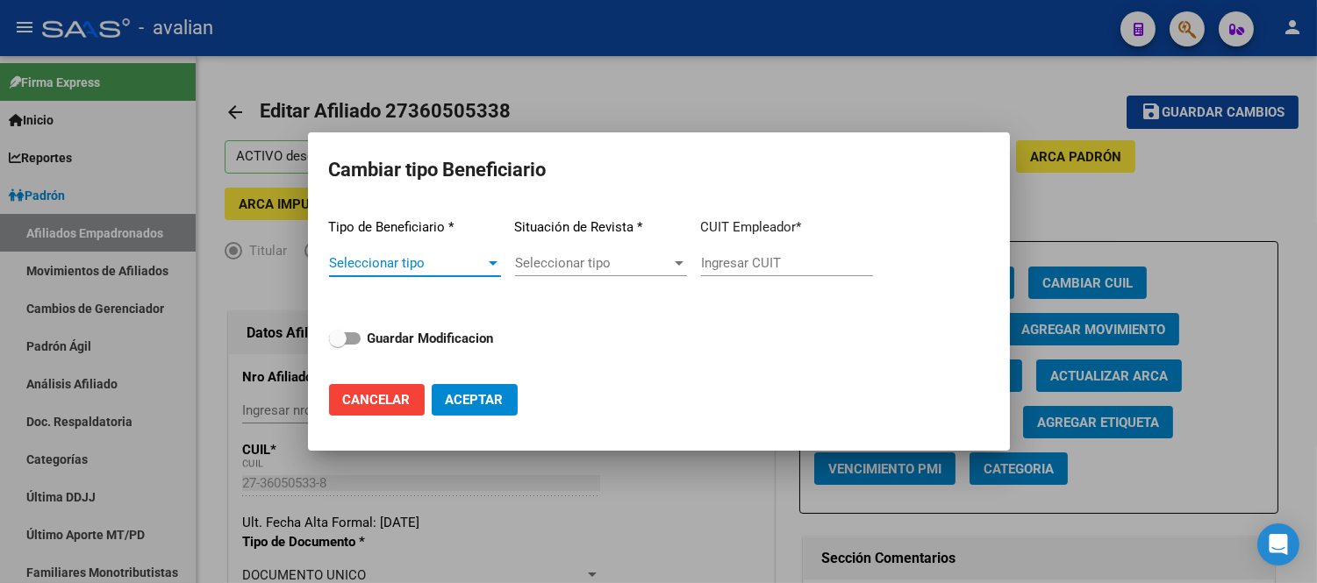
click at [491, 260] on div at bounding box center [493, 263] width 16 height 14
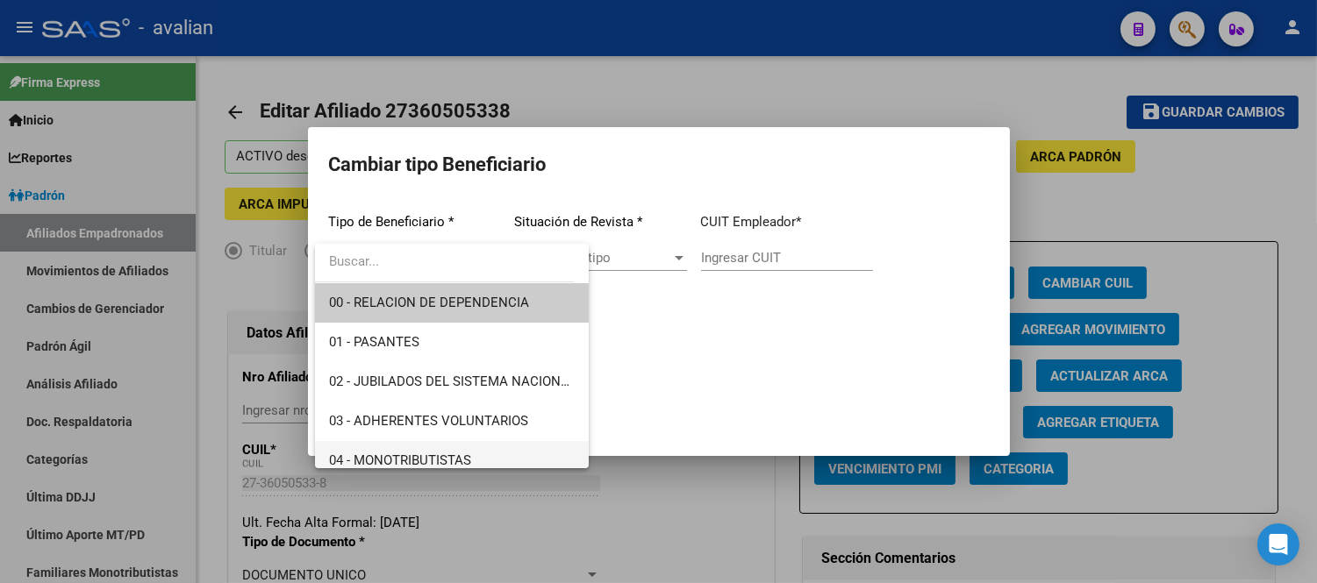
click at [446, 446] on span "04 - MONOTRIBUTISTAS" at bounding box center [452, 460] width 246 height 39
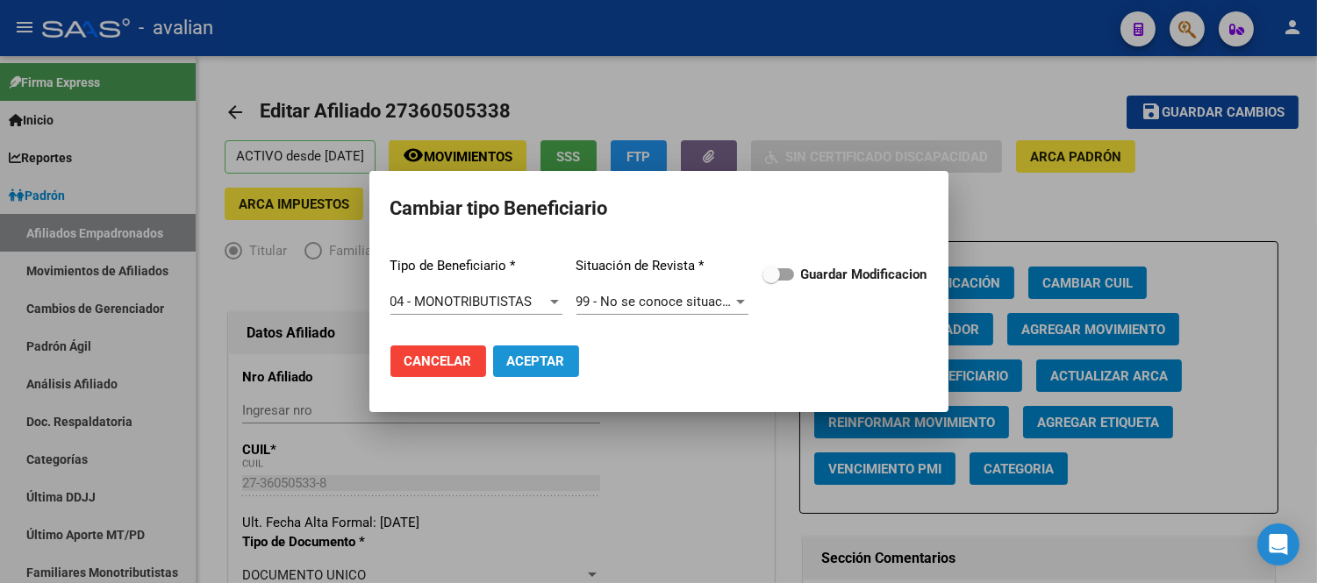
click at [544, 356] on span "Aceptar" at bounding box center [536, 362] width 58 height 16
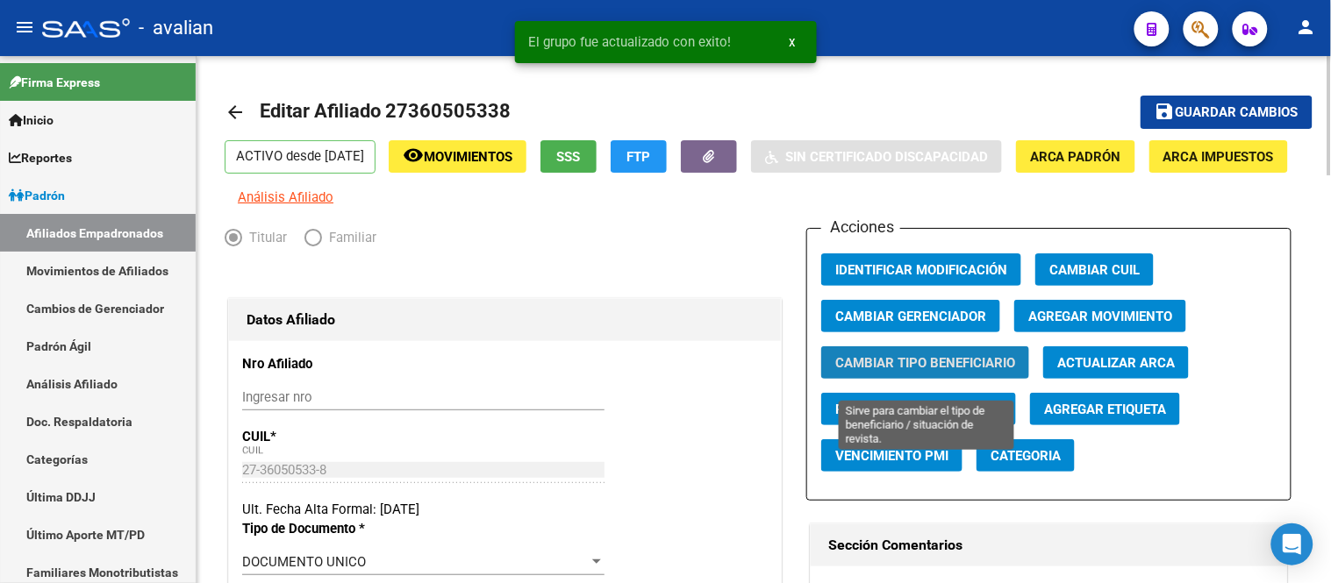
click at [914, 370] on span "Cambiar Tipo Beneficiario" at bounding box center [925, 363] width 180 height 16
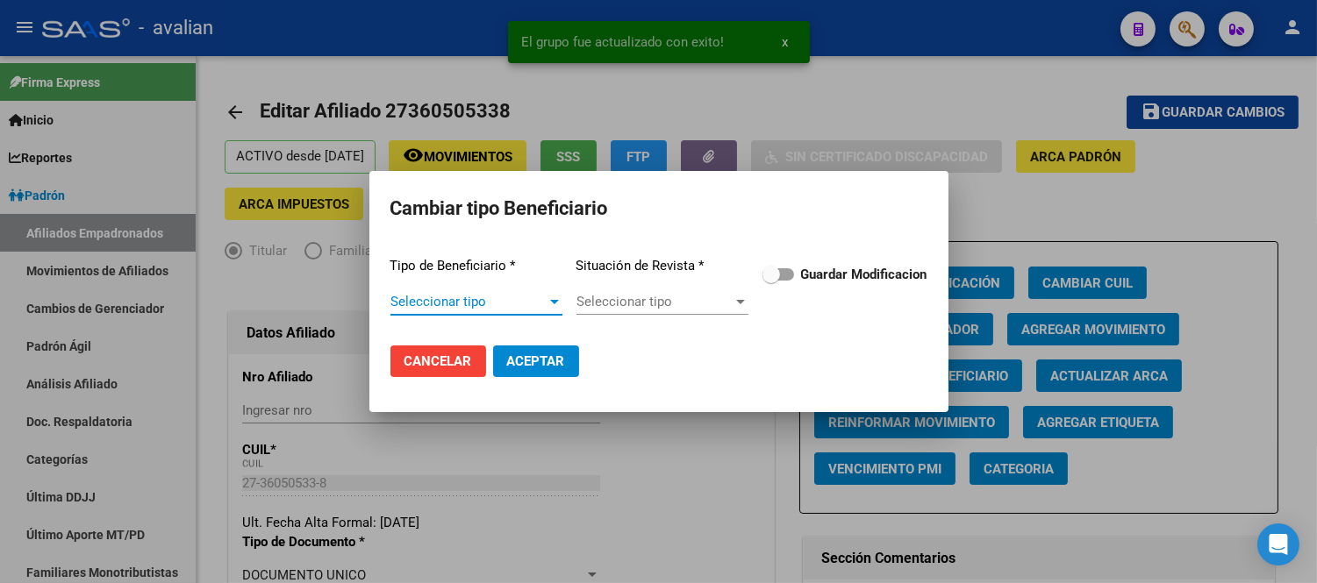
click at [494, 299] on span "Seleccionar tipo" at bounding box center [468, 302] width 156 height 16
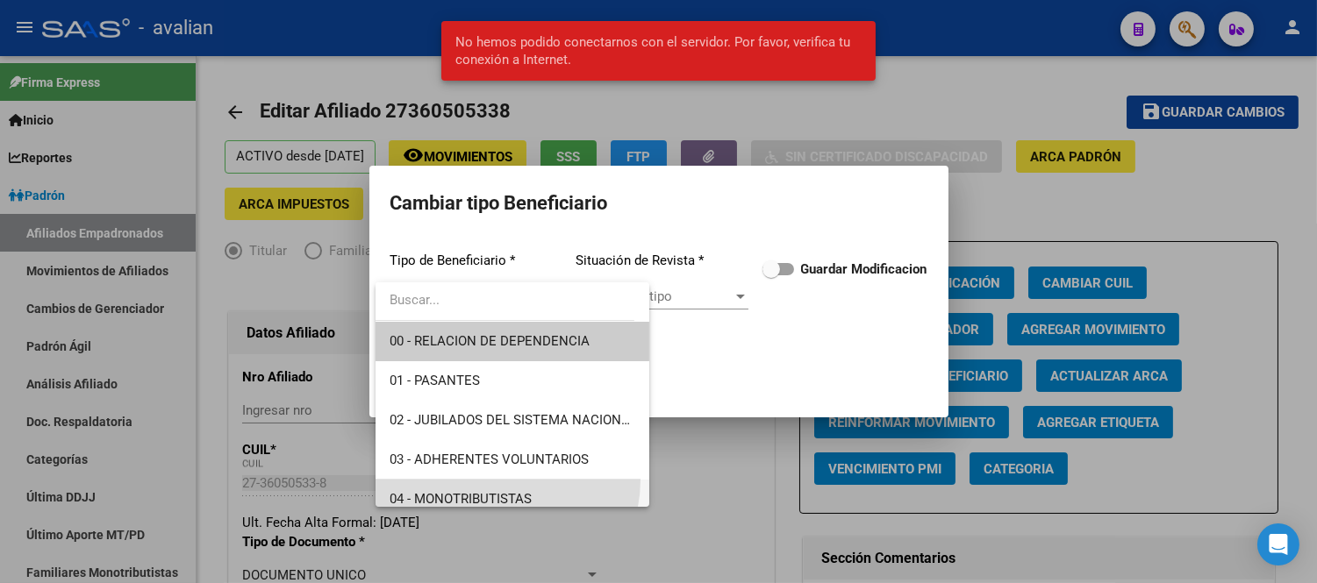
click at [500, 480] on span "04 - MONOTRIBUTISTAS" at bounding box center [513, 499] width 246 height 39
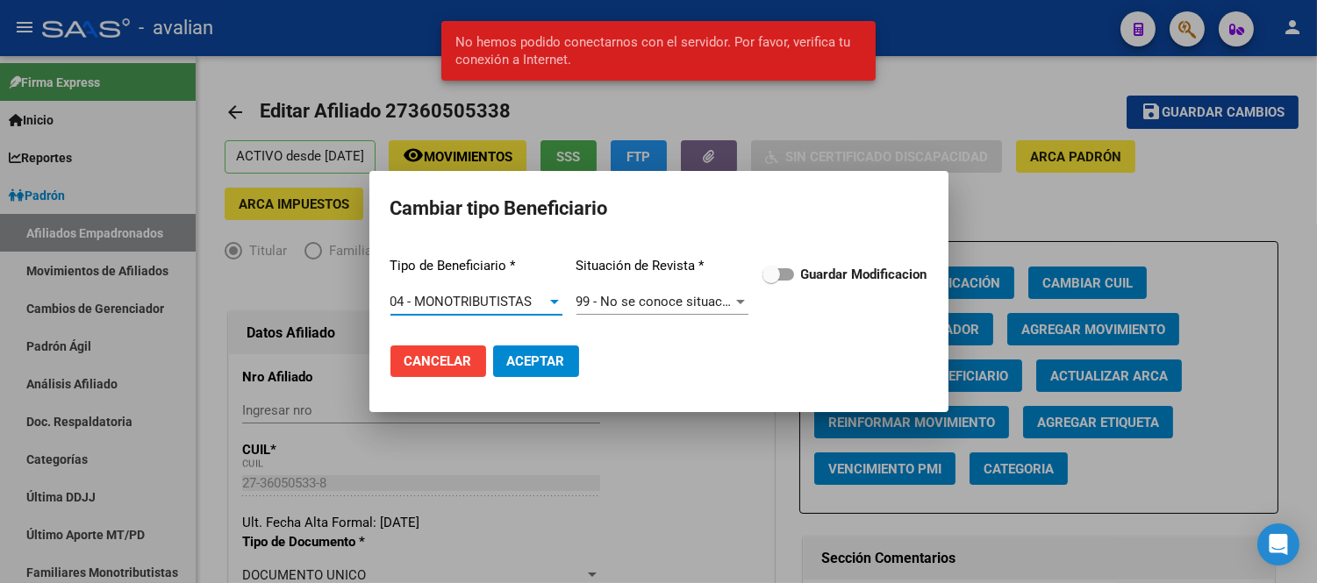
click at [784, 275] on span at bounding box center [778, 274] width 32 height 12
click at [771, 281] on input "Guardar Modificacion" at bounding box center [770, 281] width 1 height 1
click at [545, 356] on span "Aceptar" at bounding box center [536, 362] width 58 height 16
checkbox input "false"
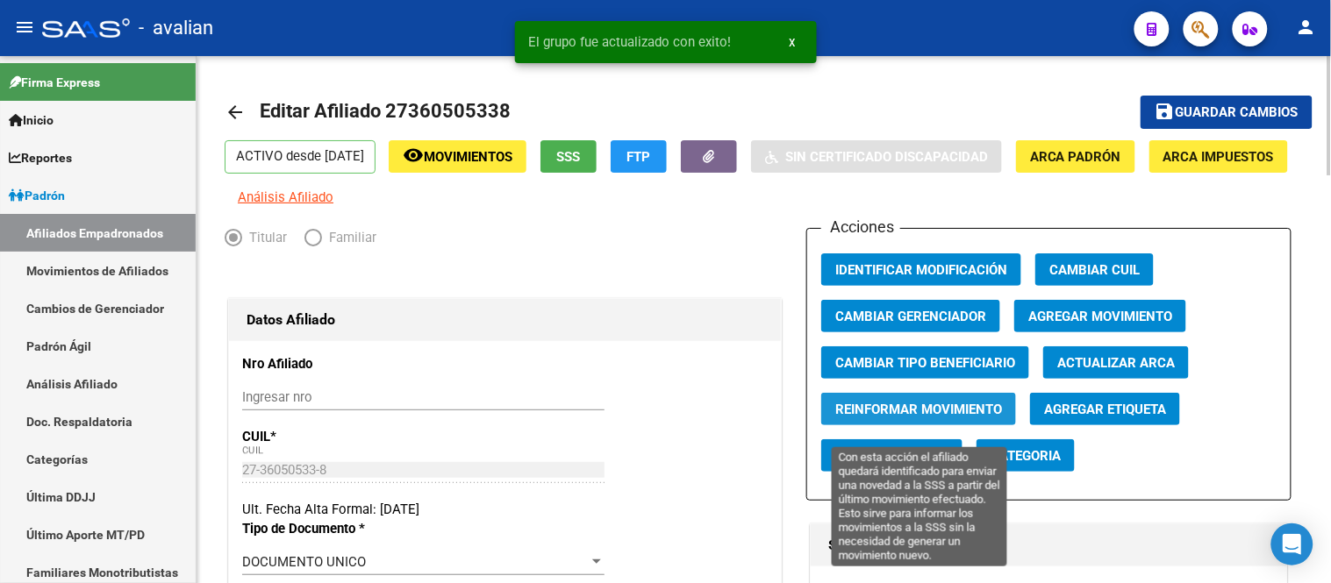
click at [900, 418] on span "Reinformar Movimiento" at bounding box center [918, 410] width 167 height 16
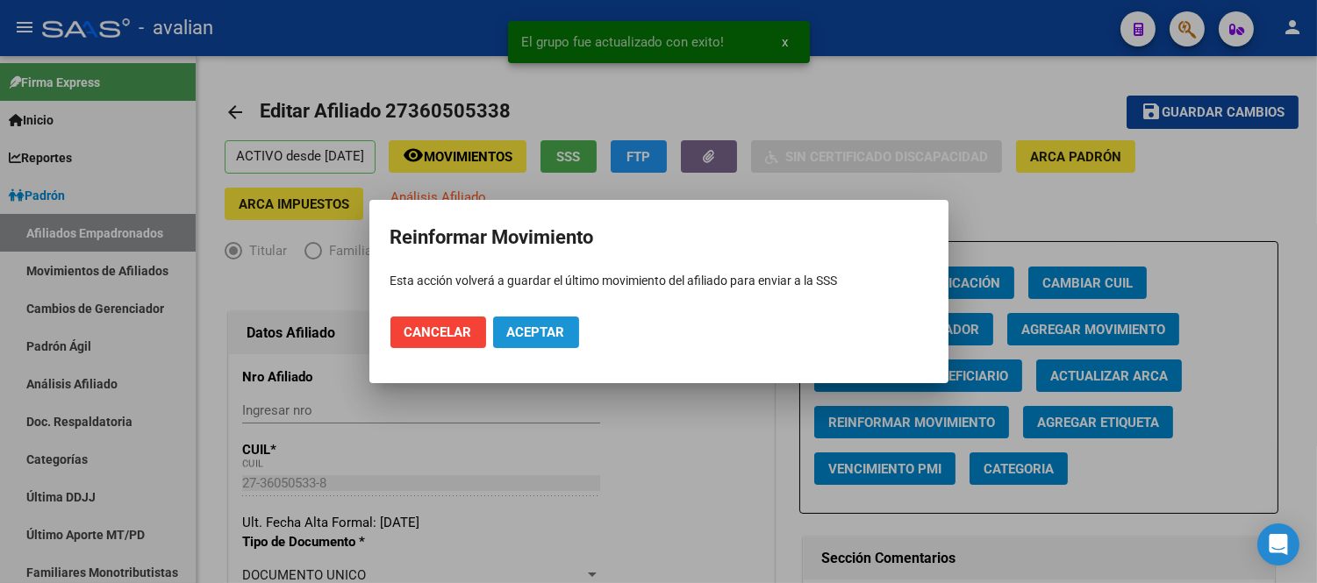
click at [538, 320] on button "Aceptar" at bounding box center [536, 333] width 86 height 32
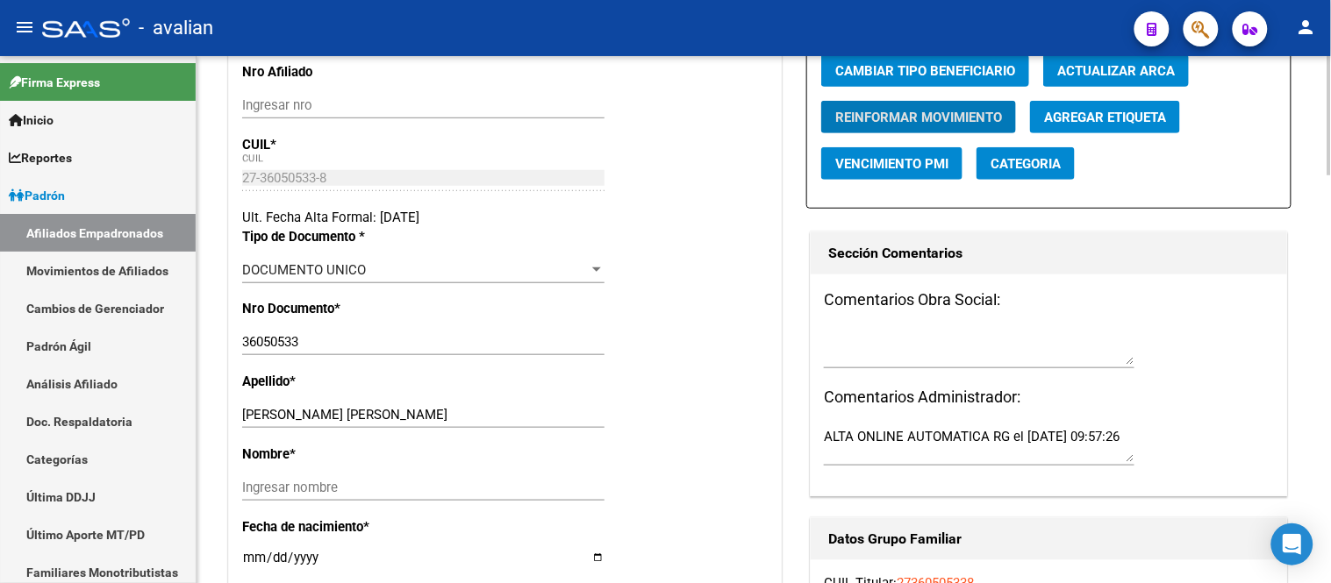
scroll to position [195, 0]
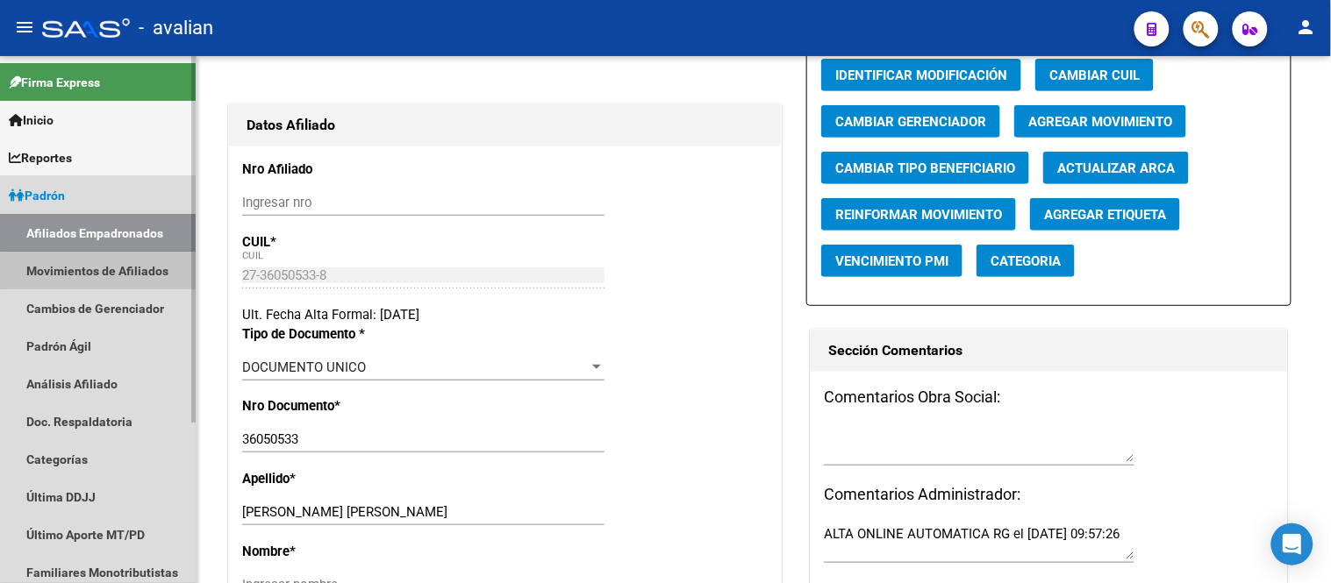
click at [119, 277] on link "Movimientos de Afiliados" at bounding box center [98, 271] width 196 height 38
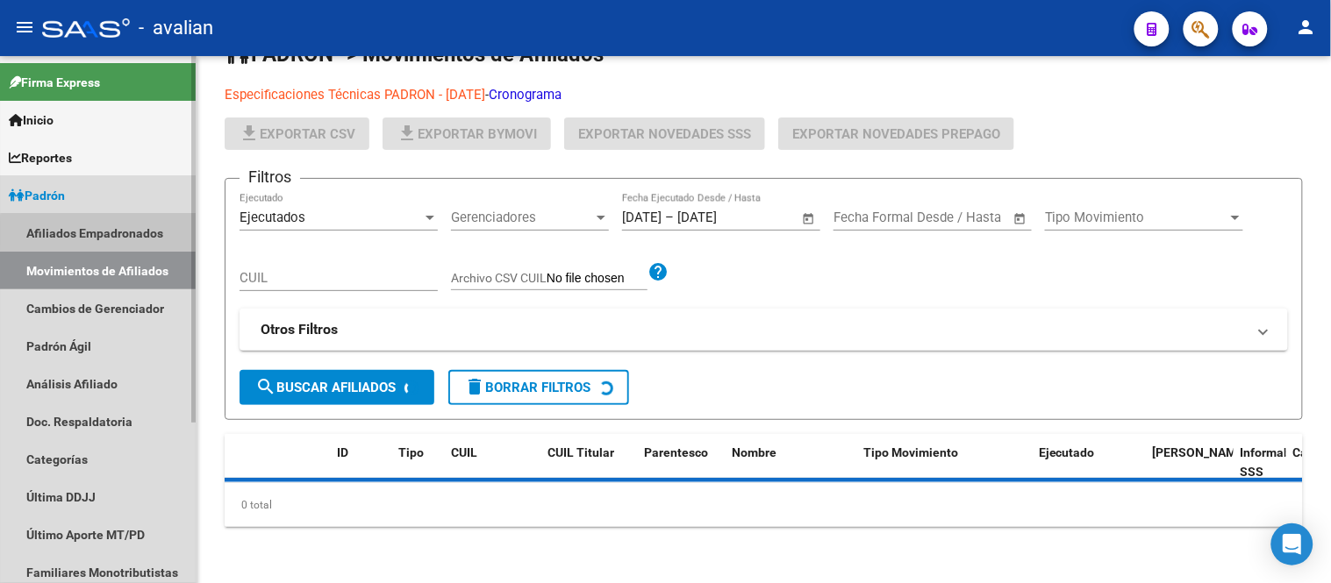
click at [103, 233] on link "Afiliados Empadronados" at bounding box center [98, 233] width 196 height 38
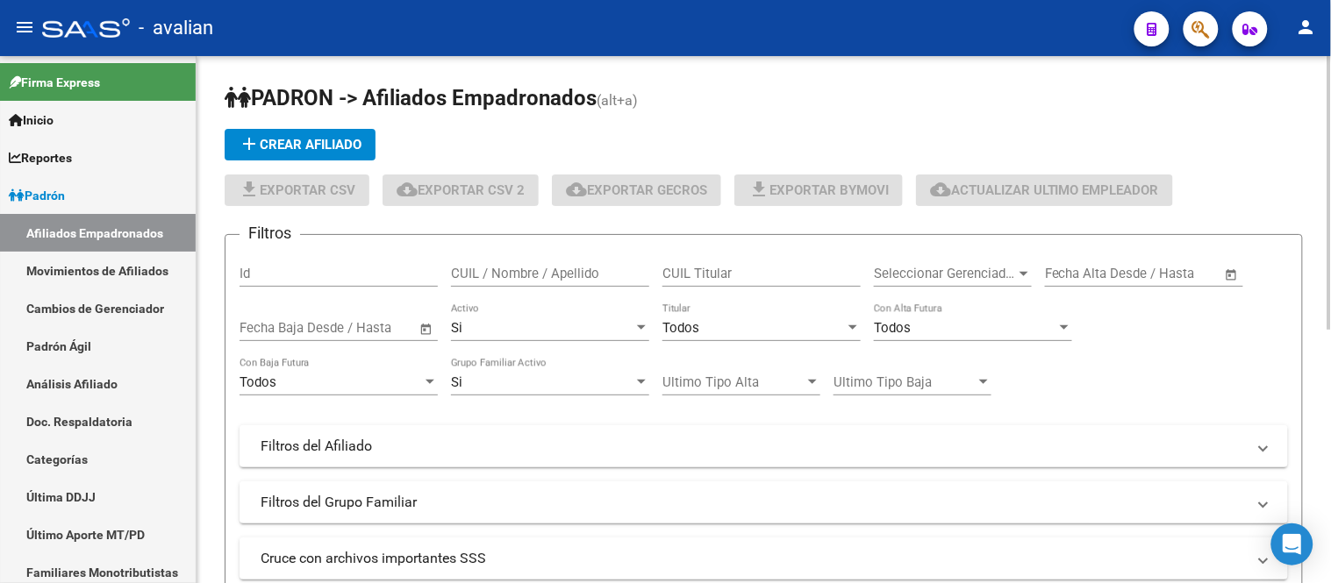
click at [531, 281] on input "CUIL / Nombre / Apellido" at bounding box center [550, 274] width 198 height 16
paste input "27263031062"
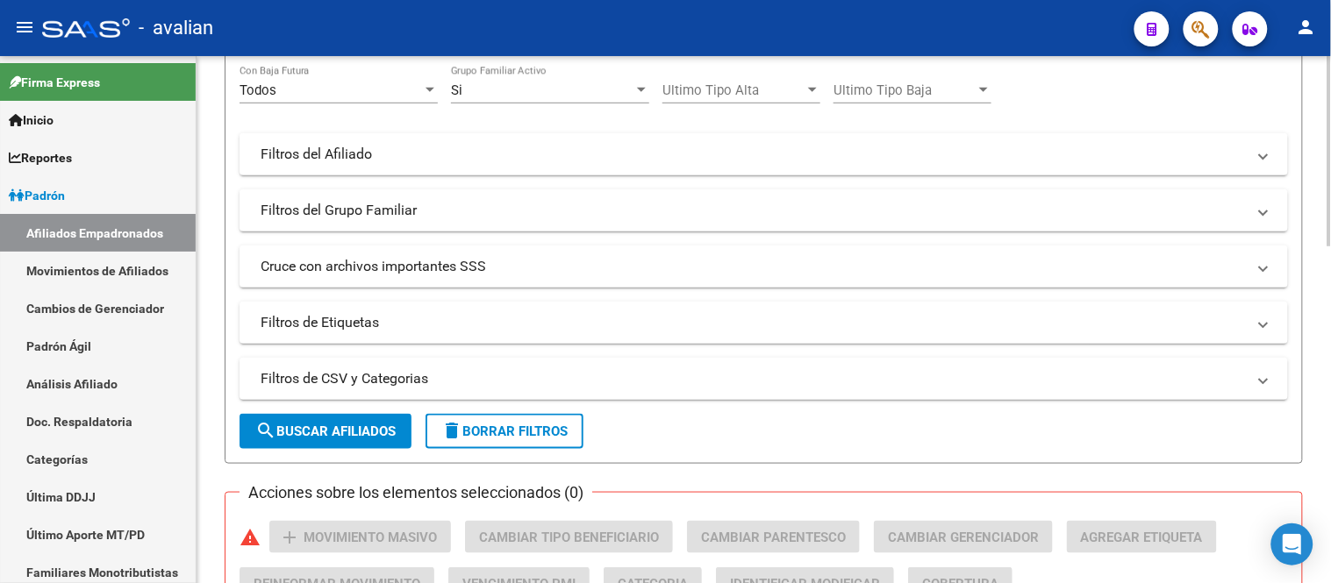
type input "27263031062"
click at [326, 431] on span "search Buscar Afiliados" at bounding box center [325, 432] width 140 height 16
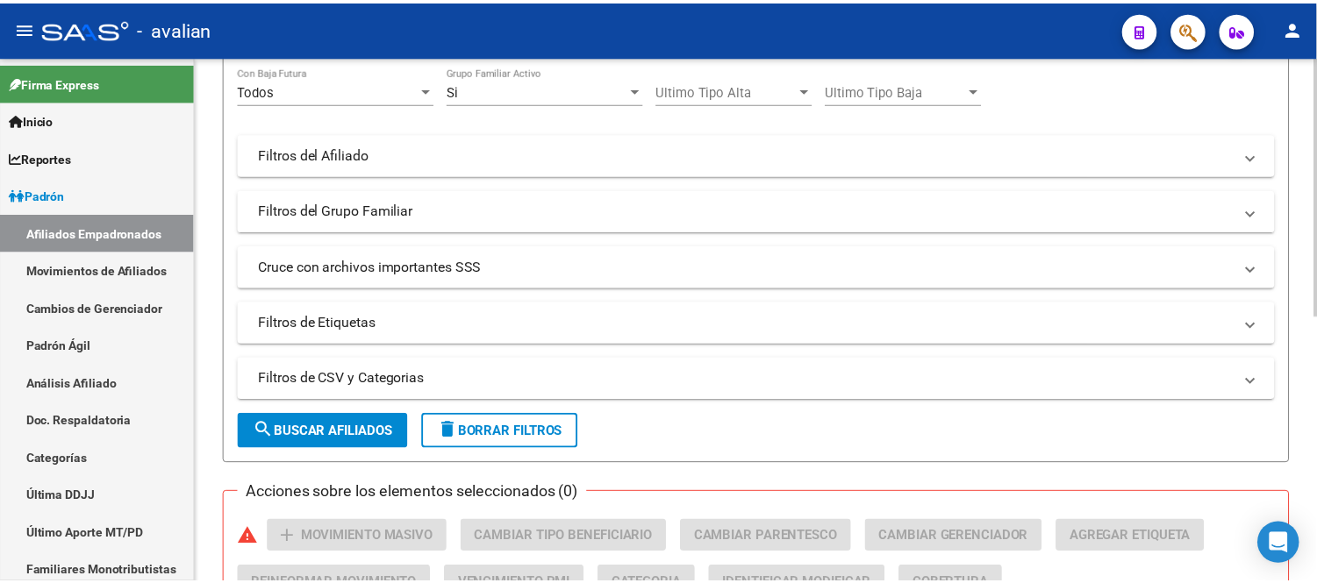
scroll to position [545, 0]
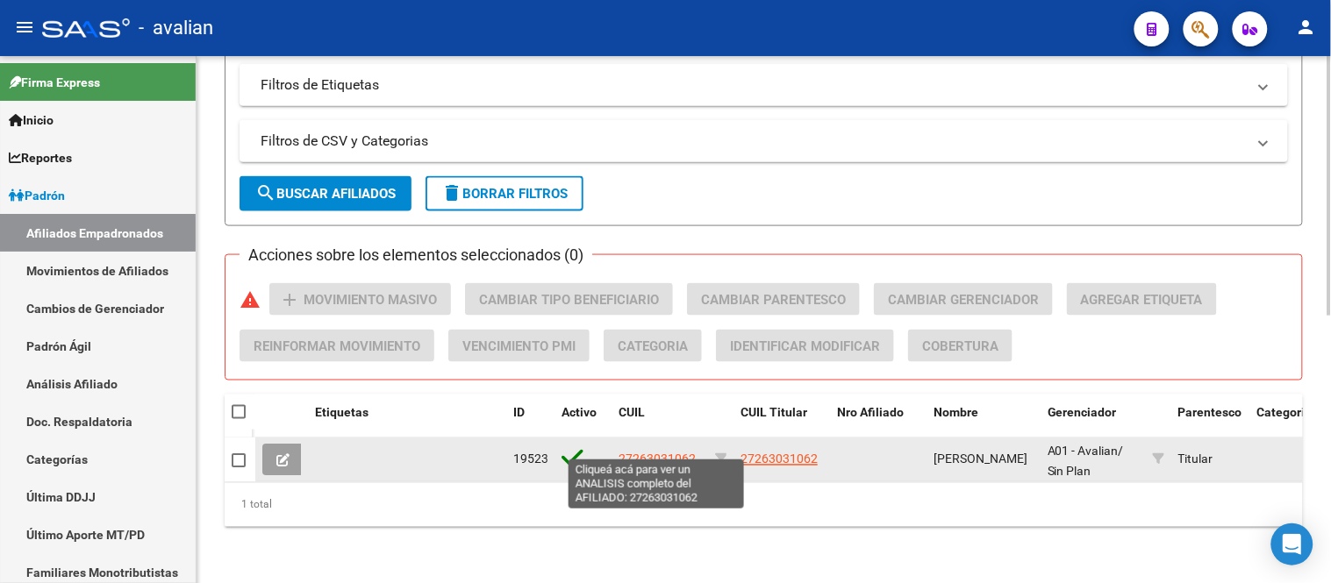
click at [654, 453] on span "27263031062" at bounding box center [657, 460] width 77 height 14
type textarea "27263031062"
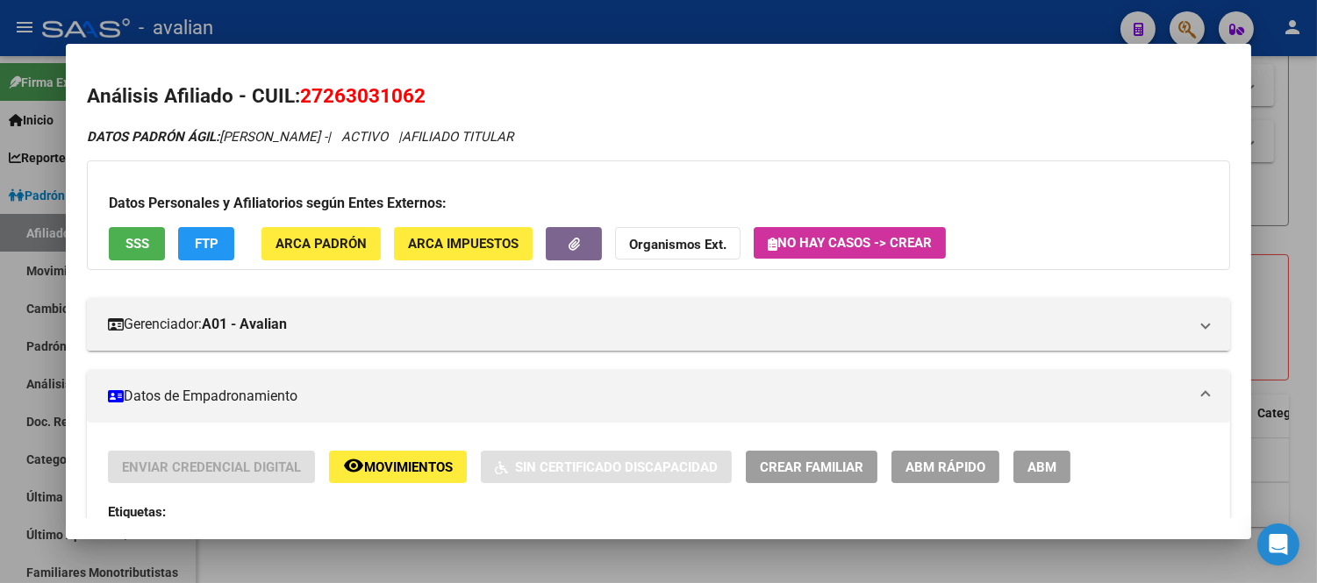
click at [1037, 462] on span "ABM" at bounding box center [1041, 468] width 29 height 16
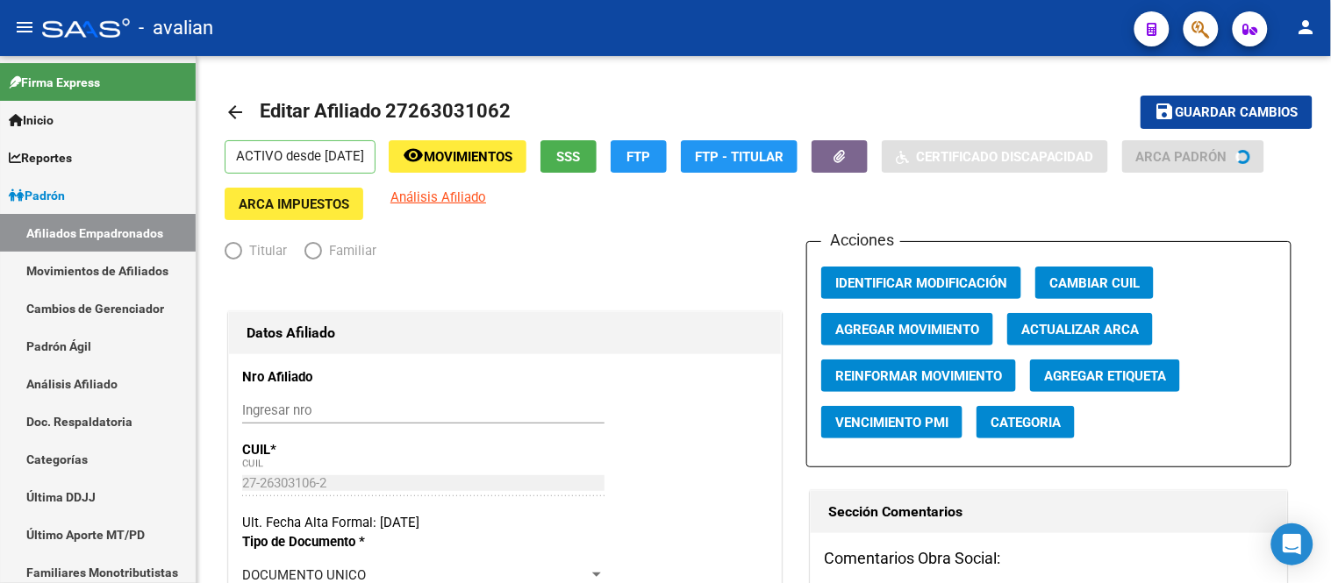
radio input "true"
type input "30-51147952-1"
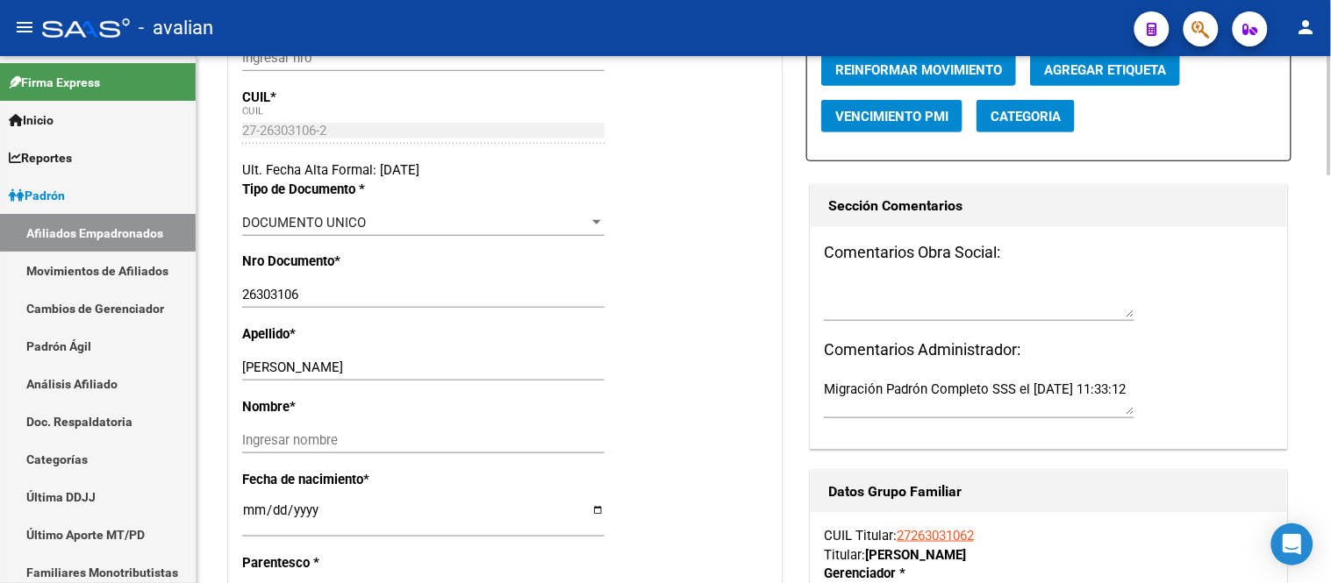
scroll to position [535, 0]
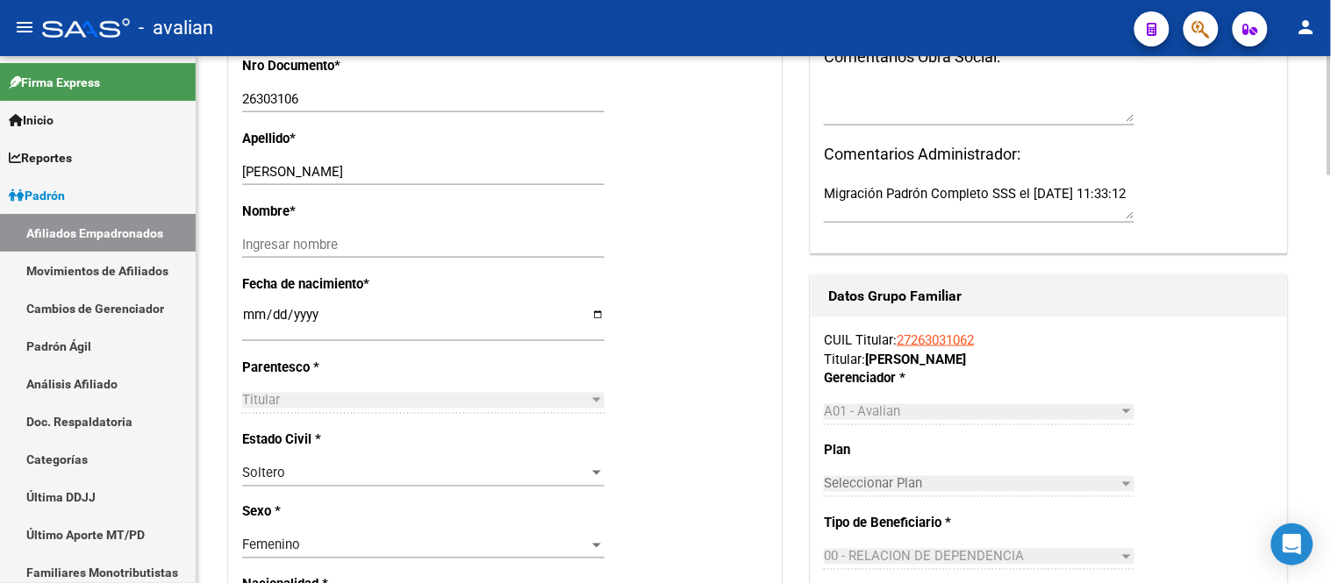
click at [573, 409] on div "Titular" at bounding box center [415, 401] width 347 height 16
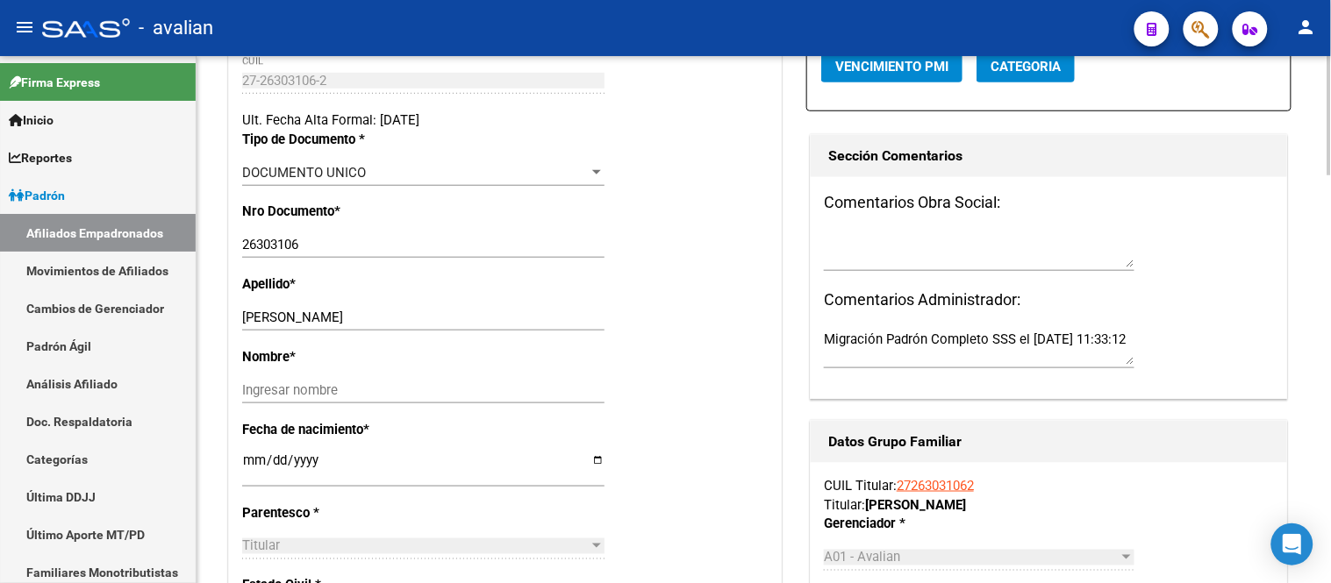
scroll to position [584, 0]
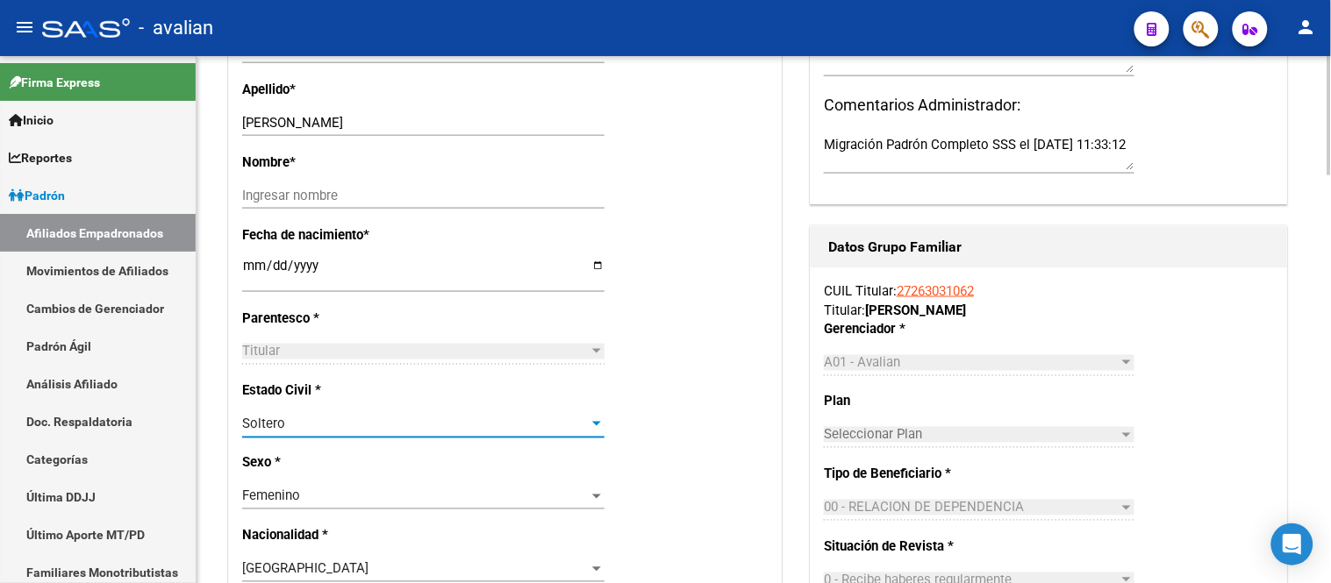
click at [598, 426] on div at bounding box center [596, 424] width 9 height 4
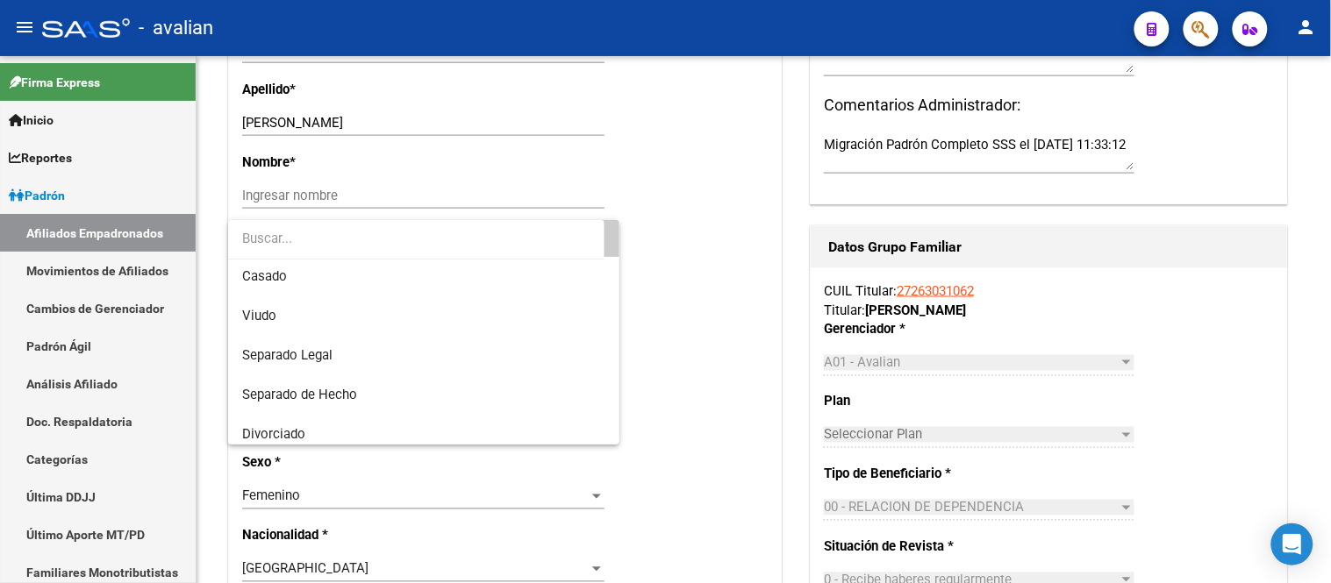
scroll to position [0, 0]
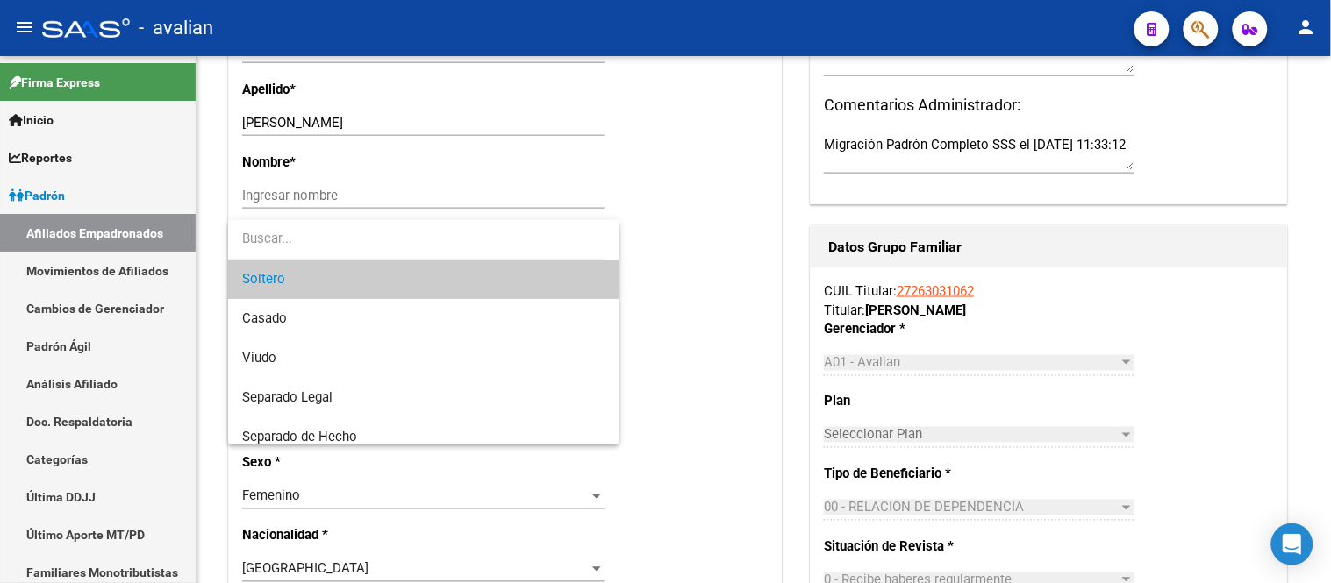
click at [696, 347] on div at bounding box center [665, 291] width 1331 height 583
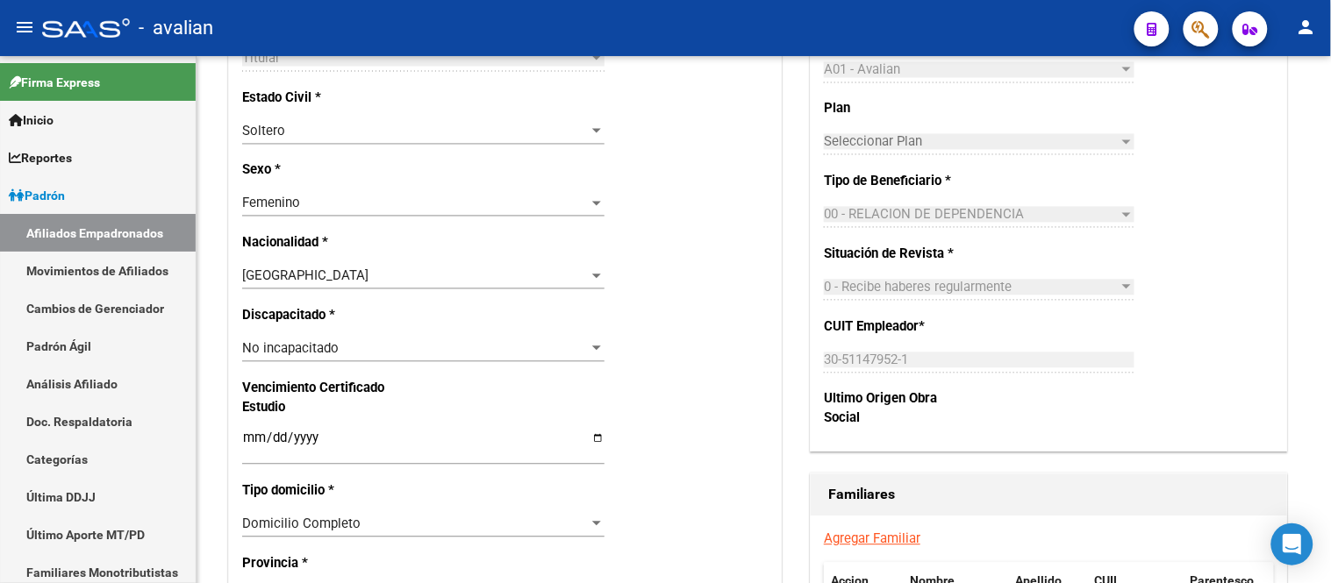
scroll to position [975, 0]
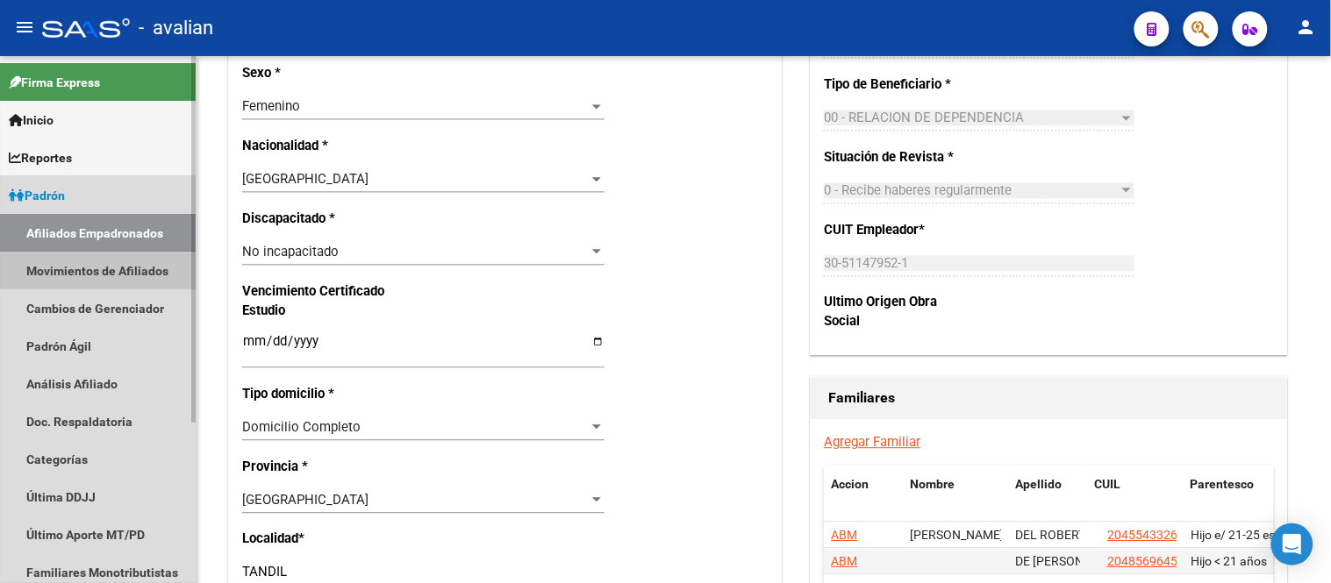
click at [92, 266] on link "Movimientos de Afiliados" at bounding box center [98, 271] width 196 height 38
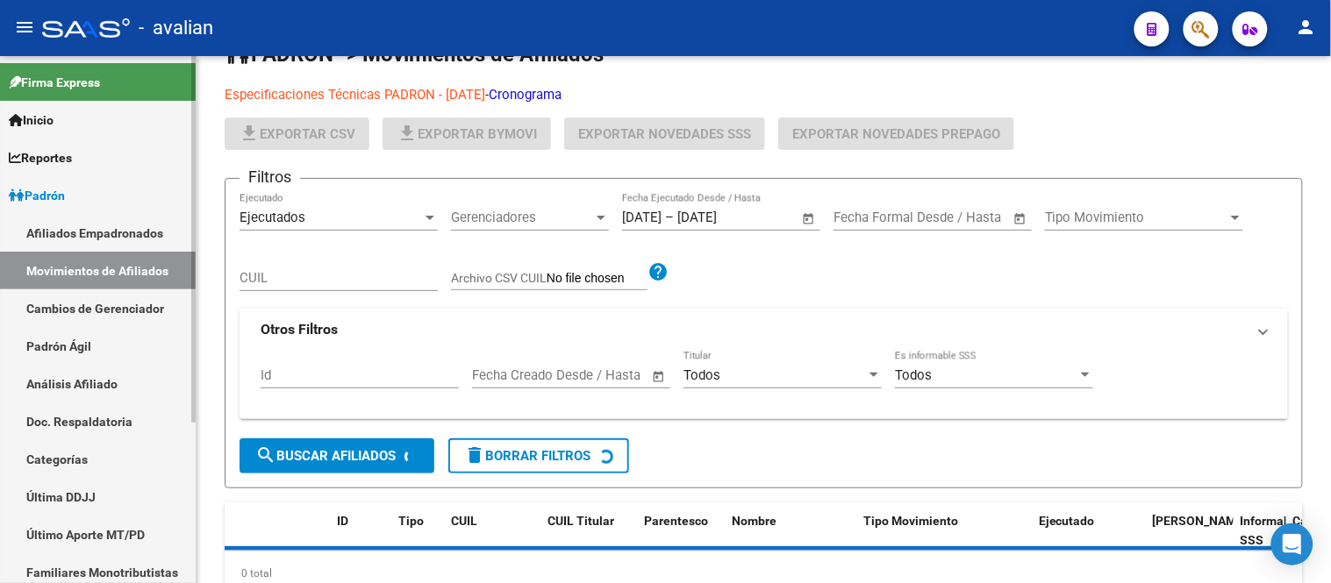
click at [91, 231] on link "Afiliados Empadronados" at bounding box center [98, 233] width 196 height 38
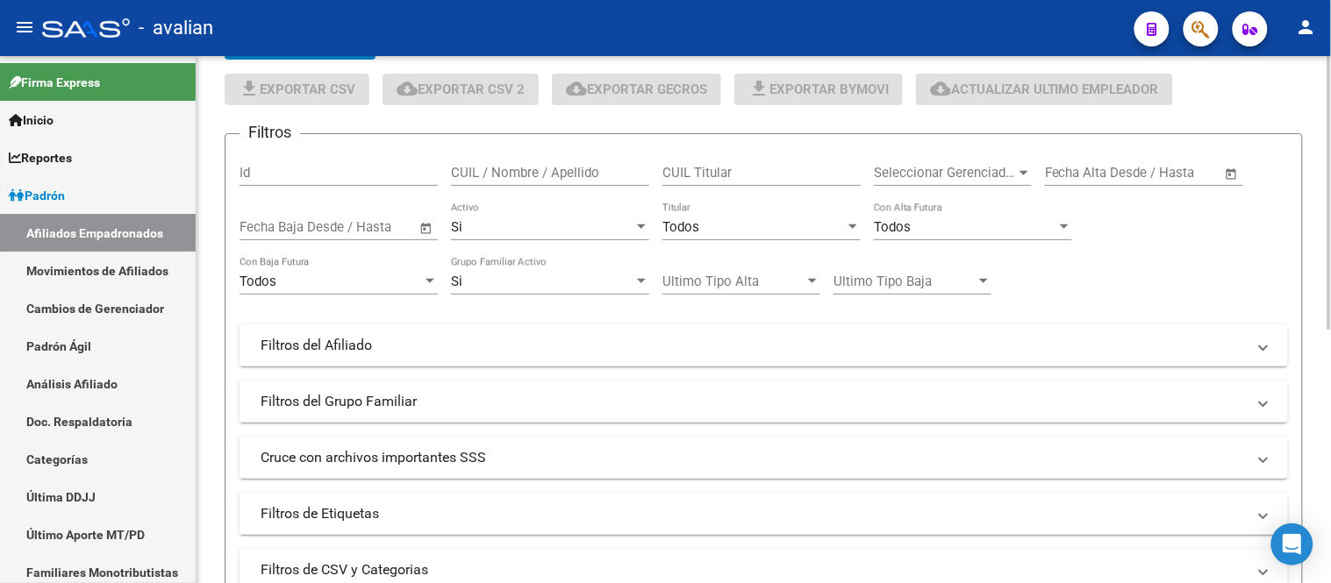
scroll to position [4, 0]
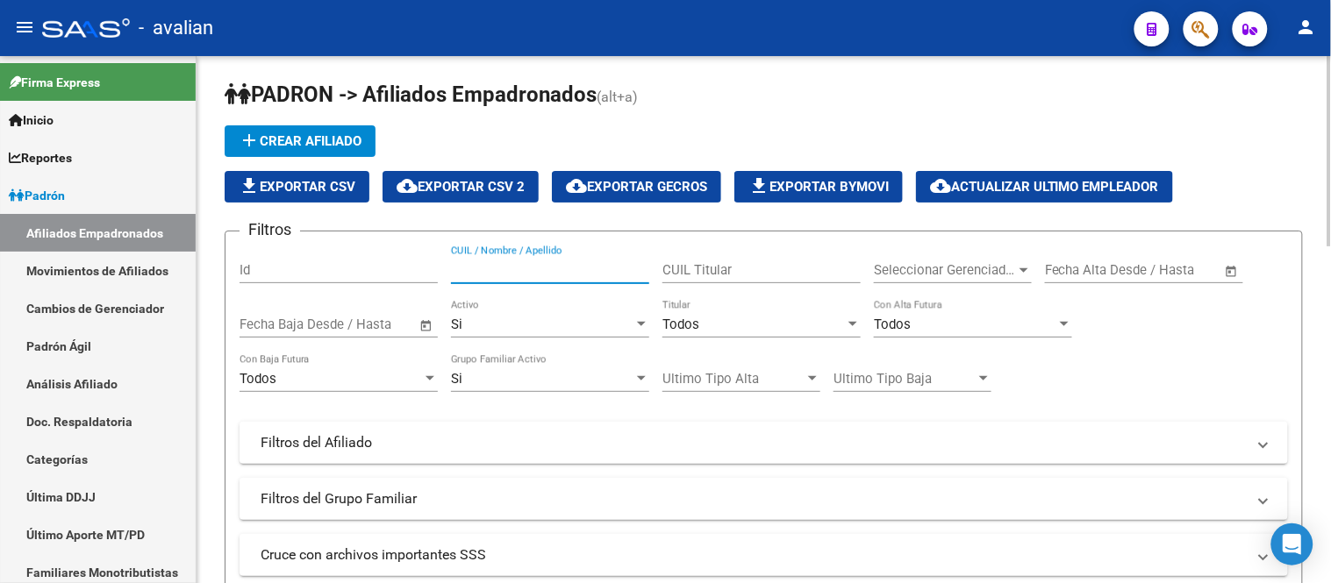
click at [523, 269] on input "CUIL / Nombre / Apellido" at bounding box center [550, 270] width 198 height 16
paste input "20455433267"
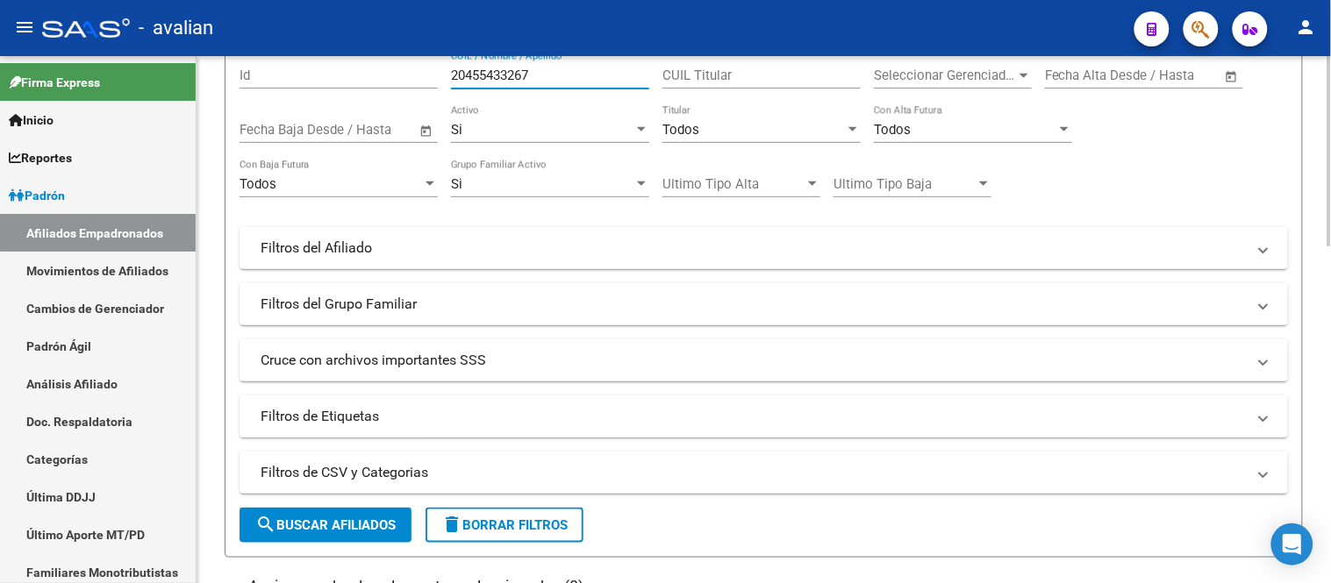
scroll to position [393, 0]
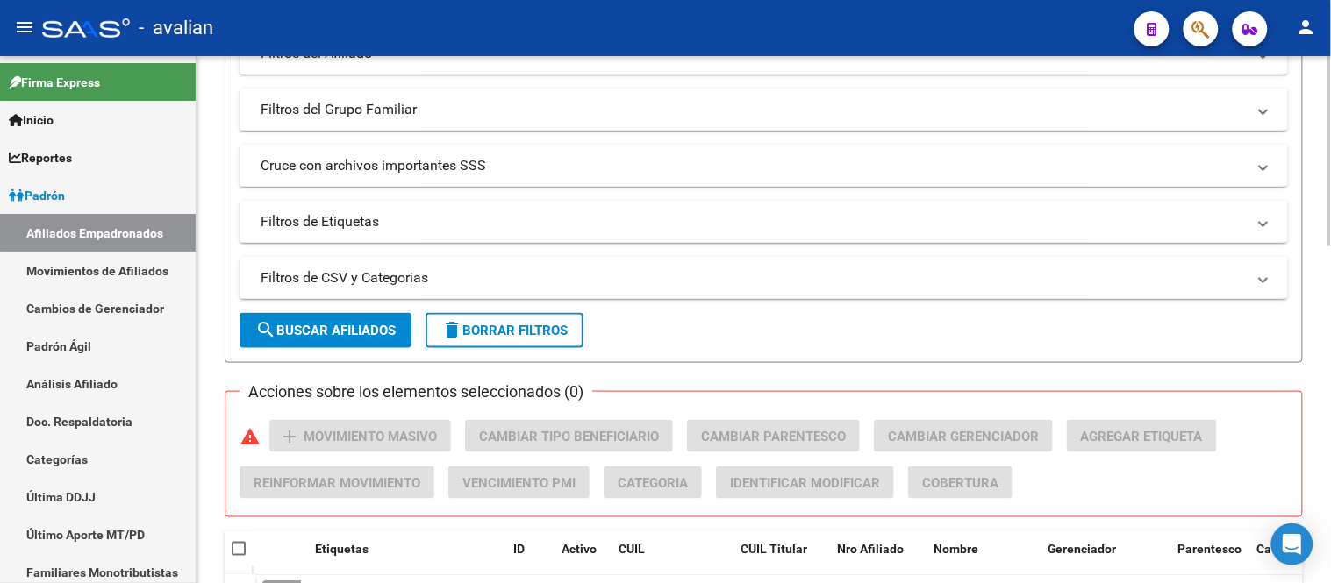
type input "20455433267"
click at [349, 329] on span "search Buscar Afiliados" at bounding box center [325, 331] width 140 height 16
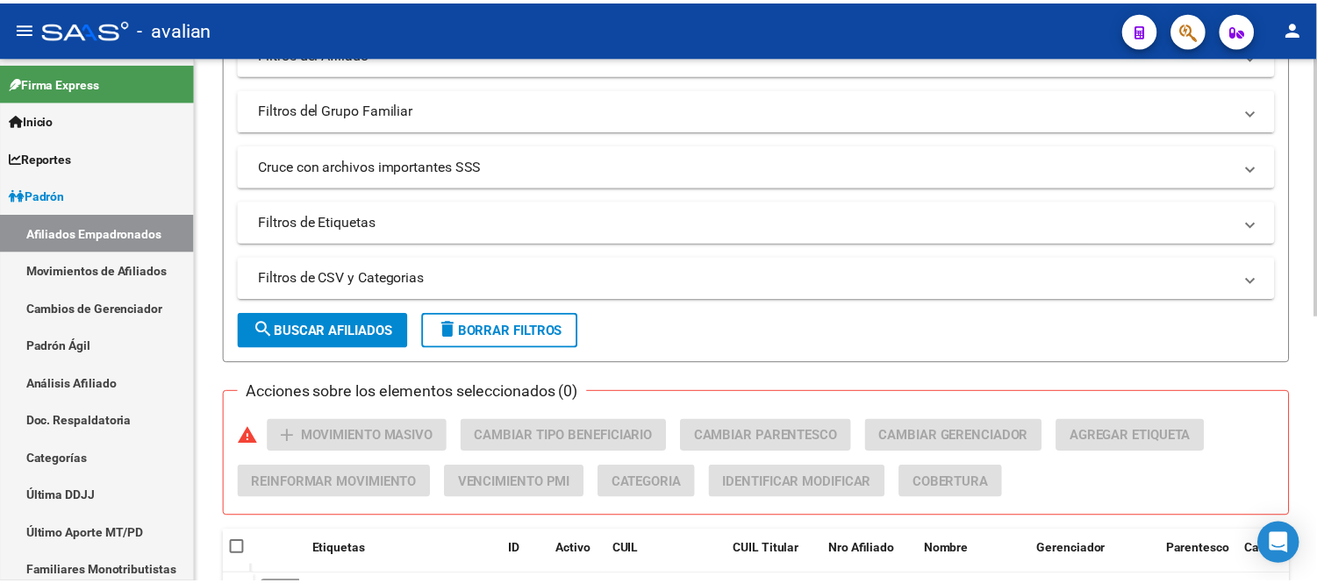
scroll to position [545, 0]
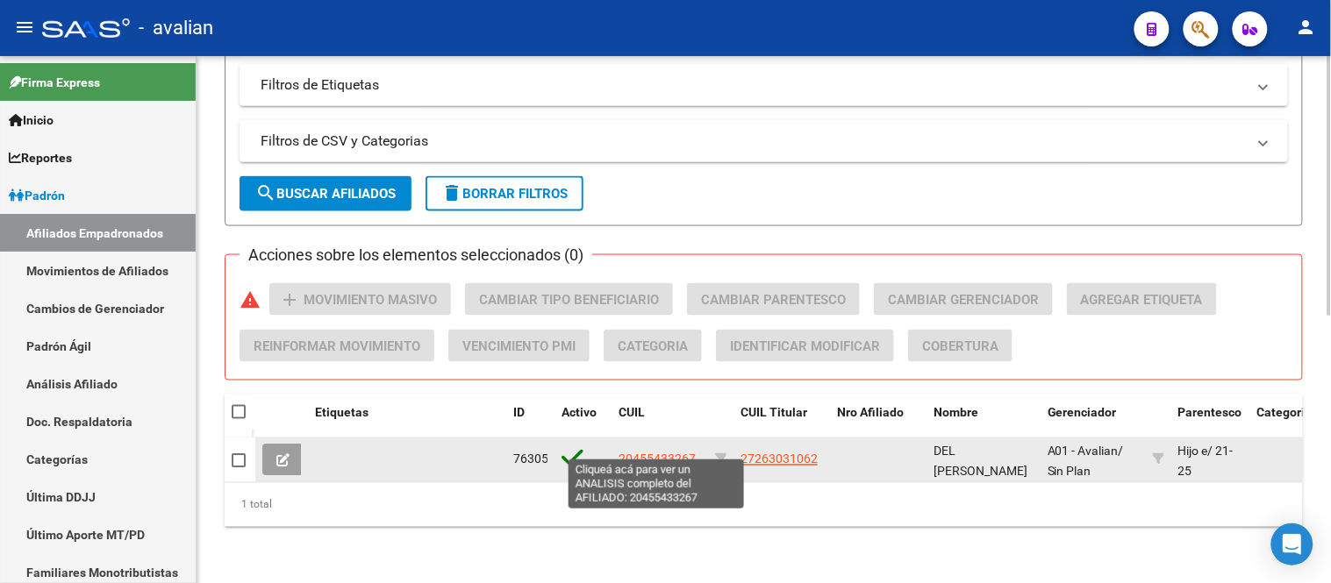
click at [661, 453] on span "20455433267" at bounding box center [657, 460] width 77 height 14
type textarea "20455433267"
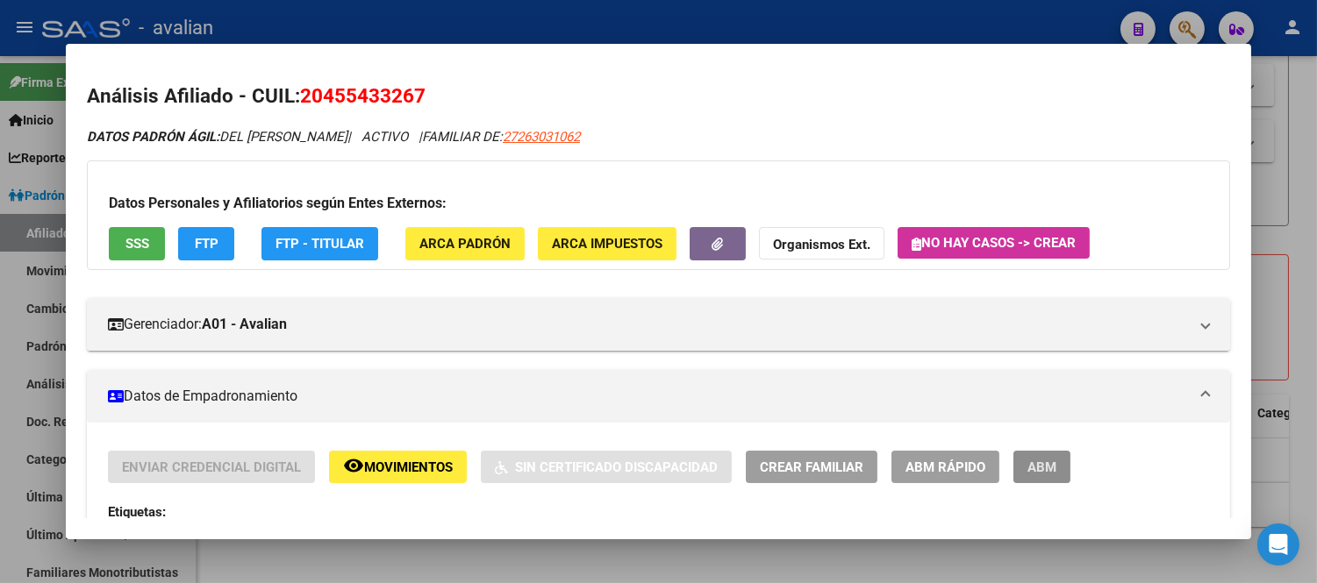
click at [1039, 459] on span "ABM" at bounding box center [1041, 467] width 29 height 16
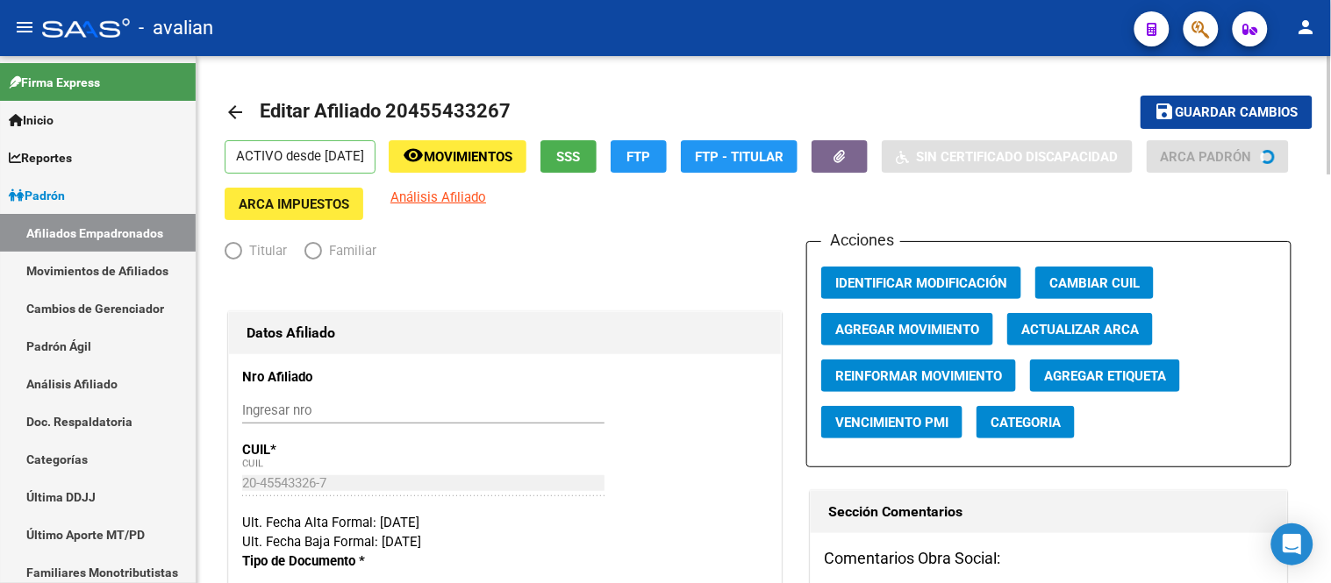
radio input "true"
type input "30-51147952-1"
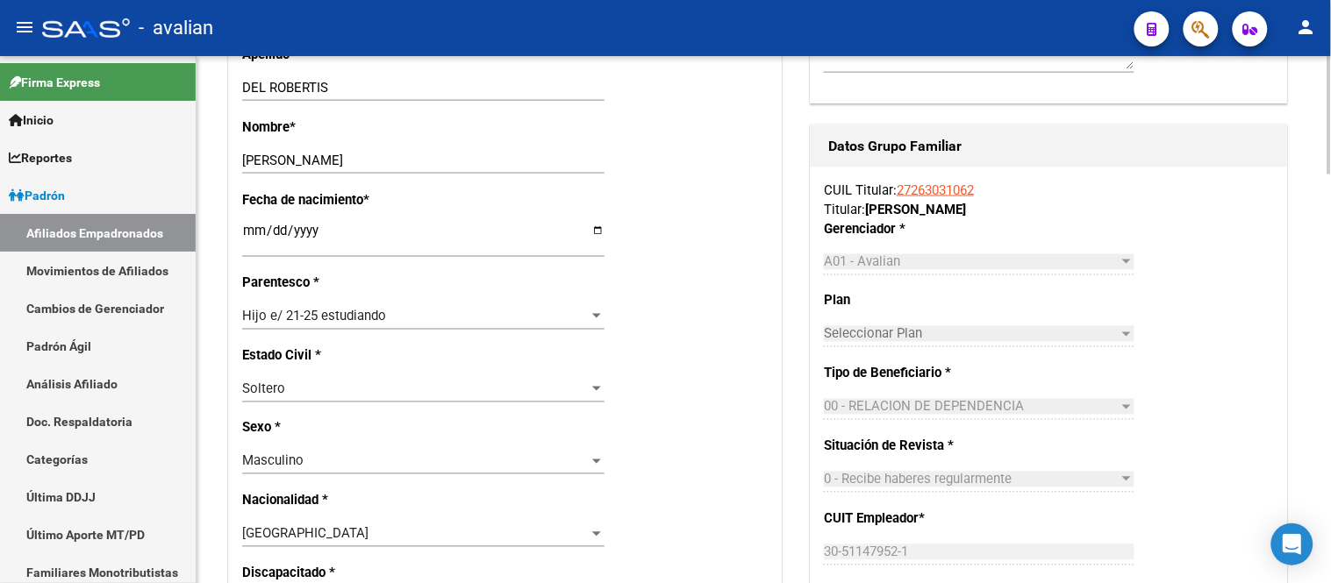
scroll to position [749, 0]
